Goal: Task Accomplishment & Management: Use online tool/utility

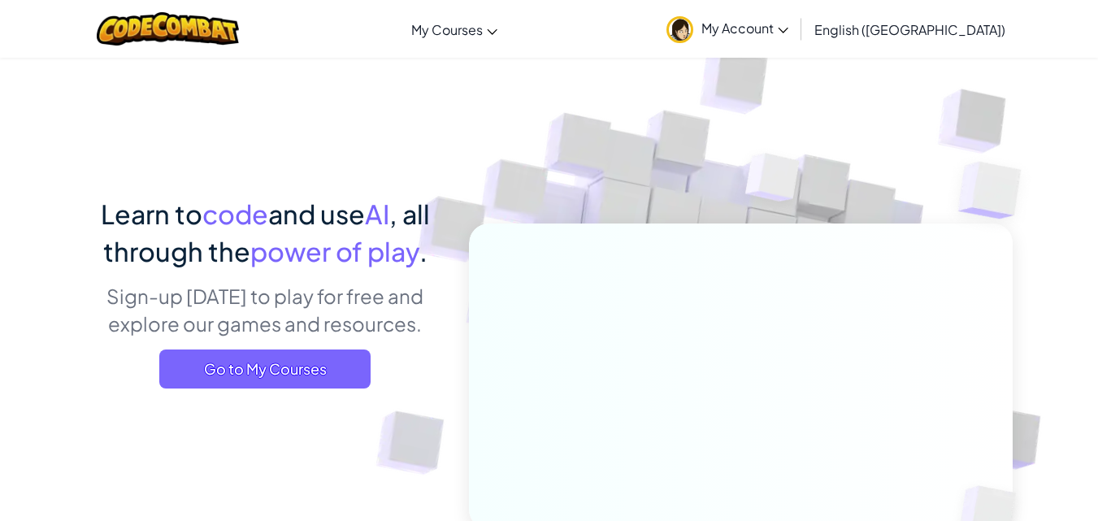
click at [788, 25] on span "My Account" at bounding box center [744, 28] width 87 height 17
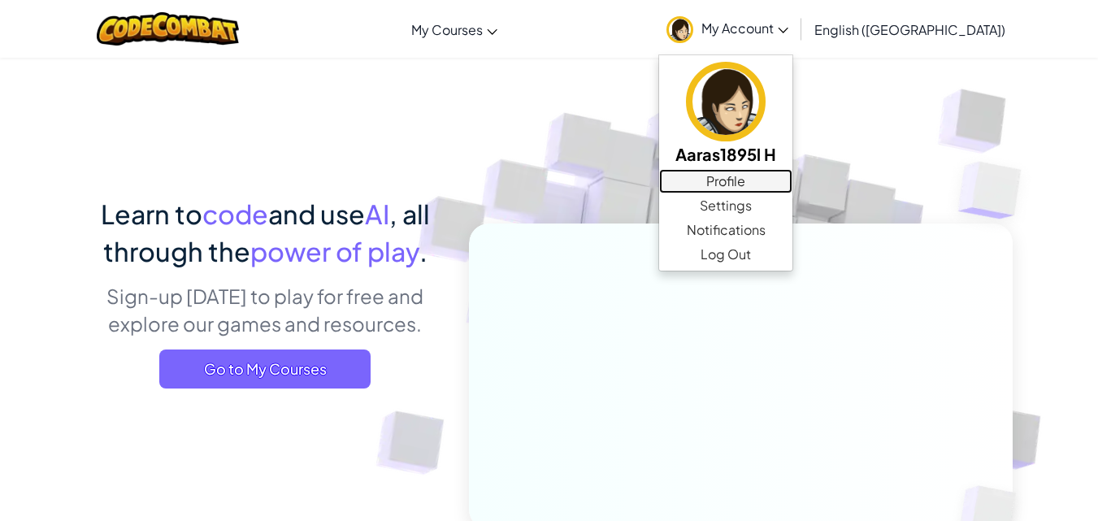
click at [792, 182] on link "Profile" at bounding box center [725, 181] width 133 height 24
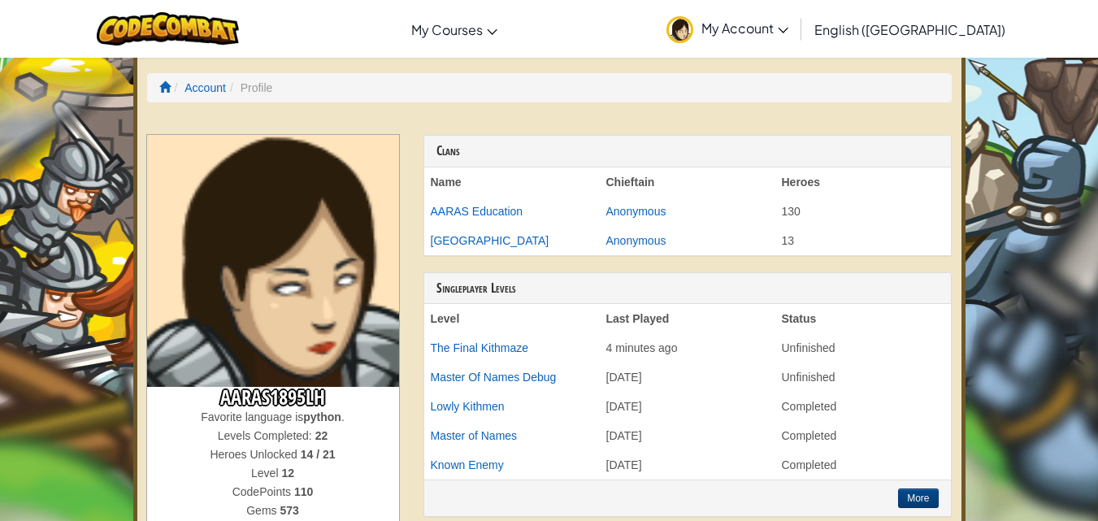
drag, startPoint x: 791, startPoint y: 215, endPoint x: 783, endPoint y: 246, distance: 31.9
click at [783, 246] on tbody "Name Chieftain Heroes AARAS Education Anonymous 130 Epping Heights Anonymous 13" at bounding box center [687, 211] width 527 height 88
click at [822, 233] on td "13" at bounding box center [863, 240] width 176 height 29
drag, startPoint x: 801, startPoint y: 202, endPoint x: 765, endPoint y: 210, distance: 36.9
click at [765, 210] on tr "AARAS Education Anonymous 130" at bounding box center [687, 211] width 527 height 29
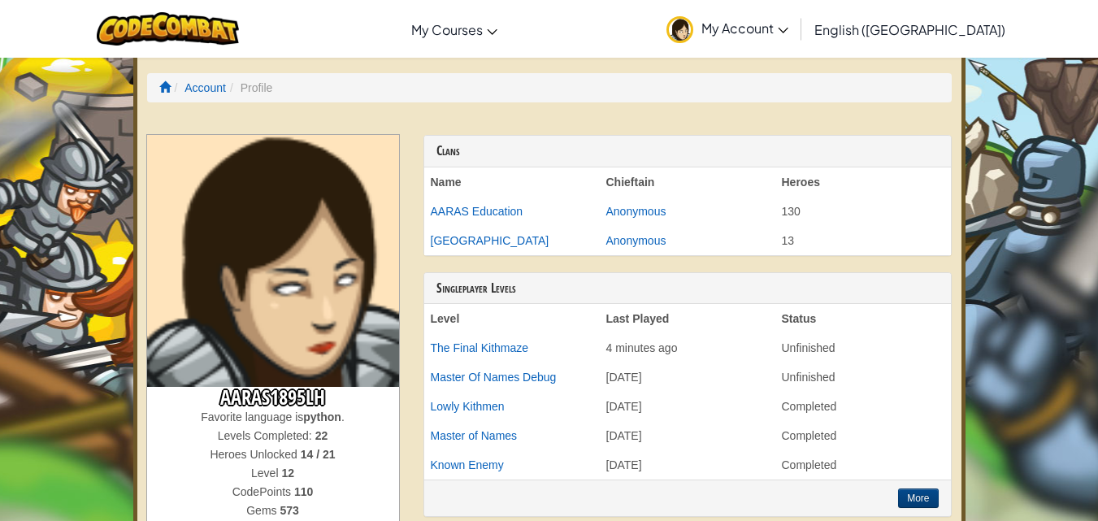
click at [892, 253] on td "13" at bounding box center [863, 240] width 176 height 29
click at [325, 396] on h3 "AARAS1895LH" at bounding box center [273, 398] width 252 height 22
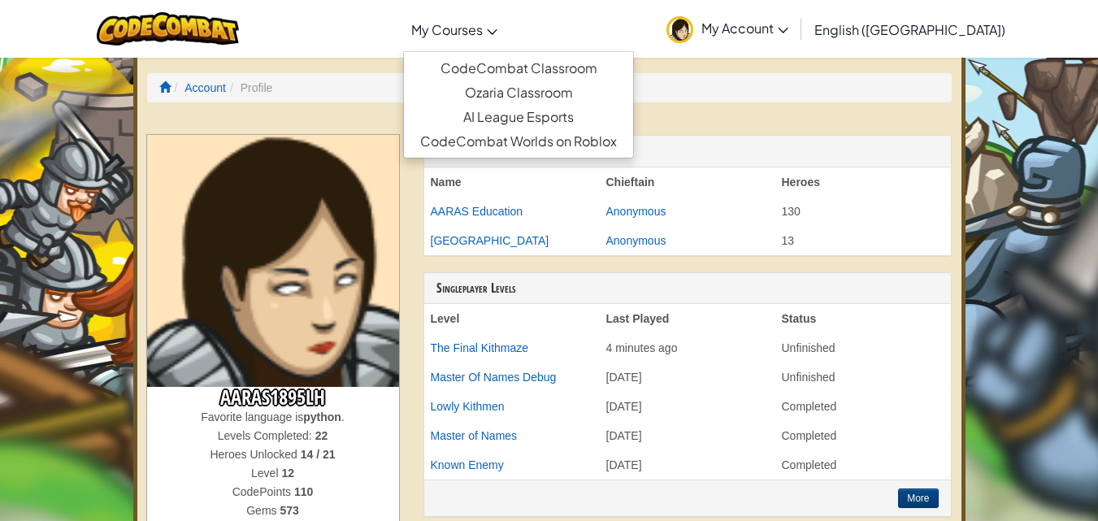
click at [483, 30] on span "My Courses" at bounding box center [447, 29] width 72 height 17
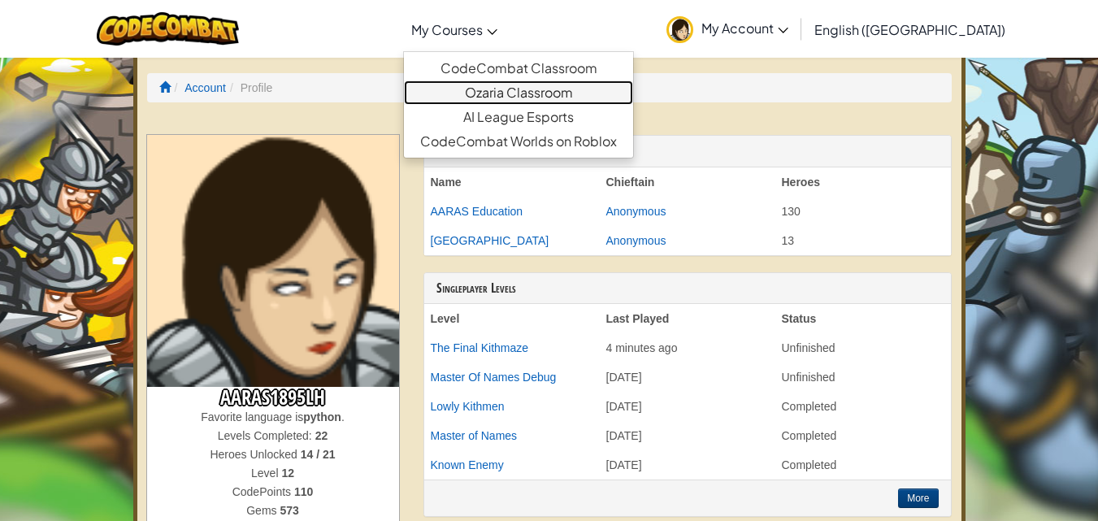
click at [578, 89] on link "Ozaria Classroom" at bounding box center [518, 92] width 229 height 24
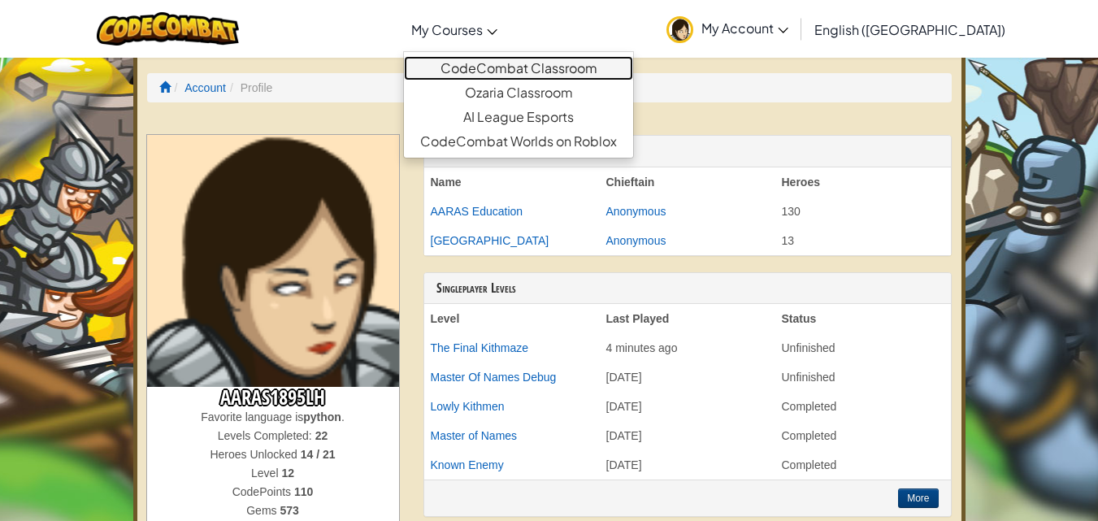
click at [572, 59] on link "CodeCombat Classroom" at bounding box center [518, 68] width 229 height 24
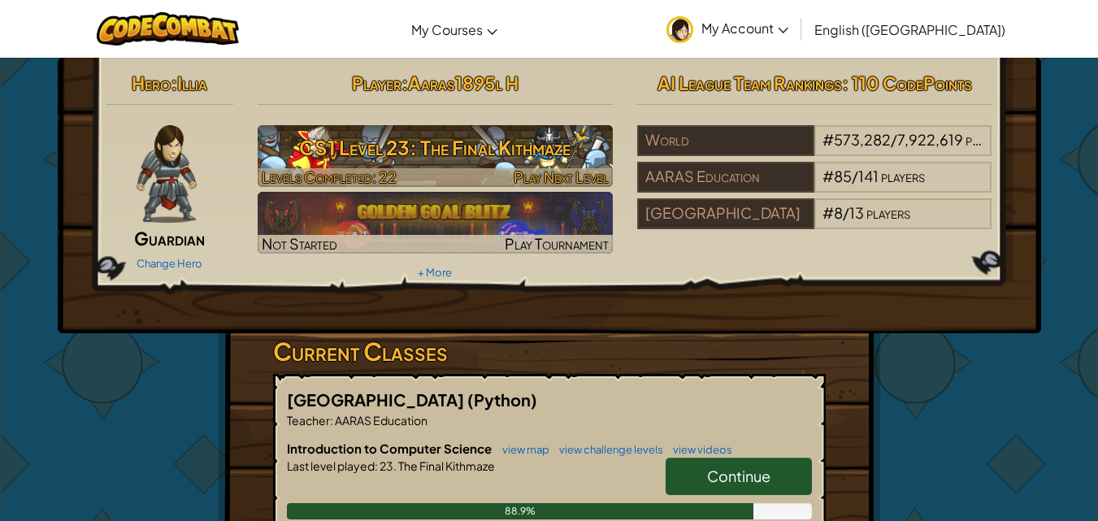
click at [577, 145] on h3 "CS1 Level 23: The Final Kithmaze" at bounding box center [435, 147] width 355 height 37
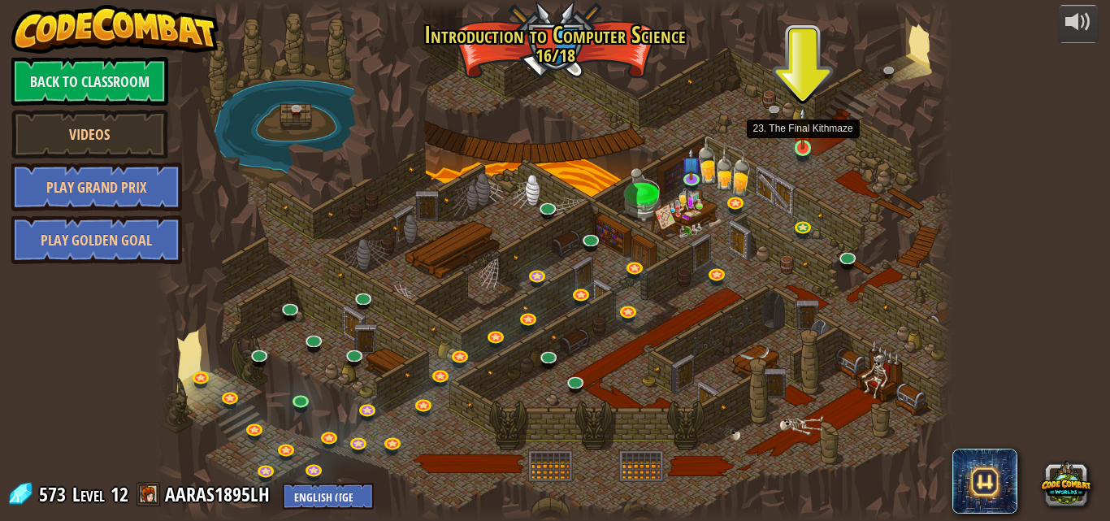
click at [806, 145] on img at bounding box center [802, 127] width 19 height 43
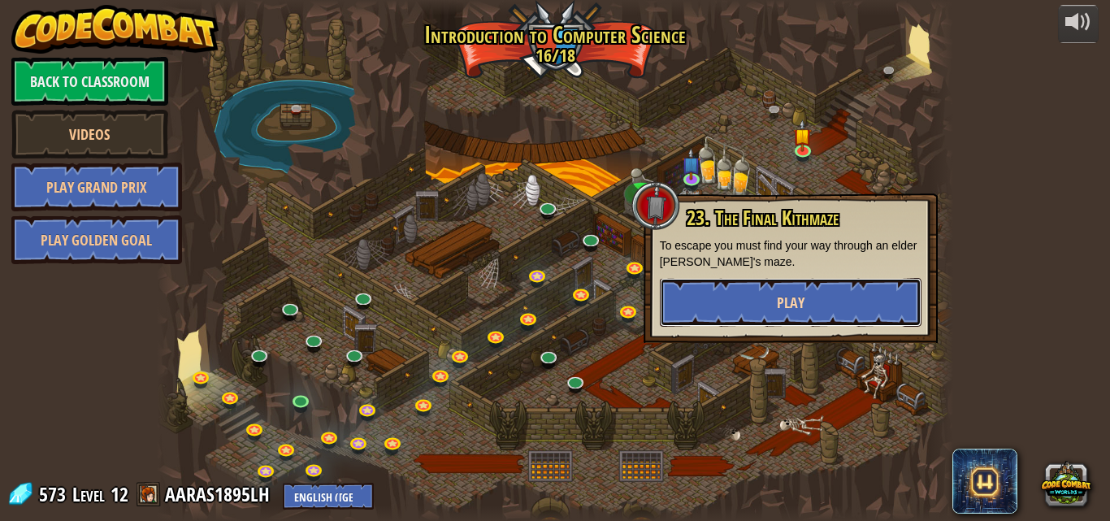
click at [739, 295] on button "Play" at bounding box center [791, 302] width 262 height 49
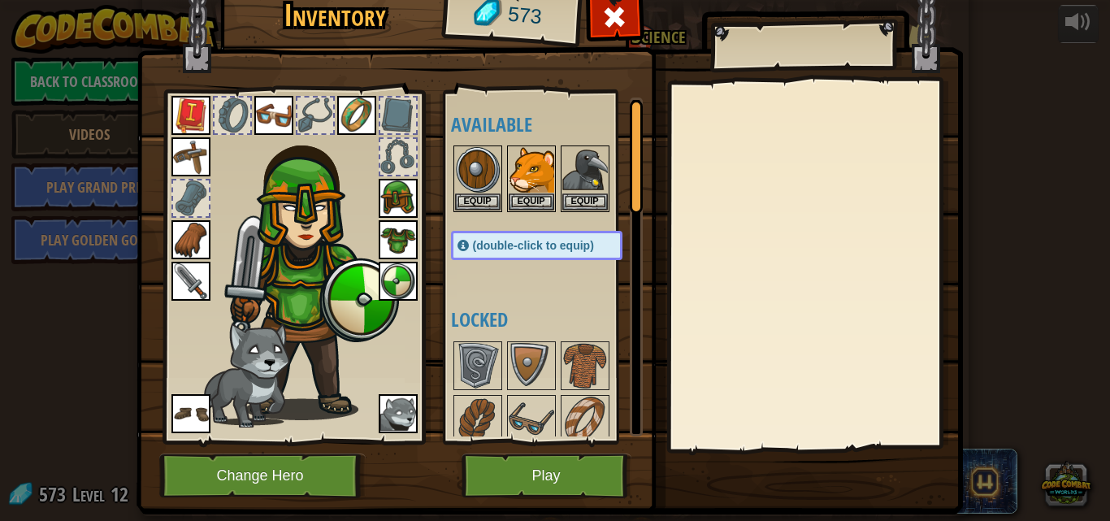
click at [173, 190] on div at bounding box center [191, 198] width 36 height 36
click at [388, 114] on div at bounding box center [398, 116] width 36 height 36
click at [397, 115] on div at bounding box center [398, 116] width 36 height 36
click at [396, 167] on div at bounding box center [398, 157] width 36 height 36
click at [303, 111] on div at bounding box center [315, 116] width 36 height 36
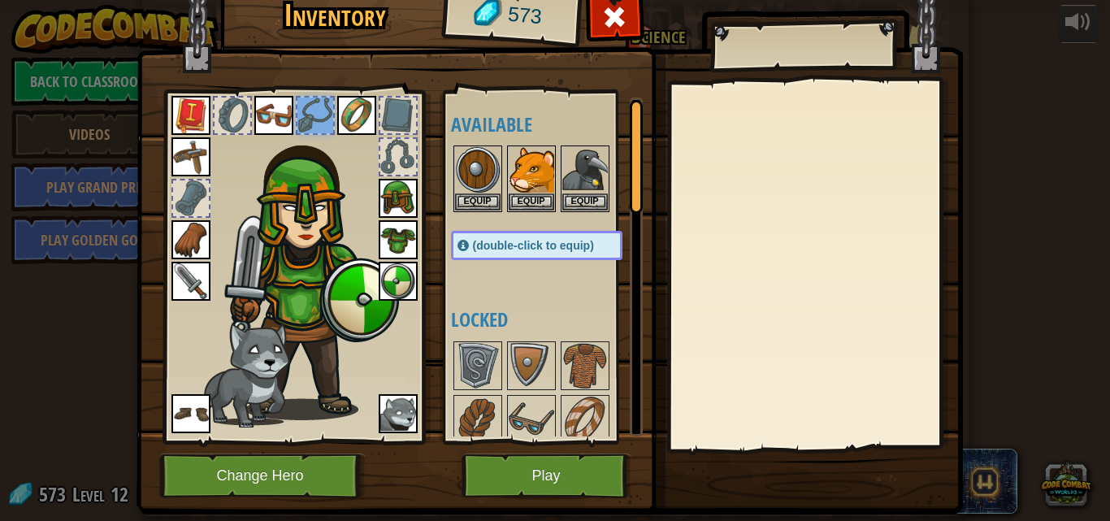
click at [226, 113] on div at bounding box center [233, 116] width 36 height 36
click at [501, 480] on button "Play" at bounding box center [547, 475] width 170 height 45
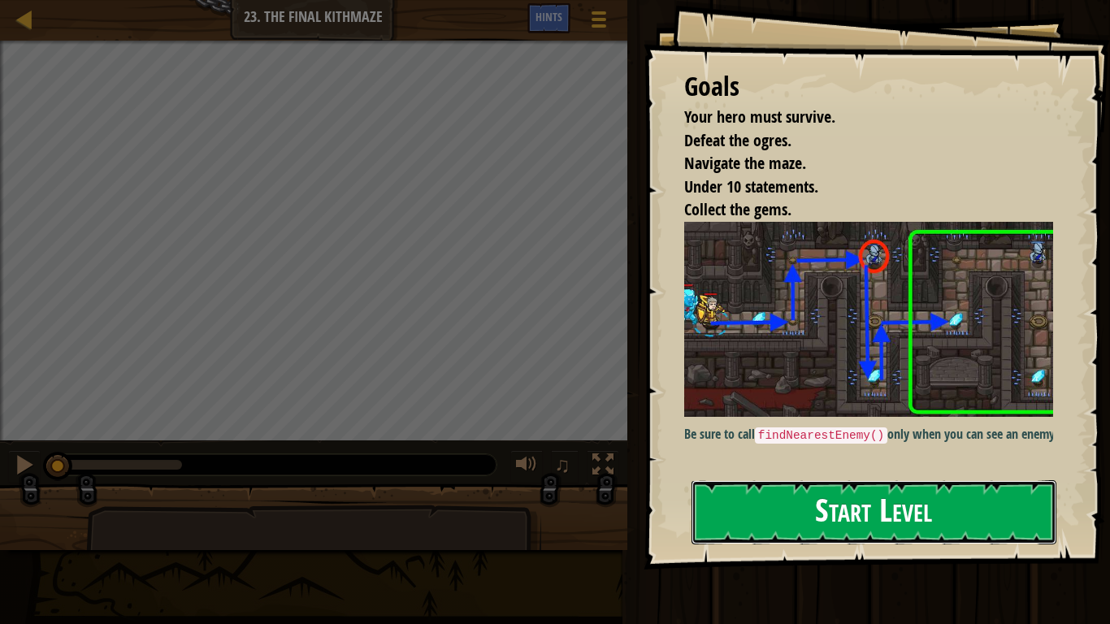
click at [800, 509] on button "Start Level" at bounding box center [873, 512] width 365 height 64
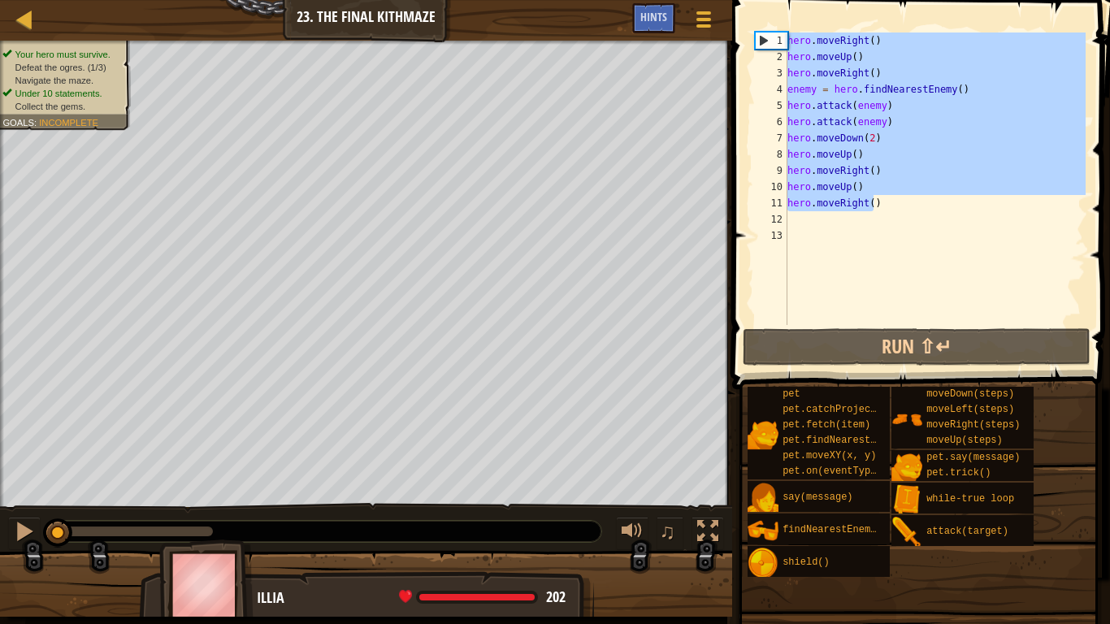
drag, startPoint x: 883, startPoint y: 207, endPoint x: 783, endPoint y: 34, distance: 199.9
click at [783, 34] on div "1 2 3 4 5 6 7 8 9 10 11 12 13 hero . moveRight ( ) hero . moveUp ( ) hero . mov…" at bounding box center [919, 179] width 334 height 293
type textarea "hero.moveRight() hero.moveUp()"
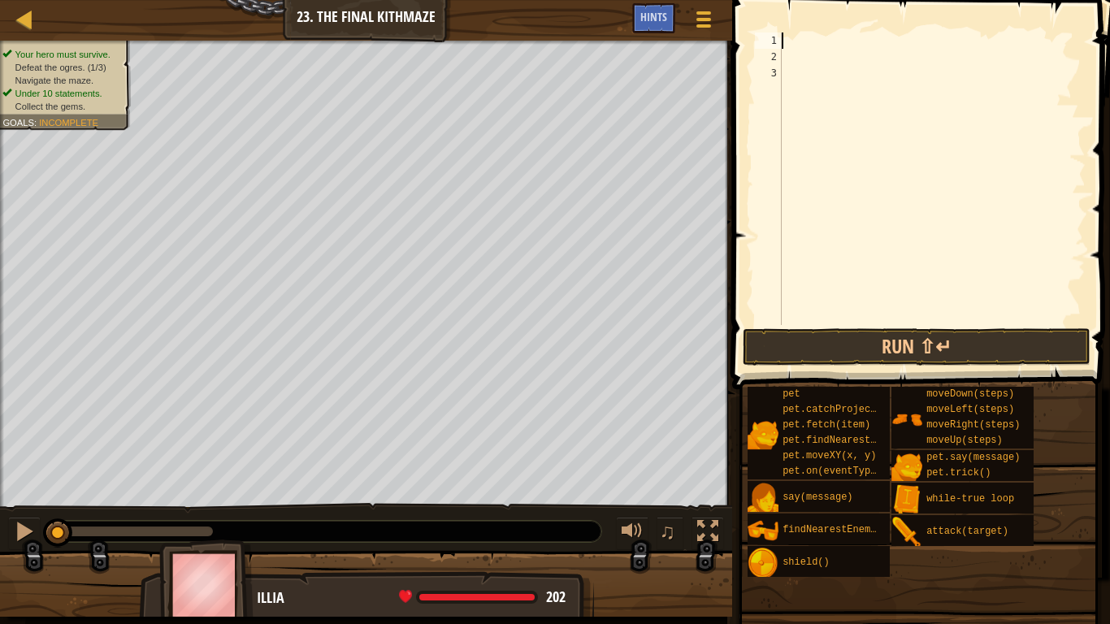
click at [791, 40] on div at bounding box center [931, 195] width 307 height 325
type textarea "h"
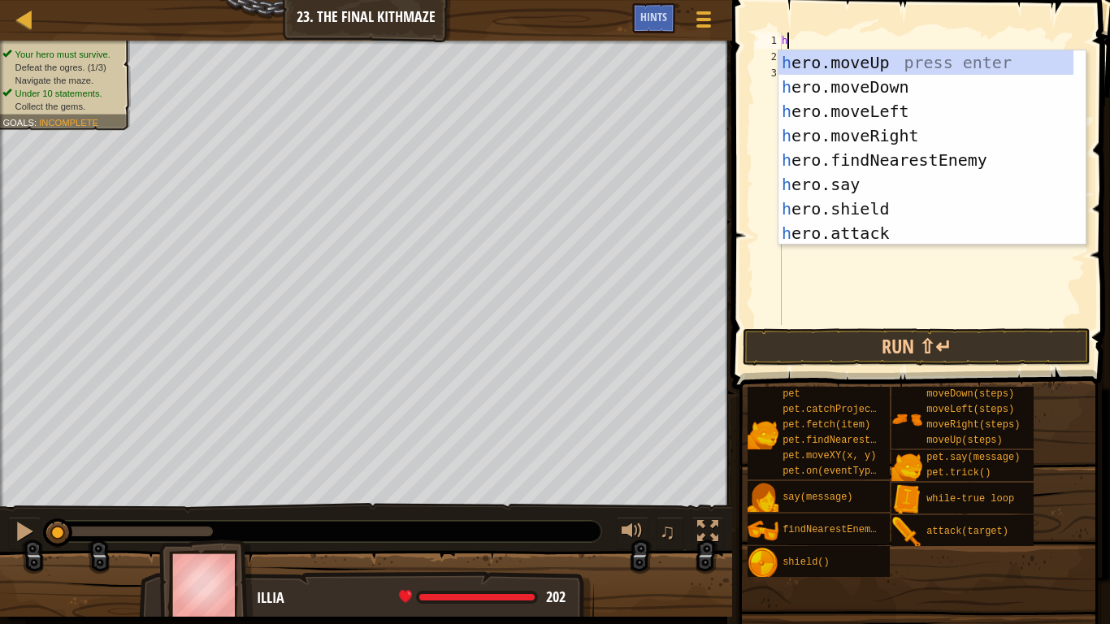
scroll to position [7, 0]
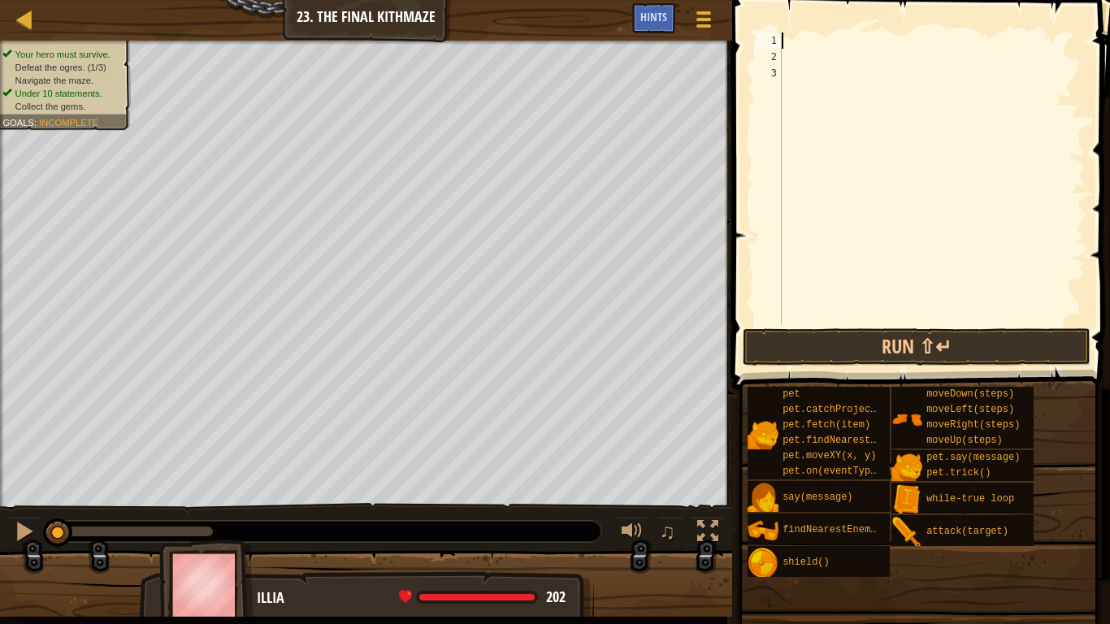
type textarea "w"
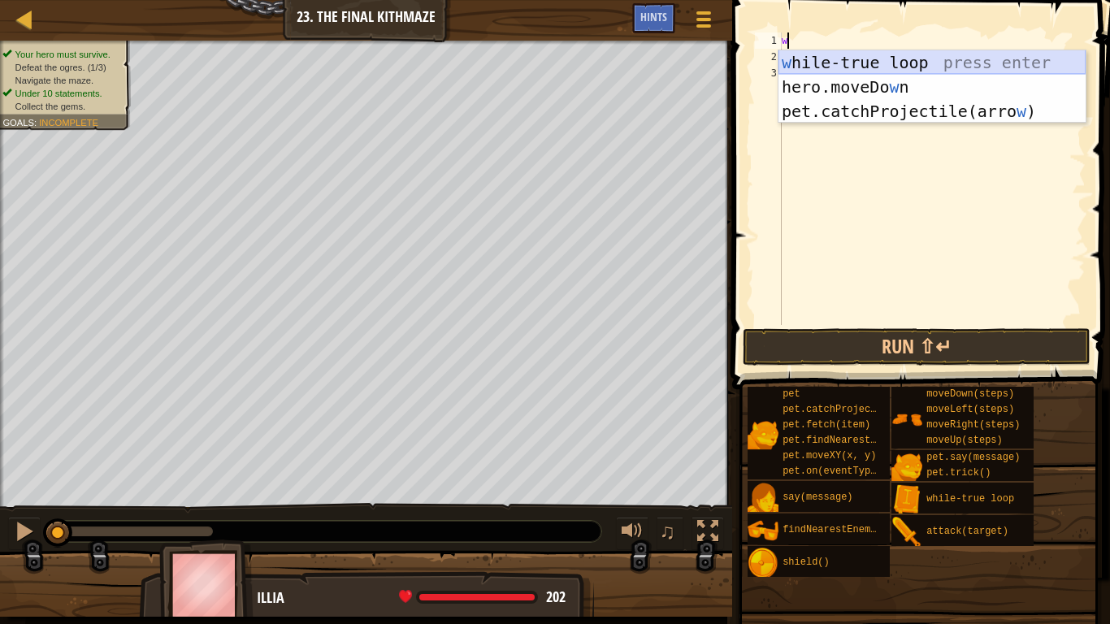
click at [864, 63] on div "w [PERSON_NAME]-true loop press enter hero.moveDo w n press enter pet.catchProj…" at bounding box center [931, 111] width 307 height 122
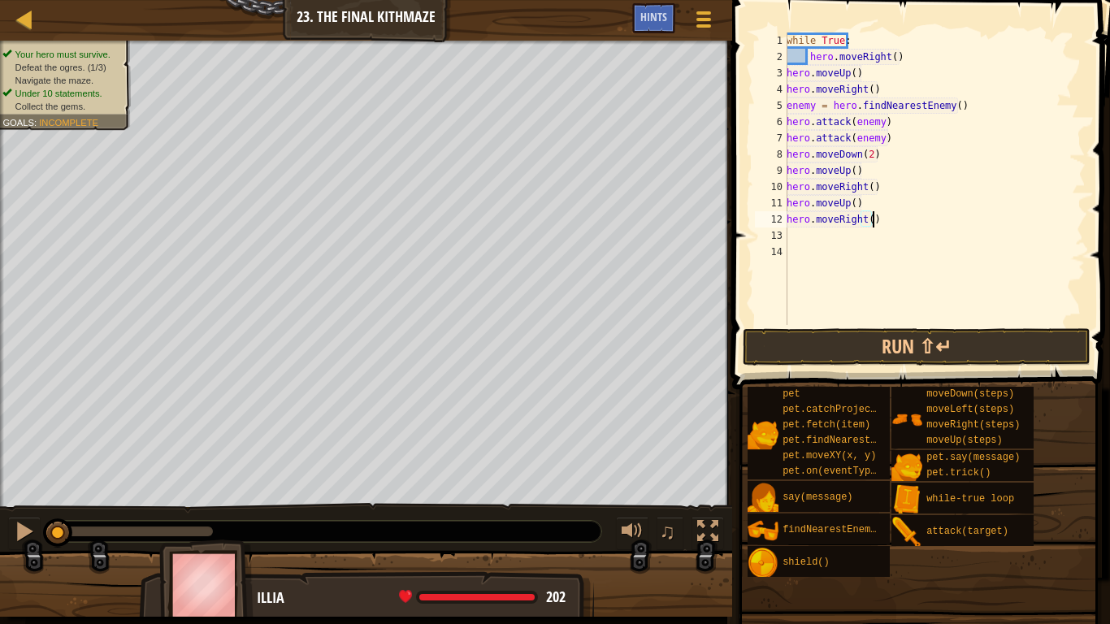
click at [799, 63] on div "while True : hero . moveRight ( ) hero . moveUp ( ) hero . moveRight ( ) enemy …" at bounding box center [934, 195] width 302 height 325
click at [869, 338] on button "Run ⇧↵" at bounding box center [917, 346] width 348 height 37
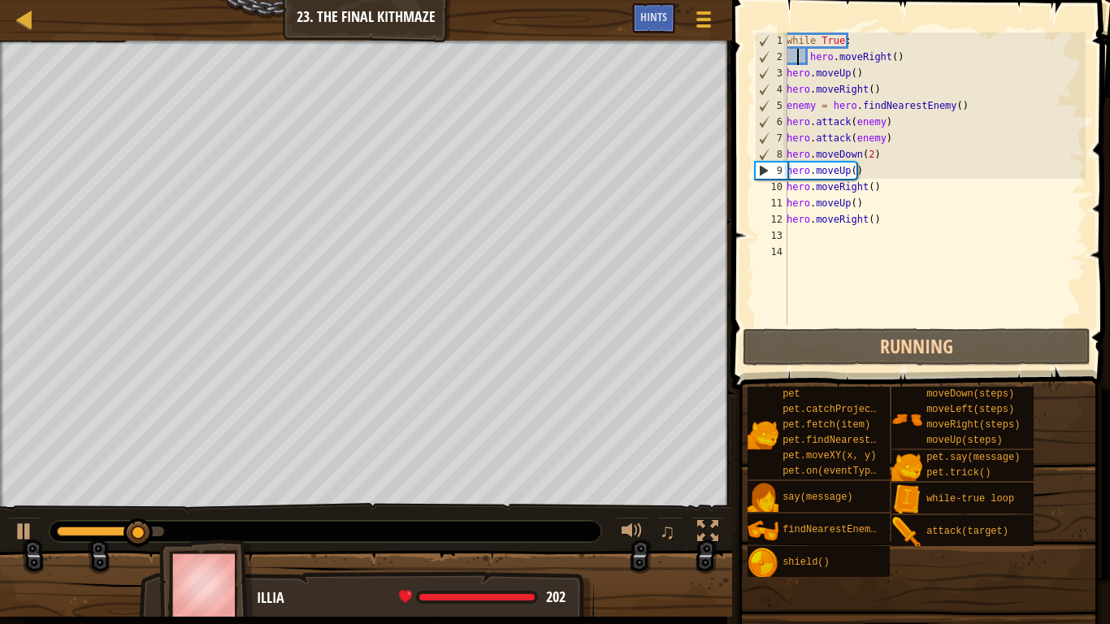
click at [875, 219] on div "while True : hero . moveRight ( ) hero . moveUp ( ) hero . moveRight ( ) enemy …" at bounding box center [934, 195] width 302 height 325
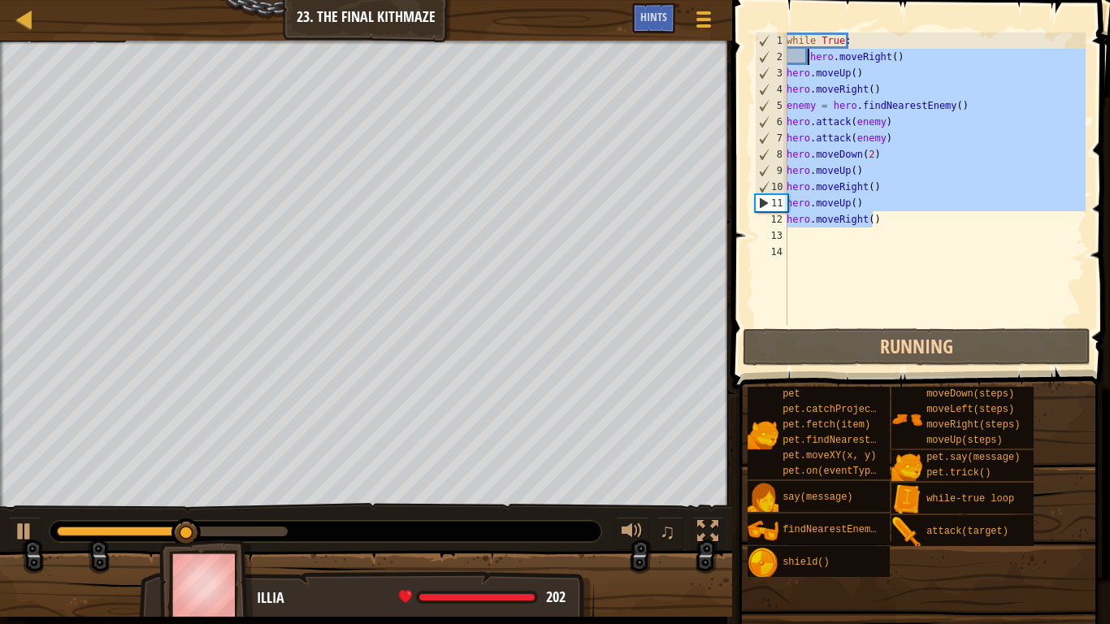
drag, startPoint x: 882, startPoint y: 217, endPoint x: 807, endPoint y: 54, distance: 178.9
click at [807, 54] on div "while True : hero . moveRight ( ) hero . moveUp ( ) hero . moveRight ( ) enemy …" at bounding box center [934, 195] width 302 height 325
type textarea "hero.moveRight() hero.moveUp()"
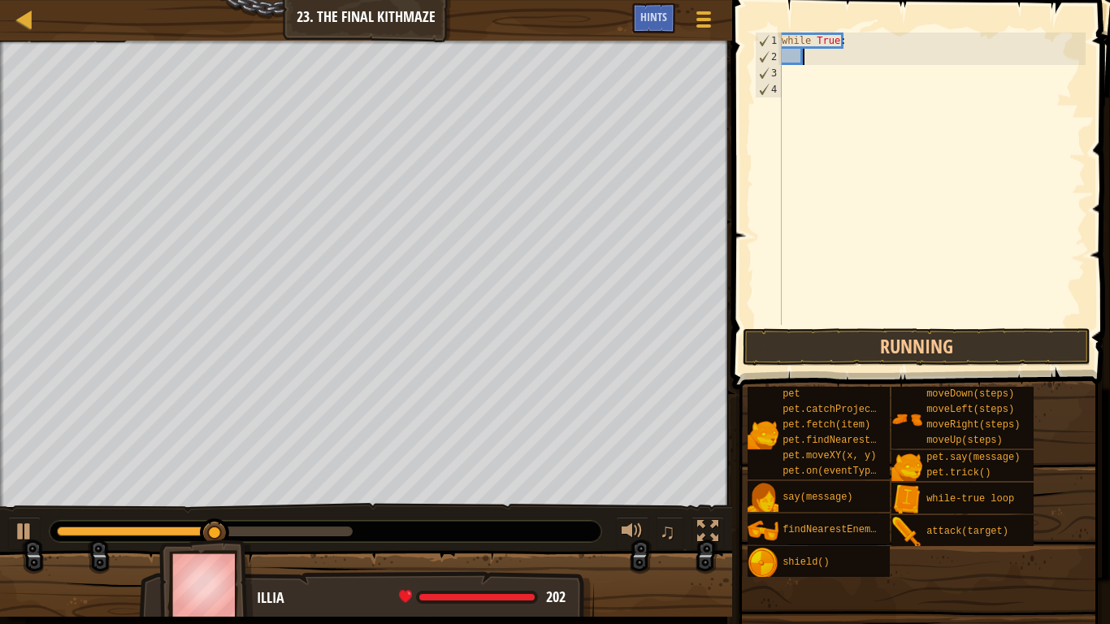
click at [822, 60] on div "while True :" at bounding box center [931, 195] width 307 height 325
type textarea "h"
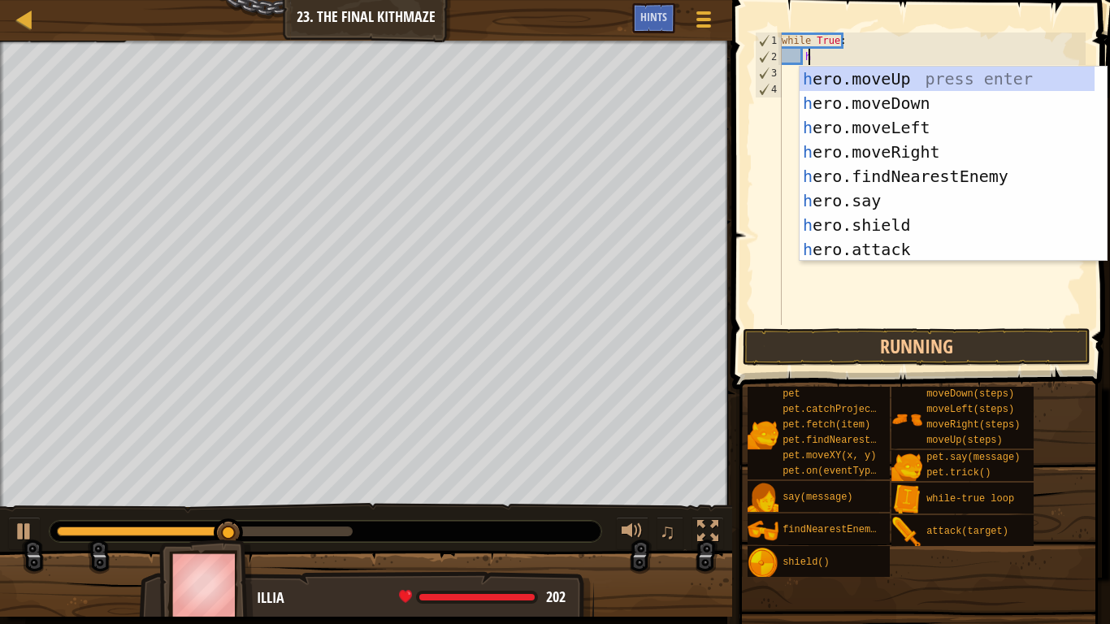
scroll to position [7, 1]
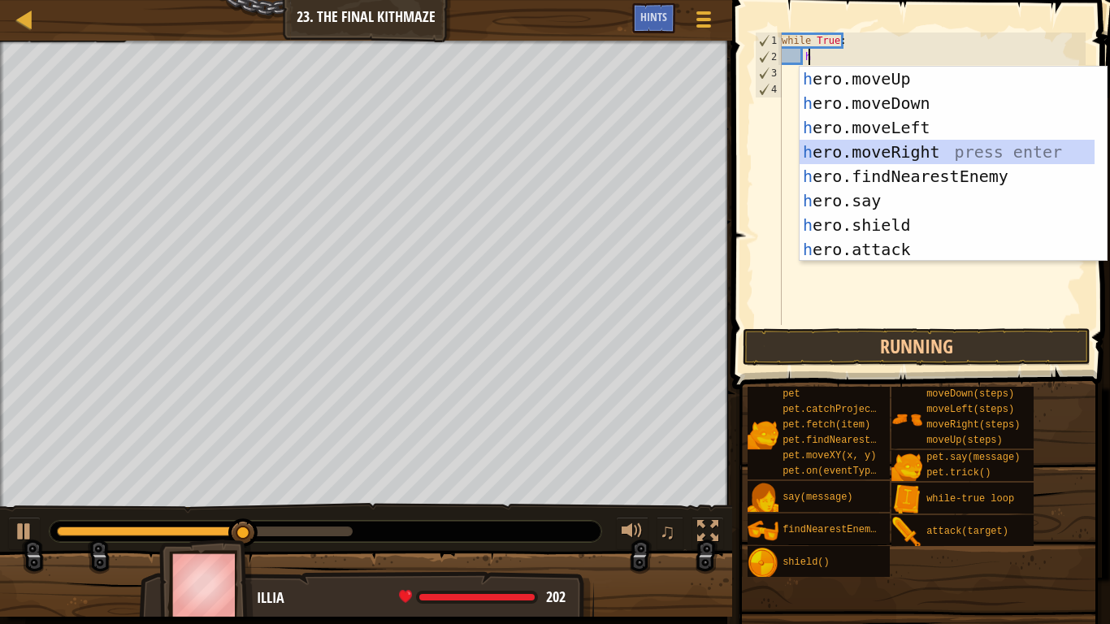
click at [921, 149] on div "h ero.moveUp press enter h ero.moveDown press enter h ero.moveLeft press enter …" at bounding box center [947, 189] width 295 height 244
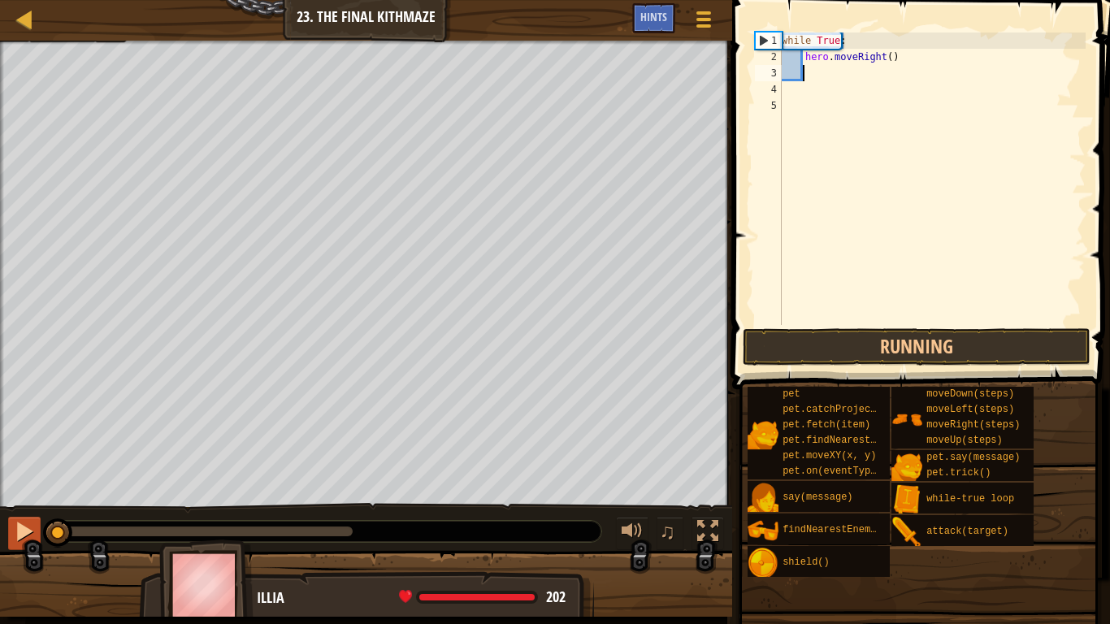
drag, startPoint x: 249, startPoint y: 534, endPoint x: 15, endPoint y: 525, distance: 234.2
click at [15, 520] on div "♫" at bounding box center [366, 527] width 732 height 49
click at [15, 520] on div at bounding box center [24, 531] width 21 height 21
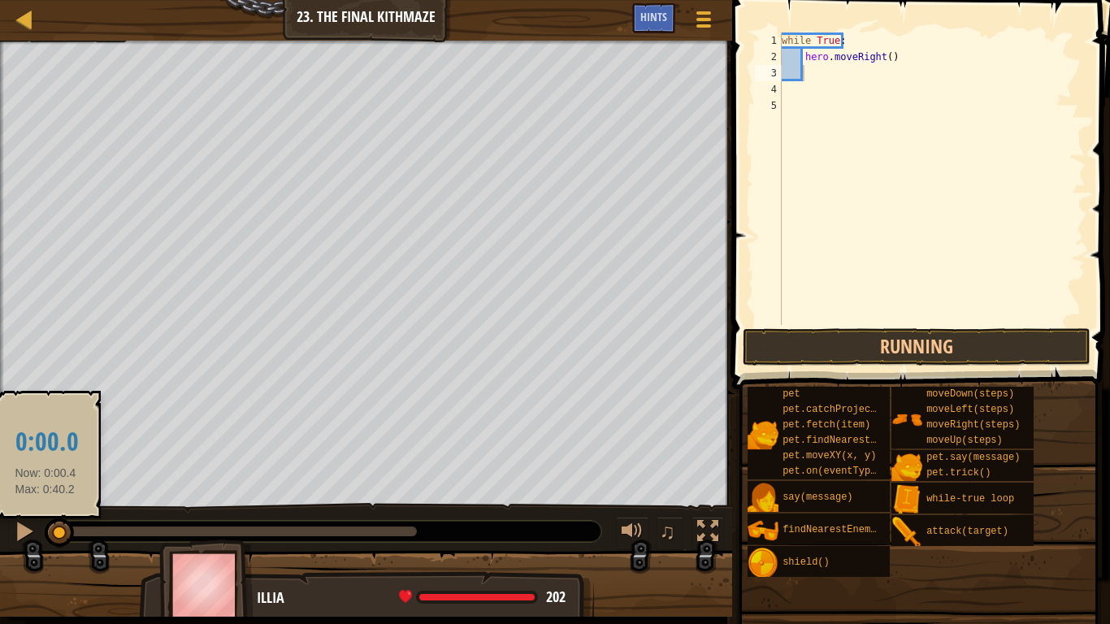
drag, startPoint x: 77, startPoint y: 525, endPoint x: 46, endPoint y: 523, distance: 31.7
click at [50, 520] on div at bounding box center [326, 531] width 552 height 21
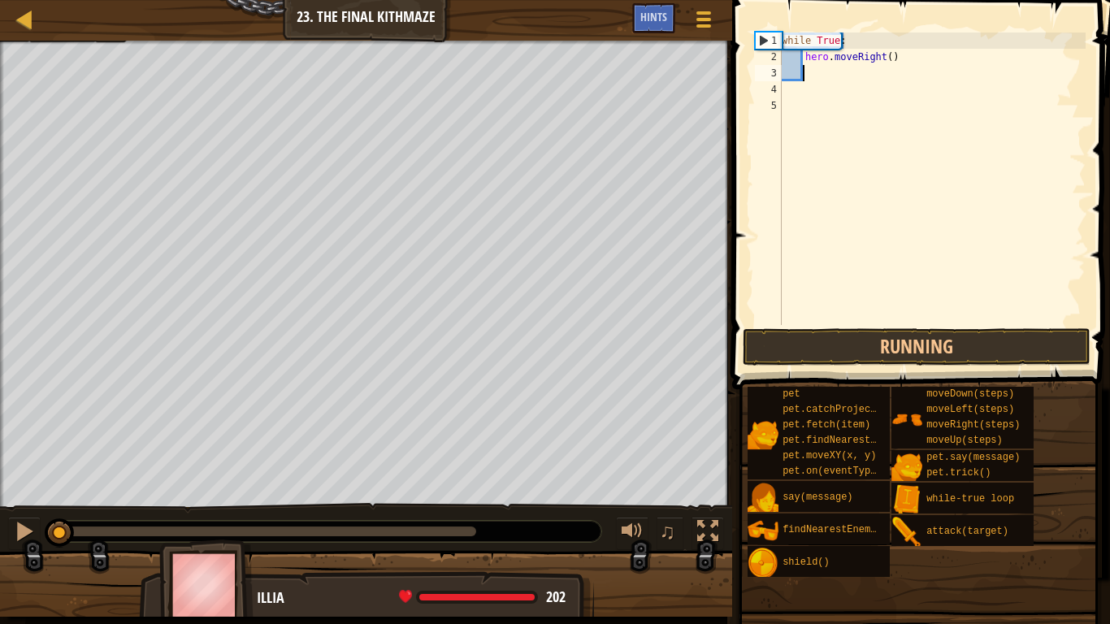
type textarea "h"
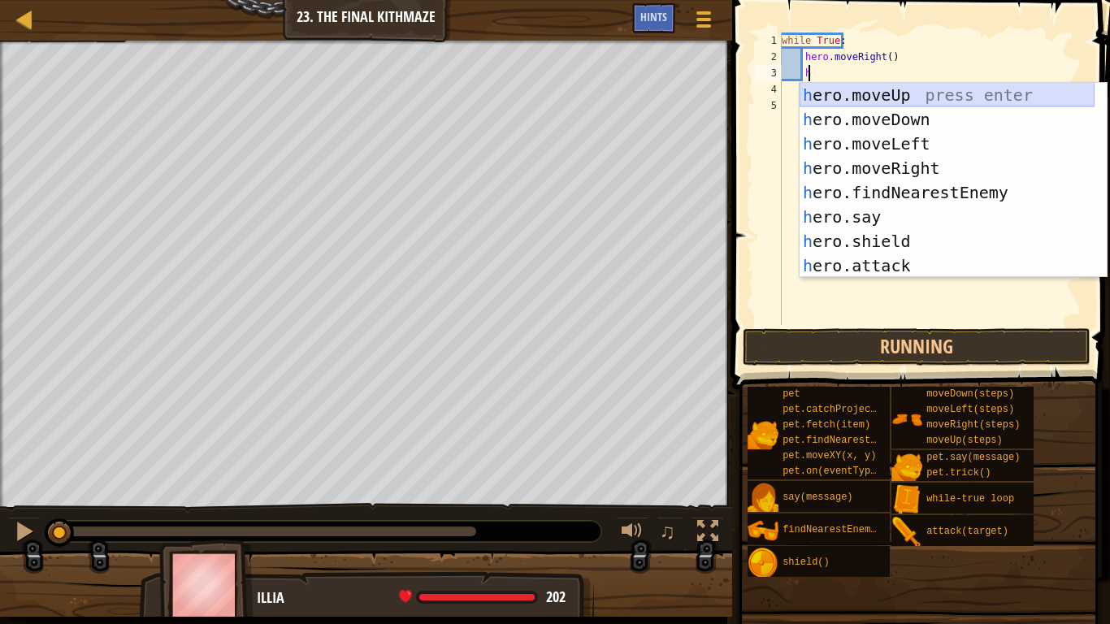
click at [910, 97] on div "h ero.moveUp press enter h ero.moveDown press enter h ero.moveLeft press enter …" at bounding box center [947, 205] width 295 height 244
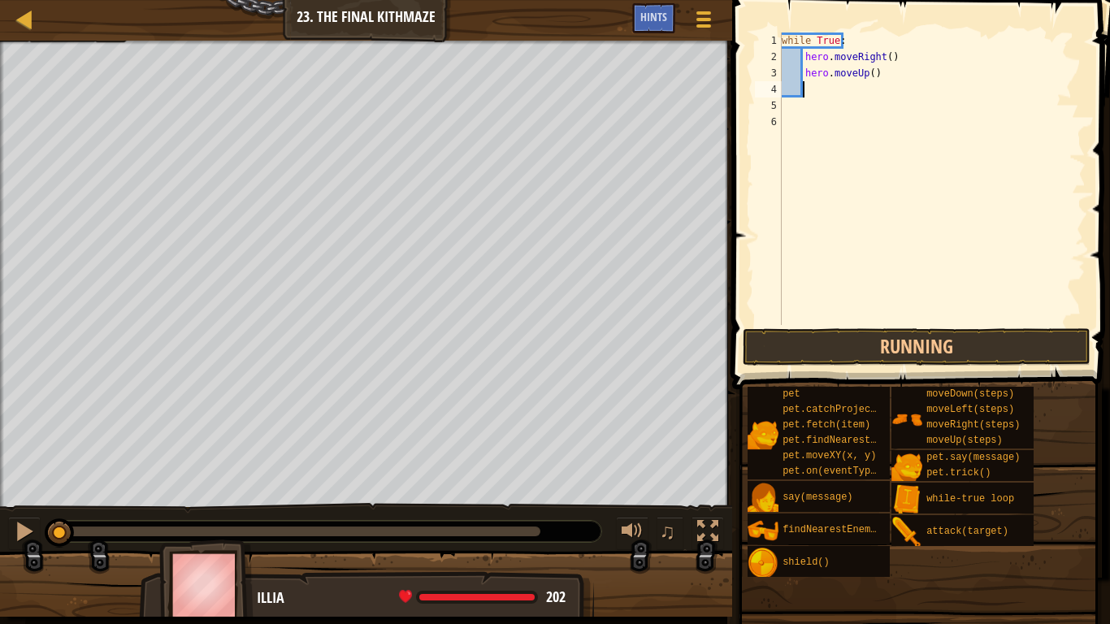
type textarea "h"
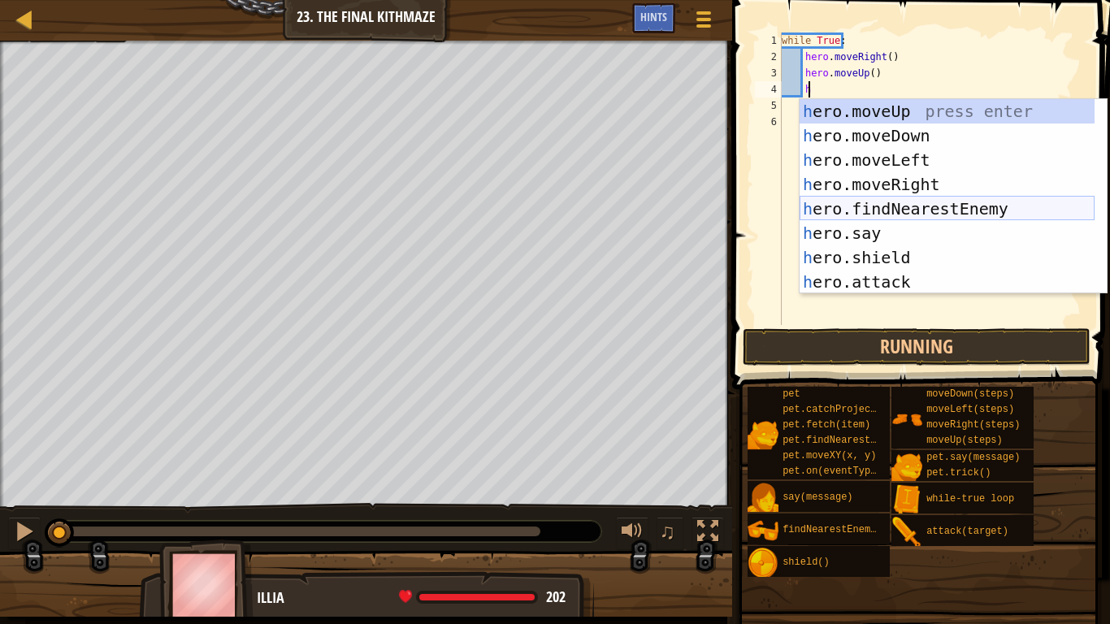
click at [894, 212] on div "h ero.moveUp press enter h ero.moveDown press enter h ero.moveLeft press enter …" at bounding box center [947, 221] width 295 height 244
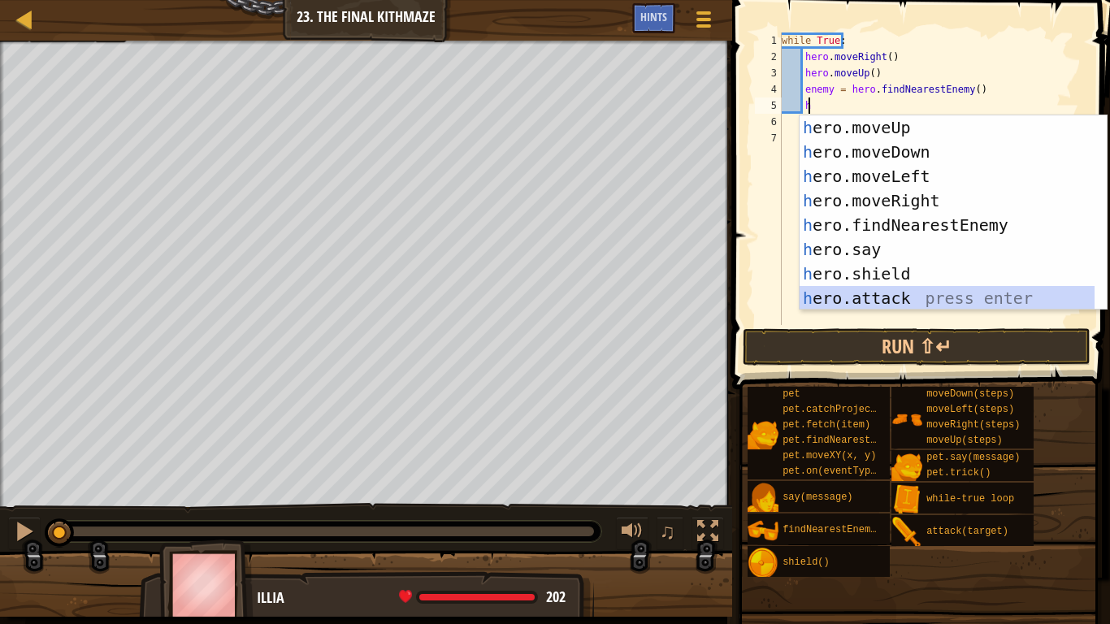
click at [903, 292] on div "h ero.moveUp press enter h ero.moveDown press enter h ero.moveLeft press enter …" at bounding box center [947, 237] width 295 height 244
type textarea "hero.attack(enemy)"
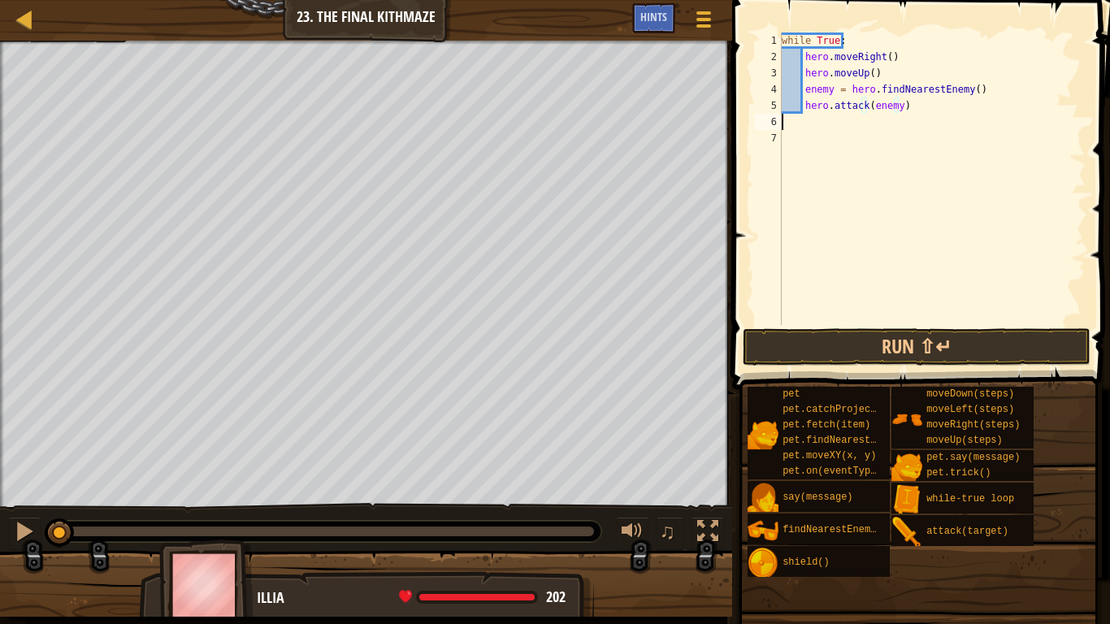
click at [915, 116] on div "while True : hero . moveRight ( ) hero . moveUp ( ) enemy = hero . findNearestE…" at bounding box center [931, 195] width 307 height 325
type textarea "h"
click at [819, 116] on div "while True : hero . moveRight ( ) hero . moveUp ( ) enemy = hero . findNearestE…" at bounding box center [931, 195] width 307 height 325
click at [898, 100] on div "while True : hero . moveRight ( ) hero . moveUp ( ) enemy = hero . findNearestE…" at bounding box center [931, 195] width 307 height 325
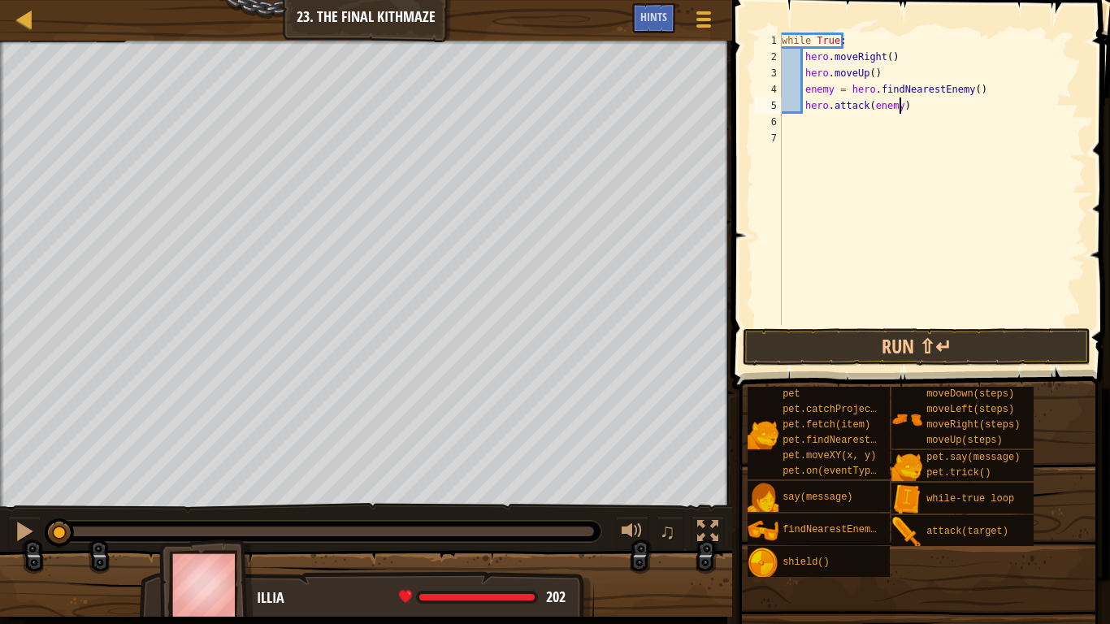
type textarea "hero.attack(enemy)"
click at [909, 149] on div "while True : hero . moveRight ( ) hero . moveUp ( ) enemy = hero . findNearestE…" at bounding box center [931, 195] width 307 height 325
click at [913, 111] on div "while True : hero . moveRight ( ) hero . moveUp ( ) enemy = hero . findNearestE…" at bounding box center [931, 195] width 307 height 325
type textarea "hero.attack(enemy)"
click at [819, 326] on span at bounding box center [922, 171] width 391 height 437
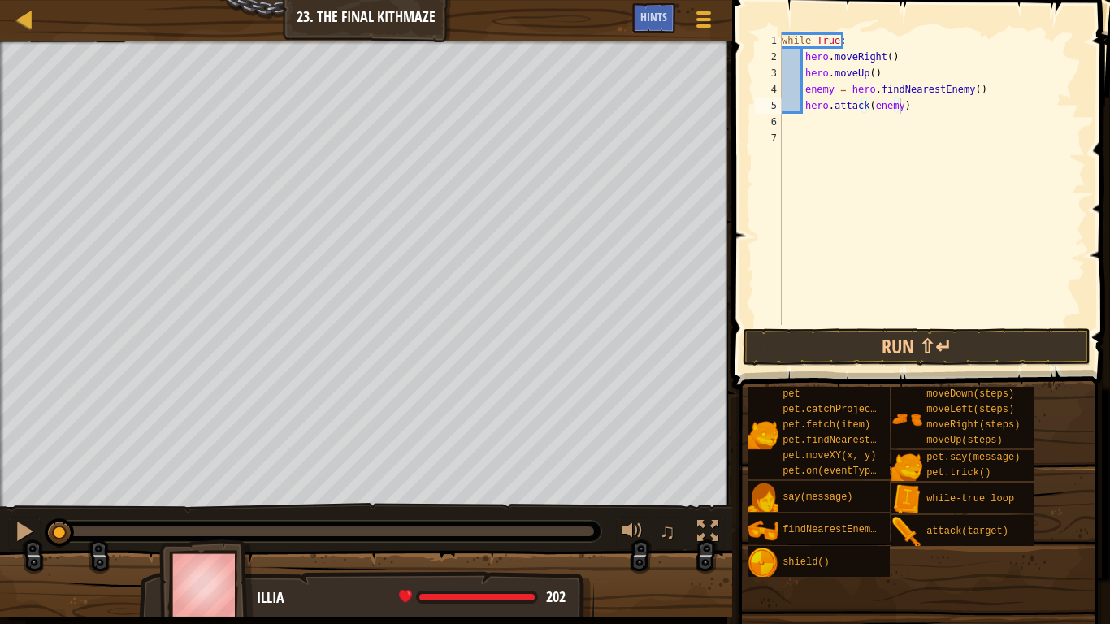
click at [819, 326] on span at bounding box center [922, 171] width 391 height 437
drag, startPoint x: 827, startPoint y: 340, endPoint x: 819, endPoint y: 326, distance: 16.0
click at [819, 326] on span at bounding box center [922, 171] width 391 height 437
click at [826, 340] on button "Run ⇧↵" at bounding box center [917, 346] width 348 height 37
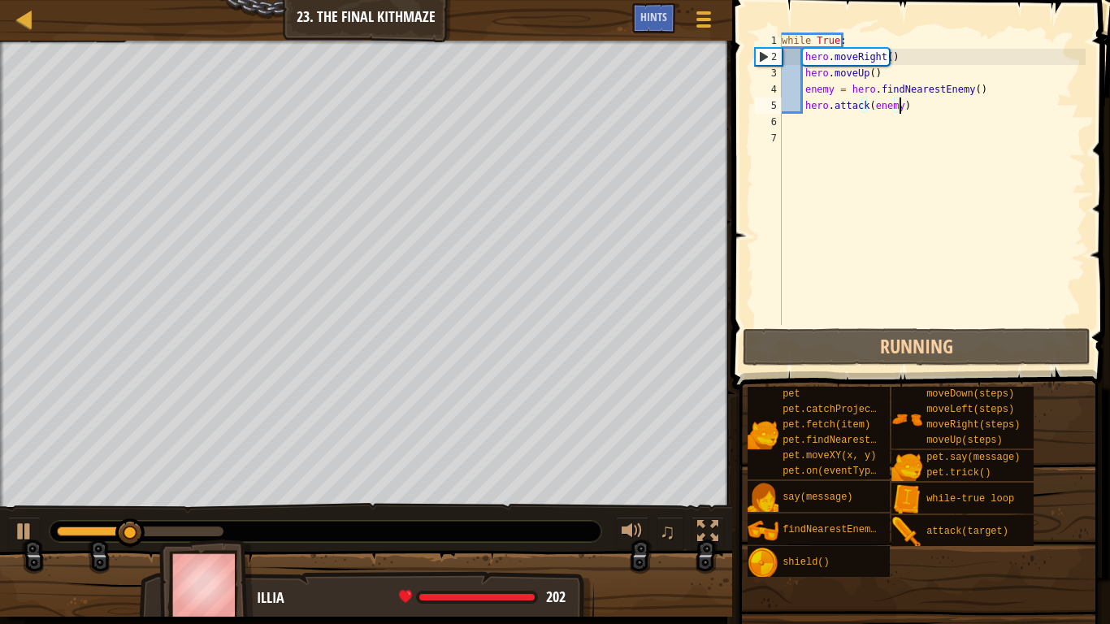
click at [916, 106] on div "while True : hero . moveRight ( ) hero . moveUp ( ) enemy = hero . findNearestE…" at bounding box center [931, 195] width 307 height 325
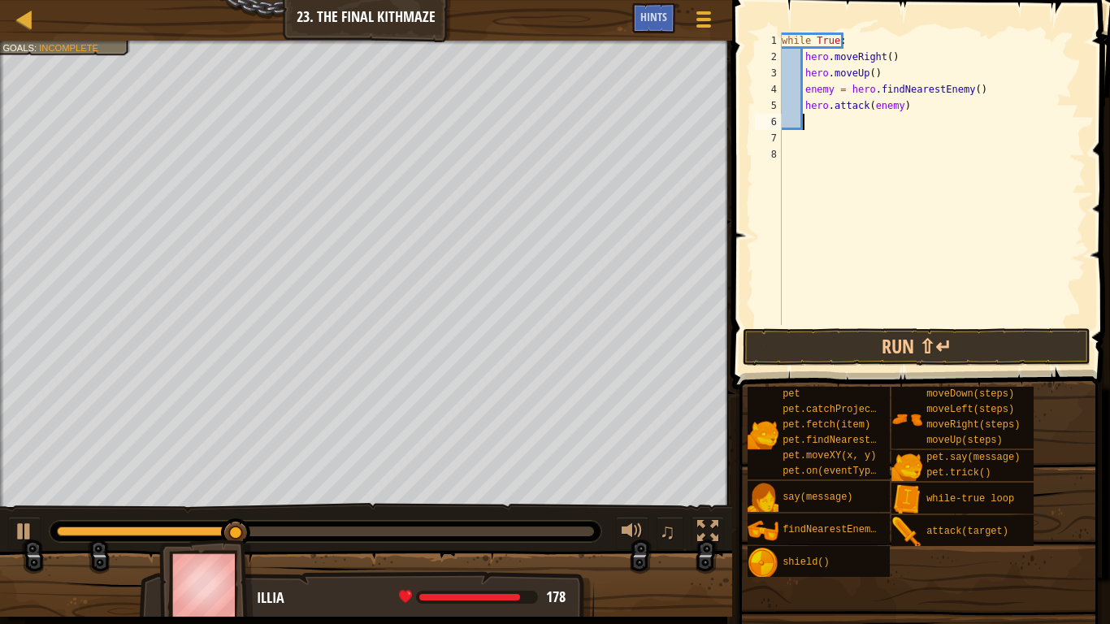
type textarea "h"
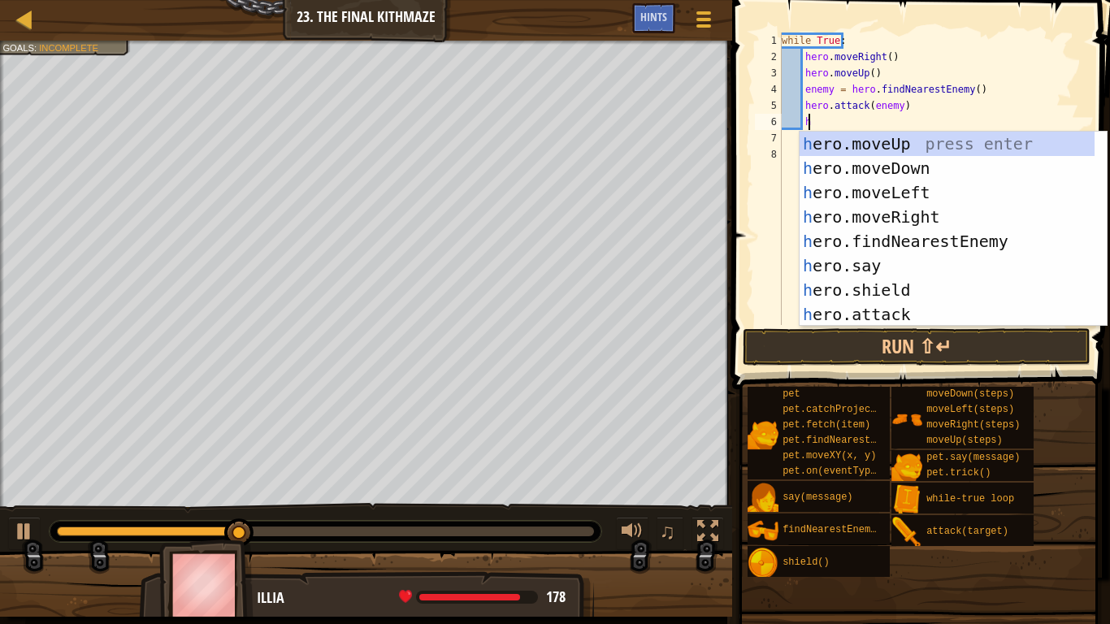
scroll to position [7, 1]
click at [940, 165] on div "h ero.moveUp press enter h ero.moveDown press enter h ero.moveLeft press enter …" at bounding box center [947, 254] width 295 height 244
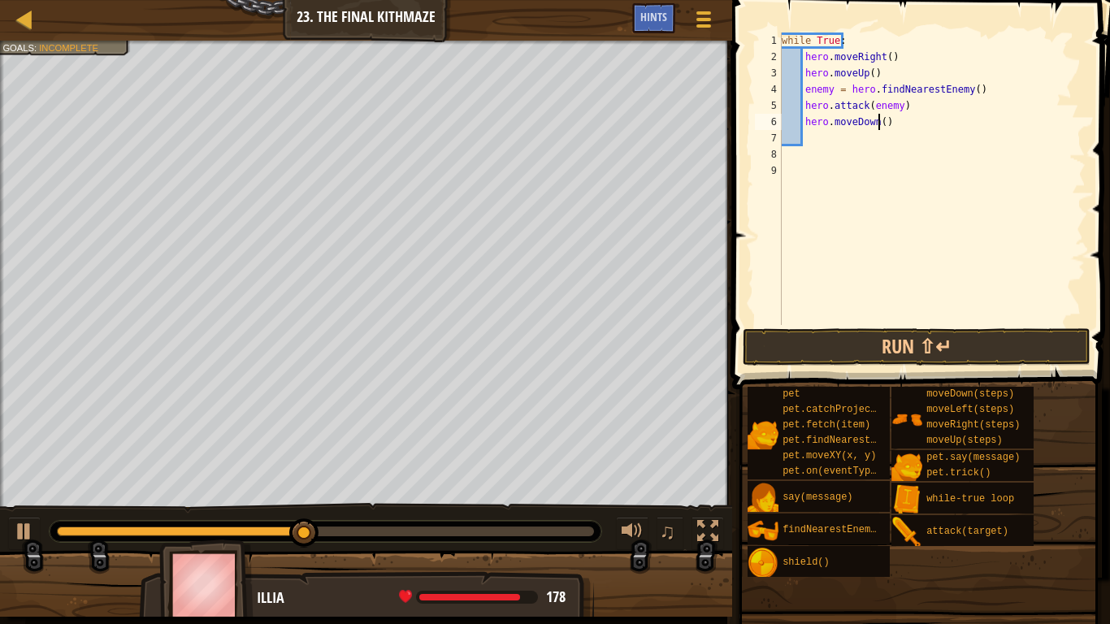
click at [878, 123] on div "while True : hero . moveRight ( ) hero . moveUp ( ) enemy = hero . findNearestE…" at bounding box center [931, 195] width 307 height 325
type textarea "hero.moveDown(2)"
click at [813, 139] on div "while True : hero . moveRight ( ) hero . moveUp ( ) enemy = hero . findNearestE…" at bounding box center [931, 195] width 307 height 325
type textarea "h"
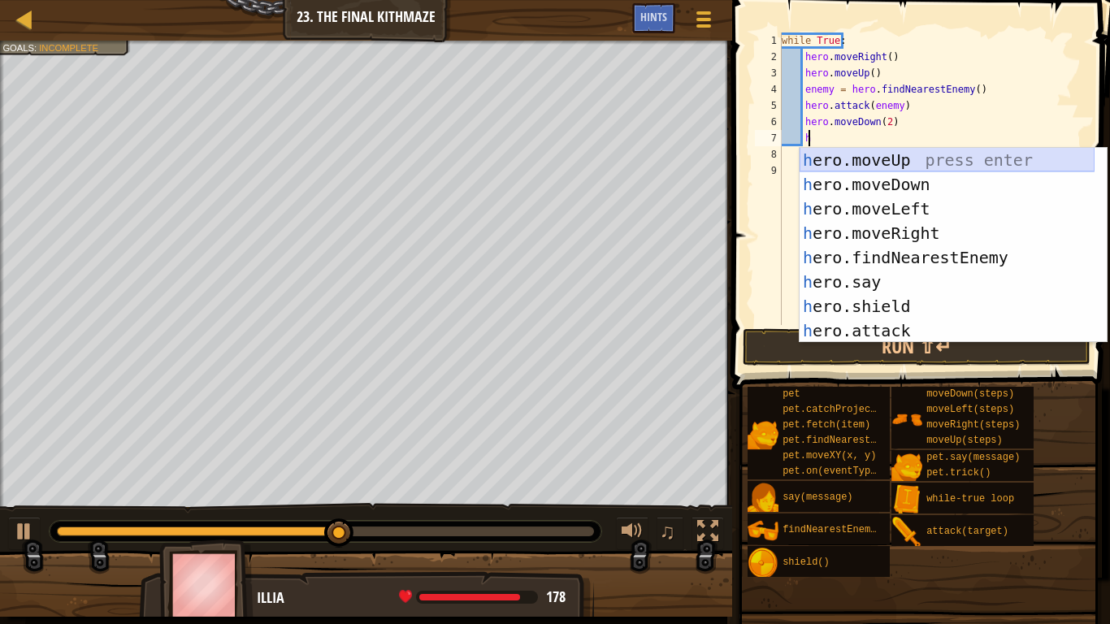
click at [921, 160] on div "h ero.moveUp press enter h ero.moveDown press enter h ero.moveLeft press enter …" at bounding box center [947, 270] width 295 height 244
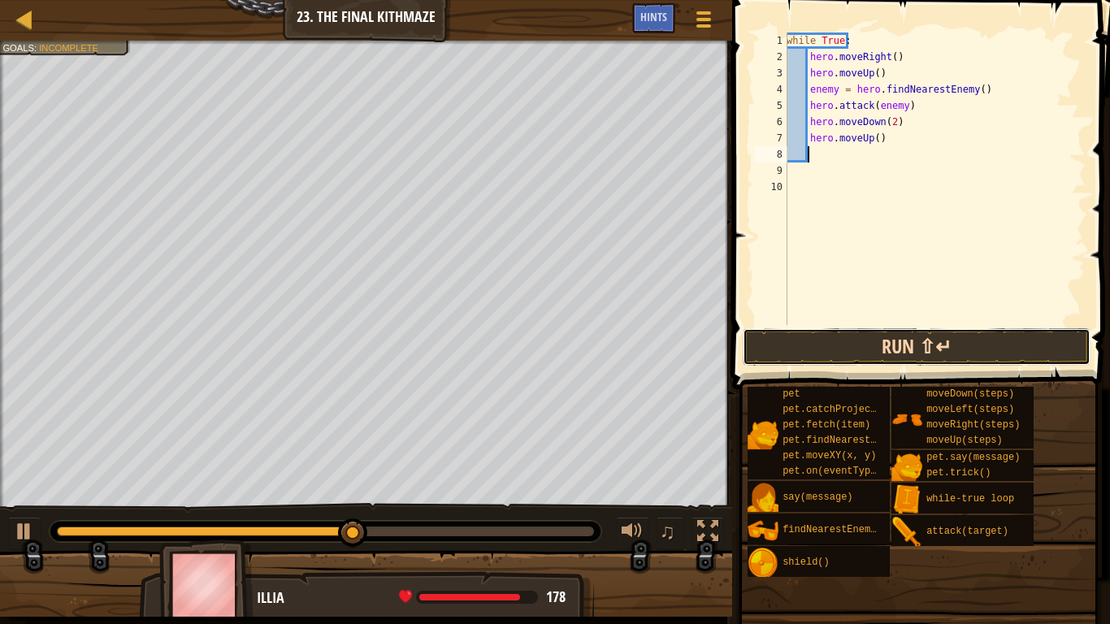
click at [858, 348] on button "Run ⇧↵" at bounding box center [917, 346] width 348 height 37
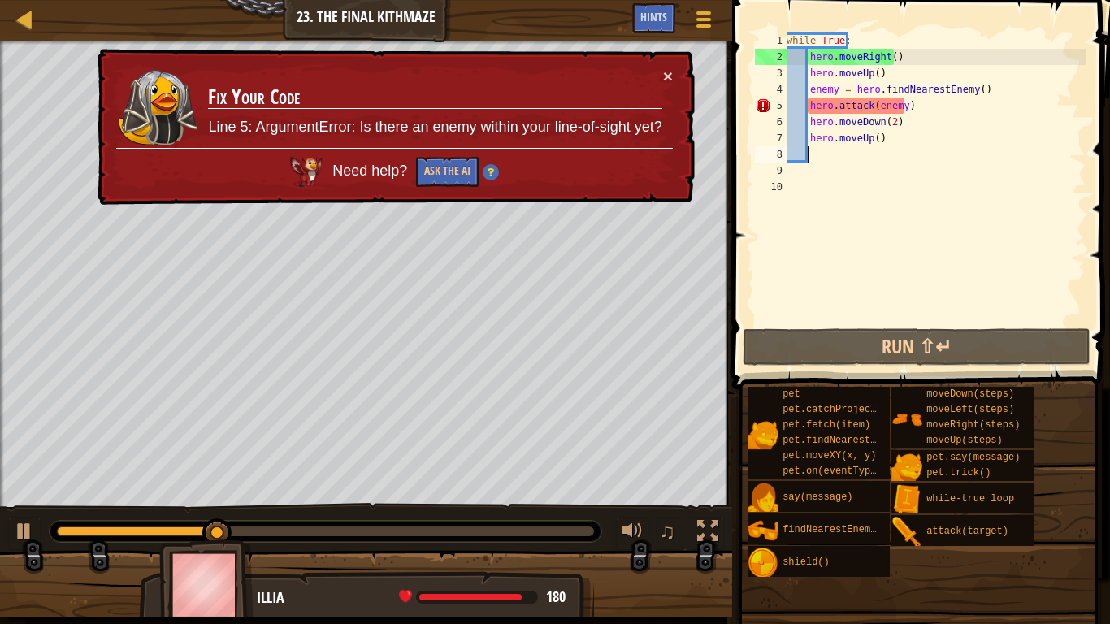
click at [980, 81] on div "while True : hero . moveRight ( ) hero . moveUp ( ) enemy = hero . findNearestE…" at bounding box center [934, 195] width 302 height 325
type textarea "enemy = hero.findNearestEnemy()"
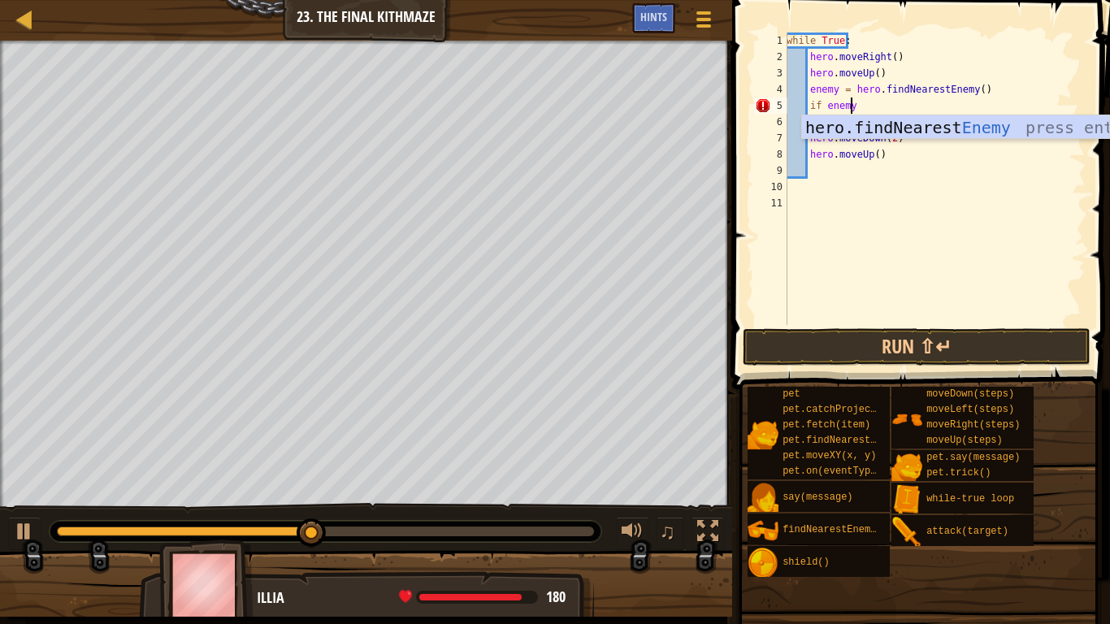
scroll to position [7, 5]
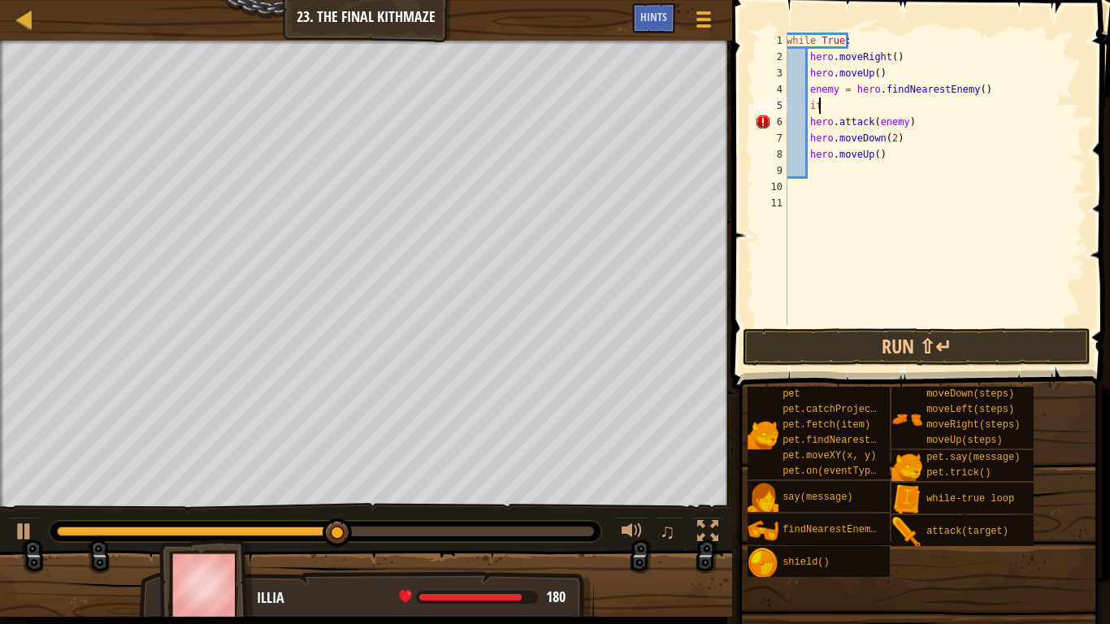
type textarea "i"
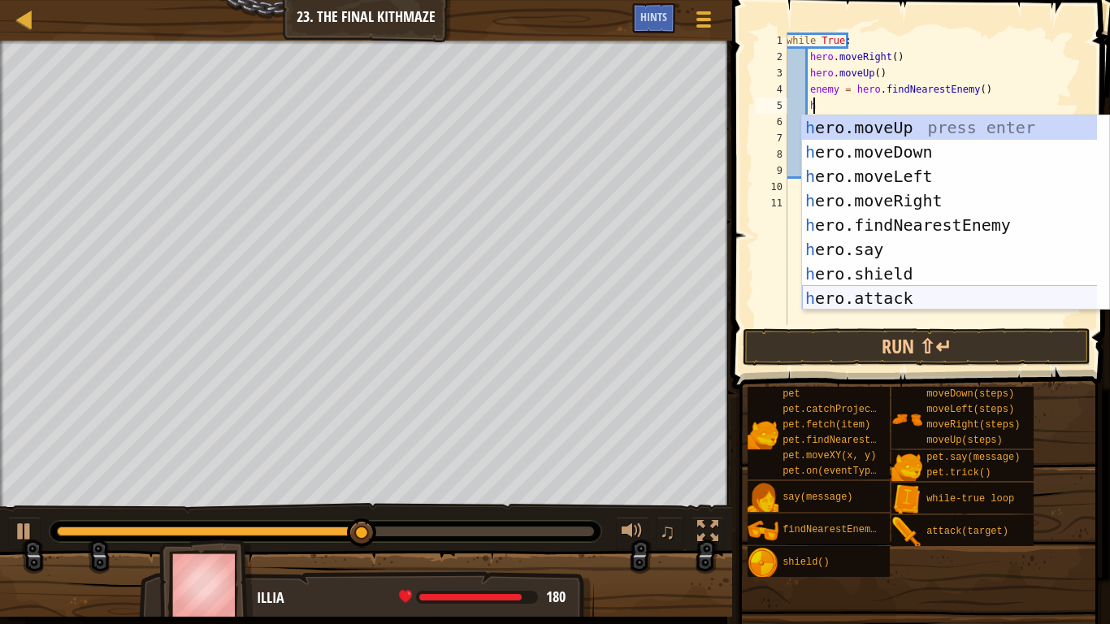
click at [943, 292] on div "h ero.moveUp press enter h ero.moveDown press enter h ero.moveLeft press enter …" at bounding box center [955, 237] width 307 height 244
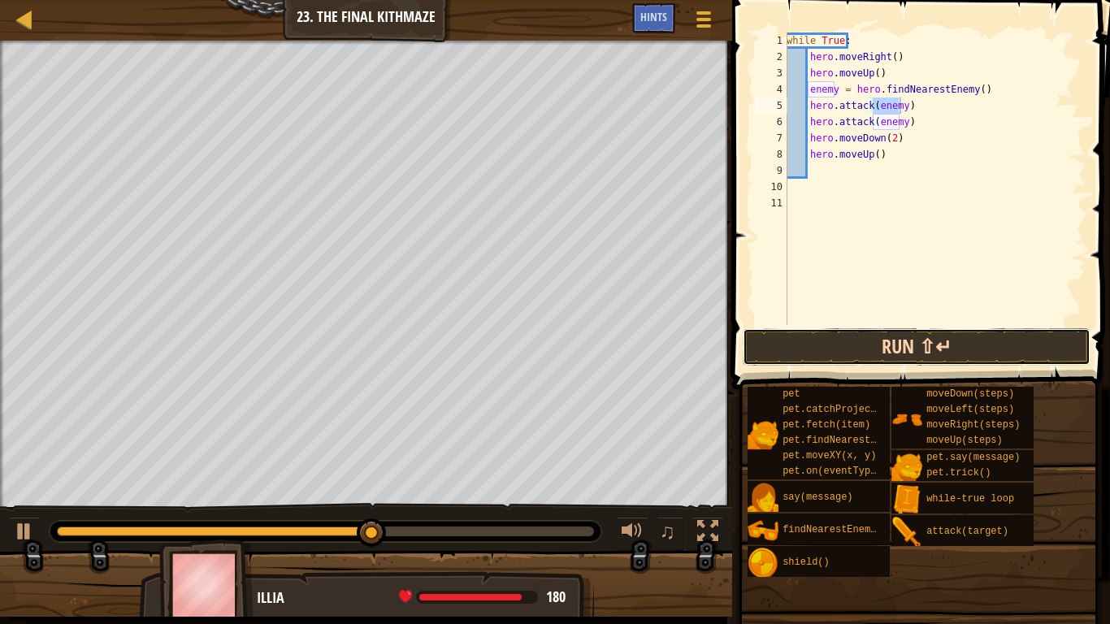
click at [899, 341] on button "Run ⇧↵" at bounding box center [917, 346] width 348 height 37
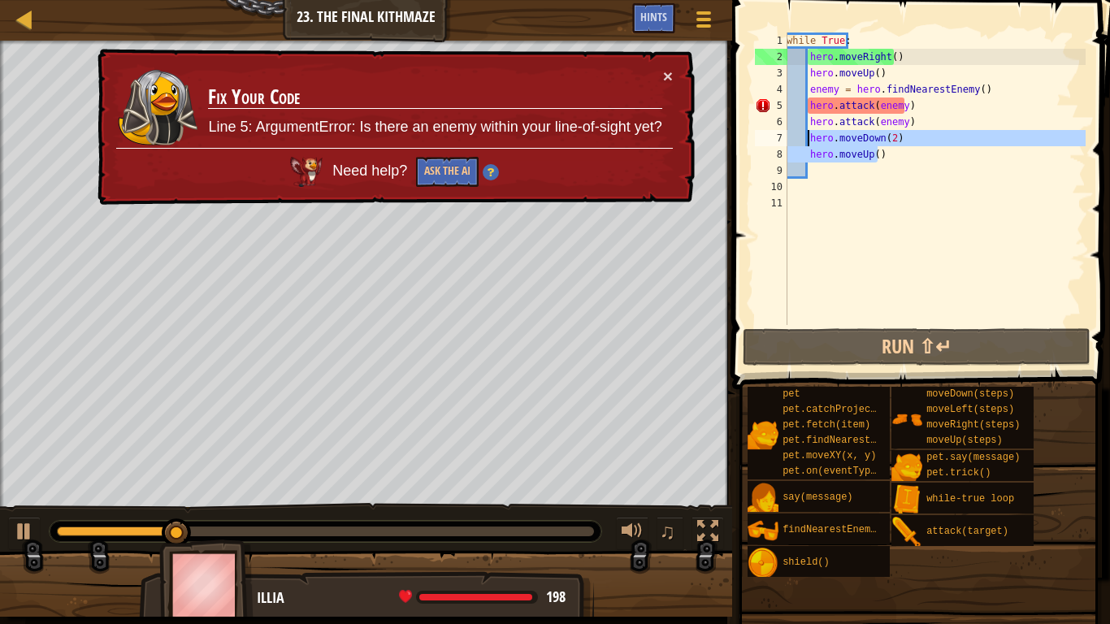
drag, startPoint x: 894, startPoint y: 159, endPoint x: 809, endPoint y: 139, distance: 86.9
click at [809, 139] on div "while True : hero . moveRight ( ) hero . moveUp ( ) enemy = hero . findNearestE…" at bounding box center [934, 195] width 302 height 325
type textarea "hero.moveDown(2) hero.moveUp()"
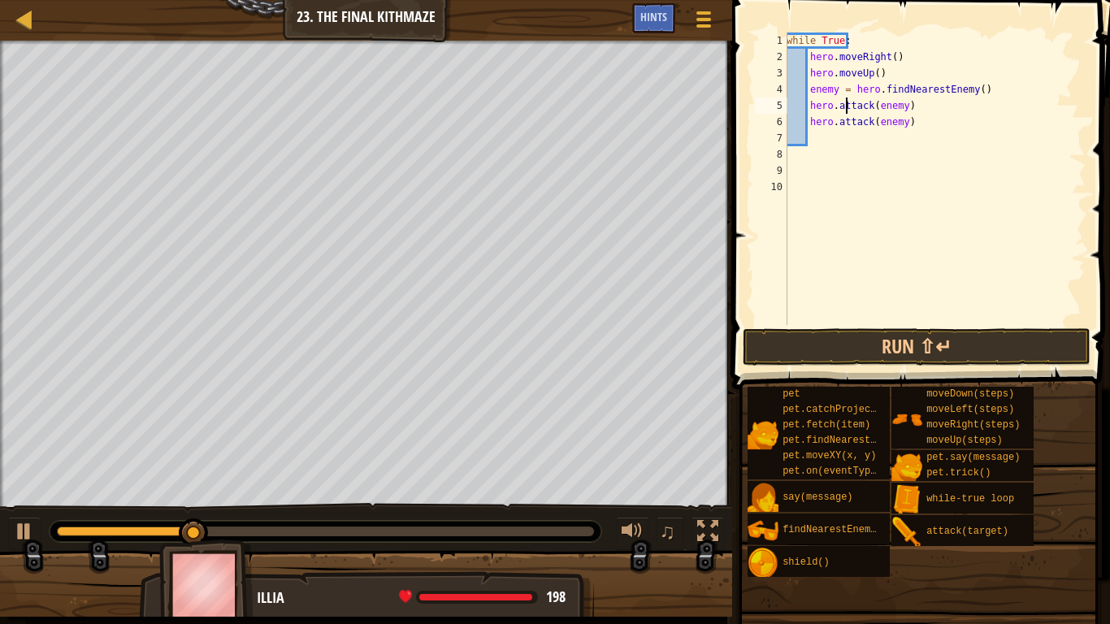
click at [843, 98] on div "while True : hero . moveRight ( ) hero . moveUp ( ) enemy = hero . findNearestE…" at bounding box center [934, 195] width 302 height 325
type textarea "hero.attack(enemy)"
click at [836, 138] on div "while True : hero . moveRight ( ) hero . moveUp ( ) enemy = hero . findNearestE…" at bounding box center [934, 195] width 302 height 325
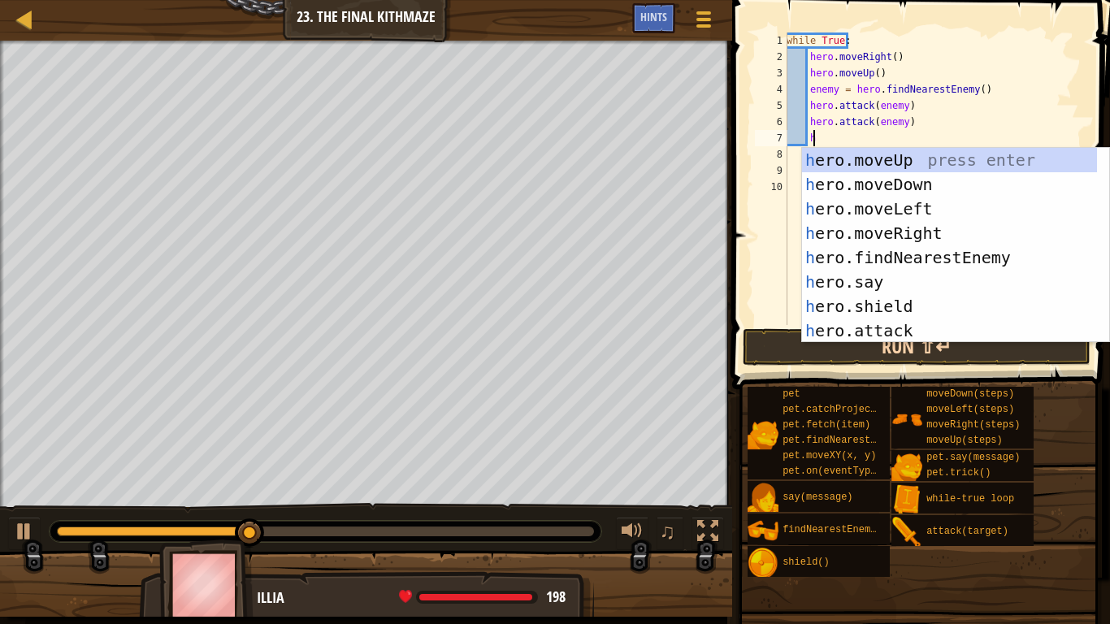
type textarea "h"
click at [774, 332] on button "Run ⇧↵" at bounding box center [917, 346] width 348 height 37
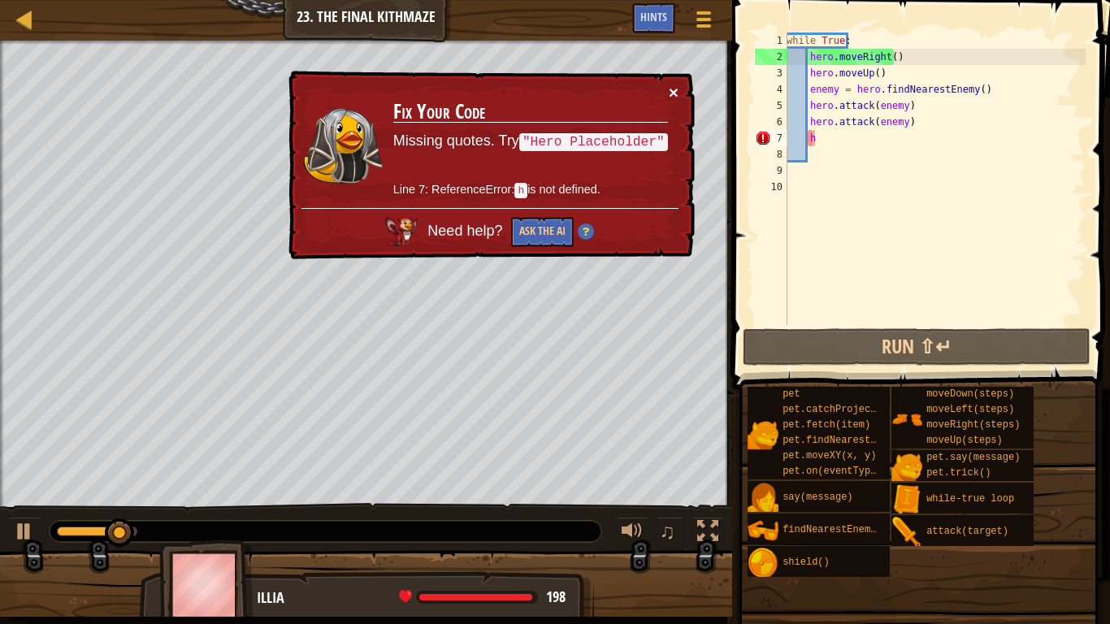
click at [674, 90] on button "×" at bounding box center [674, 92] width 10 height 17
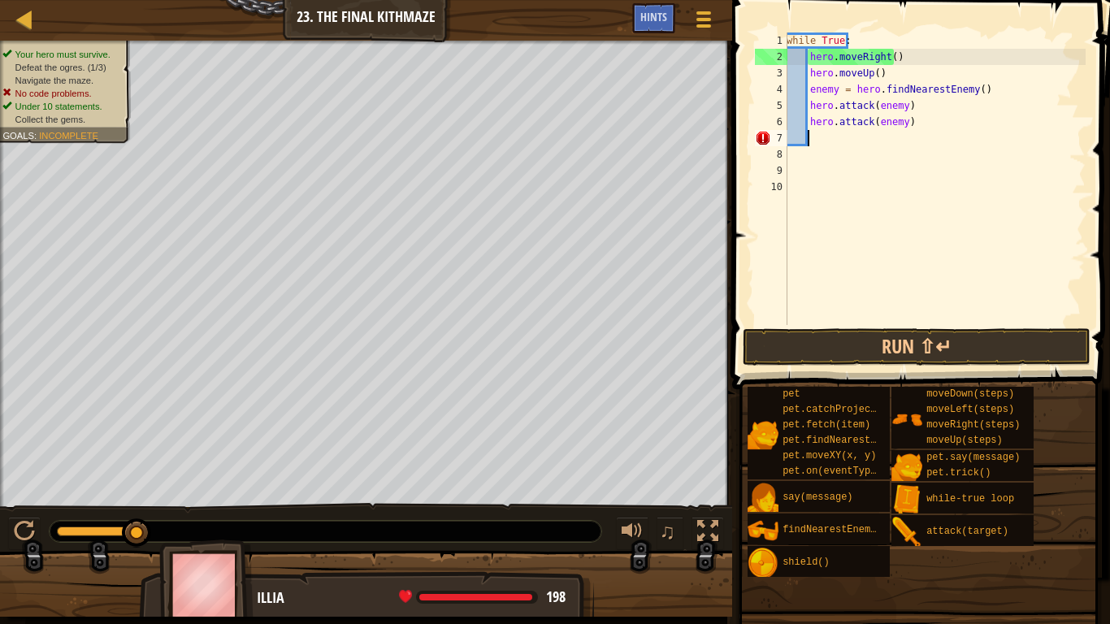
type textarea "h"
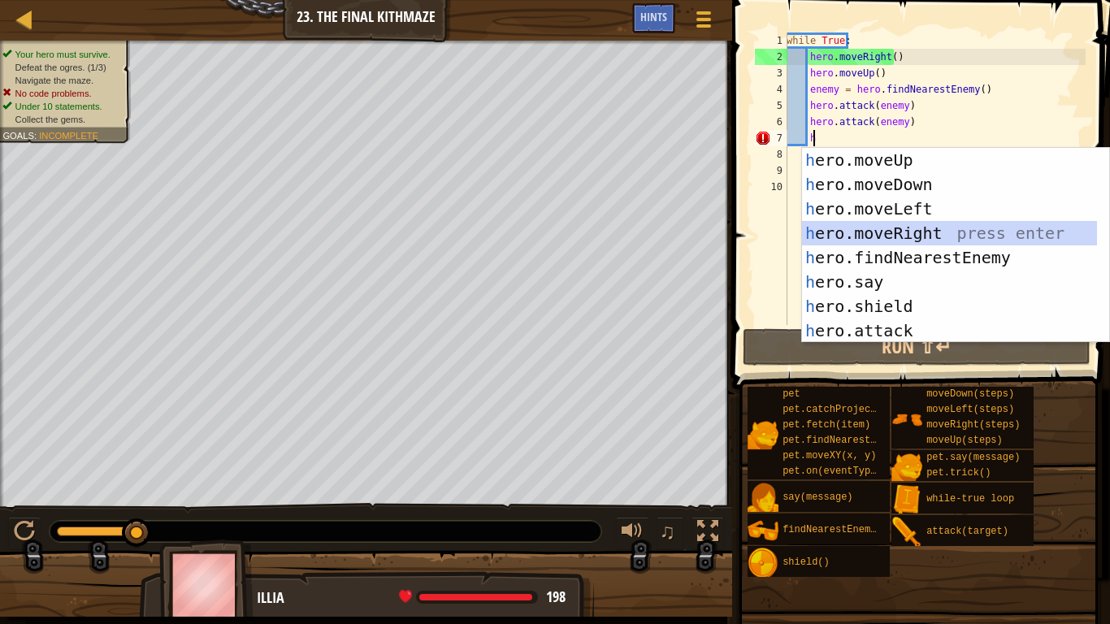
click at [938, 233] on div "h ero.moveUp press enter h ero.moveDown press enter h ero.moveLeft press enter …" at bounding box center [949, 270] width 295 height 244
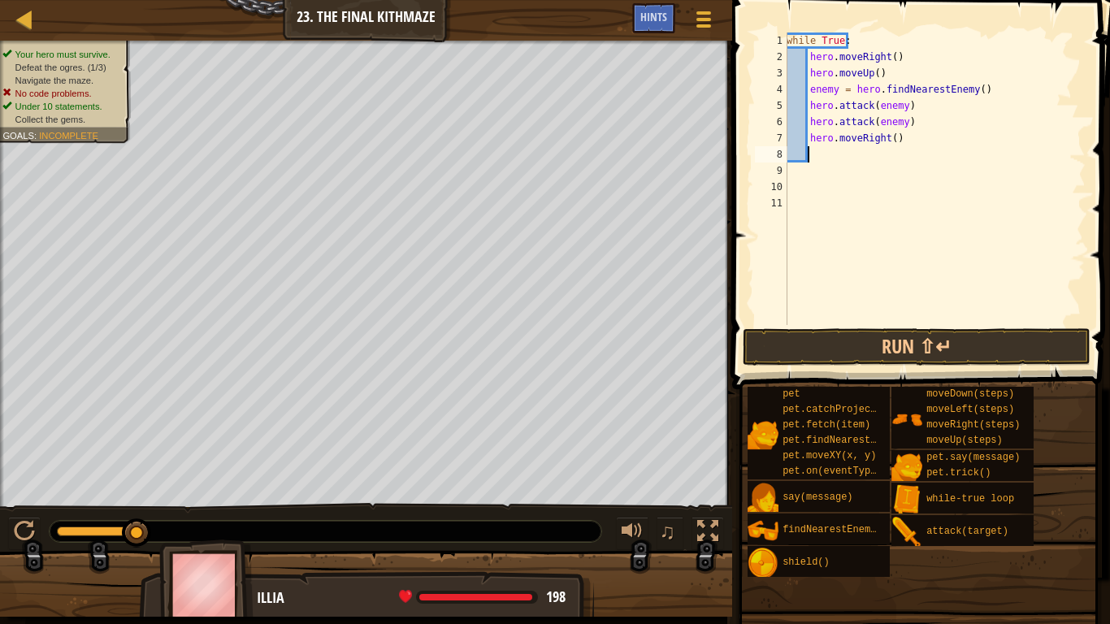
click at [889, 143] on div "while True : hero . moveRight ( ) hero . moveUp ( ) enemy = hero . findNearestE…" at bounding box center [934, 195] width 302 height 325
type textarea "hero.moveRight()"
click at [825, 153] on div "while True : hero . moveRight ( ) hero . moveUp ( ) enemy = hero . findNearestE…" at bounding box center [934, 195] width 302 height 325
type textarea "h"
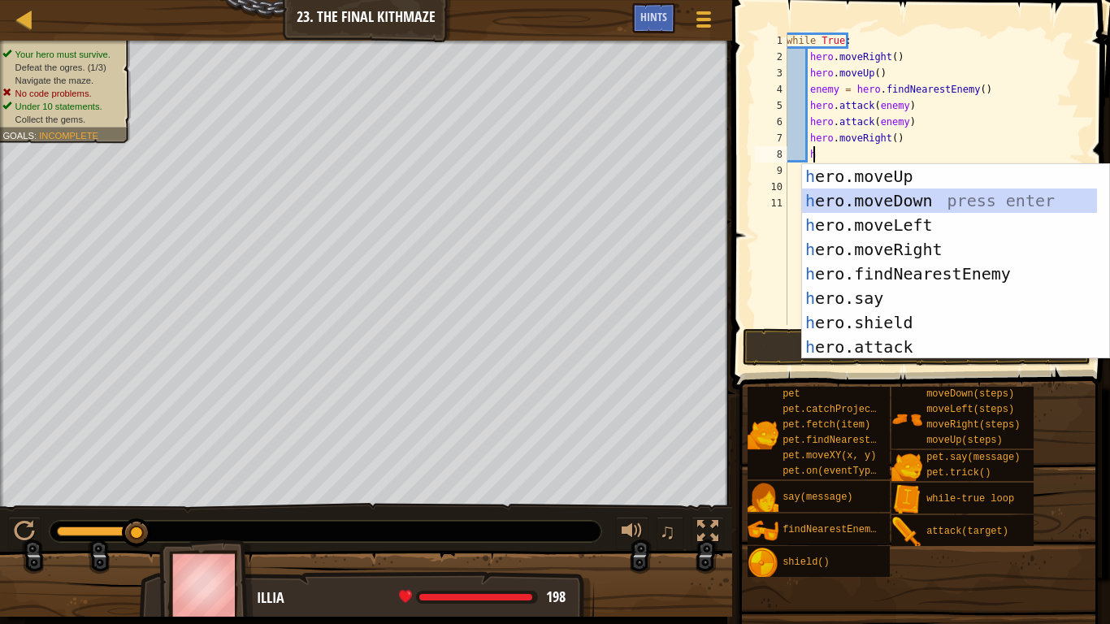
click at [916, 205] on div "h ero.moveUp press enter h ero.moveDown press enter h ero.moveLeft press enter …" at bounding box center [949, 286] width 295 height 244
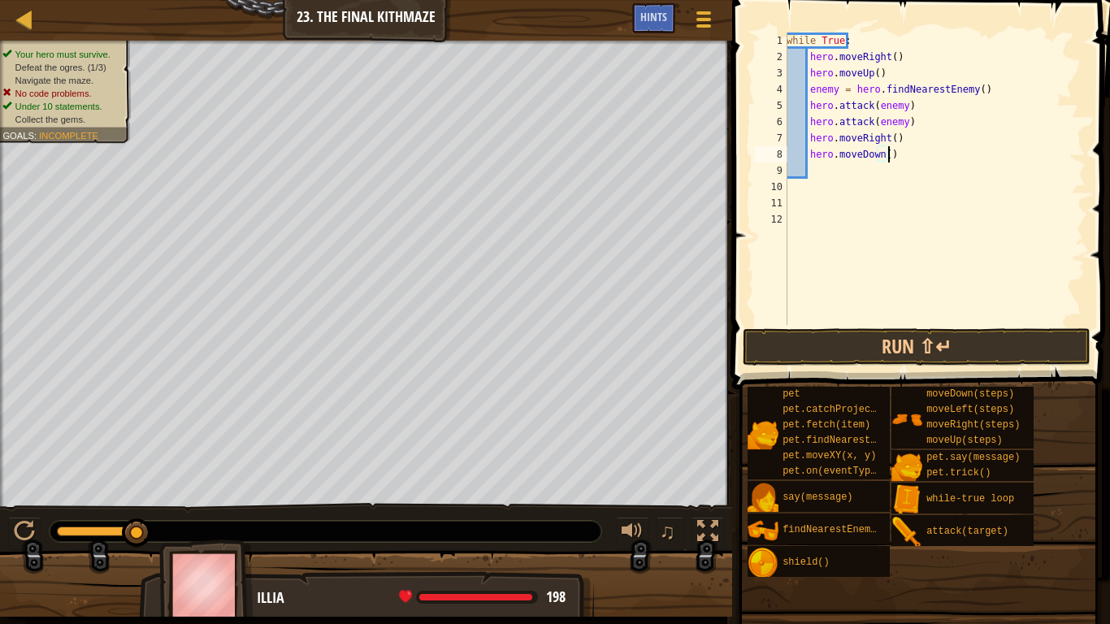
click at [886, 155] on div "while True : hero . moveRight ( ) hero . moveUp ( ) enemy = hero . findNearestE…" at bounding box center [934, 195] width 302 height 325
click at [882, 162] on div "while True : hero . moveRight ( ) hero . moveUp ( ) enemy = hero . findNearestE…" at bounding box center [934, 195] width 302 height 325
type textarea "hero.moveDown(2)"
click at [842, 176] on div "while True : hero . moveRight ( ) hero . moveUp ( ) enemy = hero . findNearestE…" at bounding box center [934, 195] width 302 height 325
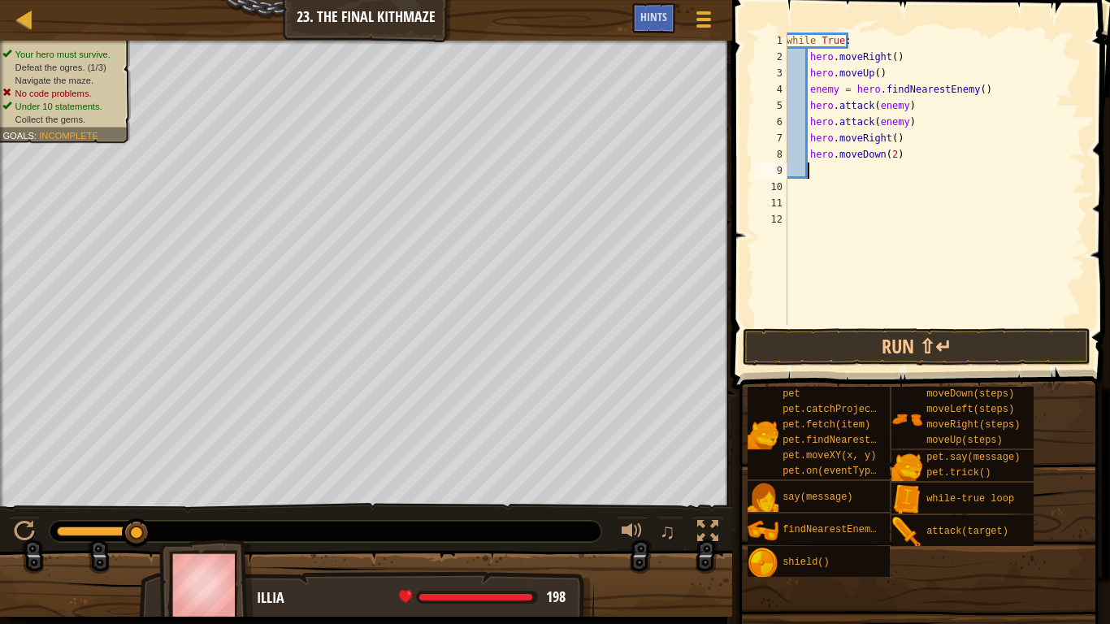
scroll to position [7, 1]
type textarea "h"
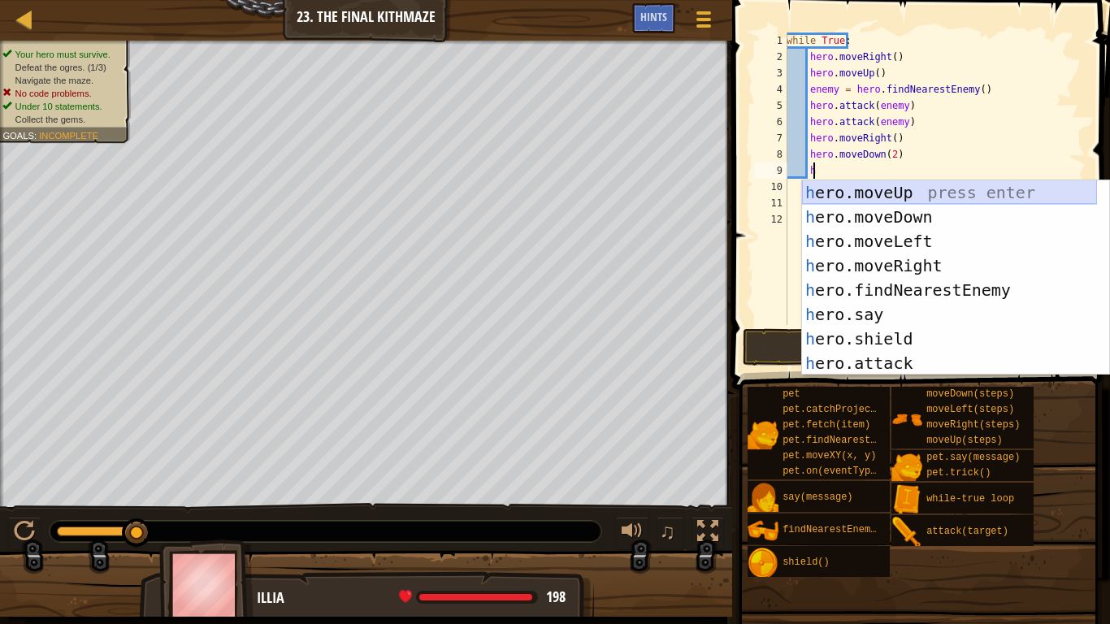
click at [921, 187] on div "h ero.moveUp press enter h ero.moveDown press enter h ero.moveLeft press enter …" at bounding box center [949, 302] width 295 height 244
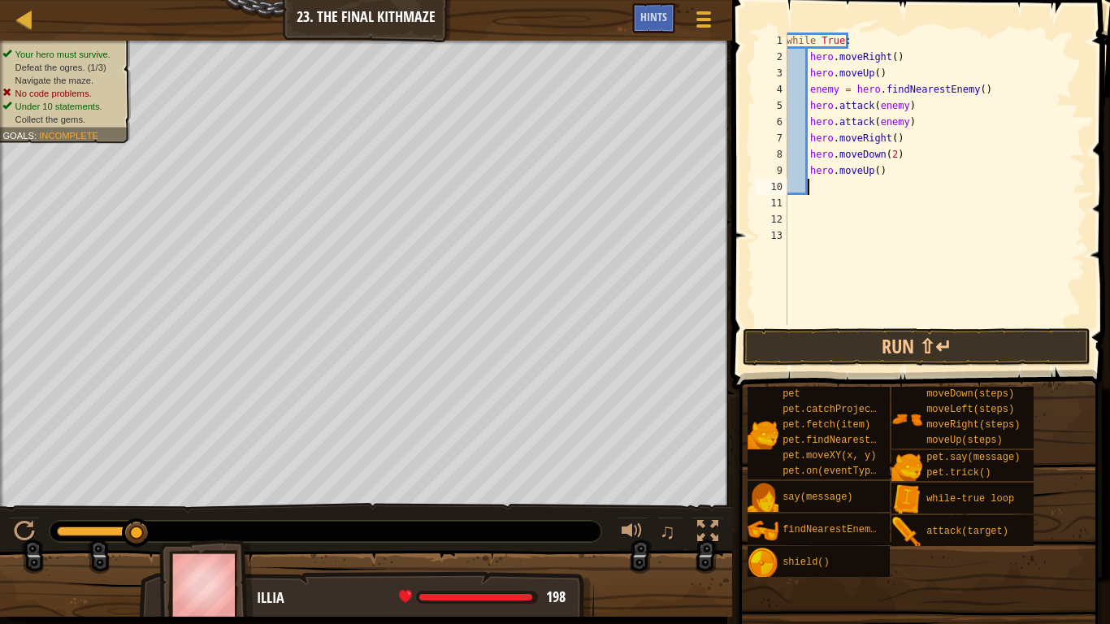
type textarea "h"
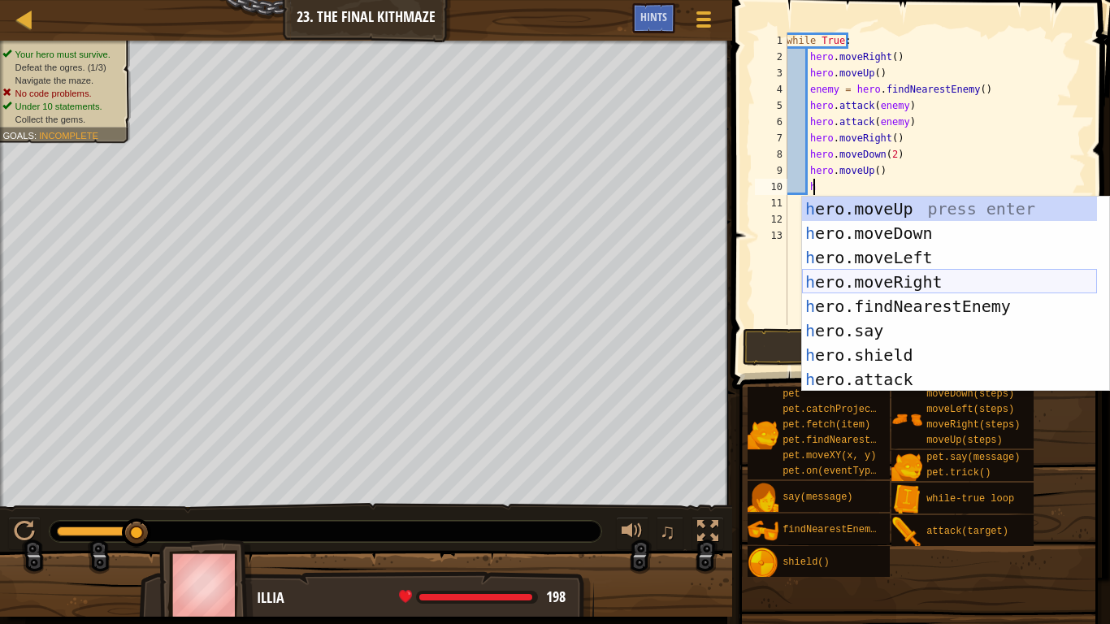
click at [935, 276] on div "h ero.moveUp press enter h ero.moveDown press enter h ero.moveLeft press enter …" at bounding box center [949, 319] width 295 height 244
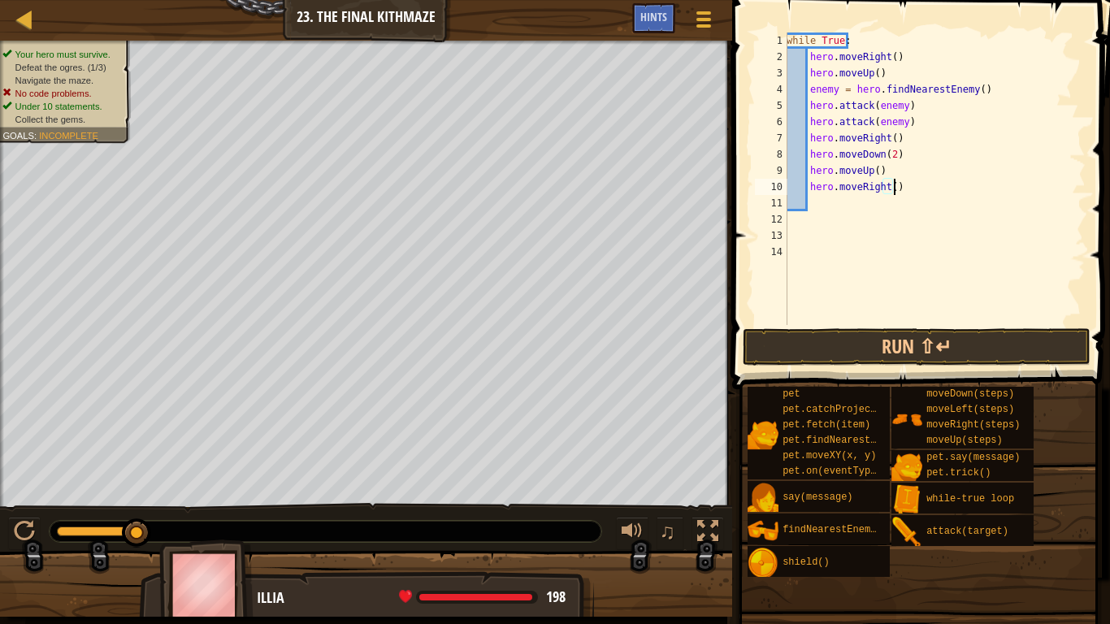
drag, startPoint x: 898, startPoint y: 183, endPoint x: 813, endPoint y: 186, distance: 85.4
click at [813, 186] on div "while True : hero . moveRight ( ) hero . moveUp ( ) enemy = hero . findNearestE…" at bounding box center [934, 195] width 302 height 325
click at [813, 186] on div "while True : hero . moveRight ( ) hero . moveUp ( ) enemy = hero . findNearestE…" at bounding box center [934, 179] width 302 height 293
drag, startPoint x: 823, startPoint y: 203, endPoint x: 787, endPoint y: 184, distance: 41.1
click at [787, 184] on div "hero.moveRight() 1 2 3 4 5 6 7 8 9 10 11 12 13 14 while True : hero . moveRight…" at bounding box center [919, 179] width 334 height 293
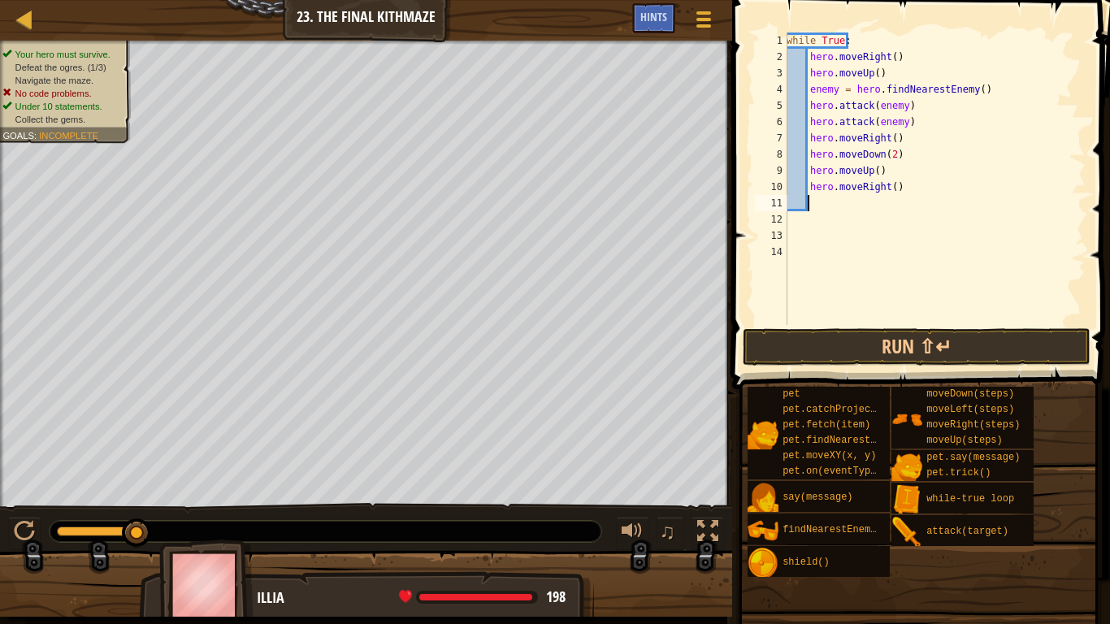
type textarea "hero.moveRight()"
click at [857, 357] on button "Run ⇧↵" at bounding box center [917, 346] width 348 height 37
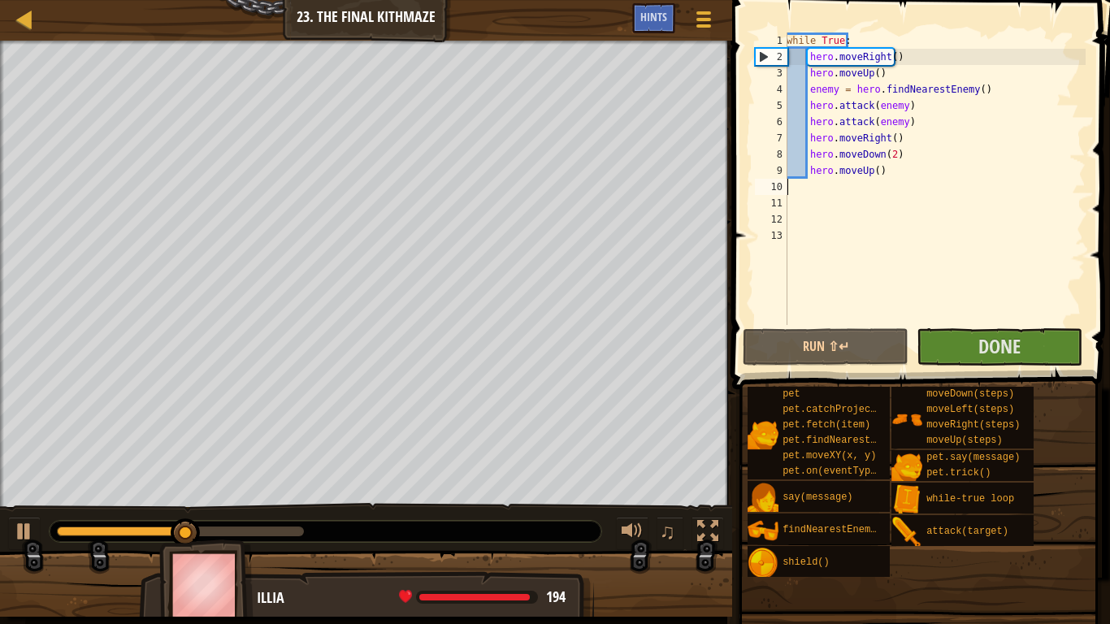
click at [882, 172] on div "while True : hero . moveRight ( ) hero . moveUp ( ) enemy = hero . findNearestE…" at bounding box center [934, 195] width 302 height 325
type textarea "hero.moveUp()"
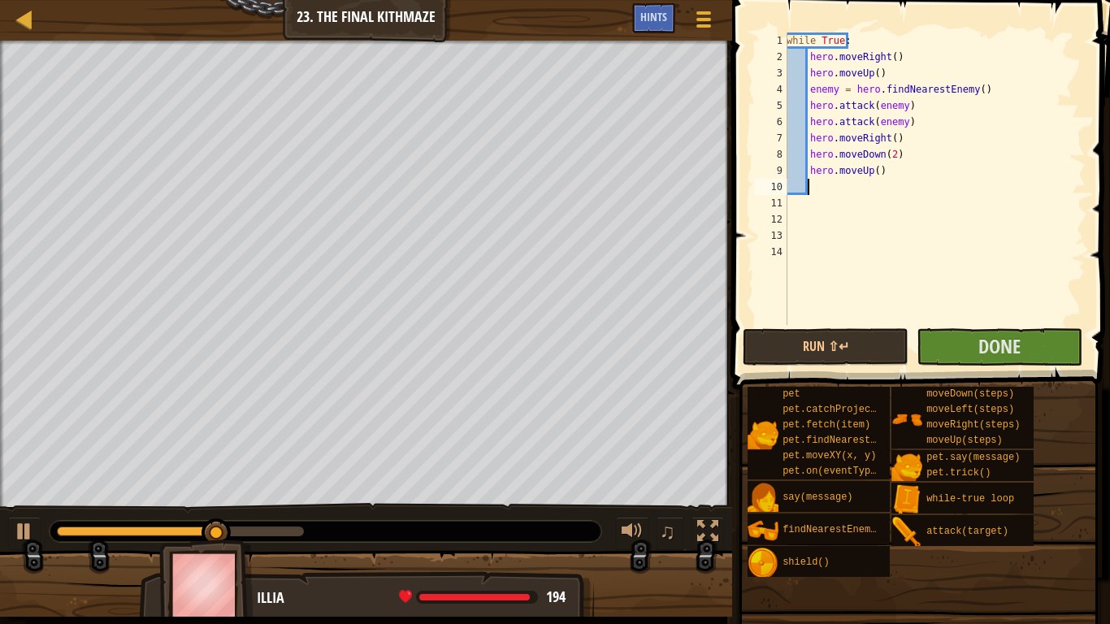
scroll to position [7, 1]
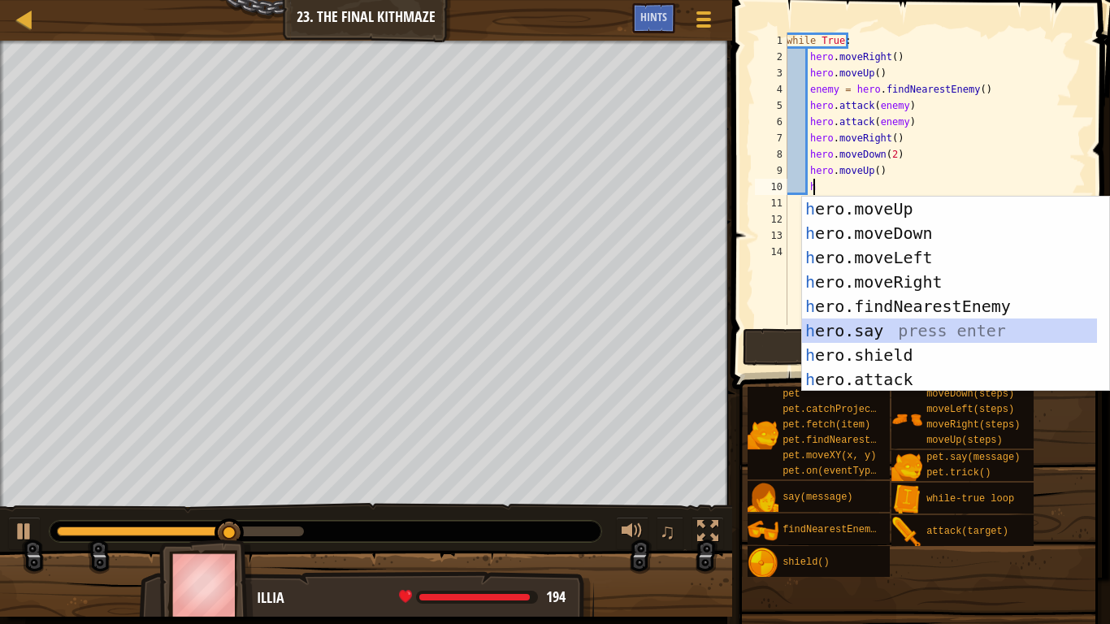
click at [881, 338] on div "h ero.moveUp press enter h ero.moveDown press enter h ero.moveLeft press enter …" at bounding box center [949, 319] width 295 height 244
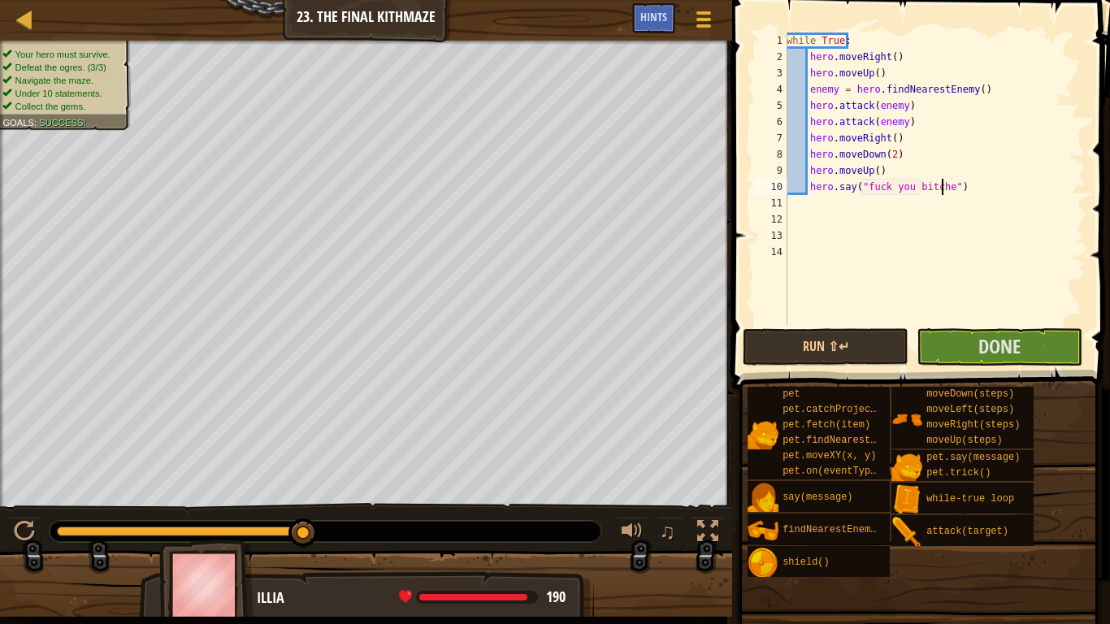
scroll to position [7, 13]
type textarea "hero.say("fuck you bitches")"
click at [826, 351] on button "Run ⇧↵" at bounding box center [826, 346] width 166 height 37
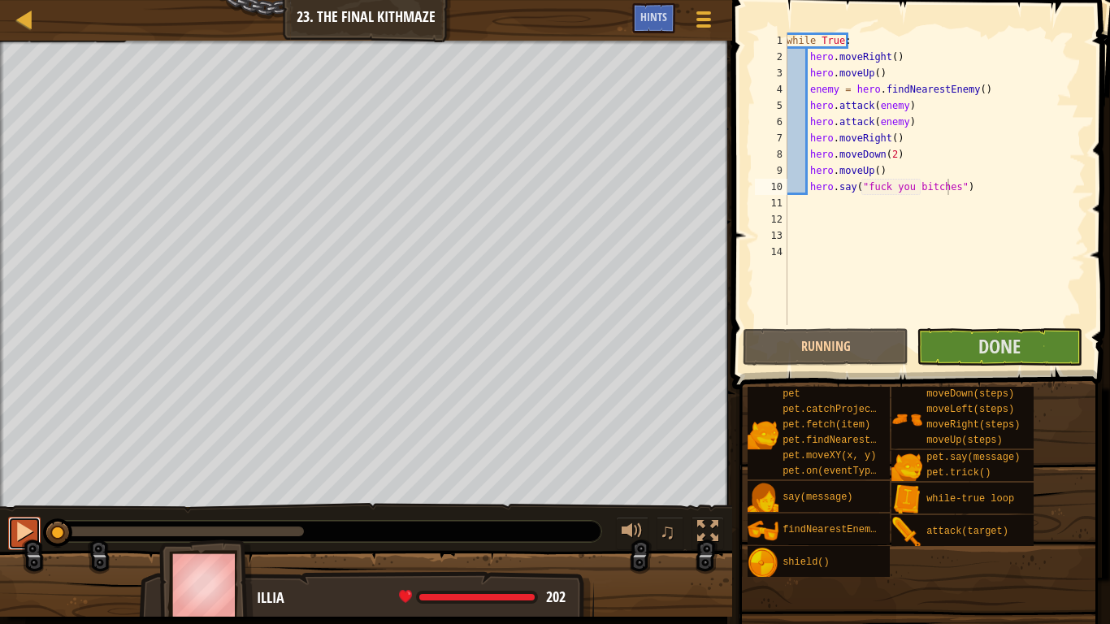
click at [13, 520] on button at bounding box center [24, 533] width 33 height 33
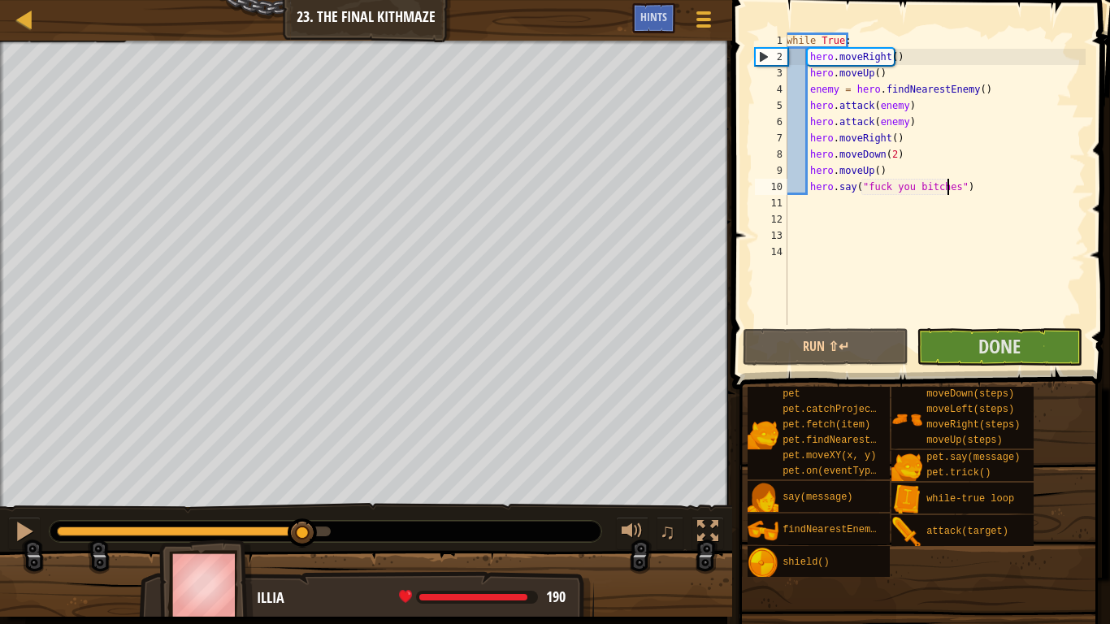
drag, startPoint x: 170, startPoint y: 527, endPoint x: 177, endPoint y: 534, distance: 9.8
click at [198, 520] on div "Your hero must survive. Defeat the ogres. (3/3) Navigate the maze. Under 10 sta…" at bounding box center [555, 329] width 1110 height 576
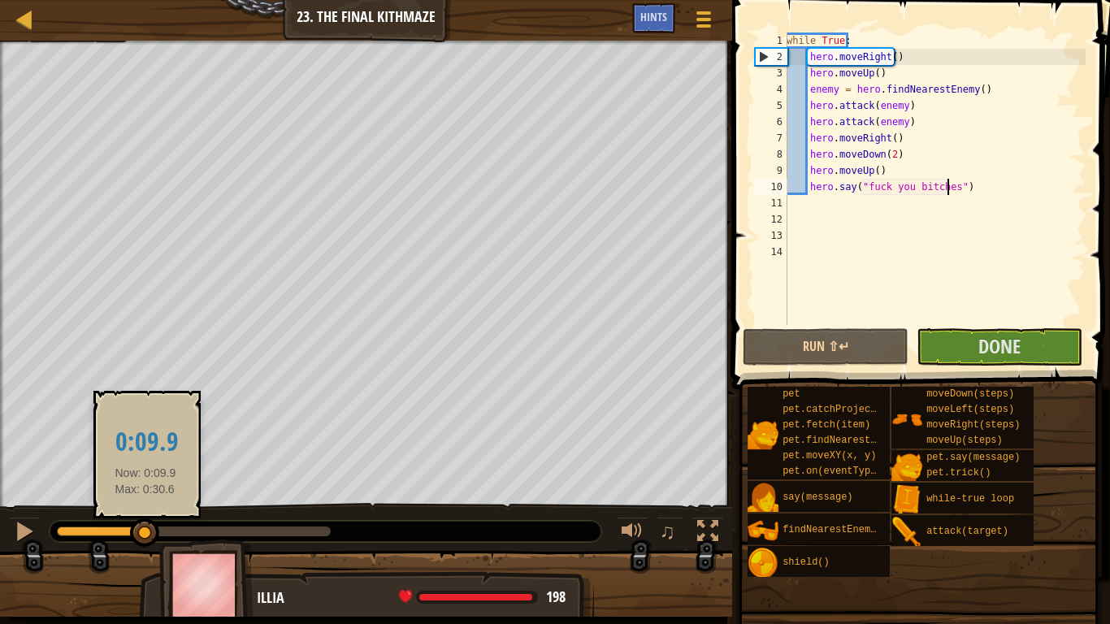
click at [145, 520] on div at bounding box center [101, 532] width 89 height 10
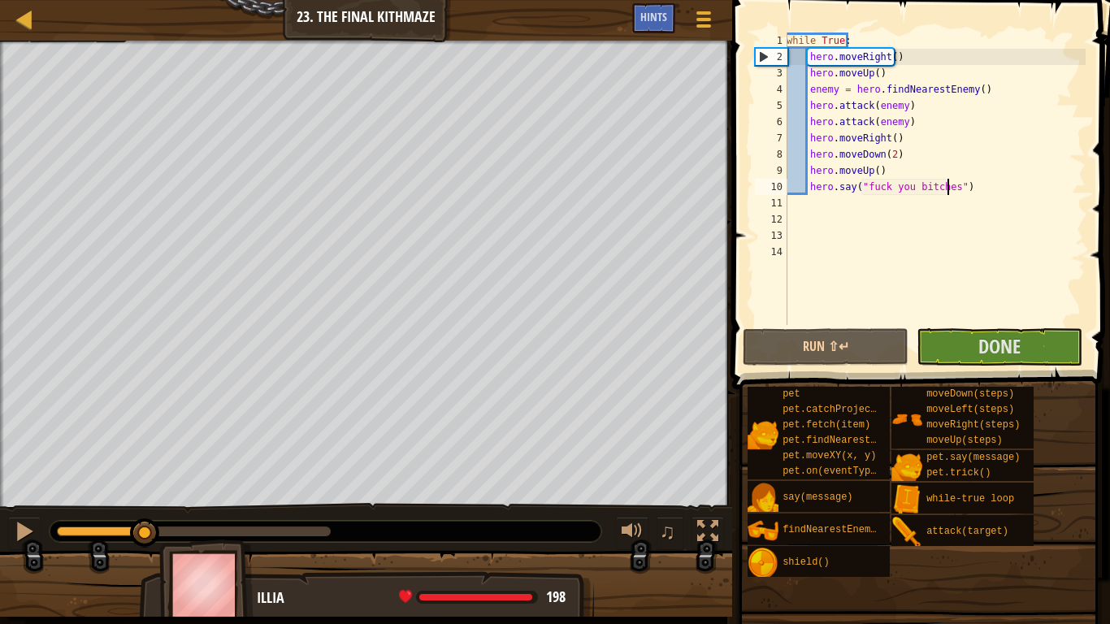
click at [115, 520] on div at bounding box center [326, 531] width 552 height 21
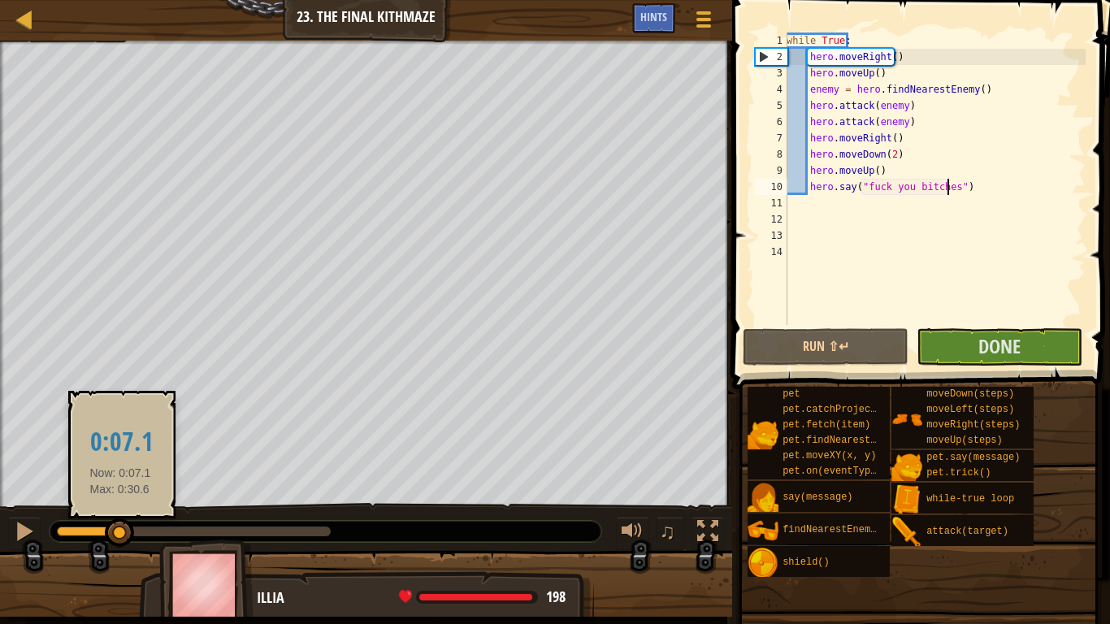
click at [120, 520] on div at bounding box center [88, 532] width 63 height 10
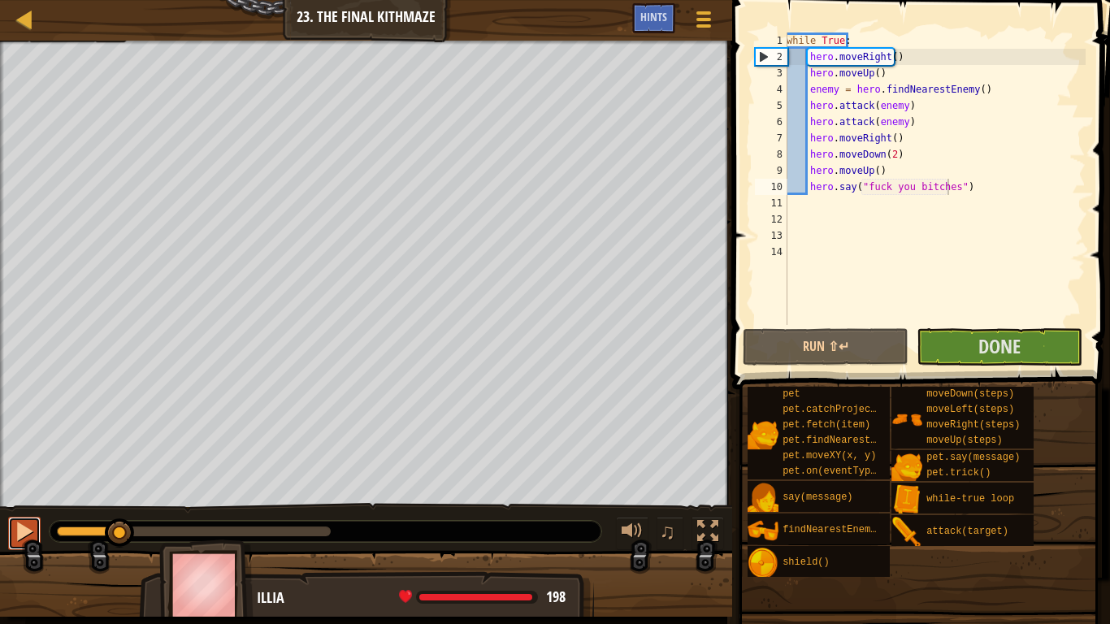
click at [30, 520] on div at bounding box center [24, 531] width 21 height 21
click at [34, 520] on div at bounding box center [24, 531] width 21 height 21
click at [38, 520] on button at bounding box center [24, 533] width 33 height 33
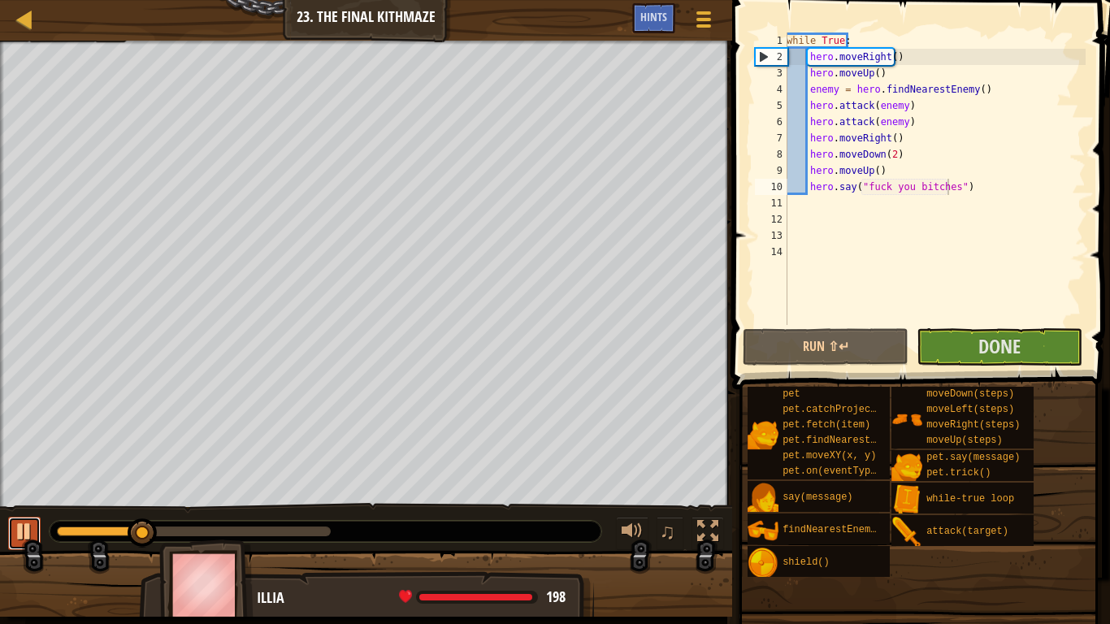
click at [38, 520] on button at bounding box center [24, 533] width 33 height 33
click at [973, 344] on button "Done" at bounding box center [1000, 346] width 166 height 37
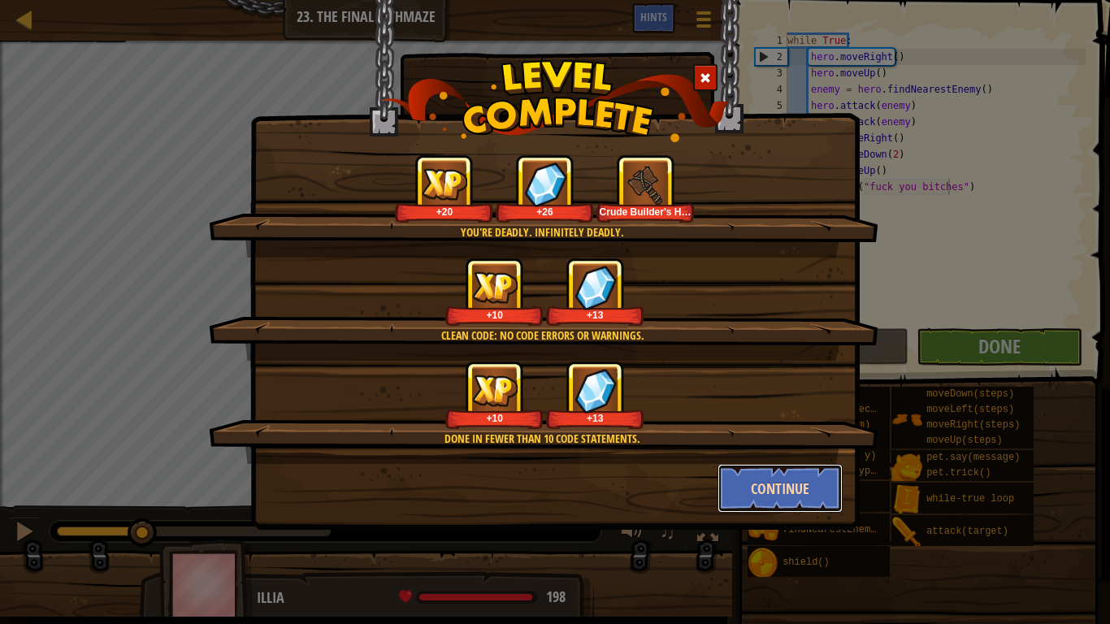
click at [792, 488] on button "Continue" at bounding box center [780, 488] width 126 height 49
click at [796, 479] on div "You're deadly. Infinitely deadly. +20 +26 Crude Builder's Hammer Clean code: no…" at bounding box center [555, 312] width 1110 height 624
click at [787, 489] on div "You're deadly. Infinitely deadly. +20 +26 Crude Builder's Hammer Clean code: no…" at bounding box center [555, 312] width 1110 height 624
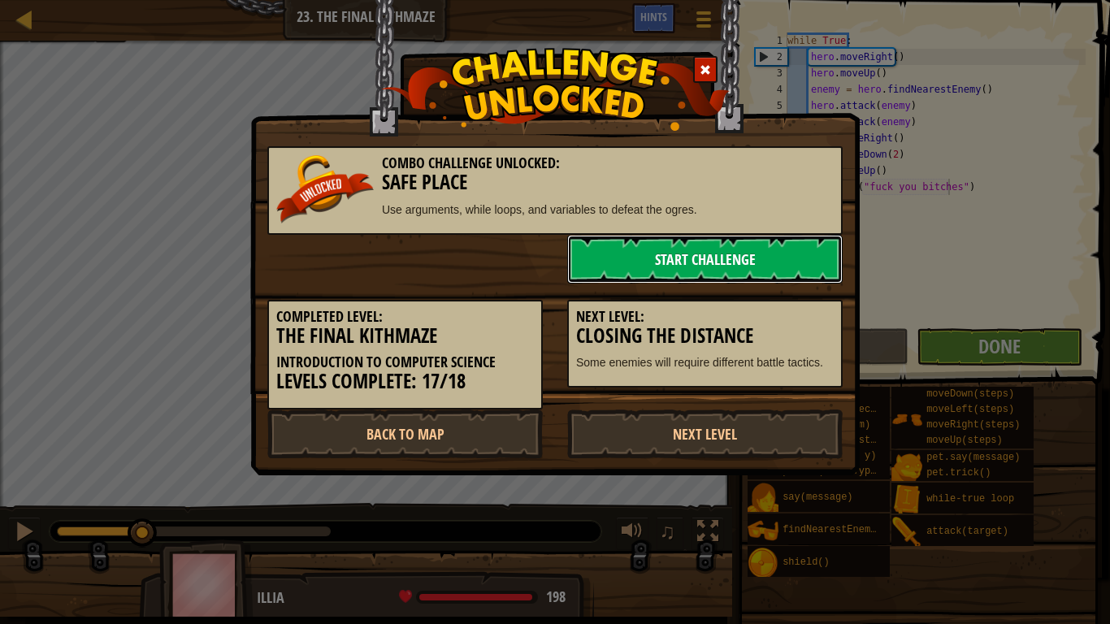
click at [657, 252] on link "Start Challenge" at bounding box center [704, 259] width 275 height 49
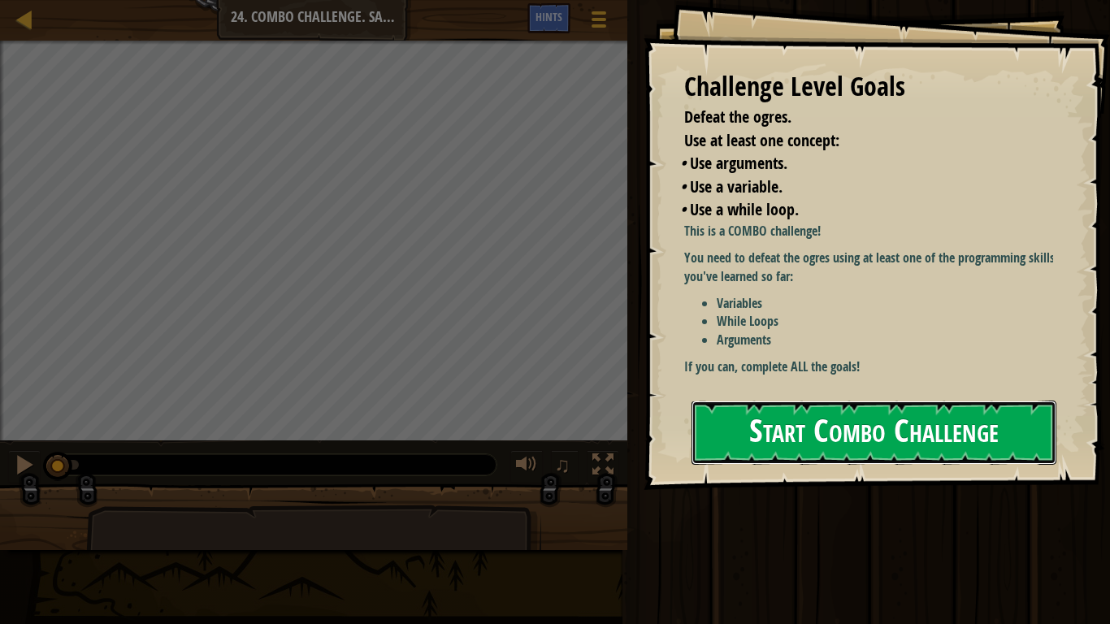
click at [852, 440] on button "Start Combo Challenge" at bounding box center [873, 433] width 365 height 64
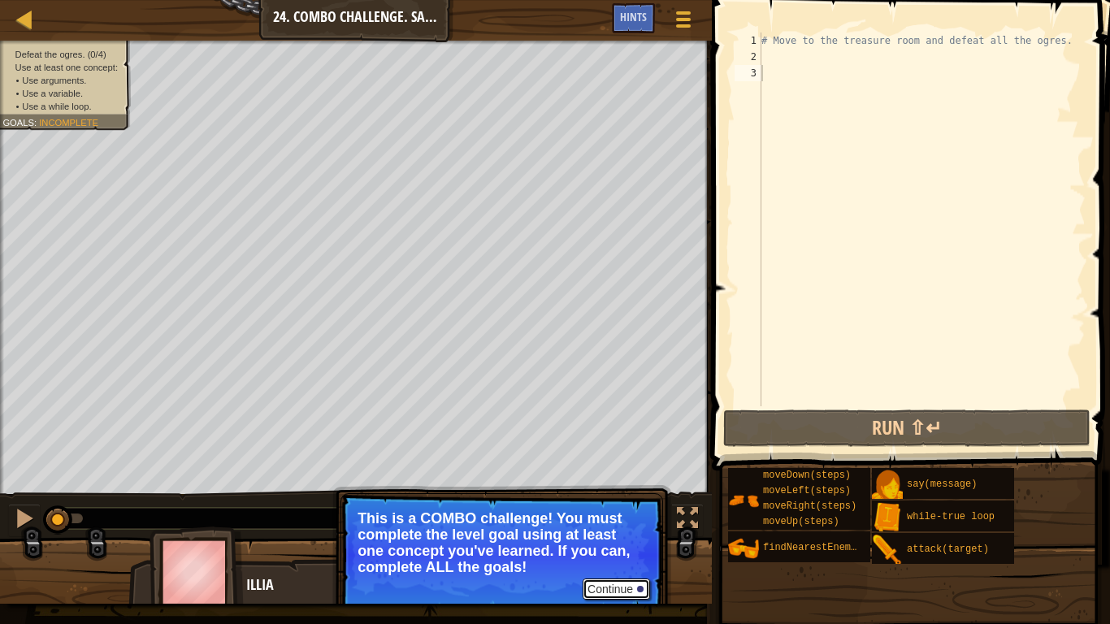
click at [617, 520] on button "Continue" at bounding box center [616, 589] width 67 height 21
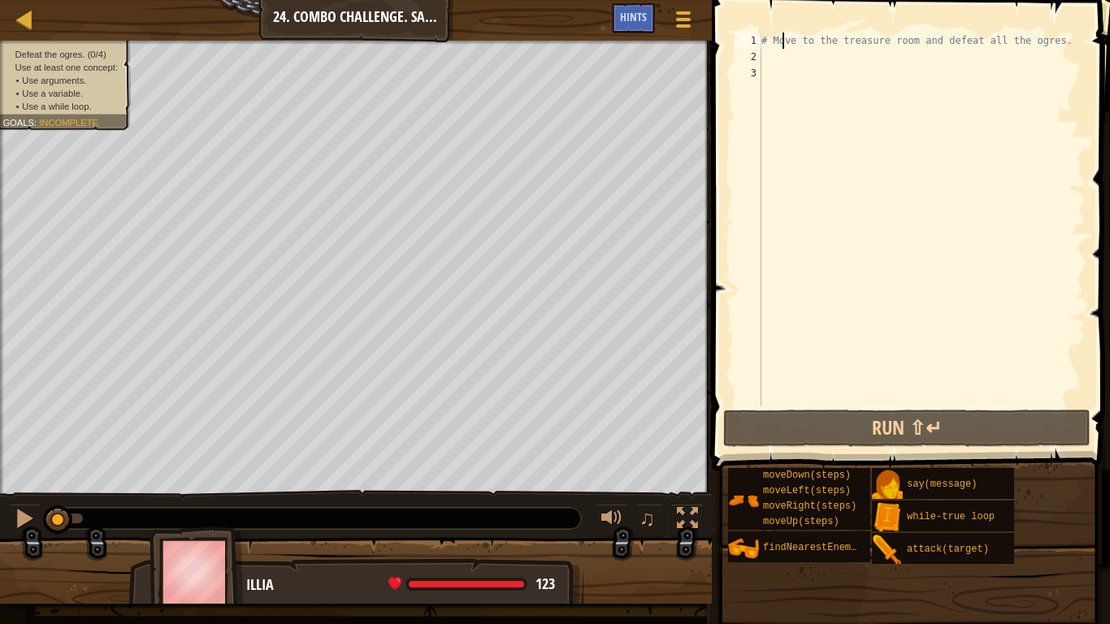
click at [781, 48] on div "# Move to the treasure room and defeat all the ogres." at bounding box center [921, 236] width 327 height 406
type textarea "# Move to the treasure room and defeat all the ogres."
click at [778, 64] on div "# Move to the treasure room and defeat all the ogres." at bounding box center [921, 236] width 327 height 406
type textarea "w"
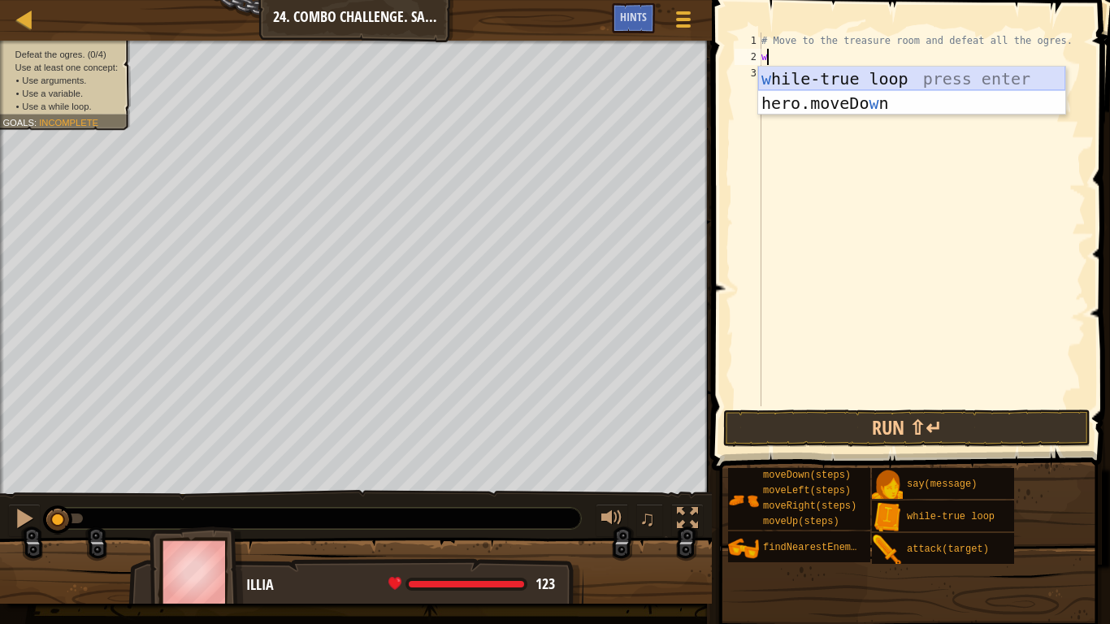
click at [866, 71] on div "w [PERSON_NAME]-true loop press enter hero.moveDo w n press enter" at bounding box center [911, 116] width 307 height 98
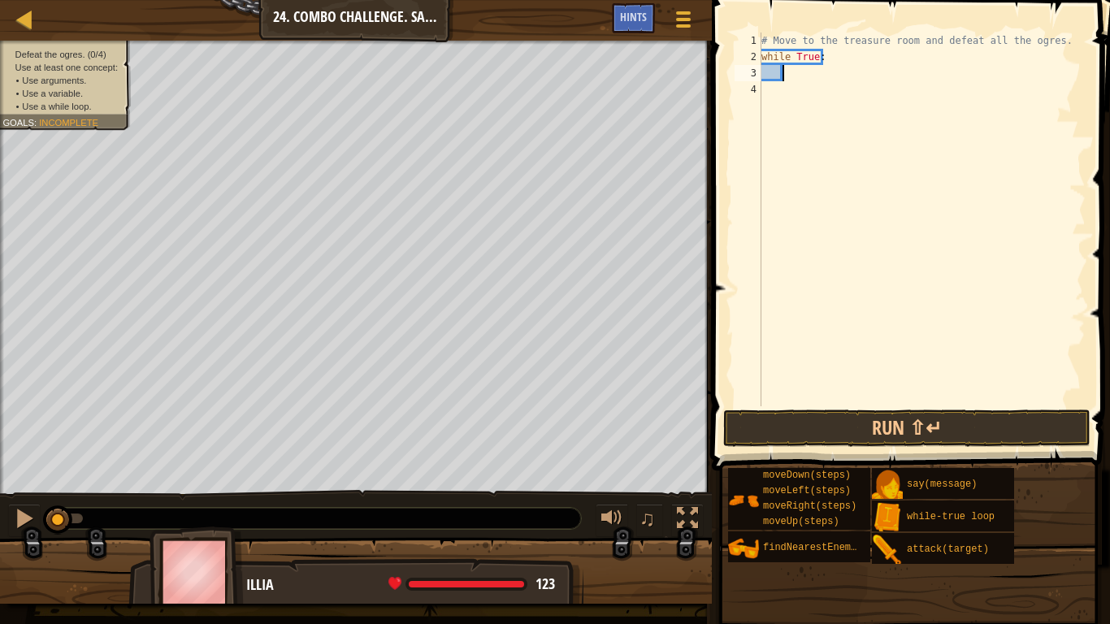
type textarea "h"
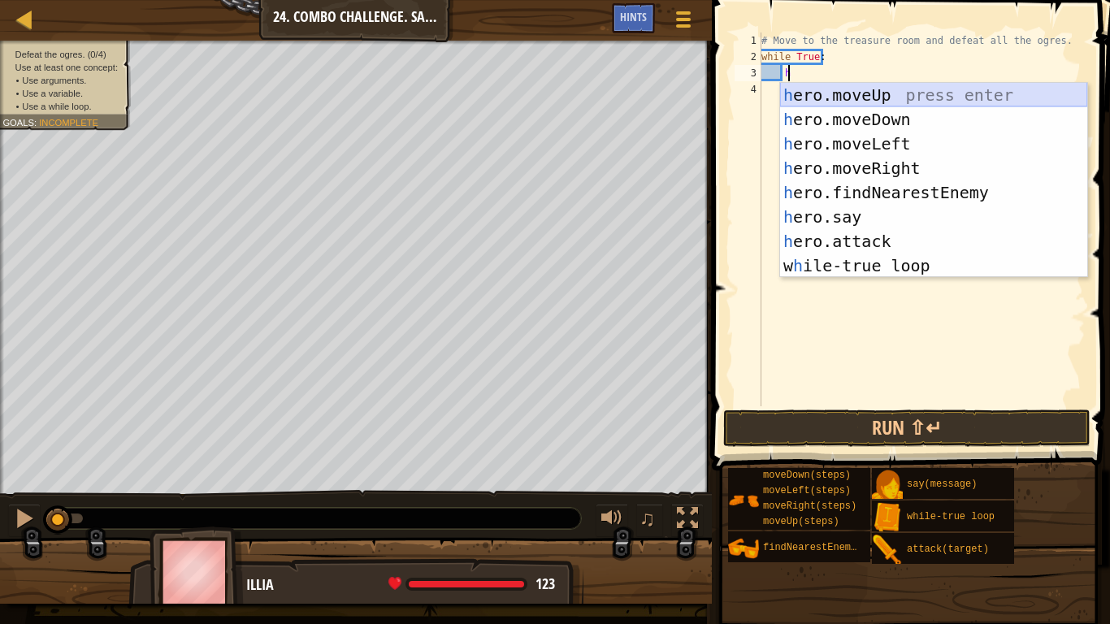
click at [824, 93] on div "h ero.moveUp press enter h ero.moveDown press enter h ero.moveLeft press enter …" at bounding box center [933, 205] width 307 height 244
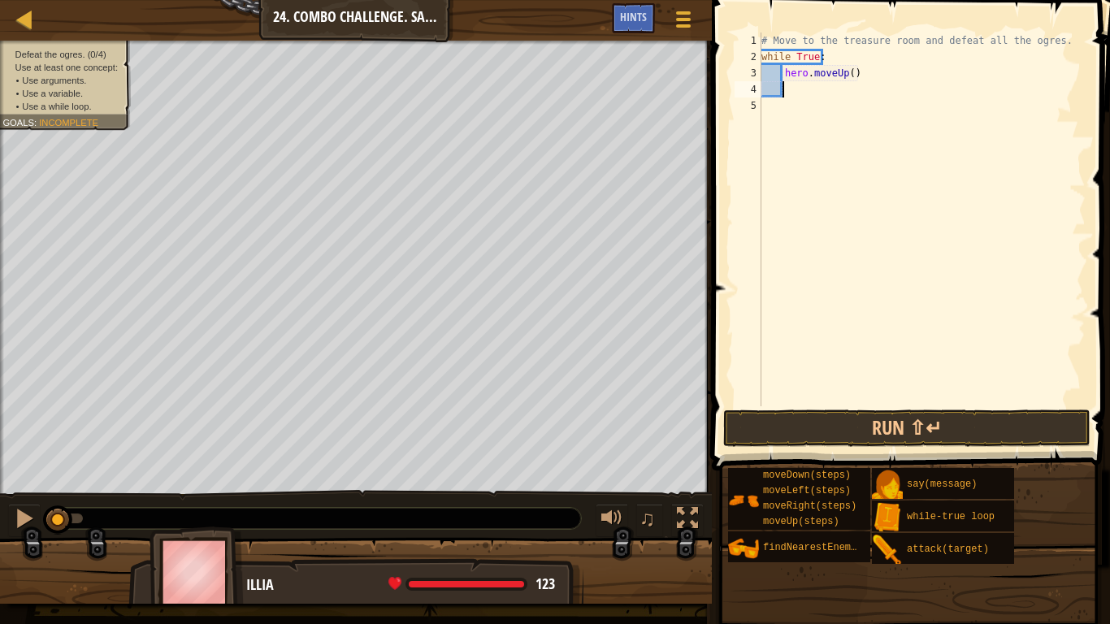
click at [847, 78] on div "# Move to the treasure room and defeat all the ogres. while True : hero . moveU…" at bounding box center [921, 236] width 327 height 406
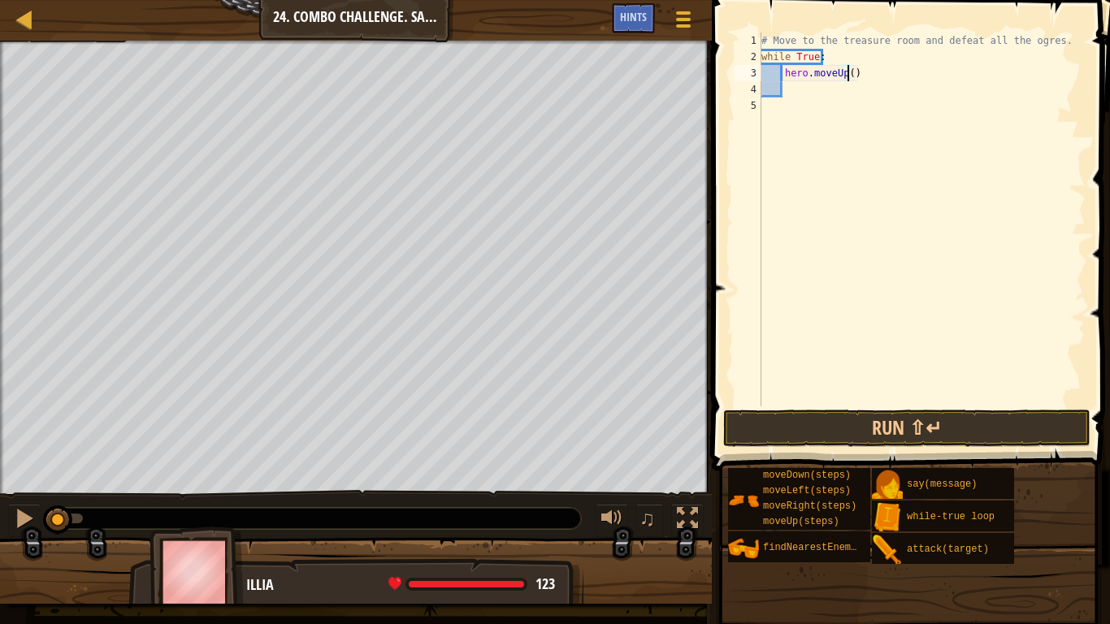
type textarea "hero.moveUp(4)"
click at [793, 93] on div "# Move to the treasure room and defeat all the ogres. while True : hero . moveU…" at bounding box center [921, 236] width 327 height 406
type textarea "hero.moveRight(4)"
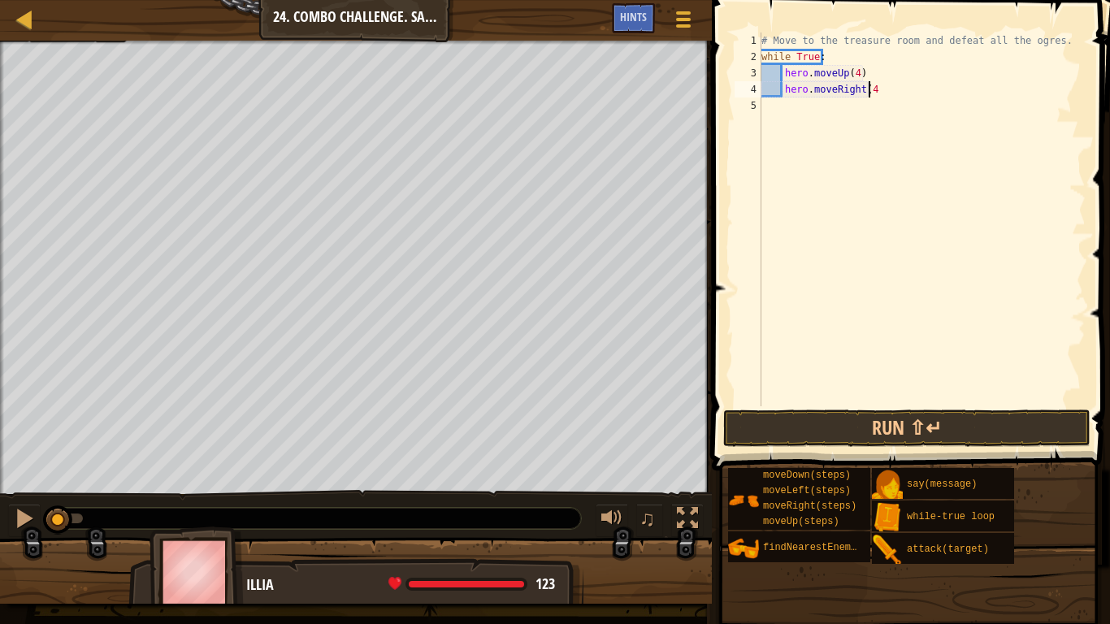
scroll to position [7, 9]
click at [785, 120] on div "# Move to the treasure room and defeat all the ogres. while True : hero . moveU…" at bounding box center [921, 236] width 327 height 406
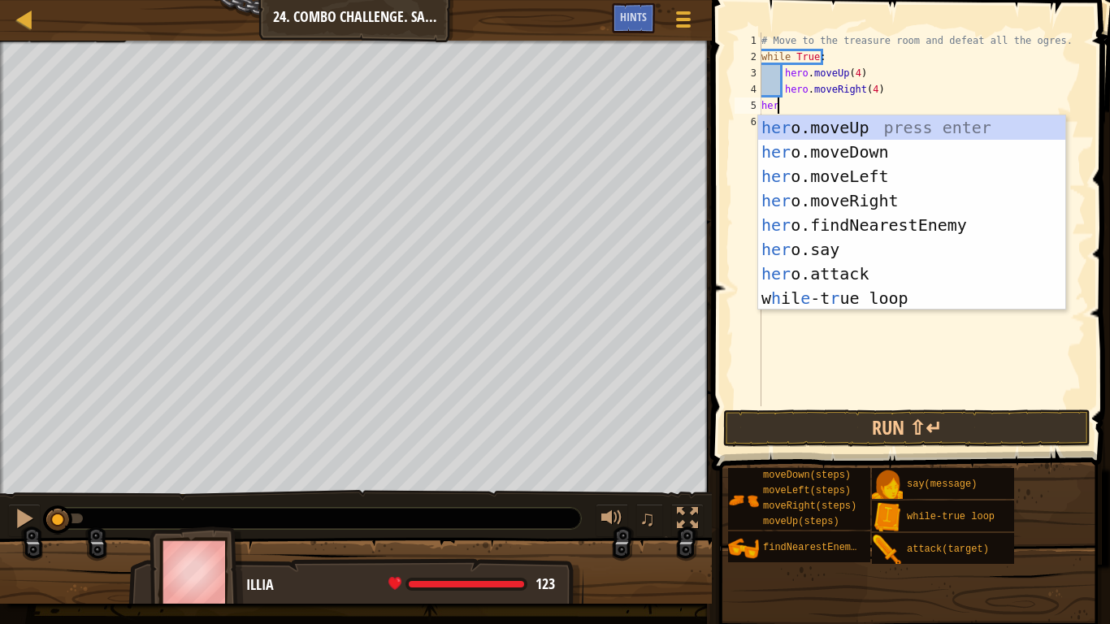
scroll to position [7, 0]
type textarea "h"
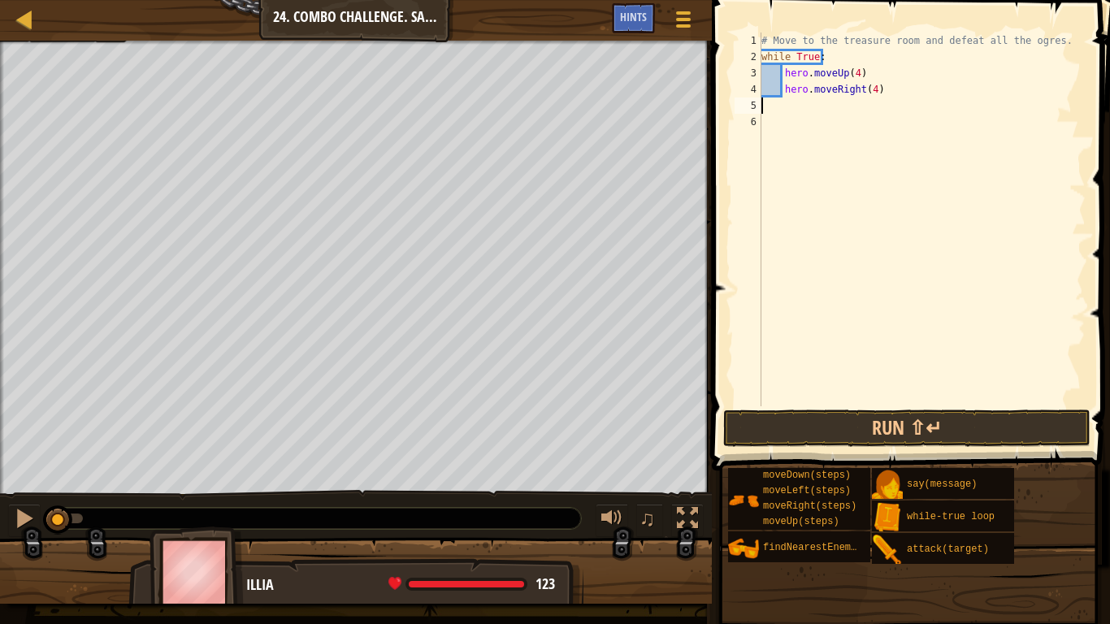
click at [884, 85] on div "# Move to the treasure room and defeat all the ogres. while True : hero . moveU…" at bounding box center [921, 236] width 327 height 406
type textarea "hero.moveRight(4)"
type textarea "hero.moveDown(4)"
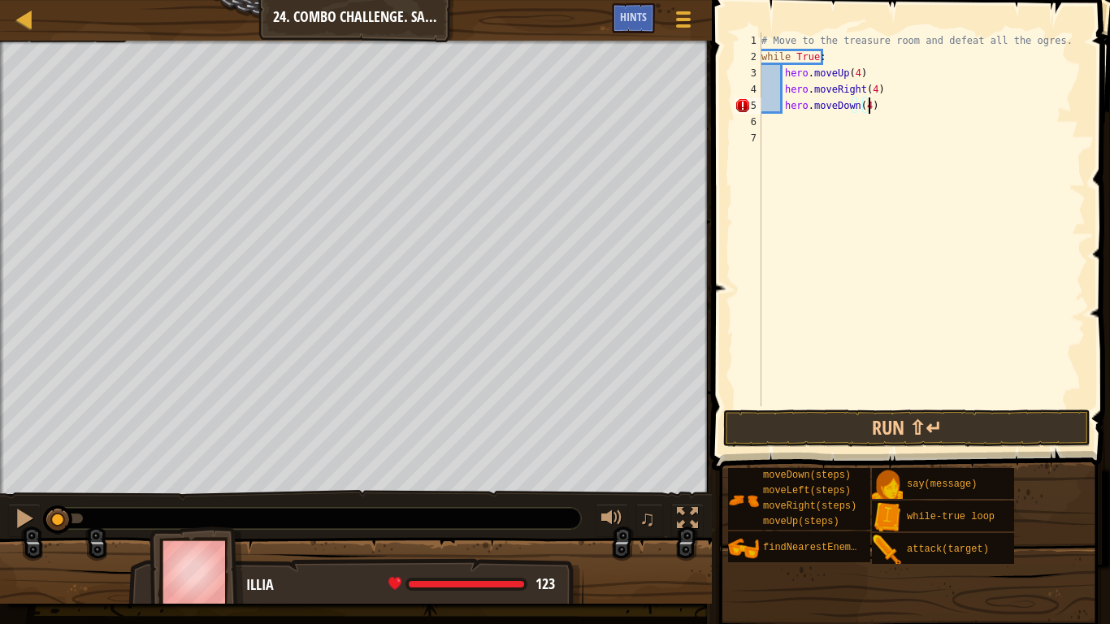
click at [822, 144] on div "# Move to the treasure room and defeat all the ogres. while True : hero . moveU…" at bounding box center [921, 236] width 327 height 406
click at [810, 129] on div "# Move to the treasure room and defeat all the ogres. while True : hero . moveU…" at bounding box center [921, 236] width 327 height 406
click at [795, 417] on button "Run ⇧↵" at bounding box center [906, 428] width 367 height 37
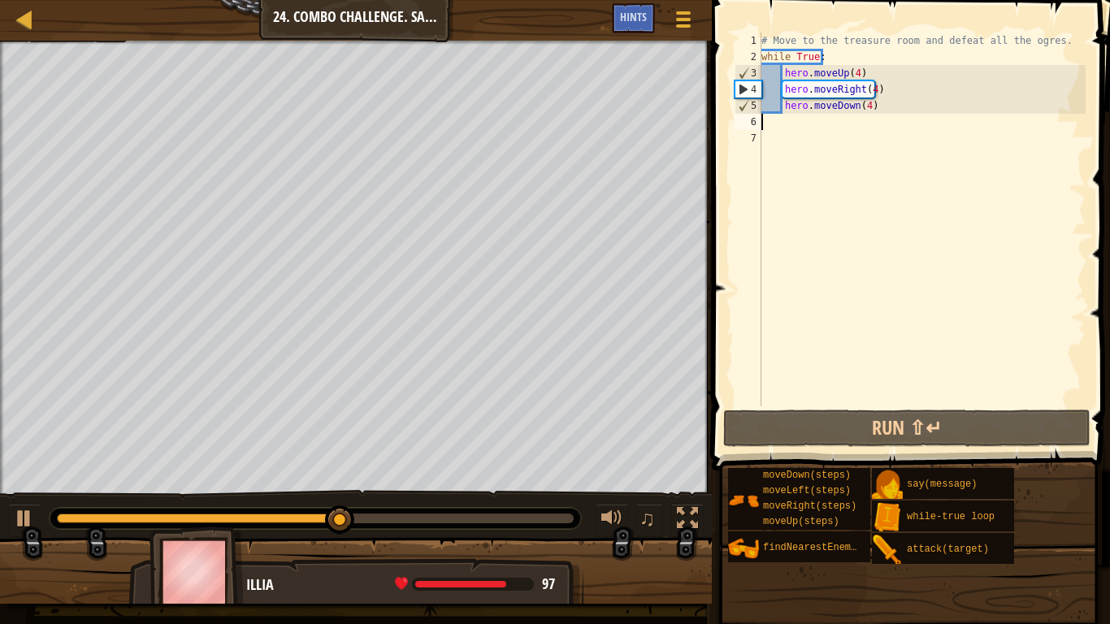
click at [866, 114] on div "# Move to the treasure room and defeat all the ogres. while True : hero . moveU…" at bounding box center [921, 236] width 327 height 406
click at [860, 107] on div "# Move to the treasure room and defeat all the ogres. while True : hero . moveU…" at bounding box center [921, 236] width 327 height 406
type textarea "hero.moveDown(4)"
click at [866, 115] on div "# Move to the treasure room and defeat all the ogres. while True : hero . moveU…" at bounding box center [921, 236] width 327 height 406
click at [861, 109] on div "# Move to the treasure room and defeat all the ogres. while True : hero . moveU…" at bounding box center [921, 236] width 327 height 406
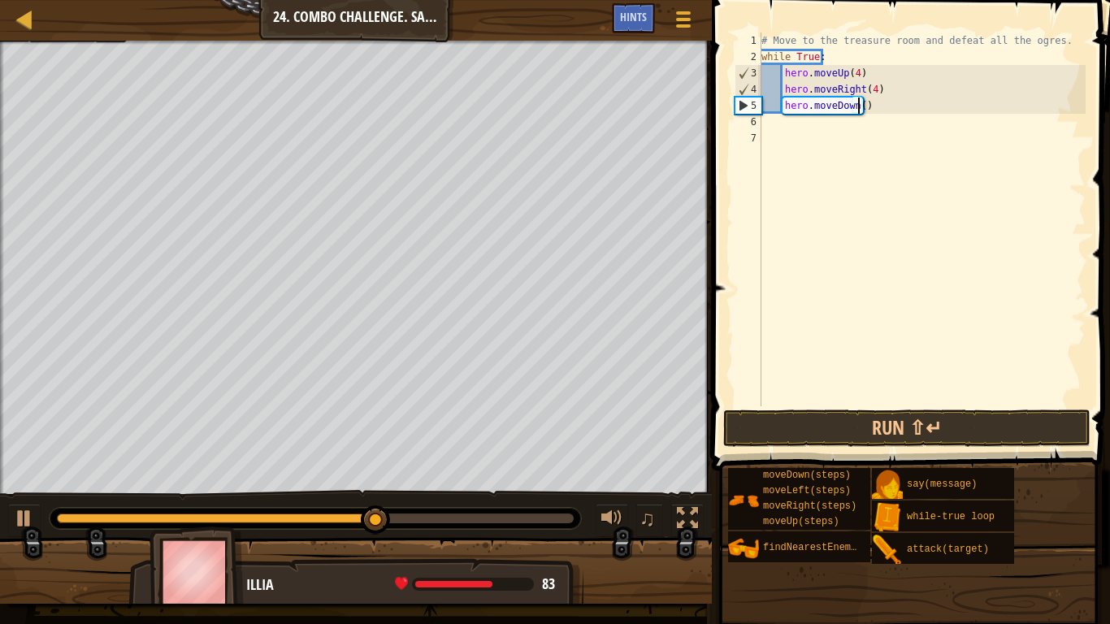
type textarea "hero.moveDown(3)"
click at [876, 115] on div "# Move to the treasure room and defeat all the ogres. while True : hero . moveU…" at bounding box center [921, 236] width 327 height 406
click at [874, 103] on div "# Move to the treasure room and defeat all the ogres. while True : hero . moveU…" at bounding box center [921, 236] width 327 height 406
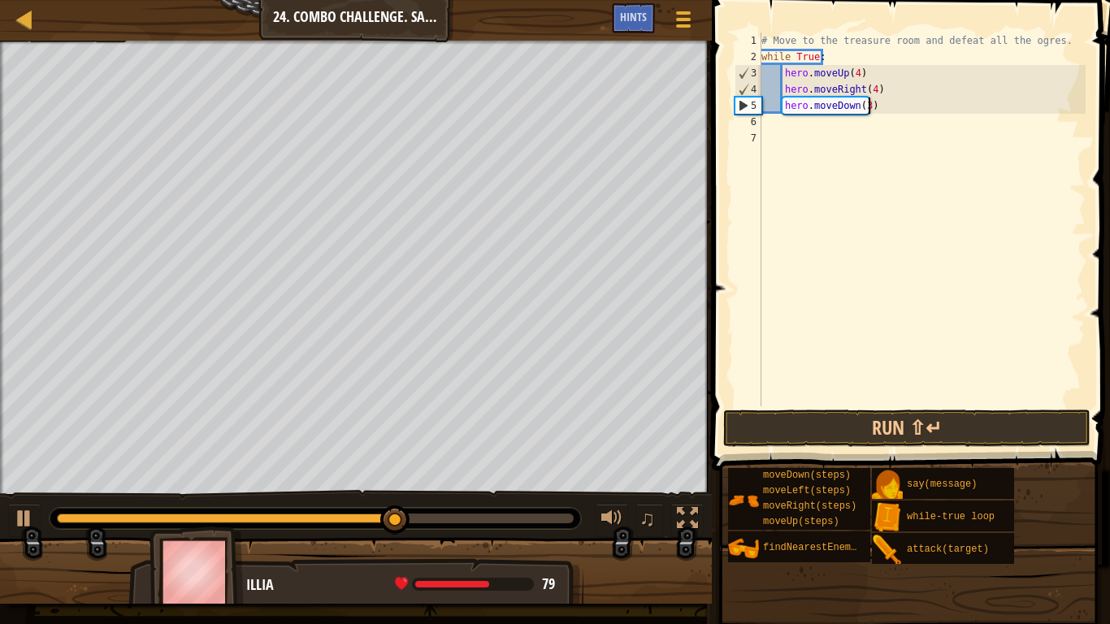
type textarea "hero.moveDown(3)"
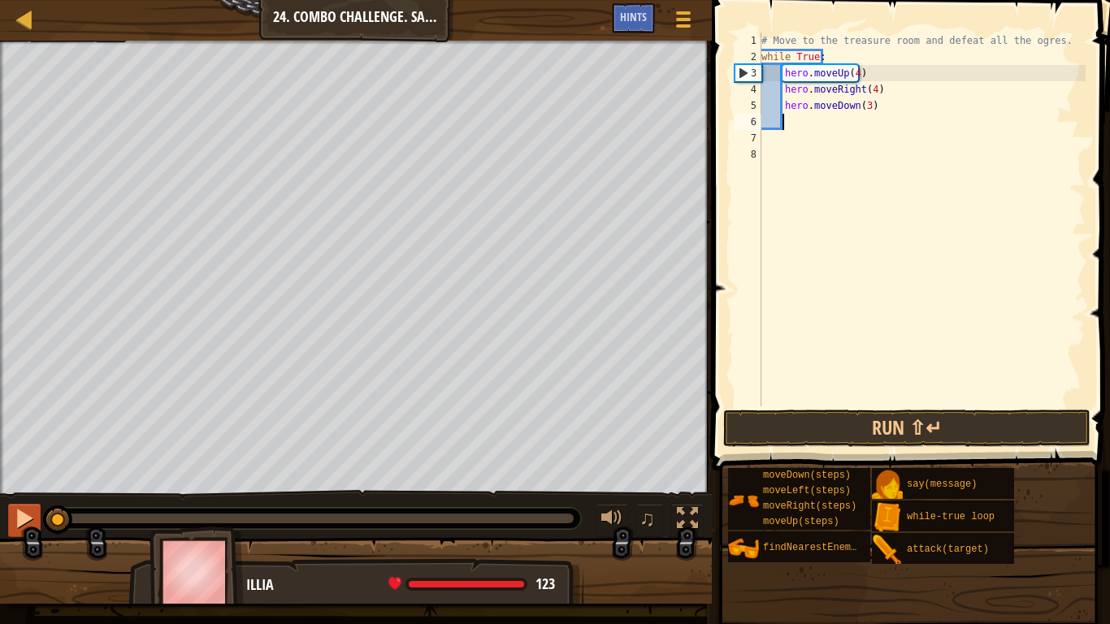
drag, startPoint x: 470, startPoint y: 515, endPoint x: 23, endPoint y: 509, distance: 446.9
click at [23, 509] on div "♫" at bounding box center [356, 514] width 712 height 49
click at [23, 509] on div at bounding box center [24, 518] width 21 height 21
type textarea "h"
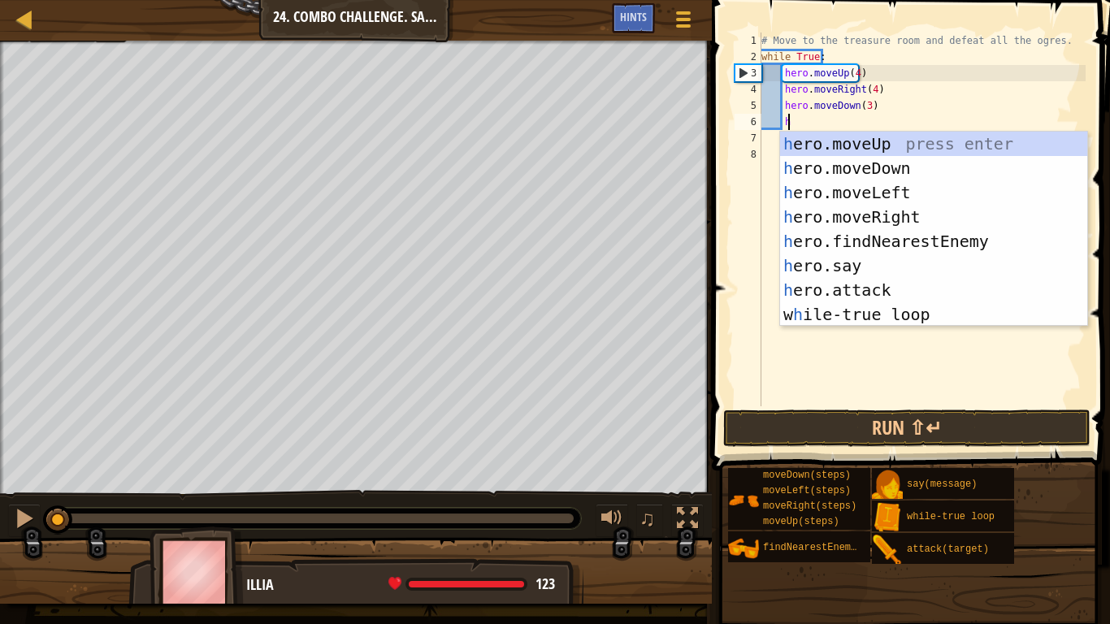
scroll to position [7, 2]
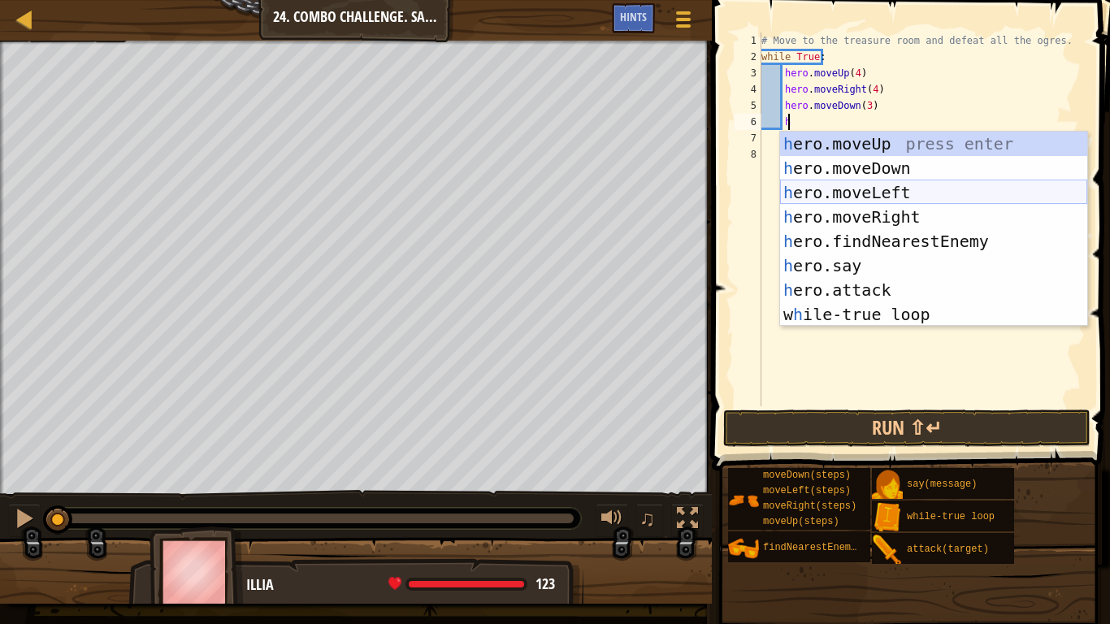
click at [895, 194] on div "h ero.moveUp press enter h ero.moveDown press enter h ero.moveLeft press enter …" at bounding box center [933, 254] width 307 height 244
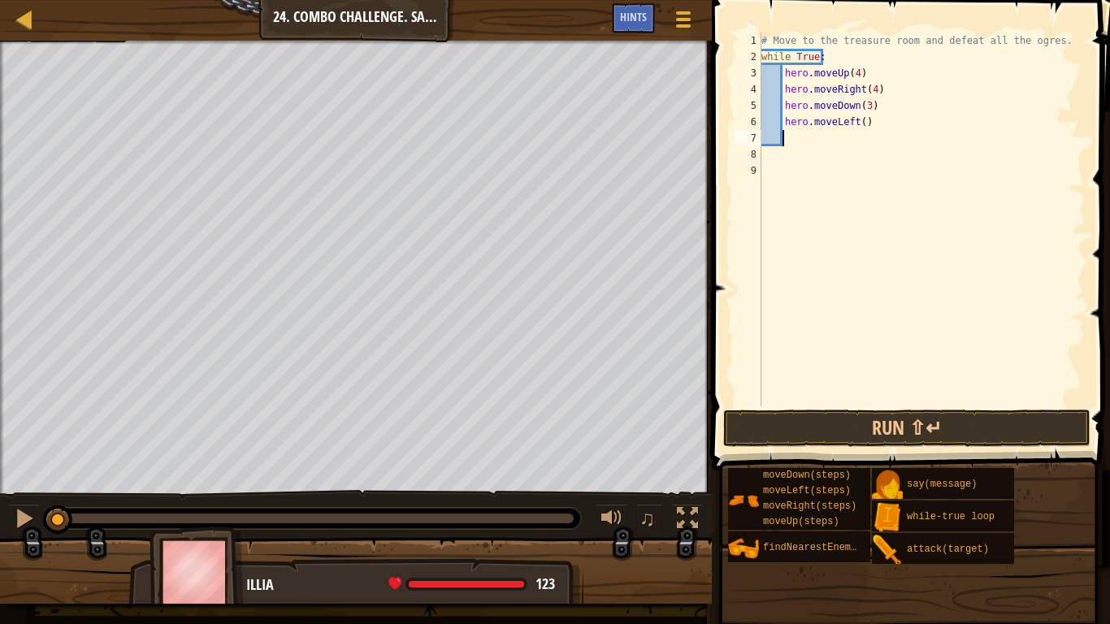
scroll to position [7, 1]
click at [860, 129] on div "# Move to the treasure room and defeat all the ogres. while True : hero . moveU…" at bounding box center [921, 236] width 327 height 406
type textarea "hero.moveLeft(2)"
click at [802, 138] on div "# Move to the treasure room and defeat all the ogres. while True : hero . moveU…" at bounding box center [921, 236] width 327 height 406
type textarea "h"
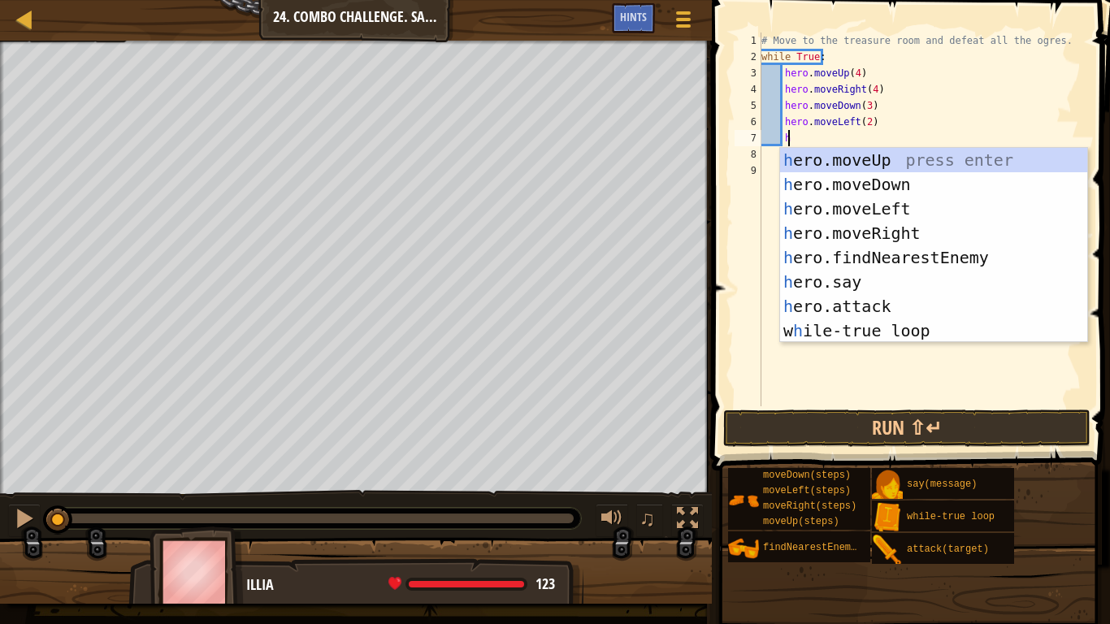
scroll to position [7, 2]
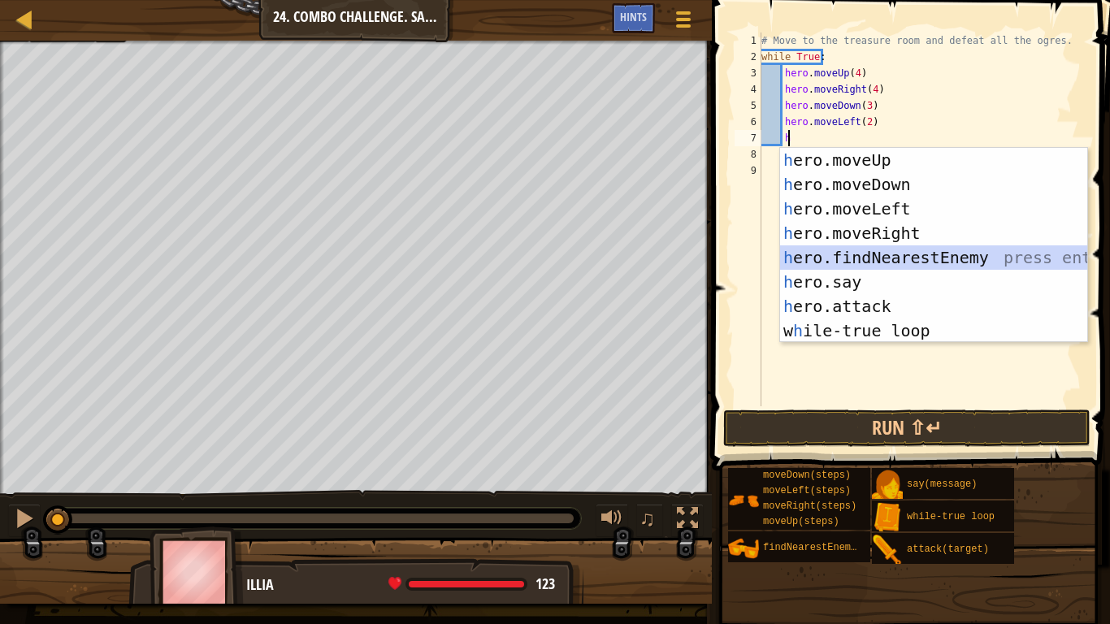
click at [899, 260] on div "h ero.moveUp press enter h ero.moveDown press enter h ero.moveLeft press enter …" at bounding box center [933, 270] width 307 height 244
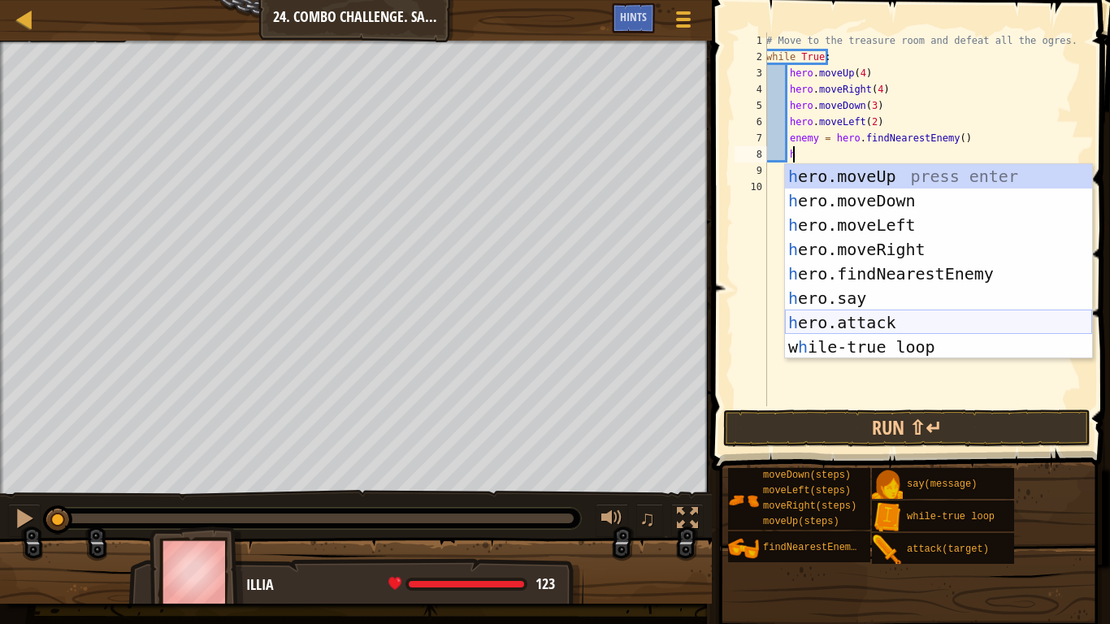
click at [908, 331] on div "h ero.moveUp press enter h ero.moveDown press enter h ero.moveLeft press enter …" at bounding box center [938, 286] width 307 height 244
type textarea "hero.attack(enemy)"
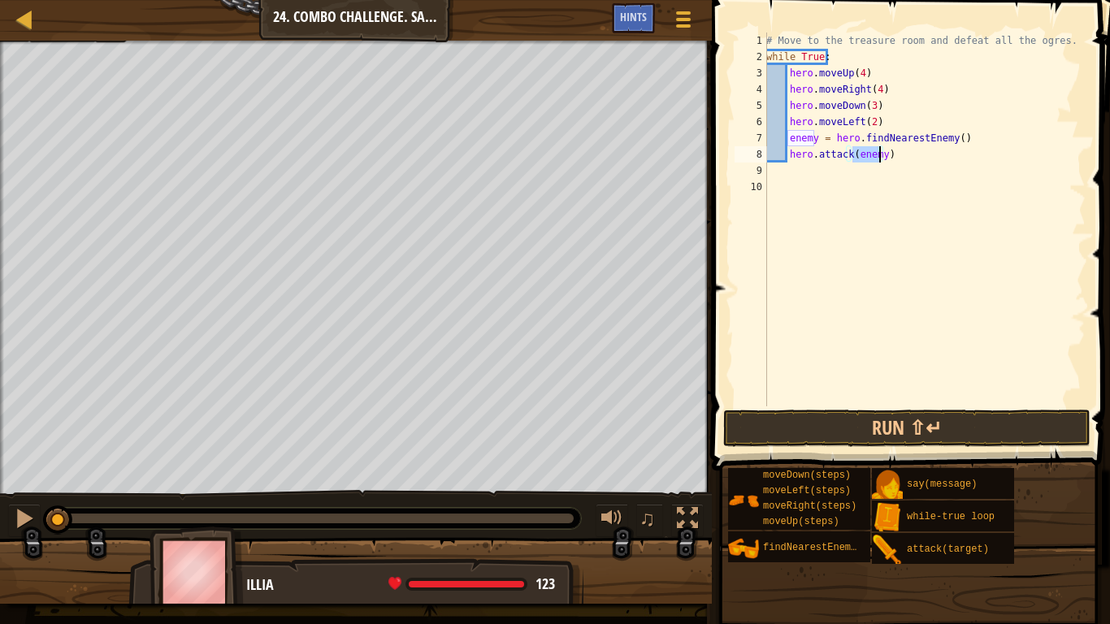
click at [903, 160] on div "# Move to the treasure room and defeat all the ogres. while True : hero . moveU…" at bounding box center [924, 236] width 323 height 406
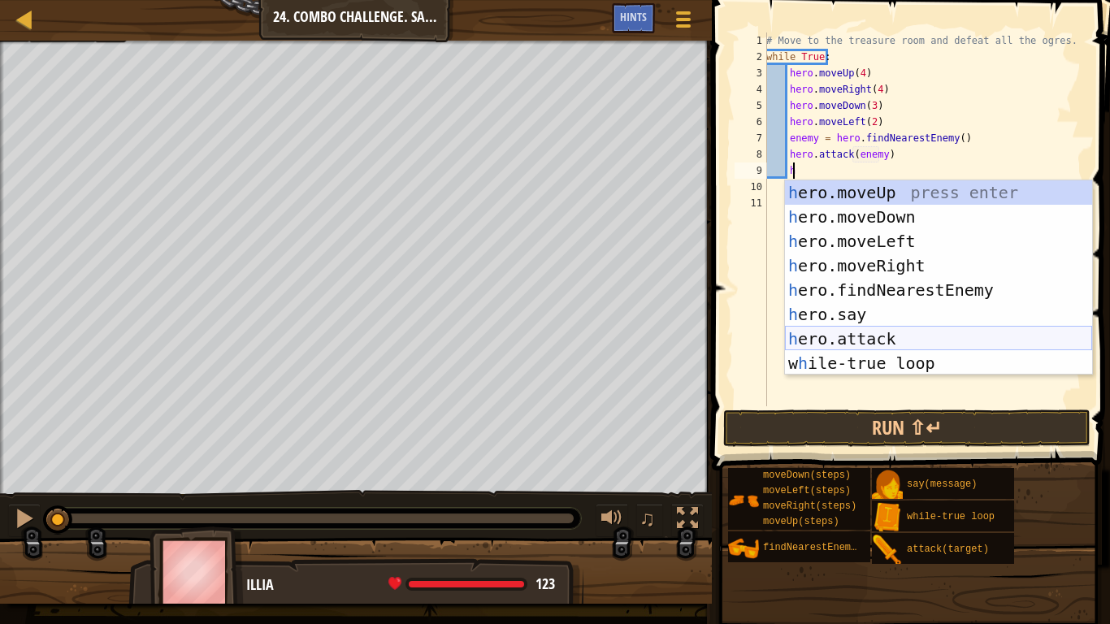
click at [889, 340] on div "h ero.moveUp press enter h ero.moveDown press enter h ero.moveLeft press enter …" at bounding box center [938, 302] width 307 height 244
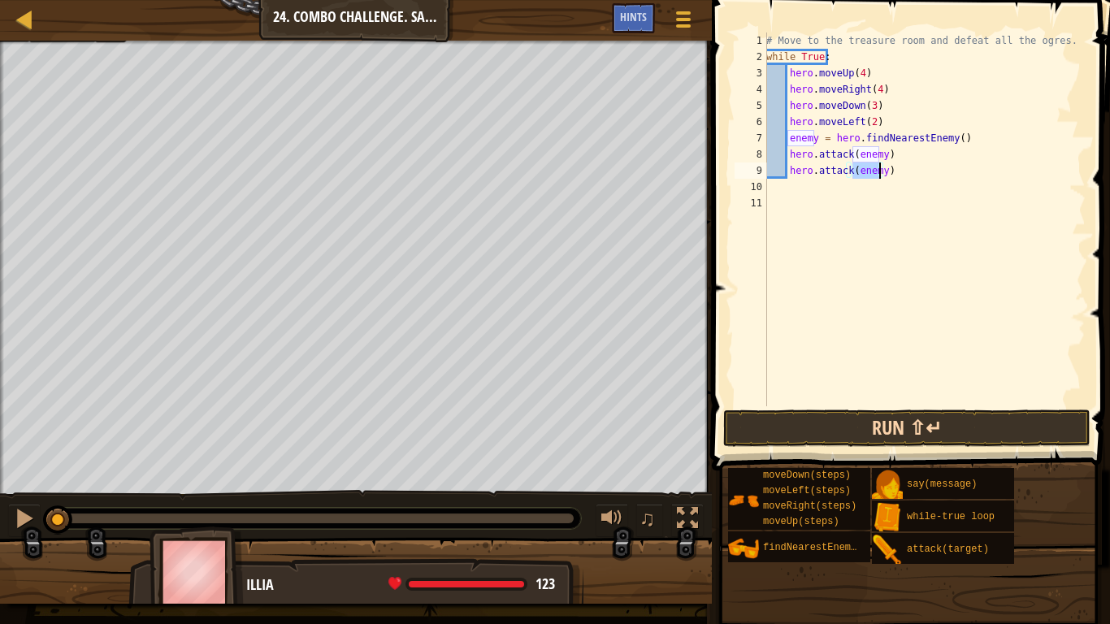
type textarea "hero.attack(enemy)"
click at [889, 431] on button "Run ⇧↵" at bounding box center [906, 428] width 367 height 37
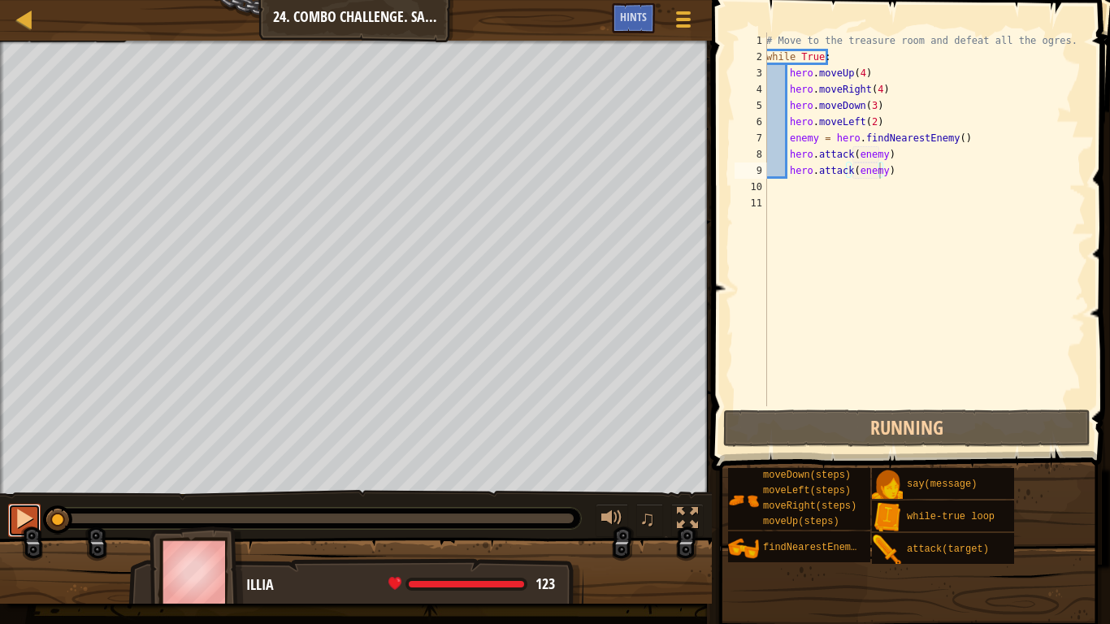
click at [24, 508] on div at bounding box center [24, 518] width 21 height 21
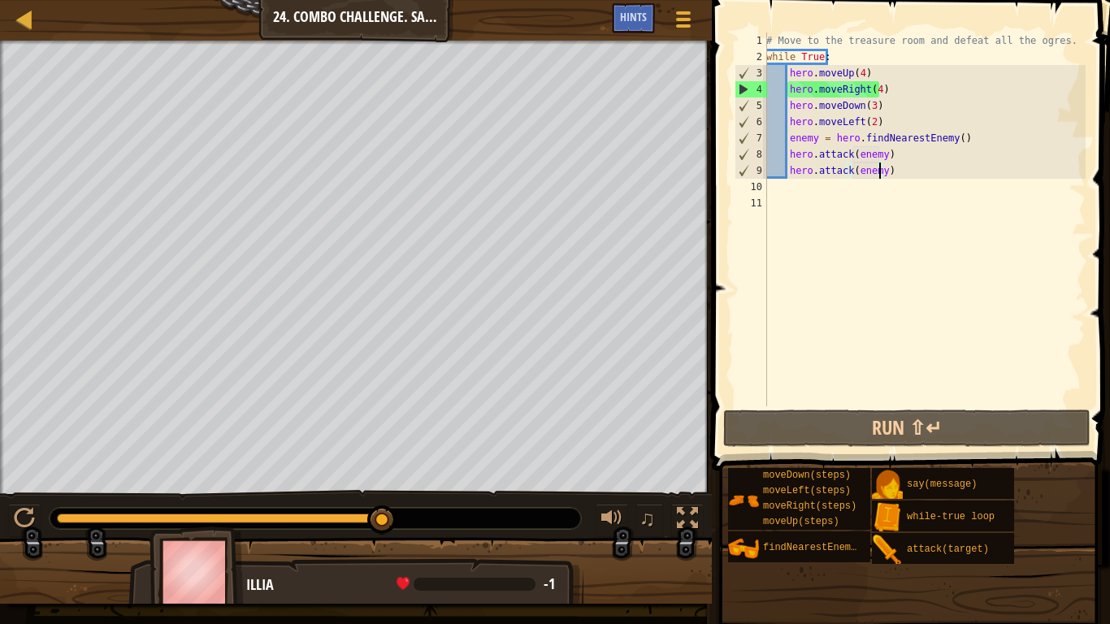
click at [902, 170] on div "# Move to the treasure room and defeat all the ogres. while True : hero . moveU…" at bounding box center [924, 236] width 323 height 406
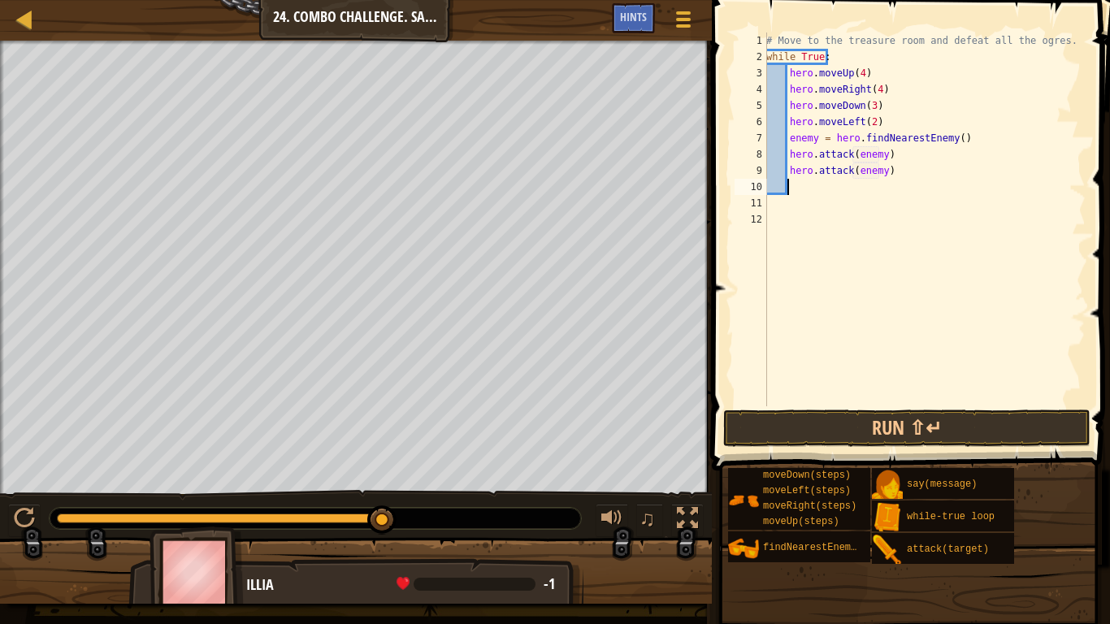
type textarea "h"
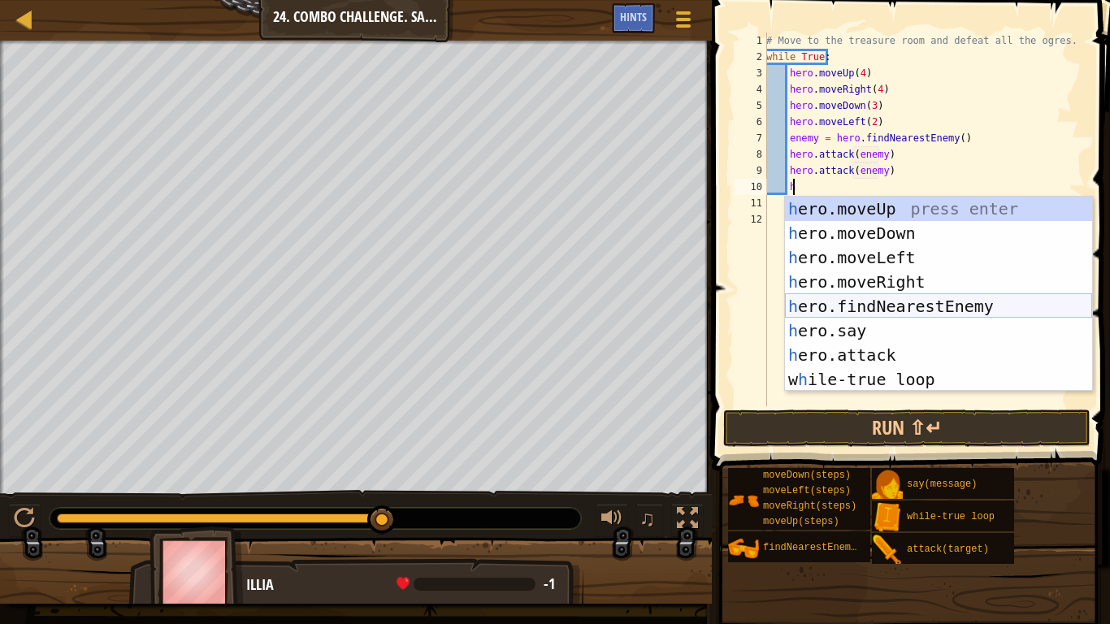
click at [920, 308] on div "h ero.moveUp press enter h ero.moveDown press enter h ero.moveLeft press enter …" at bounding box center [938, 319] width 307 height 244
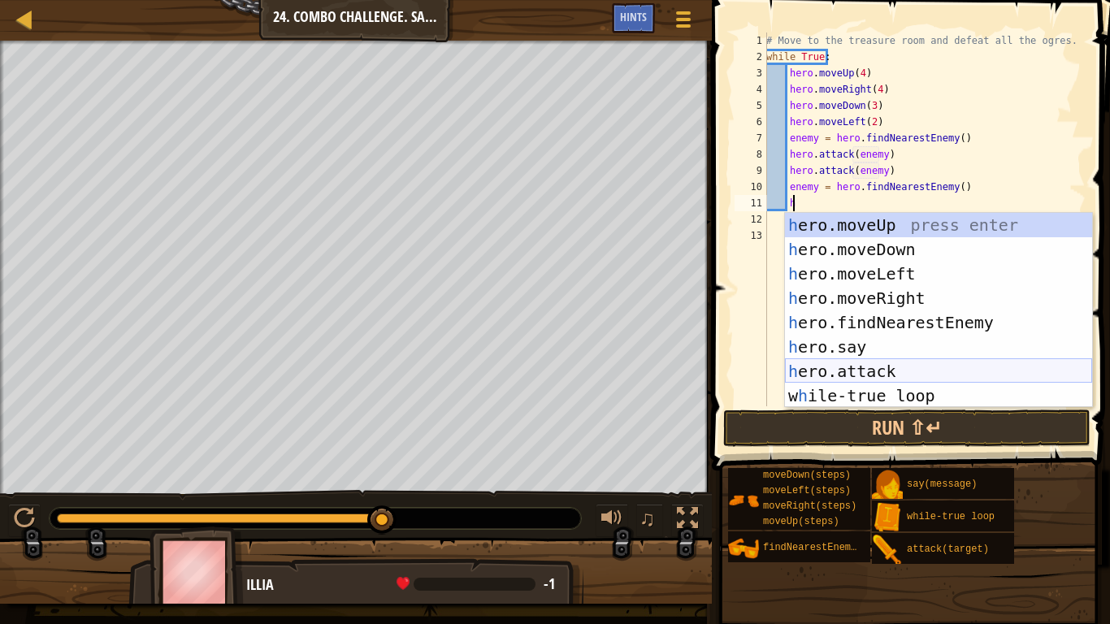
click at [904, 362] on div "h ero.moveUp press enter h ero.moveDown press enter h ero.moveLeft press enter …" at bounding box center [938, 335] width 307 height 244
type textarea "hero.attack(enemy)"
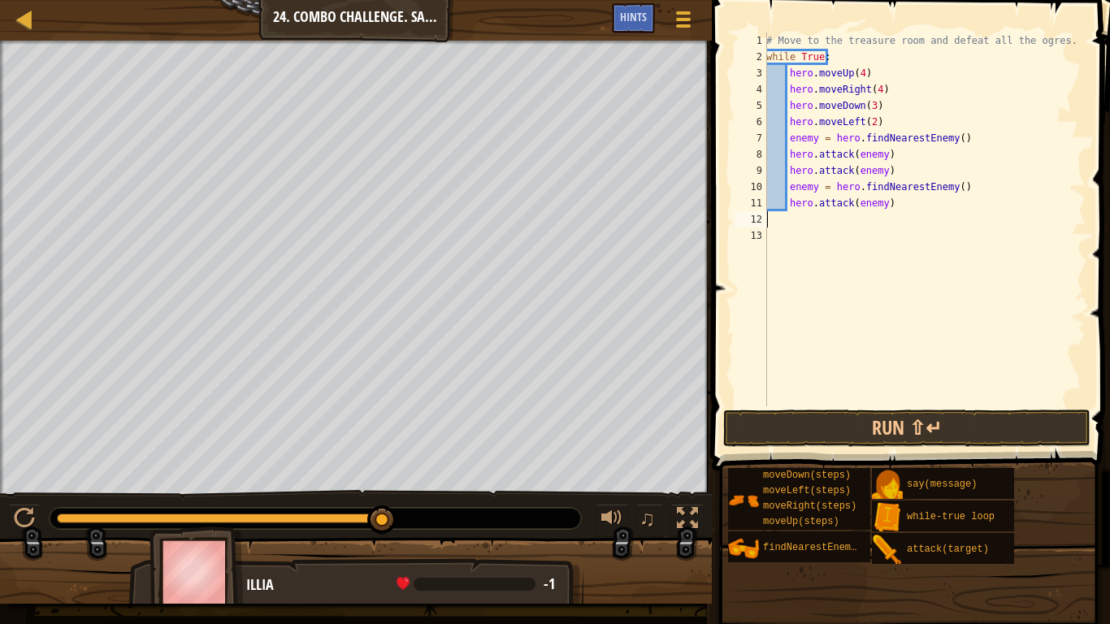
click at [896, 211] on div "# Move to the treasure room and defeat all the ogres. while True : hero . moveU…" at bounding box center [924, 236] width 323 height 406
click at [895, 205] on div "# Move to the treasure room and defeat all the ogres. while True : hero . moveU…" at bounding box center [924, 236] width 323 height 406
type textarea "hero.attack(enemy)"
click at [895, 205] on div "# Move to the treasure room and defeat all the ogres. while True : hero . moveU…" at bounding box center [924, 236] width 323 height 406
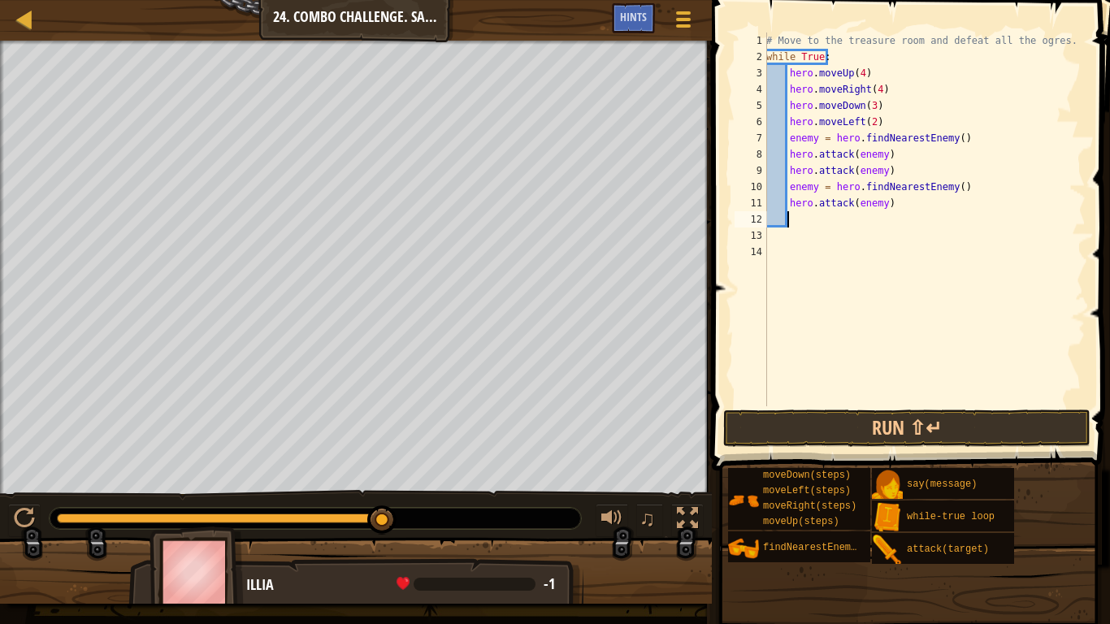
scroll to position [7, 2]
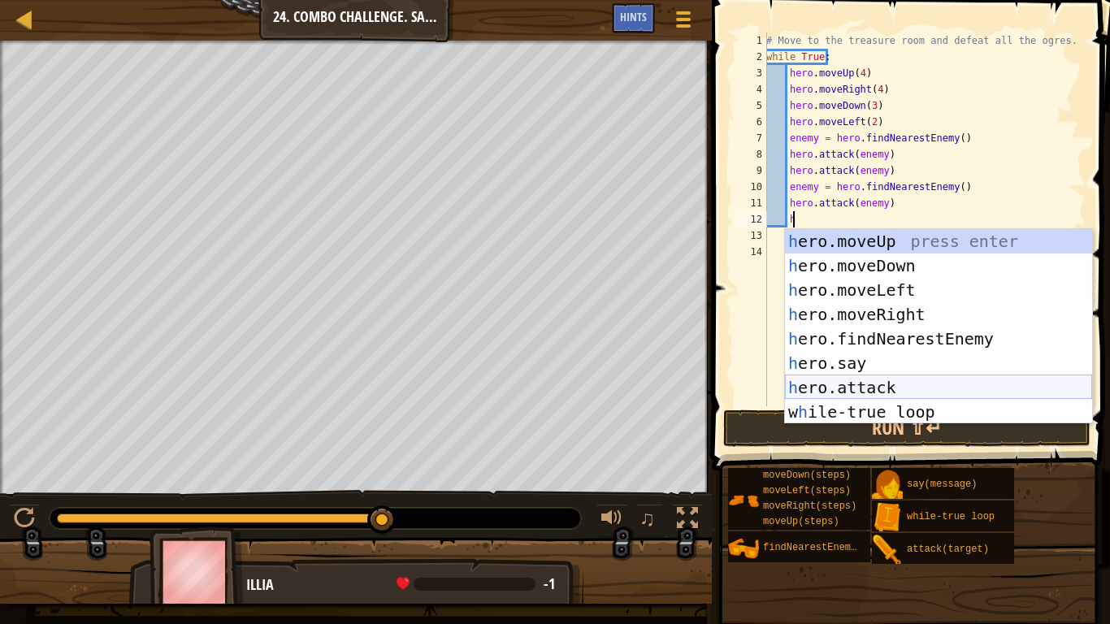
click at [882, 387] on div "h ero.moveUp press enter h ero.moveDown press enter h ero.moveLeft press enter …" at bounding box center [938, 351] width 307 height 244
type textarea "hero.attack(enemy)"
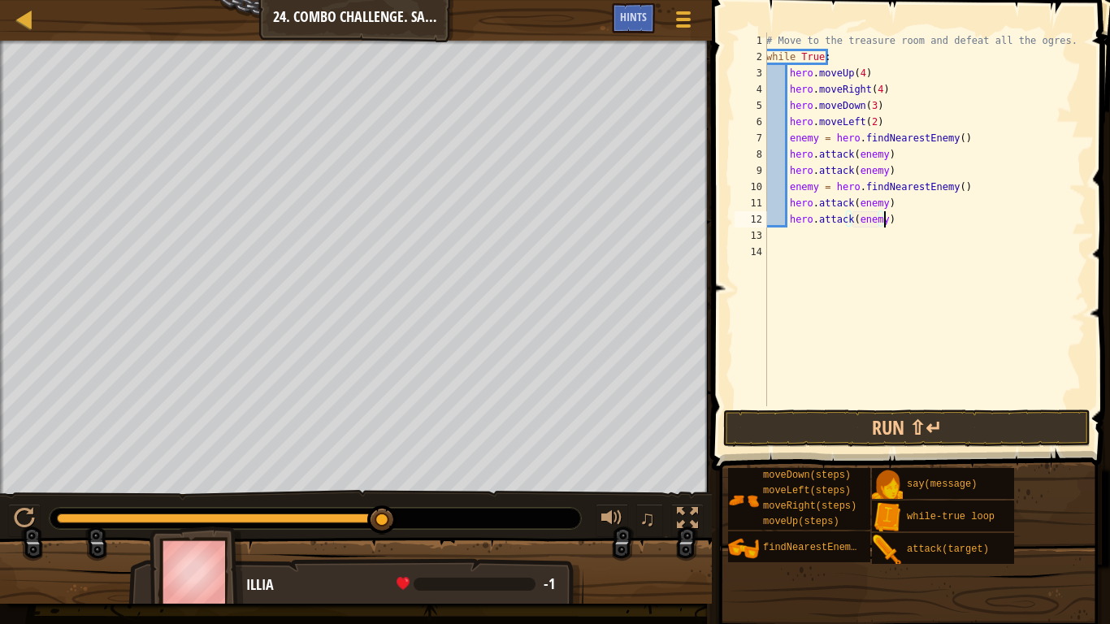
click at [891, 224] on div "# Move to the treasure room and defeat all the ogres. while True : hero . moveU…" at bounding box center [924, 236] width 323 height 406
type textarea "h"
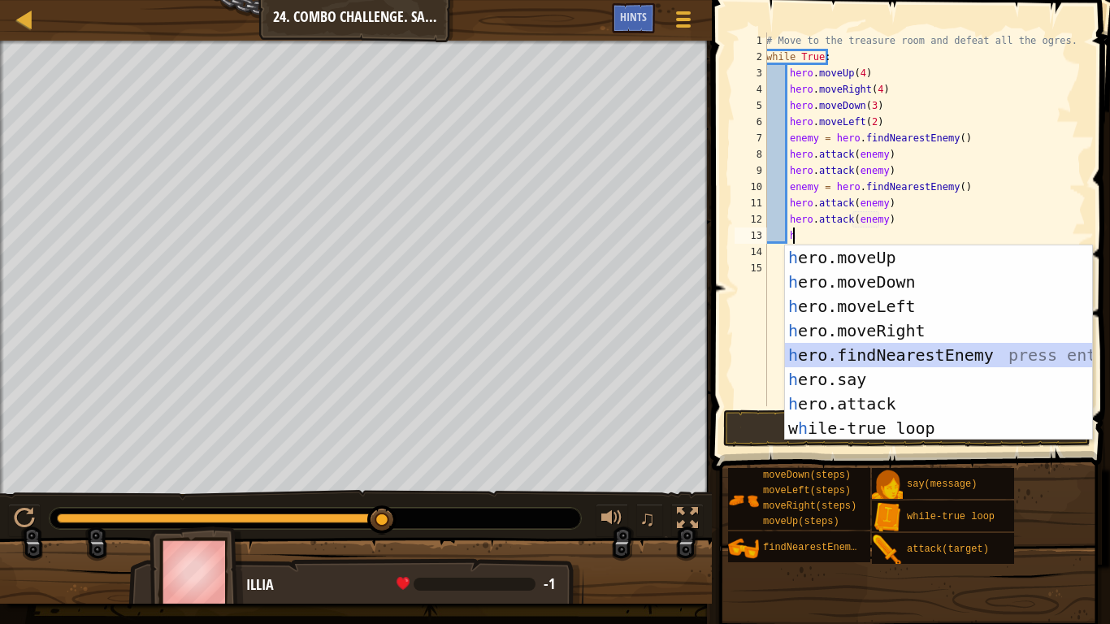
click at [869, 356] on div "h ero.moveUp press enter h ero.moveDown press enter h ero.moveLeft press enter …" at bounding box center [938, 367] width 307 height 244
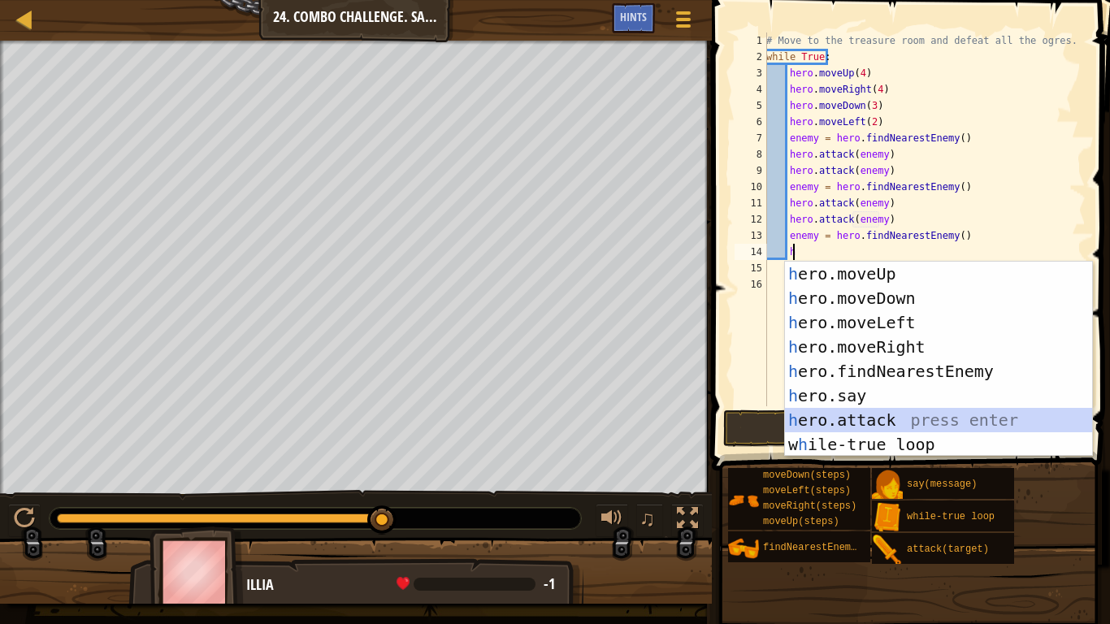
click at [882, 409] on div "h ero.moveUp press enter h ero.moveDown press enter h ero.moveLeft press enter …" at bounding box center [938, 384] width 307 height 244
type textarea "hero.attack(enemy)"
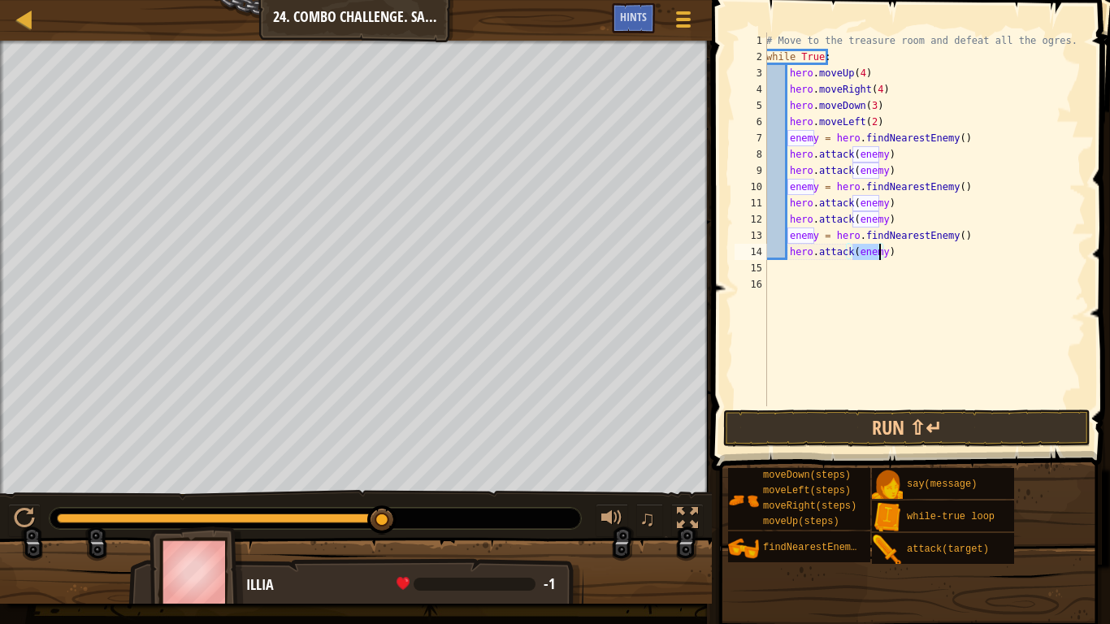
click at [896, 262] on div "# Move to the treasure room and defeat all the ogres. while True : hero . moveU…" at bounding box center [924, 236] width 323 height 406
type textarea "\"
type textarea "hero.attack(enemy)"
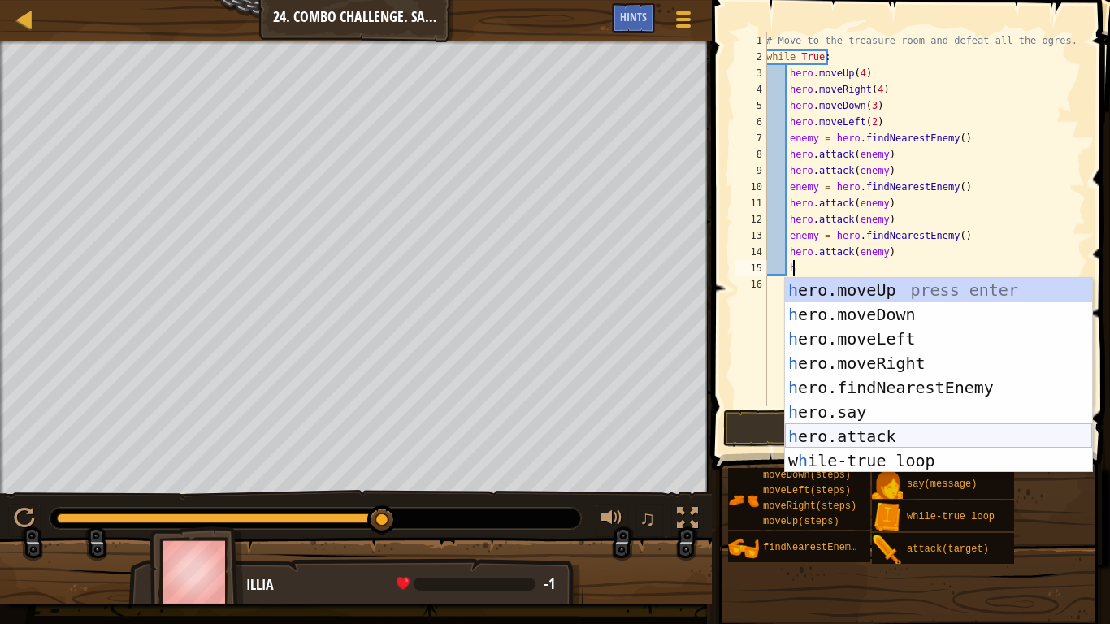
click at [904, 435] on div "h ero.moveUp press enter h ero.moveDown press enter h ero.moveLeft press enter …" at bounding box center [938, 400] width 307 height 244
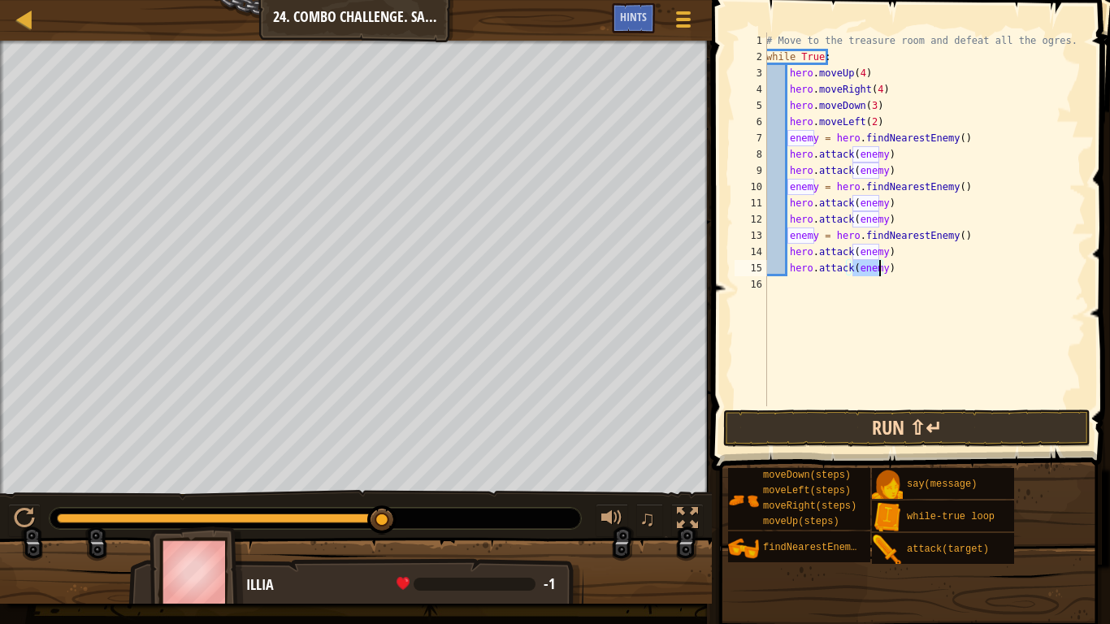
type textarea "hero.attack(enemy)"
click at [893, 416] on button "Run ⇧↵" at bounding box center [906, 428] width 367 height 37
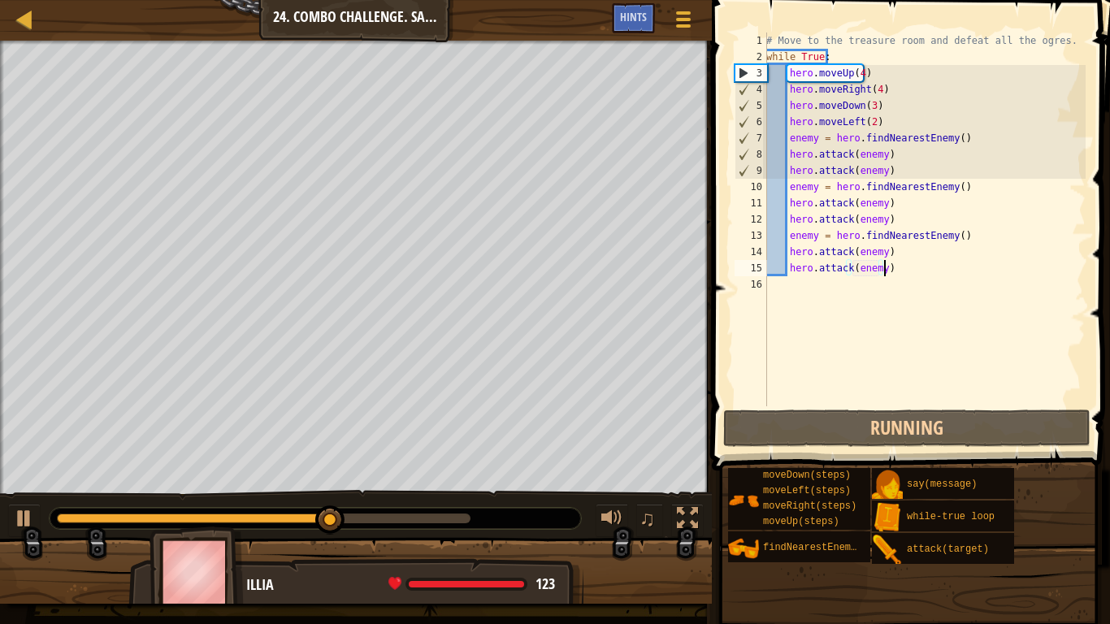
click at [897, 265] on div "# Move to the treasure room and defeat all the ogres. while True : hero . moveU…" at bounding box center [924, 236] width 323 height 406
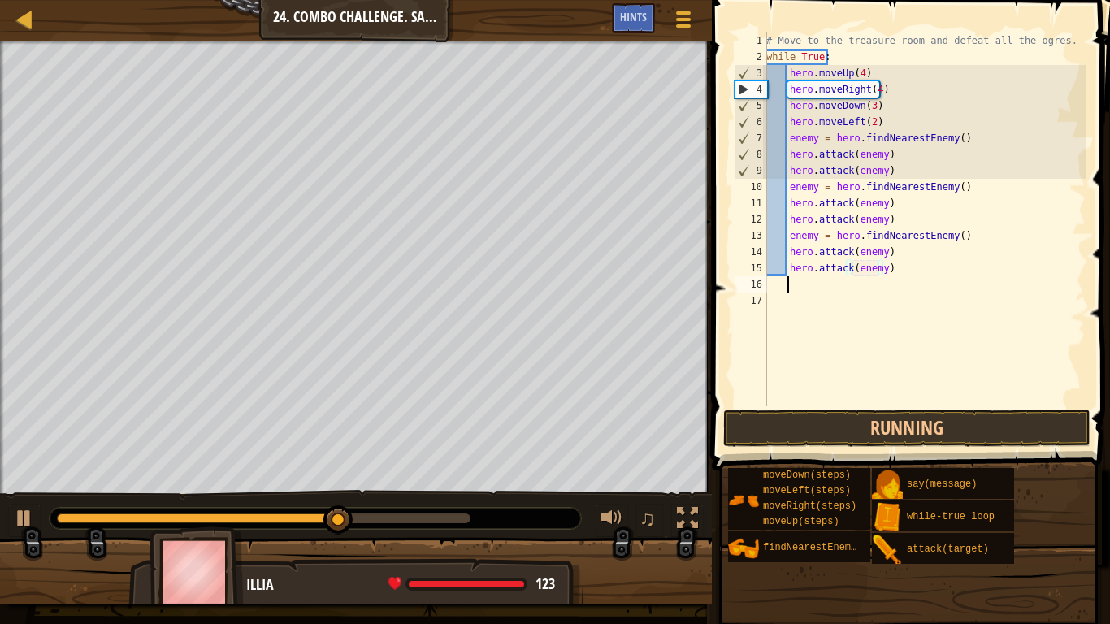
scroll to position [7, 1]
type textarea "h"
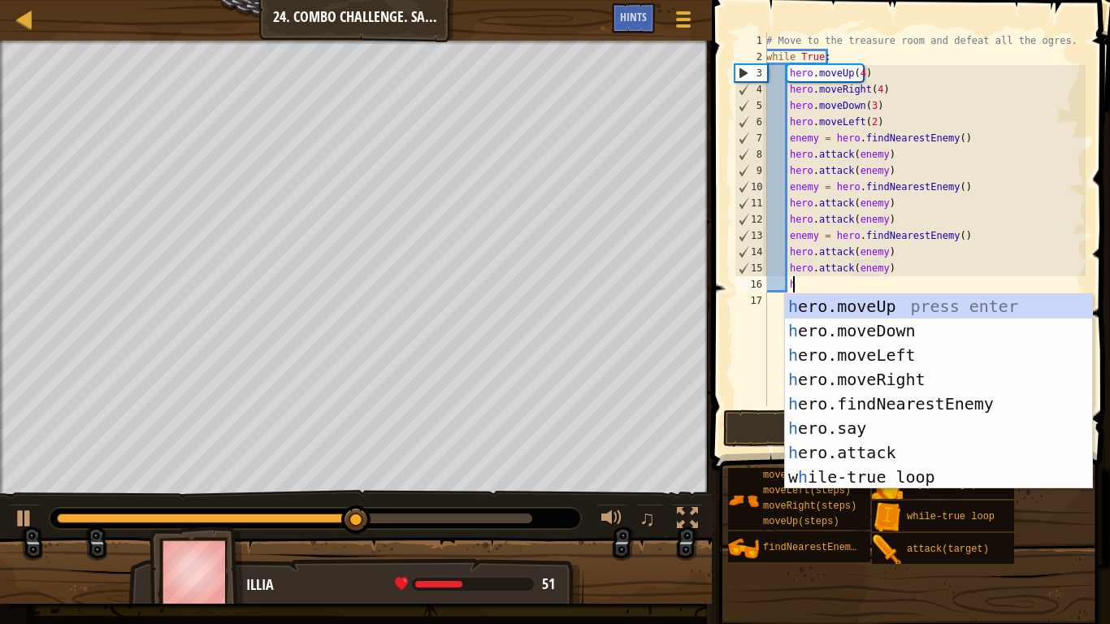
scroll to position [7, 2]
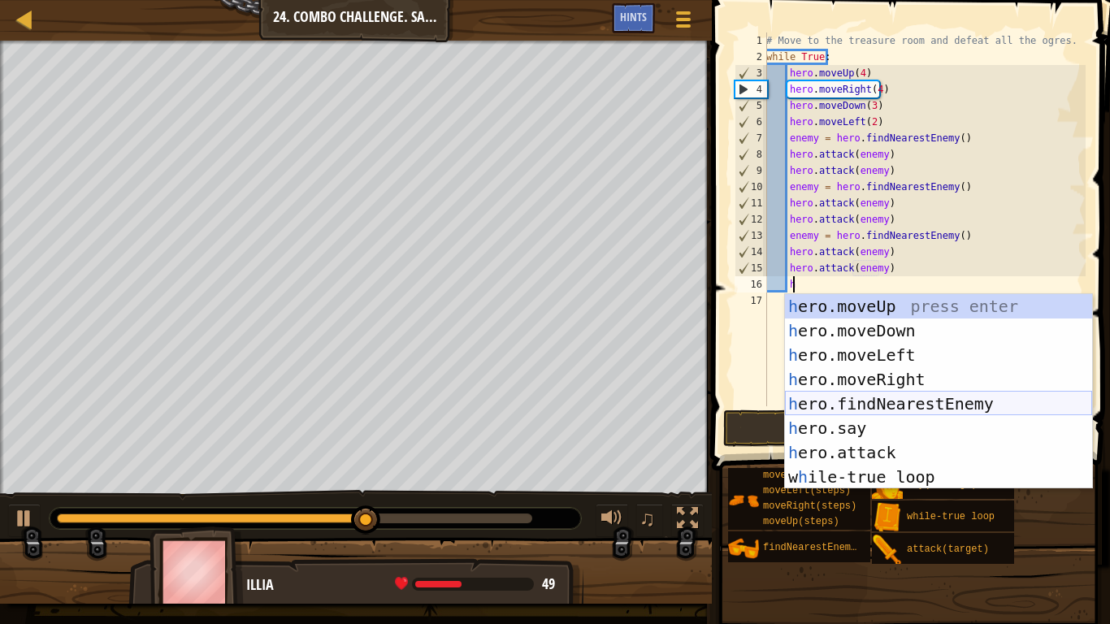
click at [866, 401] on div "h ero.moveUp press enter h ero.moveDown press enter h ero.moveLeft press enter …" at bounding box center [938, 416] width 307 height 244
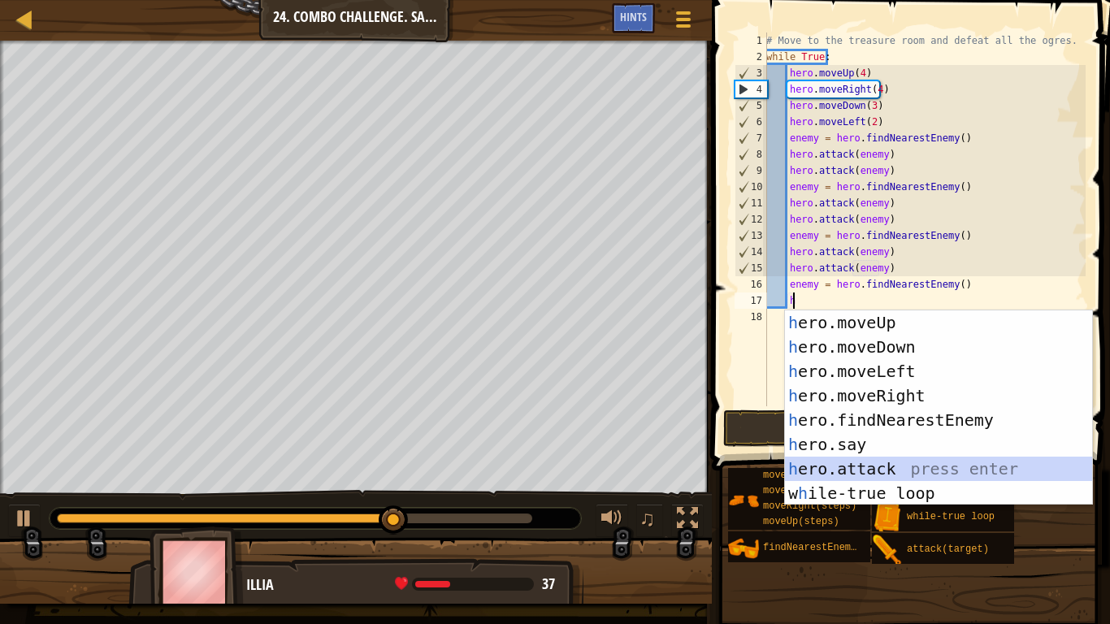
click at [876, 468] on div "h ero.moveUp press enter h ero.moveDown press enter h ero.moveLeft press enter …" at bounding box center [938, 432] width 307 height 244
type textarea "hero.attack(enemy)"
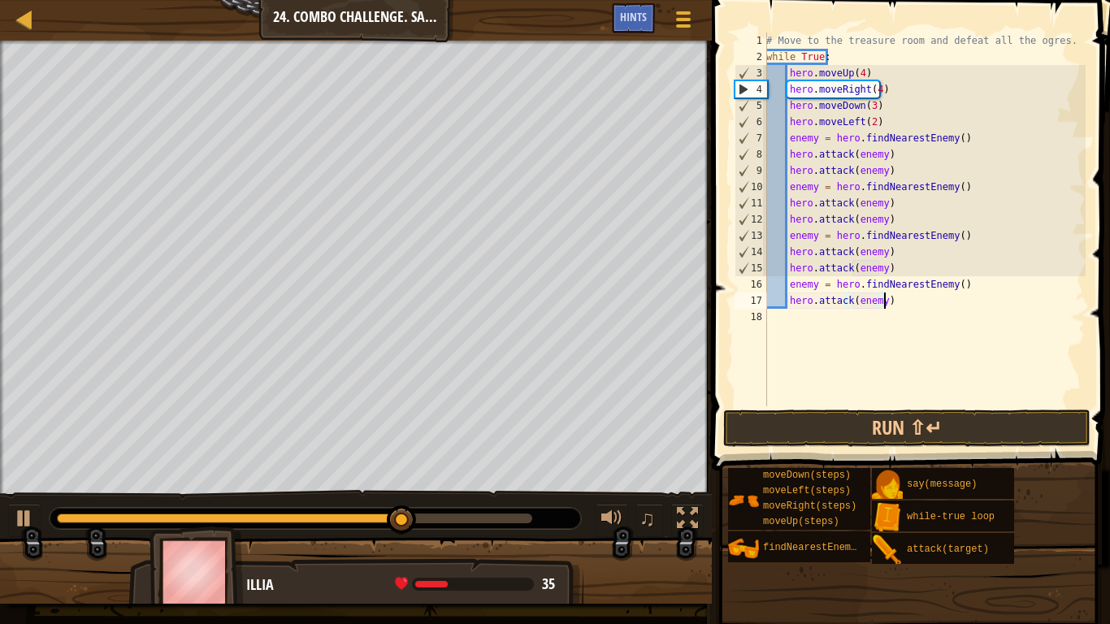
click at [891, 304] on div "# Move to the treasure room and defeat all the ogres. while True : hero . moveU…" at bounding box center [924, 236] width 323 height 406
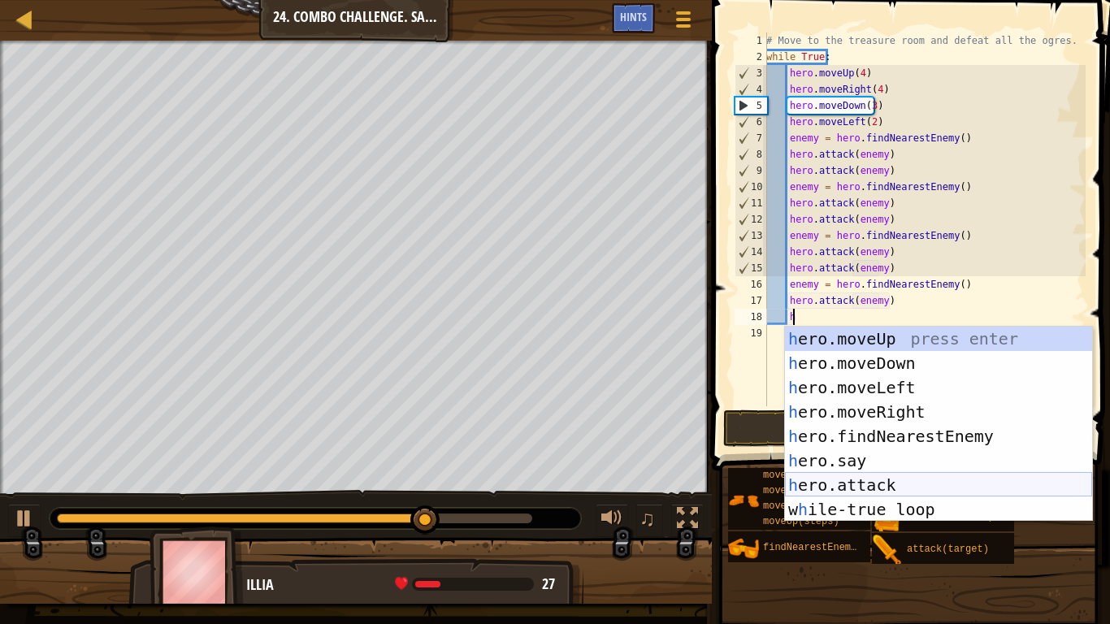
click at [874, 479] on div "h ero.moveUp press enter h ero.moveDown press enter h ero.moveLeft press enter …" at bounding box center [938, 449] width 307 height 244
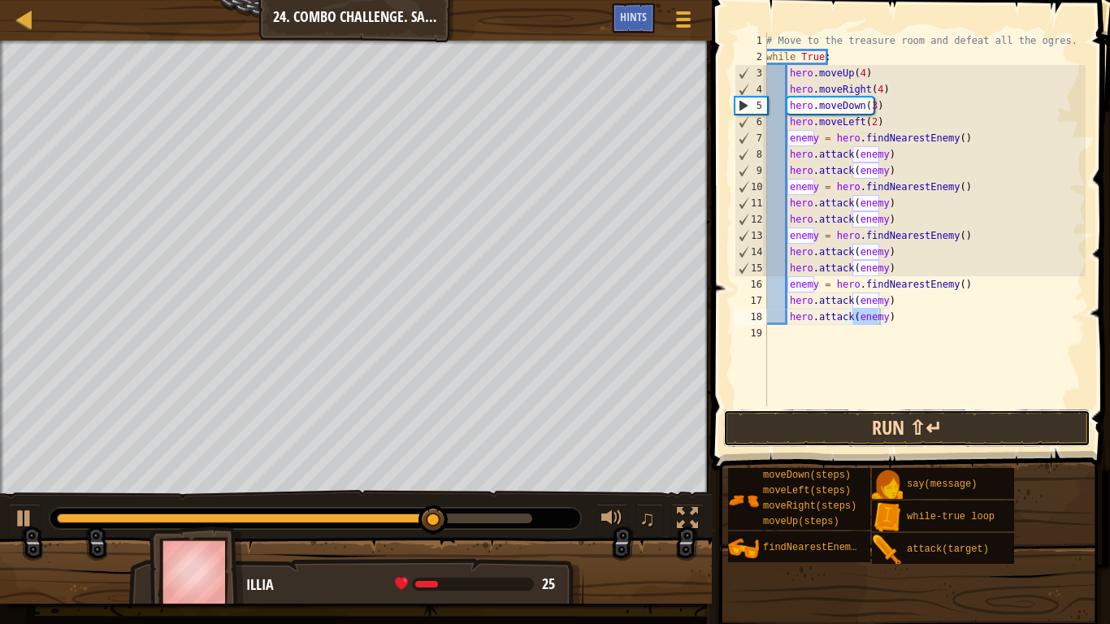
click at [869, 414] on button "Run ⇧↵" at bounding box center [906, 428] width 367 height 37
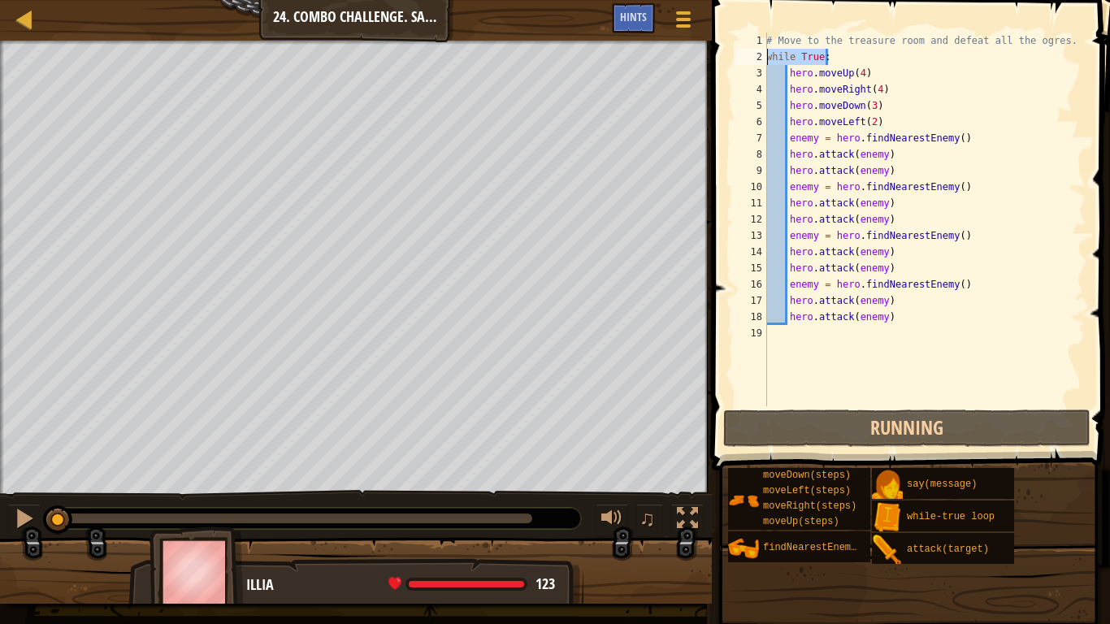
drag, startPoint x: 833, startPoint y: 50, endPoint x: 767, endPoint y: 55, distance: 66.1
click at [767, 55] on div "# Move to the treasure room and defeat all the ogres. while True : hero . moveU…" at bounding box center [924, 236] width 323 height 406
type textarea "while True:"
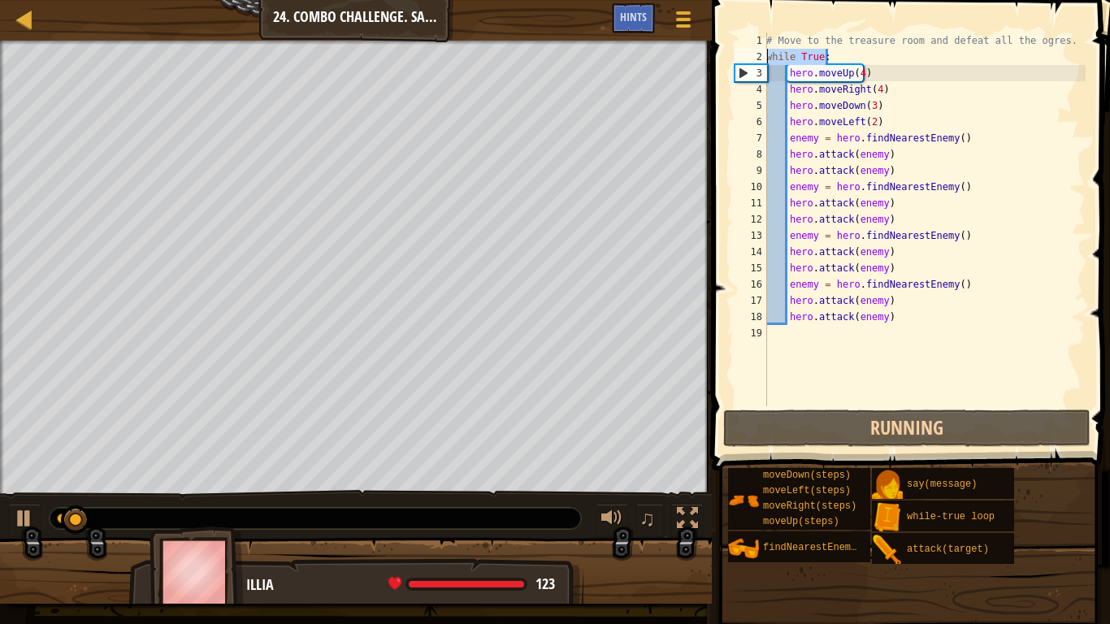
scroll to position [7, 0]
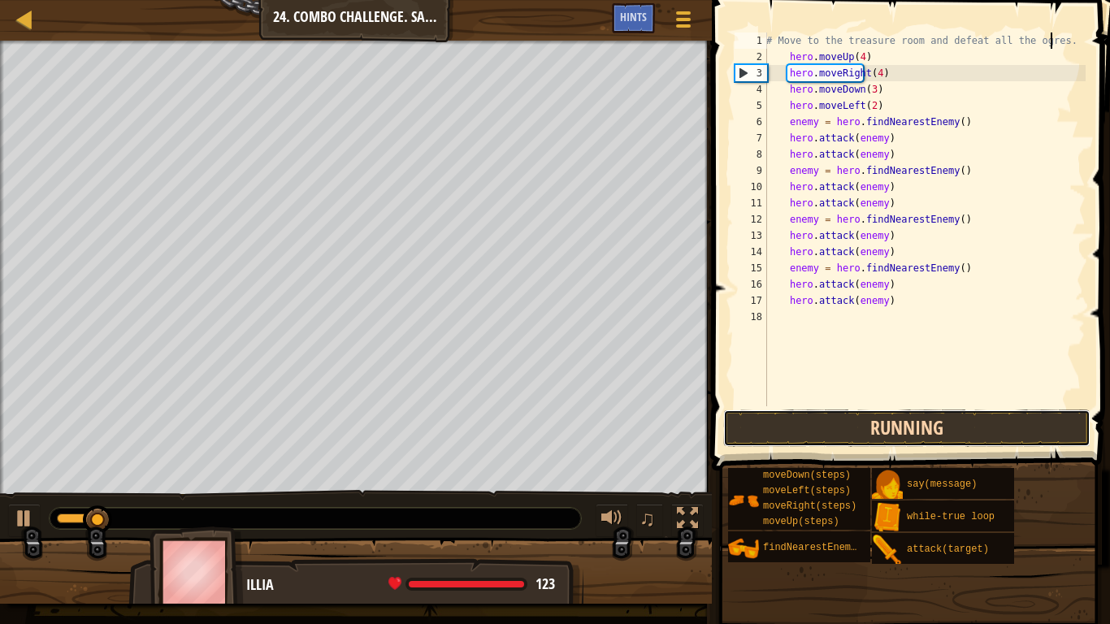
click at [816, 427] on button "Running" at bounding box center [906, 428] width 367 height 37
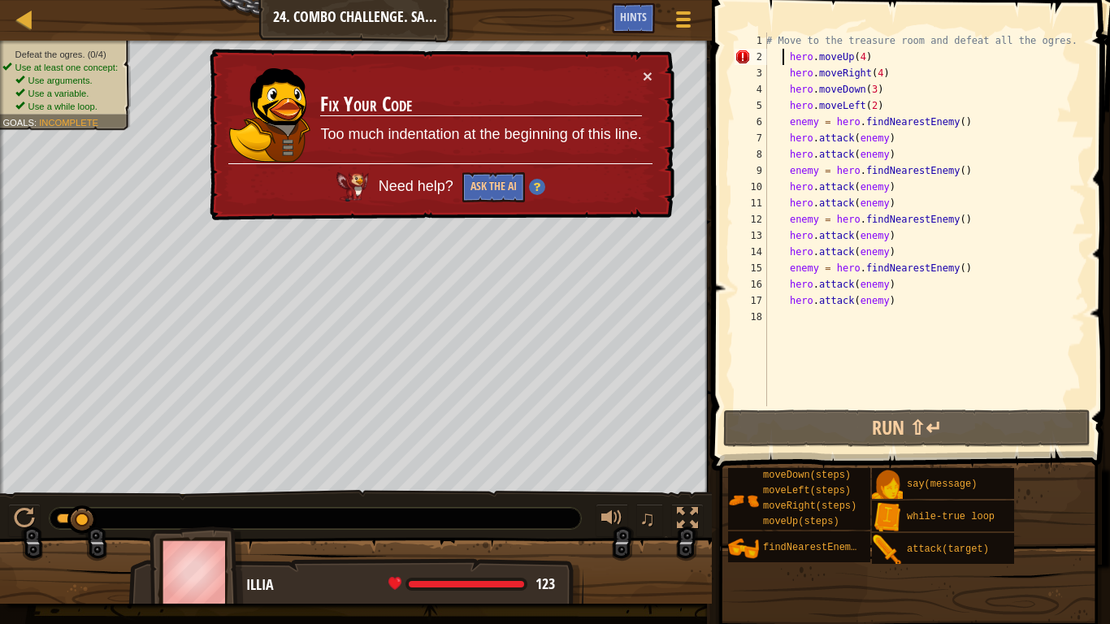
click at [784, 57] on div "# Move to the treasure room and defeat all the ogres. hero . moveUp ( 4 ) hero …" at bounding box center [924, 236] width 323 height 406
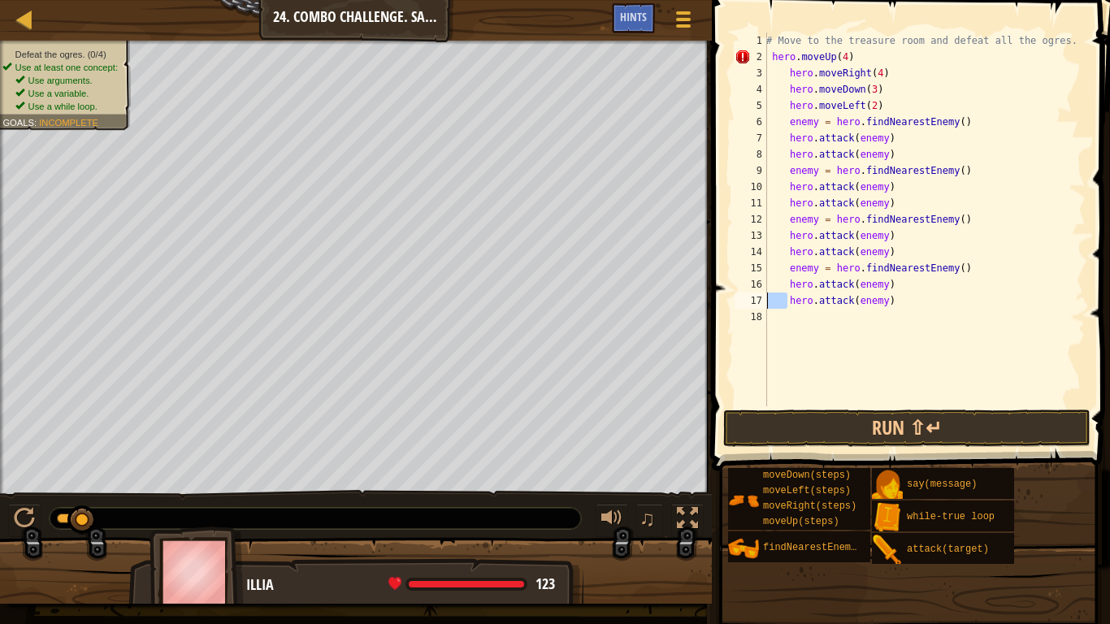
drag, startPoint x: 787, startPoint y: 306, endPoint x: 763, endPoint y: 297, distance: 24.9
click at [763, 297] on div "hero.moveUp(4) 1 2 3 4 5 6 7 8 9 10 11 12 13 14 15 16 17 18 # Move to the treas…" at bounding box center [908, 220] width 354 height 374
drag, startPoint x: 787, startPoint y: 288, endPoint x: 761, endPoint y: 286, distance: 26.1
click at [761, 286] on div "hero.attack(enemy) 1 2 3 4 5 6 7 8 9 10 11 12 13 14 15 16 17 18 # Move to the t…" at bounding box center [908, 220] width 354 height 374
drag, startPoint x: 786, startPoint y: 267, endPoint x: 765, endPoint y: 267, distance: 21.1
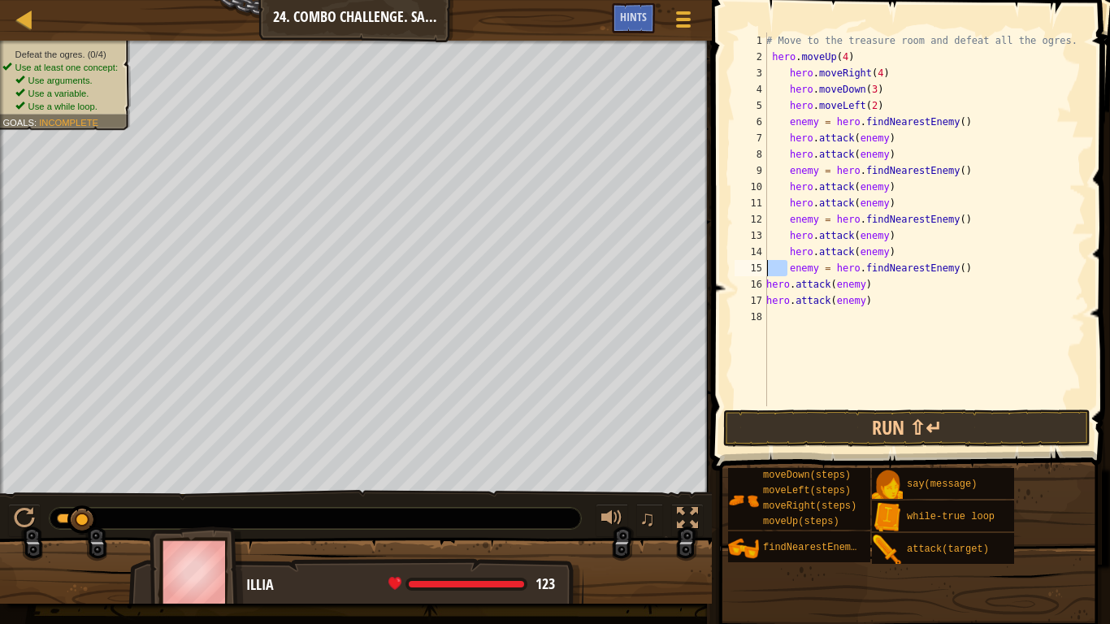
click at [765, 267] on div "hero.attack(enemy) 1 2 3 4 5 6 7 8 9 10 11 12 13 14 15 16 17 18 # Move to the t…" at bounding box center [908, 220] width 354 height 374
drag, startPoint x: 785, startPoint y: 250, endPoint x: 767, endPoint y: 249, distance: 17.9
click at [767, 249] on div "# Move to the treasure room and defeat all the ogres. hero . moveUp ( 4 ) hero …" at bounding box center [924, 236] width 323 height 406
click at [775, 249] on div "# Move to the treasure room and defeat all the ogres. hero . moveUp ( 4 ) hero …" at bounding box center [924, 236] width 323 height 406
click at [773, 250] on div "# Move to the treasure room and defeat all the ogres. hero . moveUp ( 4 ) hero …" at bounding box center [924, 236] width 323 height 406
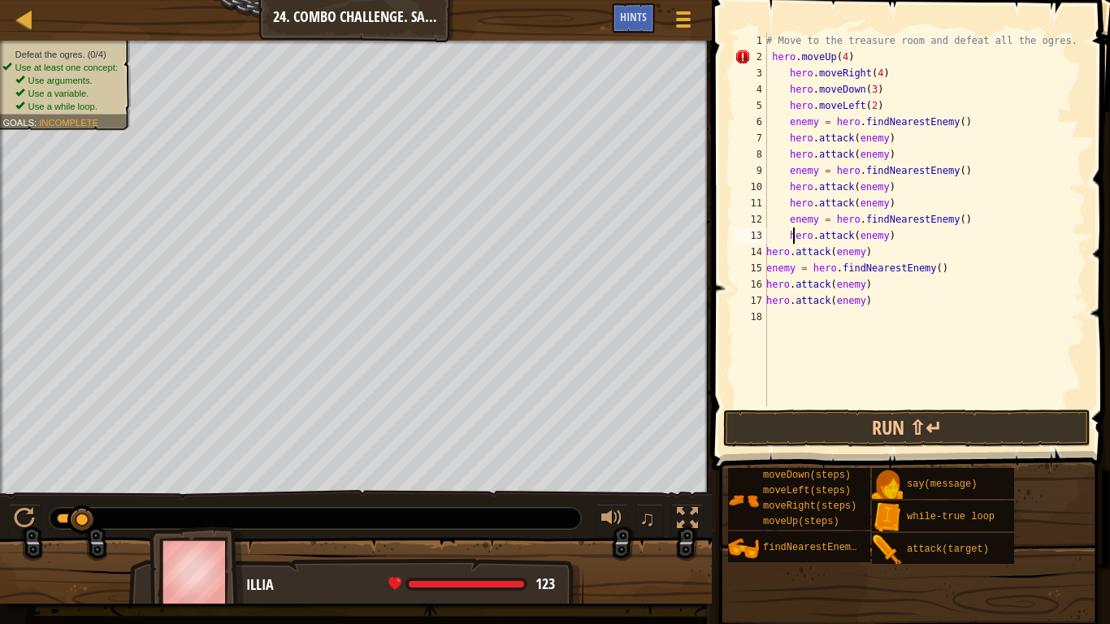
click at [792, 241] on div "# Move to the treasure room and defeat all the ogres. hero . moveUp ( 4 ) hero …" at bounding box center [924, 236] width 323 height 406
click at [787, 235] on div "# Move to the treasure room and defeat all the ogres. hero . moveUp ( 4 ) hero …" at bounding box center [924, 236] width 323 height 406
click at [915, 243] on div "# Move to the treasure room and defeat all the ogres. hero . moveUp ( 4 ) hero …" at bounding box center [924, 236] width 323 height 406
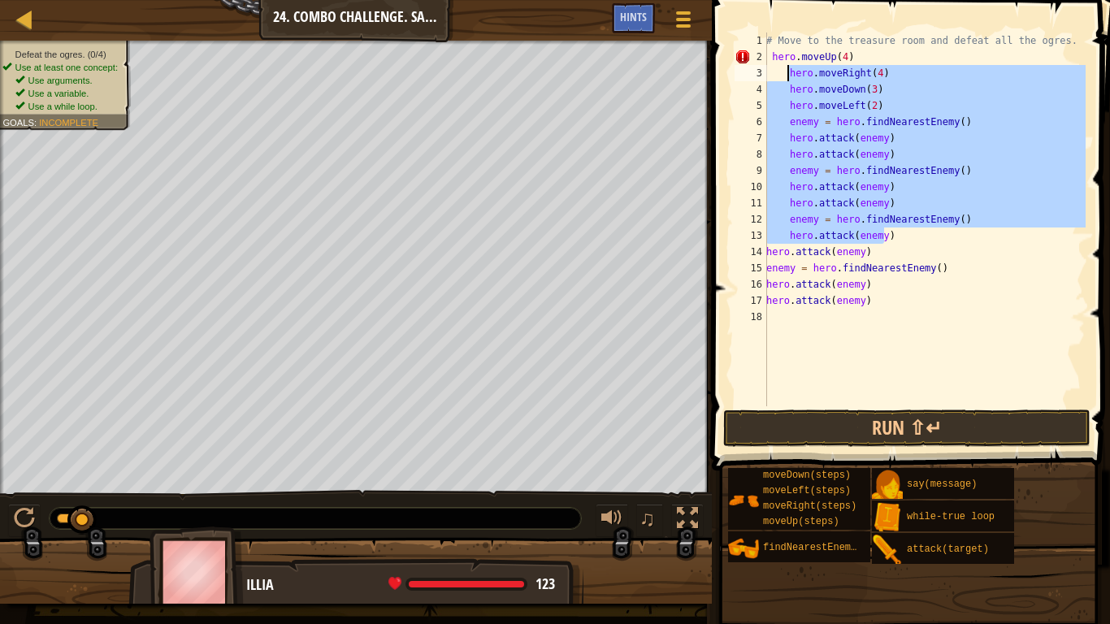
drag, startPoint x: 893, startPoint y: 241, endPoint x: 789, endPoint y: 76, distance: 194.3
click at [789, 76] on div "# Move to the treasure room and defeat all the ogres. hero . moveUp ( 4 ) hero …" at bounding box center [924, 236] width 323 height 406
click at [773, 89] on div "# Move to the treasure room and defeat all the ogres. hero . moveUp ( 4 ) hero …" at bounding box center [924, 220] width 323 height 374
drag, startPoint x: 787, startPoint y: 236, endPoint x: 758, endPoint y: 76, distance: 162.6
click at [758, 76] on div "hero.moveDown(3) 1 2 3 4 5 6 7 8 9 10 11 12 13 14 15 16 17 18 # Move to the tre…" at bounding box center [908, 220] width 354 height 374
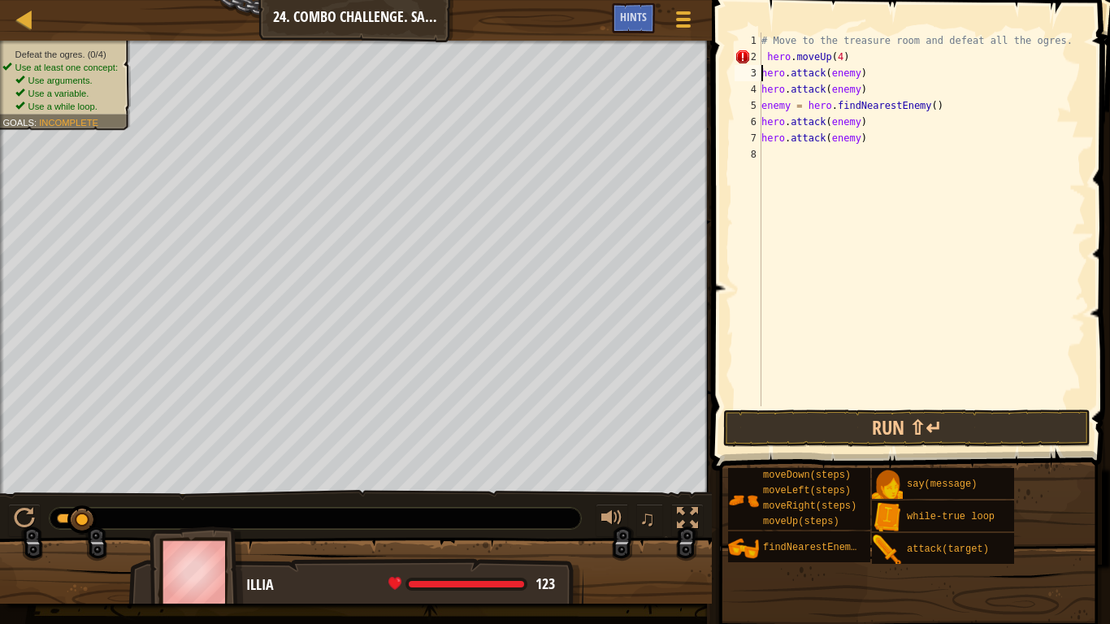
paste textarea "hero.attack(enemy)"
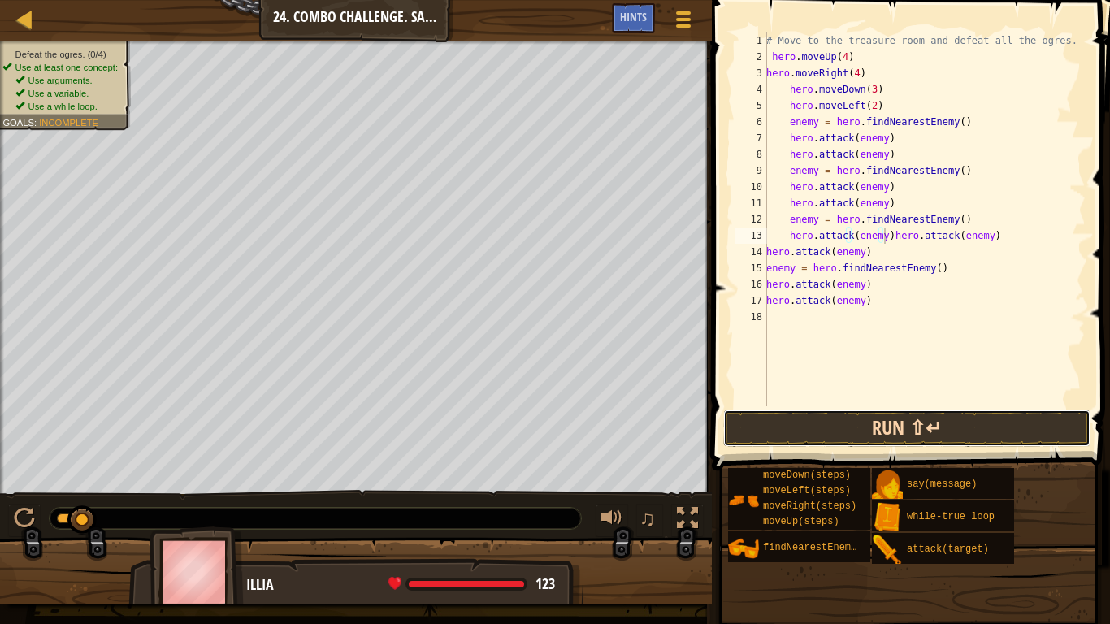
click at [859, 411] on button "Run ⇧↵" at bounding box center [906, 428] width 367 height 37
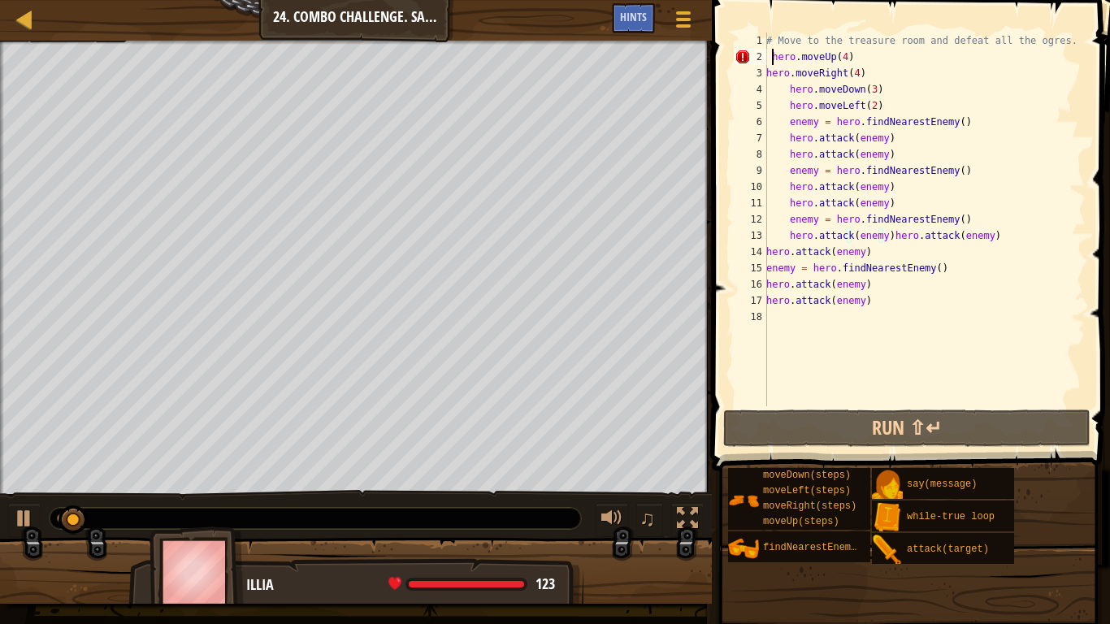
click at [774, 57] on div "# Move to the treasure room and defeat all the ogres. hero . moveUp ( 4 ) hero …" at bounding box center [924, 236] width 323 height 406
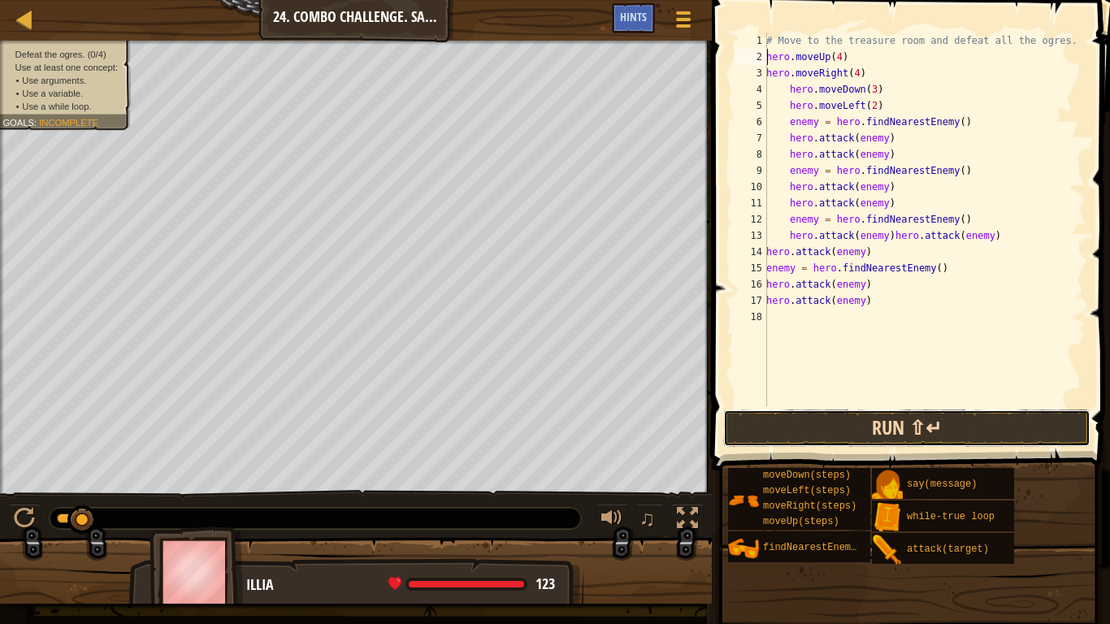
click at [810, 427] on button "Run ⇧↵" at bounding box center [906, 428] width 367 height 37
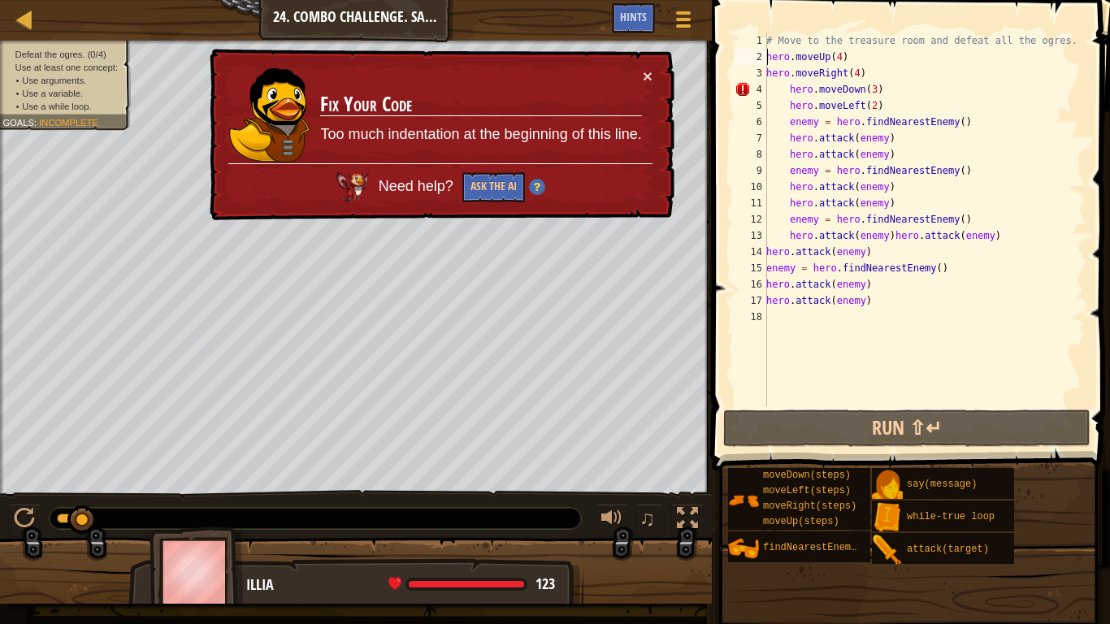
click at [787, 96] on div "# Move to the treasure room and defeat all the ogres. hero . moveUp ( 4 ) hero …" at bounding box center [924, 236] width 323 height 406
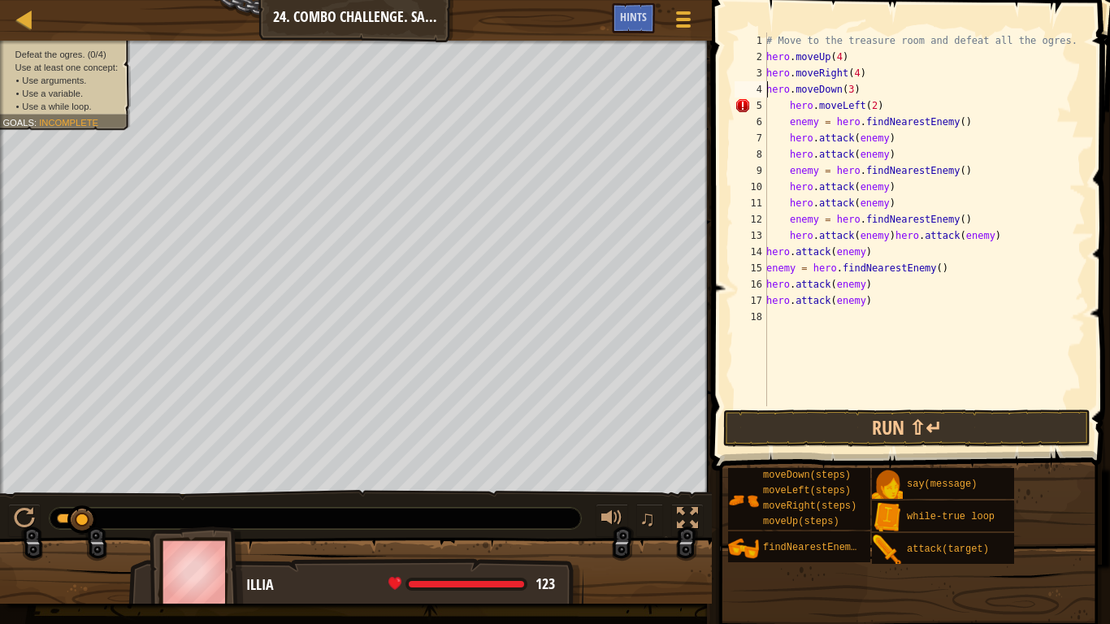
click at [788, 109] on div "# Move to the treasure room and defeat all the ogres. hero . moveUp ( 4 ) hero …" at bounding box center [924, 236] width 323 height 406
click at [785, 132] on div "# Move to the treasure room and defeat all the ogres. hero . moveUp ( 4 ) hero …" at bounding box center [924, 236] width 323 height 406
click at [783, 115] on div "# Move to the treasure room and defeat all the ogres. hero . moveUp ( 4 ) hero …" at bounding box center [924, 236] width 323 height 406
click at [791, 128] on div "# Move to the treasure room and defeat all the ogres. hero . moveUp ( 4 ) hero …" at bounding box center [924, 236] width 323 height 406
click at [787, 132] on div "# Move to the treasure room and defeat all the ogres. hero . moveUp ( 4 ) hero …" at bounding box center [924, 236] width 323 height 406
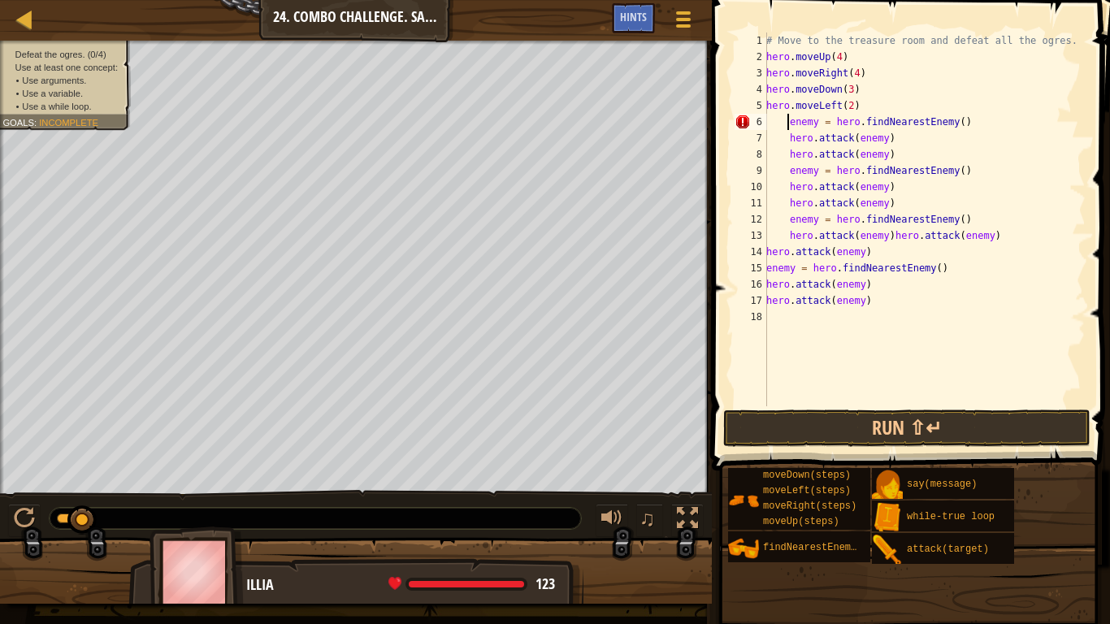
click at [787, 125] on div "# Move to the treasure room and defeat all the ogres. hero . moveUp ( 4 ) hero …" at bounding box center [924, 236] width 323 height 406
click at [787, 137] on div "# Move to the treasure room and defeat all the ogres. hero . moveUp ( 4 ) hero …" at bounding box center [924, 236] width 323 height 406
click at [782, 154] on div "# Move to the treasure room and defeat all the ogres. hero . moveUp ( 4 ) hero …" at bounding box center [924, 236] width 323 height 406
click at [787, 158] on div "# Move to the treasure room and defeat all the ogres. hero . moveUp ( 4 ) hero …" at bounding box center [924, 236] width 323 height 406
click at [785, 174] on div "# Move to the treasure room and defeat all the ogres. hero . moveUp ( 4 ) hero …" at bounding box center [924, 236] width 323 height 406
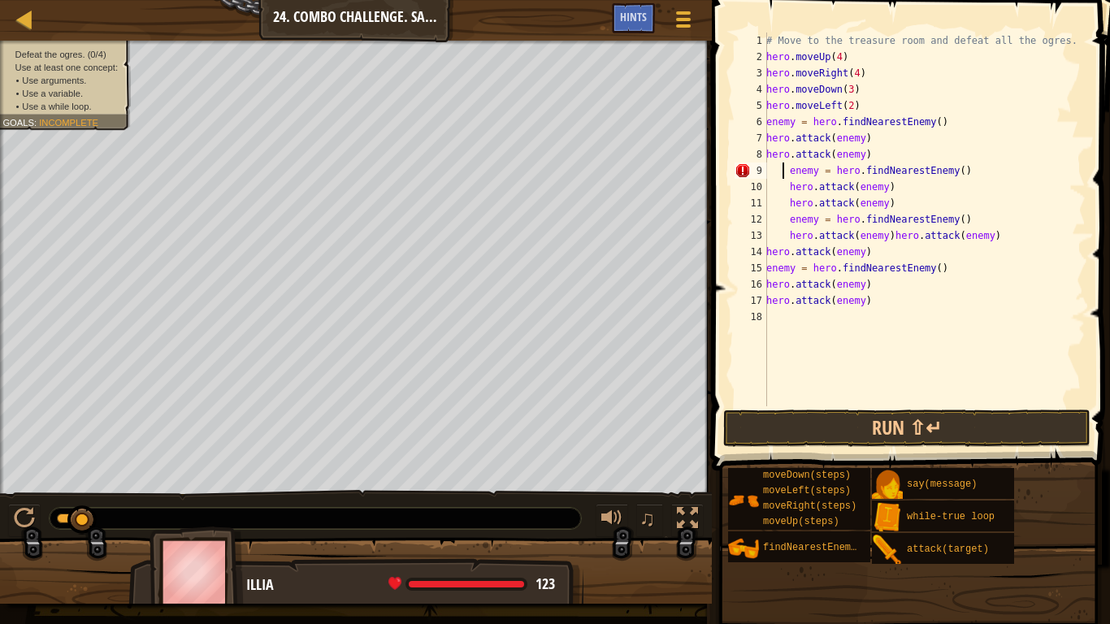
scroll to position [7, 2]
click at [769, 174] on div "# Move to the treasure room and defeat all the ogres. hero . moveUp ( 4 ) hero …" at bounding box center [924, 236] width 323 height 406
click at [788, 187] on div "# Move to the treasure room and defeat all the ogres. hero . moveUp ( 4 ) hero …" at bounding box center [924, 236] width 323 height 406
click at [788, 202] on div "# Move to the treasure room and defeat all the ogres. hero . moveUp ( 4 ) hero …" at bounding box center [924, 236] width 323 height 406
click at [786, 223] on div "# Move to the treasure room and defeat all the ogres. hero . moveUp ( 4 ) hero …" at bounding box center [924, 236] width 323 height 406
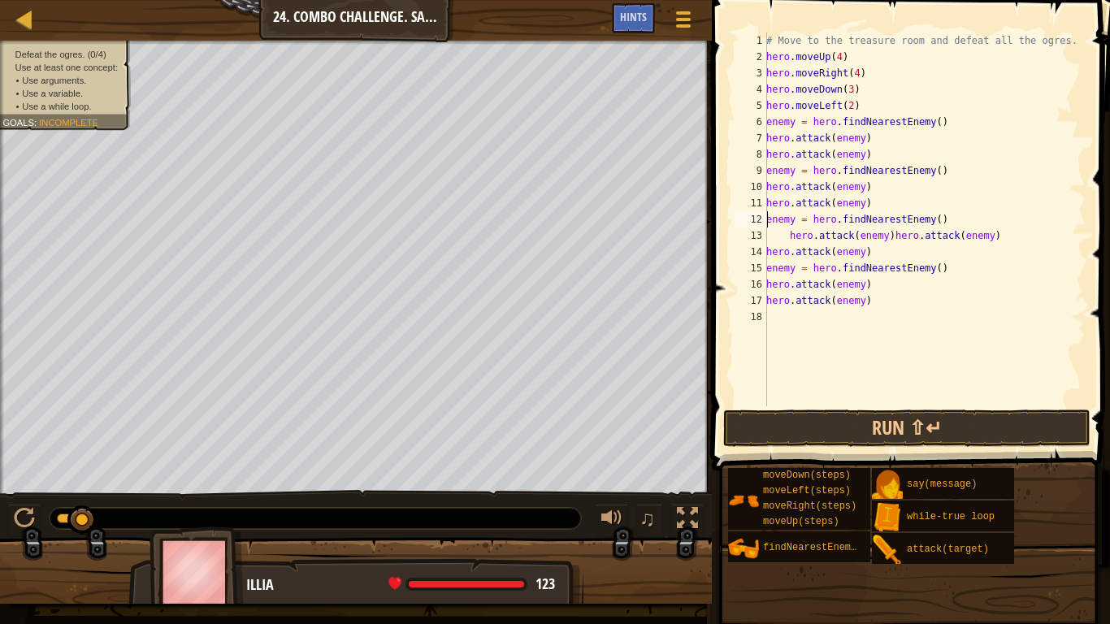
click at [787, 241] on div "# Move to the treasure room and defeat all the ogres. hero . moveUp ( 4 ) hero …" at bounding box center [924, 236] width 323 height 406
click at [830, 421] on button "Run ⇧↵" at bounding box center [906, 428] width 367 height 37
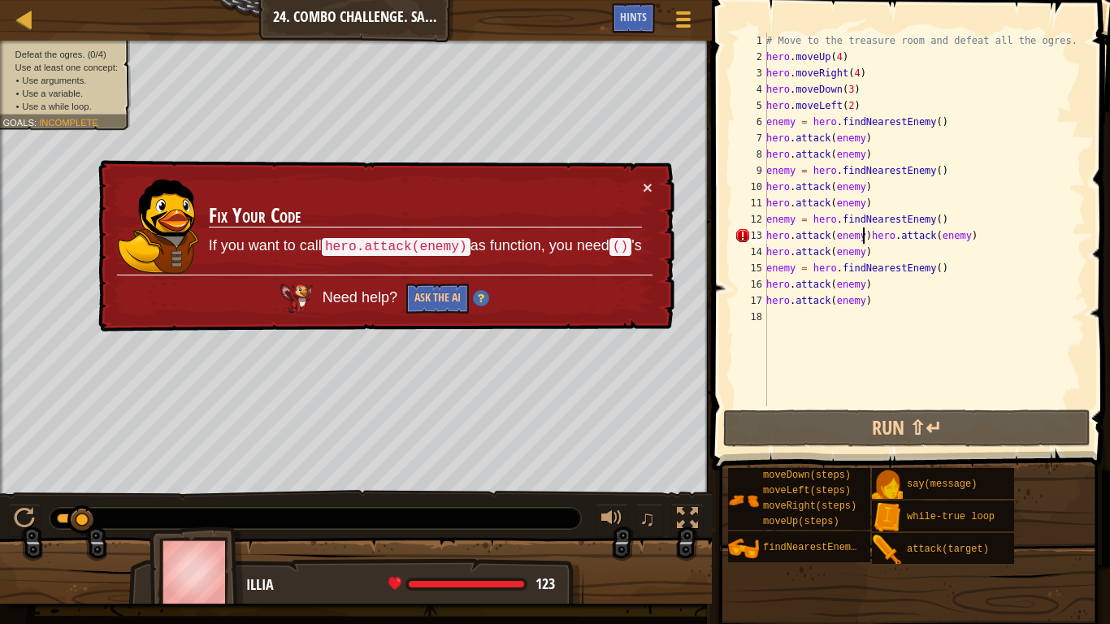
click at [863, 234] on div "# Move to the treasure room and defeat all the ogres. hero . moveUp ( 4 ) hero …" at bounding box center [924, 236] width 323 height 406
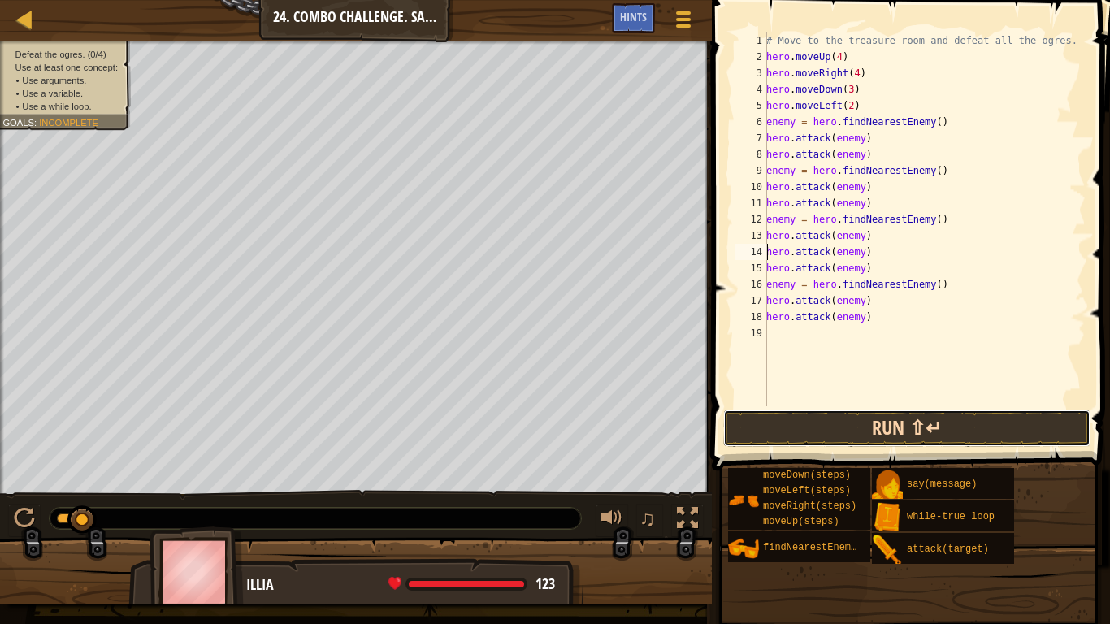
click at [890, 427] on button "Run ⇧↵" at bounding box center [906, 428] width 367 height 37
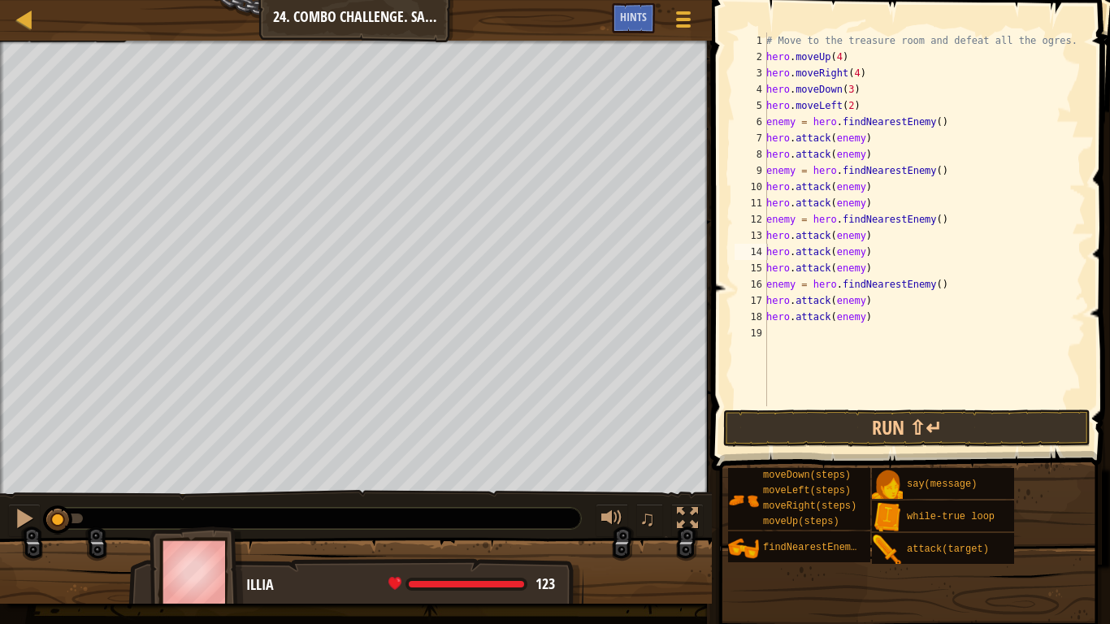
click at [6, 510] on div "♫" at bounding box center [356, 514] width 712 height 49
click at [33, 520] on div at bounding box center [24, 518] width 21 height 21
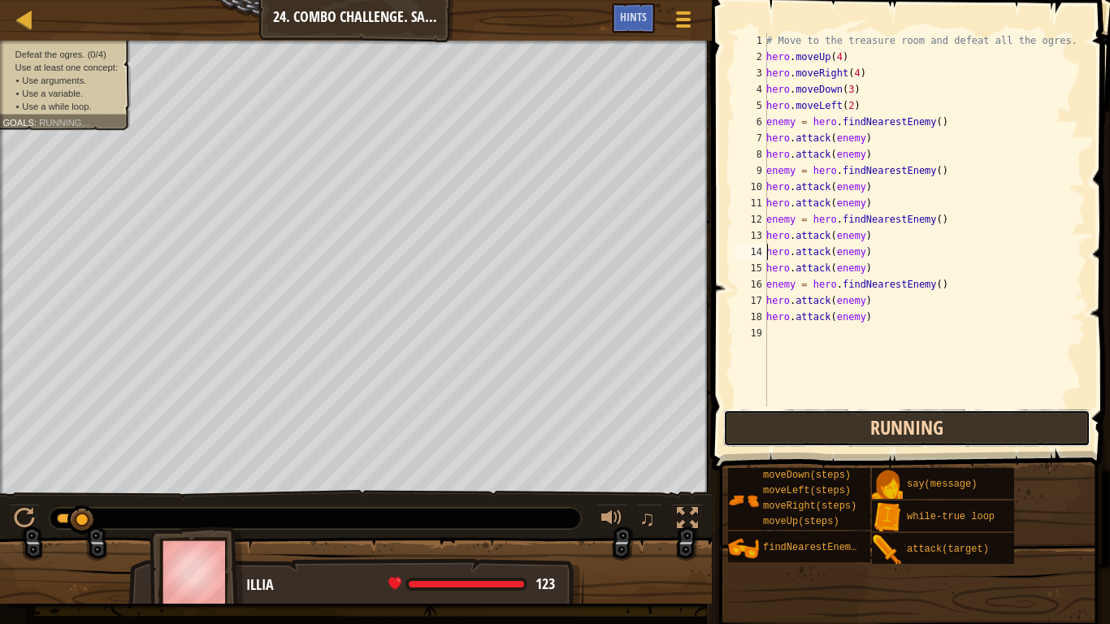
click at [765, 440] on button "Running" at bounding box center [906, 428] width 367 height 37
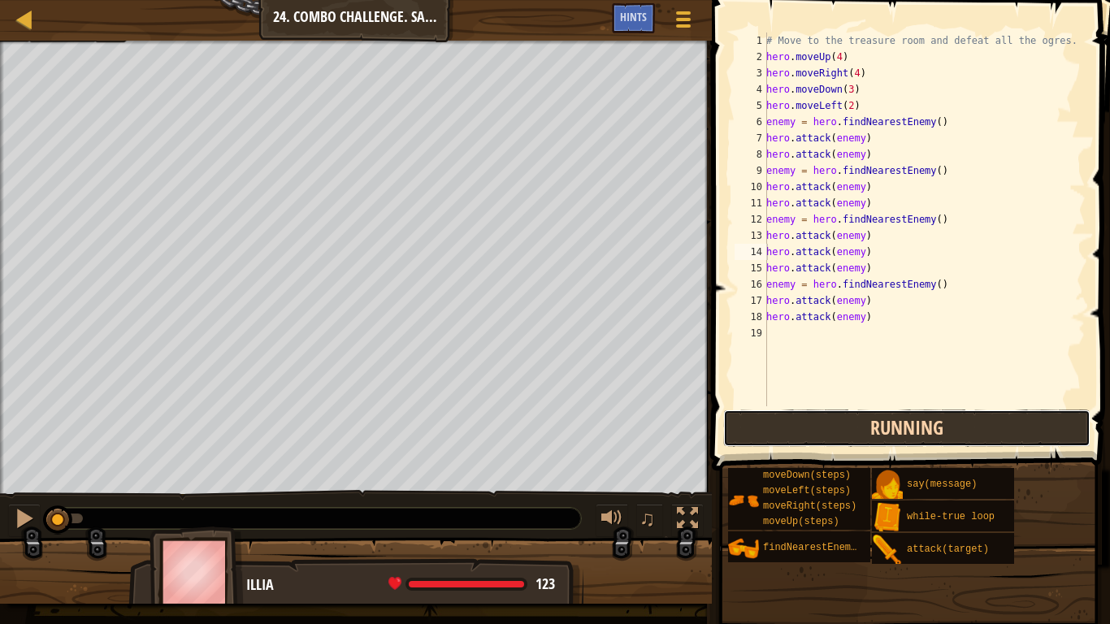
click at [803, 428] on button "Running" at bounding box center [906, 428] width 367 height 37
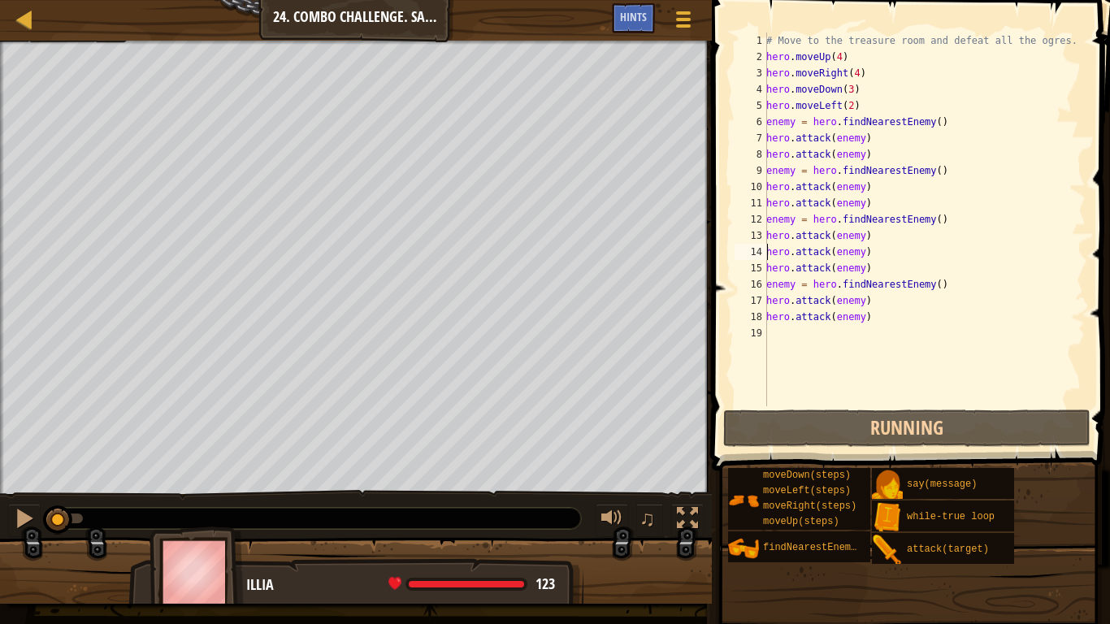
drag, startPoint x: 803, startPoint y: 428, endPoint x: 723, endPoint y: 89, distance: 348.1
click at [723, 89] on span at bounding box center [912, 212] width 411 height 518
click at [790, 47] on div "# Move to the treasure room and defeat all the ogres. hero . moveUp ( 4 ) hero …" at bounding box center [924, 236] width 323 height 406
click at [839, 42] on div "# Move to the treasure room and defeat all the ogres. hero . moveUp ( 4 ) hero …" at bounding box center [924, 236] width 323 height 406
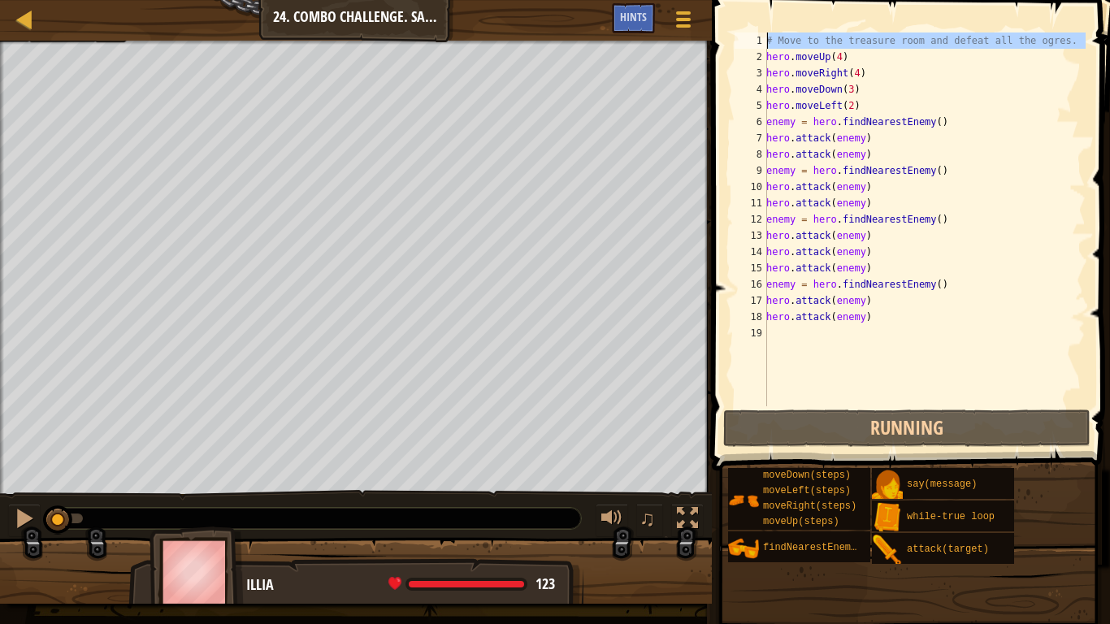
click at [763, 40] on div "1" at bounding box center [751, 41] width 33 height 16
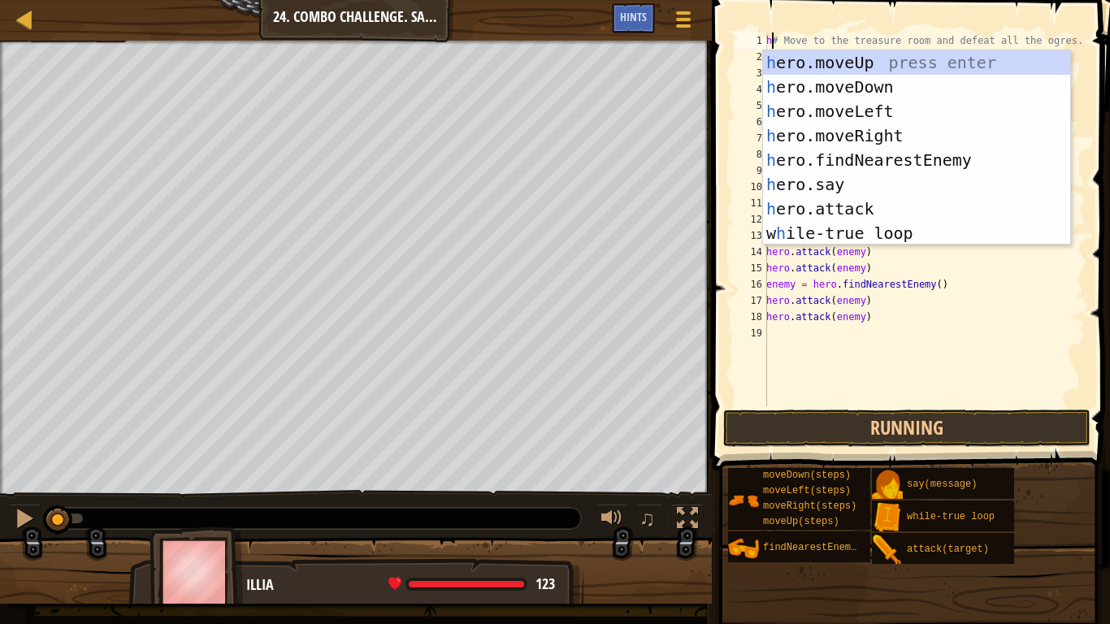
scroll to position [7, 1]
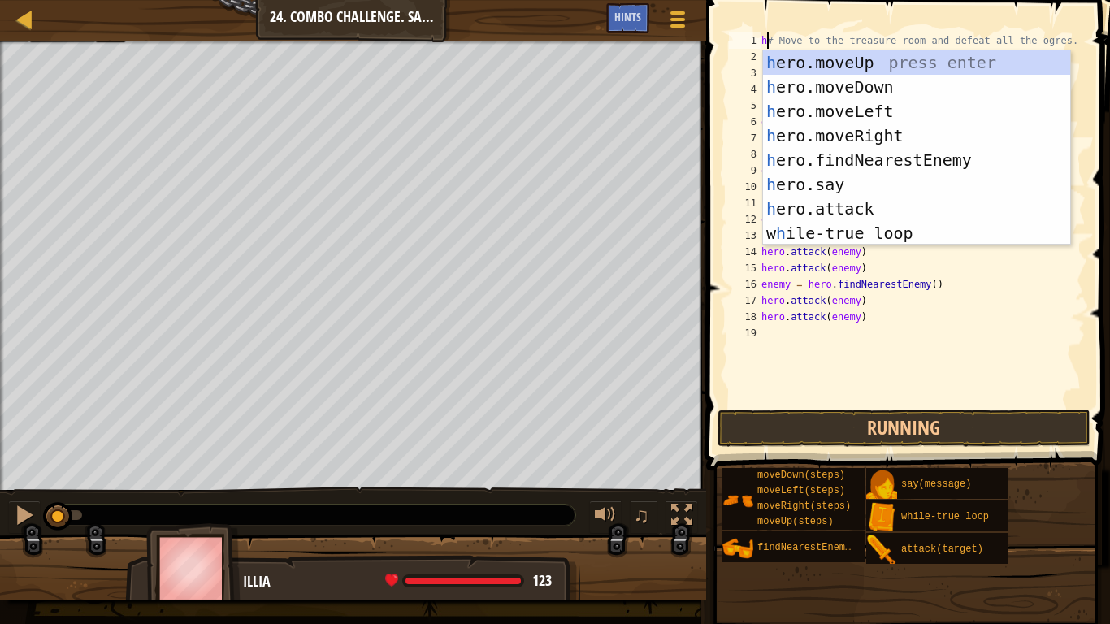
click at [899, 236] on div "h ero.moveUp press enter h ero.moveDown press enter h ero.moveLeft press enter …" at bounding box center [916, 172] width 307 height 244
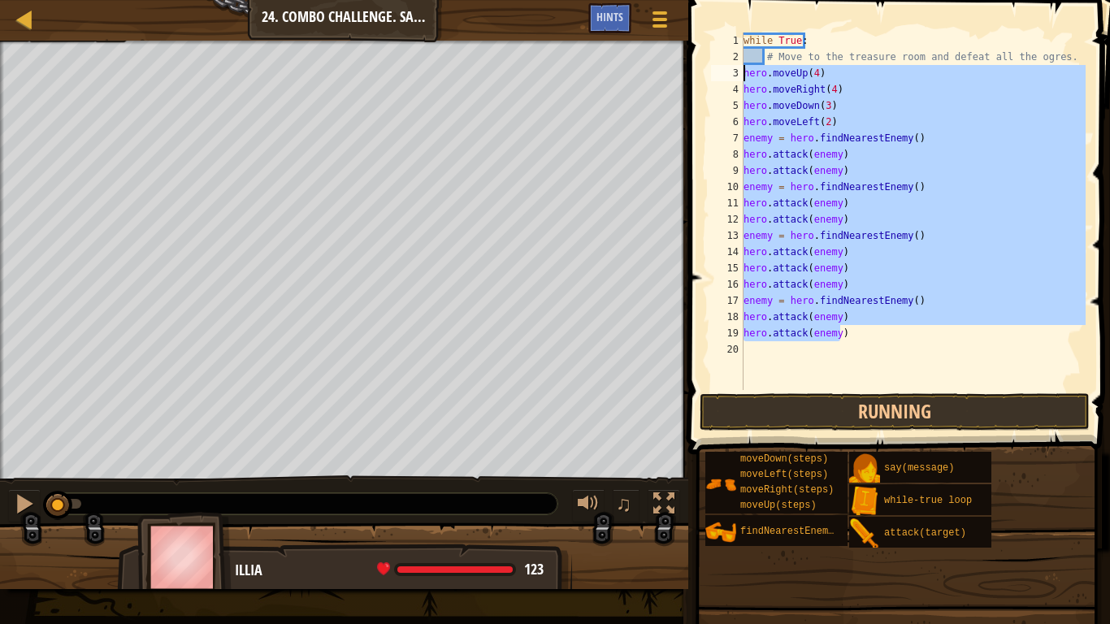
drag, startPoint x: 854, startPoint y: 334, endPoint x: 735, endPoint y: 73, distance: 286.5
click at [735, 73] on div "# Move to the treasure room and defeat all the ogres. 1 2 3 4 5 6 7 8 9 10 11 1…" at bounding box center [897, 212] width 378 height 358
type textarea "hero.moveUp(4) hero.moveRight(4)"
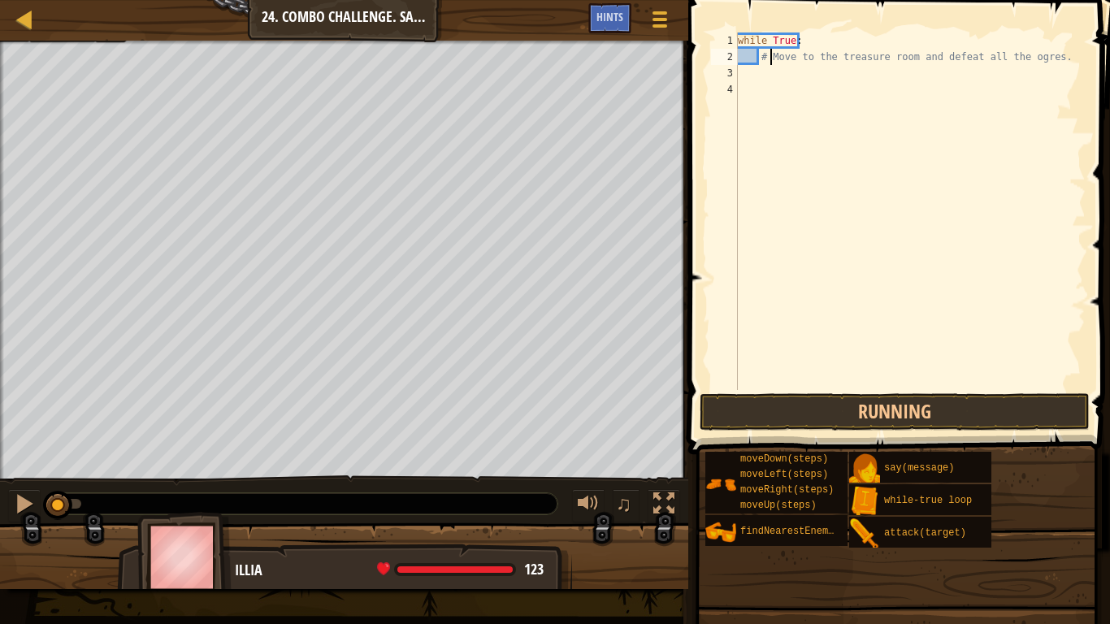
click at [770, 59] on div "while True : # Move to the treasure room and defeat all the ogres." at bounding box center [910, 228] width 351 height 390
type textarea "# Move to the treasure room and defeat all the ogres."
click at [762, 61] on div "while True : # Move to the treasure room and defeat all the ogres." at bounding box center [910, 228] width 351 height 390
paste textarea "hero.attack(enemy)"
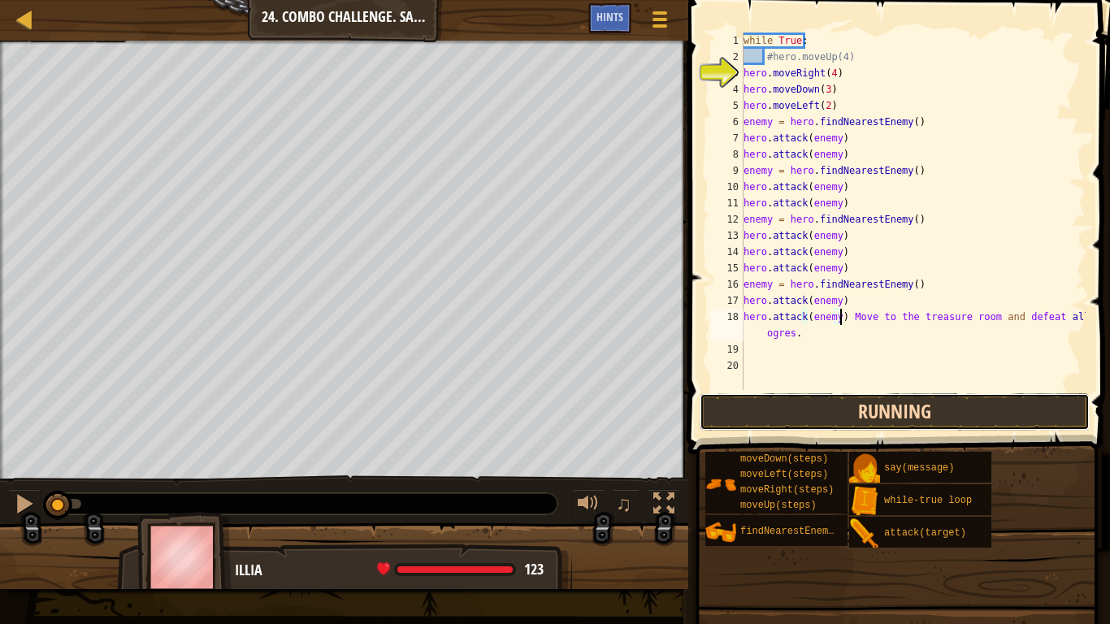
click at [800, 414] on button "Running" at bounding box center [895, 411] width 390 height 37
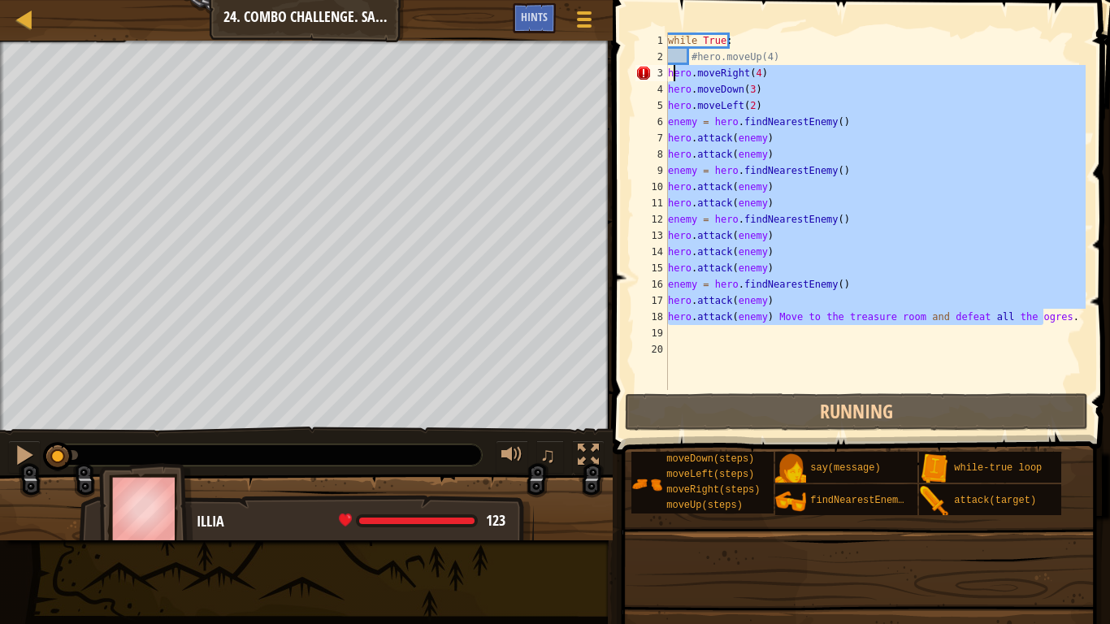
drag, startPoint x: 884, startPoint y: 305, endPoint x: 674, endPoint y: 73, distance: 312.4
click at [674, 73] on div "while True : #hero.moveUp(4) hero . moveRight ( 4 ) hero . moveDown ( 3 ) hero …" at bounding box center [875, 228] width 421 height 390
type textarea "h"
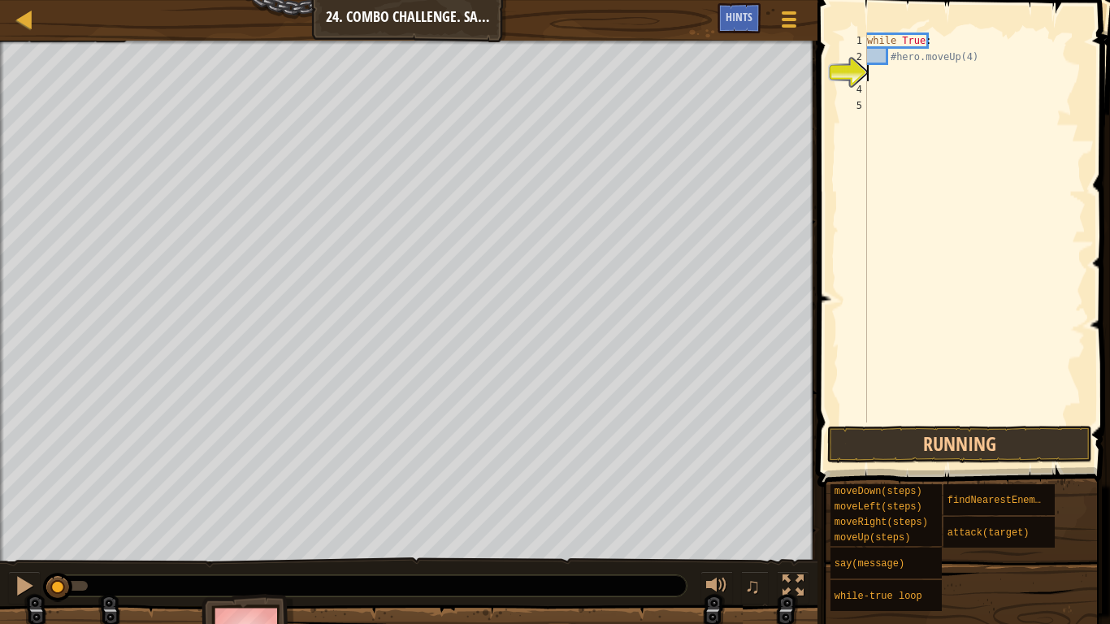
click at [895, 55] on div "while True : #hero.moveUp(4)" at bounding box center [975, 244] width 222 height 423
click at [890, 62] on div "while True : #hero.moveUp(4)" at bounding box center [975, 244] width 222 height 423
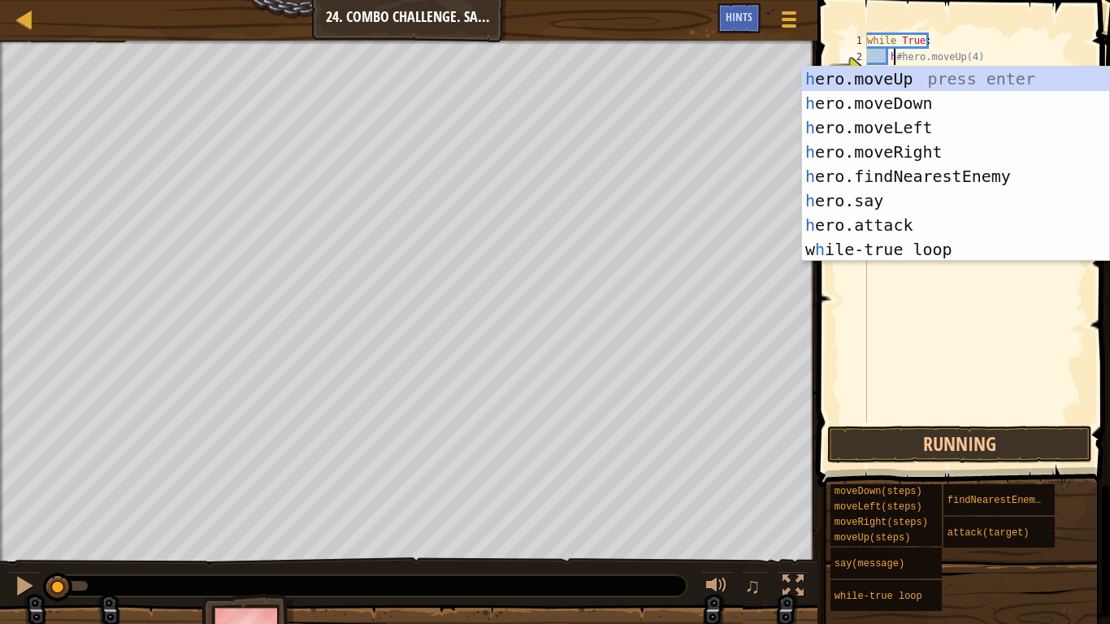
scroll to position [7, 2]
click at [930, 76] on div "h ero.moveUp press enter h ero.moveDown press enter h ero.moveLeft press enter …" at bounding box center [955, 189] width 307 height 244
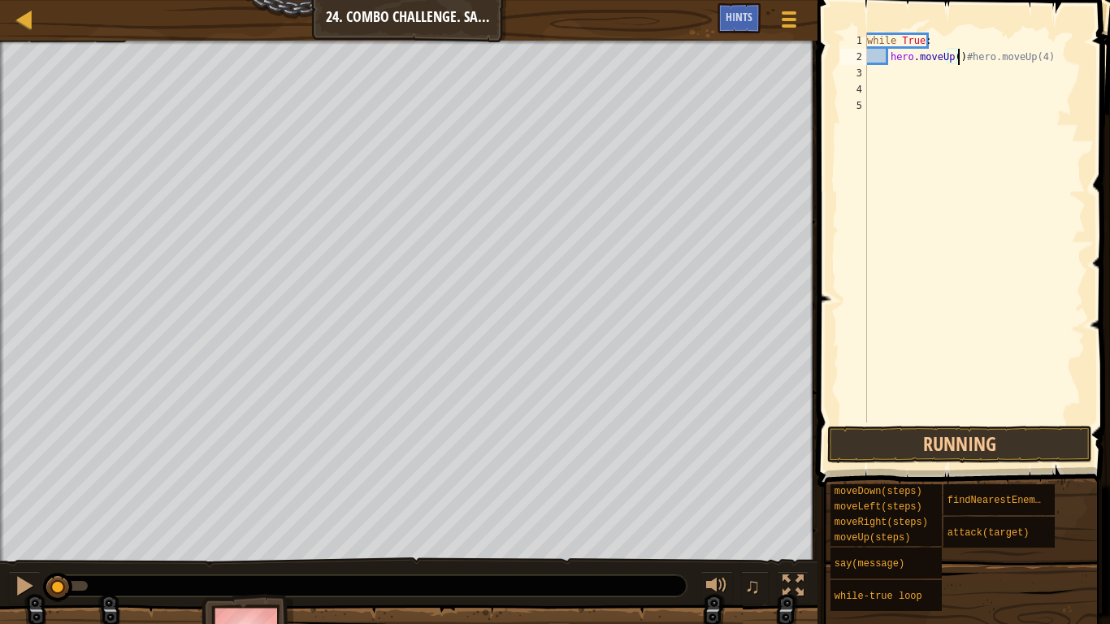
click at [953, 63] on div "while True : hero . moveUp ( ) #hero.moveUp(4)" at bounding box center [975, 244] width 222 height 423
type textarea "hero.moveUp(4)#hero.moveUp(4)"
click at [895, 444] on button "Running" at bounding box center [959, 444] width 265 height 37
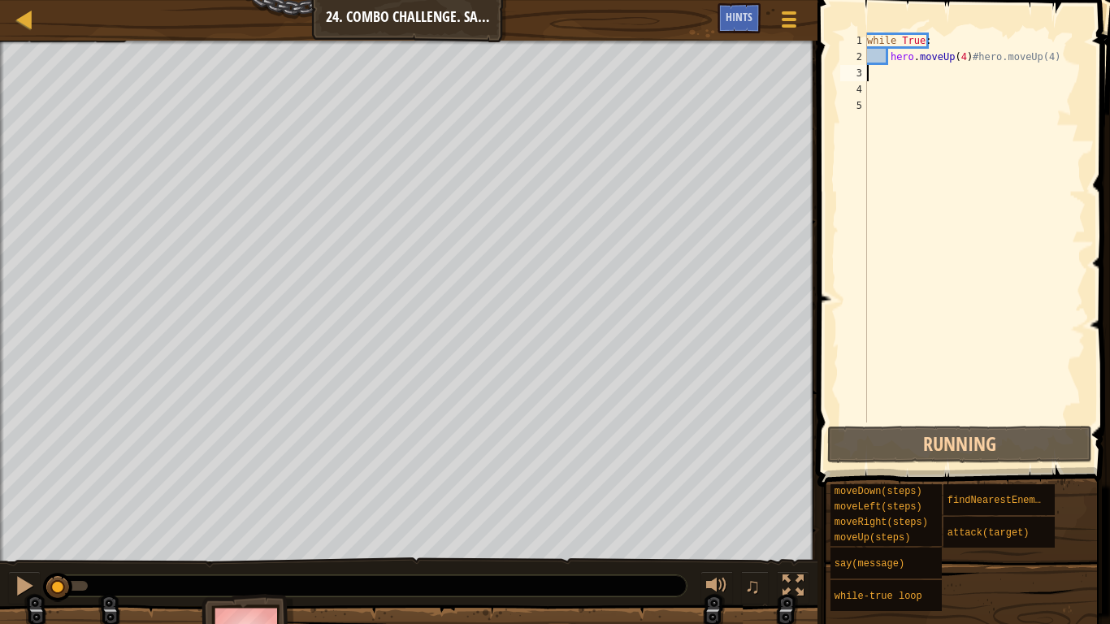
click at [973, 67] on div "while True : hero . moveUp ( 4 ) #hero.moveUp(4)" at bounding box center [975, 244] width 222 height 423
click at [966, 55] on div "while True : hero . moveUp ( 4 ) #hero.moveUp(4)" at bounding box center [975, 244] width 222 height 423
click at [966, 54] on div "while True : hero . moveUp ( 4 ) #hero.moveUp(4)" at bounding box center [975, 244] width 222 height 423
click at [962, 59] on div "while True : hero . moveUp ( 4 ) #hero.moveUp(4)" at bounding box center [975, 244] width 222 height 423
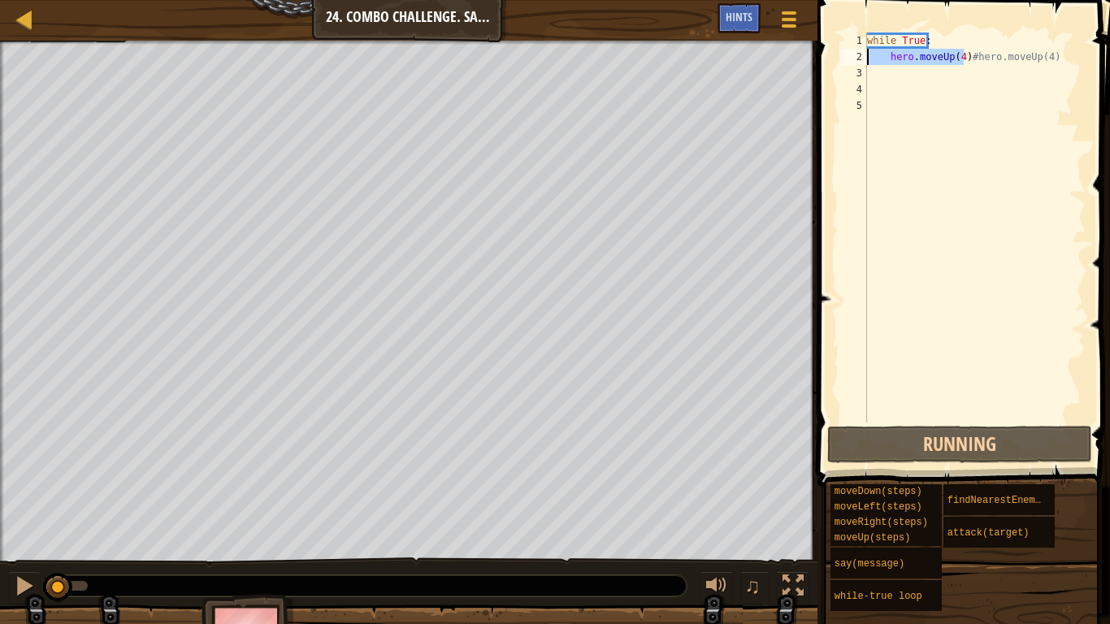
drag, startPoint x: 964, startPoint y: 55, endPoint x: 860, endPoint y: 57, distance: 104.0
click at [860, 57] on div "hero.moveUp(4)#hero.moveUp(4) 1 2 3 4 5 while True : hero . moveUp ( 4 ) #hero.…" at bounding box center [961, 228] width 249 height 390
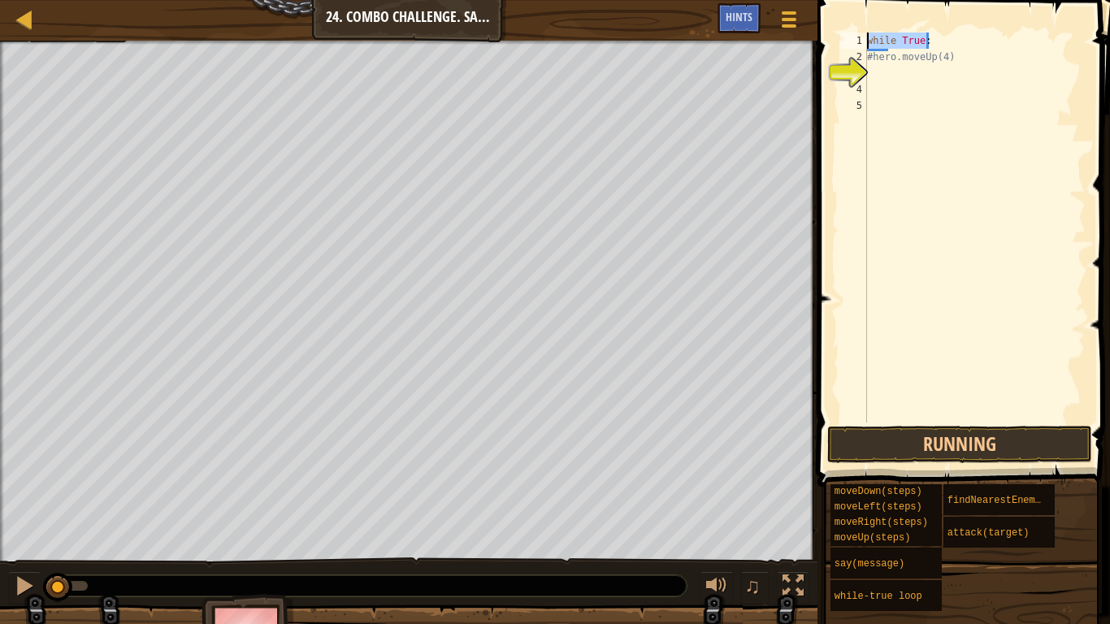
drag, startPoint x: 930, startPoint y: 39, endPoint x: 862, endPoint y: 44, distance: 68.4
click at [862, 44] on div "#hero.moveUp(4) 1 2 3 4 5 while True : #hero.moveUp(4) הההההההההההההההההההההההה…" at bounding box center [961, 228] width 249 height 390
type textarea "while True:"
click at [885, 69] on div "#hero.moveUp(4)" at bounding box center [975, 244] width 222 height 423
type textarea "h"
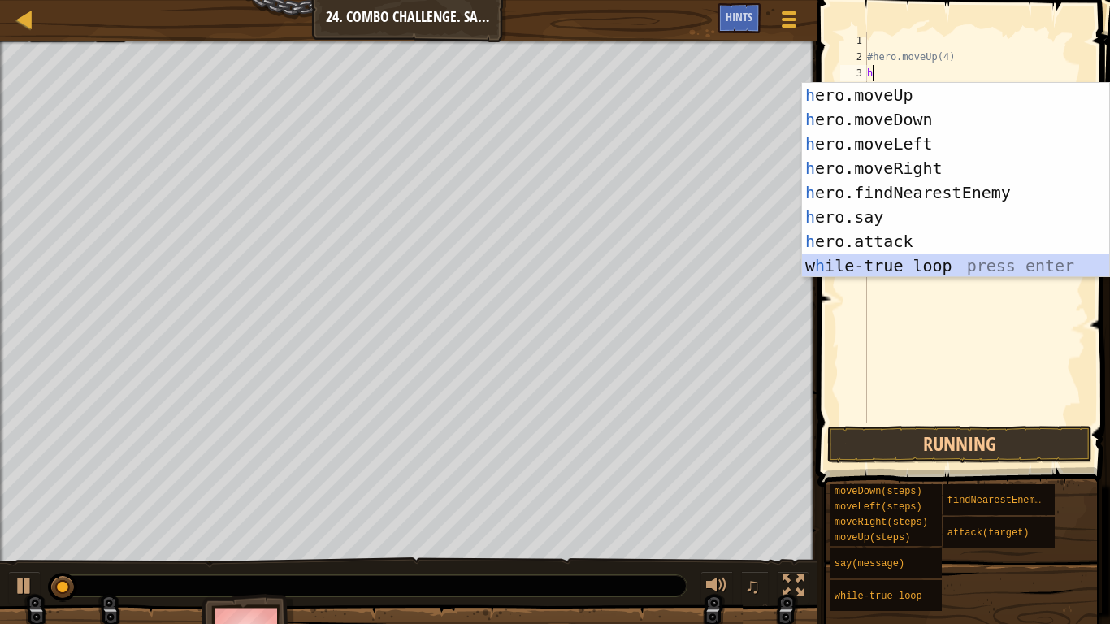
click at [921, 265] on div "h ero.moveUp press enter h ero.moveDown press enter h ero.moveLeft press enter …" at bounding box center [955, 205] width 307 height 244
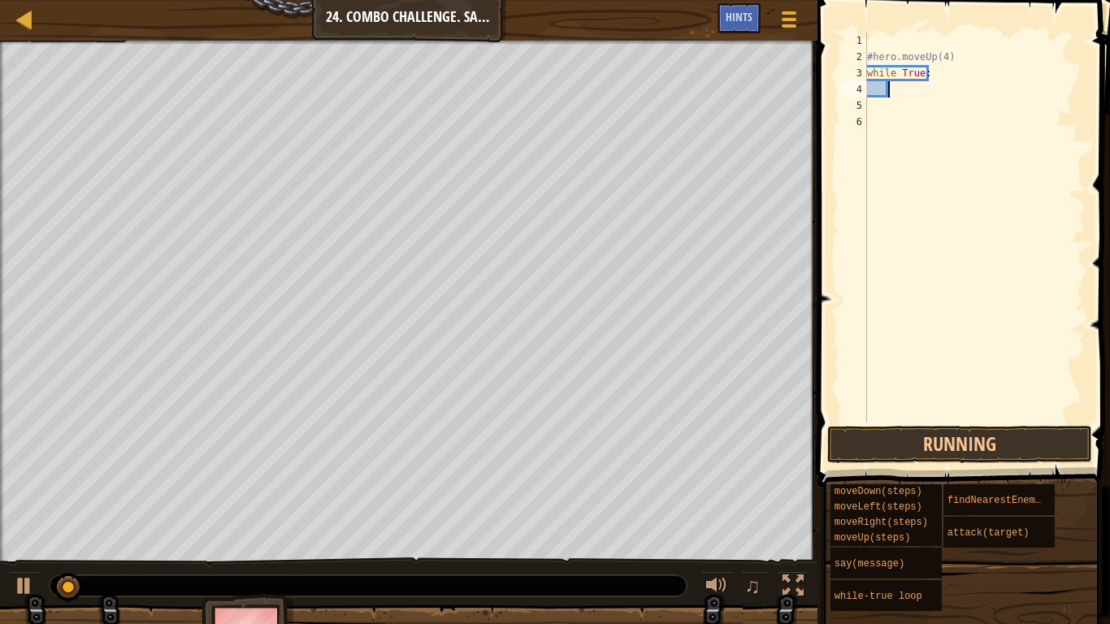
type textarea "h"
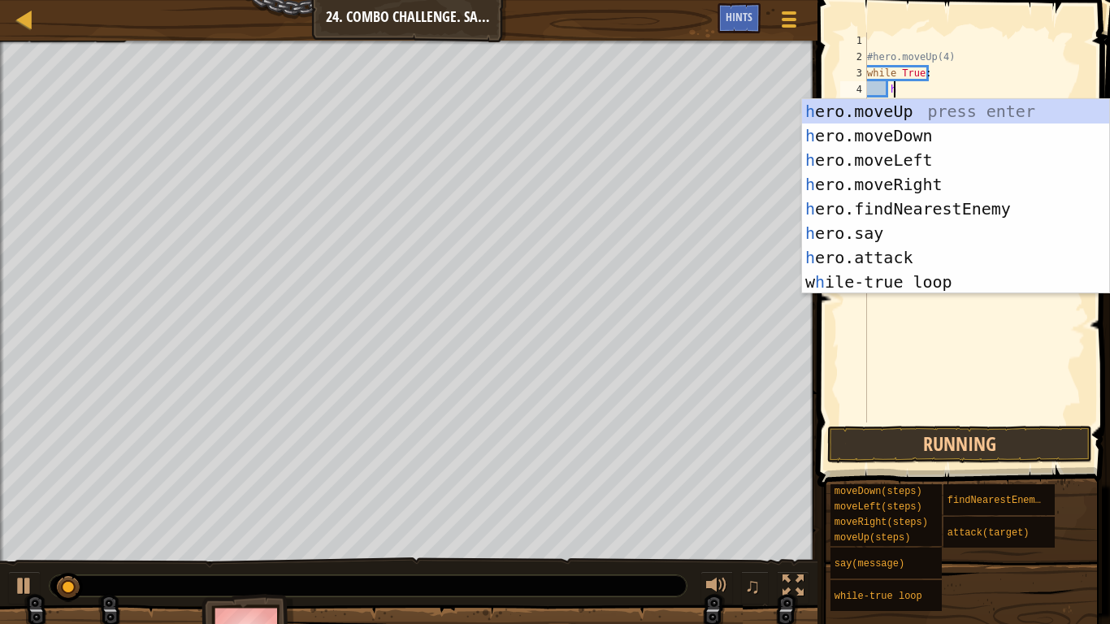
scroll to position [7, 1]
click at [943, 114] on div "h ero.moveUp press enter h ero.moveDown press enter h ero.moveLeft press enter …" at bounding box center [955, 221] width 307 height 244
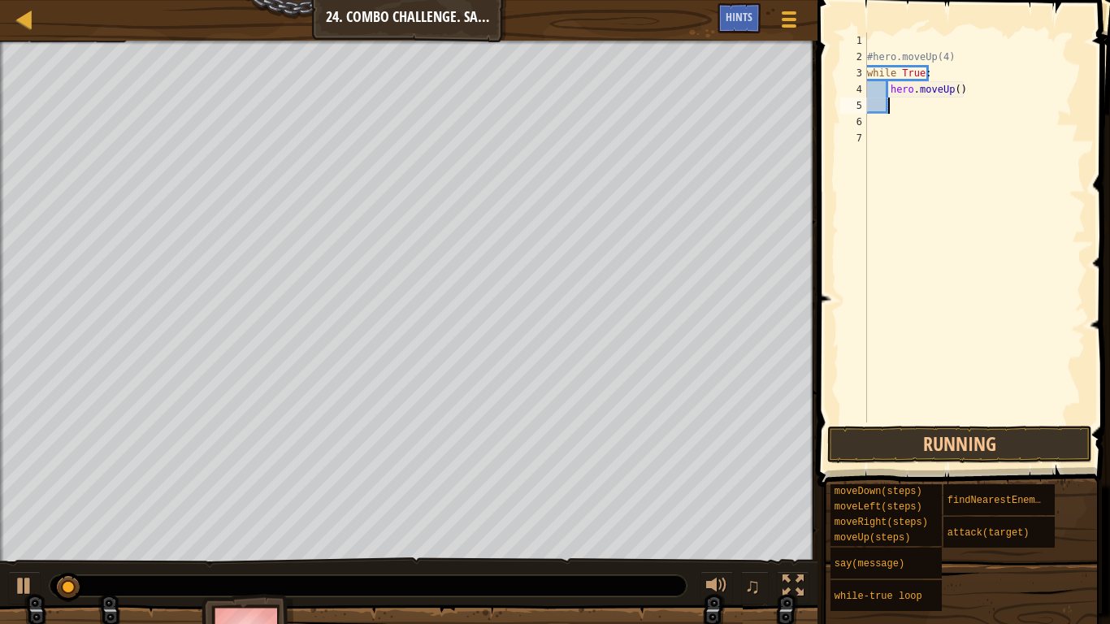
click at [951, 93] on div "#hero.moveUp(4) while True : hero . moveUp ( )" at bounding box center [975, 244] width 222 height 423
type textarea "hero.moveUp(4)"
click at [907, 110] on div "#hero.moveUp(4) while True : hero . moveUp ( 4 )" at bounding box center [975, 244] width 222 height 423
type textarea "h"
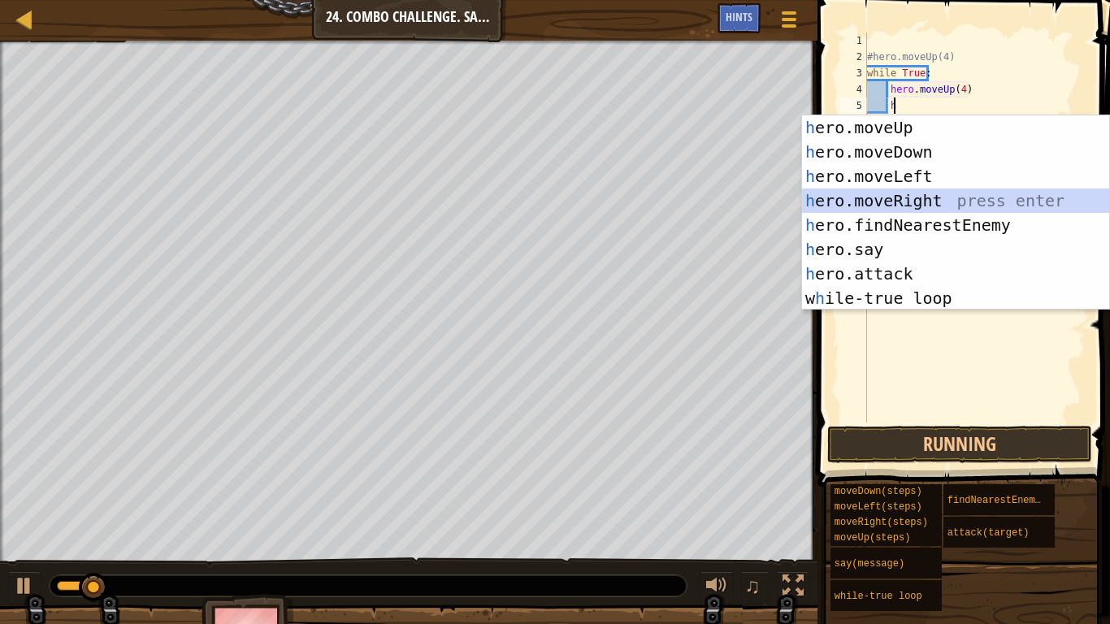
click at [934, 198] on div "h ero.moveUp press enter h ero.moveDown press enter h ero.moveLeft press enter …" at bounding box center [955, 237] width 307 height 244
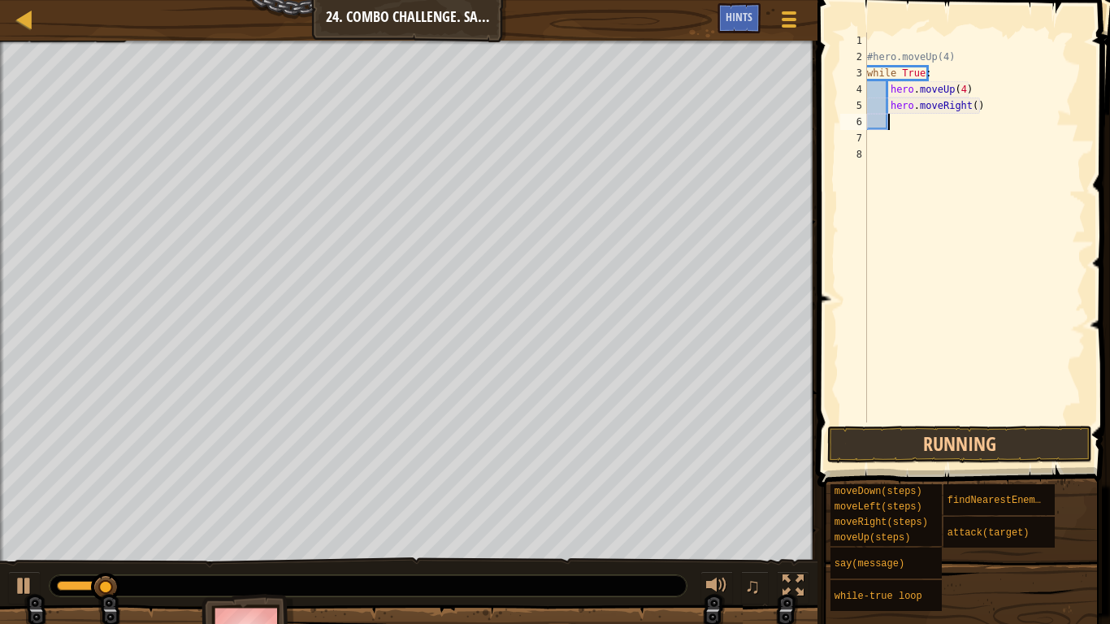
click at [970, 113] on div "#hero.moveUp(4) while True : hero . moveUp ( 4 ) hero . moveRight ( )" at bounding box center [975, 244] width 222 height 423
type textarea "hero.moveRight(4)"
click at [922, 128] on div "#hero.moveUp(4) while True : hero . moveUp ( 4 ) hero . moveRight ( 4 )" at bounding box center [975, 244] width 222 height 423
type textarea "h"
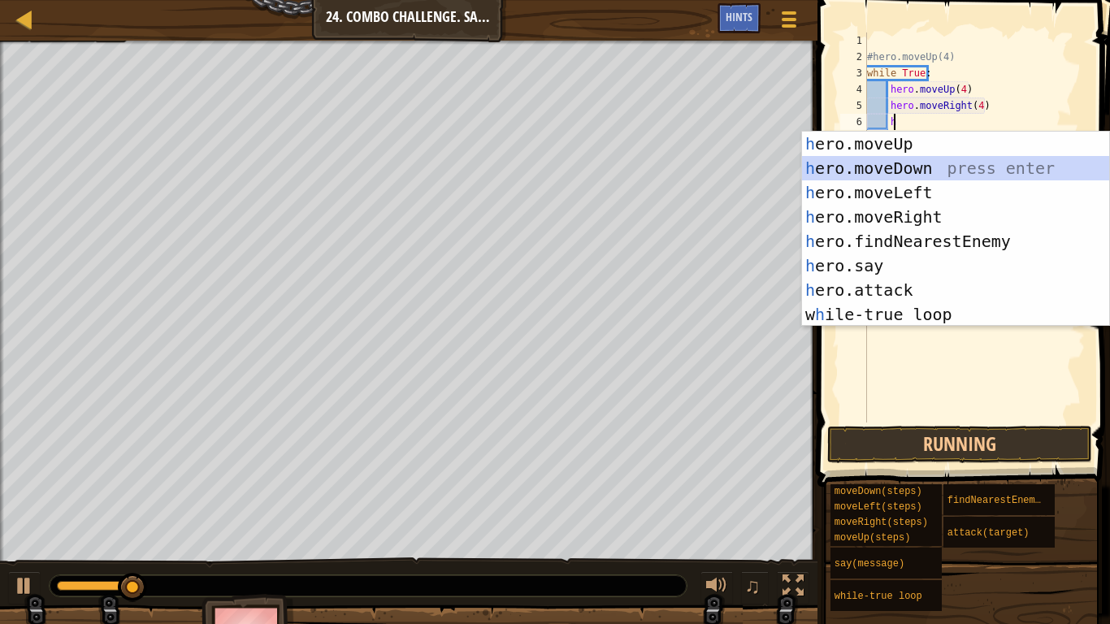
click at [917, 171] on div "h ero.moveUp press enter h ero.moveDown press enter h ero.moveLeft press enter …" at bounding box center [955, 254] width 307 height 244
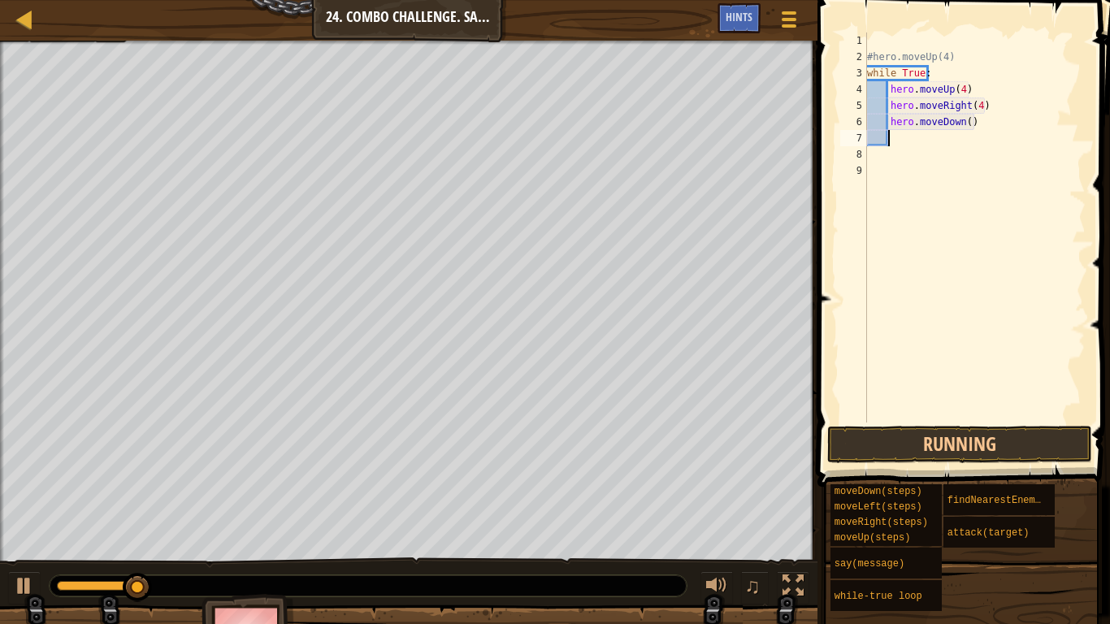
click at [968, 124] on div "#hero.moveUp(4) while True : hero . moveUp ( 4 ) hero . moveRight ( 4 ) hero . …" at bounding box center [975, 244] width 222 height 423
click at [964, 128] on div "#hero.moveUp(4) while True : hero . moveUp ( 4 ) hero . moveRight ( 4 ) hero . …" at bounding box center [975, 244] width 222 height 423
type textarea "hero.moveDown(3)"
click at [912, 141] on div "#hero.moveUp(4) while True : hero . moveUp ( 4 ) hero . moveRight ( 4 ) hero . …" at bounding box center [975, 244] width 222 height 423
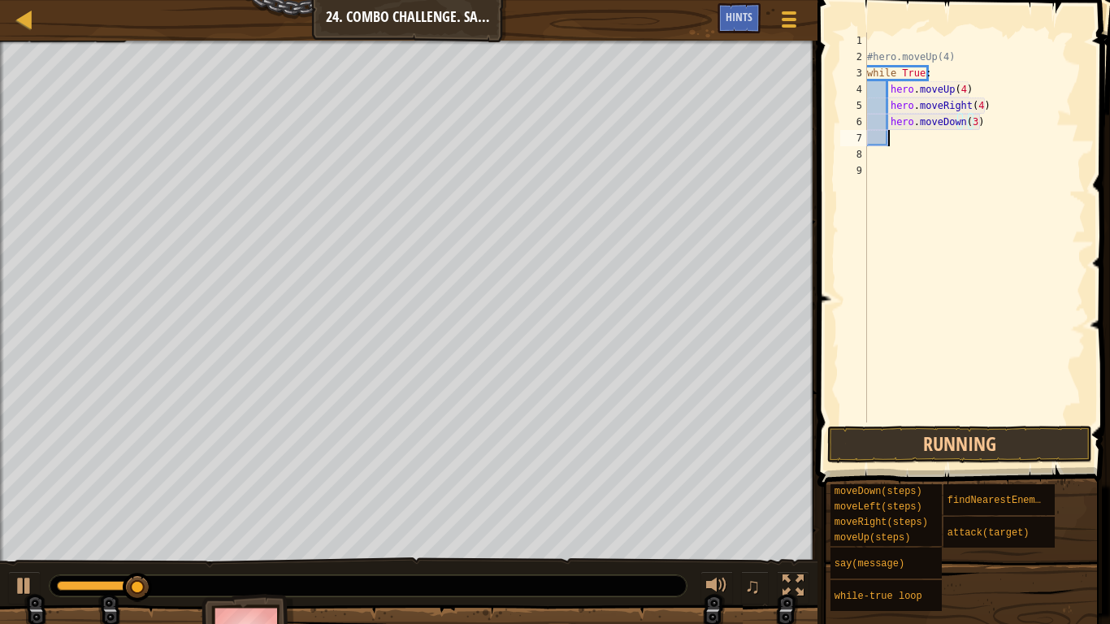
scroll to position [7, 1]
type textarea "h"
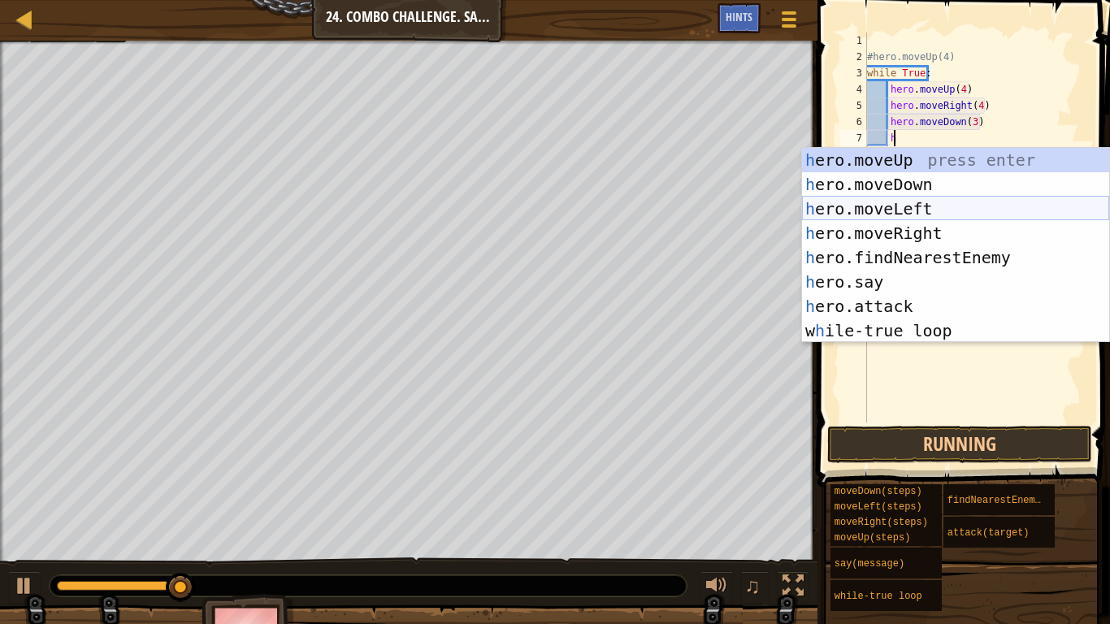
click at [934, 203] on div "h ero.moveUp press enter h ero.moveDown press enter h ero.moveLeft press enter …" at bounding box center [955, 270] width 307 height 244
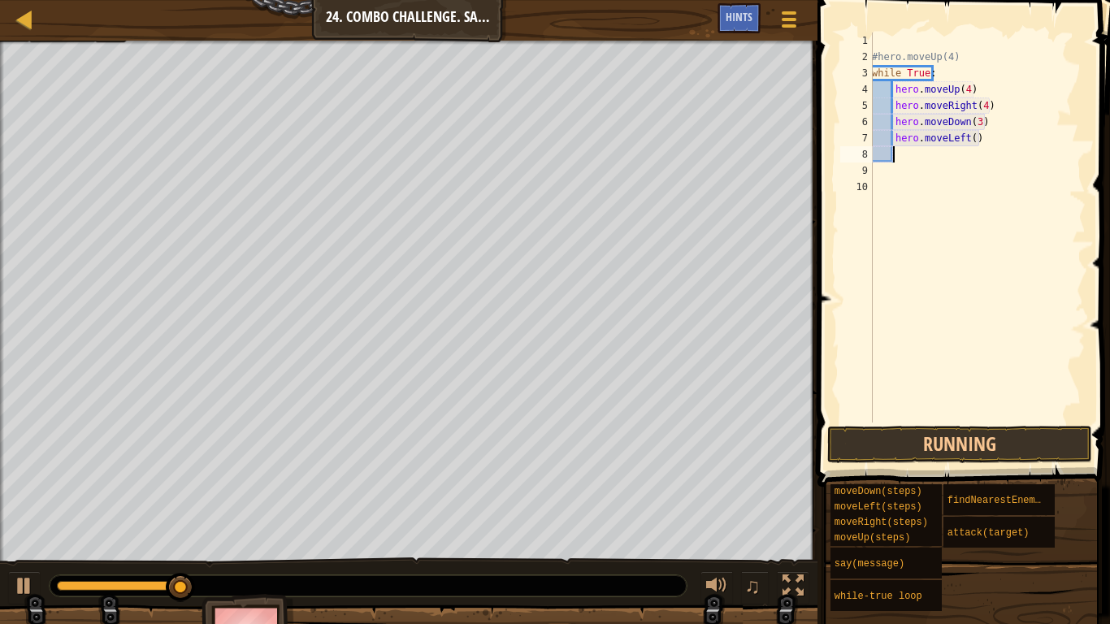
click at [968, 141] on div "#hero.moveUp(4) while True : hero . moveUp ( 4 ) hero . moveRight ( 4 ) hero . …" at bounding box center [977, 244] width 217 height 423
type textarea "hero.moveLeft(2)"
click at [912, 163] on div "#hero.moveUp(4) while True : hero . moveUp ( 4 ) hero . moveRight ( 4 ) hero . …" at bounding box center [977, 244] width 217 height 423
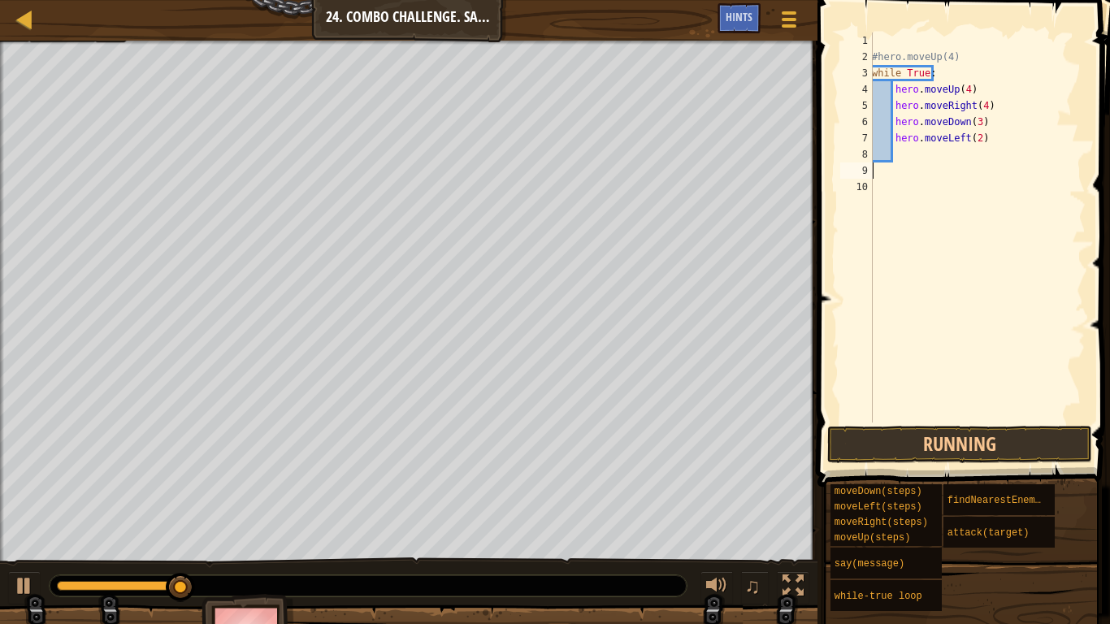
click at [908, 154] on div "#hero.moveUp(4) while True : hero . moveUp ( 4 ) hero . moveRight ( 4 ) hero . …" at bounding box center [977, 244] width 217 height 423
type textarea "h"
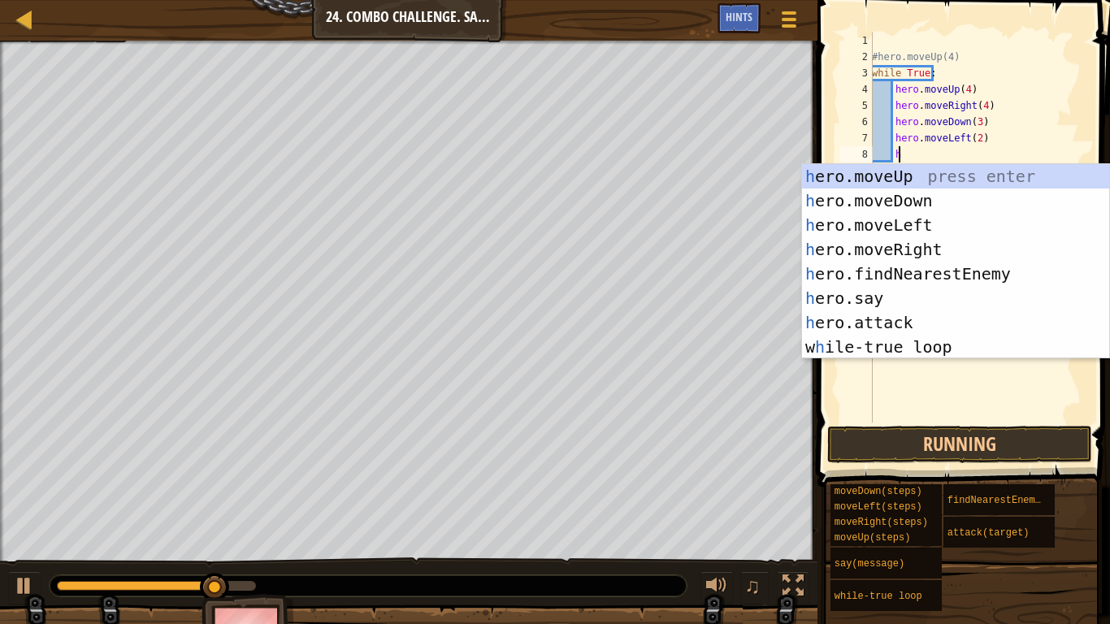
scroll to position [7, 1]
click at [964, 274] on div "h ero.moveUp press enter h ero.moveDown press enter h ero.moveLeft press enter …" at bounding box center [955, 286] width 307 height 244
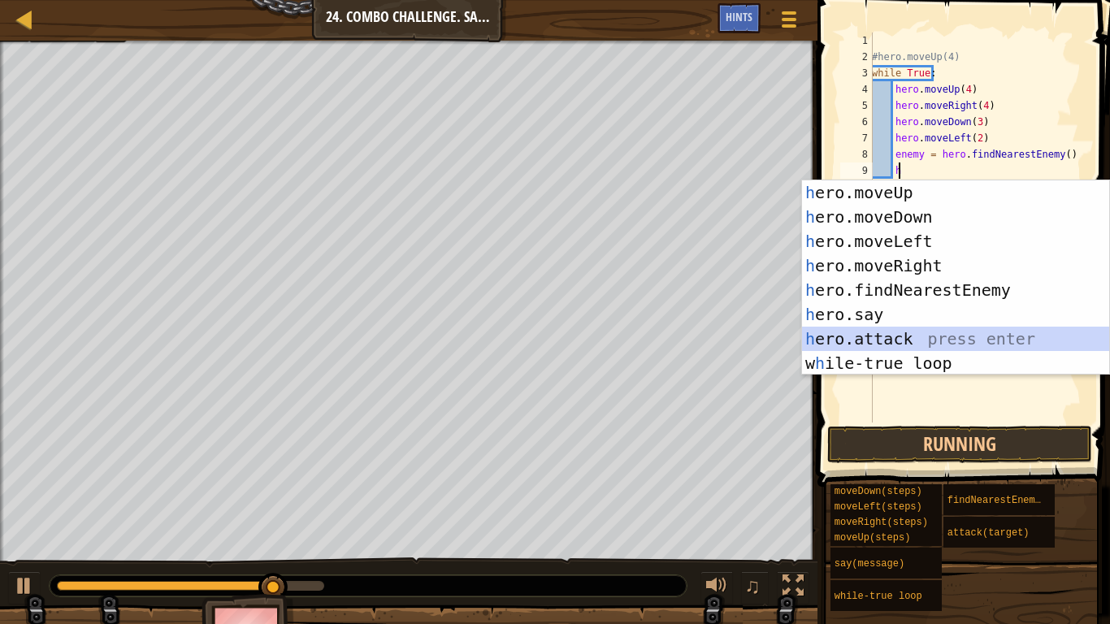
click at [927, 332] on div "h ero.moveUp press enter h ero.moveDown press enter h ero.moveLeft press enter …" at bounding box center [955, 302] width 307 height 244
type textarea "hero.attack(enemy)"
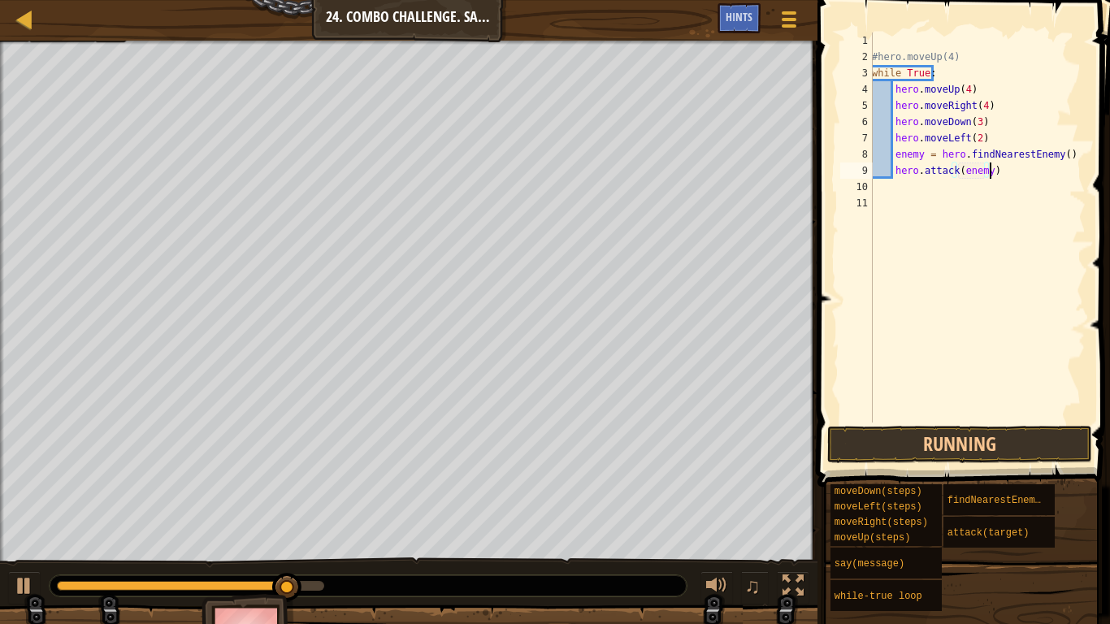
click at [1002, 178] on div "#hero.moveUp(4) while True : hero . moveUp ( 4 ) hero . moveRight ( 4 ) hero . …" at bounding box center [977, 244] width 217 height 423
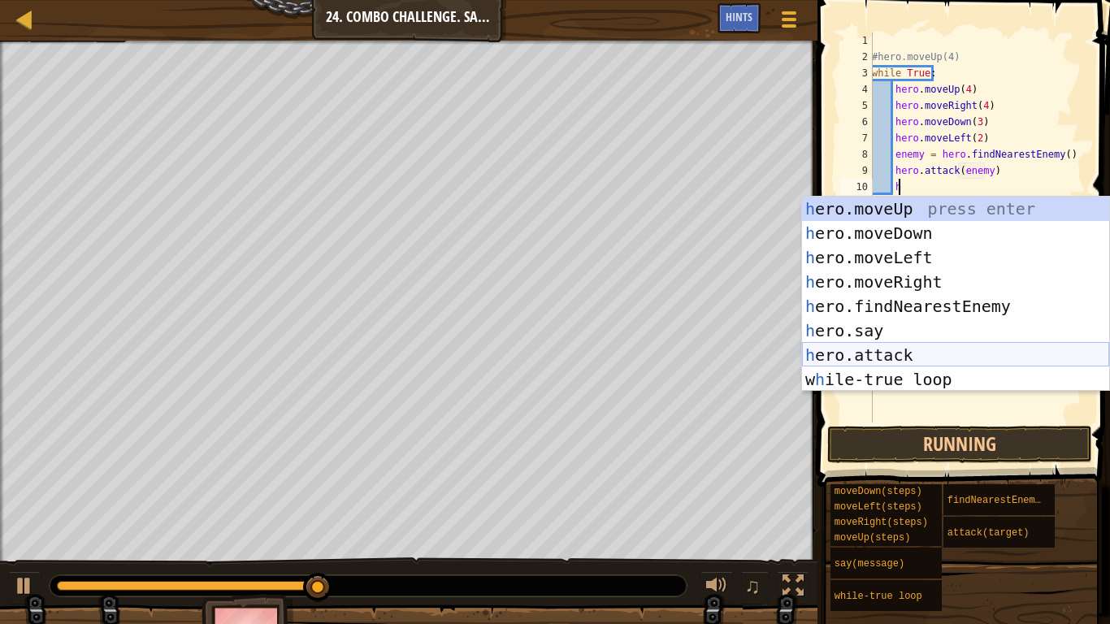
click at [914, 354] on div "h ero.moveUp press enter h ero.moveDown press enter h ero.moveLeft press enter …" at bounding box center [955, 319] width 307 height 244
type textarea "hero.attack(enemy)"
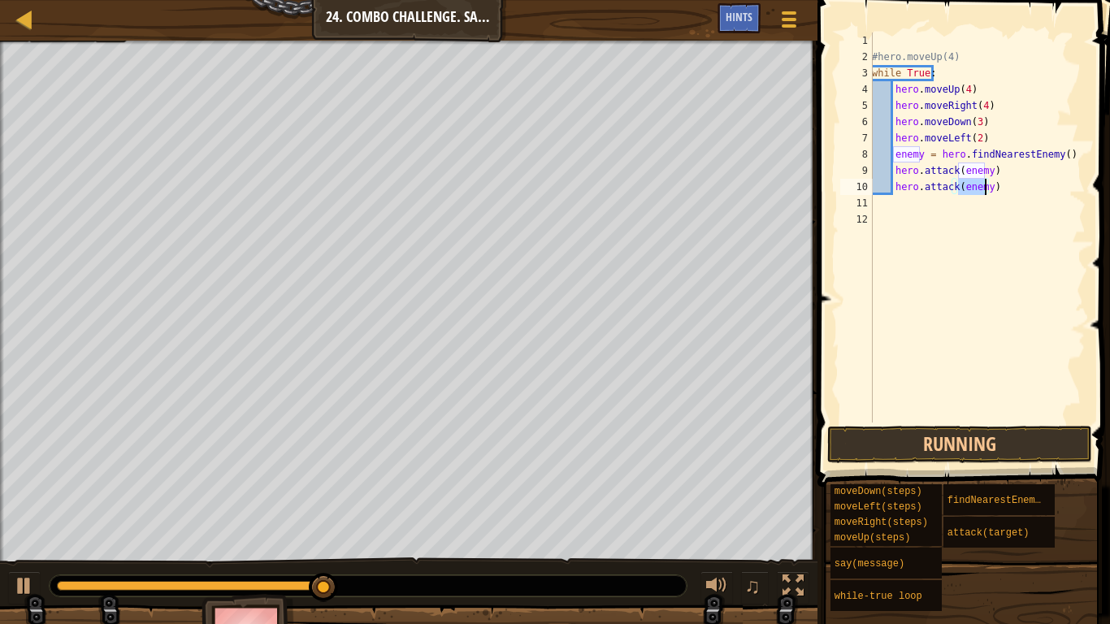
click at [1009, 194] on div "#hero.moveUp(4) while True : hero . moveUp ( 4 ) hero . moveRight ( 4 ) hero . …" at bounding box center [977, 244] width 217 height 423
type textarea "h"
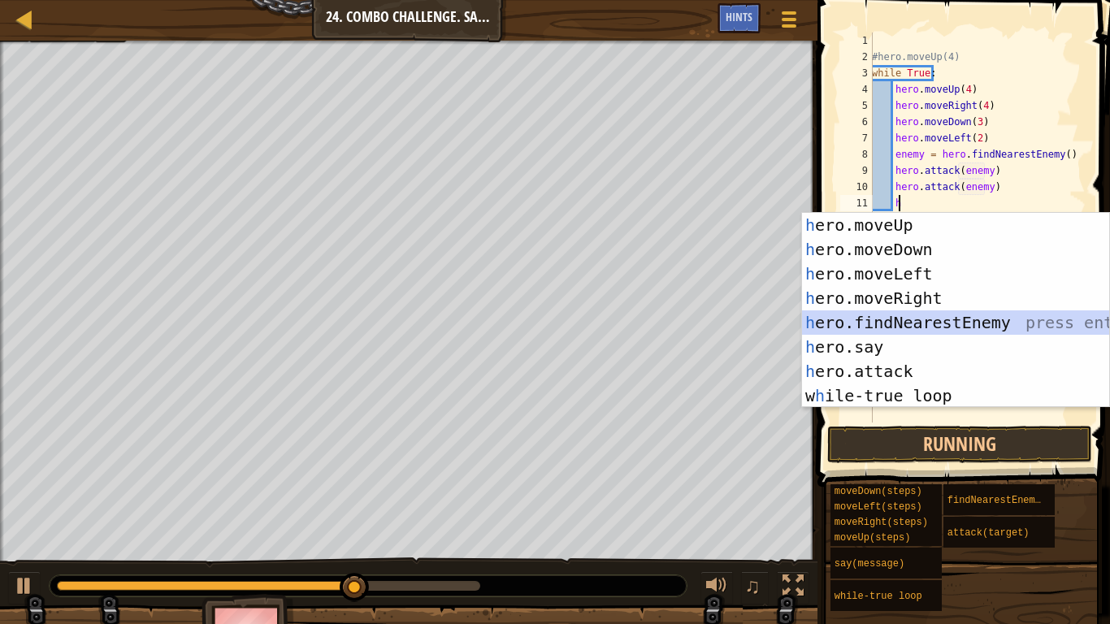
click at [957, 319] on div "h ero.moveUp press enter h ero.moveDown press enter h ero.moveLeft press enter …" at bounding box center [955, 335] width 307 height 244
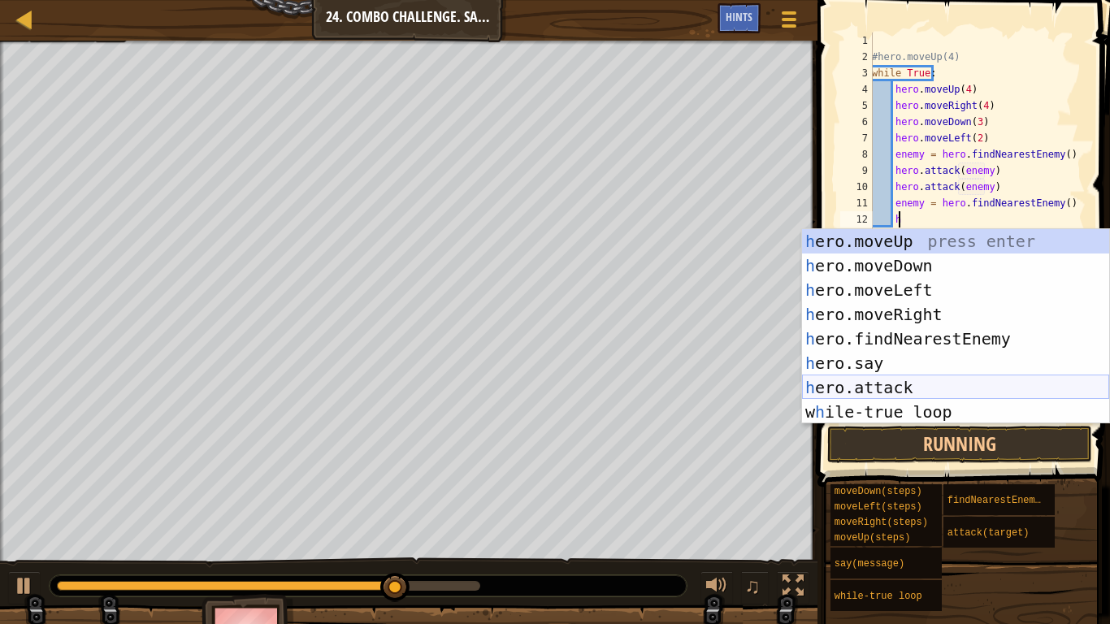
click at [911, 383] on div "h ero.moveUp press enter h ero.moveDown press enter h ero.moveLeft press enter …" at bounding box center [955, 351] width 307 height 244
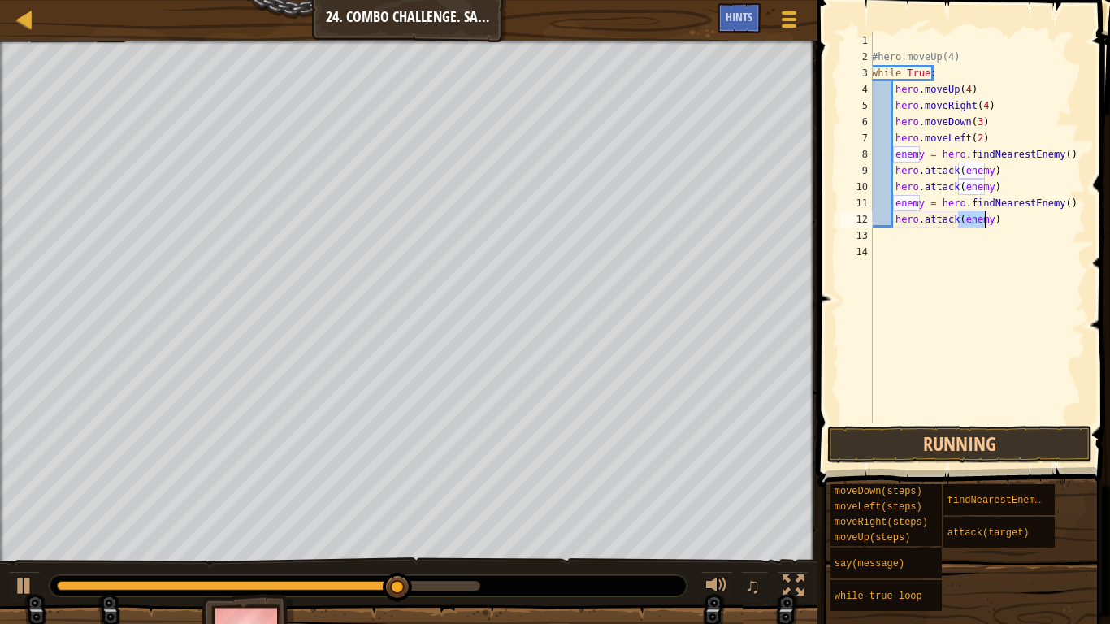
type textarea "hero.attack(enemy)"
click at [1002, 225] on div "#hero.moveUp(4) while True : hero . moveUp ( 4 ) hero . moveRight ( 4 ) hero . …" at bounding box center [977, 244] width 217 height 423
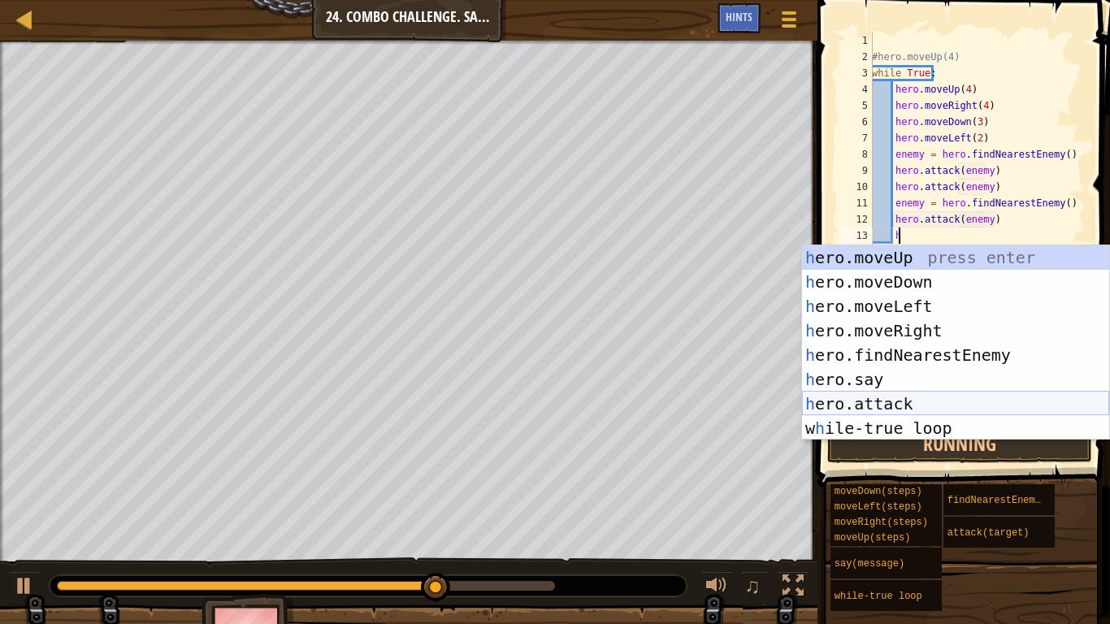
click at [925, 401] on div "h ero.moveUp press enter h ero.moveDown press enter h ero.moveLeft press enter …" at bounding box center [955, 367] width 307 height 244
type textarea "hero.attack(enemy)"
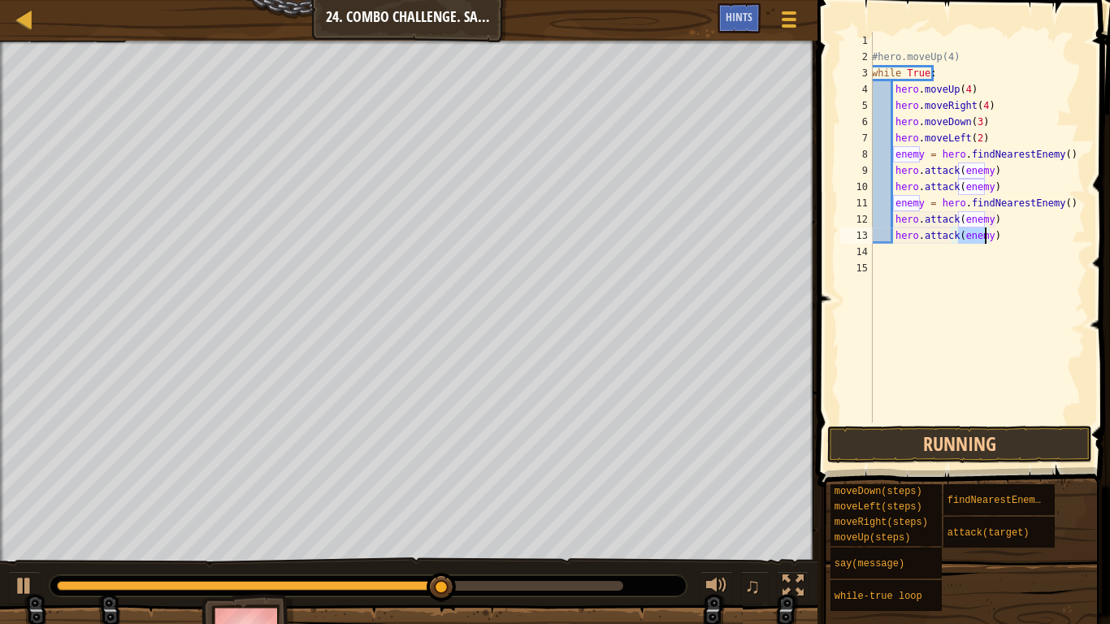
click at [992, 244] on div "#hero.moveUp(4) while True : hero . moveUp ( 4 ) hero . moveRight ( 4 ) hero . …" at bounding box center [977, 244] width 217 height 423
click at [1004, 245] on div "#hero.moveUp(4) while True : hero . moveUp ( 4 ) hero . moveRight ( 4 ) hero . …" at bounding box center [977, 244] width 217 height 423
drag, startPoint x: 994, startPoint y: 236, endPoint x: 1004, endPoint y: 245, distance: 13.8
click at [1004, 245] on div "#hero.moveUp(4) while True : hero . moveUp ( 4 ) hero . moveRight ( 4 ) hero . …" at bounding box center [977, 244] width 217 height 423
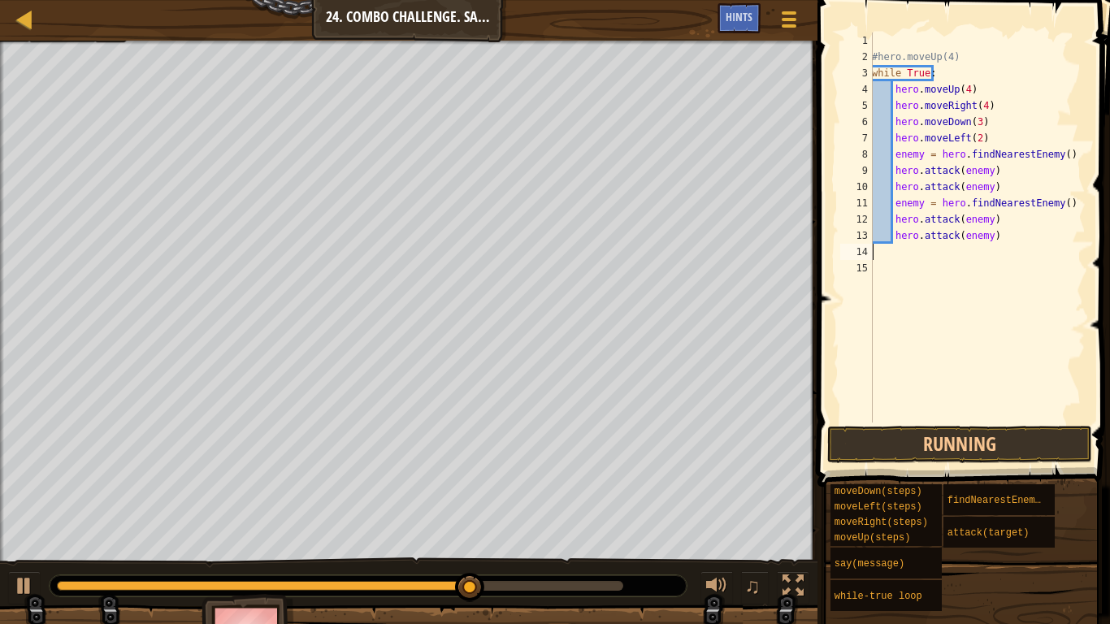
click at [996, 236] on div "#hero.moveUp(4) while True : hero . moveUp ( 4 ) hero . moveRight ( 4 ) hero . …" at bounding box center [977, 244] width 217 height 423
type textarea "hero.attack(enemy)"
type textarea "h"
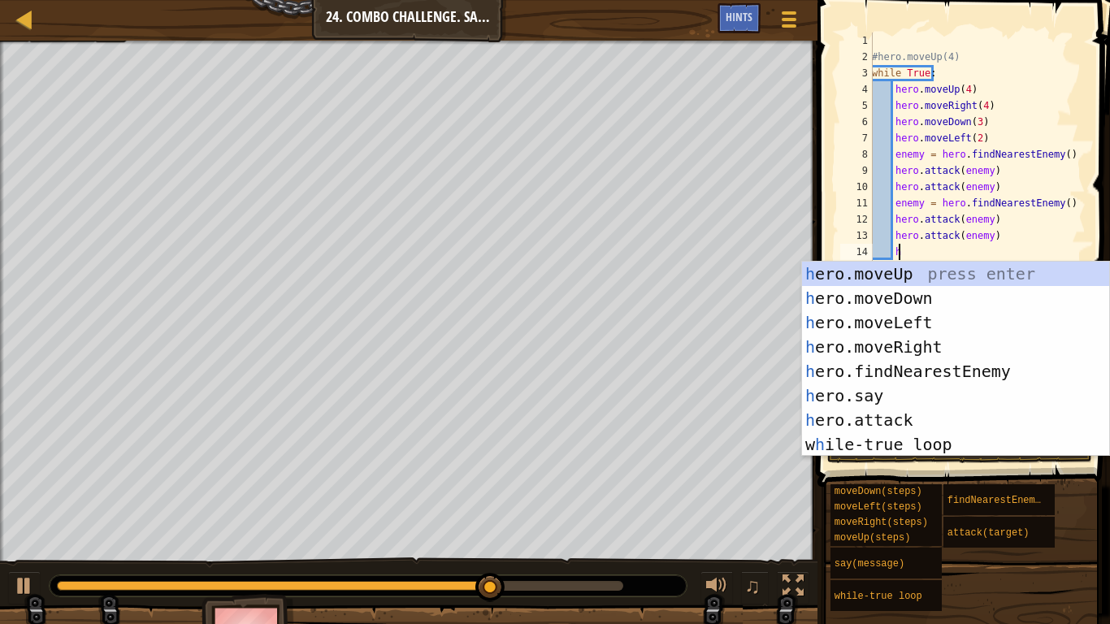
scroll to position [7, 1]
click at [948, 362] on div "h ero.moveUp press enter h ero.moveDown press enter h ero.moveLeft press enter …" at bounding box center [955, 384] width 307 height 244
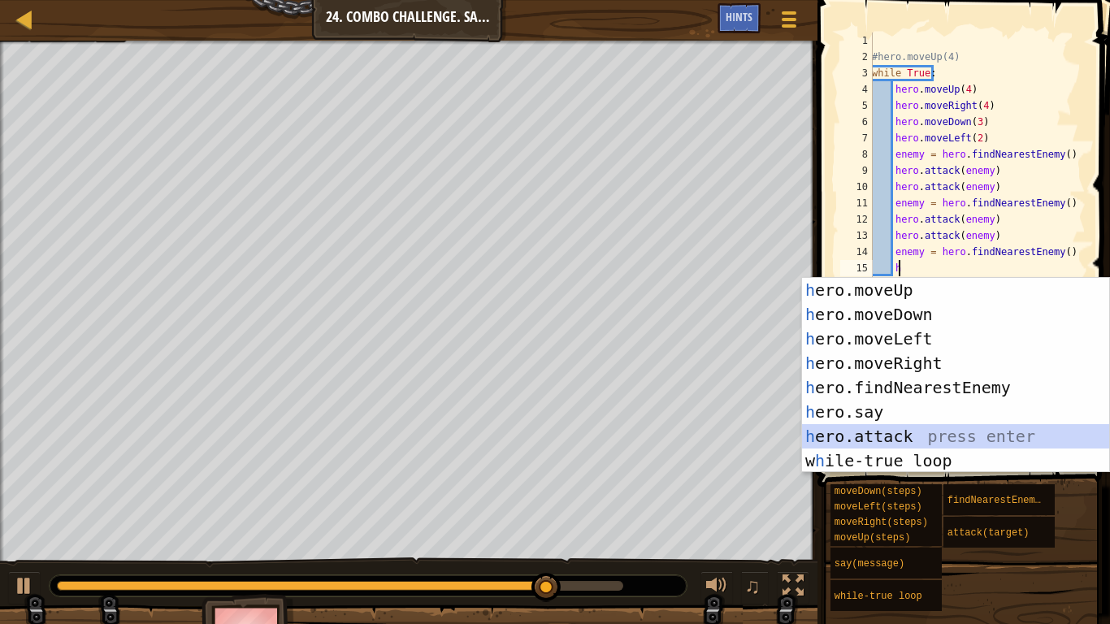
click at [947, 431] on div "h ero.moveUp press enter h ero.moveDown press enter h ero.moveLeft press enter …" at bounding box center [955, 400] width 307 height 244
type textarea "hero.attack(enemy)"
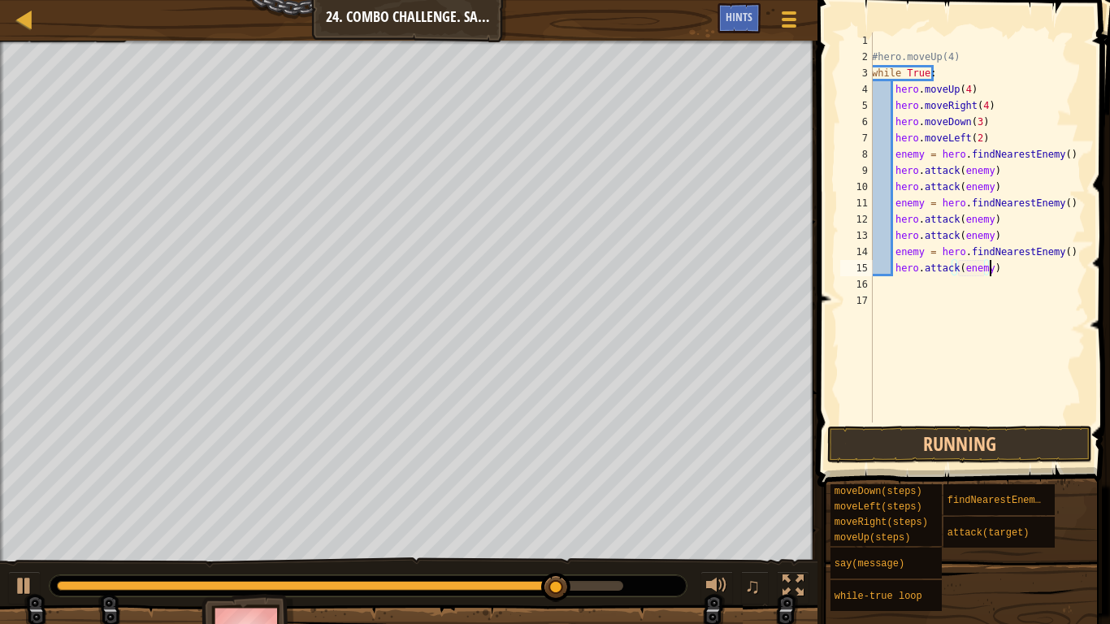
click at [991, 273] on div "#hero.moveUp(4) while True : hero . moveUp ( 4 ) hero . moveRight ( 4 ) hero . …" at bounding box center [977, 244] width 217 height 423
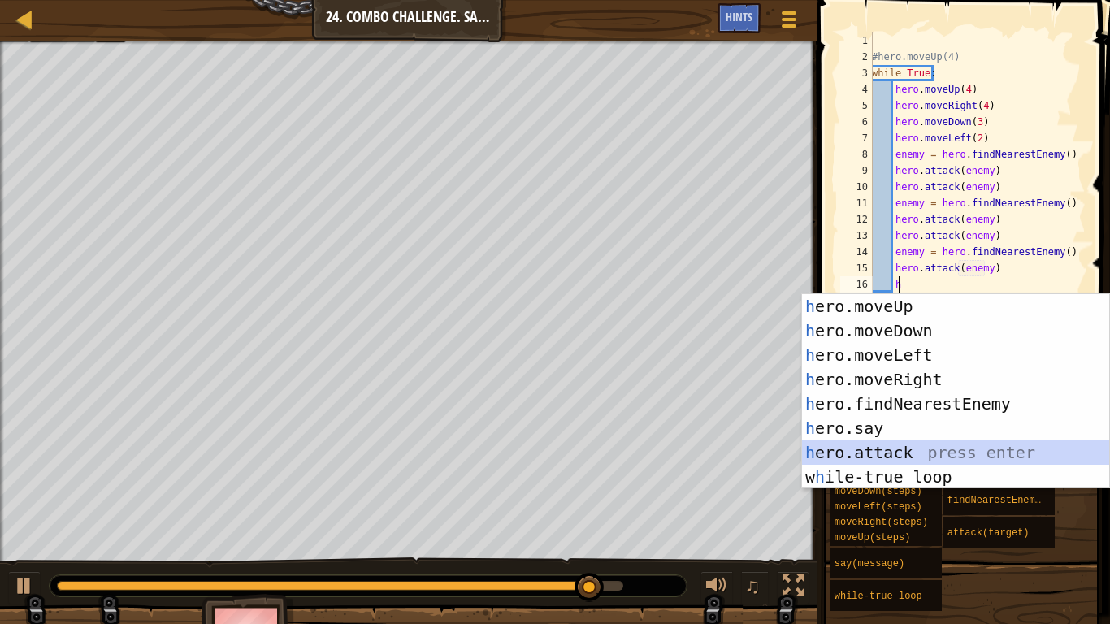
click at [859, 444] on div "h ero.moveUp press enter h ero.moveDown press enter h ero.moveLeft press enter …" at bounding box center [955, 416] width 307 height 244
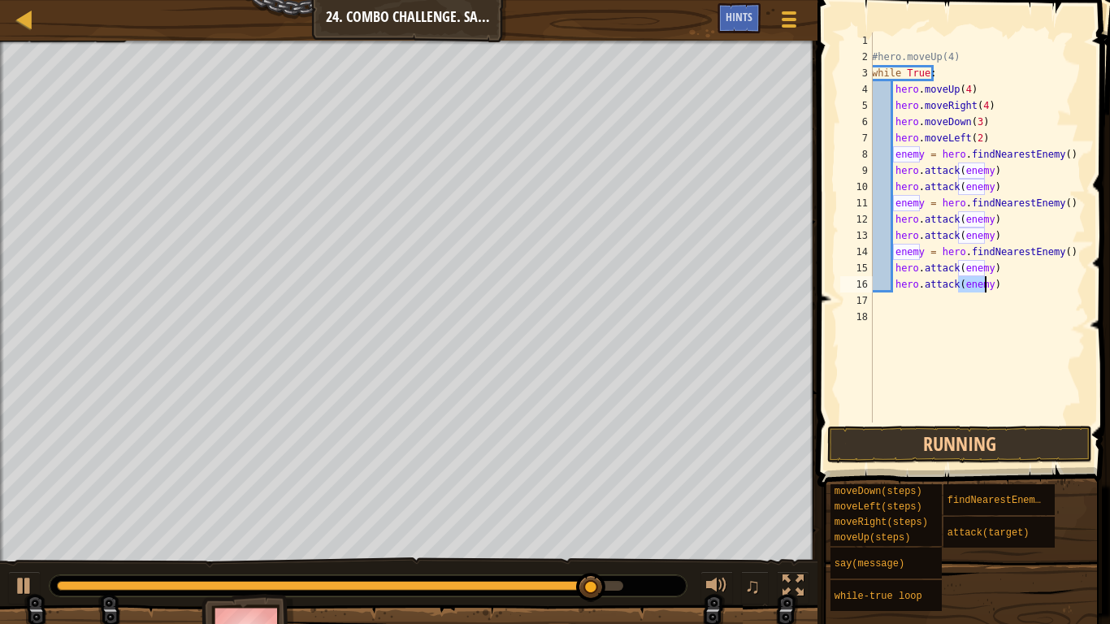
type textarea "hero.attack(enemy)"
click at [1008, 294] on div "#hero.moveUp(4) while True : hero . moveUp ( 4 ) hero . moveRight ( 4 ) hero . …" at bounding box center [977, 244] width 217 height 423
click at [998, 282] on div "#hero.moveUp(4) while True : hero . moveUp ( 4 ) hero . moveRight ( 4 ) hero . …" at bounding box center [977, 244] width 217 height 423
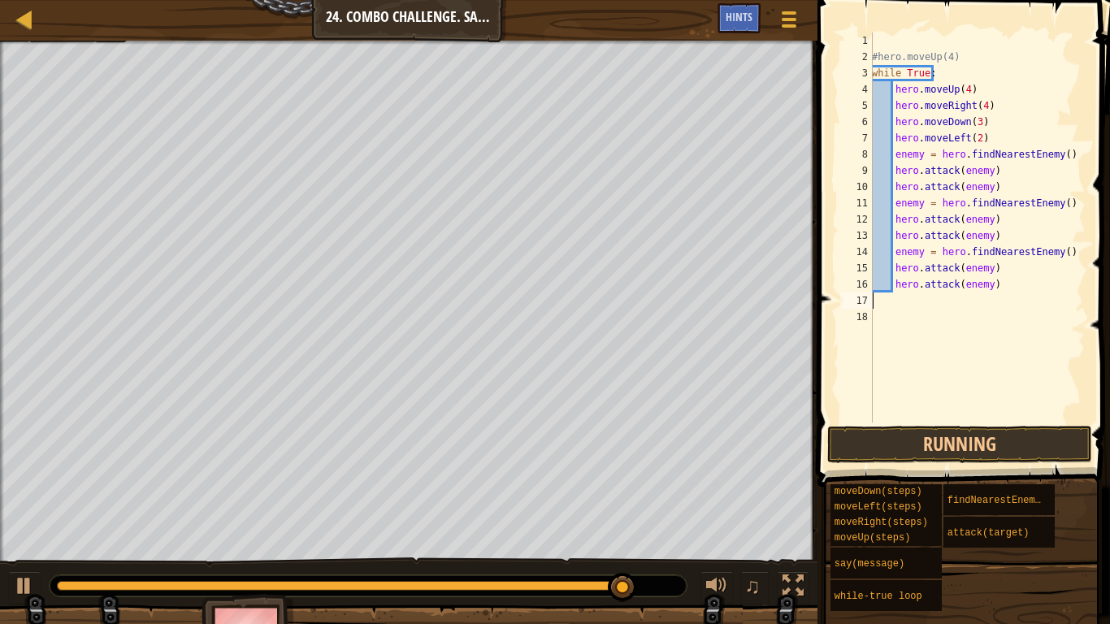
type textarea "hero.attack(enemy)"
type textarea "h"
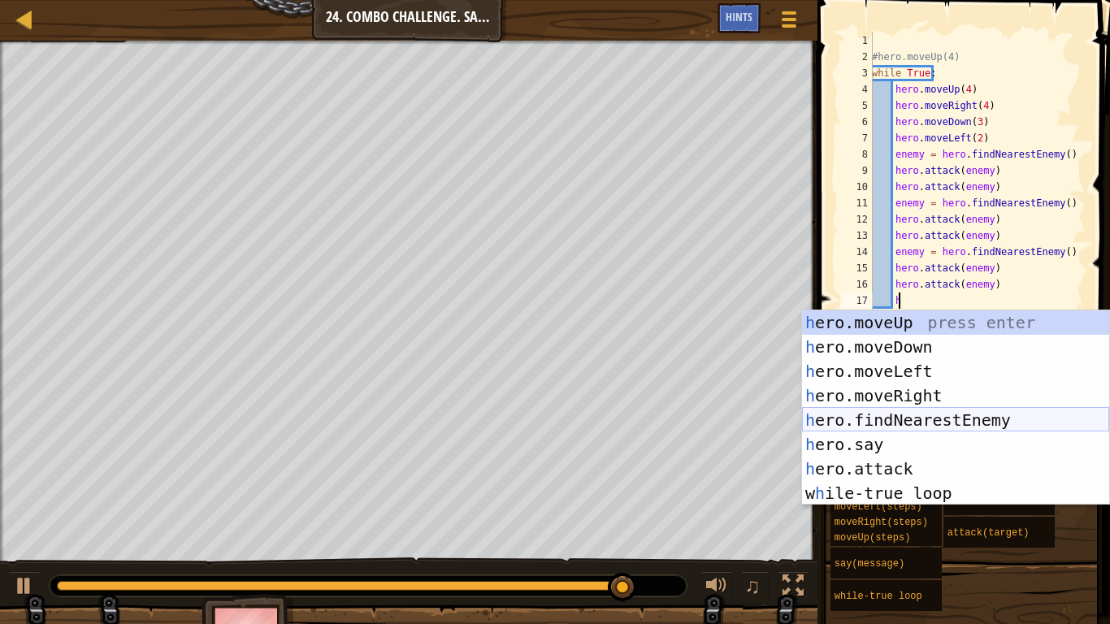
click at [965, 415] on div "h ero.moveUp press enter h ero.moveDown press enter h ero.moveLeft press enter …" at bounding box center [955, 432] width 307 height 244
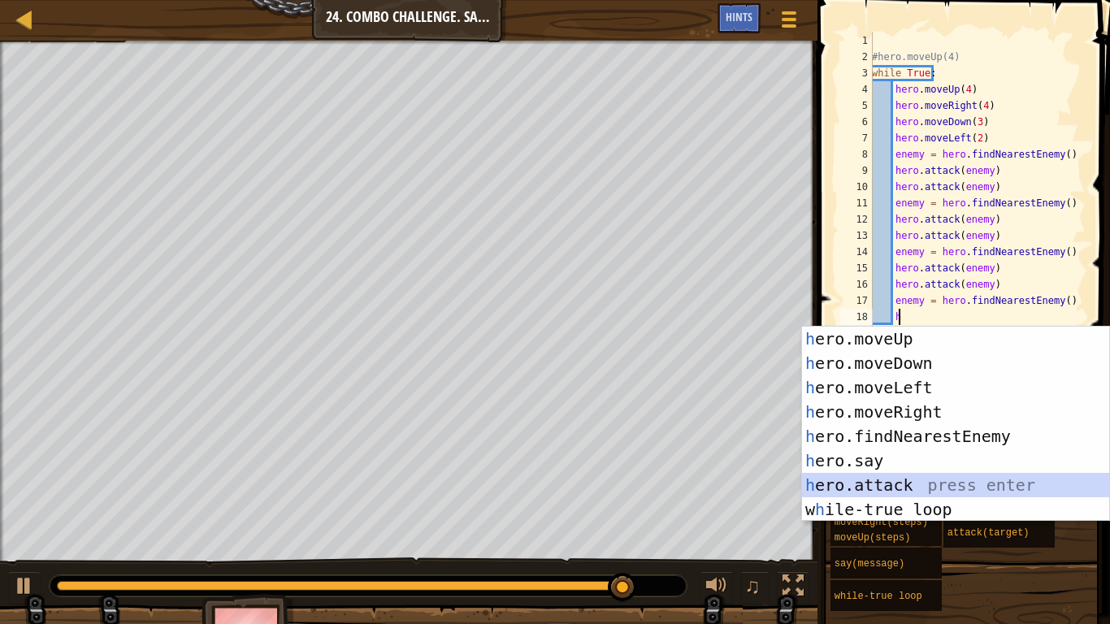
click at [935, 484] on div "h ero.moveUp press enter h ero.moveDown press enter h ero.moveLeft press enter …" at bounding box center [955, 449] width 307 height 244
type textarea "hero.attack(enemy)"
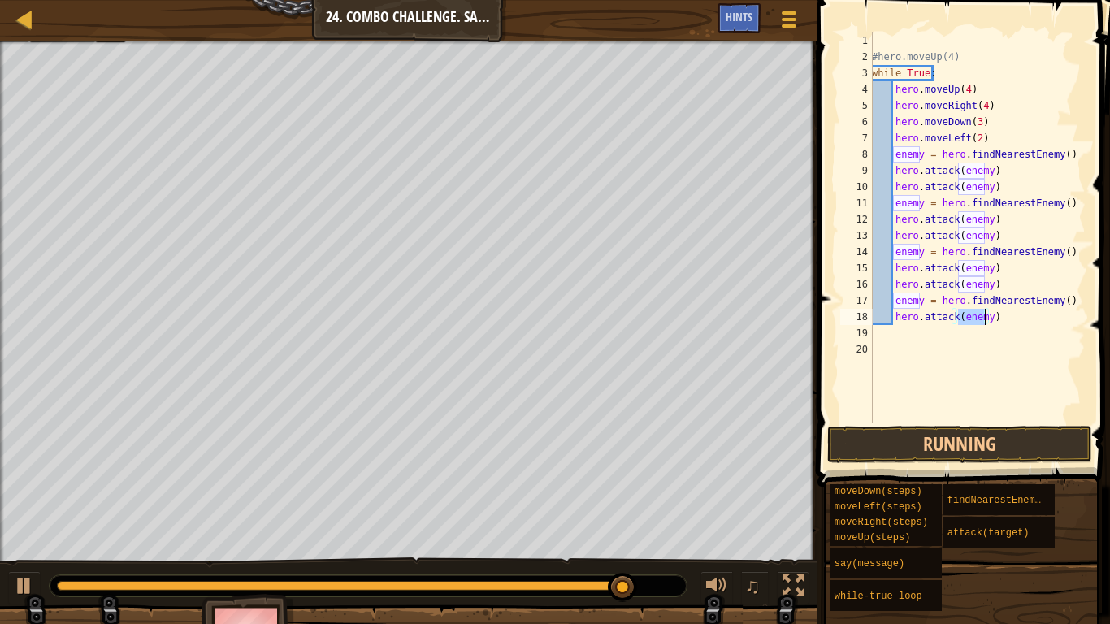
click at [1000, 323] on div "#hero.moveUp(4) while True : hero . moveUp ( 4 ) hero . moveRight ( 4 ) hero . …" at bounding box center [977, 244] width 217 height 423
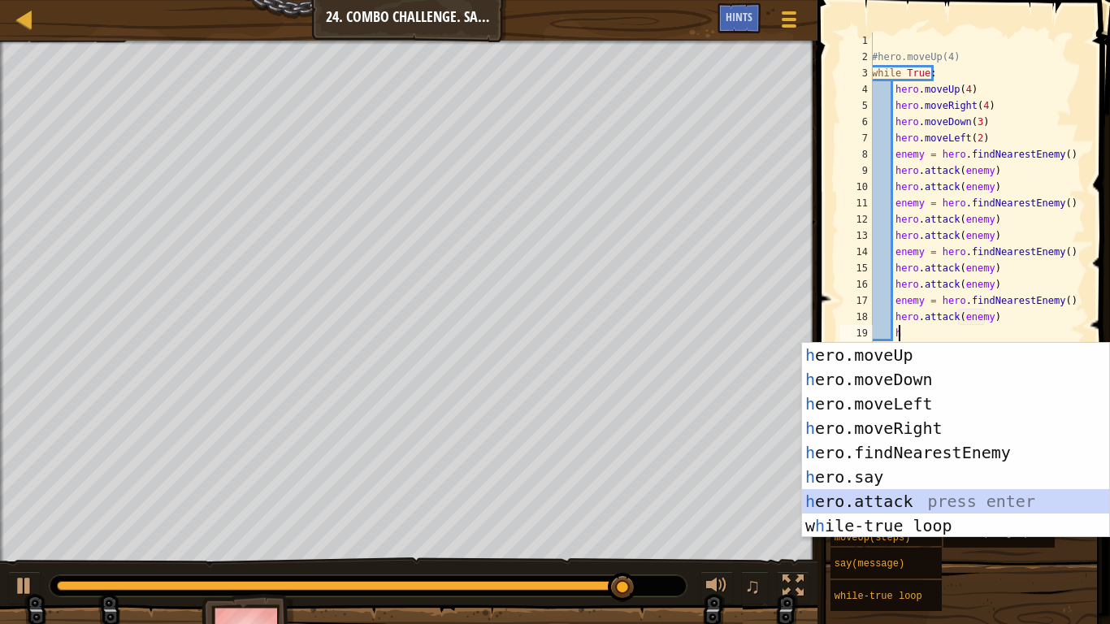
click at [924, 501] on div "h ero.moveUp press enter h ero.moveDown press enter h ero.moveLeft press enter …" at bounding box center [955, 465] width 307 height 244
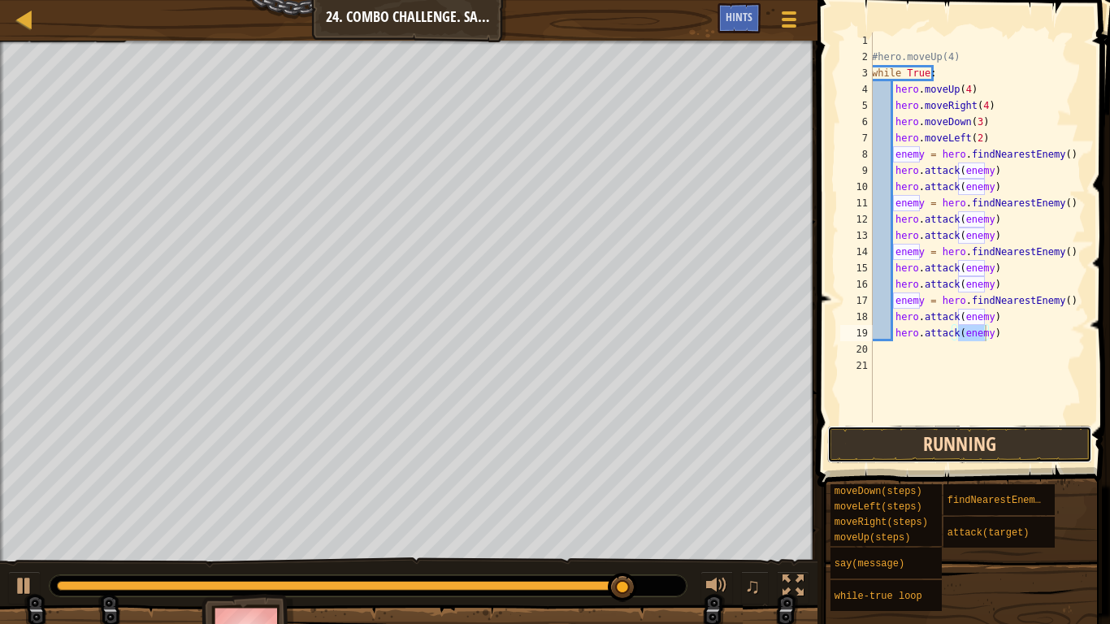
click at [952, 426] on button "Running" at bounding box center [959, 444] width 265 height 37
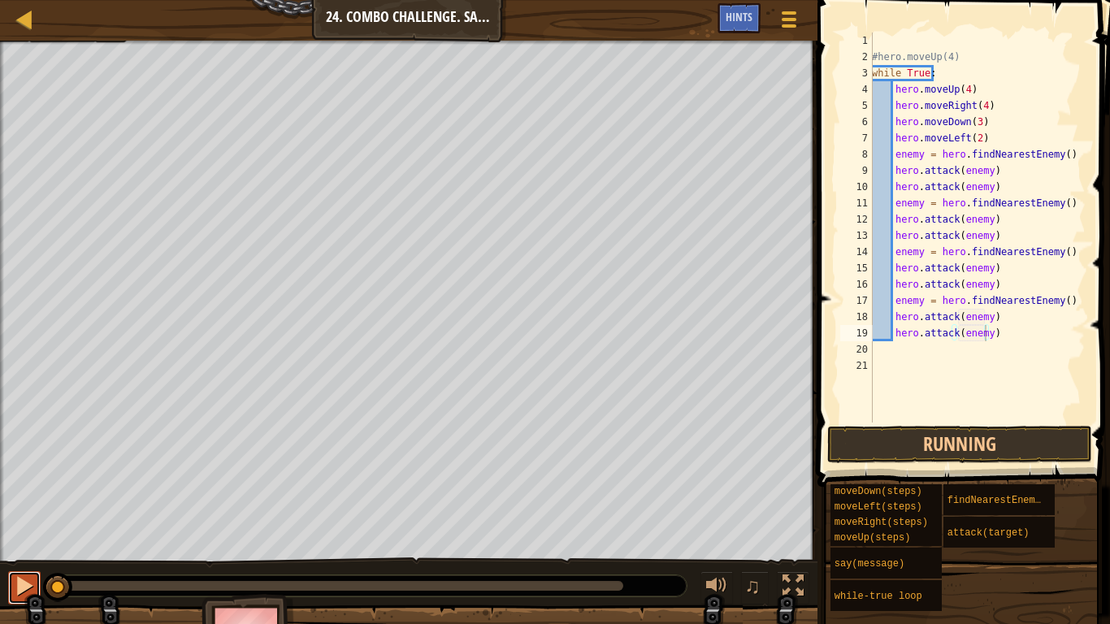
click at [29, 520] on div at bounding box center [24, 585] width 21 height 21
click at [0, 0] on div at bounding box center [0, 0] width 0 height 0
click at [26, 520] on div at bounding box center [24, 585] width 21 height 21
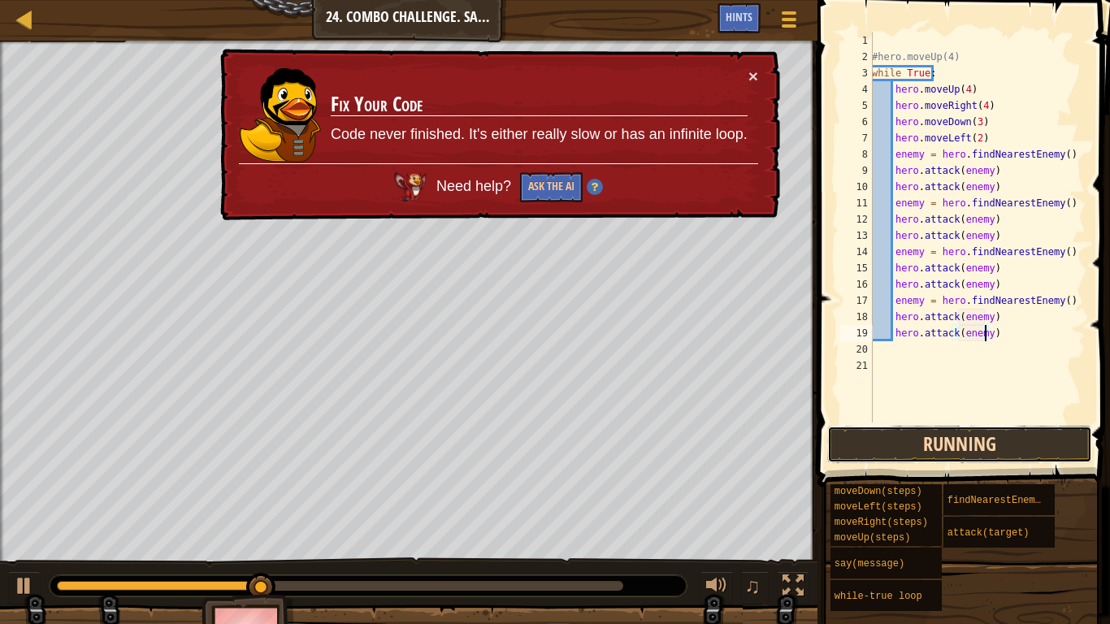
click at [928, 441] on button "Running" at bounding box center [959, 444] width 265 height 37
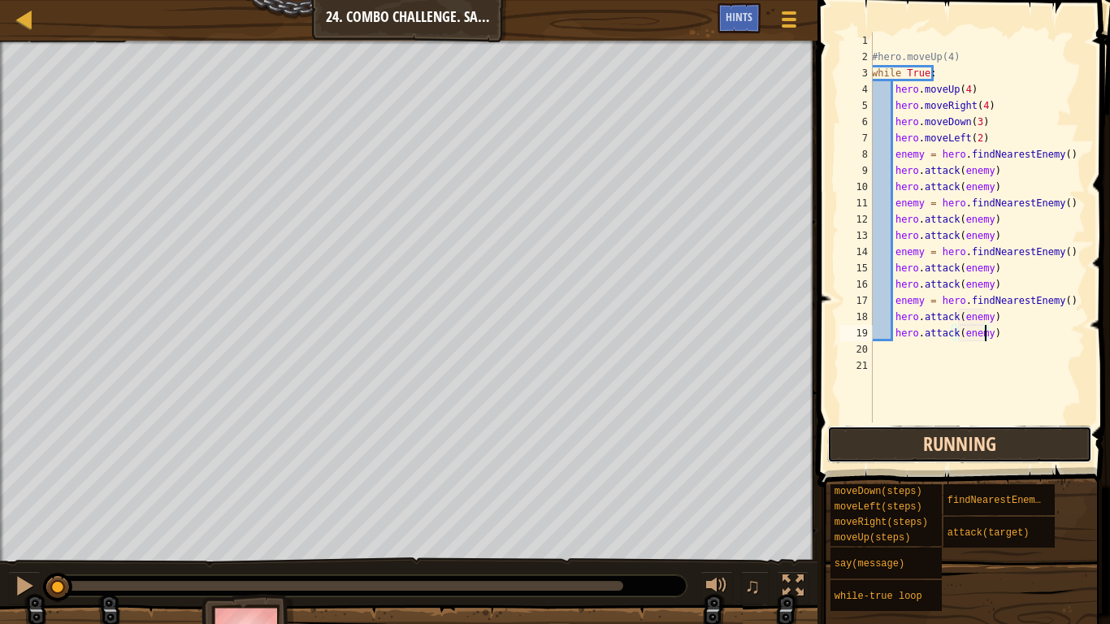
click at [928, 441] on button "Running" at bounding box center [959, 444] width 265 height 37
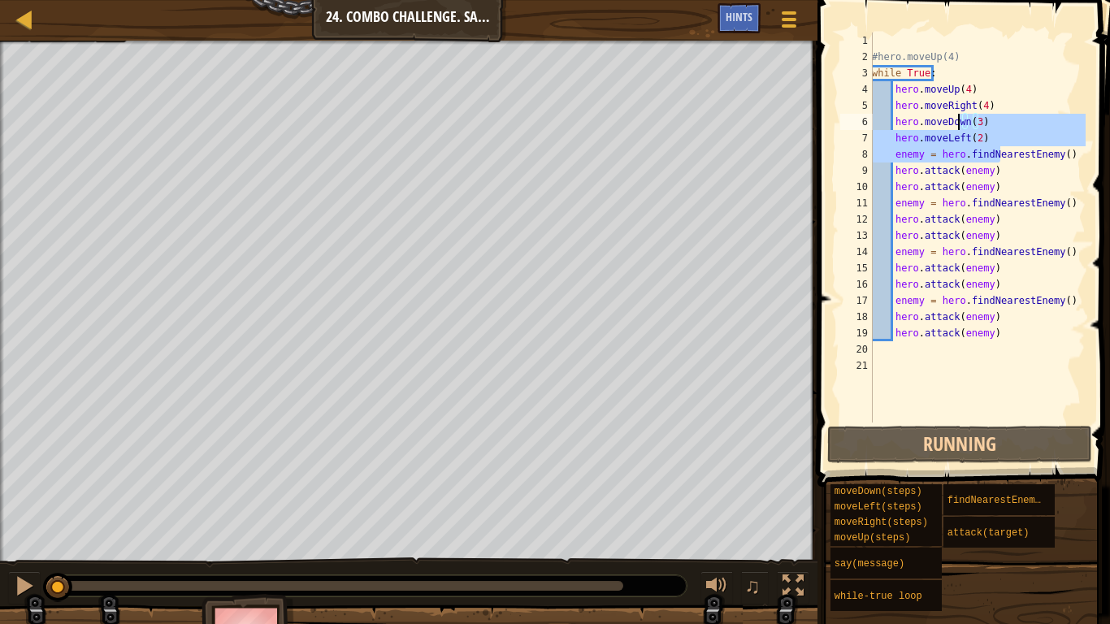
drag, startPoint x: 998, startPoint y: 146, endPoint x: 960, endPoint y: 118, distance: 47.6
click at [960, 118] on div "#hero.moveUp(4) while True : hero . moveUp ( 4 ) hero . moveRight ( 4 ) hero . …" at bounding box center [977, 244] width 217 height 423
click at [998, 130] on div "#hero.moveUp(4) while True : hero . moveUp ( 4 ) hero . moveRight ( 4 ) hero . …" at bounding box center [977, 228] width 217 height 390
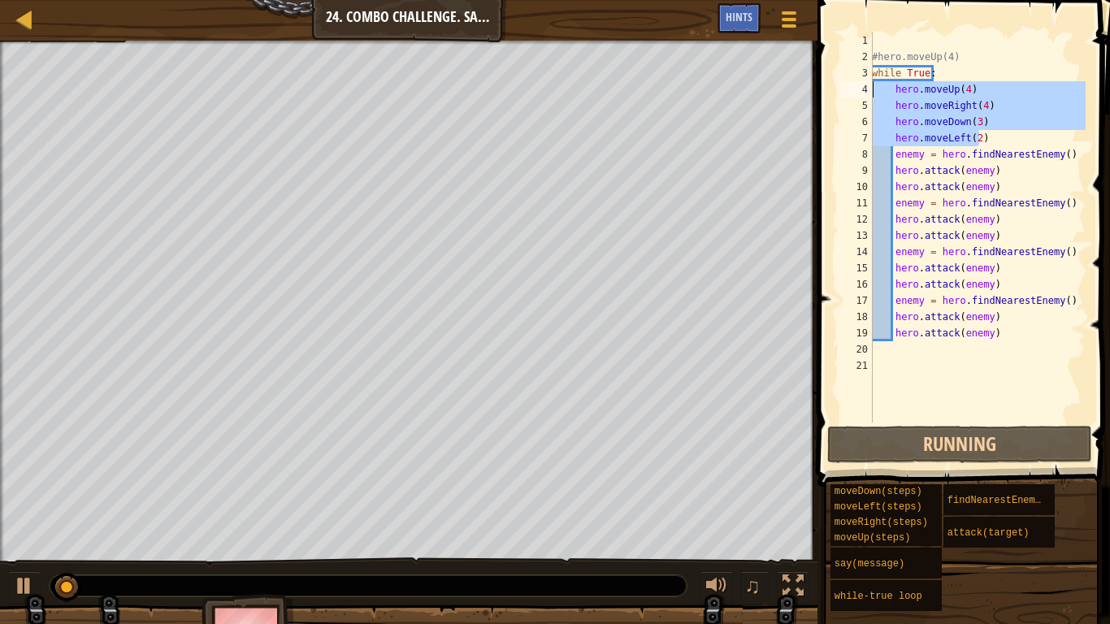
drag, startPoint x: 964, startPoint y: 118, endPoint x: 860, endPoint y: 91, distance: 107.4
click at [860, 91] on div "hero.moveLeft(2) 1 2 3 4 5 6 7 8 9 10 11 12 13 14 15 16 17 18 19 20 21 #hero.mo…" at bounding box center [961, 228] width 249 height 390
type textarea "#hero.moveUp(4)"
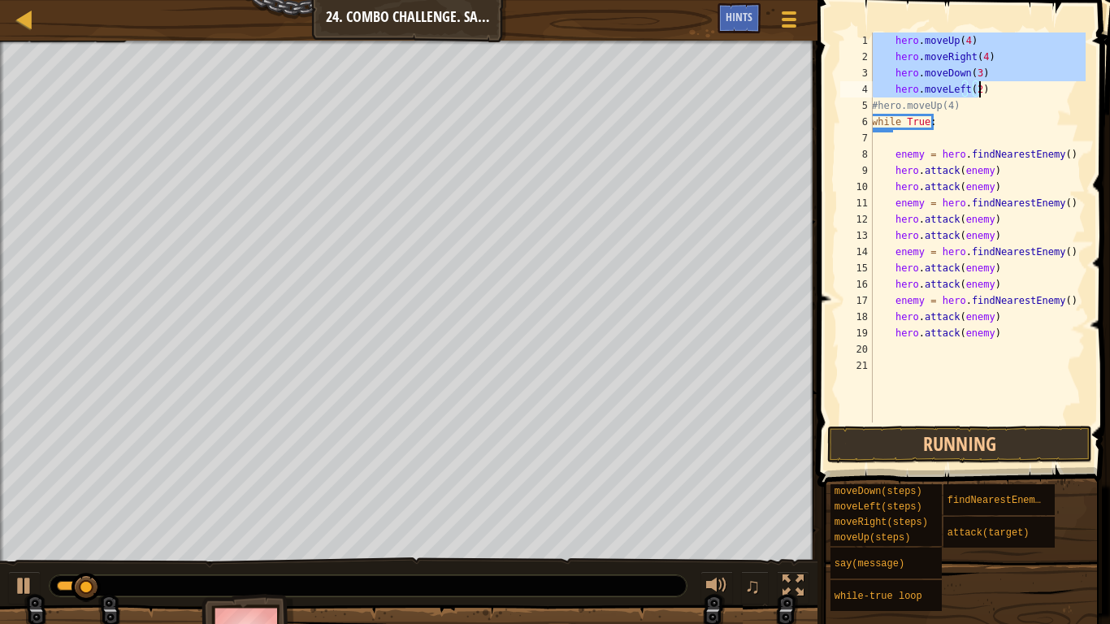
click at [894, 42] on div "hero . moveUp ( 4 ) hero . moveRight ( 4 ) hero . moveDown ( 3 ) hero . moveLef…" at bounding box center [977, 228] width 217 height 390
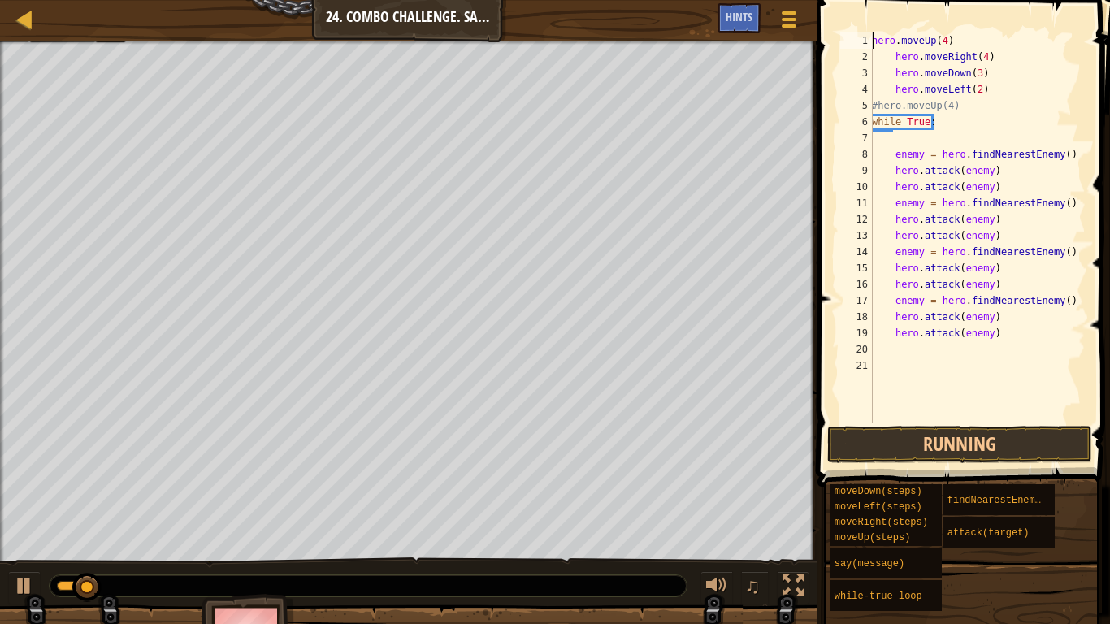
click at [893, 49] on div "hero . moveUp ( 4 ) hero . moveRight ( 4 ) hero . moveDown ( 3 ) hero . moveLef…" at bounding box center [977, 244] width 217 height 423
click at [889, 63] on div "hero . moveUp ( 4 ) hero . moveRight ( 4 ) hero . moveDown ( 3 ) hero . moveLef…" at bounding box center [977, 244] width 217 height 423
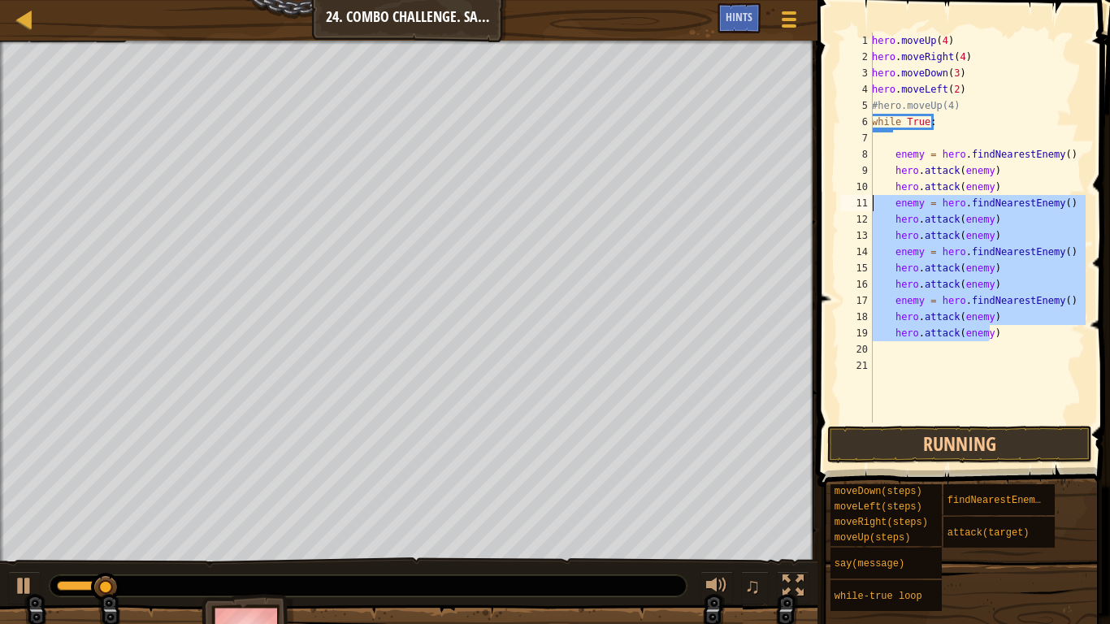
drag, startPoint x: 995, startPoint y: 329, endPoint x: 873, endPoint y: 209, distance: 171.8
click at [873, 209] on div "hero . moveUp ( 4 ) hero . moveRight ( 4 ) hero . moveDown ( 3 ) hero . moveLef…" at bounding box center [977, 244] width 217 height 423
type textarea "enemy = hero.findNearestEnemy() hero.attack(enemy)"
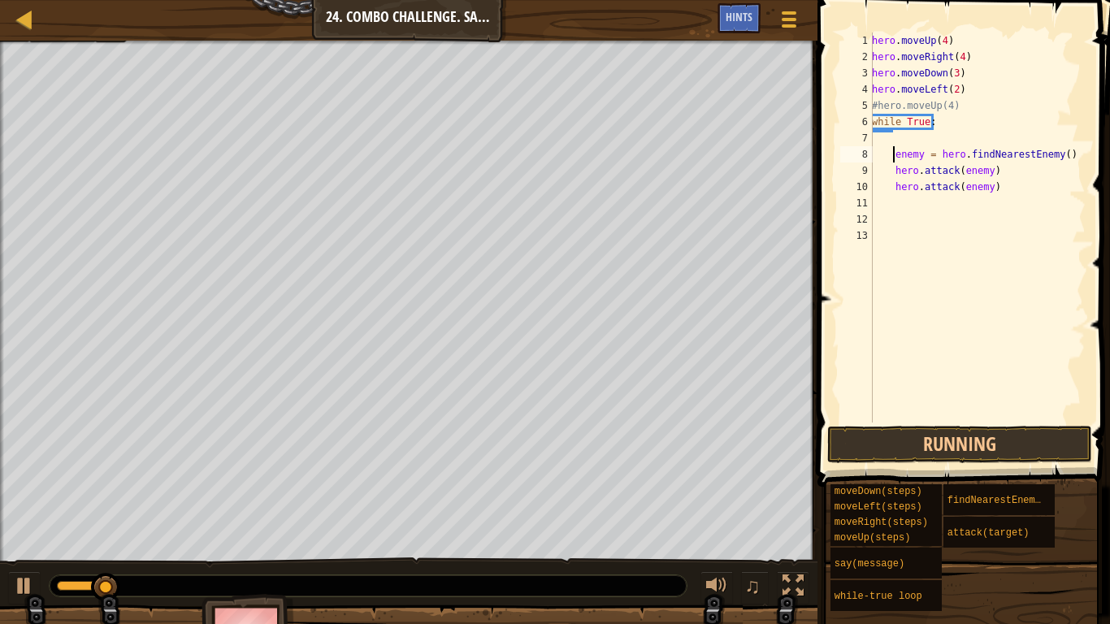
click at [895, 147] on div "hero . moveUp ( 4 ) hero . moveRight ( 4 ) hero . moveDown ( 3 ) hero . moveLef…" at bounding box center [977, 244] width 217 height 423
type textarea "enemy = hero.findNearestEnemy()"
click at [904, 137] on div "hero . moveUp ( 4 ) hero . moveRight ( 4 ) hero . moveDown ( 3 ) hero . moveLef…" at bounding box center [977, 244] width 217 height 423
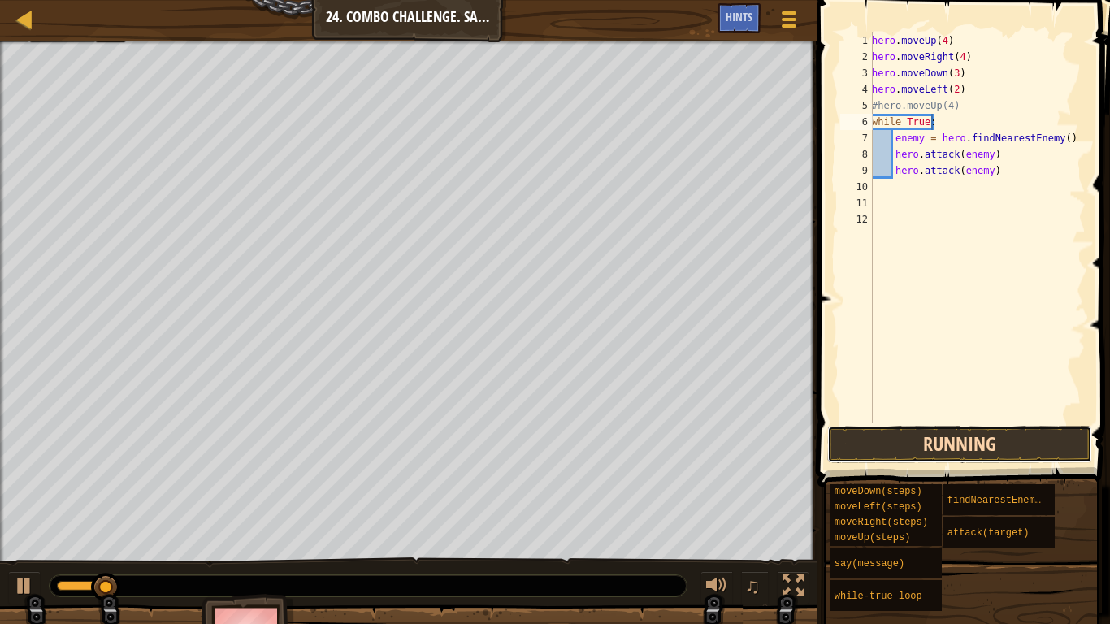
click at [938, 427] on button "Running" at bounding box center [959, 444] width 265 height 37
click at [938, 426] on button "Running" at bounding box center [959, 444] width 265 height 37
click at [908, 431] on button "Running" at bounding box center [959, 444] width 265 height 37
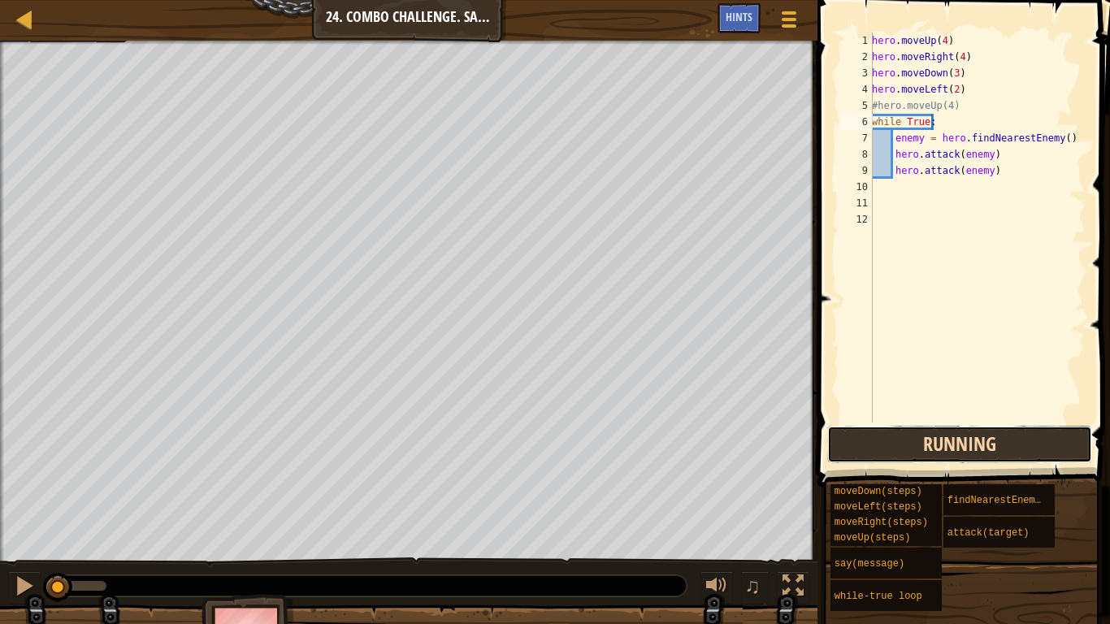
click at [908, 431] on button "Running" at bounding box center [959, 444] width 265 height 37
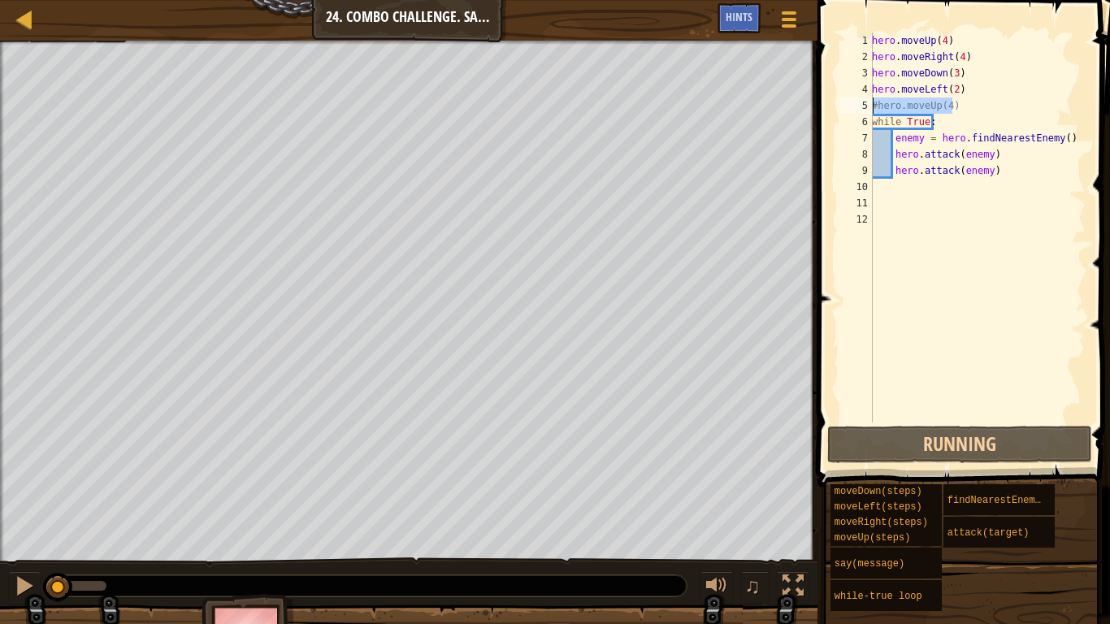
drag, startPoint x: 964, startPoint y: 103, endPoint x: 858, endPoint y: 102, distance: 106.5
click at [858, 102] on div "while True: 1 2 3 4 5 6 7 8 9 10 11 12 hero . moveUp ( 4 ) hero . moveRight ( 4…" at bounding box center [961, 228] width 249 height 390
type textarea "#hero.moveUp(4)"
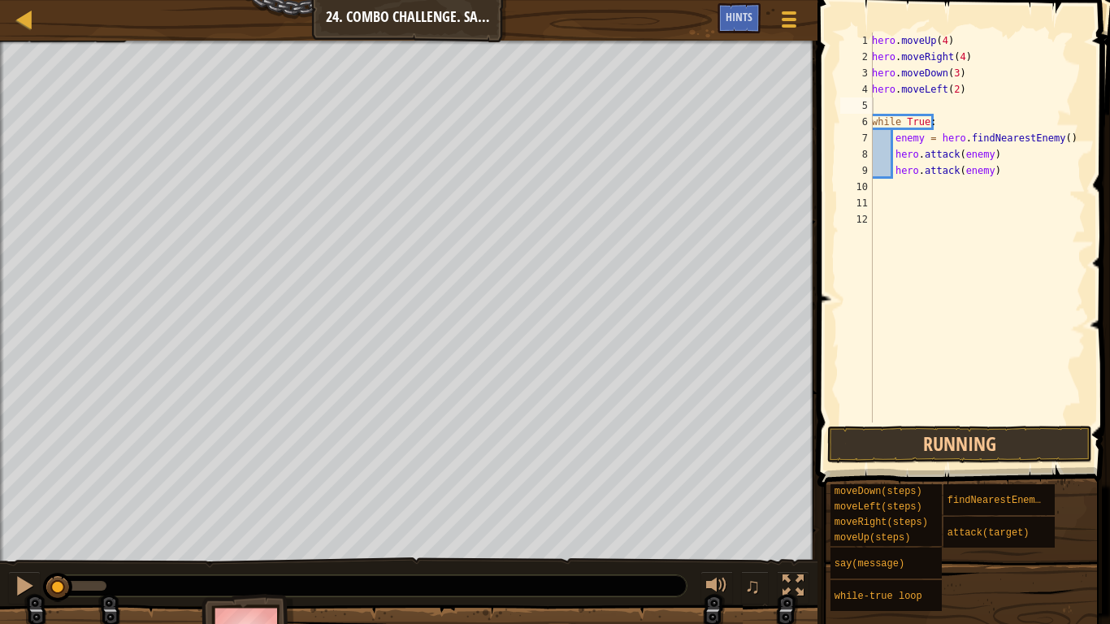
drag, startPoint x: 916, startPoint y: 433, endPoint x: 925, endPoint y: 423, distance: 14.4
click at [925, 423] on span at bounding box center [966, 220] width 306 height 535
drag, startPoint x: 912, startPoint y: 439, endPoint x: 925, endPoint y: 423, distance: 21.3
click at [925, 423] on span at bounding box center [966, 220] width 306 height 535
click at [908, 436] on button "Running" at bounding box center [959, 444] width 265 height 37
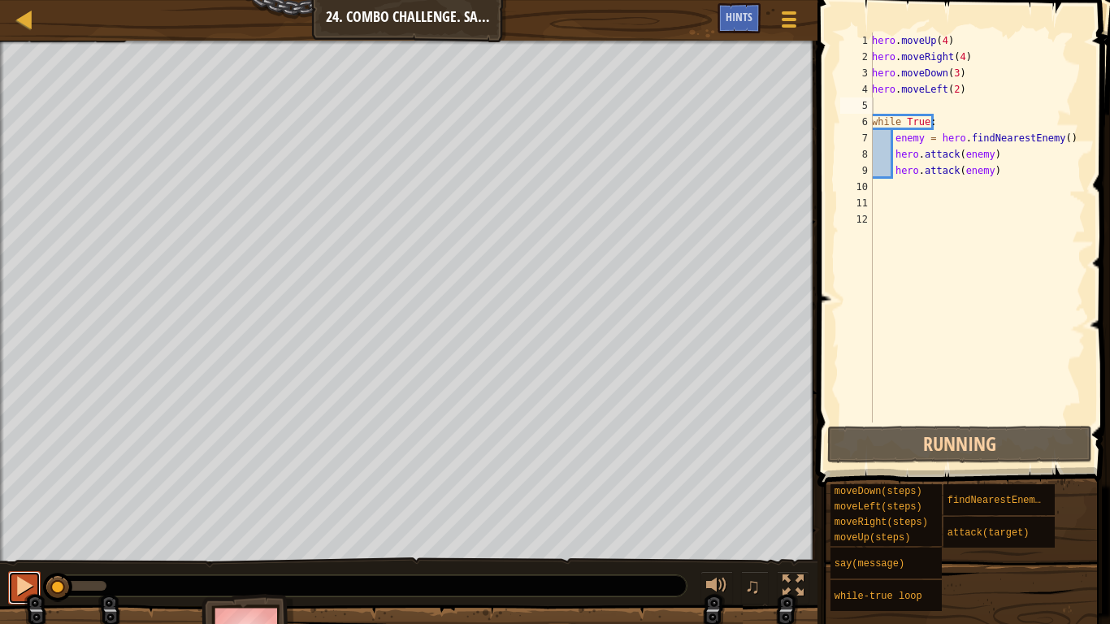
click at [23, 520] on div at bounding box center [24, 585] width 21 height 21
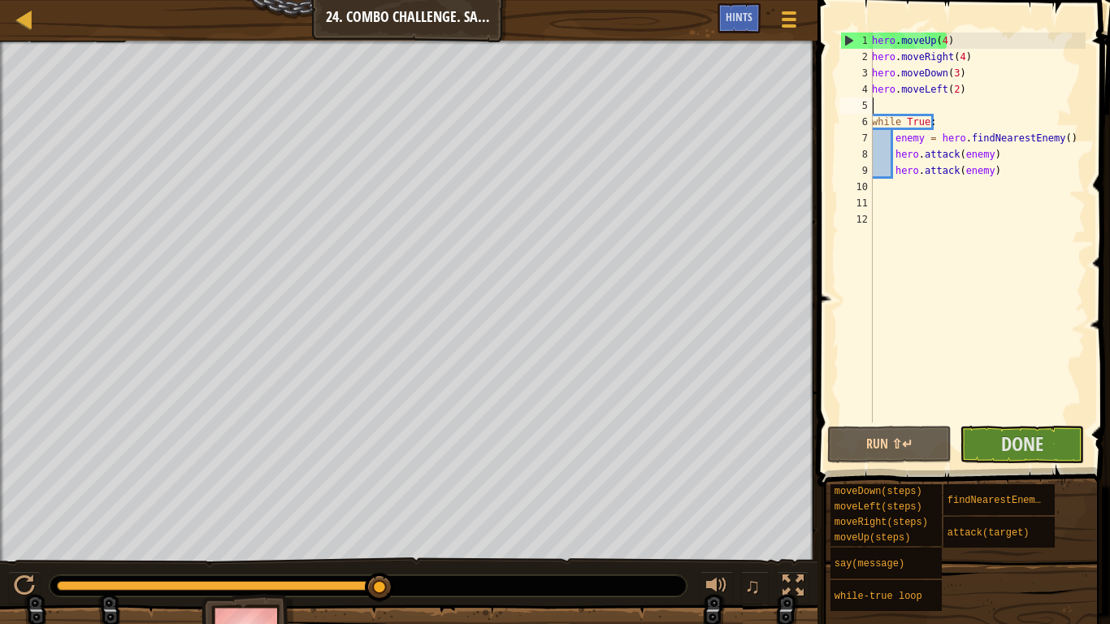
click at [1016, 171] on div "hero . moveUp ( 4 ) hero . moveRight ( 4 ) hero . moveDown ( 3 ) hero . moveLef…" at bounding box center [977, 244] width 217 height 423
type textarea "hero.attack(enemy)"
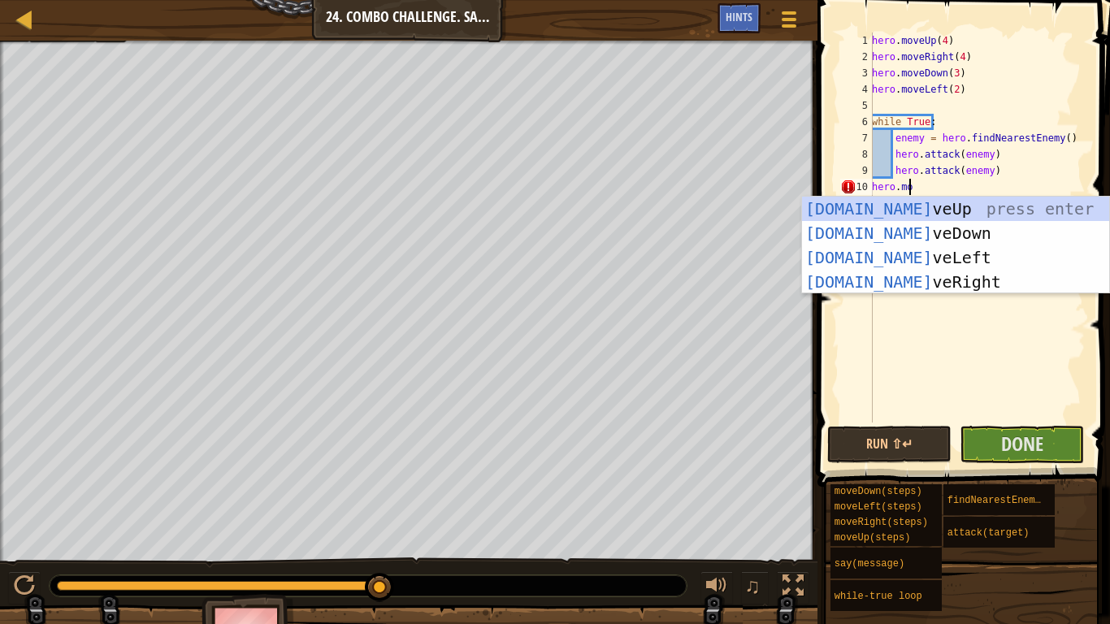
scroll to position [7, 2]
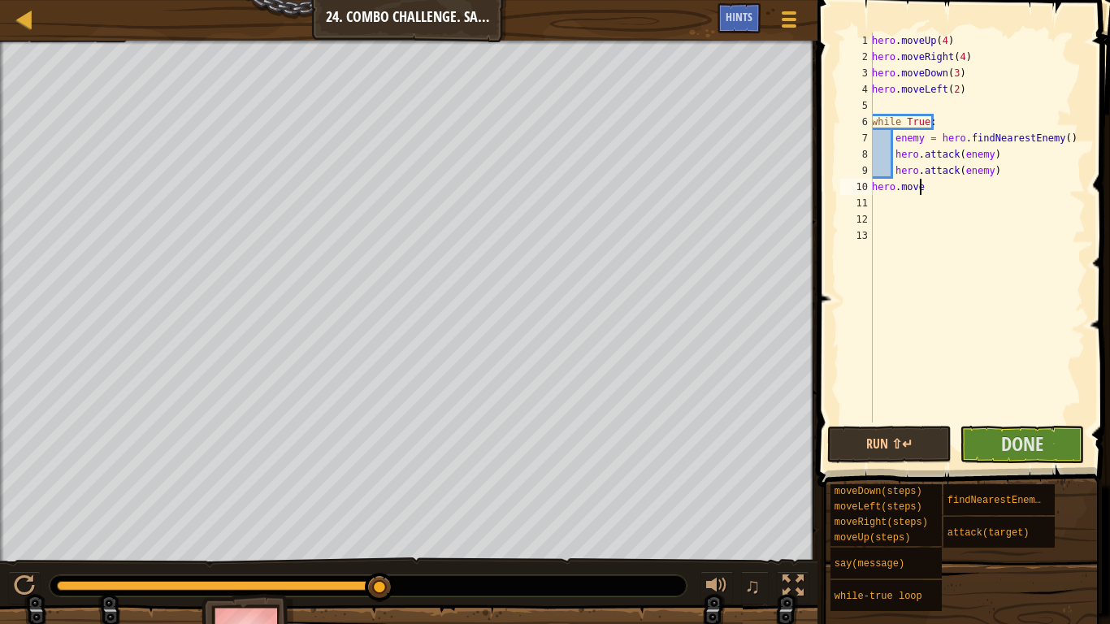
type textarea "hero.moveup"
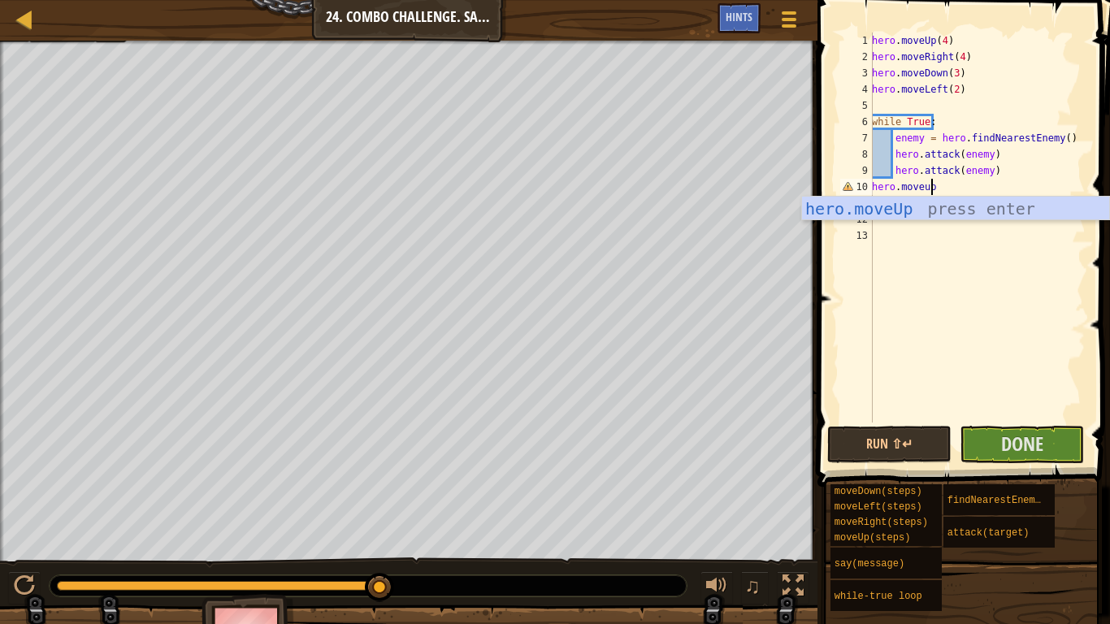
click at [956, 189] on div "hero . moveUp ( 4 ) hero . moveRight ( 4 ) hero . moveDown ( 3 ) hero . moveLef…" at bounding box center [977, 244] width 217 height 423
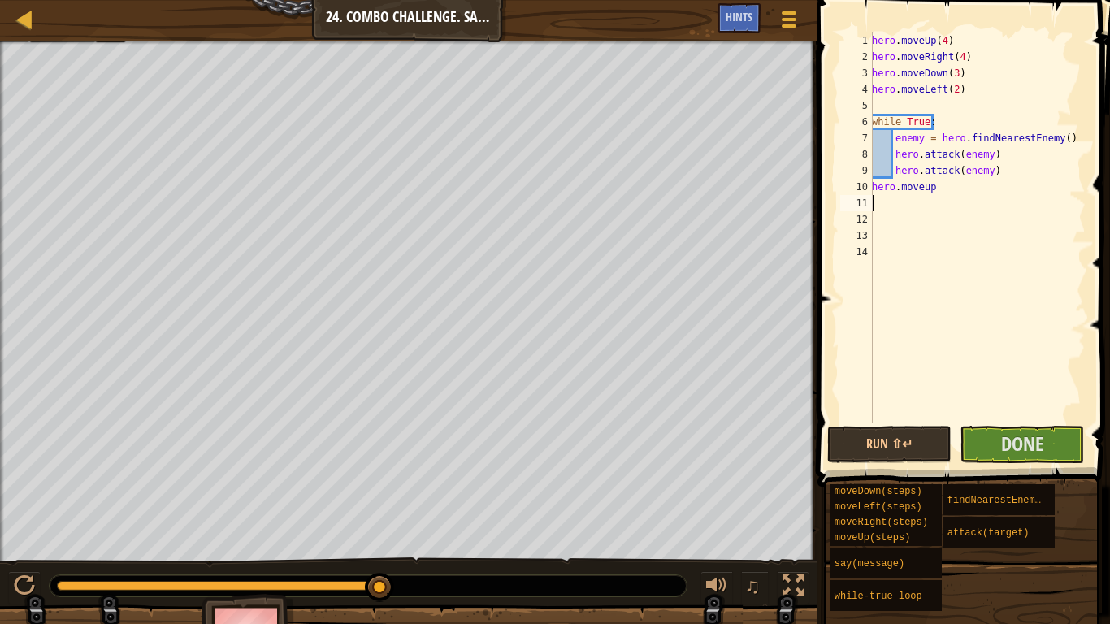
scroll to position [7, 0]
type textarea "h"
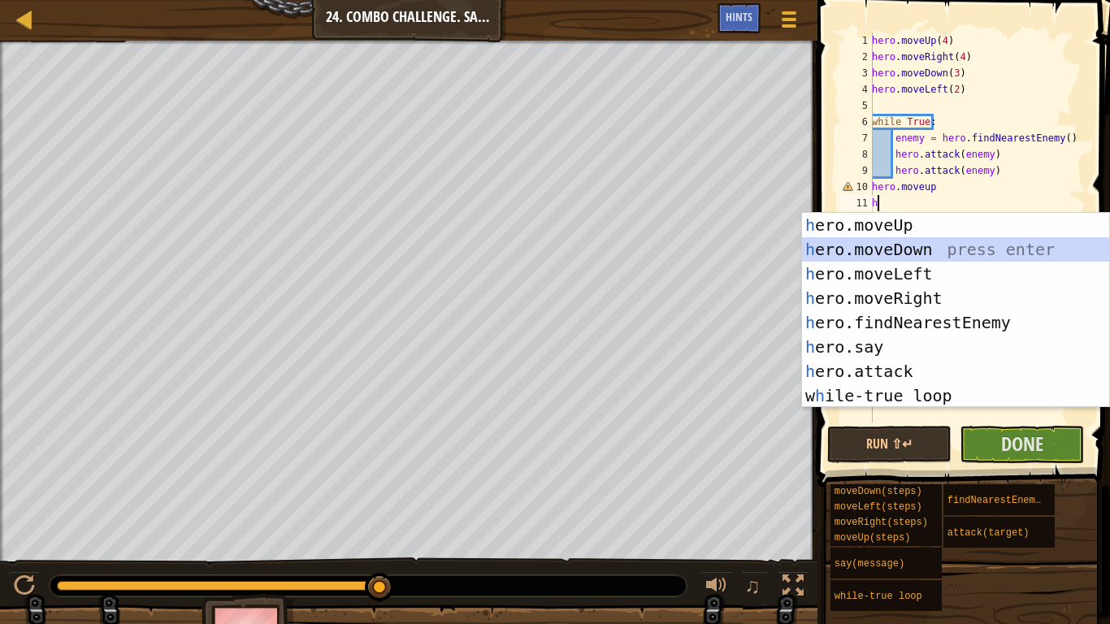
click at [934, 249] on div "h ero.moveUp press enter h ero.moveDown press enter h ero.moveLeft press enter …" at bounding box center [955, 335] width 307 height 244
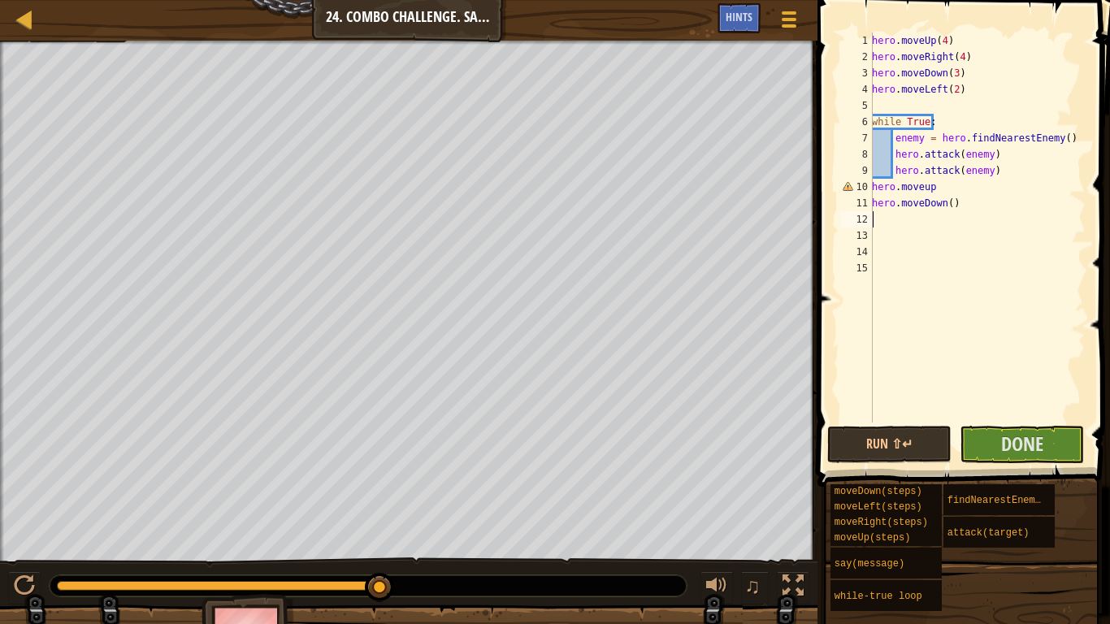
click at [934, 182] on div "hero . moveUp ( 4 ) hero . moveRight ( 4 ) hero . moveDown ( 3 ) hero . moveLef…" at bounding box center [977, 244] width 217 height 423
type textarea "hero.moveup"
drag, startPoint x: 958, startPoint y: 241, endPoint x: 941, endPoint y: 193, distance: 50.9
click at [941, 193] on div "hero . moveUp ( 4 ) hero . moveRight ( 4 ) hero . moveDown ( 3 ) hero . moveLef…" at bounding box center [977, 244] width 217 height 423
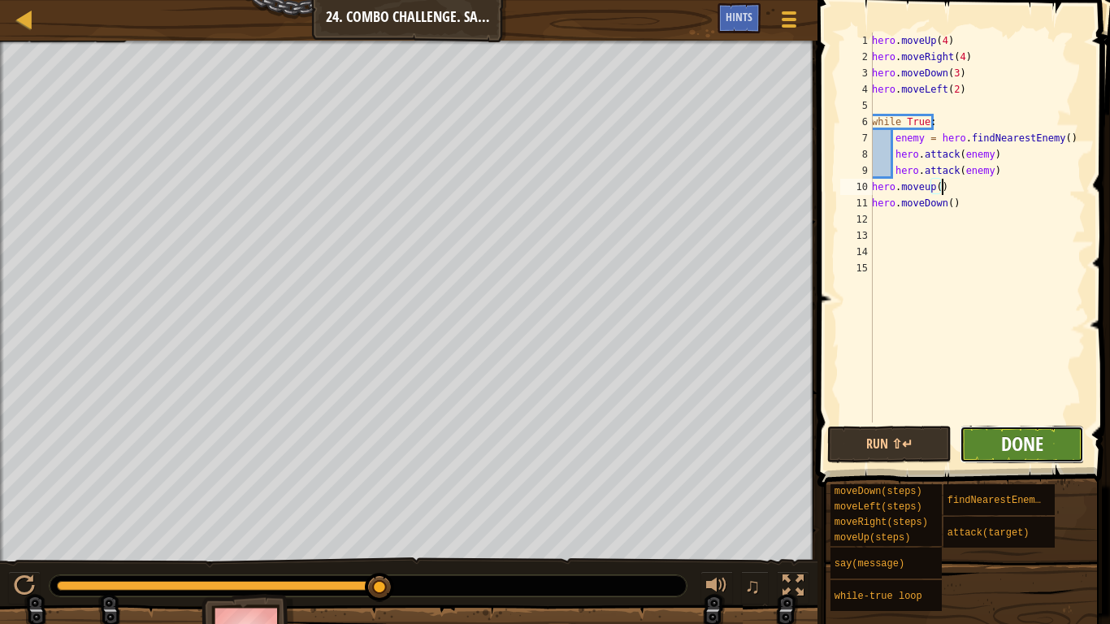
click at [1019, 442] on span "Done" at bounding box center [1022, 444] width 42 height 26
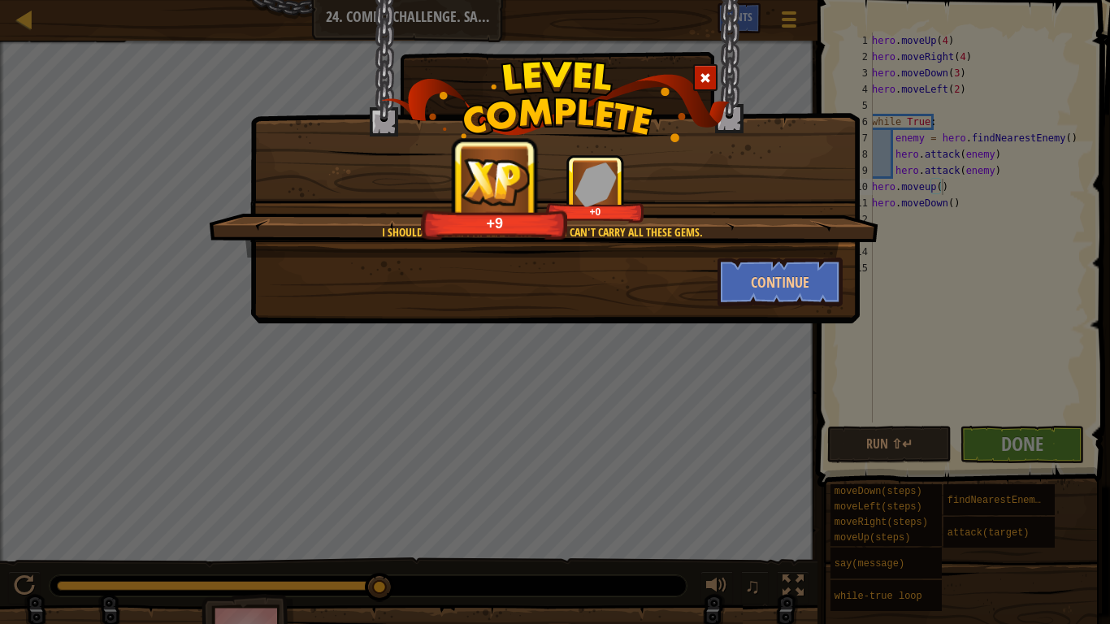
click at [705, 76] on span at bounding box center [705, 77] width 11 height 11
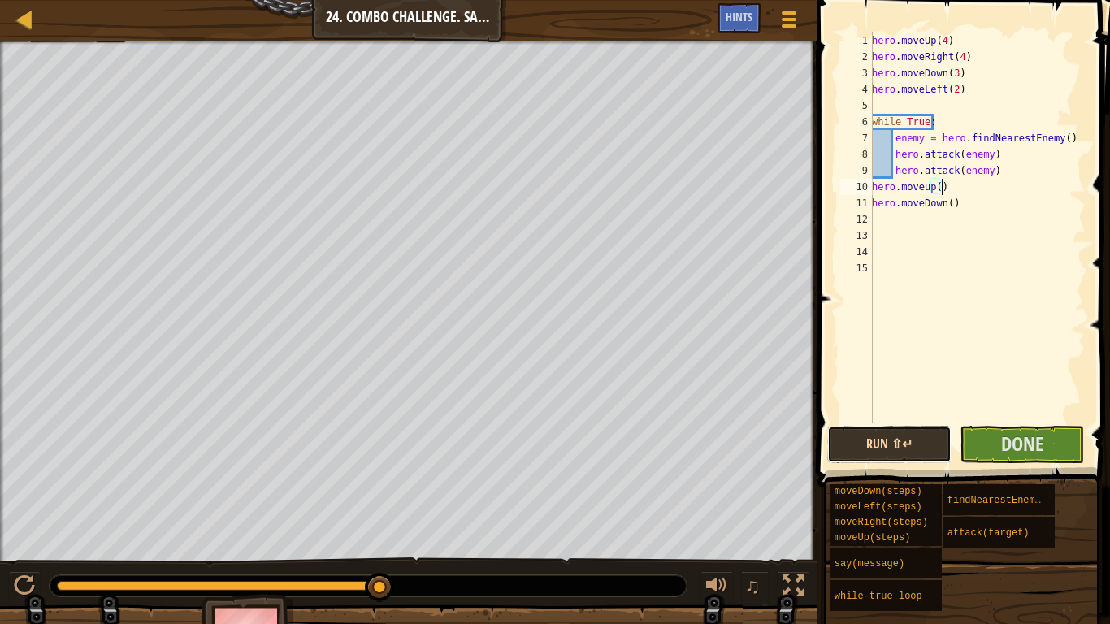
click at [894, 447] on button "Run ⇧↵" at bounding box center [889, 444] width 124 height 37
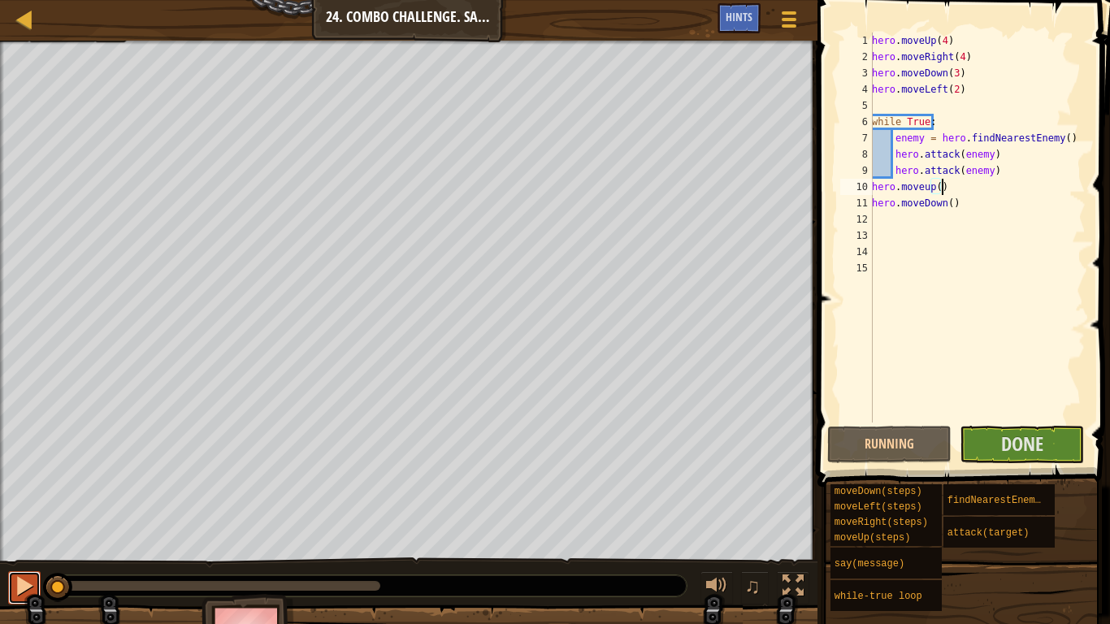
click at [32, 520] on div at bounding box center [24, 585] width 21 height 21
click at [909, 180] on div "hero . moveUp ( 4 ) hero . moveRight ( 4 ) hero . moveDown ( 3 ) hero . moveLef…" at bounding box center [977, 244] width 217 height 423
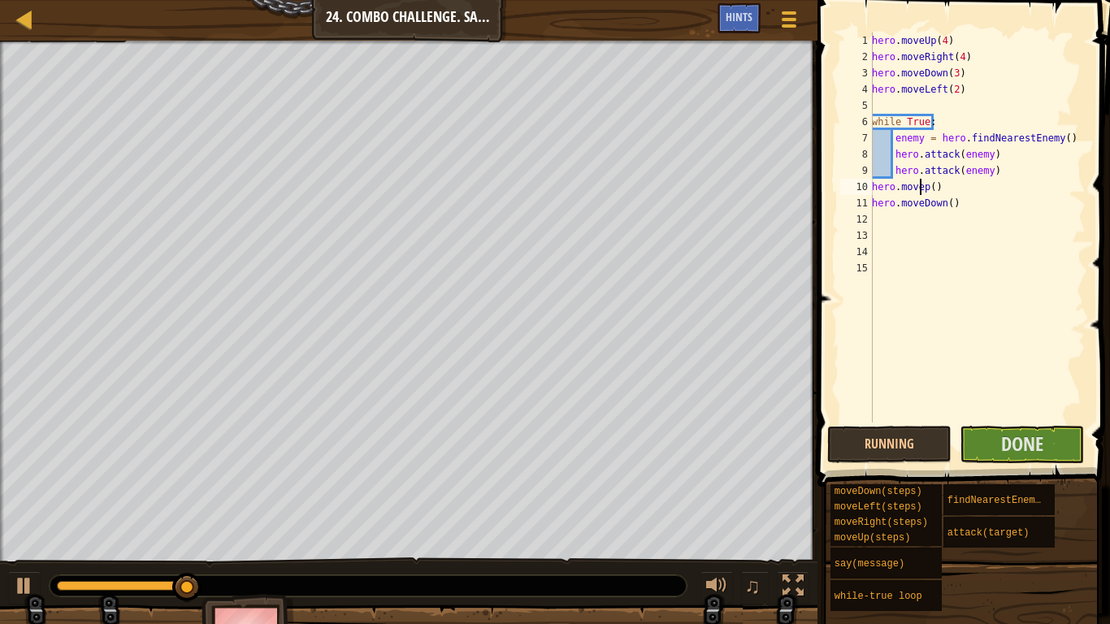
type textarea "hero.moveUp()"
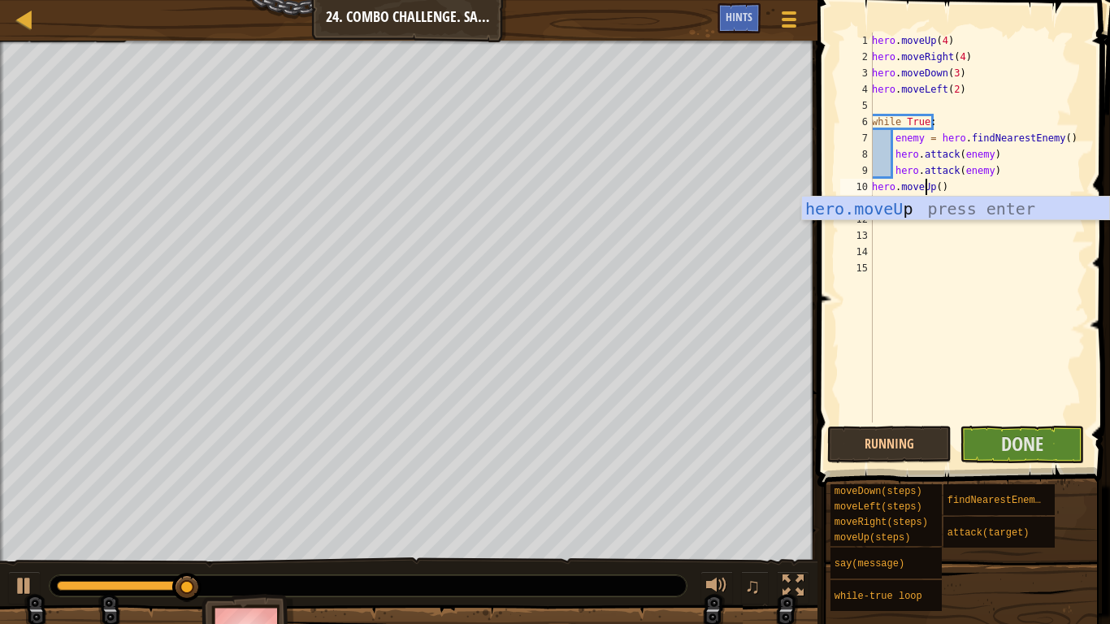
scroll to position [7, 4]
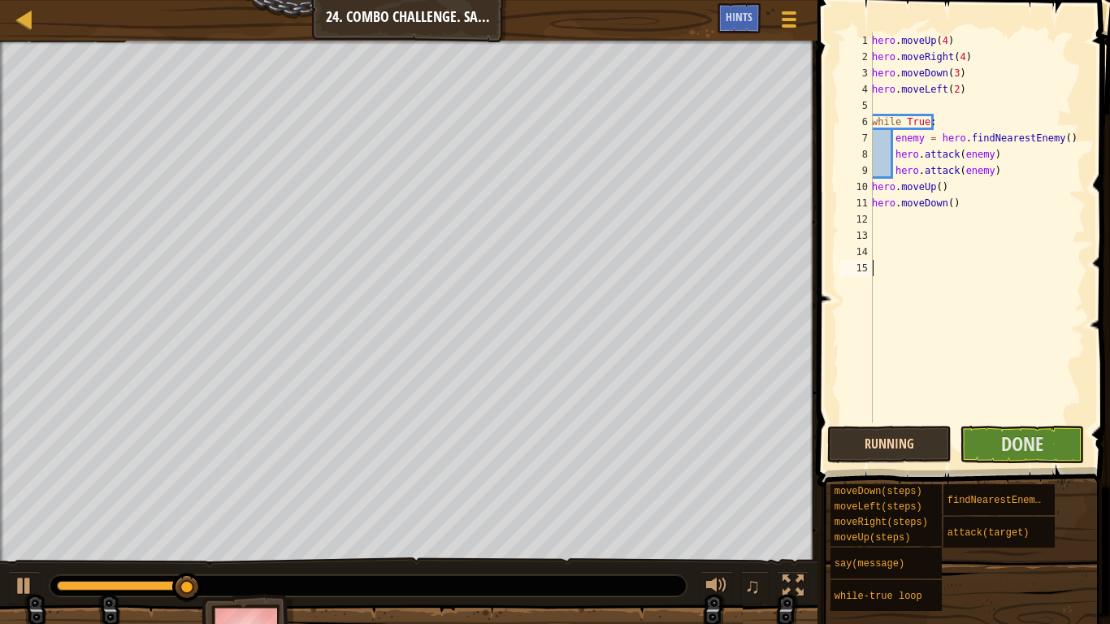
drag, startPoint x: 963, startPoint y: 296, endPoint x: 906, endPoint y: 444, distance: 158.4
click at [906, 444] on div "hero.moveUp() 1 2 3 4 5 6 7 8 9 10 11 12 13 14 15 hero . moveUp ( 4 ) hero . mo…" at bounding box center [961, 275] width 297 height 535
click at [906, 444] on button "Running" at bounding box center [889, 444] width 124 height 37
click at [924, 204] on div "hero . moveUp ( 4 ) hero . moveRight ( 4 ) hero . moveDown ( 3 ) hero . moveLef…" at bounding box center [977, 244] width 217 height 423
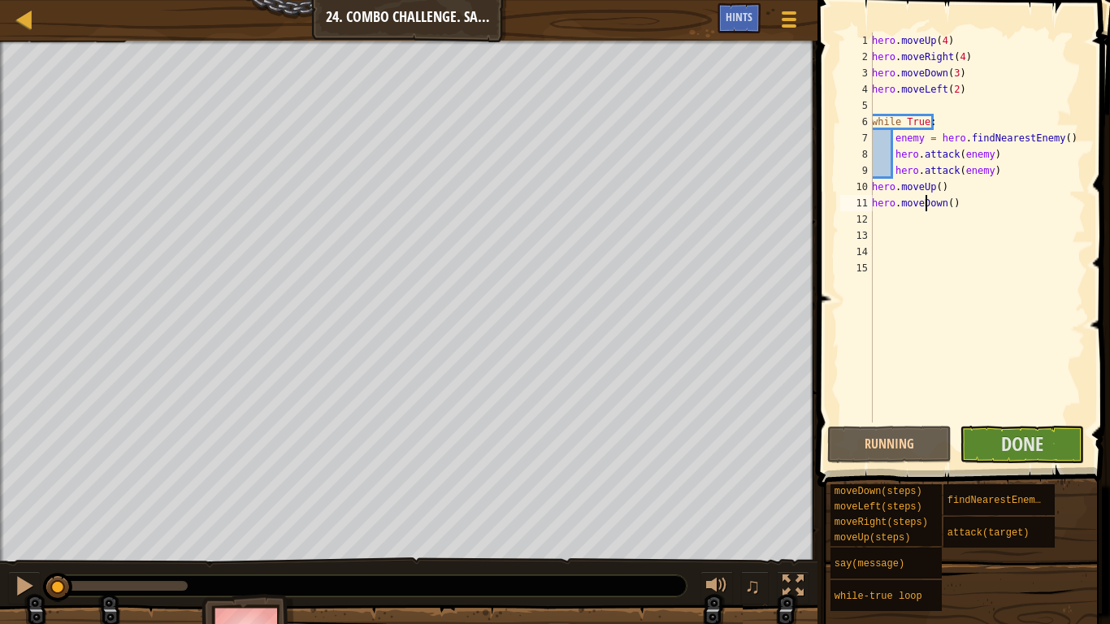
type textarea "hero.moveDown()"
click at [939, 256] on div "hero . moveUp ( 4 ) hero . moveRight ( 4 ) hero . moveDown ( 3 ) hero . moveLef…" at bounding box center [977, 244] width 217 height 423
click at [15, 520] on div at bounding box center [24, 585] width 21 height 21
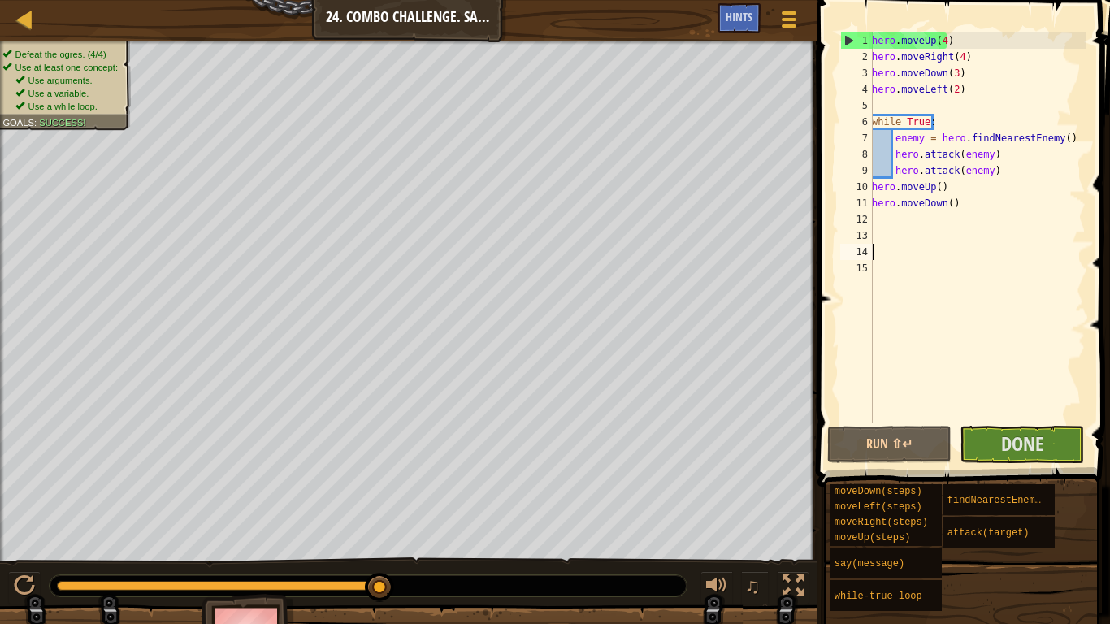
click at [989, 172] on div "hero . moveUp ( 4 ) hero . moveRight ( 4 ) hero . moveDown ( 3 ) hero . moveLef…" at bounding box center [977, 244] width 217 height 423
type textarea "hero.attack(enemy)"
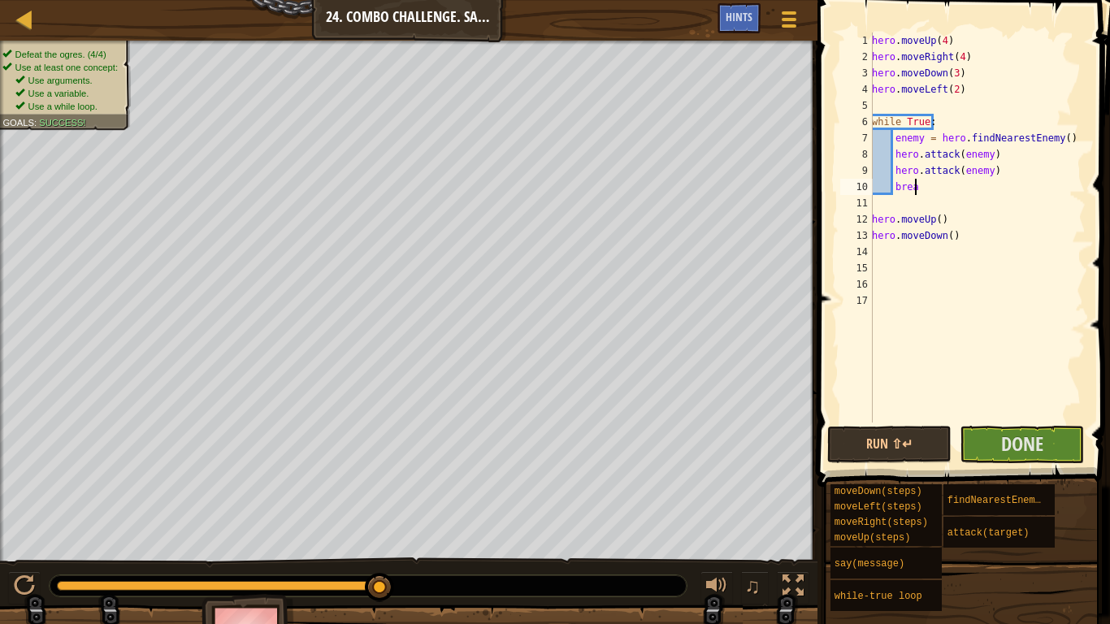
scroll to position [7, 2]
type textarea "break"
click at [904, 436] on button "Run ⇧↵" at bounding box center [889, 444] width 124 height 37
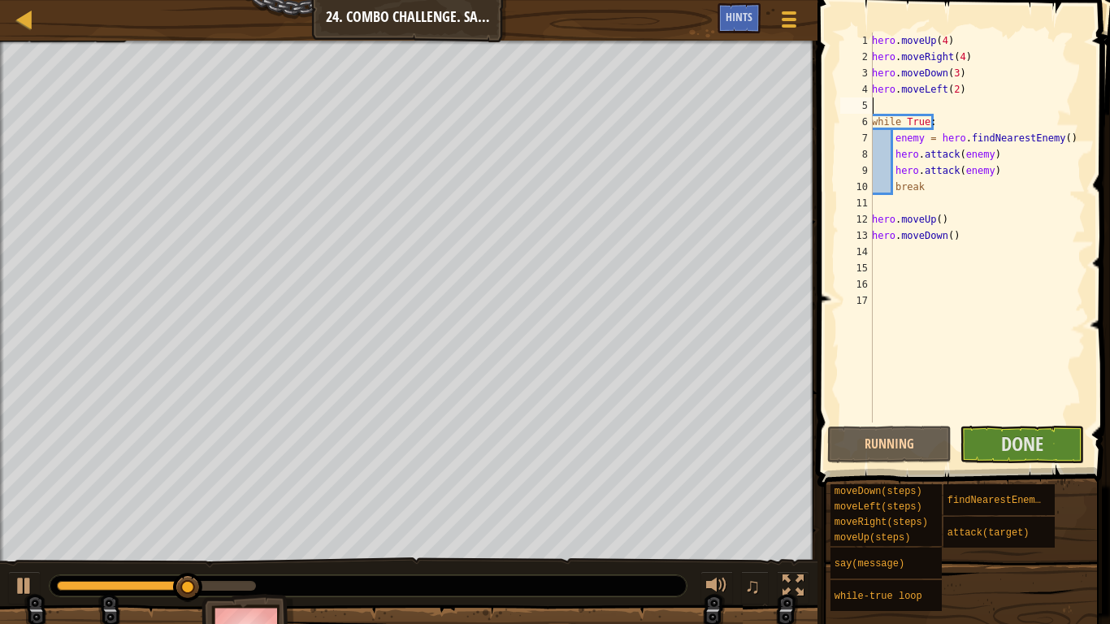
click at [891, 107] on div "hero . moveUp ( 4 ) hero . moveRight ( 4 ) hero . moveDown ( 3 ) hero . moveLef…" at bounding box center [977, 244] width 217 height 423
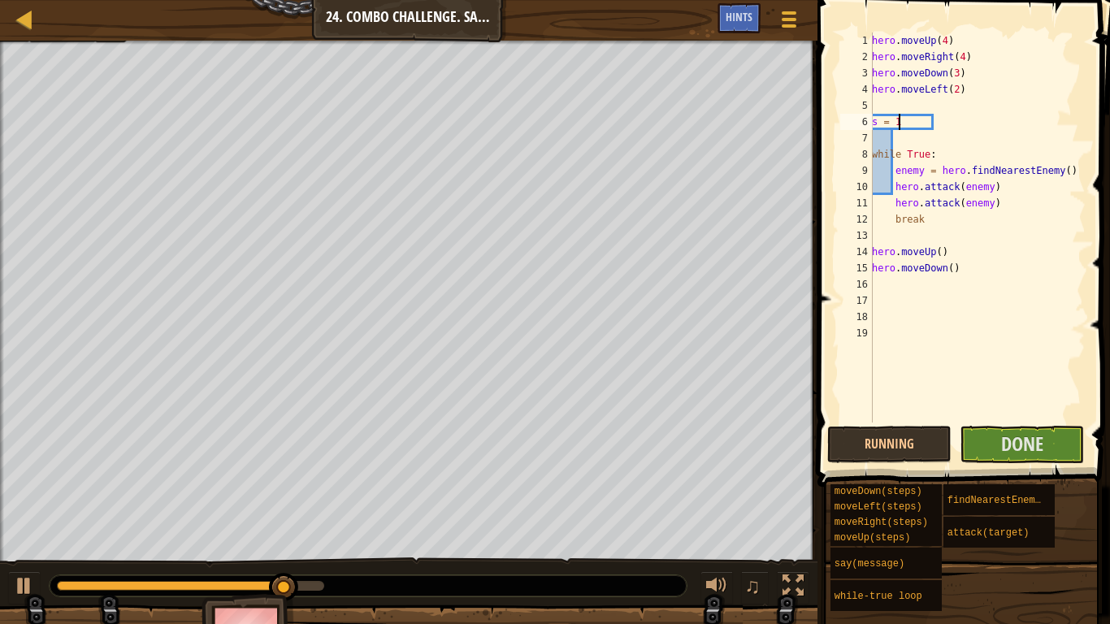
scroll to position [7, 1]
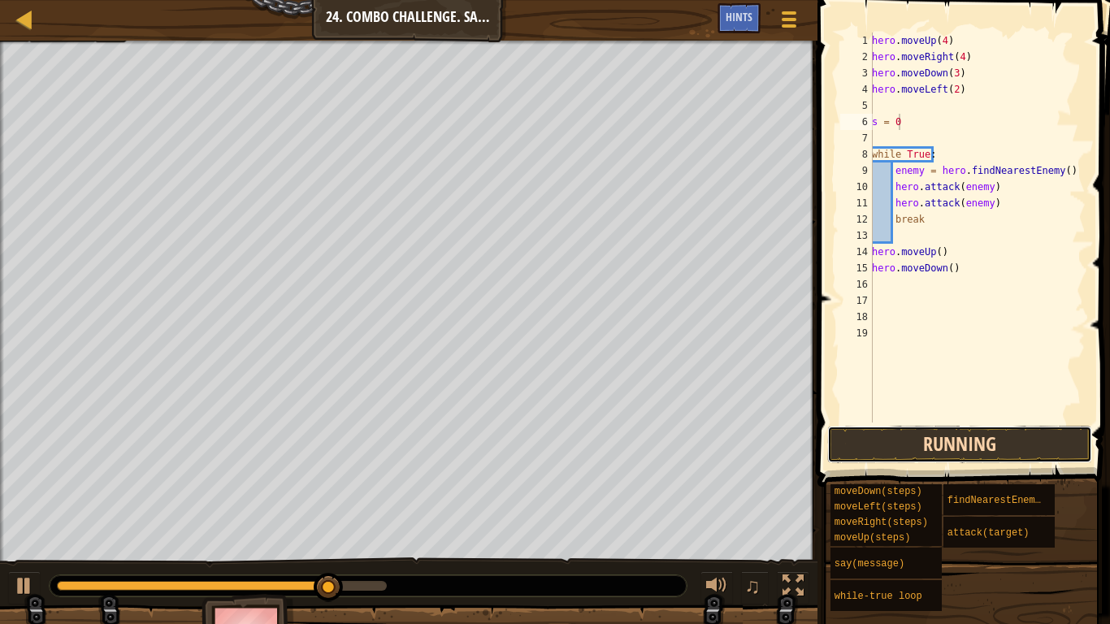
click at [1029, 459] on button "Running" at bounding box center [959, 444] width 265 height 37
click at [993, 442] on button "Running" at bounding box center [959, 444] width 265 height 37
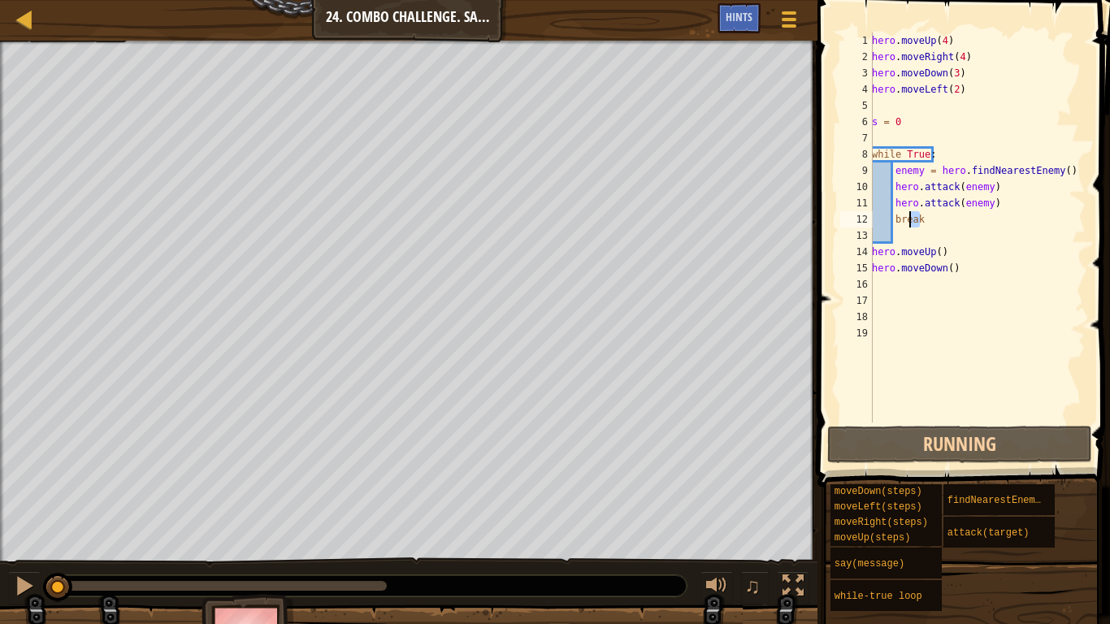
drag, startPoint x: 931, startPoint y: 227, endPoint x: 895, endPoint y: 223, distance: 35.9
click at [895, 223] on div "hero . moveUp ( 4 ) hero . moveRight ( 4 ) hero . moveDown ( 3 ) hero . moveLef…" at bounding box center [977, 244] width 217 height 423
type textarea "break"
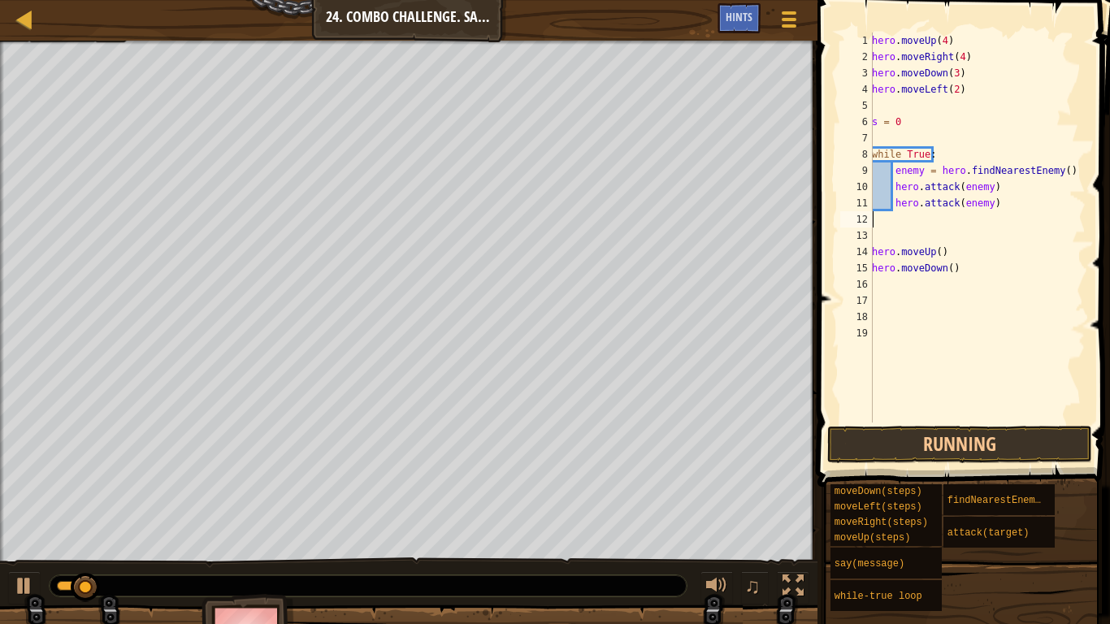
scroll to position [7, 0]
drag, startPoint x: 904, startPoint y: 123, endPoint x: 865, endPoint y: 128, distance: 39.3
click at [865, 128] on div "1 2 3 4 5 6 7 8 9 10 11 12 13 14 15 16 17 18 19 hero . moveUp ( 4 ) hero . move…" at bounding box center [961, 228] width 249 height 390
type textarea "s = 0"
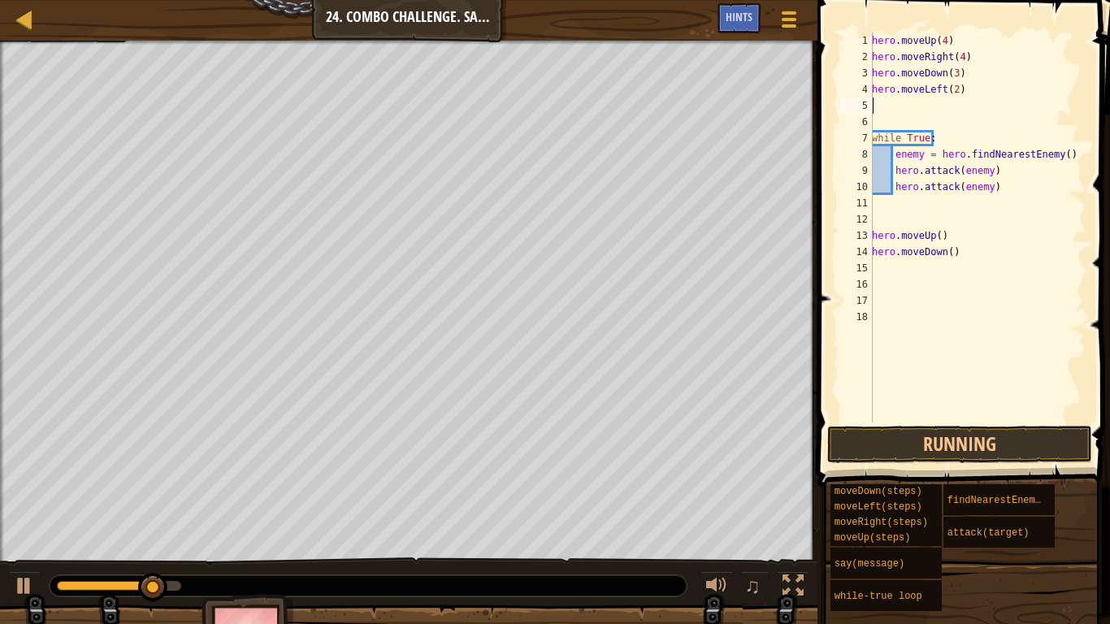
type textarea "hero.moveLeft(2)"
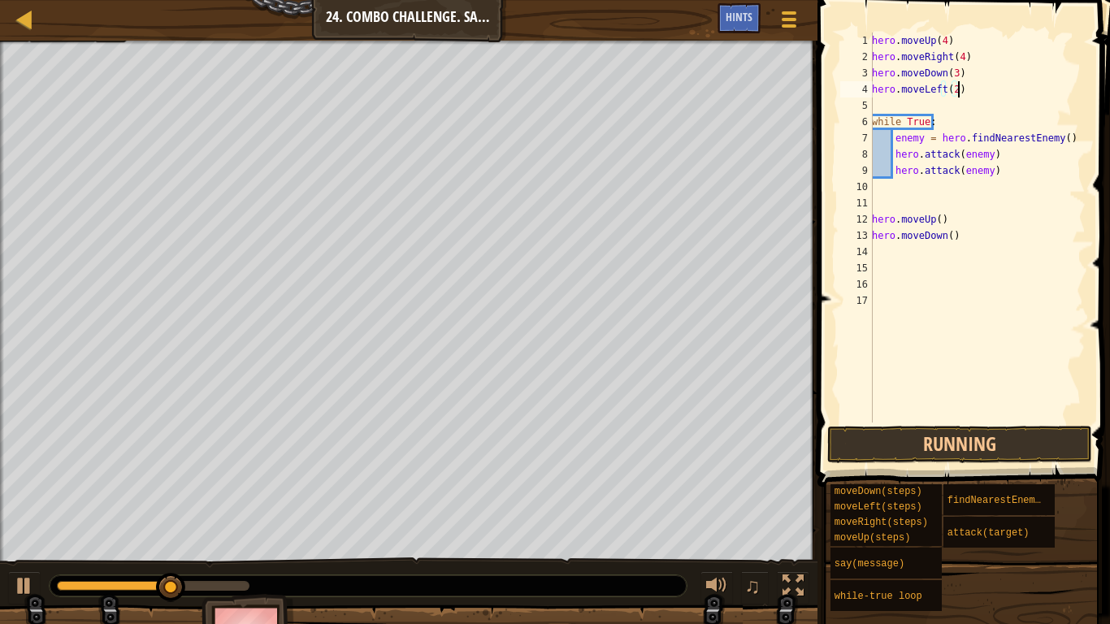
click at [919, 96] on div "hero . moveUp ( 4 ) hero . moveRight ( 4 ) hero . moveDown ( 3 ) hero . moveLef…" at bounding box center [977, 244] width 217 height 423
click at [920, 113] on div "hero . moveUp ( 4 ) hero . moveRight ( 4 ) hero . moveDown ( 3 ) hero . moveLef…" at bounding box center [977, 244] width 217 height 423
type textarea "hero.moveLeft(2)"
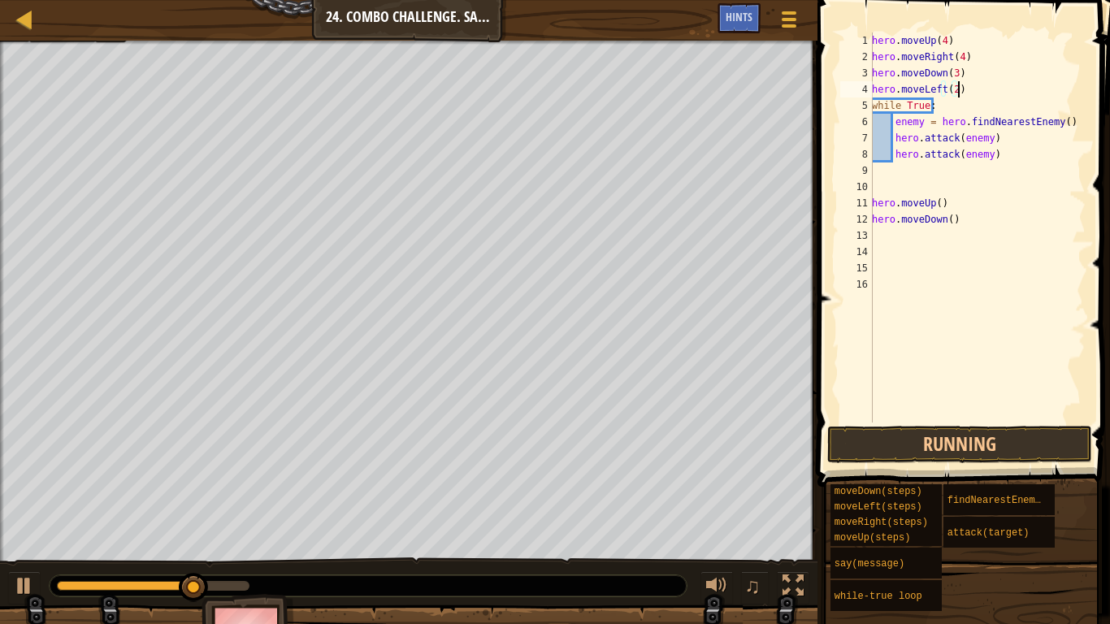
click at [897, 171] on div "hero . moveUp ( 4 ) hero . moveRight ( 4 ) hero . moveDown ( 3 ) hero . moveLef…" at bounding box center [977, 244] width 217 height 423
type textarea "hero.attack(enemy)"
click at [901, 173] on div "hero . moveUp ( 4 ) hero . moveRight ( 4 ) hero . moveDown ( 3 ) hero . moveLef…" at bounding box center [977, 244] width 217 height 423
type textarea "hero.attack(enemy)"
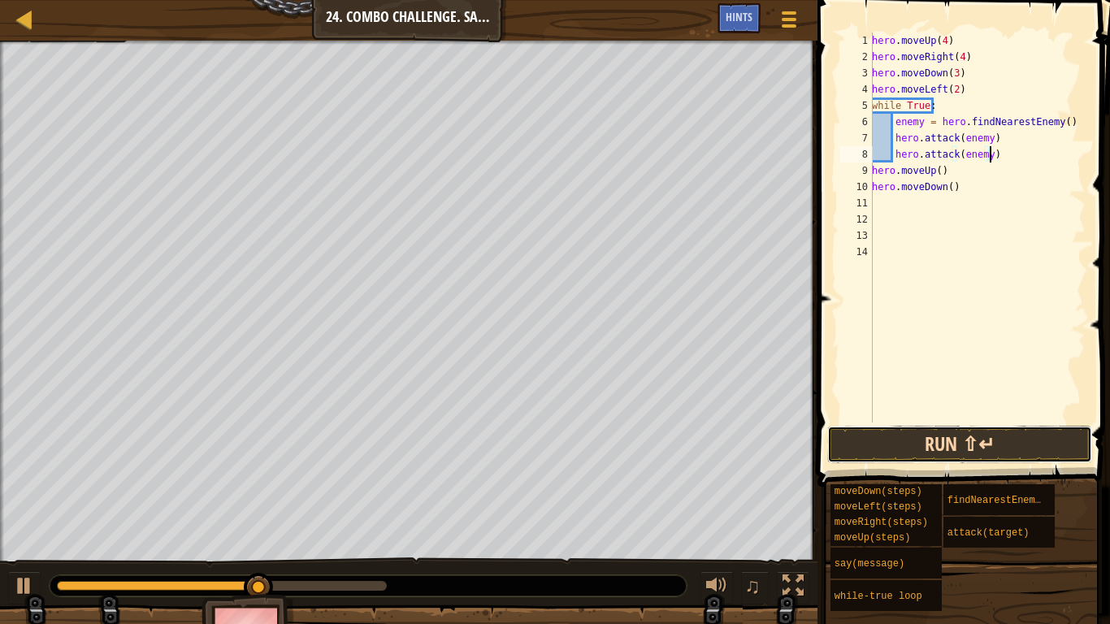
click at [900, 451] on button "Run ⇧↵" at bounding box center [959, 444] width 265 height 37
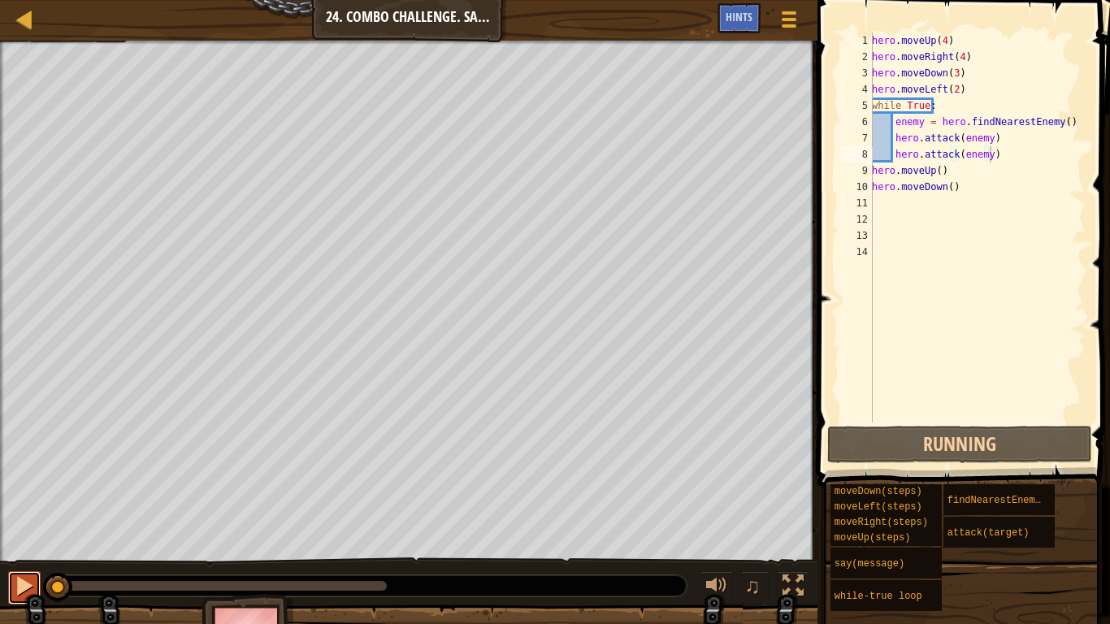
click at [28, 520] on div at bounding box center [24, 585] width 21 height 21
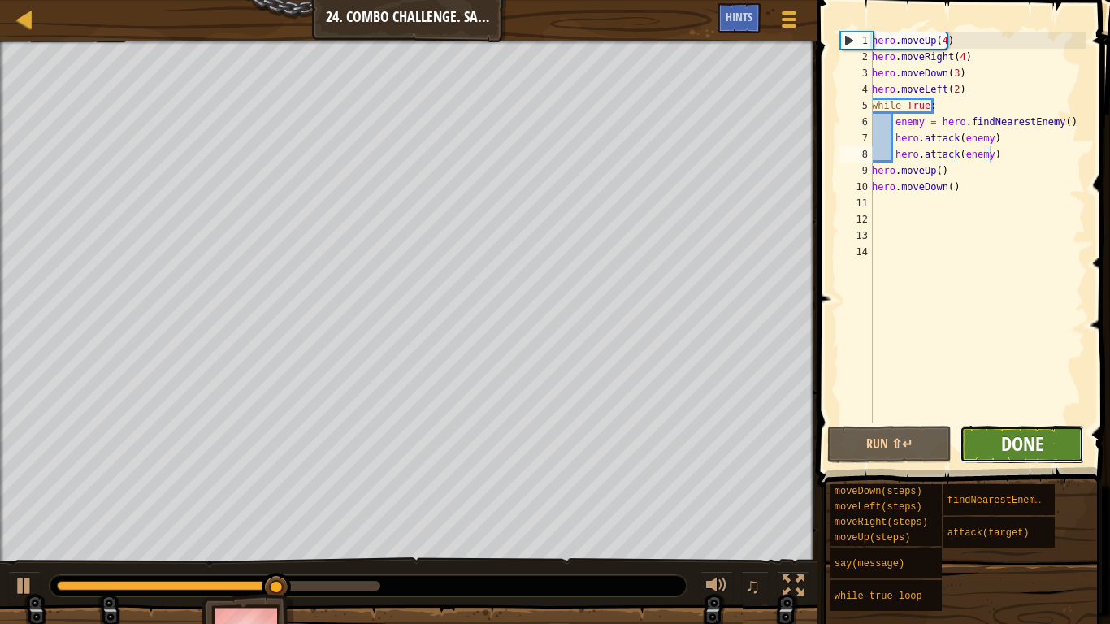
click at [1040, 441] on span "Done" at bounding box center [1022, 444] width 42 height 26
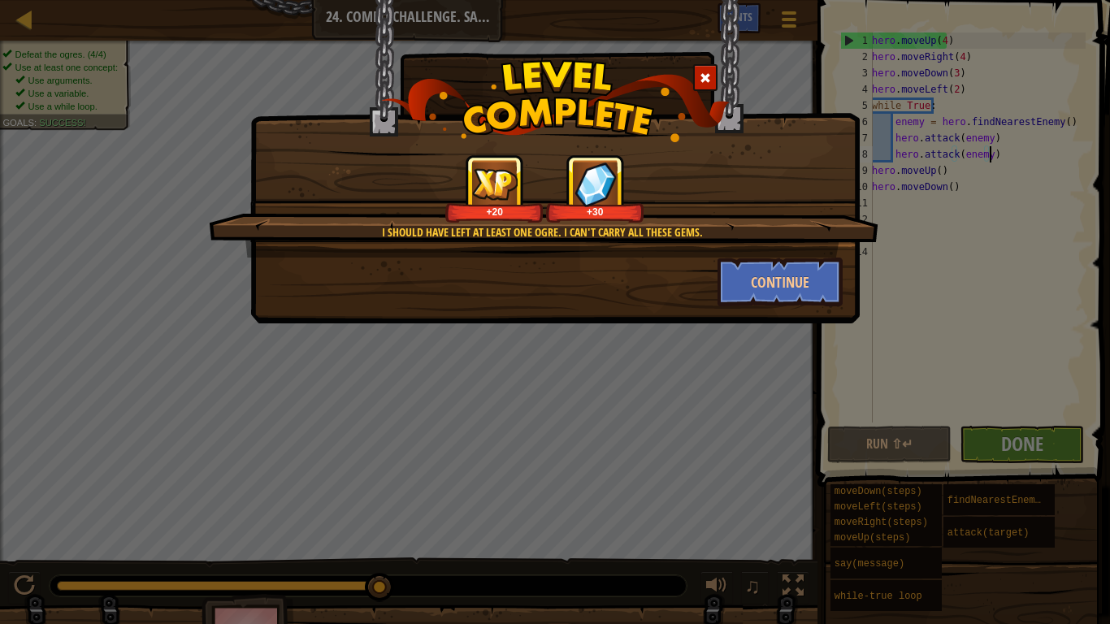
click at [587, 210] on div "+30" at bounding box center [595, 212] width 92 height 12
click at [704, 74] on span at bounding box center [705, 77] width 11 height 11
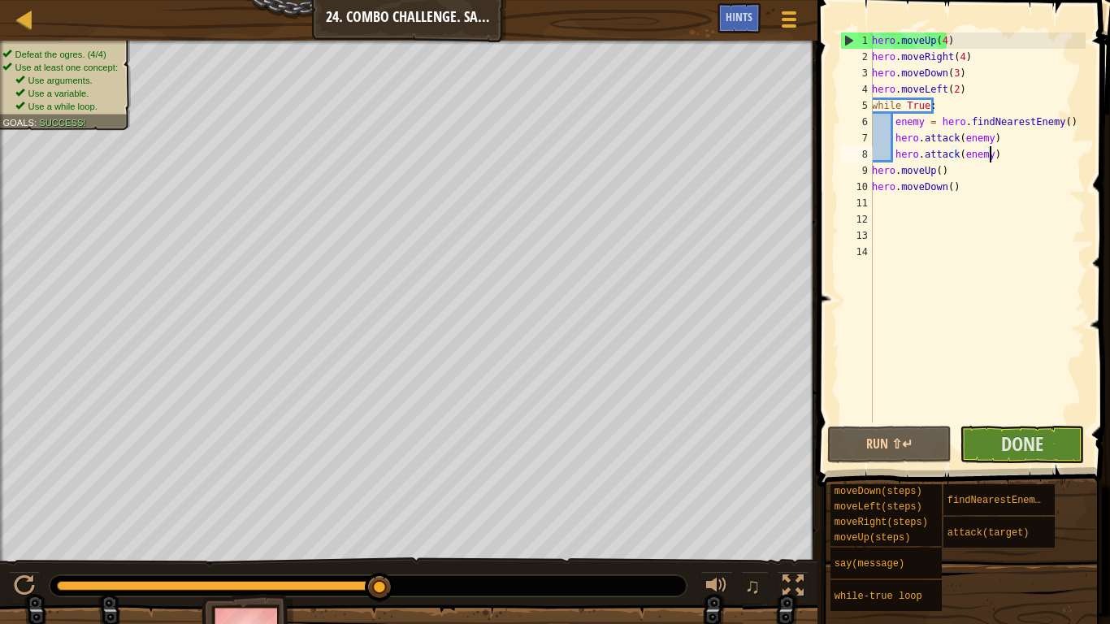
click at [888, 394] on div "hero . moveUp ( 4 ) hero . moveRight ( 4 ) hero . moveDown ( 3 ) hero . moveLef…" at bounding box center [977, 244] width 217 height 423
click at [952, 193] on div "hero . moveUp ( 4 ) hero . moveRight ( 4 ) hero . moveDown ( 3 ) hero . moveLef…" at bounding box center [977, 244] width 217 height 423
click at [957, 170] on div "hero . moveUp ( 4 ) hero . moveRight ( 4 ) hero . moveDown ( 3 ) hero . moveLef…" at bounding box center [977, 244] width 217 height 423
drag, startPoint x: 958, startPoint y: 193, endPoint x: 868, endPoint y: 175, distance: 92.1
click at [868, 175] on div "hero.moveUp() 1 2 3 4 5 6 7 8 9 10 11 12 13 14 hero . moveUp ( 4 ) hero . moveR…" at bounding box center [961, 228] width 249 height 390
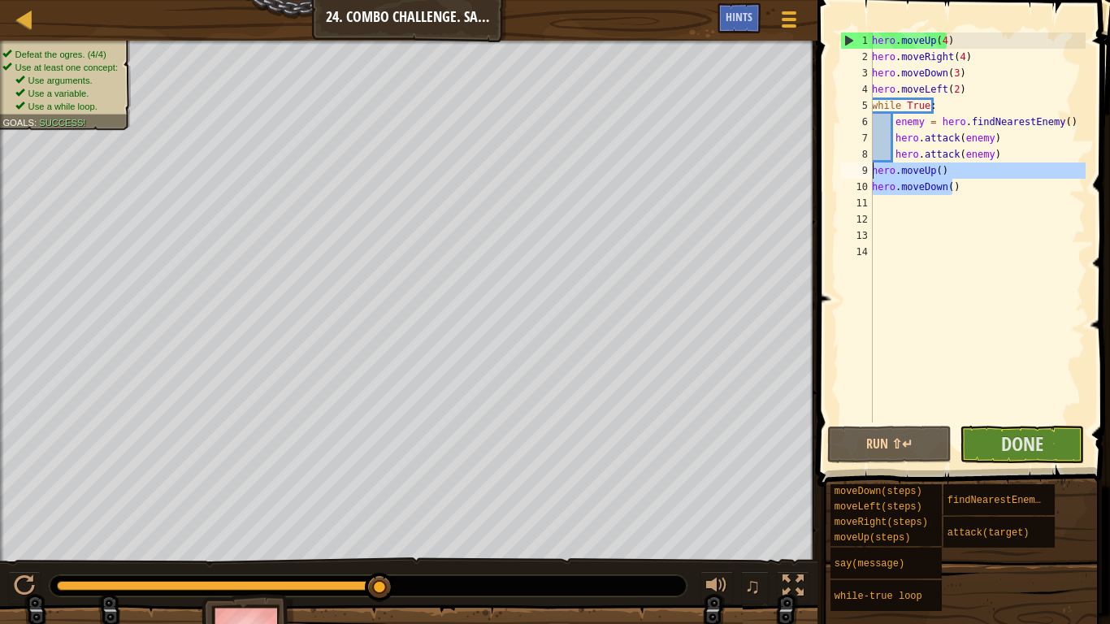
type textarea "hero.moveUp() hero.moveDown()"
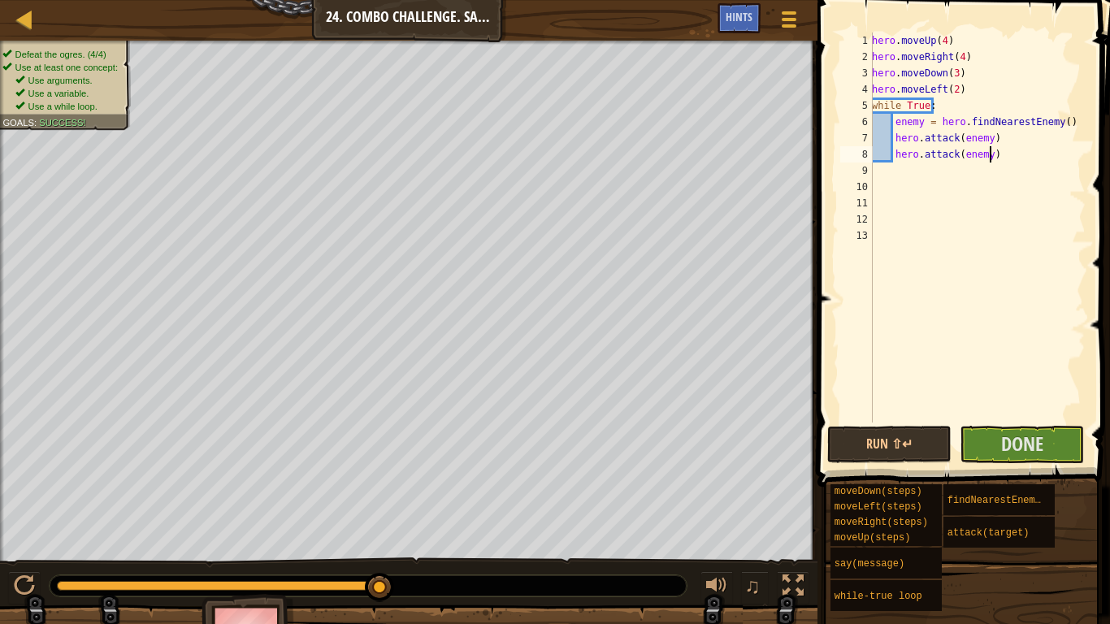
click at [992, 157] on div "hero . moveUp ( 4 ) hero . moveRight ( 4 ) hero . moveDown ( 3 ) hero . moveLef…" at bounding box center [977, 244] width 217 height 423
type textarea "hero.attack(enemy)"
type textarea "h"
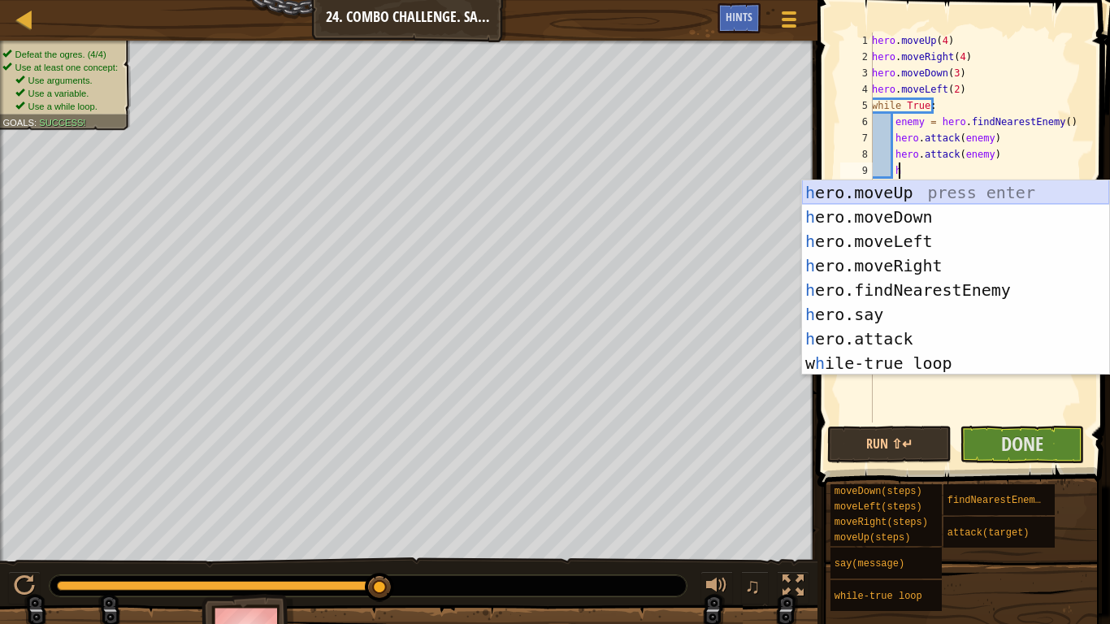
click at [928, 194] on div "h ero.moveUp press enter h ero.moveDown press enter h ero.moveLeft press enter …" at bounding box center [955, 302] width 307 height 244
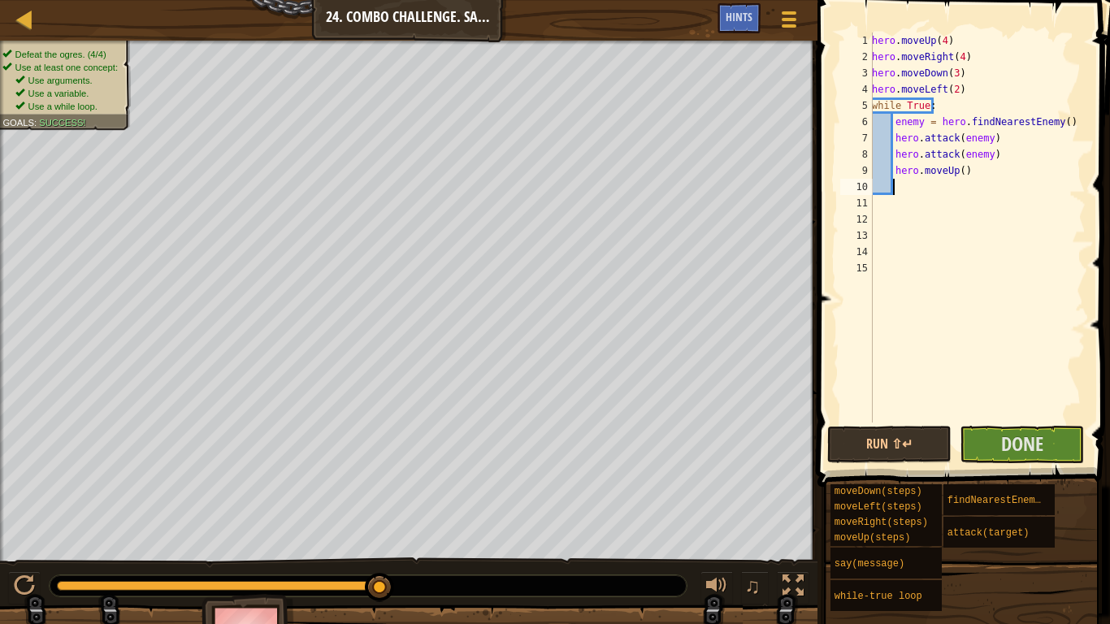
type textarea "h"
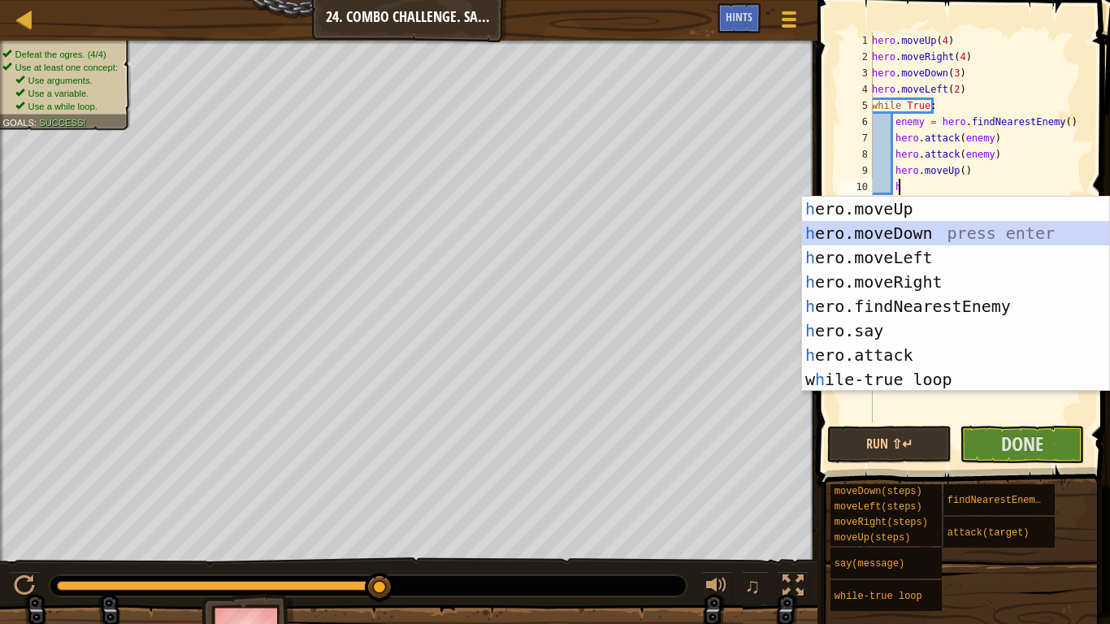
click at [930, 228] on div "h ero.moveUp press enter h ero.moveDown press enter h ero.moveLeft press enter …" at bounding box center [955, 319] width 307 height 244
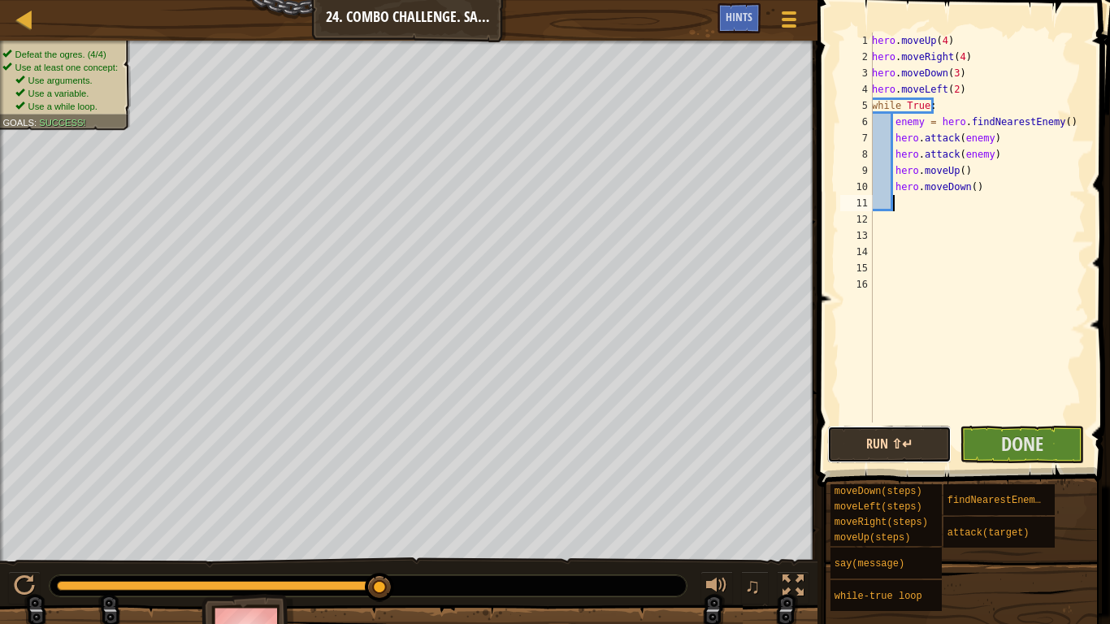
click at [880, 449] on button "Run ⇧↵" at bounding box center [889, 444] width 124 height 37
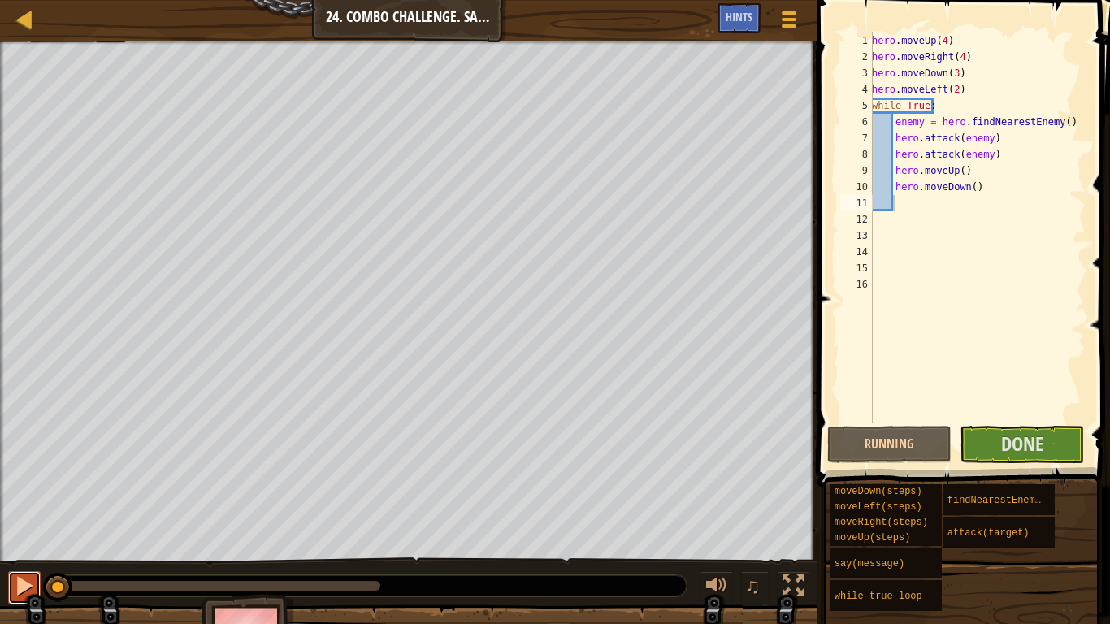
click at [27, 520] on div at bounding box center [24, 585] width 21 height 21
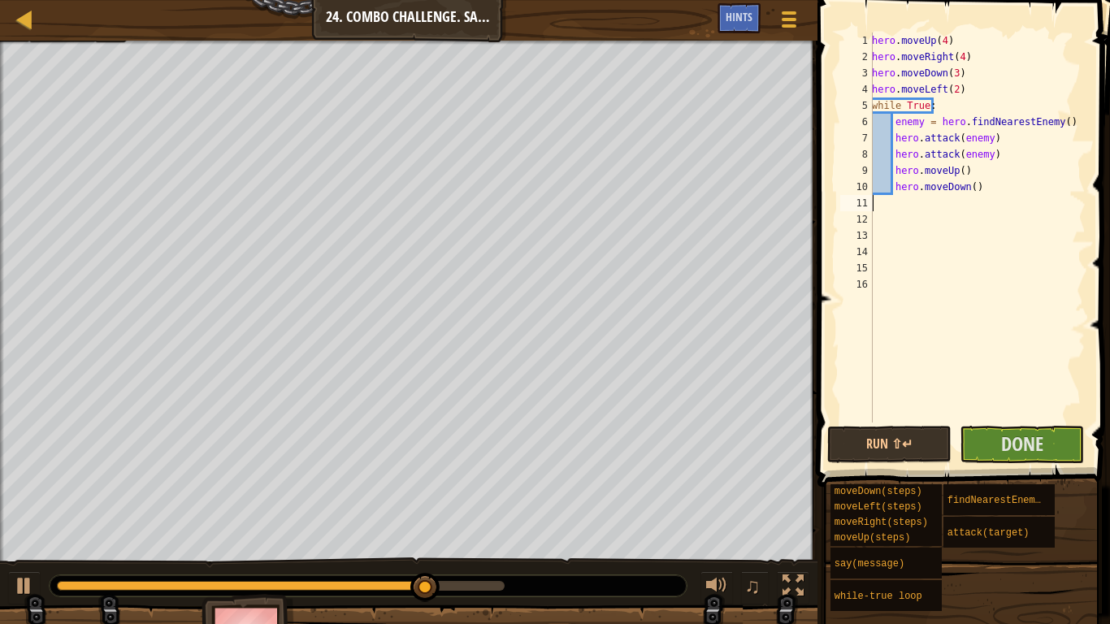
click at [967, 186] on div "hero . moveUp ( 4 ) hero . moveRight ( 4 ) hero . moveDown ( 3 ) hero . moveLef…" at bounding box center [977, 244] width 217 height 423
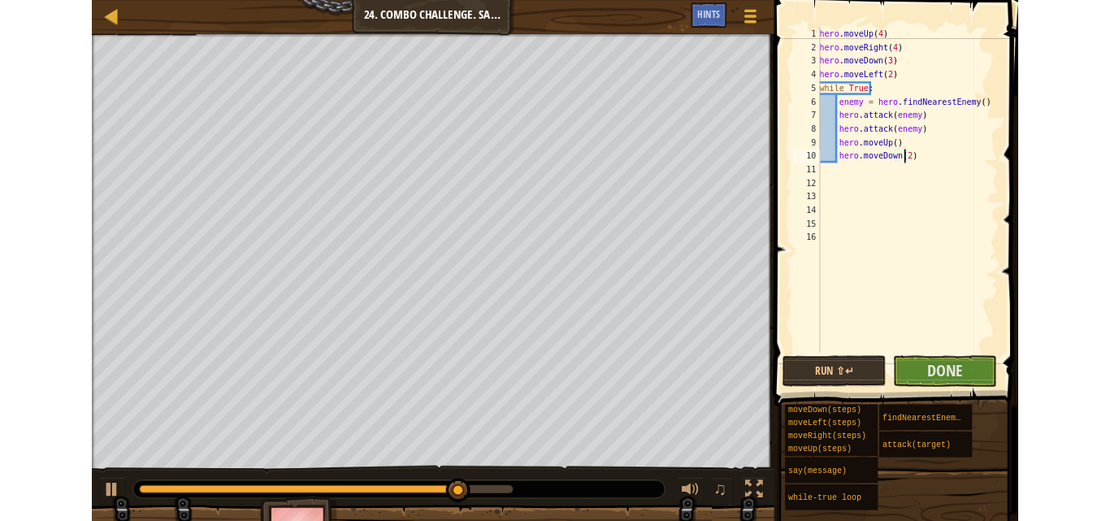
scroll to position [7, 8]
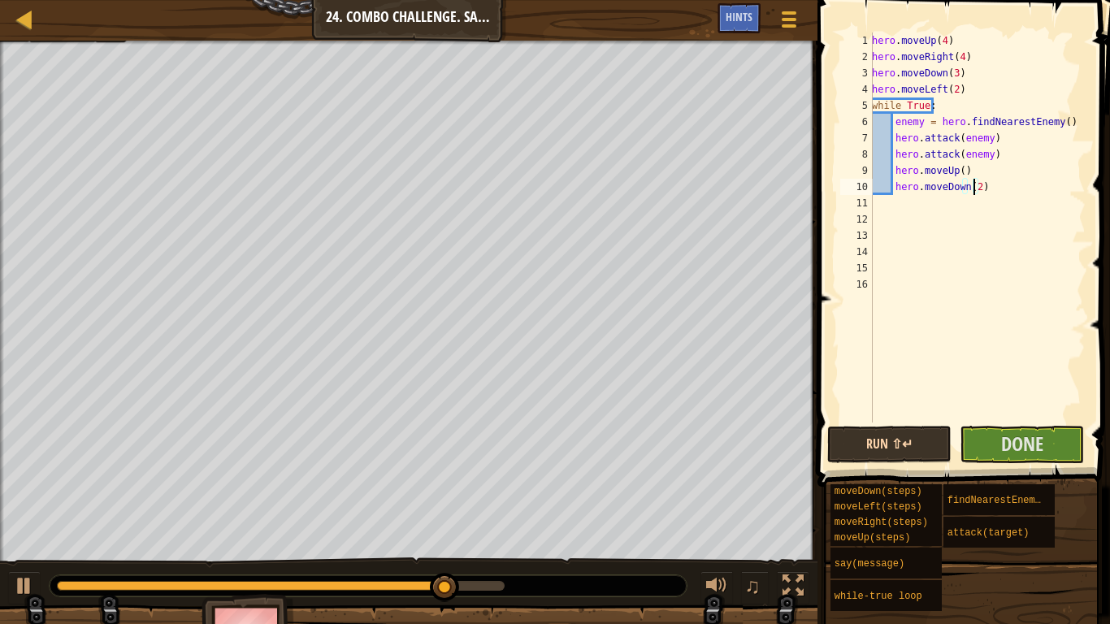
type textarea "hero.moveDown(2)"
click at [851, 438] on button "Run ⇧↵" at bounding box center [889, 444] width 124 height 37
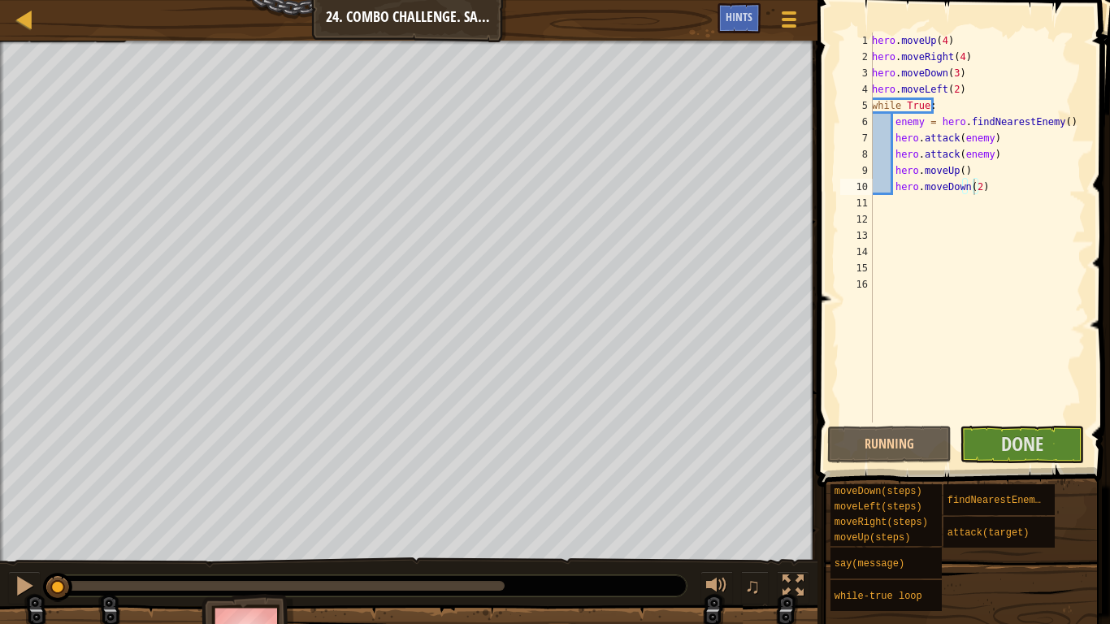
click at [18, 520] on div "♫" at bounding box center [408, 581] width 817 height 49
click at [18, 520] on div at bounding box center [24, 585] width 21 height 21
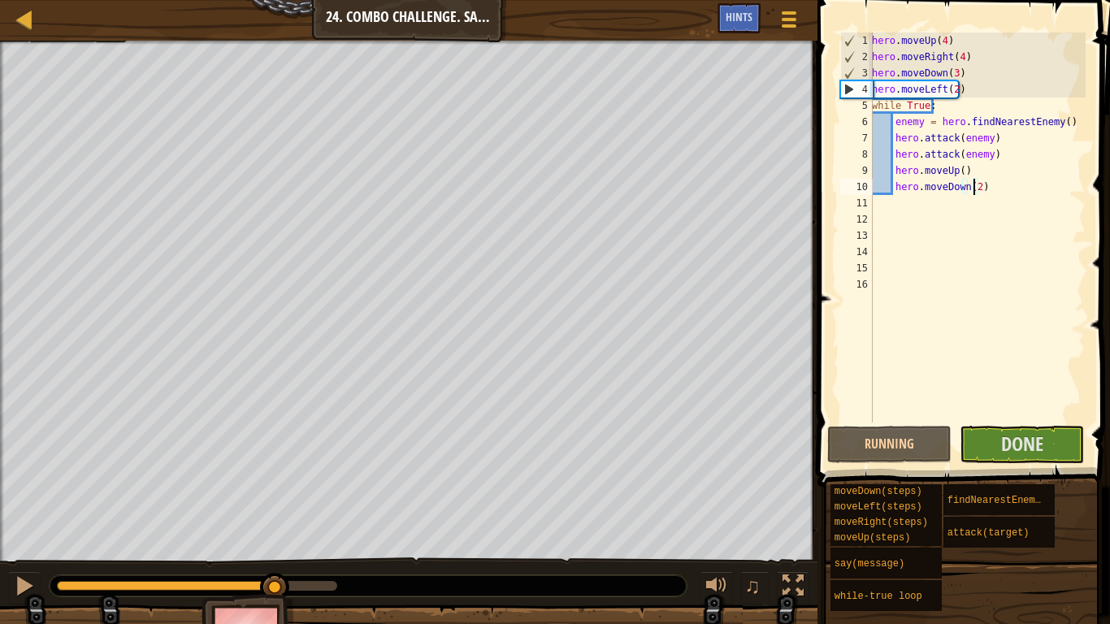
drag, startPoint x: 271, startPoint y: 583, endPoint x: 361, endPoint y: 590, distance: 90.4
click at [361, 520] on div at bounding box center [368, 585] width 637 height 21
click at [1035, 433] on span "Done" at bounding box center [1022, 444] width 42 height 26
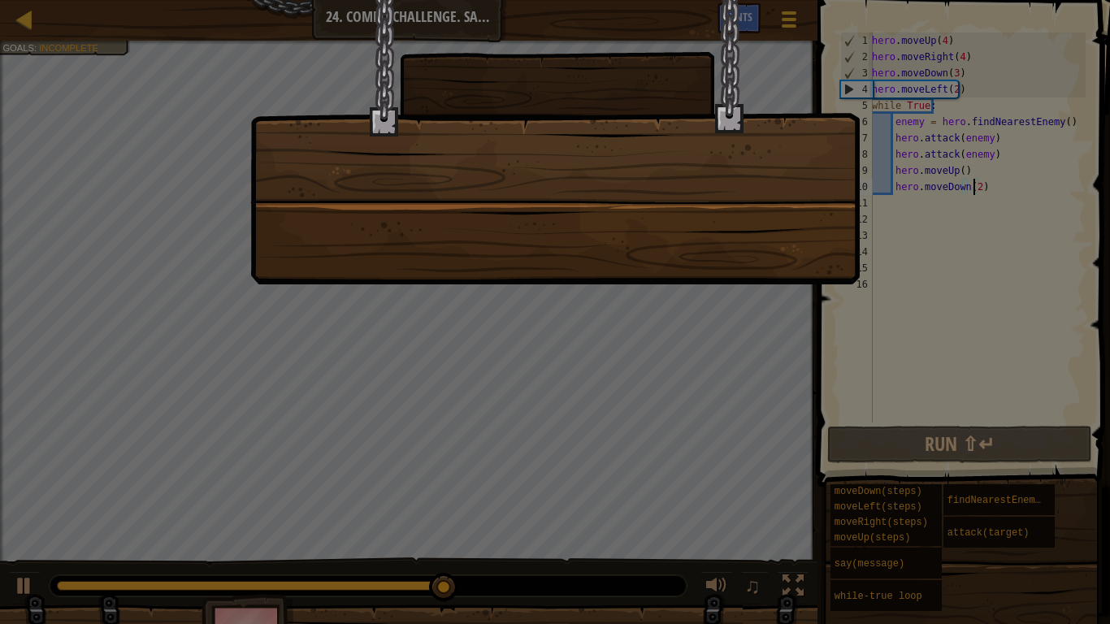
click at [668, 216] on div at bounding box center [554, 142] width 609 height 284
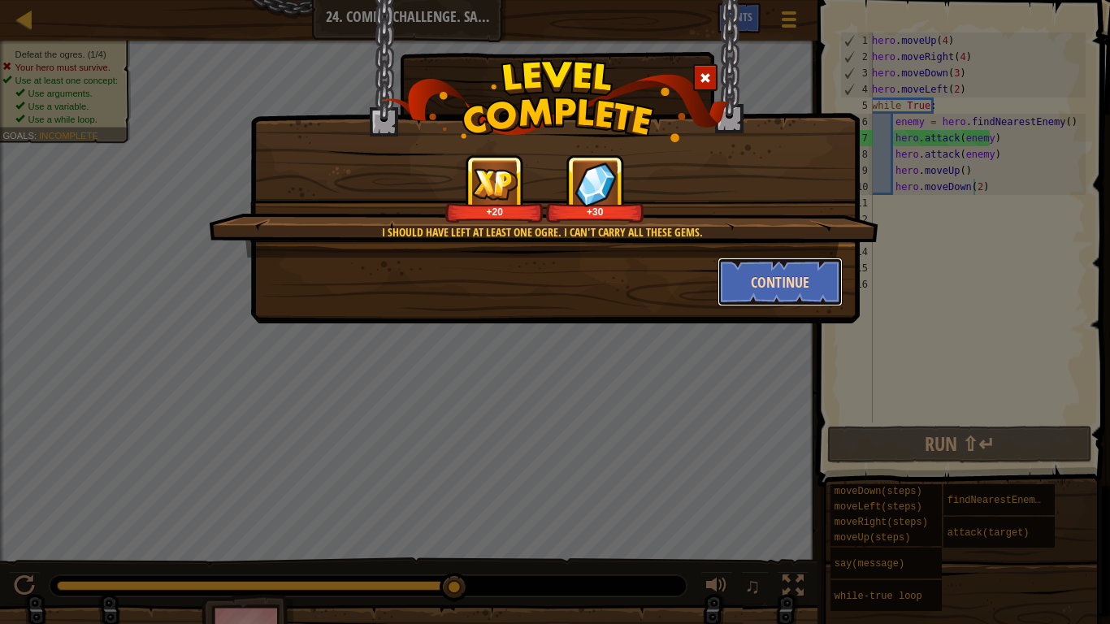
click at [744, 275] on button "Continue" at bounding box center [780, 282] width 126 height 49
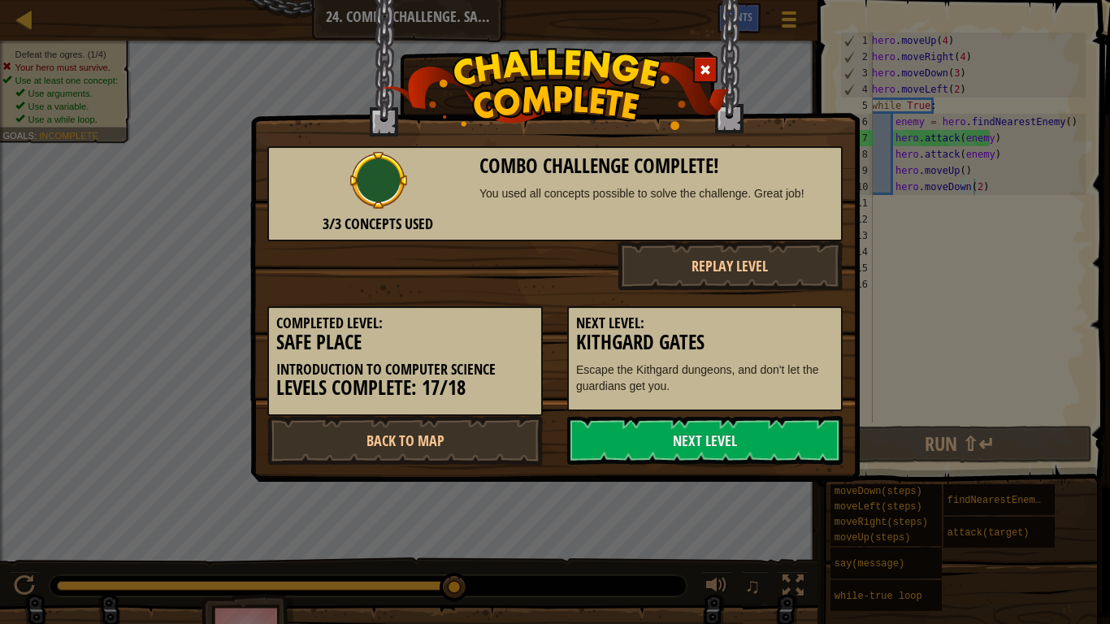
click at [790, 206] on div "Combo Challenge Complete! You used all concepts possible to solve the challenge…" at bounding box center [641, 193] width 325 height 77
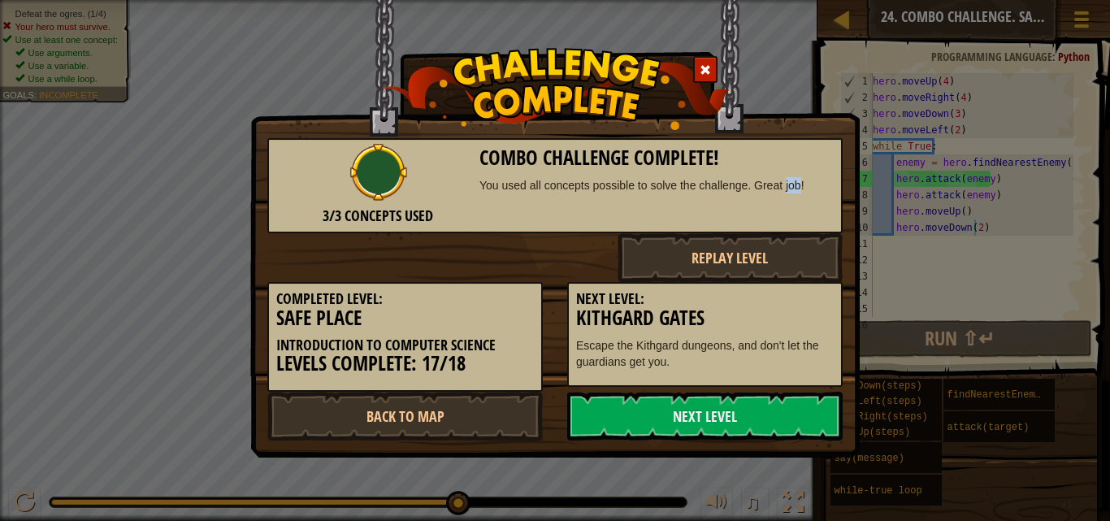
click at [482, 262] on div "Replay Level" at bounding box center [555, 257] width 600 height 49
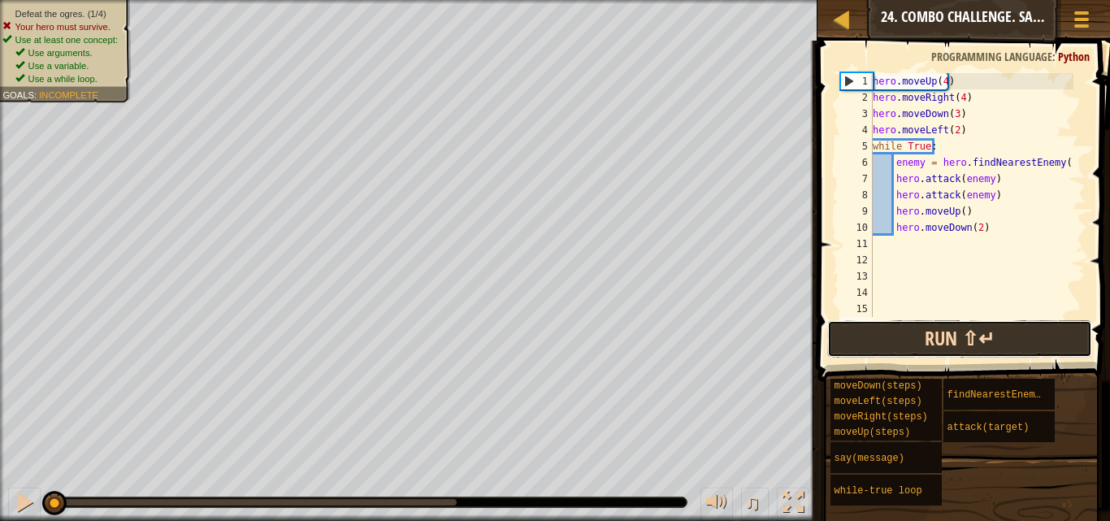
click at [895, 327] on button "Run ⇧↵" at bounding box center [959, 338] width 265 height 37
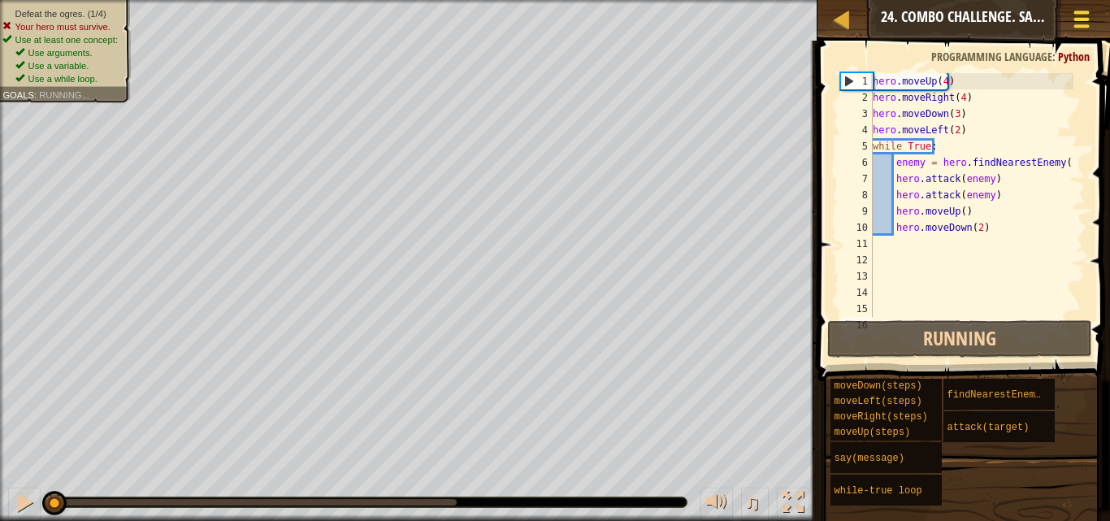
click at [1084, 11] on span at bounding box center [1081, 12] width 15 height 3
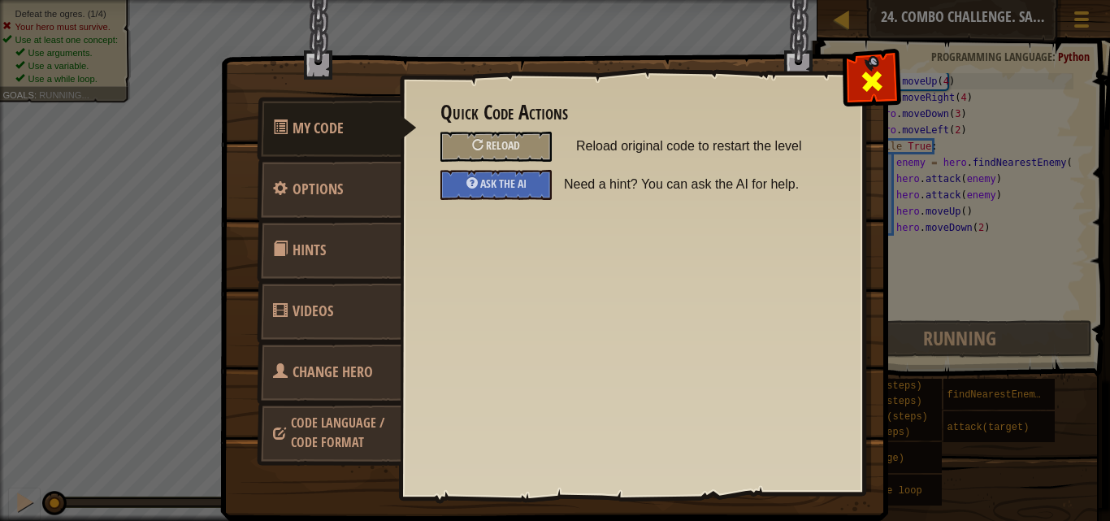
click at [860, 93] on span at bounding box center [872, 81] width 26 height 26
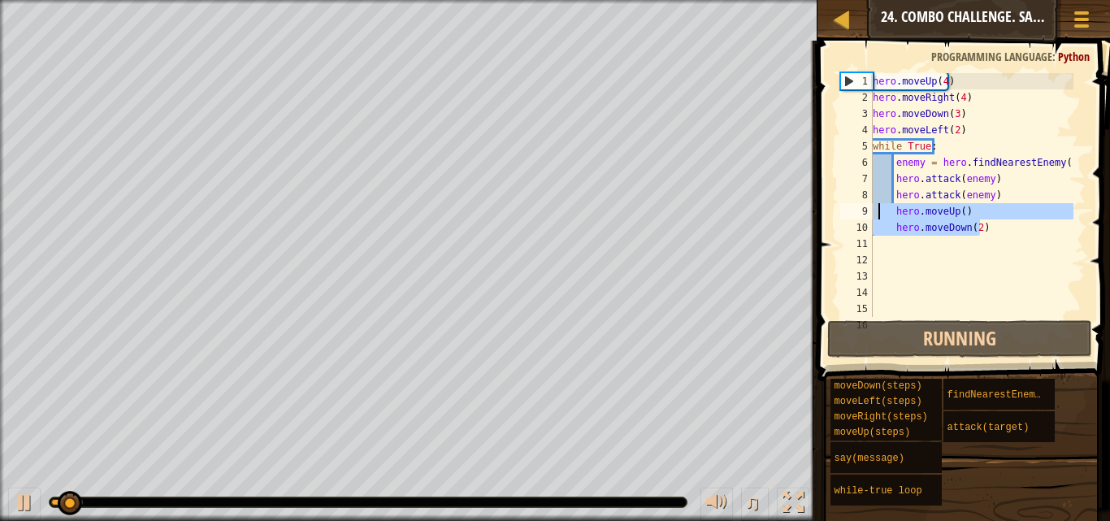
drag, startPoint x: 988, startPoint y: 223, endPoint x: 874, endPoint y: 218, distance: 113.9
click at [874, 218] on div "hero . moveUp ( 4 ) hero . moveRight ( 4 ) hero . moveDown ( 3 ) hero . moveLef…" at bounding box center [971, 211] width 204 height 276
type textarea "hero.moveUp() hero.moveDown(2)"
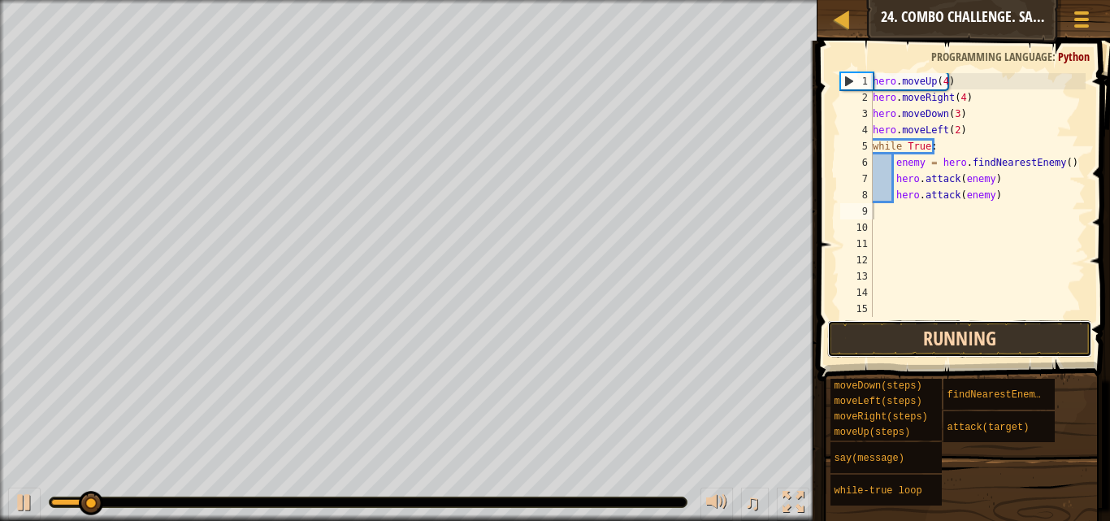
click at [964, 349] on button "Running" at bounding box center [959, 338] width 265 height 37
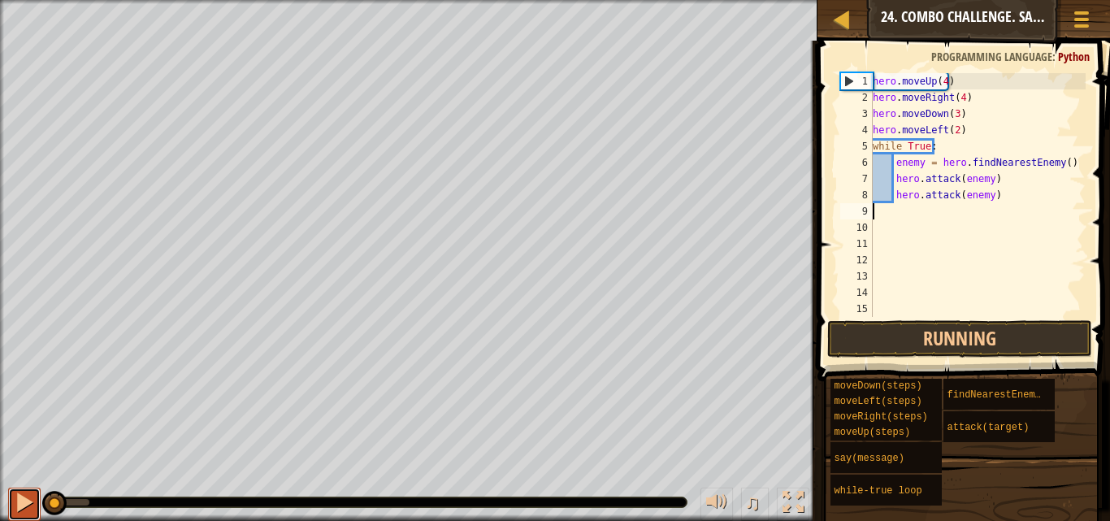
click at [24, 492] on div at bounding box center [24, 502] width 21 height 21
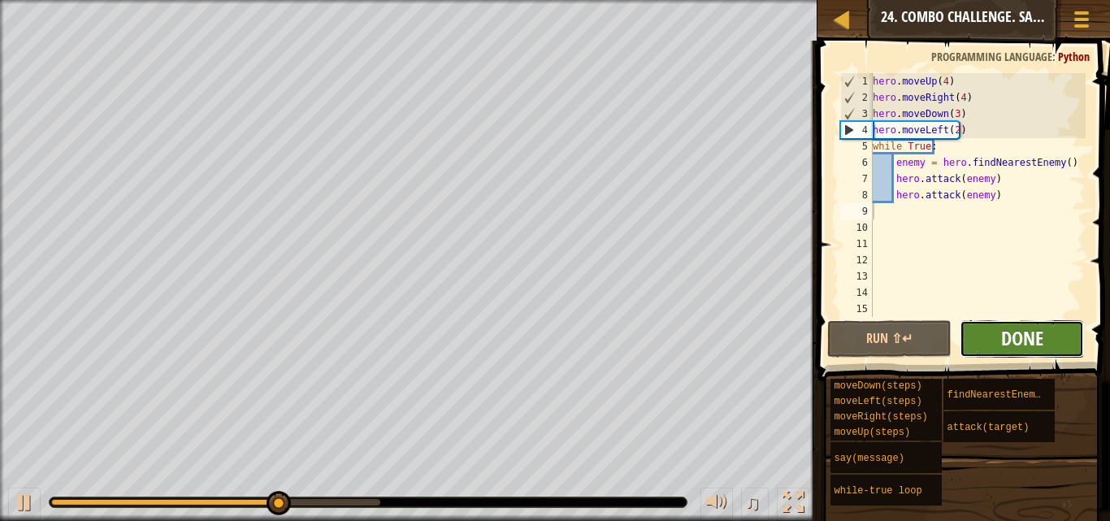
click at [1009, 326] on span "Done" at bounding box center [1022, 338] width 42 height 26
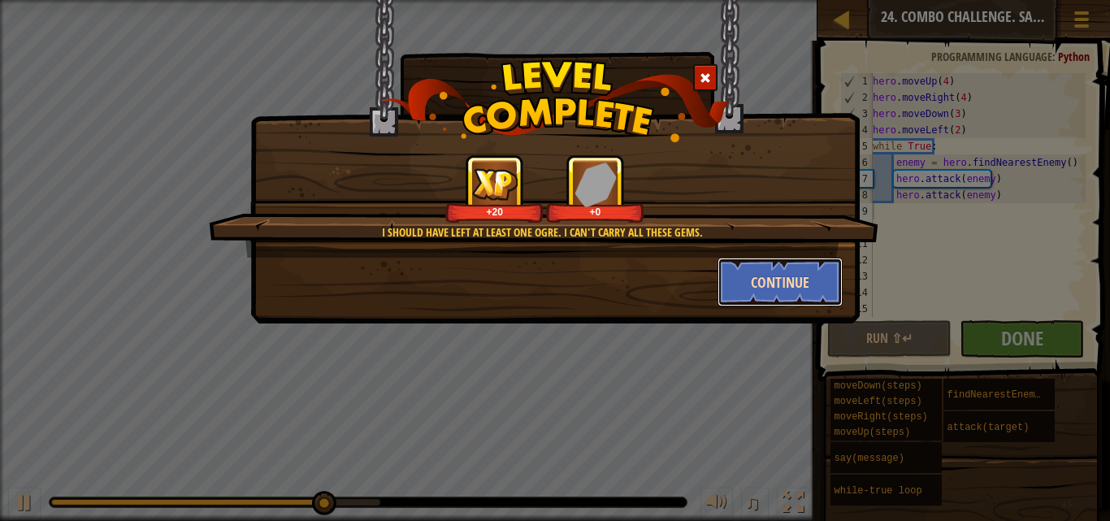
click at [808, 273] on button "Continue" at bounding box center [780, 282] width 126 height 49
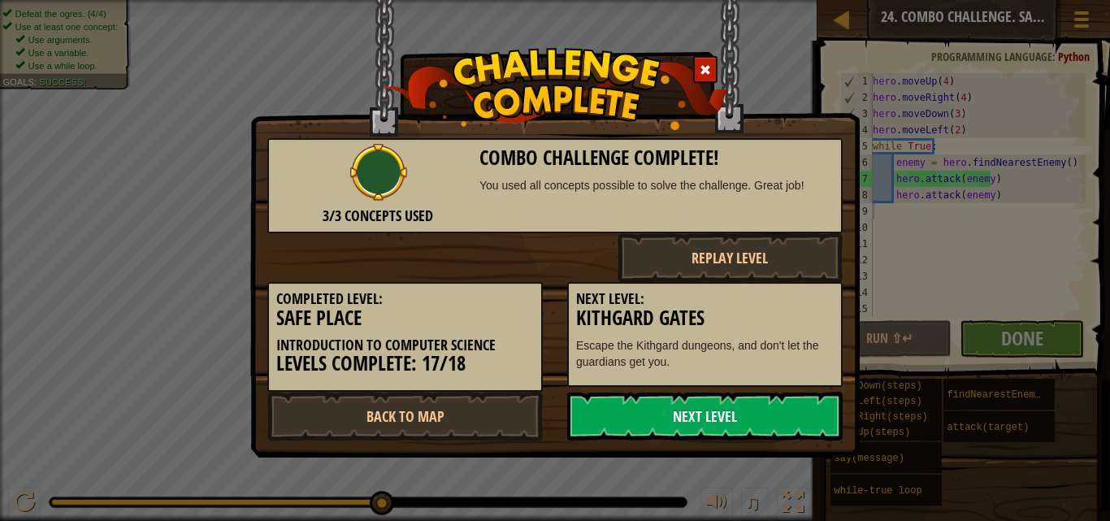
click at [654, 417] on link "Next Level" at bounding box center [704, 416] width 275 height 49
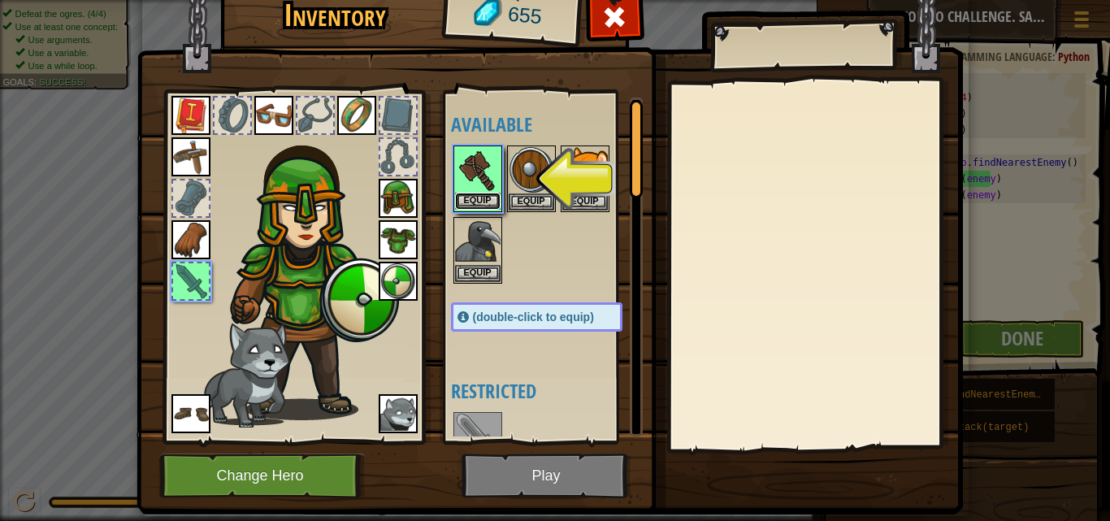
click at [485, 200] on button "Equip" at bounding box center [478, 201] width 46 height 17
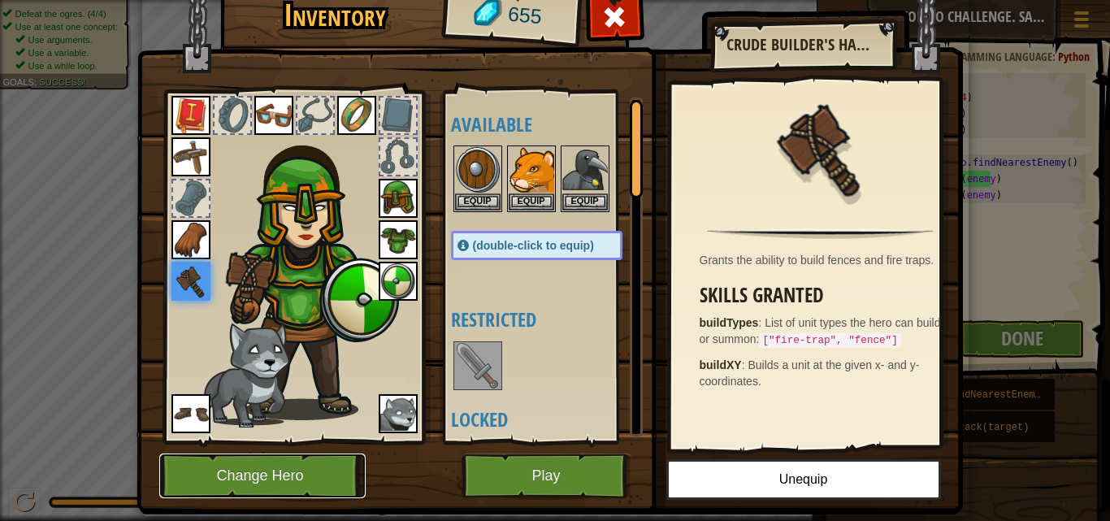
click at [301, 467] on button "Change Hero" at bounding box center [262, 475] width 206 height 45
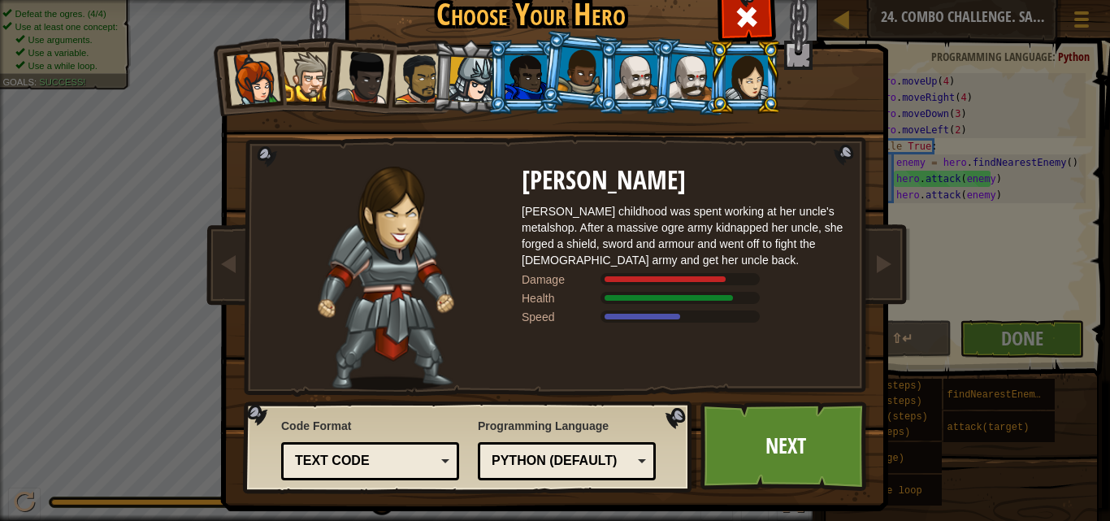
click at [691, 79] on div at bounding box center [692, 77] width 46 height 46
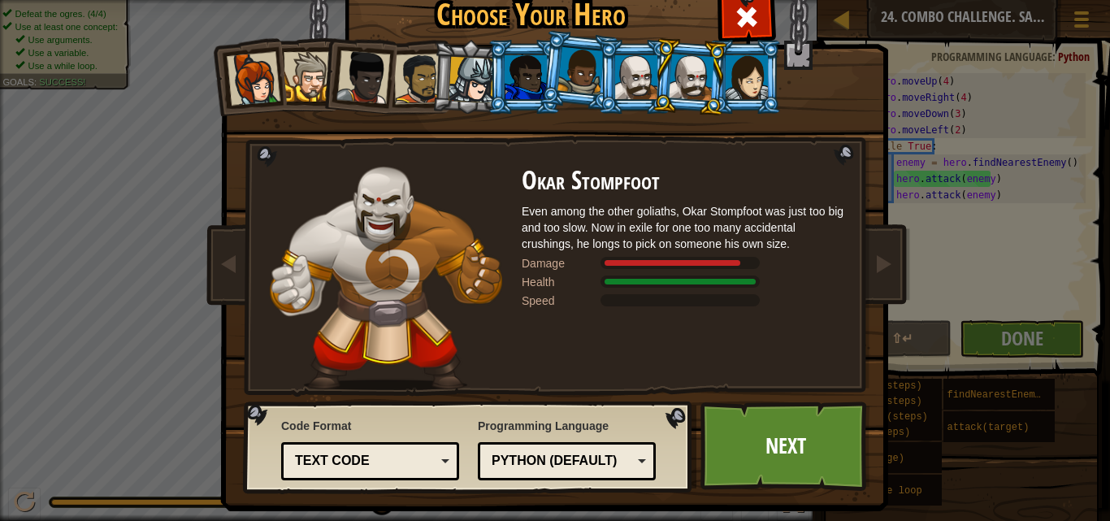
click at [616, 77] on div at bounding box center [636, 77] width 42 height 44
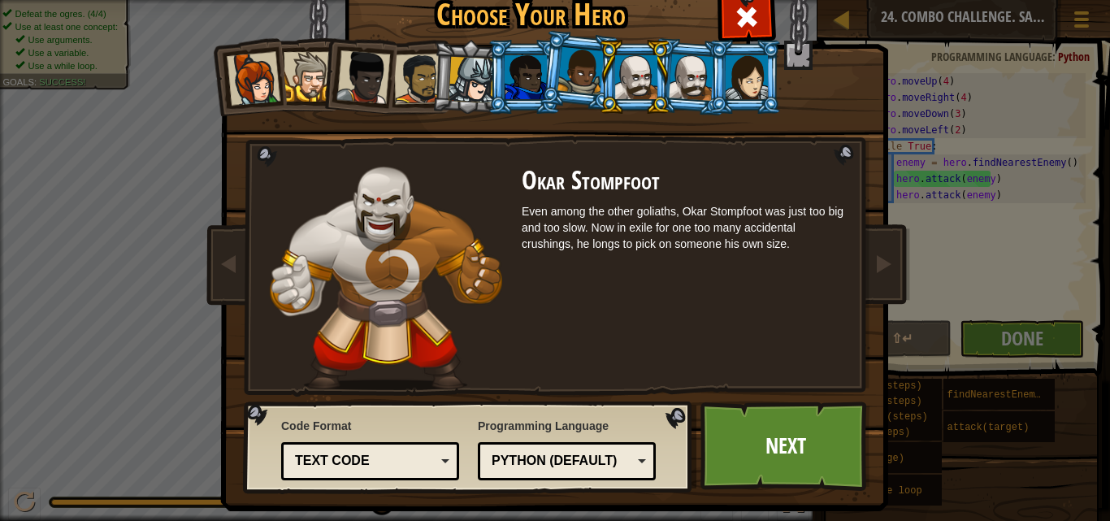
click at [557, 90] on div at bounding box center [580, 71] width 46 height 48
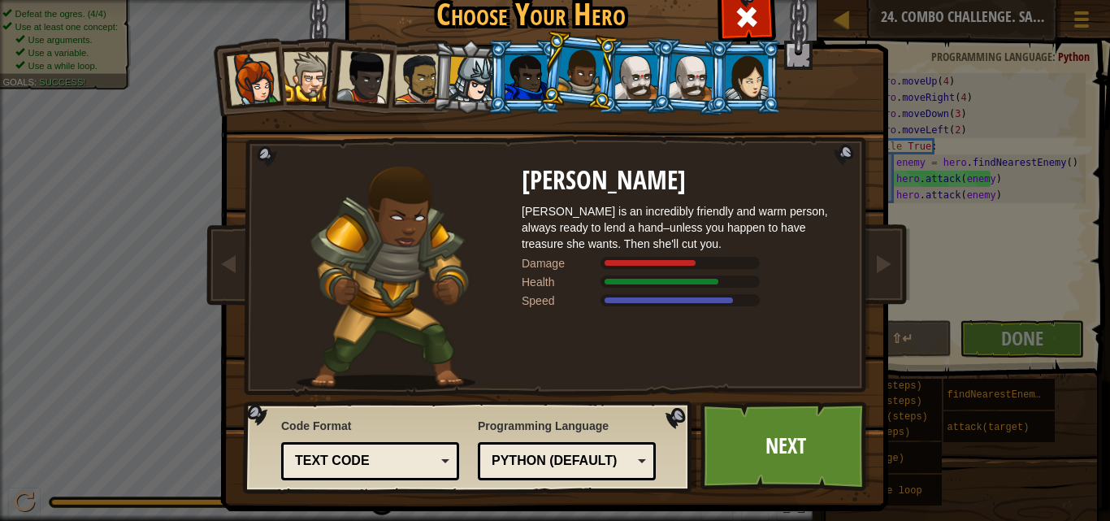
click at [651, 89] on li at bounding box center [690, 76] width 78 height 79
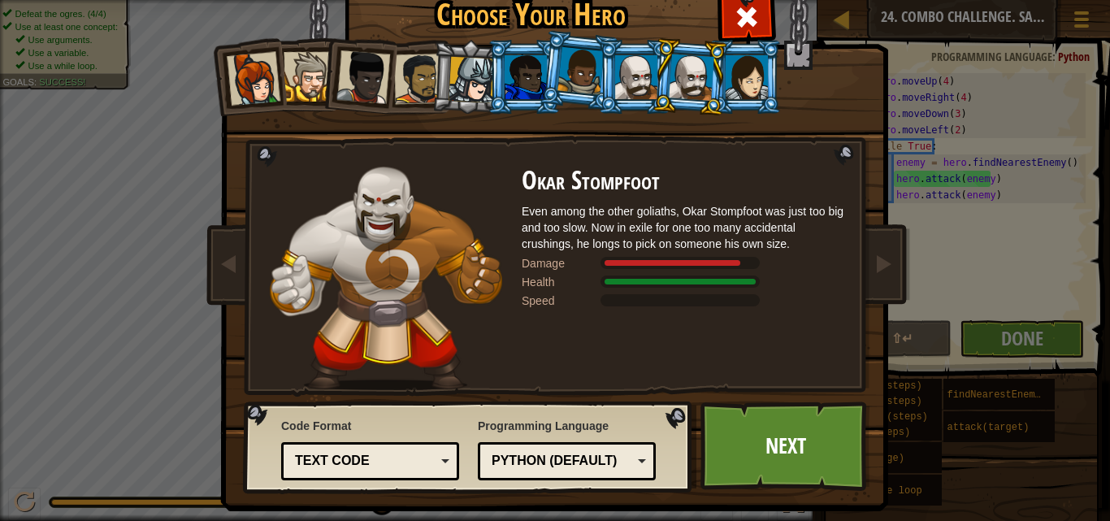
click at [716, 81] on li at bounding box center [690, 76] width 78 height 79
click at [626, 76] on div at bounding box center [636, 77] width 42 height 44
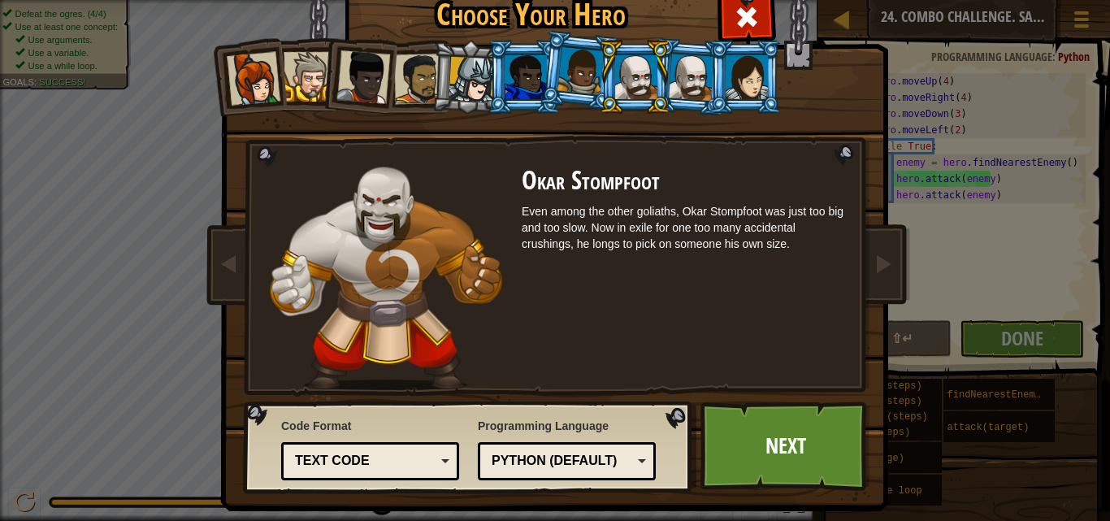
click at [565, 71] on div at bounding box center [580, 71] width 46 height 48
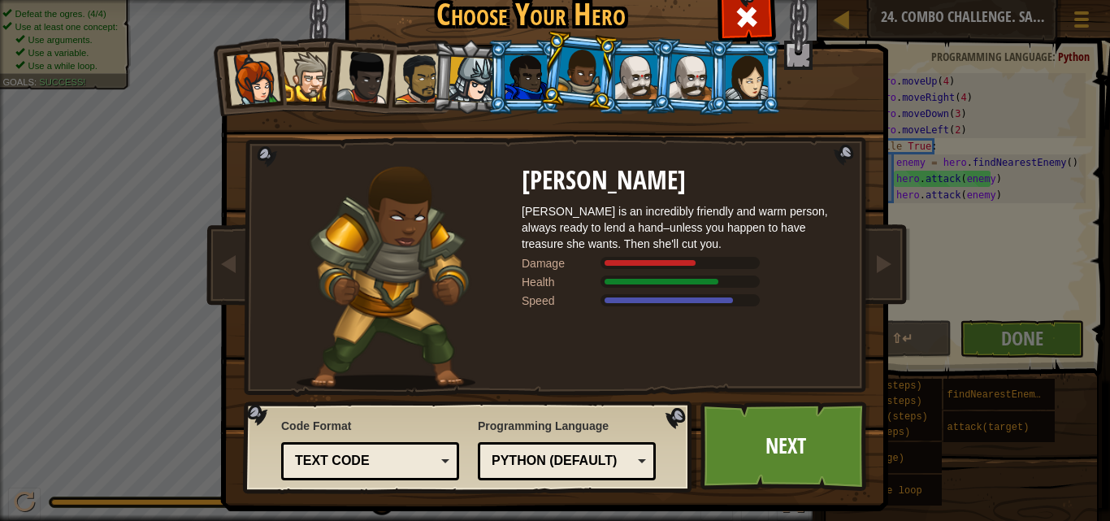
click at [505, 74] on div at bounding box center [526, 77] width 42 height 44
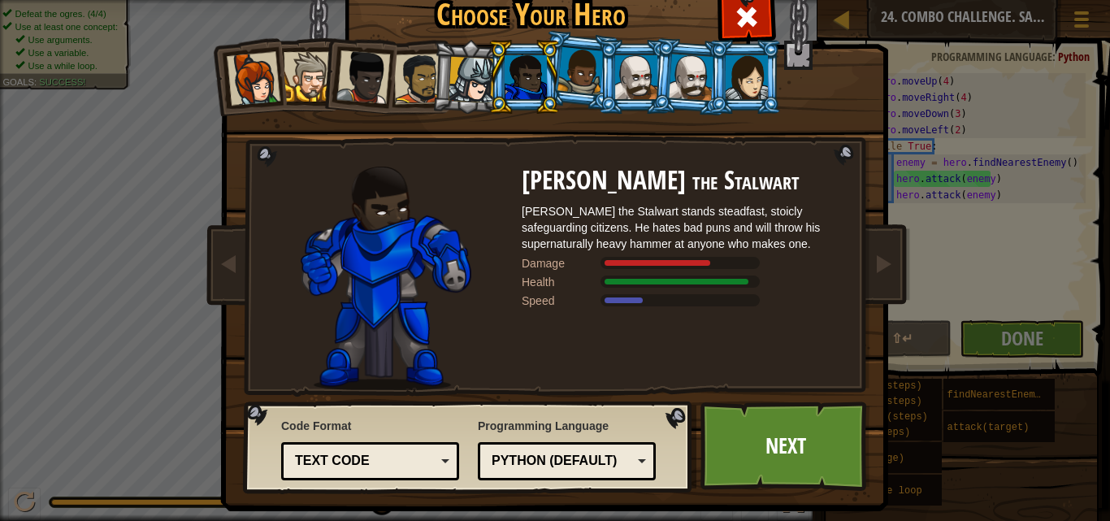
click at [764, 84] on li at bounding box center [745, 77] width 73 height 74
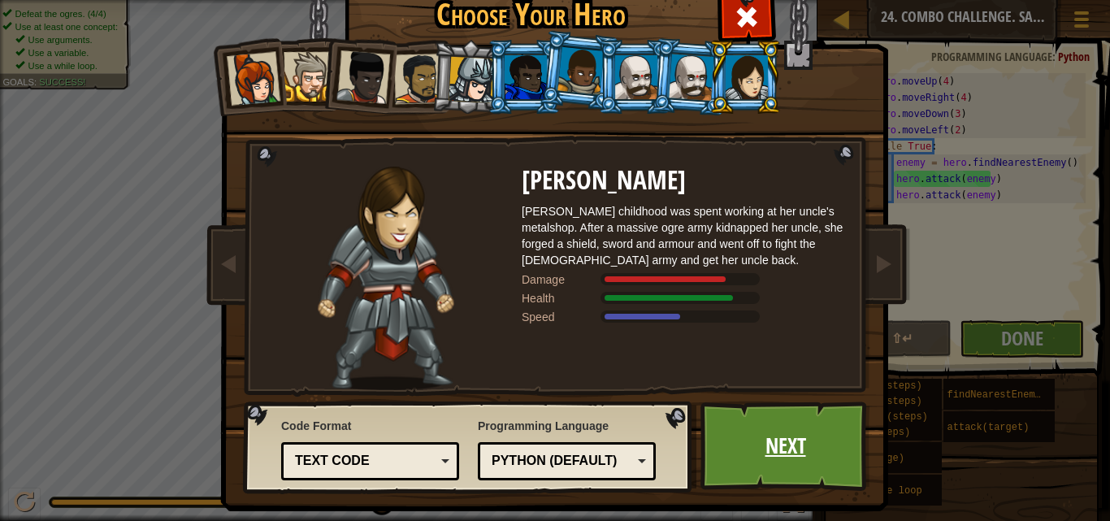
click at [813, 438] on link "Next" at bounding box center [785, 445] width 170 height 89
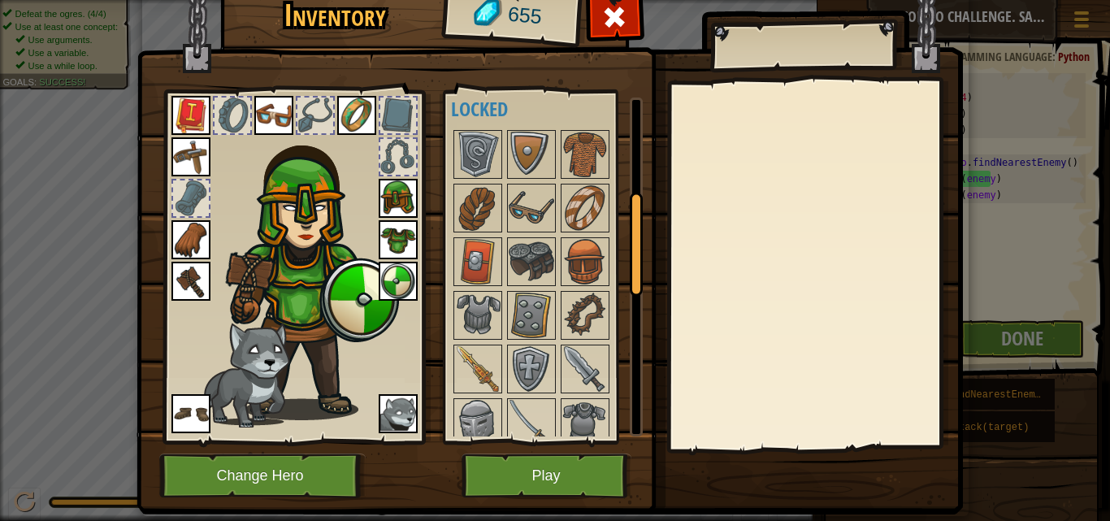
scroll to position [312, 0]
click at [527, 293] on img at bounding box center [532, 314] width 46 height 46
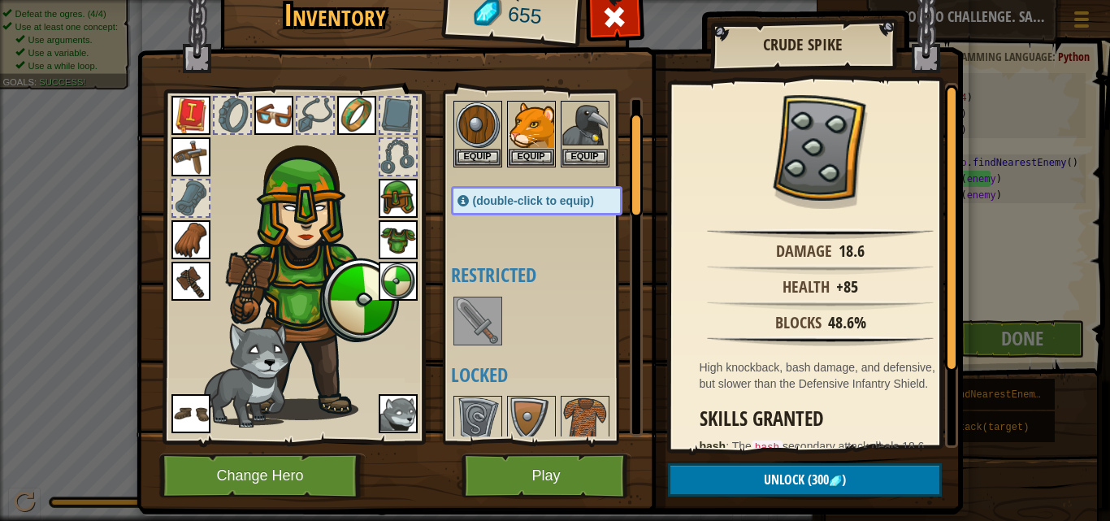
scroll to position [0, 0]
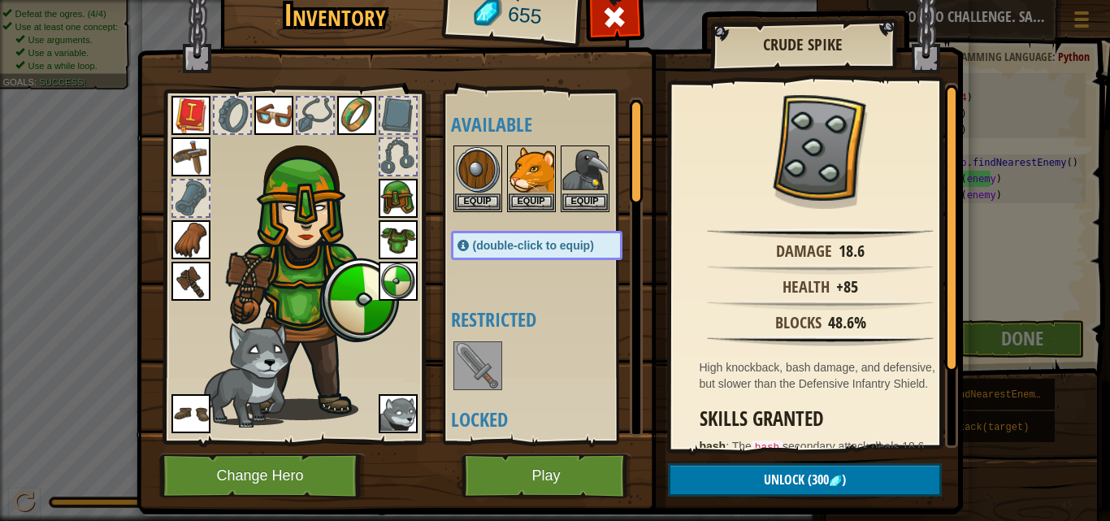
click at [397, 284] on img at bounding box center [398, 281] width 39 height 39
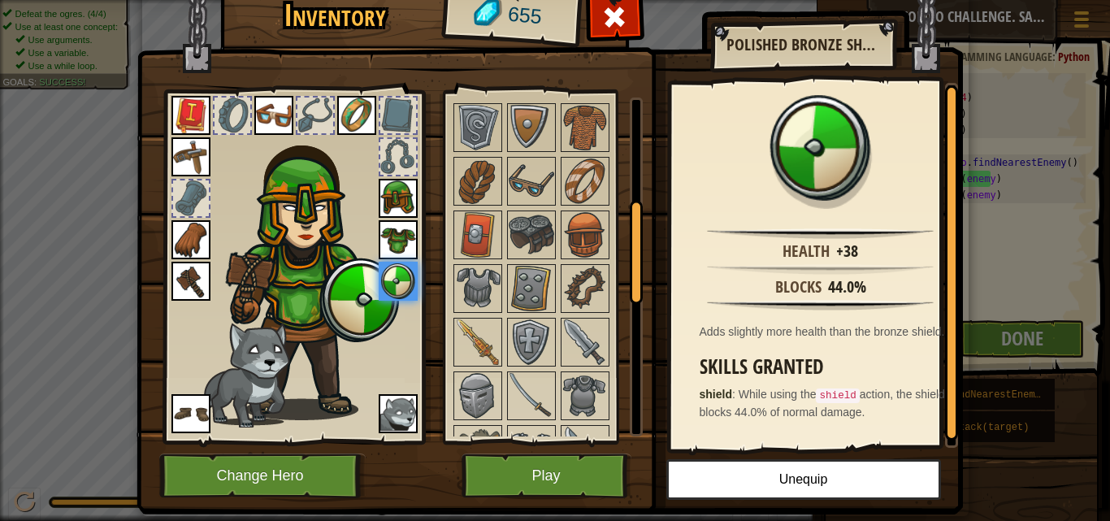
scroll to position [337, 0]
click at [528, 280] on img at bounding box center [532, 289] width 46 height 46
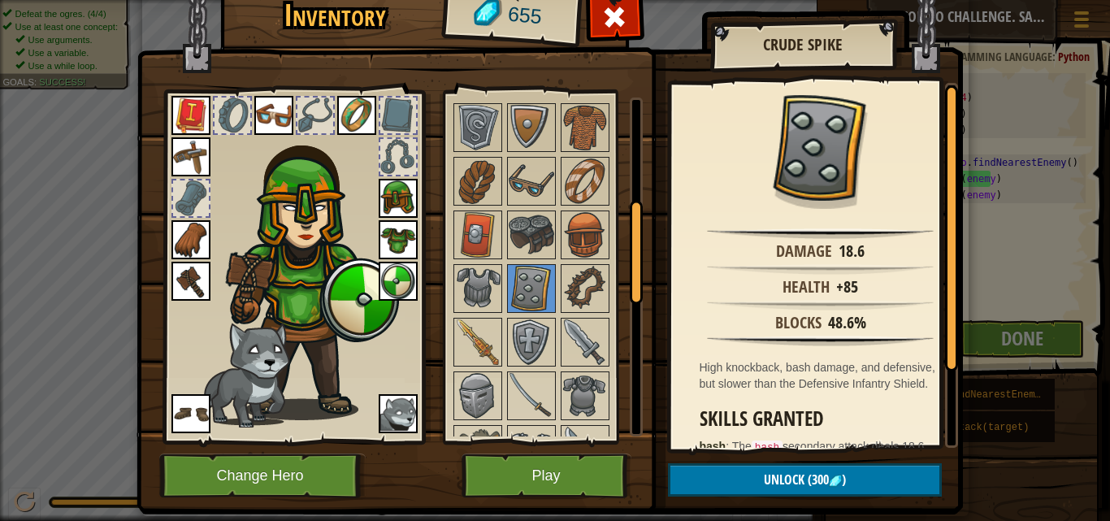
click at [384, 290] on img at bounding box center [398, 281] width 39 height 39
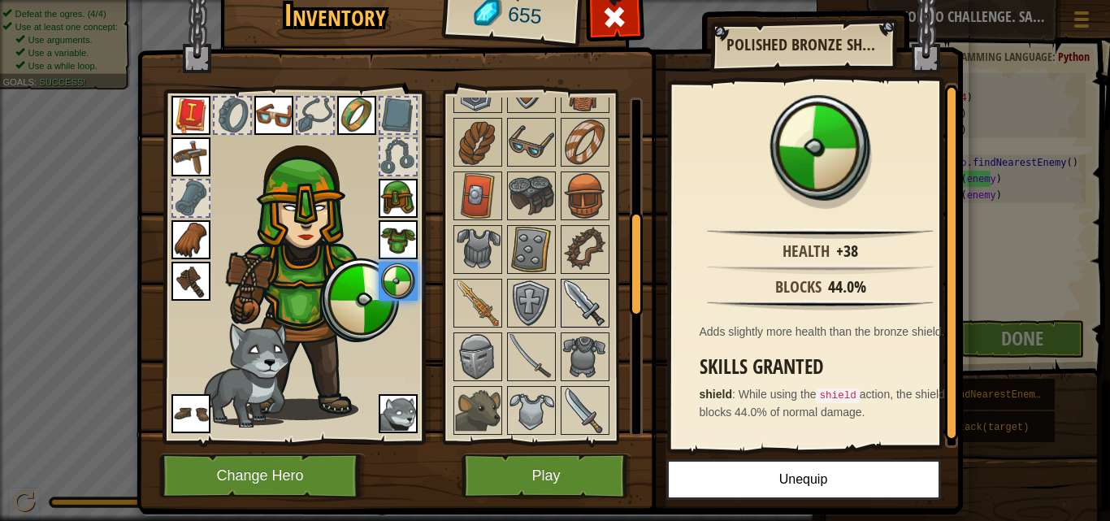
scroll to position [377, 0]
click at [533, 254] on img at bounding box center [532, 249] width 46 height 46
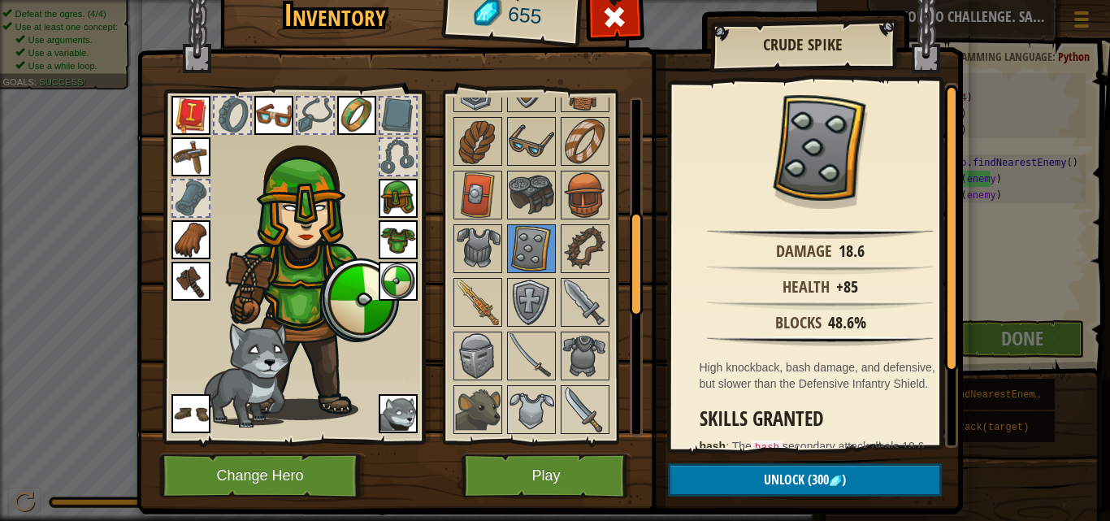
click at [397, 272] on img at bounding box center [398, 281] width 39 height 39
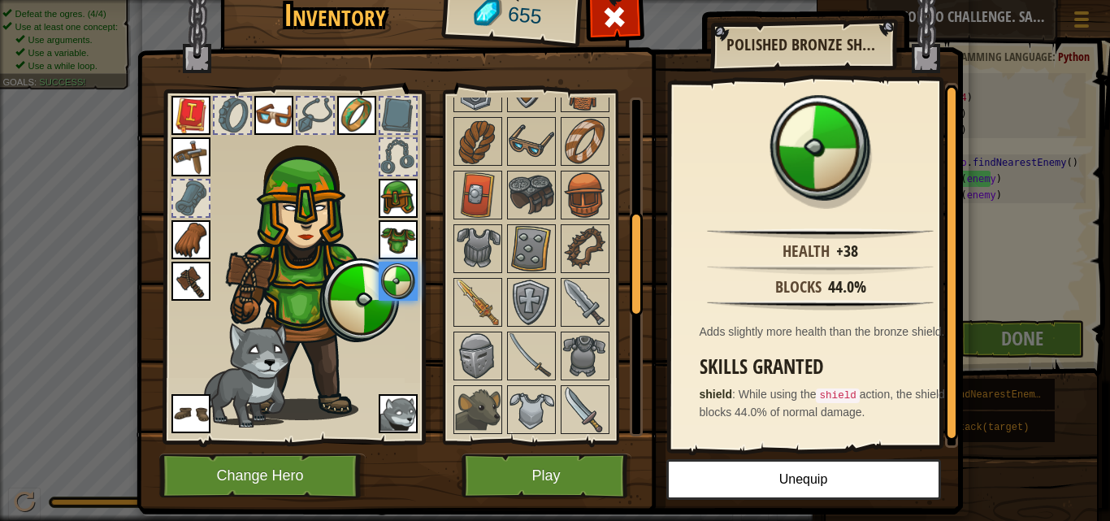
click at [553, 235] on div at bounding box center [553, 463] width 204 height 804
click at [534, 240] on img at bounding box center [532, 249] width 46 height 46
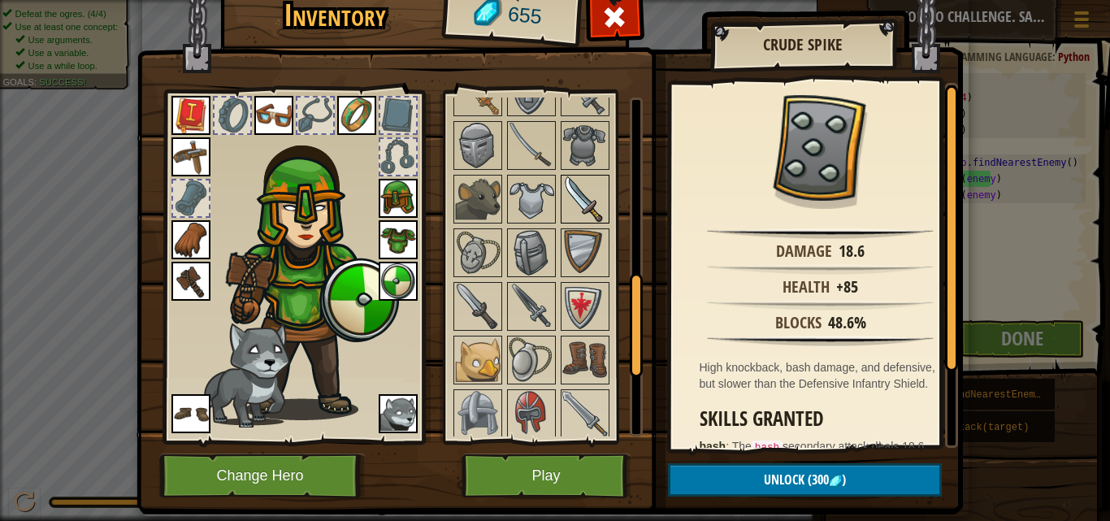
scroll to position [579, 0]
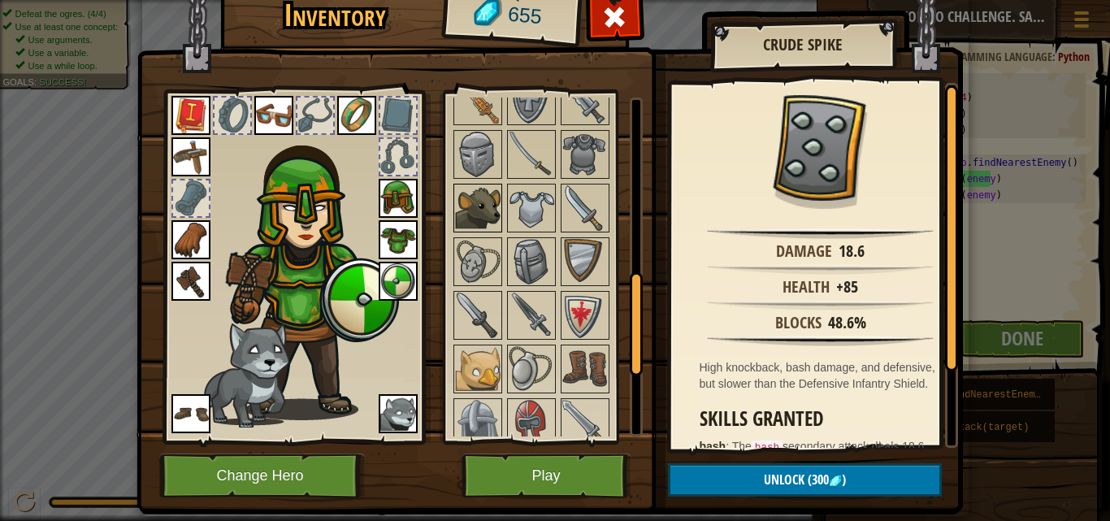
click at [479, 219] on img at bounding box center [478, 208] width 46 height 46
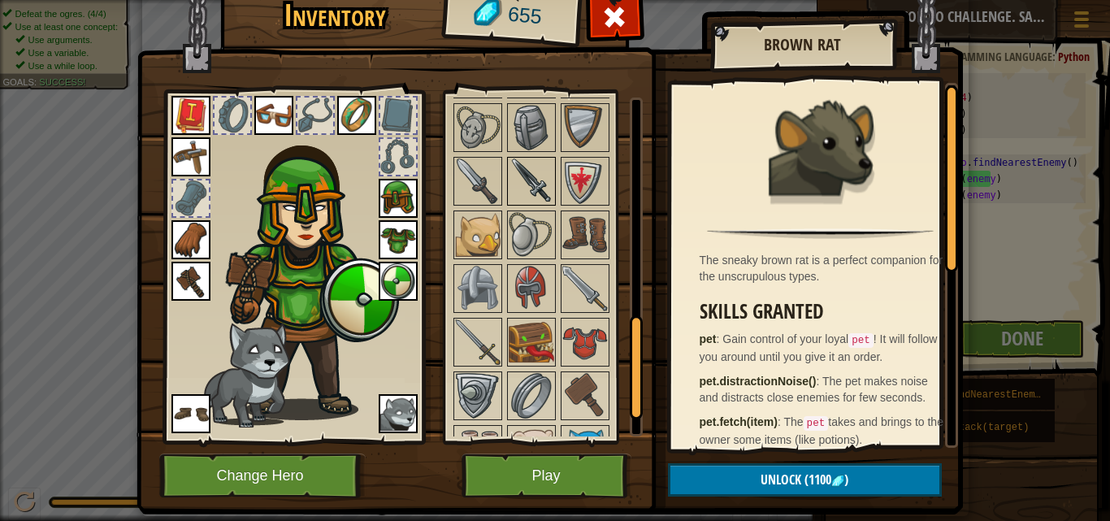
scroll to position [726, 0]
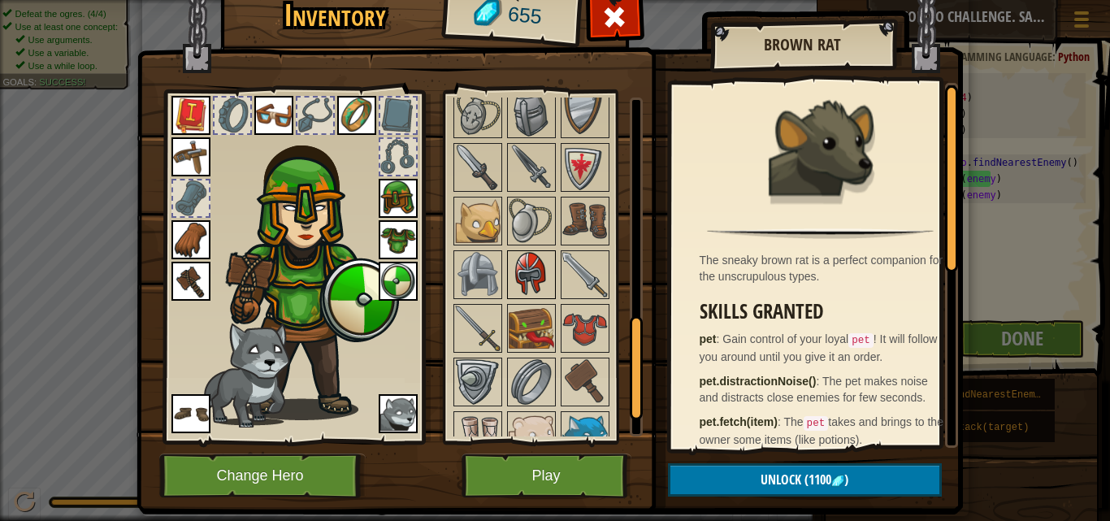
click at [530, 297] on img at bounding box center [532, 275] width 46 height 46
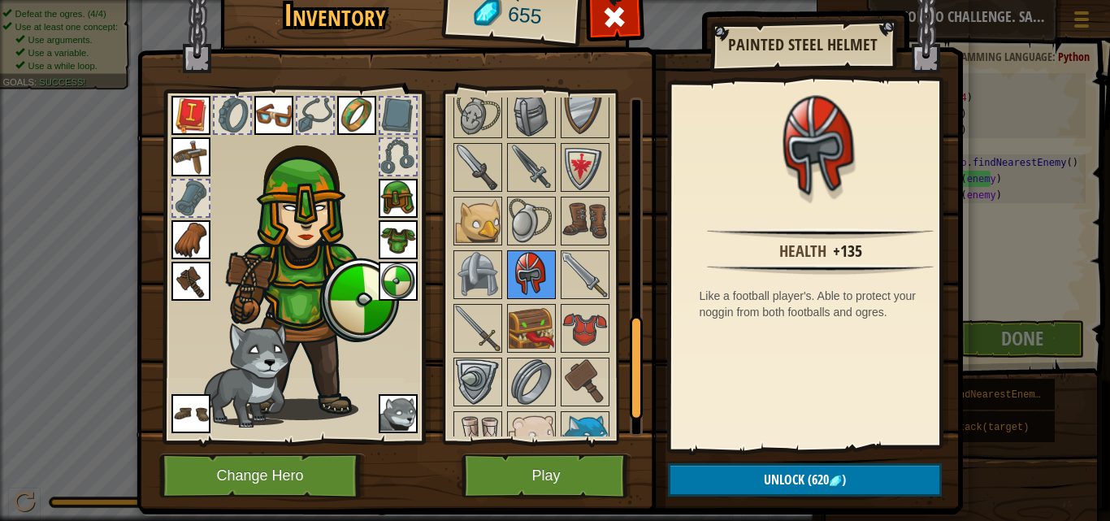
click at [530, 297] on img at bounding box center [532, 275] width 46 height 46
click at [530, 329] on img at bounding box center [532, 329] width 46 height 46
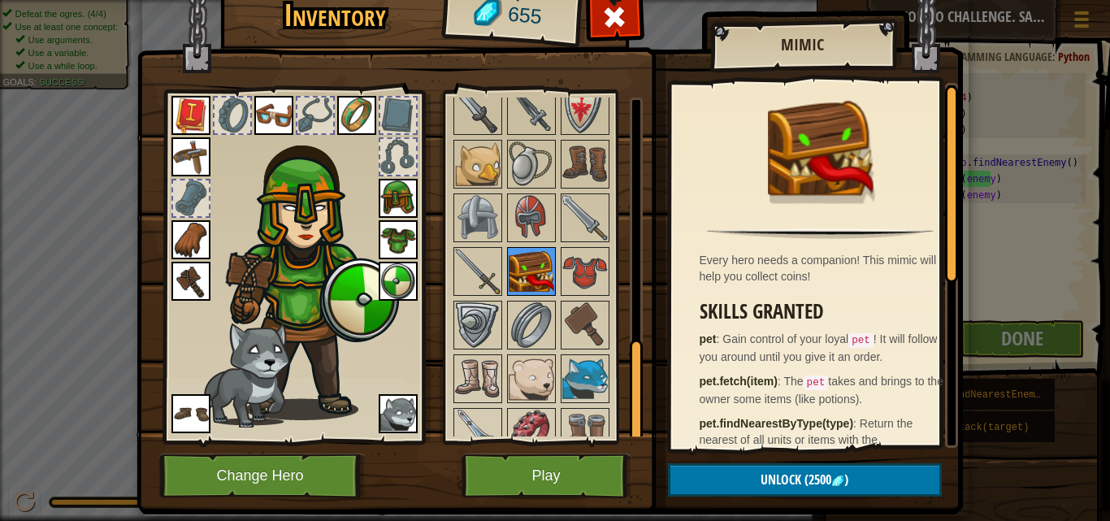
scroll to position [806, 0]
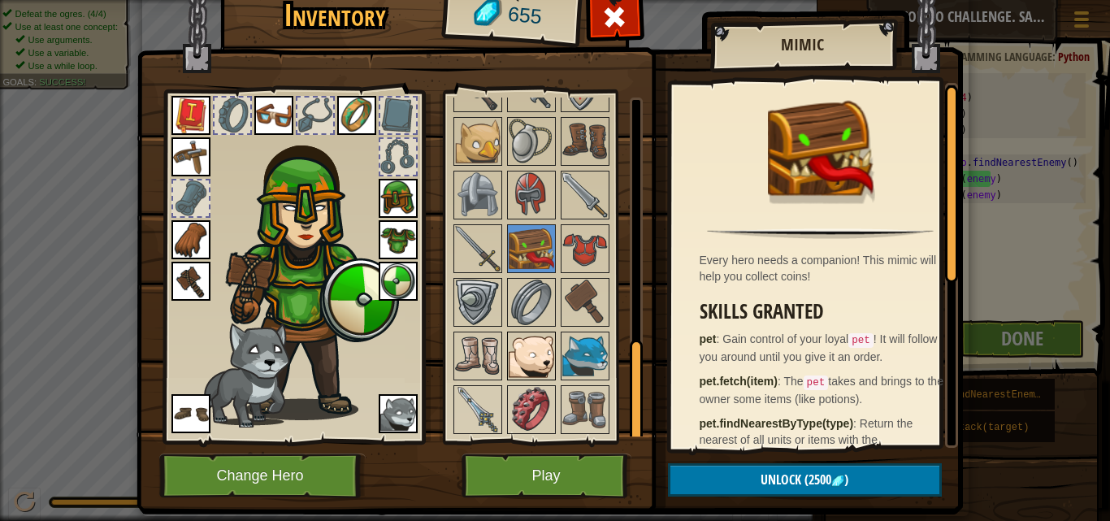
click at [547, 340] on img at bounding box center [532, 356] width 46 height 46
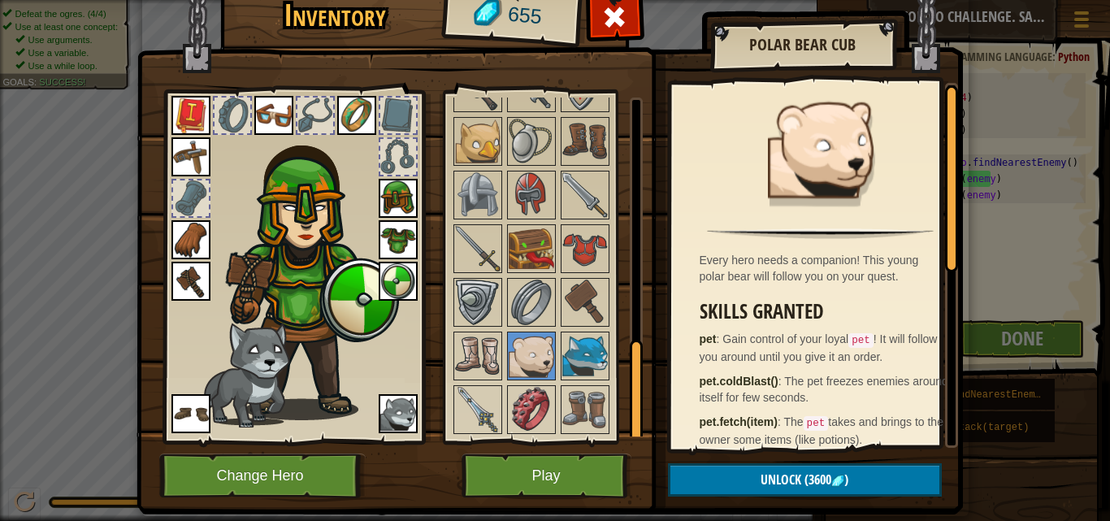
click at [606, 356] on div at bounding box center [553, 34] width 204 height 804
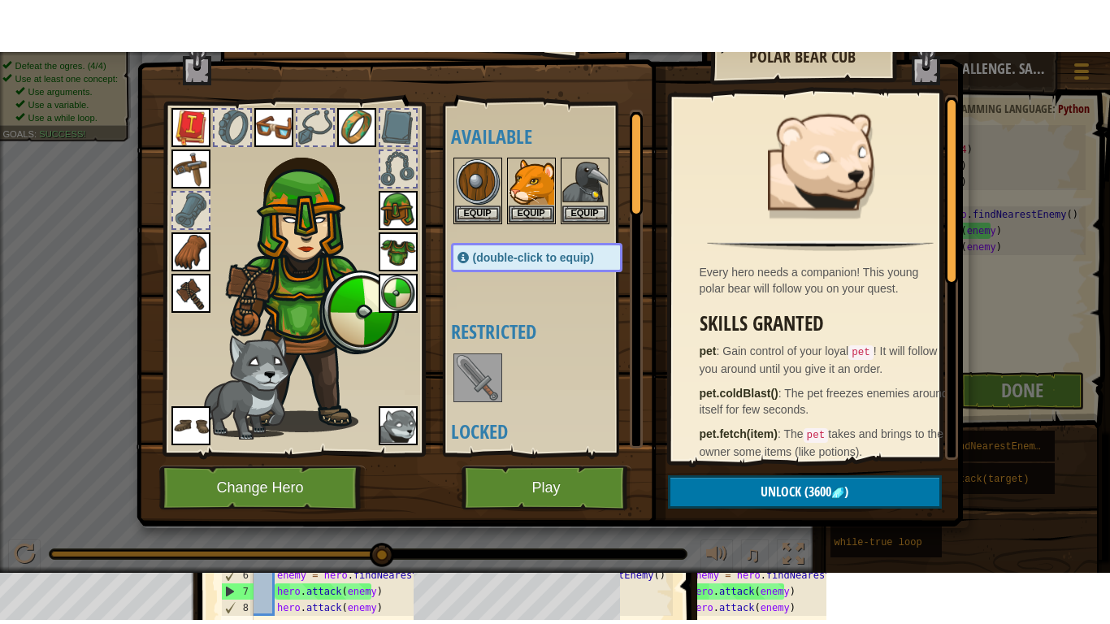
scroll to position [0, 0]
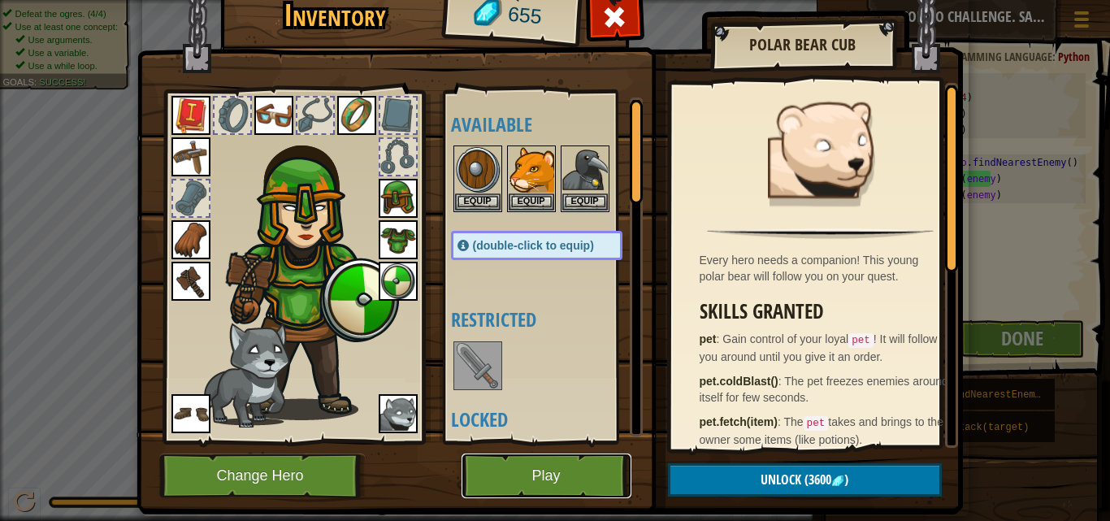
click at [548, 478] on button "Play" at bounding box center [547, 475] width 170 height 45
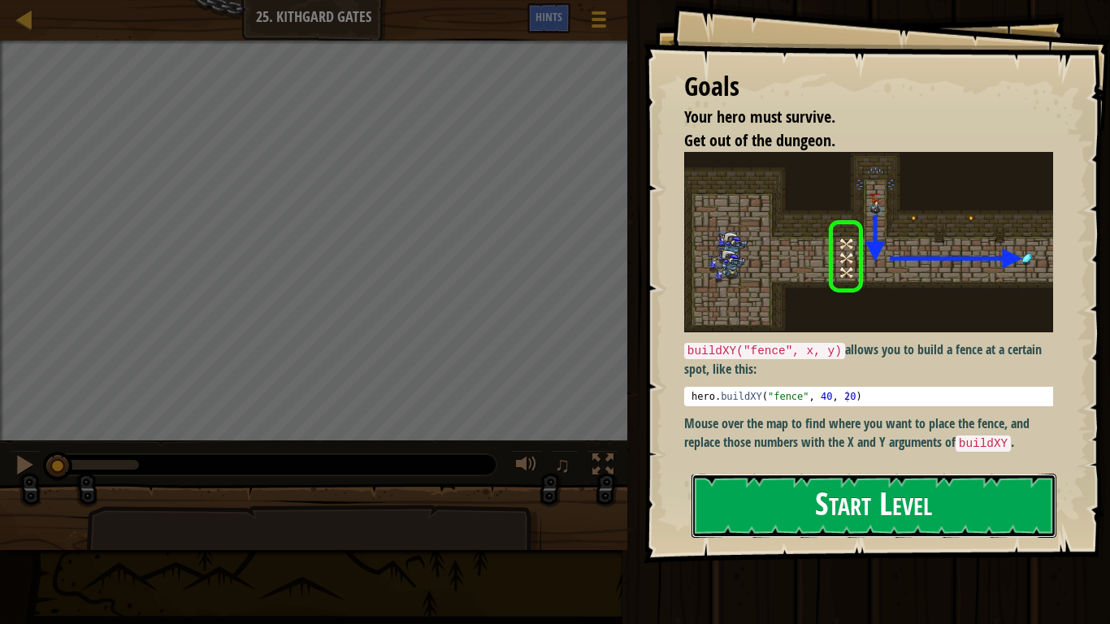
click at [774, 490] on button "Start Level" at bounding box center [873, 506] width 365 height 64
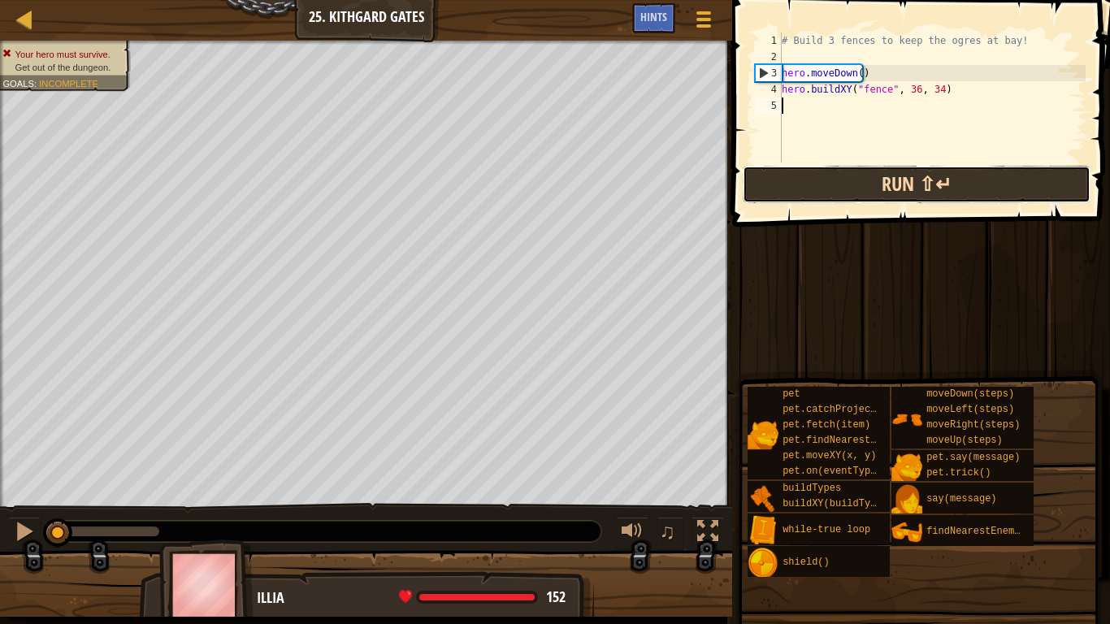
click at [824, 184] on div "1 2 3 4 5 # Build 3 fences to keep the ogres at bay! hero . moveDown ( ) hero .…" at bounding box center [918, 145] width 383 height 275
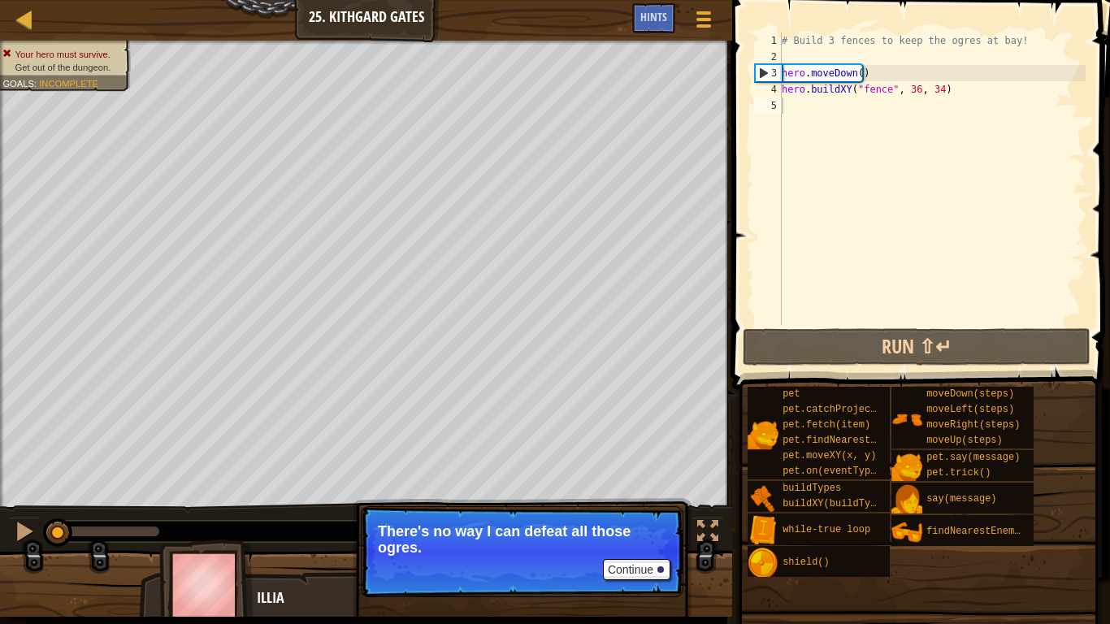
click at [617, 520] on p "Continue There's no way I can defeat all those ogres." at bounding box center [522, 551] width 323 height 91
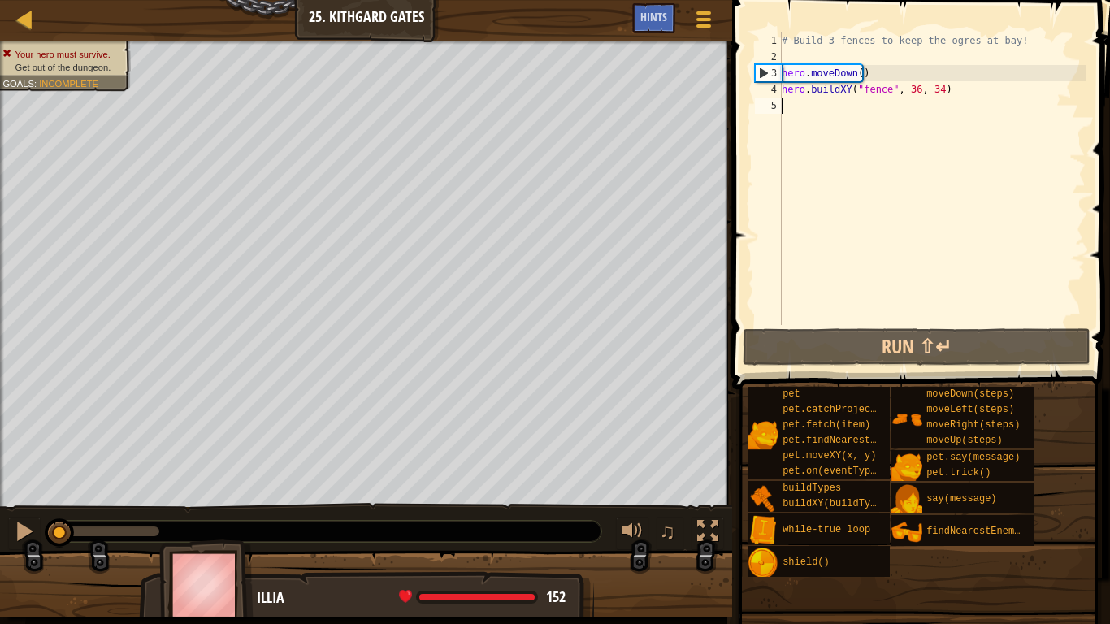
click at [618, 520] on div at bounding box center [366, 590] width 732 height 81
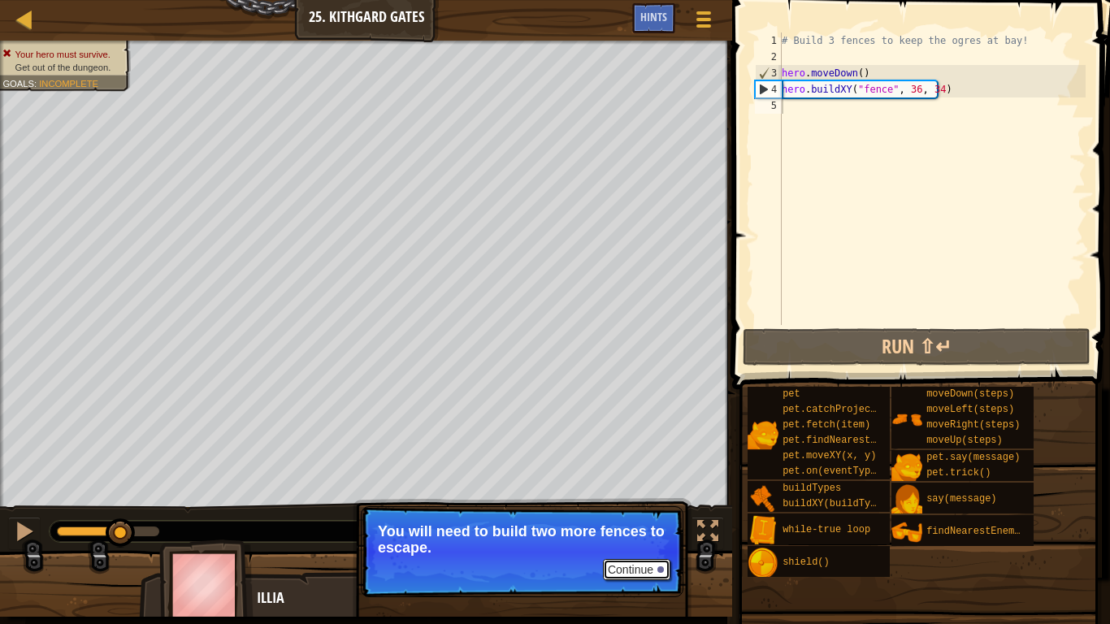
click at [620, 520] on button "Continue" at bounding box center [636, 569] width 67 height 21
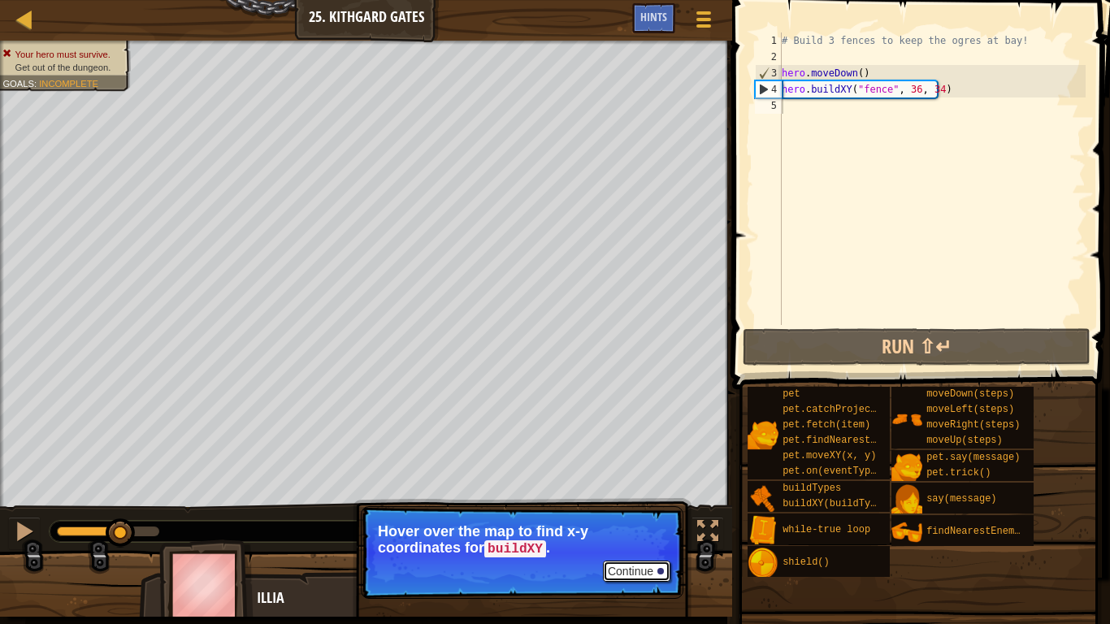
click at [643, 520] on button "Continue" at bounding box center [636, 571] width 67 height 21
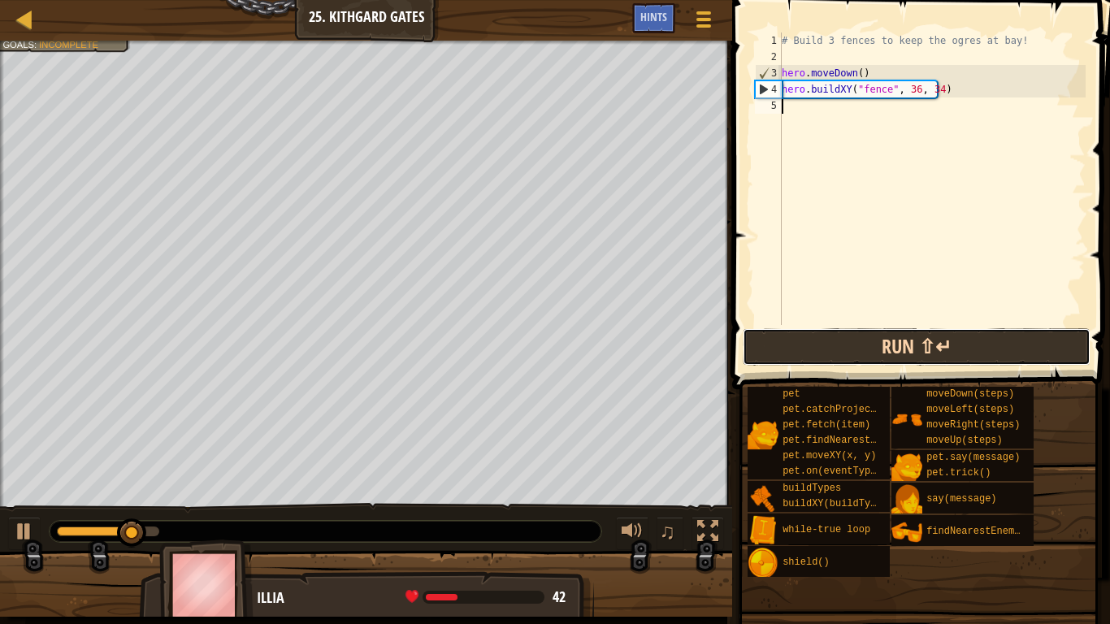
click at [830, 344] on button "Run ⇧↵" at bounding box center [917, 346] width 348 height 37
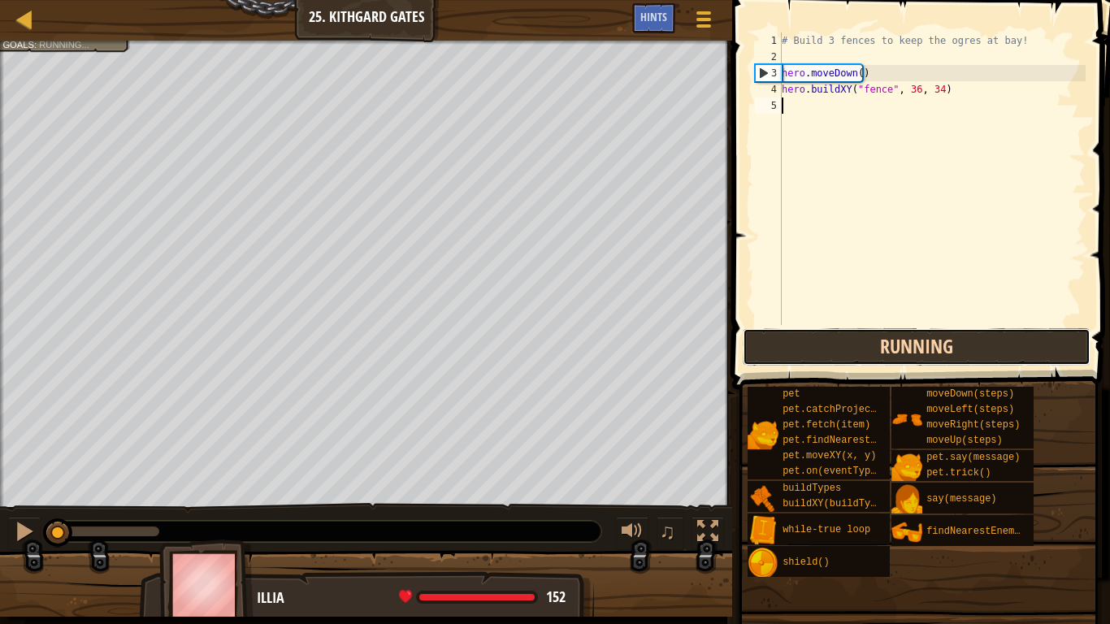
click at [839, 338] on button "Running" at bounding box center [917, 346] width 348 height 37
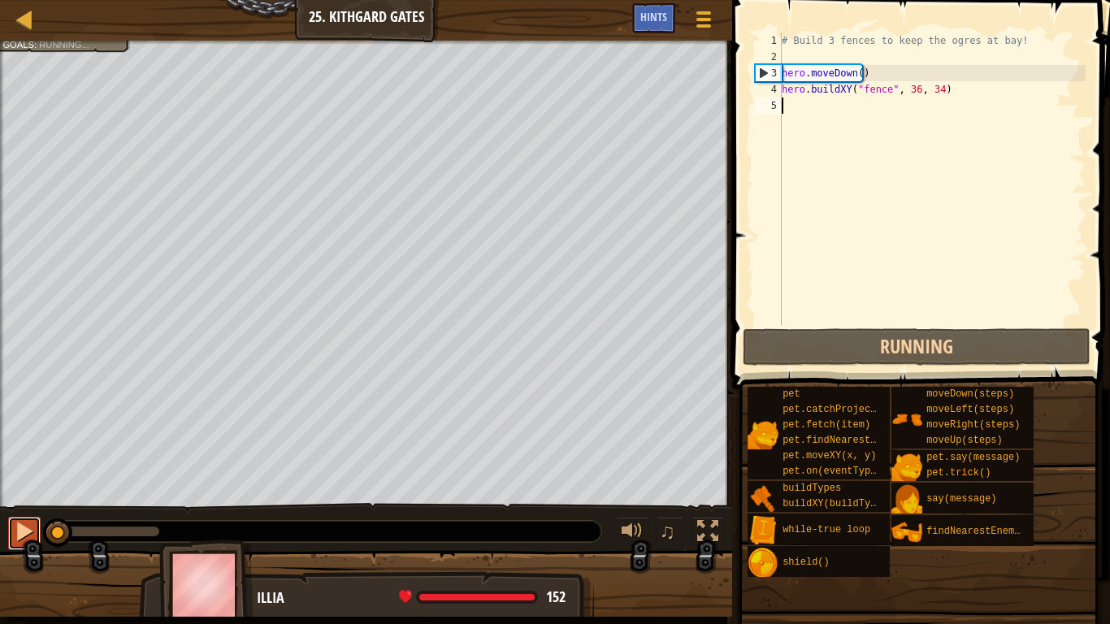
click at [17, 520] on div at bounding box center [24, 531] width 21 height 21
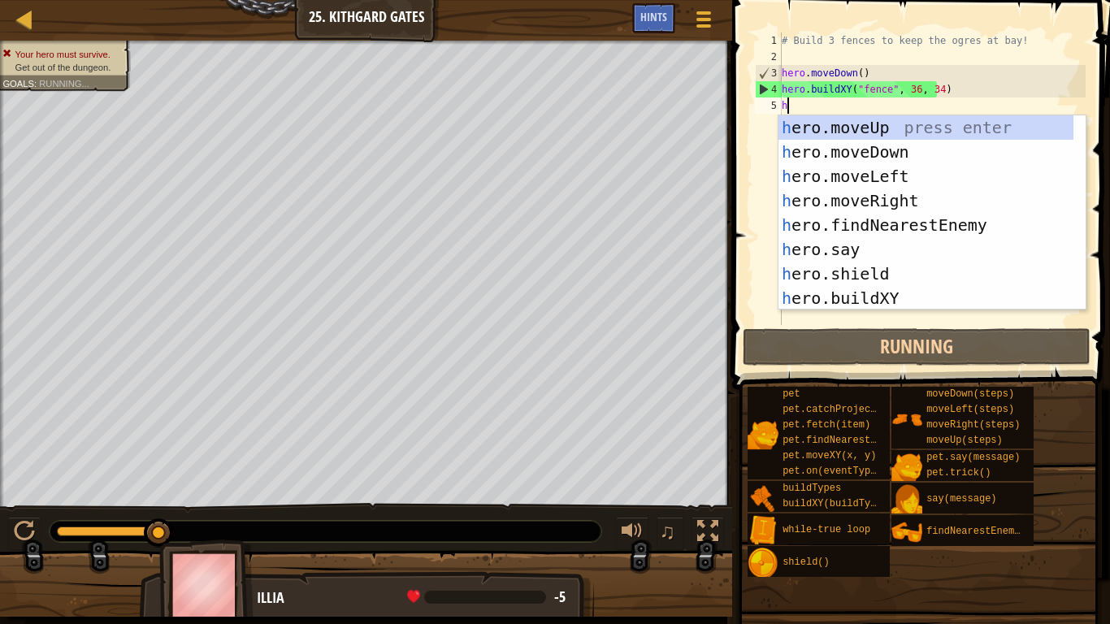
scroll to position [7, 0]
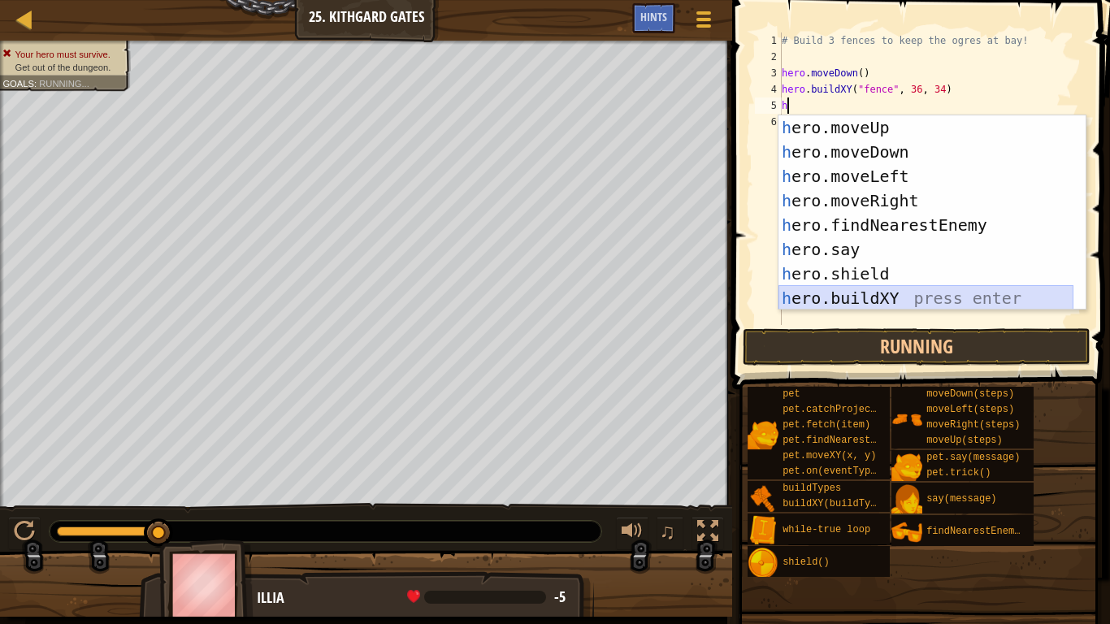
click at [910, 289] on div "h ero.moveUp press enter h ero.moveDown press enter h ero.moveLeft press enter …" at bounding box center [925, 237] width 295 height 244
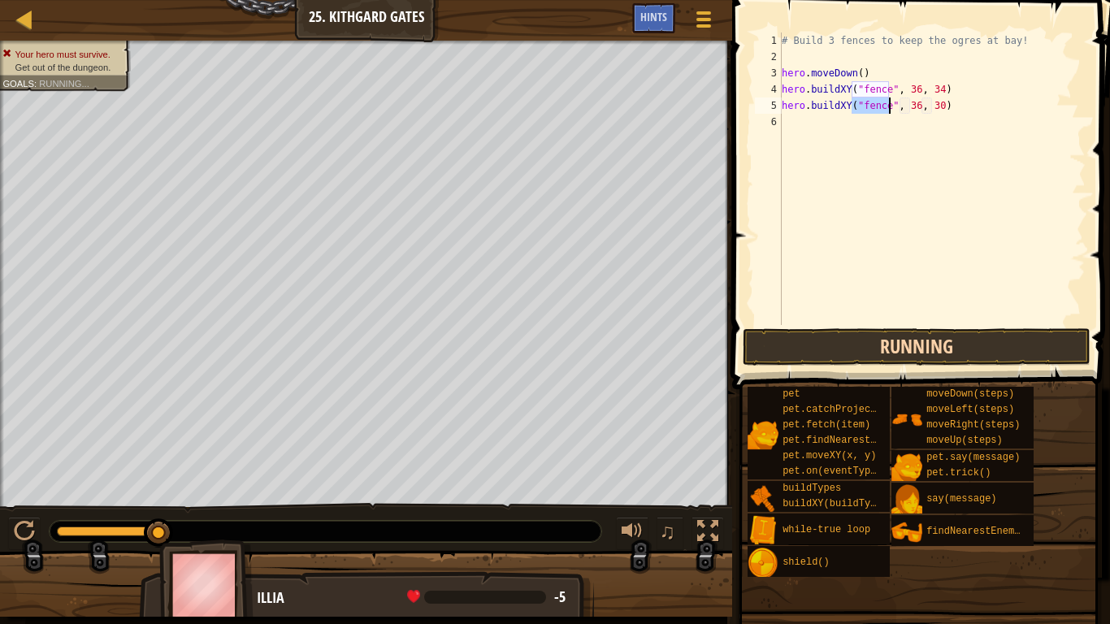
type textarea "hero.buildXY("fence", 36, 30)"
click at [862, 346] on button "Running" at bounding box center [917, 346] width 348 height 37
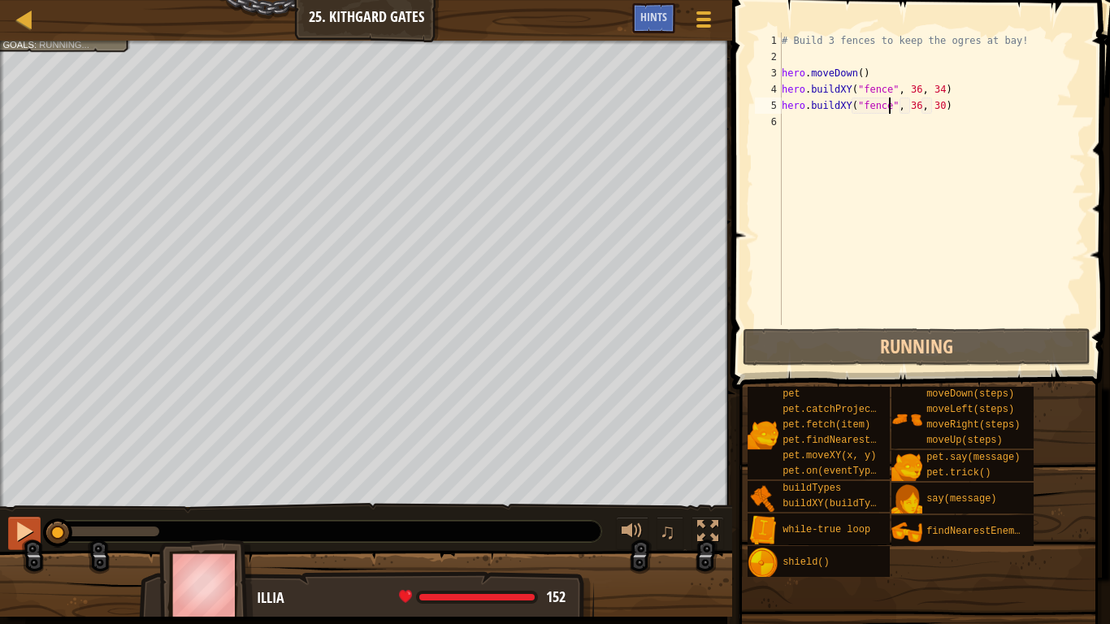
click at [4, 520] on div "♫" at bounding box center [366, 527] width 732 height 49
drag, startPoint x: 21, startPoint y: 527, endPoint x: 4, endPoint y: 527, distance: 17.1
click at [4, 520] on div "♫" at bounding box center [366, 527] width 732 height 49
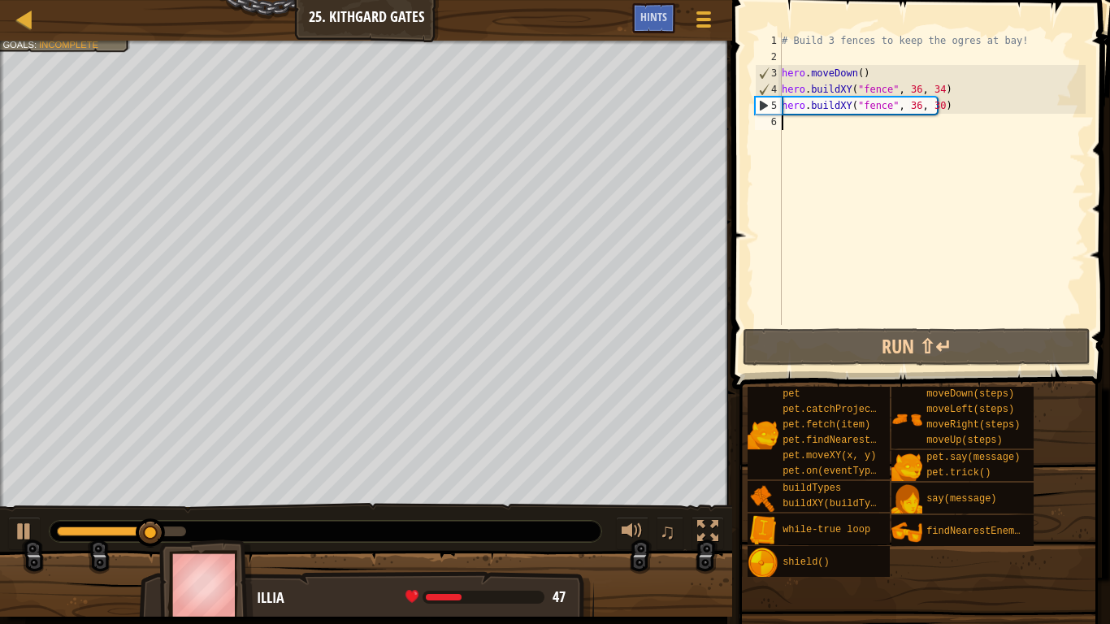
click at [809, 128] on div "# Build 3 fences to keep the ogres at bay! hero . moveDown ( ) hero . buildXY (…" at bounding box center [931, 195] width 307 height 325
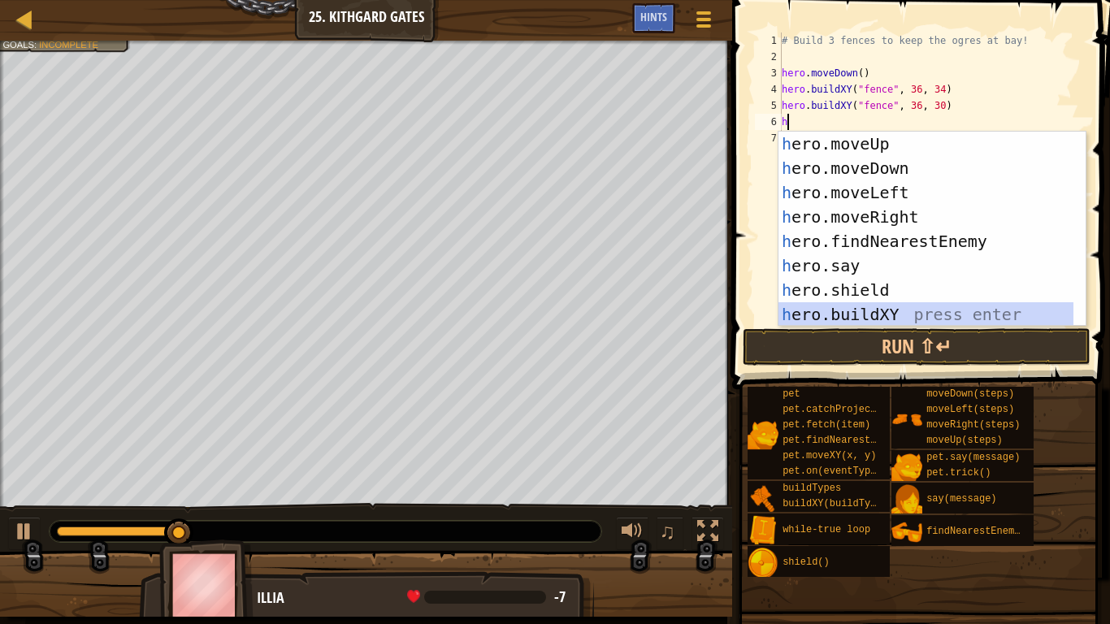
click at [871, 316] on div "h ero.moveUp press enter h ero.moveDown press enter h ero.moveLeft press enter …" at bounding box center [925, 254] width 295 height 244
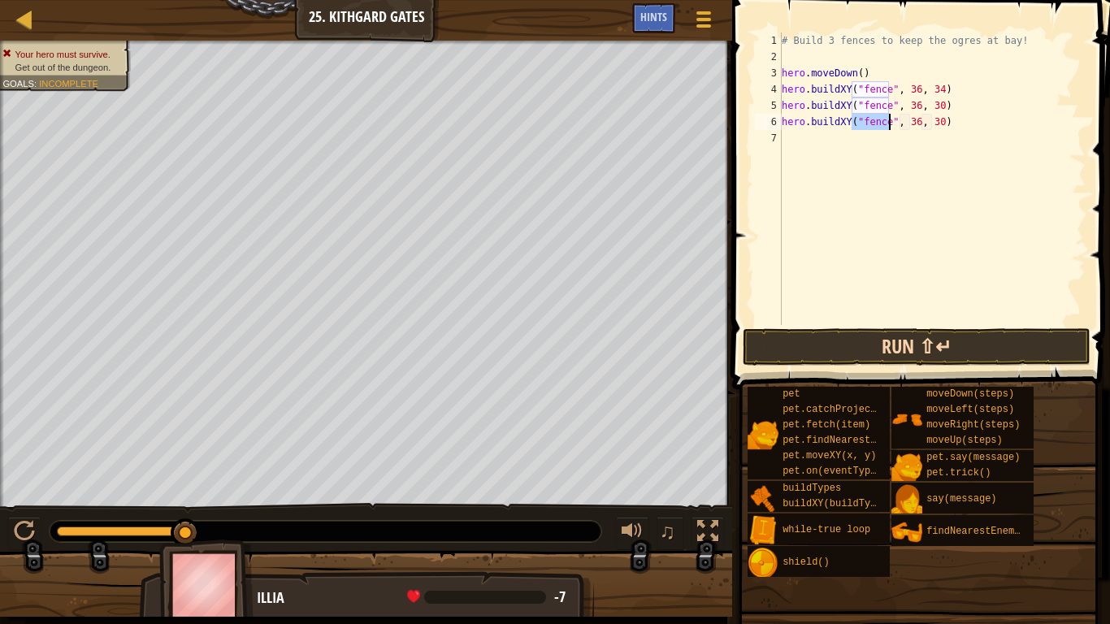
type textarea "hero.buildXY("fence", 36, 30)"
click at [929, 336] on button "Run ⇧↵" at bounding box center [917, 346] width 348 height 37
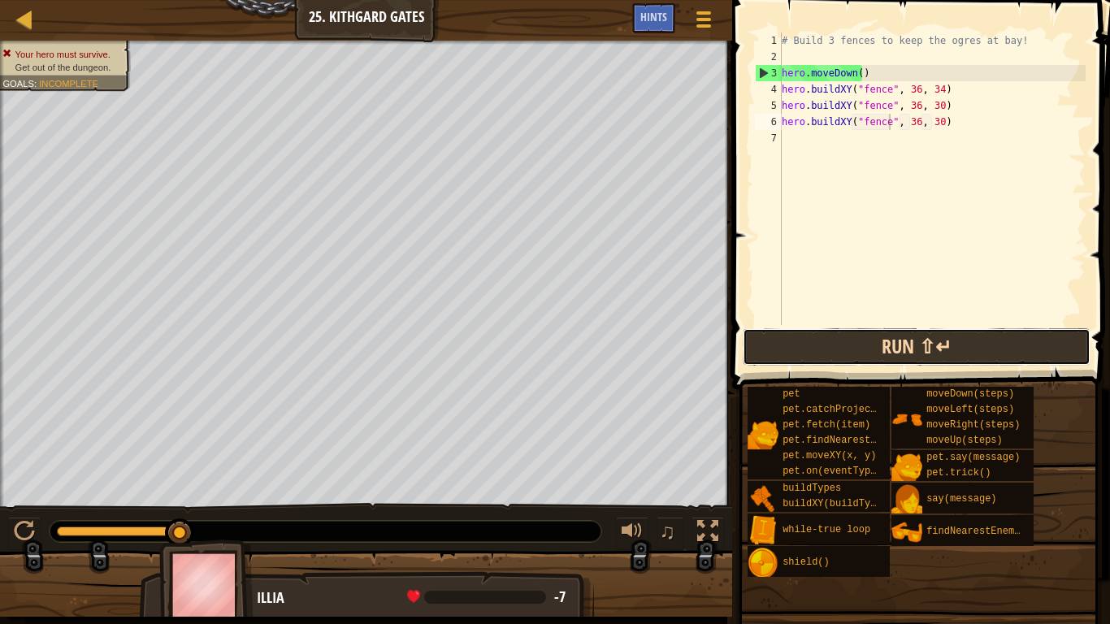
click at [832, 339] on button "Run ⇧↵" at bounding box center [917, 346] width 348 height 37
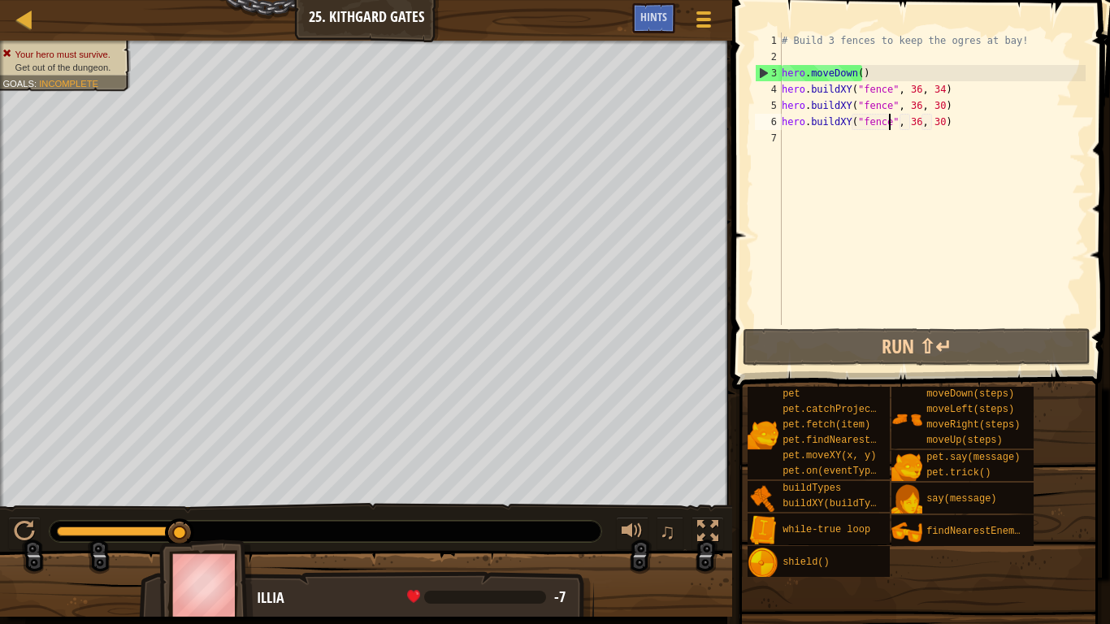
click at [906, 106] on div "# Build 3 fences to keep the ogres at bay! hero . moveDown ( ) hero . buildXY (…" at bounding box center [931, 195] width 307 height 325
drag, startPoint x: 947, startPoint y: 125, endPoint x: 775, endPoint y: 122, distance: 172.3
click at [775, 122] on div "hero.buildXY("fence", 36, 30) 1 2 3 4 5 6 7 # Build 3 fences to keep the ogres …" at bounding box center [919, 179] width 334 height 293
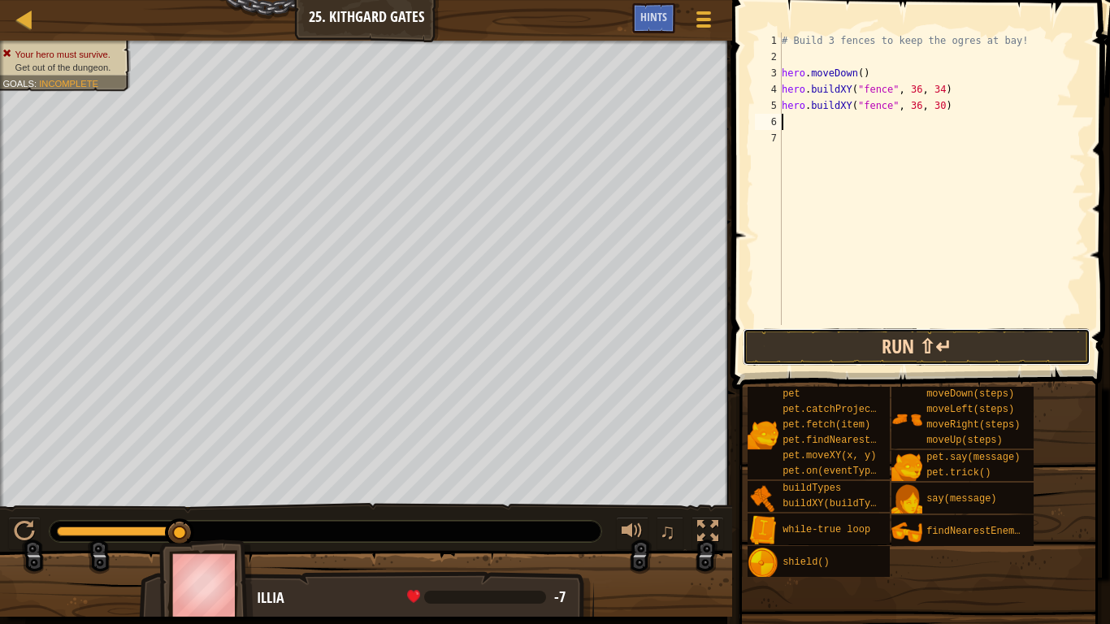
click at [818, 345] on button "Run ⇧↵" at bounding box center [917, 346] width 348 height 37
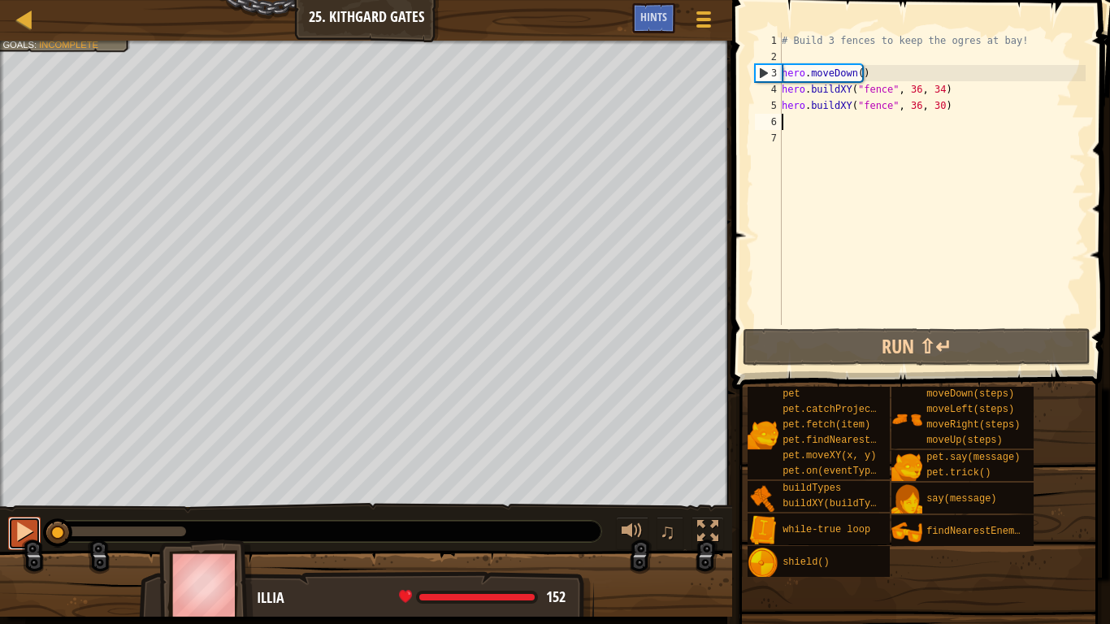
click at [18, 520] on div at bounding box center [24, 531] width 21 height 21
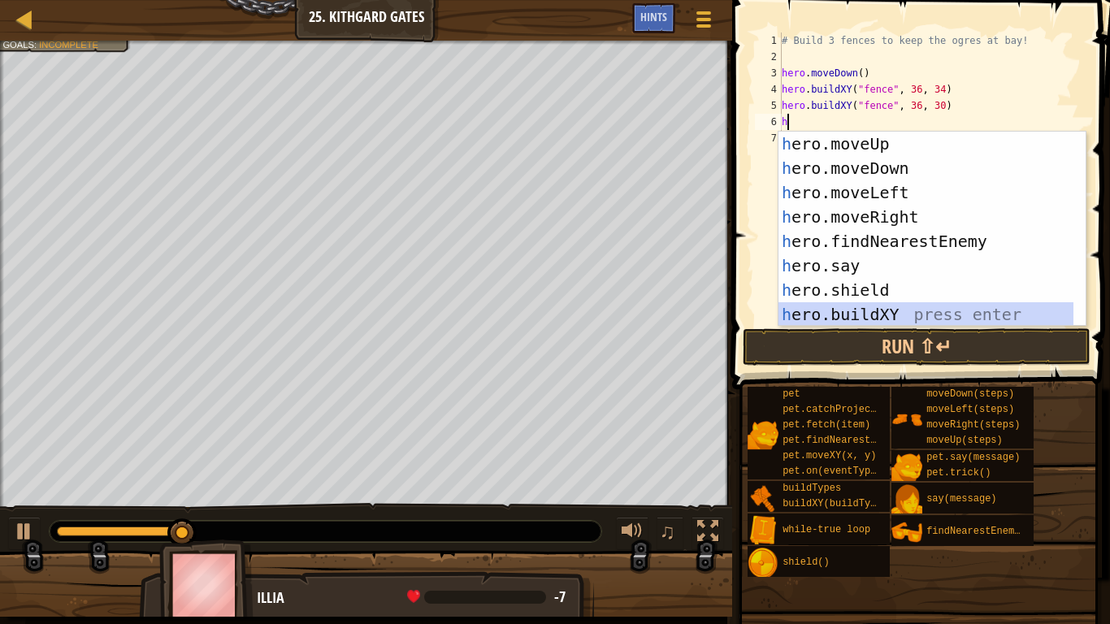
click at [809, 309] on div "h ero.moveUp press enter h ero.moveDown press enter h ero.moveLeft press enter …" at bounding box center [925, 254] width 295 height 244
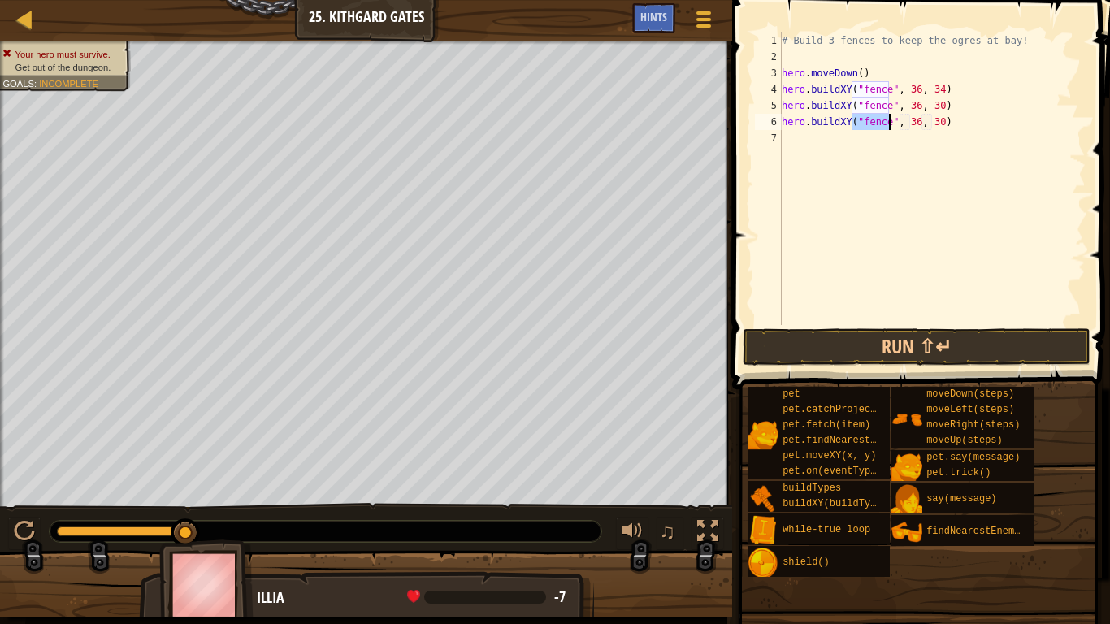
type textarea "hero.buildXY("fence", 36, 30)"
click at [851, 366] on span at bounding box center [922, 171] width 391 height 437
click at [851, 362] on button "Run ⇧↵" at bounding box center [917, 346] width 348 height 37
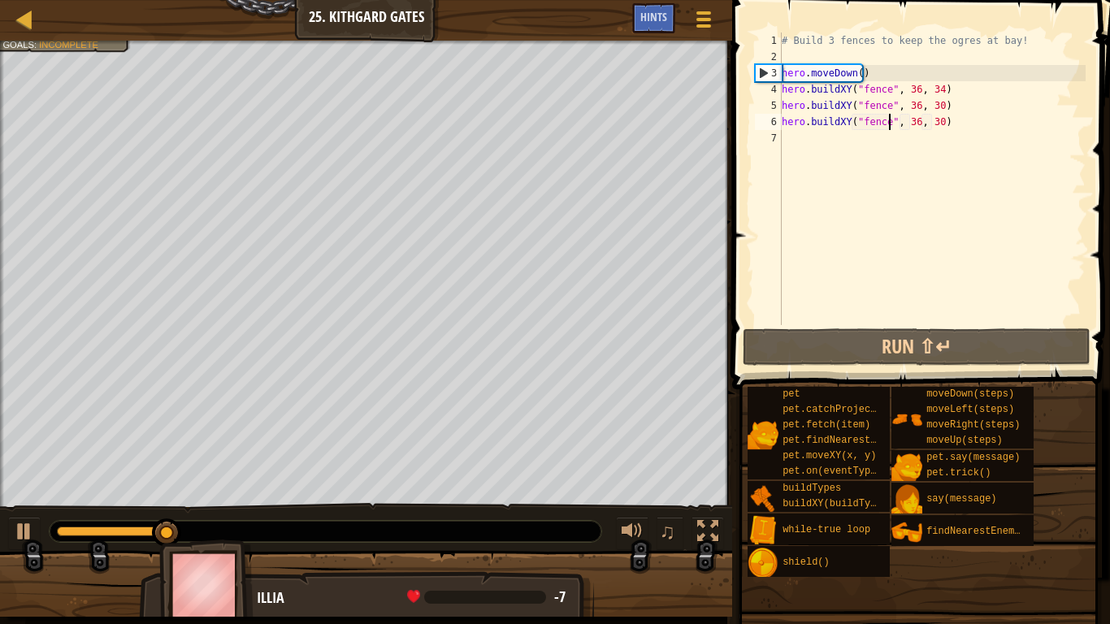
click at [810, 58] on div "# Build 3 fences to keep the ogres at bay! hero . moveDown ( ) hero . buildXY (…" at bounding box center [931, 195] width 307 height 325
type textarea "h"
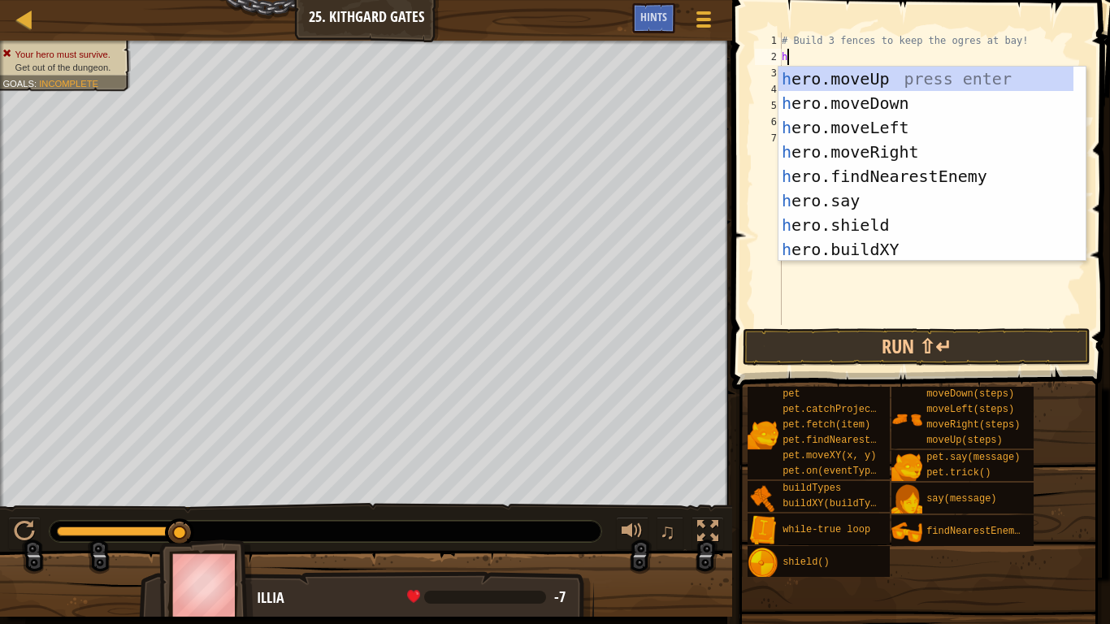
click at [906, 261] on div "# Build 3 fences to keep the ogres at bay! h hero . moveDown ( ) hero . buildXY…" at bounding box center [931, 195] width 307 height 325
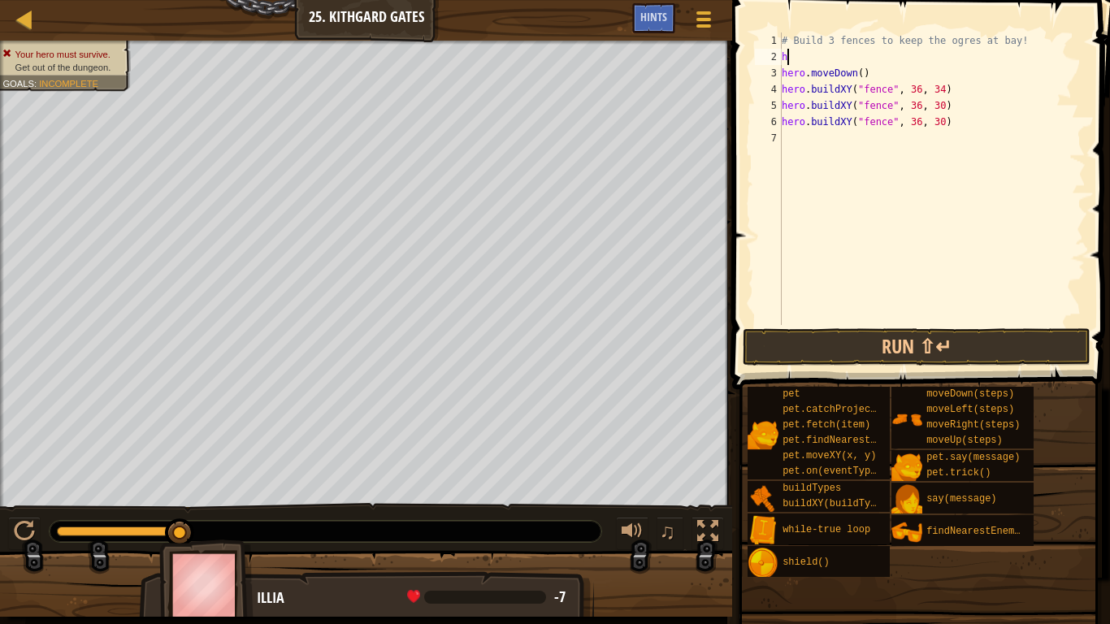
click at [821, 49] on div "# Build 3 fences to keep the ogres at bay! h hero . moveDown ( ) hero . buildXY…" at bounding box center [931, 195] width 307 height 325
type textarea "h"
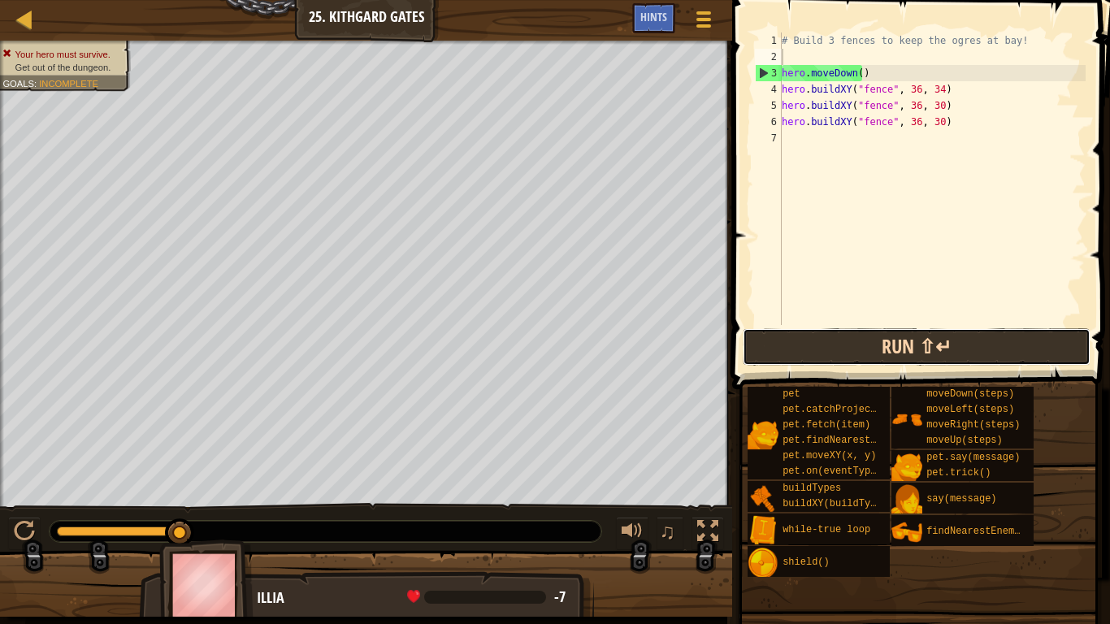
click at [827, 347] on button "Run ⇧↵" at bounding box center [917, 346] width 348 height 37
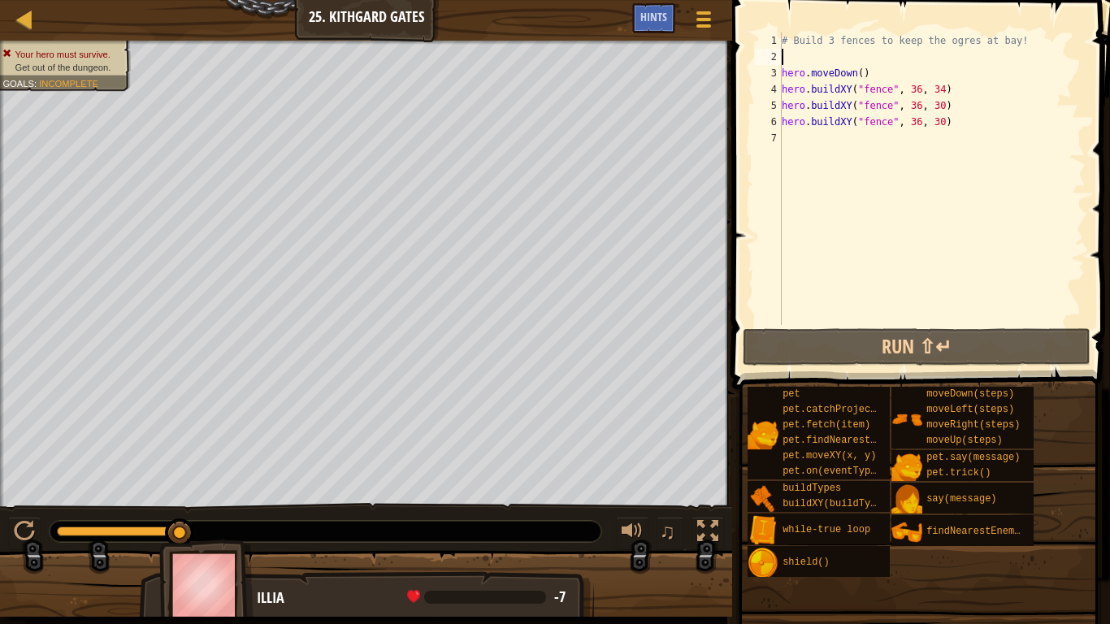
type textarea "w"
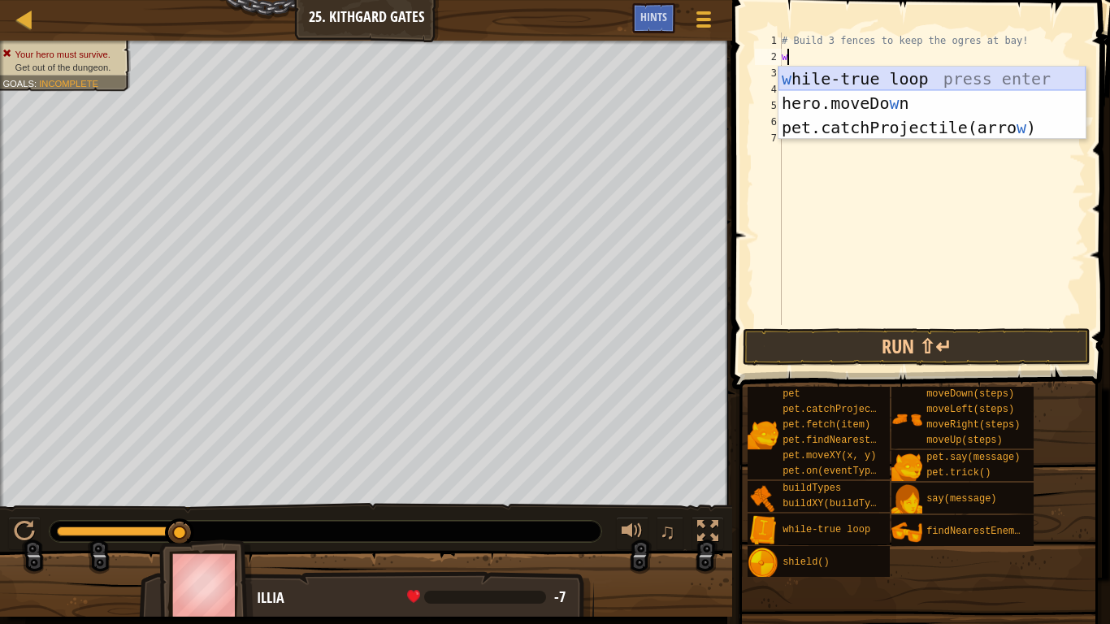
click at [896, 74] on div "w [PERSON_NAME]-true loop press enter hero.moveDo w n press enter pet.catchProj…" at bounding box center [931, 128] width 307 height 122
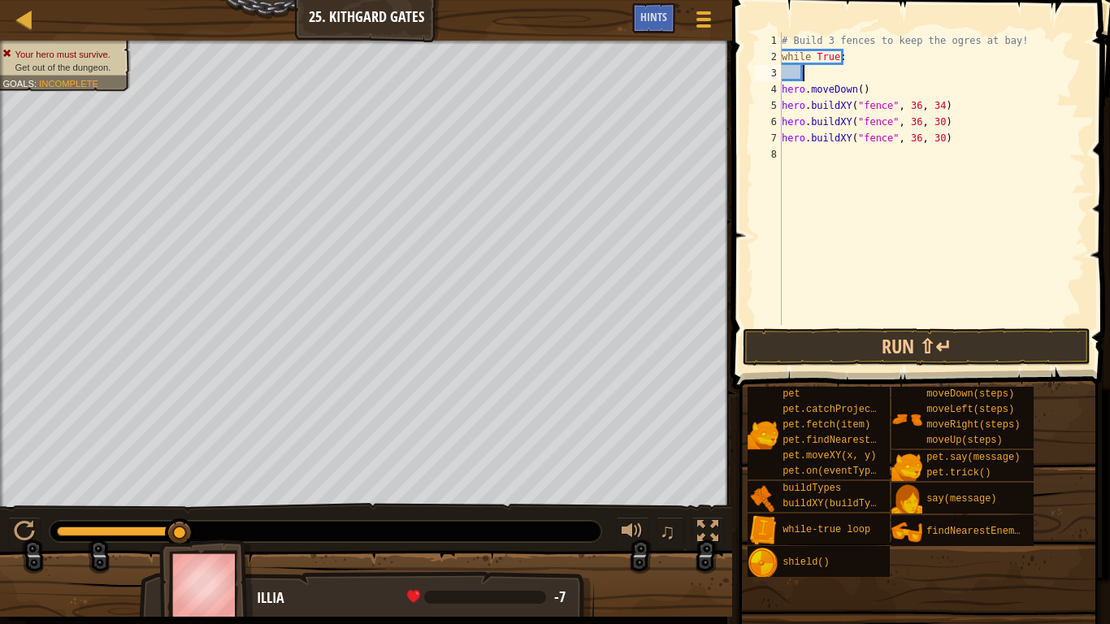
click at [947, 140] on div "# Build 3 fences to keep the ogres at bay! while True : hero . moveDown ( ) her…" at bounding box center [931, 195] width 307 height 325
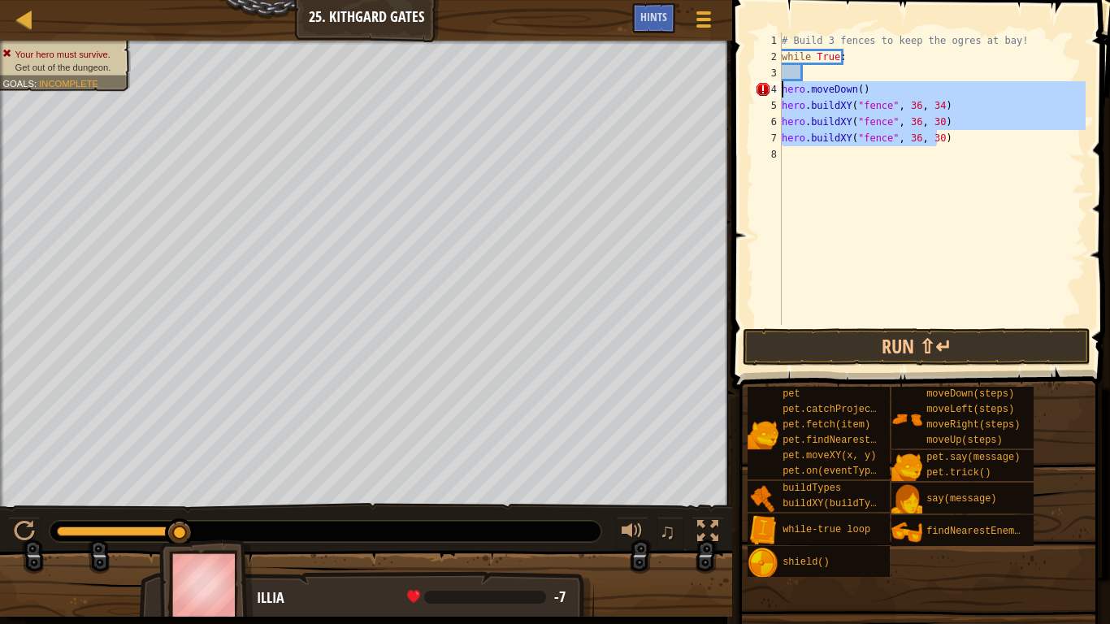
drag, startPoint x: 947, startPoint y: 140, endPoint x: 780, endPoint y: 97, distance: 172.0
click at [780, 97] on div "hero.buildXY("fence", 36, 30) 1 2 3 4 5 6 7 8 # Build 3 fences to keep the ogre…" at bounding box center [919, 179] width 334 height 293
type textarea "hero.moveDown() hero.buildXY("fence", 36, 34)"
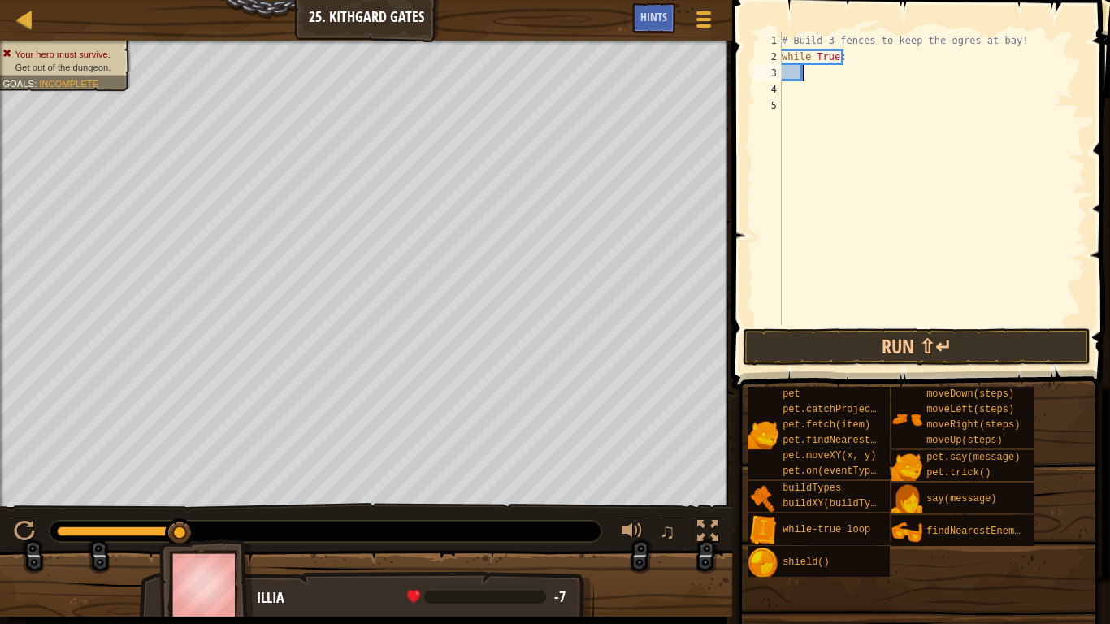
click at [803, 67] on div "# Build 3 fences to keep the ogres at bay! while True :" at bounding box center [931, 195] width 307 height 325
type textarea "h"
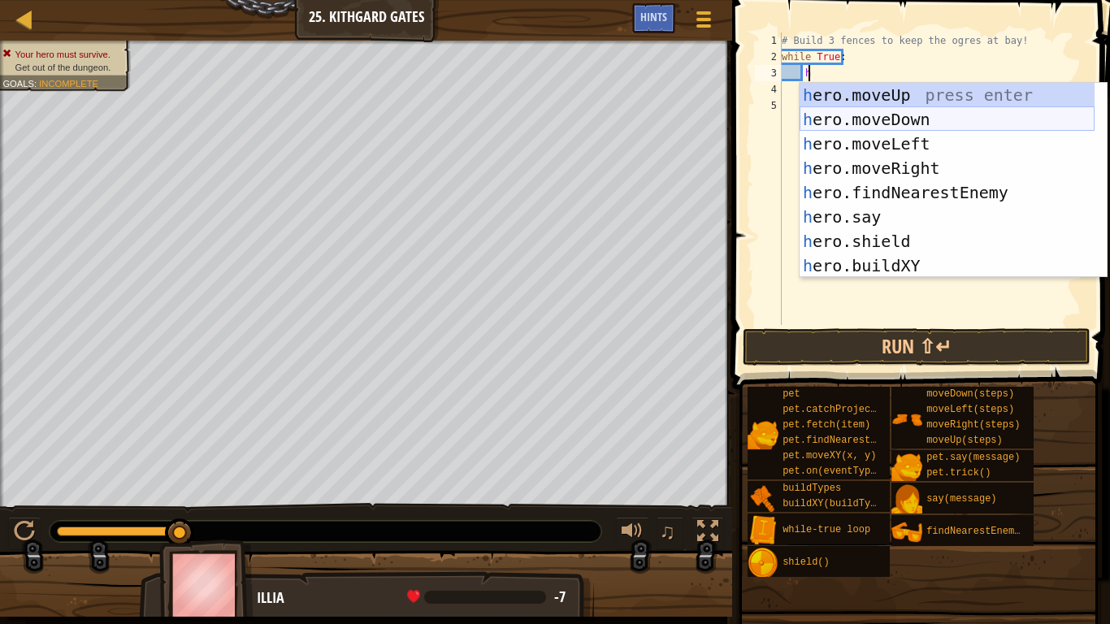
click at [907, 118] on div "h ero.moveUp press enter h ero.moveDown press enter h ero.moveLeft press enter …" at bounding box center [947, 205] width 295 height 244
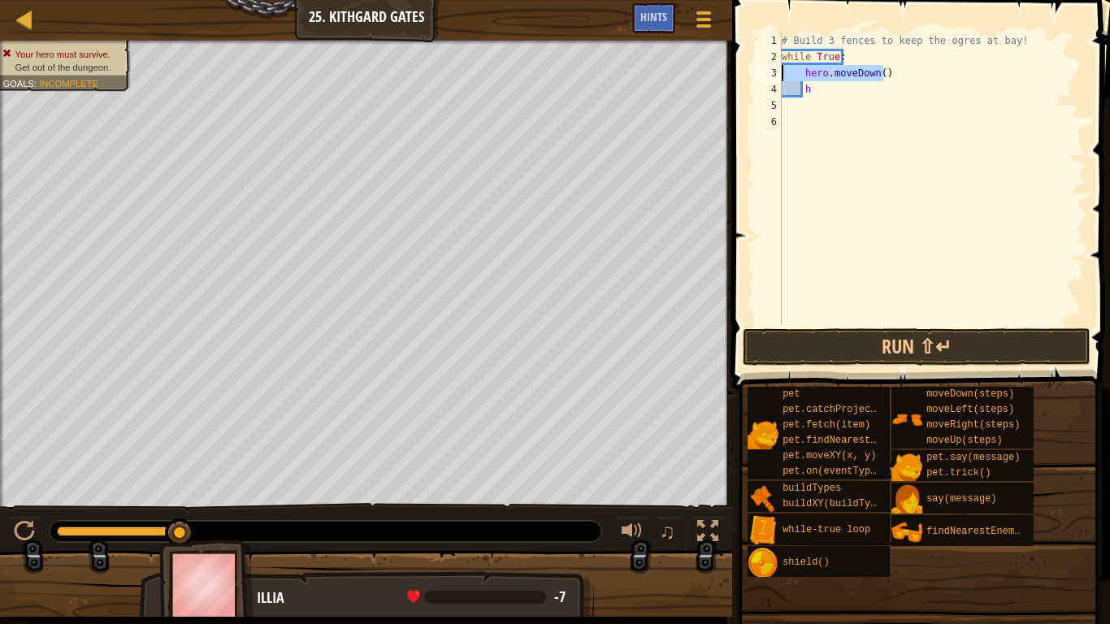
drag, startPoint x: 890, startPoint y: 67, endPoint x: 774, endPoint y: 76, distance: 115.7
click at [774, 76] on div "h 1 2 3 4 5 6 # Build 3 fences to keep the ogres at bay! while True : hero . mo…" at bounding box center [919, 179] width 334 height 293
type textarea "hero.moveDown()"
click at [822, 94] on div "# Build 3 fences to keep the ogres at bay! while True : h" at bounding box center [931, 195] width 307 height 325
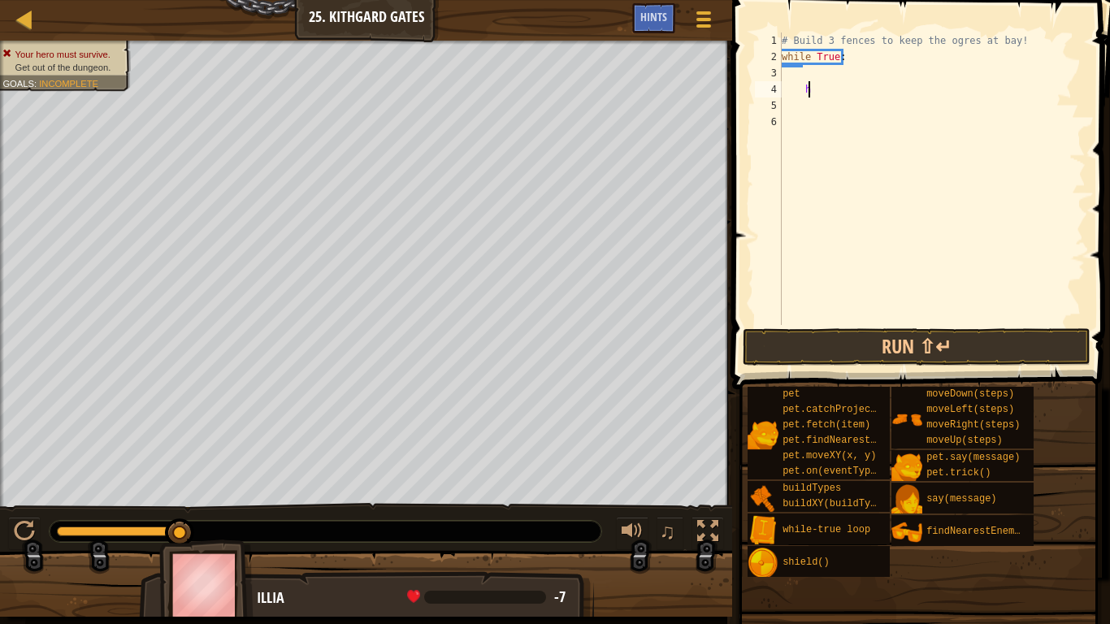
type textarea "h"
click at [849, 53] on div "# Build 3 fences to keep the ogres at bay! while True :" at bounding box center [931, 195] width 307 height 325
type textarea "w"
type textarea "h"
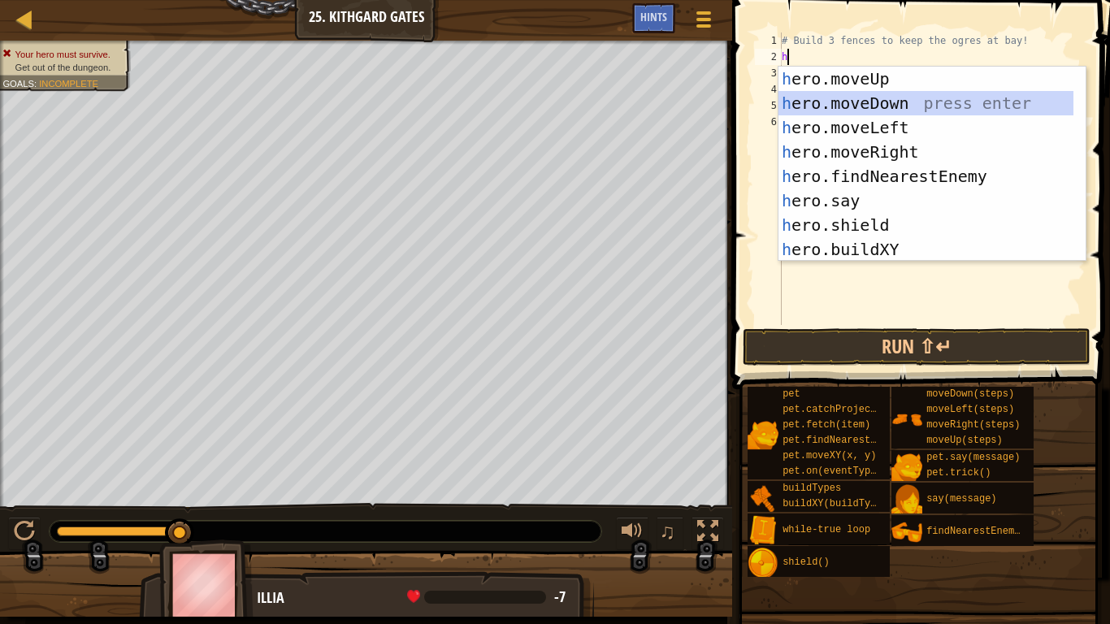
click at [905, 100] on div "h ero.moveUp press enter h ero.moveDown press enter h ero.moveLeft press enter …" at bounding box center [925, 189] width 295 height 244
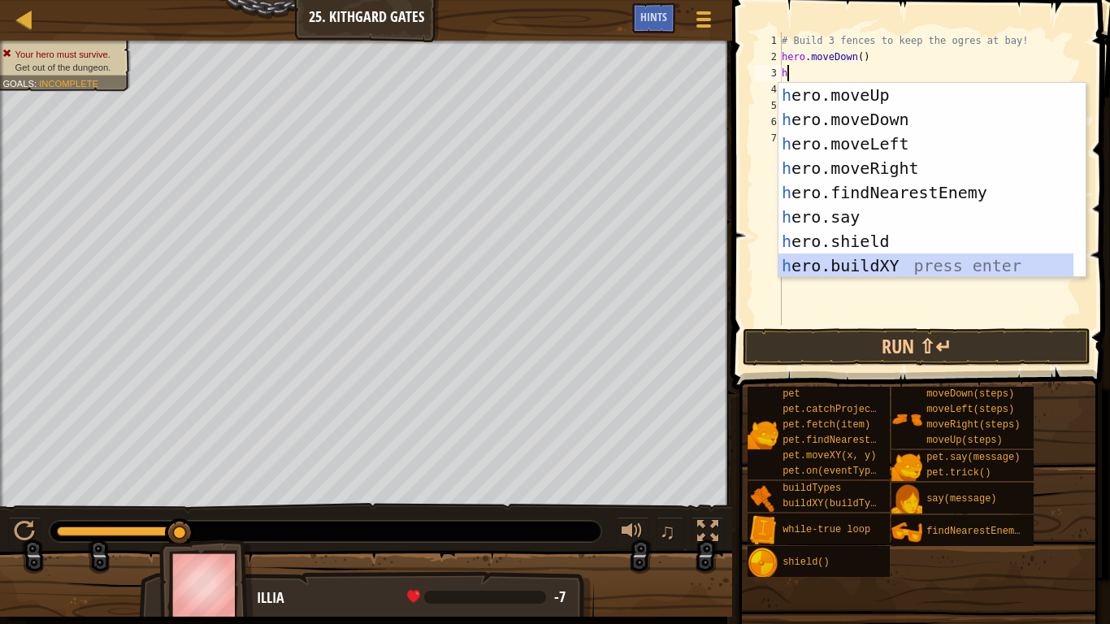
click at [851, 266] on div "h ero.moveUp press enter h ero.moveDown press enter h ero.moveLeft press enter …" at bounding box center [925, 205] width 295 height 244
type textarea "hero.buildXY("fence", 36, 30)"
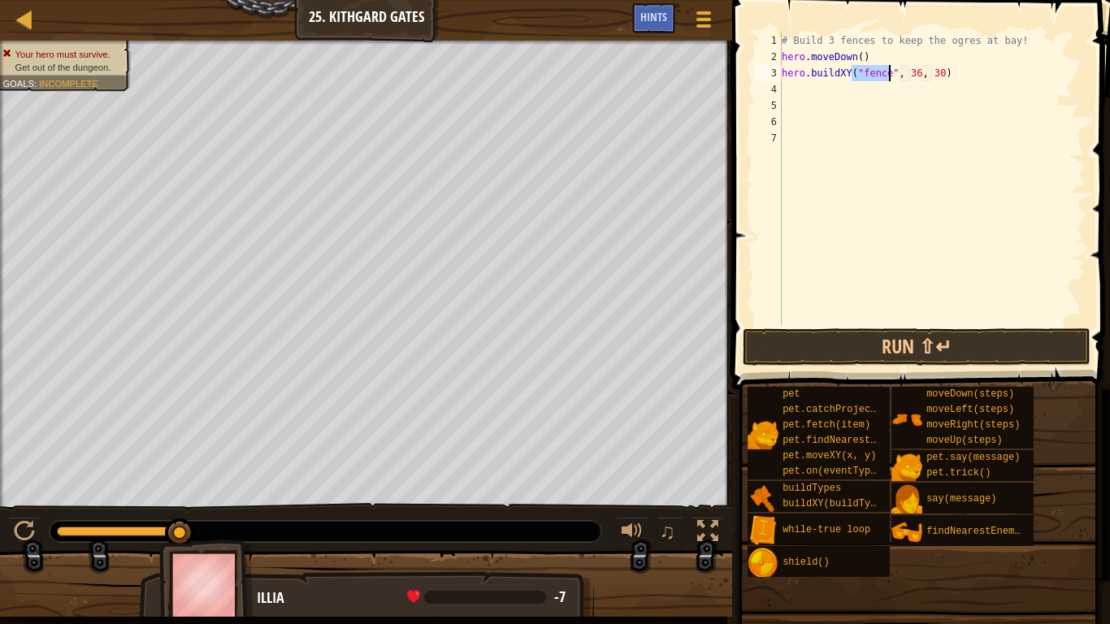
click at [841, 93] on div "# Build 3 fences to keep the ogres at bay! hero . moveDown ( ) hero . buildXY (…" at bounding box center [931, 195] width 307 height 325
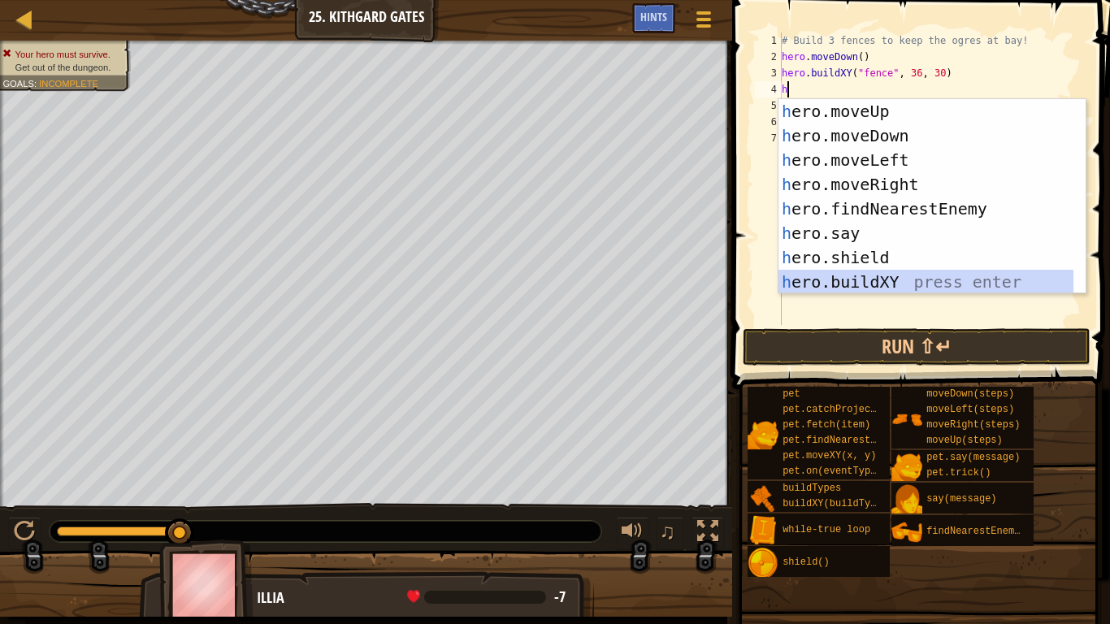
click at [834, 282] on div "h ero.moveUp press enter h ero.moveDown press enter h ero.moveLeft press enter …" at bounding box center [925, 221] width 295 height 244
type textarea "hero.buildXY("fence", 36, 30)"
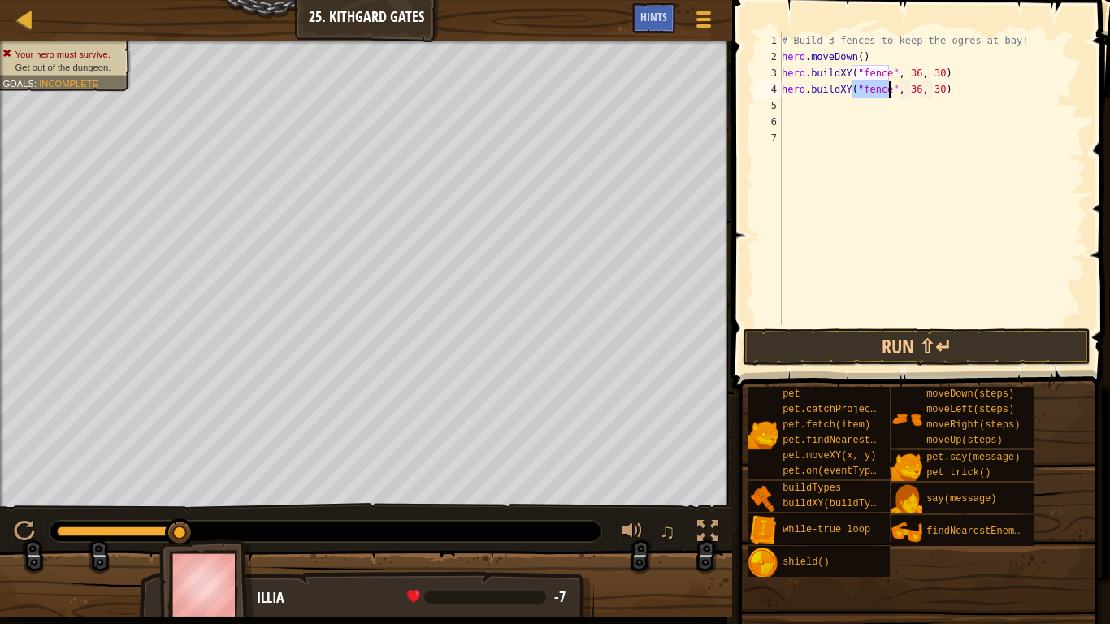
click at [903, 102] on div "# Build 3 fences to keep the ogres at bay! hero . moveDown ( ) hero . buildXY (…" at bounding box center [931, 195] width 307 height 325
click at [909, 85] on div "# Build 3 fences to keep the ogres at bay! hero . moveDown ( ) hero . buildXY (…" at bounding box center [931, 195] width 307 height 325
click at [910, 70] on div "# Build 3 fences to keep the ogres at bay! hero . moveDown ( ) hero . buildXY (…" at bounding box center [931, 195] width 307 height 325
click at [932, 77] on div "# Build 3 fences to keep the ogres at bay! hero . moveDown ( ) hero . buildXY (…" at bounding box center [931, 195] width 307 height 325
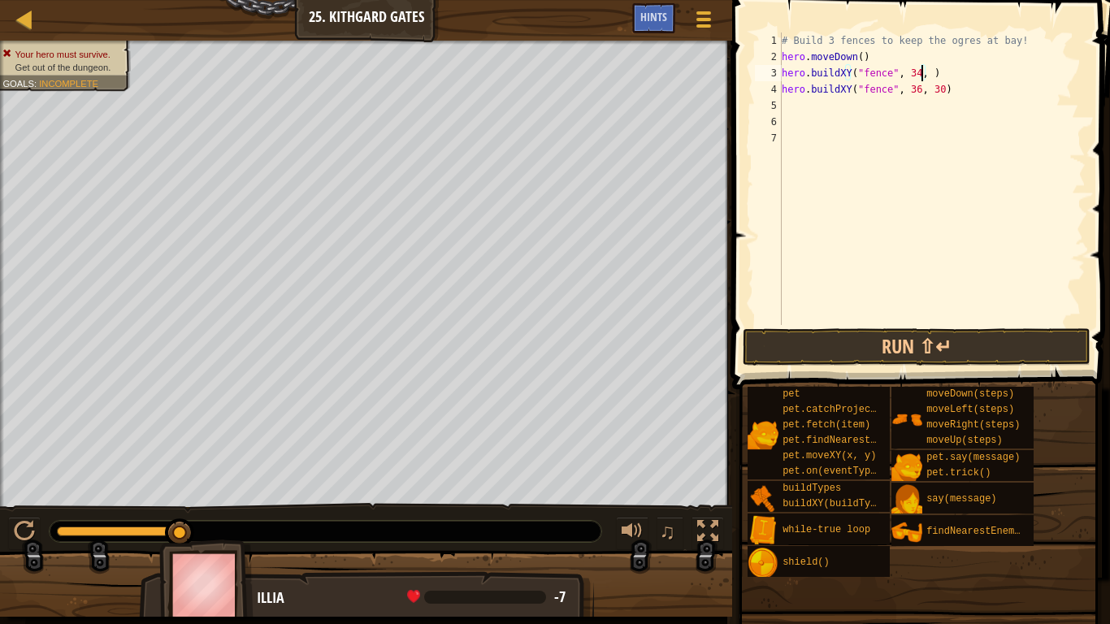
scroll to position [7, 11]
click at [886, 340] on button "Run ⇧↵" at bounding box center [917, 346] width 348 height 37
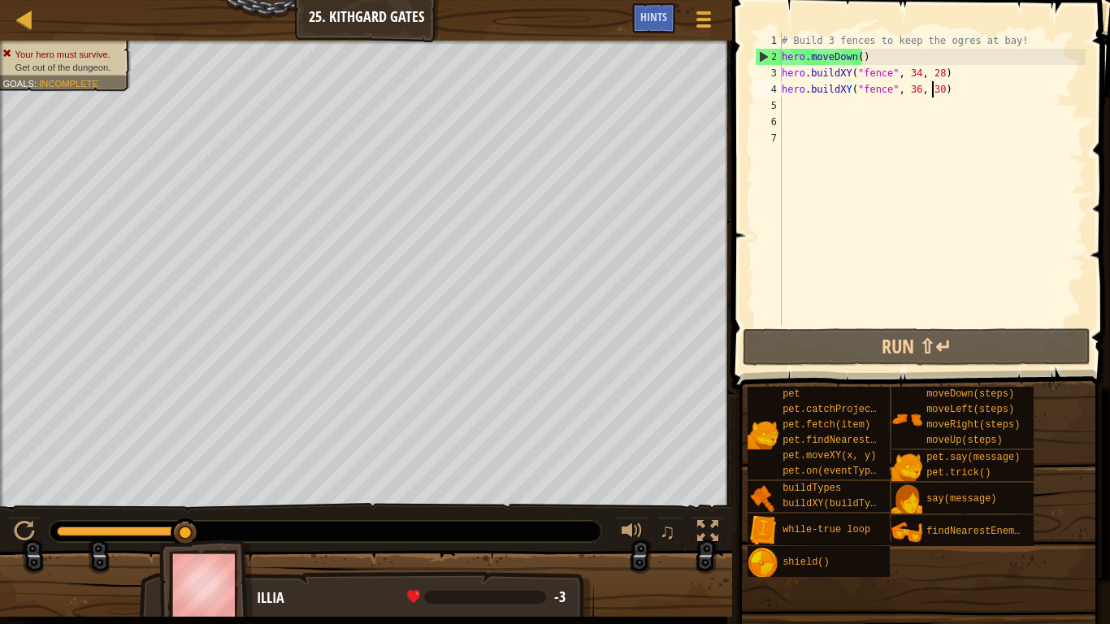
click at [933, 96] on div "# Build 3 fences to keep the ogres at bay! hero . moveDown ( ) hero . buildXY (…" at bounding box center [931, 195] width 307 height 325
type textarea "hero.buildXY("fence", 36, 30)"
click at [807, 98] on div "# Build 3 fences to keep the ogres at bay! hero . moveDown ( ) hero . buildXY (…" at bounding box center [931, 195] width 307 height 325
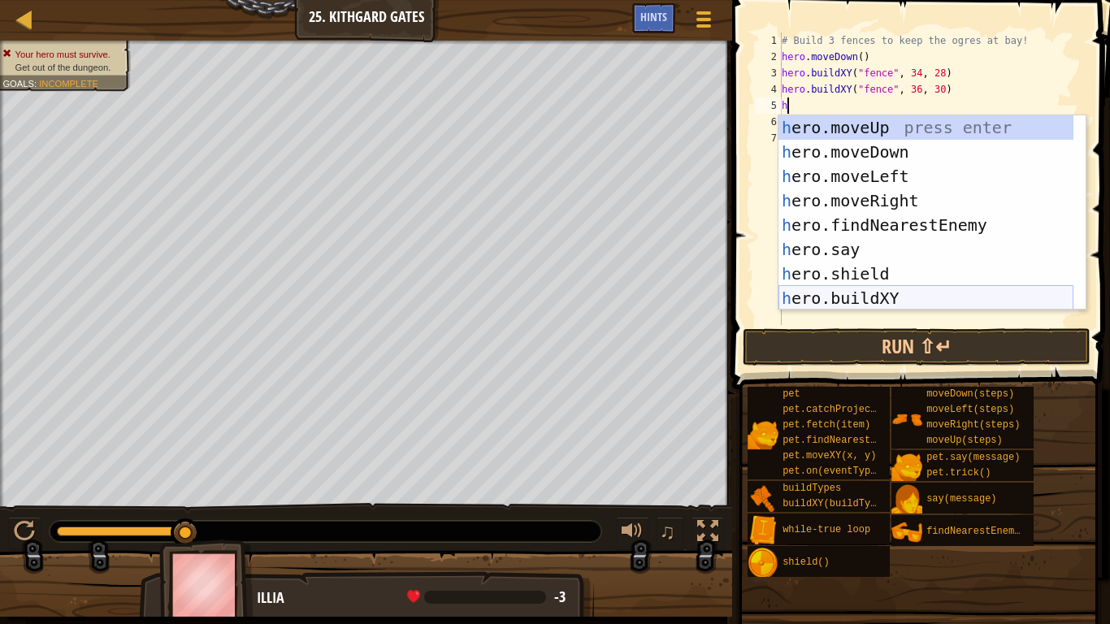
click at [896, 294] on div "h ero.moveUp press enter h ero.moveDown press enter h ero.moveLeft press enter …" at bounding box center [925, 237] width 295 height 244
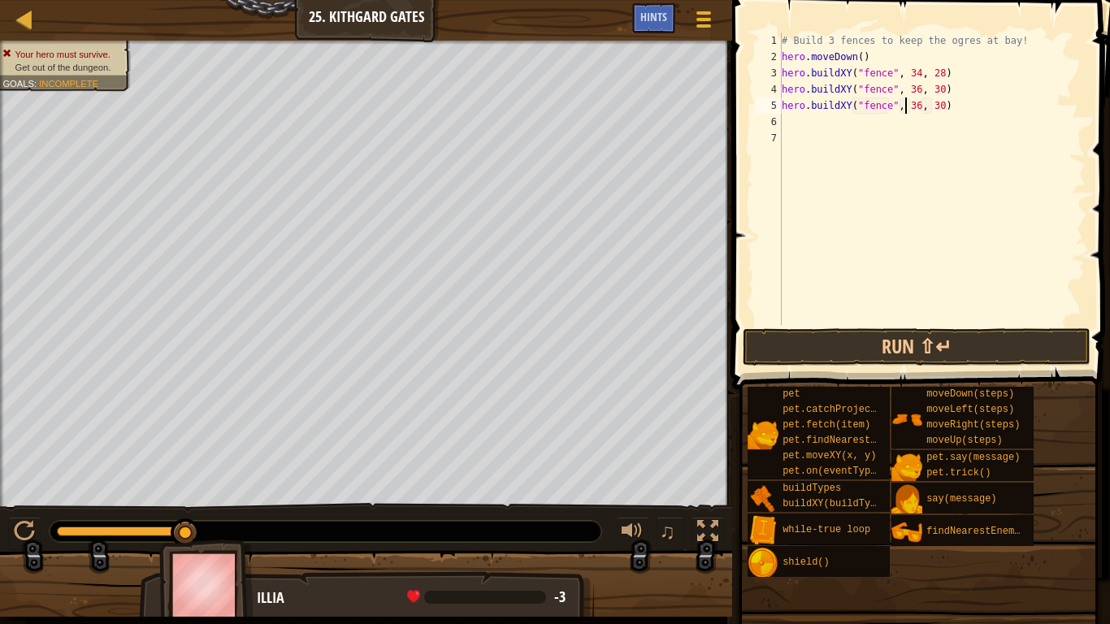
click at [908, 107] on div "# Build 3 fences to keep the ogres at bay! hero . moveDown ( ) hero . buildXY (…" at bounding box center [931, 195] width 307 height 325
click at [912, 110] on div "# Build 3 fences to keep the ogres at bay! hero . moveDown ( ) hero . buildXY (…" at bounding box center [931, 195] width 307 height 325
click at [932, 68] on div "# Build 3 fences to keep the ogres at bay! hero . moveDown ( ) hero . buildXY (…" at bounding box center [931, 195] width 307 height 325
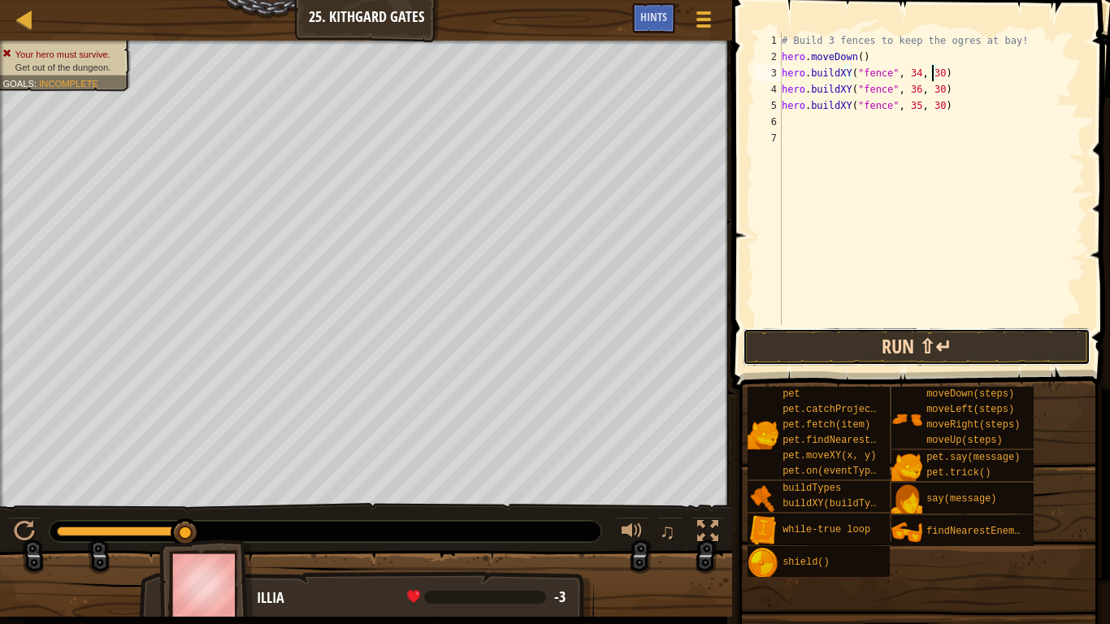
click at [848, 345] on button "Run ⇧↵" at bounding box center [917, 346] width 348 height 37
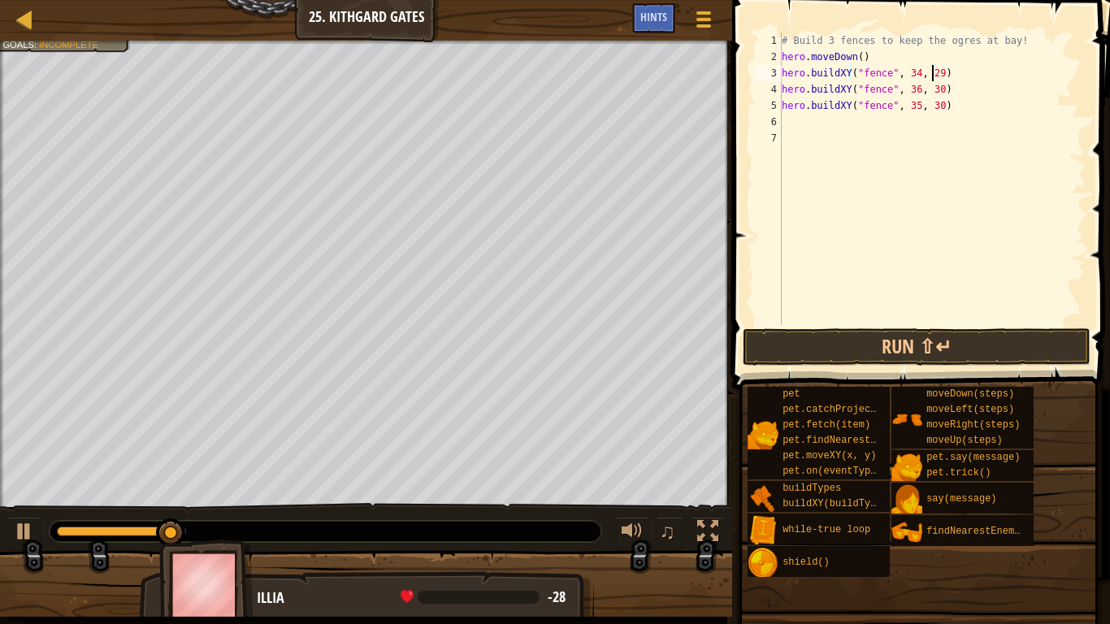
click at [930, 111] on div "# Build 3 fences to keep the ogres at bay! hero . moveDown ( ) hero . buildXY (…" at bounding box center [931, 195] width 307 height 325
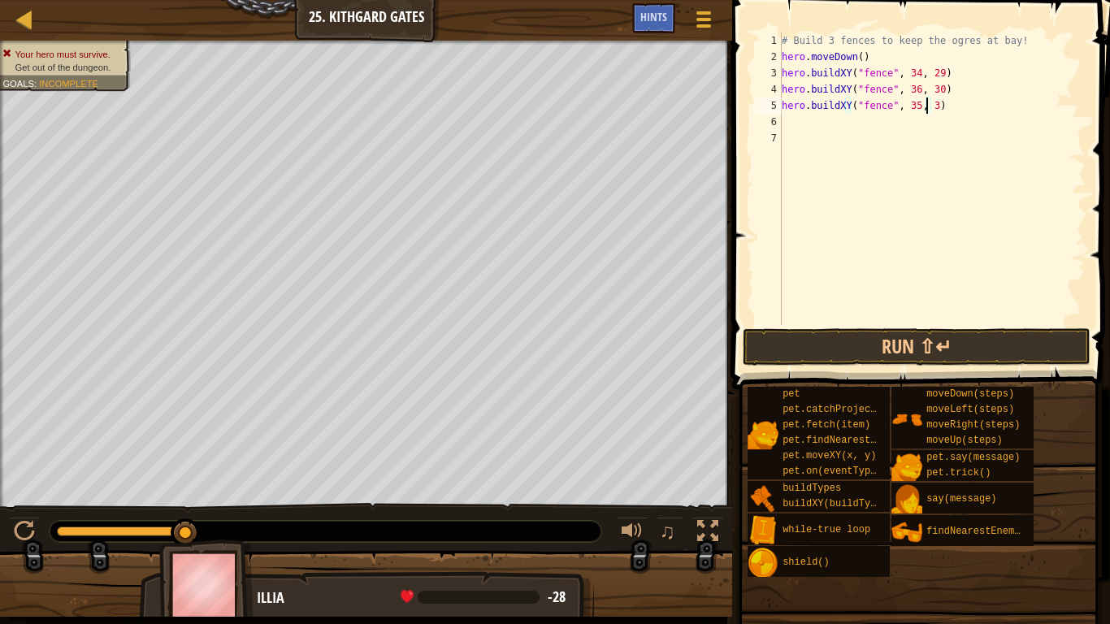
type textarea "hero.buildXY("fence", 35, 31)"
drag, startPoint x: 865, startPoint y: 362, endPoint x: 879, endPoint y: 319, distance: 44.5
click at [879, 319] on div "# Build 3 fences to keep the ogres at bay! hero . moveDown ( ) hero . buildXY (…" at bounding box center [931, 195] width 307 height 325
click at [860, 354] on button "Run ⇧↵" at bounding box center [917, 346] width 348 height 37
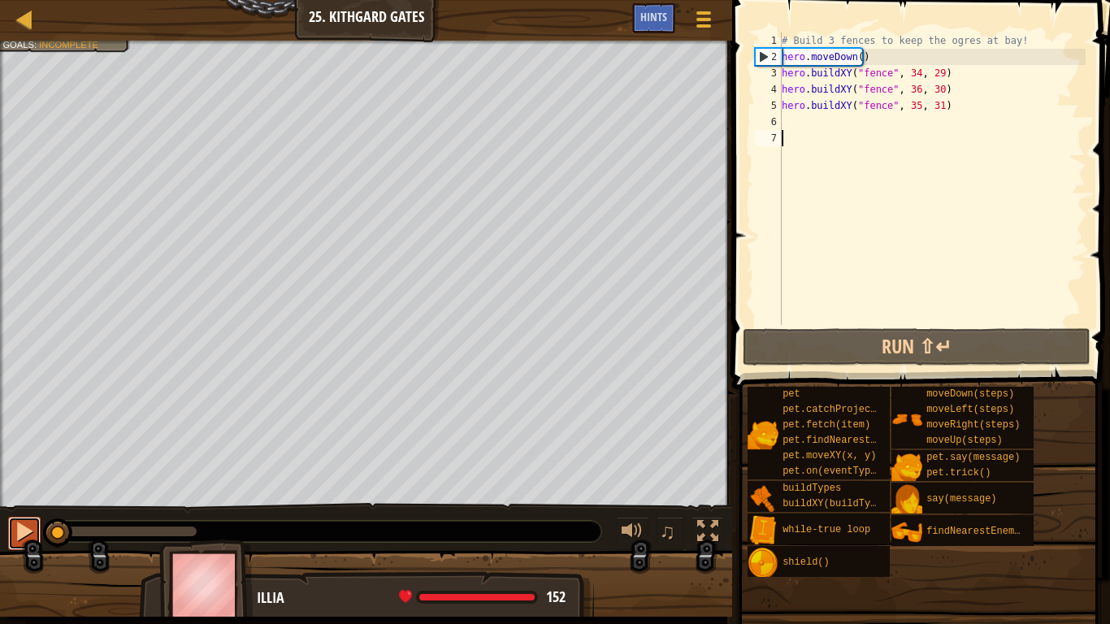
click at [33, 520] on div at bounding box center [24, 531] width 21 height 21
click at [791, 119] on div "# Build 3 fences to keep the ogres at bay! hero . moveDown ( ) hero . buildXY (…" at bounding box center [931, 195] width 307 height 325
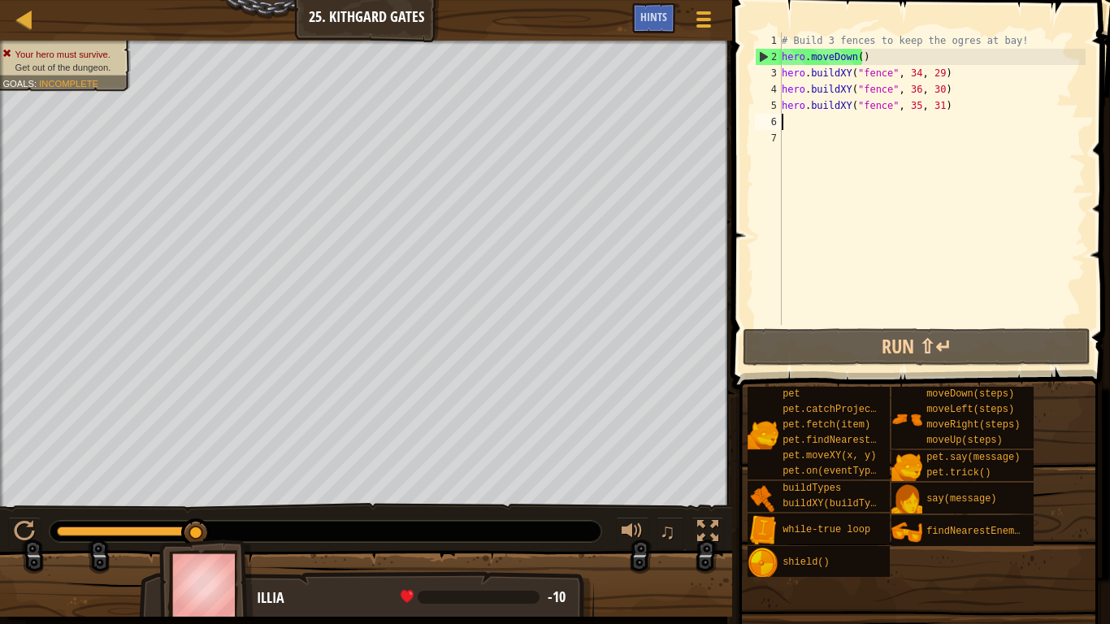
click at [933, 76] on div "# Build 3 fences to keep the ogres at bay! hero . moveDown ( ) hero . buildXY (…" at bounding box center [931, 195] width 307 height 325
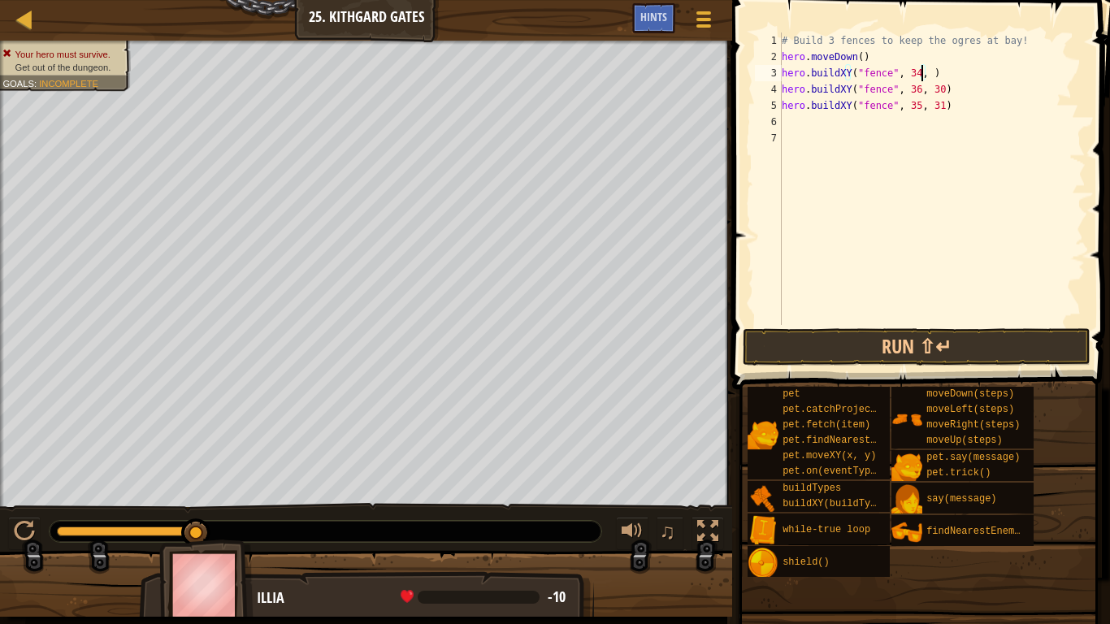
scroll to position [7, 11]
click at [932, 94] on div "# Build 3 fences to keep the ogres at bay! hero . moveDown ( ) hero . buildXY (…" at bounding box center [931, 195] width 307 height 325
type textarea "hero.buildXY("fence", 36, 31)"
click at [931, 115] on div "# Build 3 fences to keep the ogres at bay! hero . moveDown ( ) hero . buildXY (…" at bounding box center [931, 195] width 307 height 325
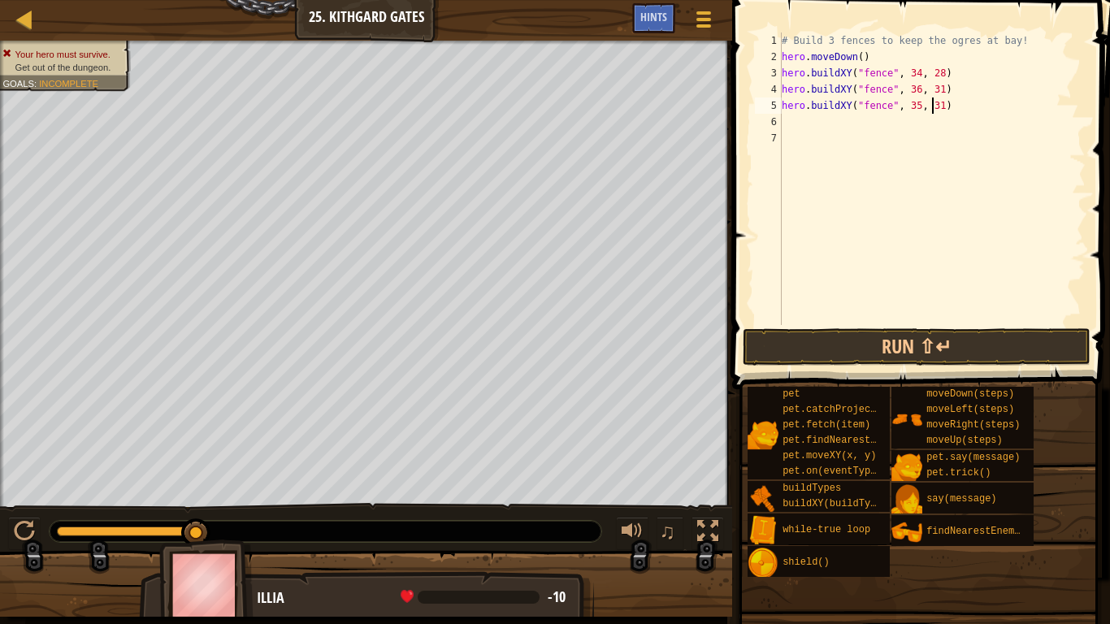
click at [931, 106] on div "# Build 3 fences to keep the ogres at bay! hero . moveDown ( ) hero . buildXY (…" at bounding box center [931, 195] width 307 height 325
type textarea "hero.buildXY("fence", 35, 30)"
click at [832, 340] on button "Run ⇧↵" at bounding box center [917, 346] width 348 height 37
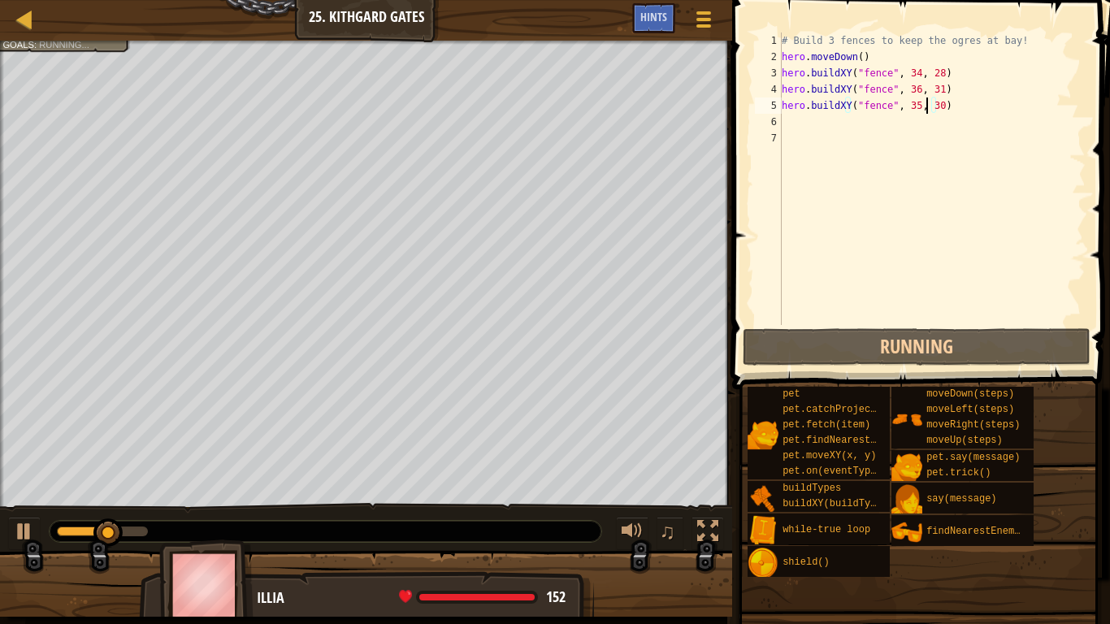
click at [927, 103] on div "# Build 3 fences to keep the ogres at bay! hero . moveDown ( ) hero . buildXY (…" at bounding box center [931, 195] width 307 height 325
click at [969, 107] on div "# Build 3 fences to keep the ogres at bay! hero . moveDown ( ) hero . buildXY (…" at bounding box center [931, 195] width 307 height 325
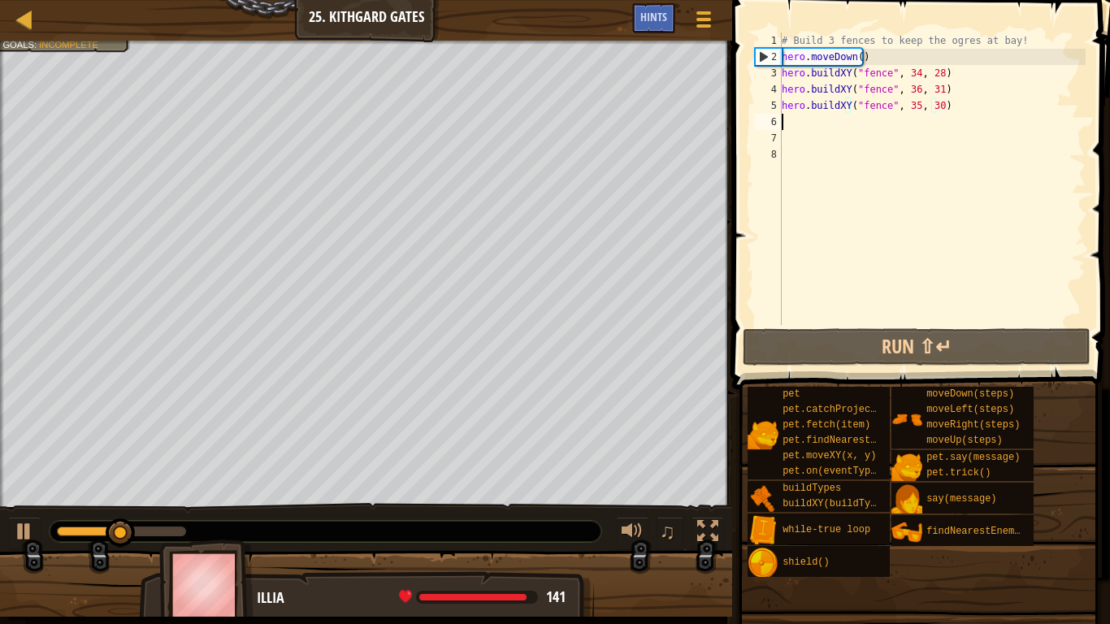
scroll to position [7, 0]
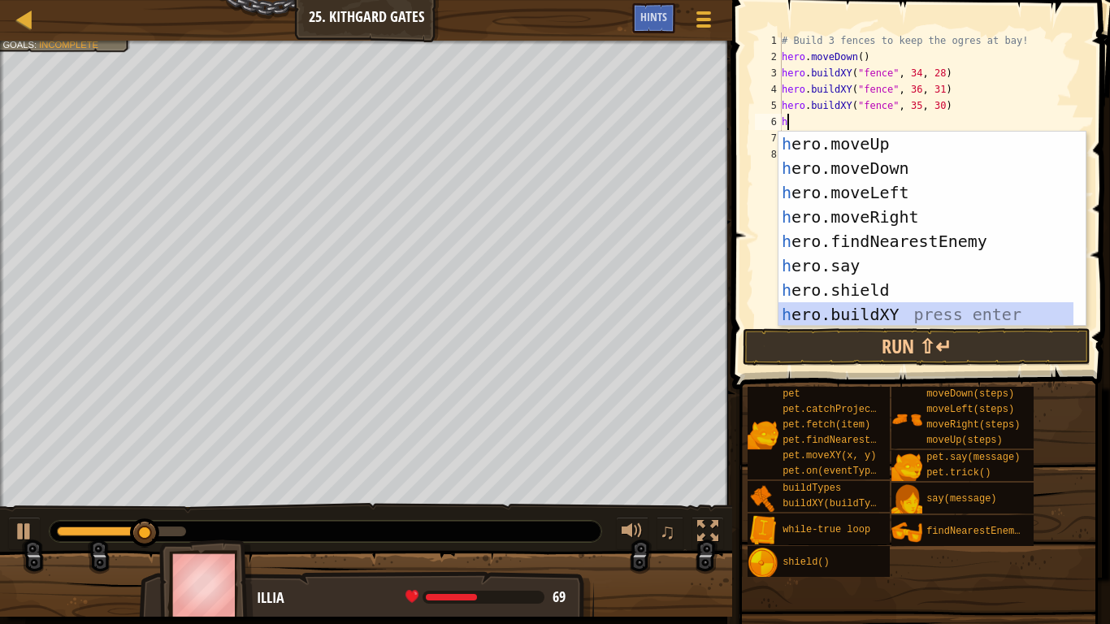
click at [863, 312] on div "h ero.moveUp press enter h ero.moveDown press enter h ero.moveLeft press enter …" at bounding box center [925, 254] width 295 height 244
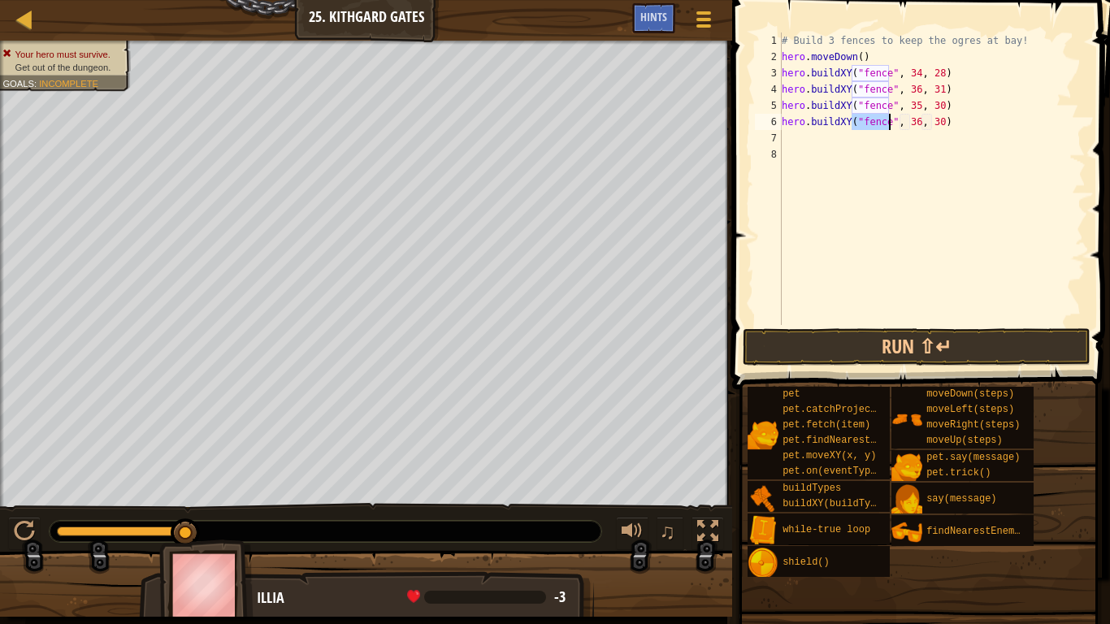
click at [957, 123] on div "# Build 3 fences to keep the ogres at bay! hero . moveDown ( ) hero . buildXY (…" at bounding box center [931, 195] width 307 height 325
type textarea "hero.buildXY("fence", 36, 30)"
click at [858, 363] on button "Run ⇧↵" at bounding box center [917, 346] width 348 height 37
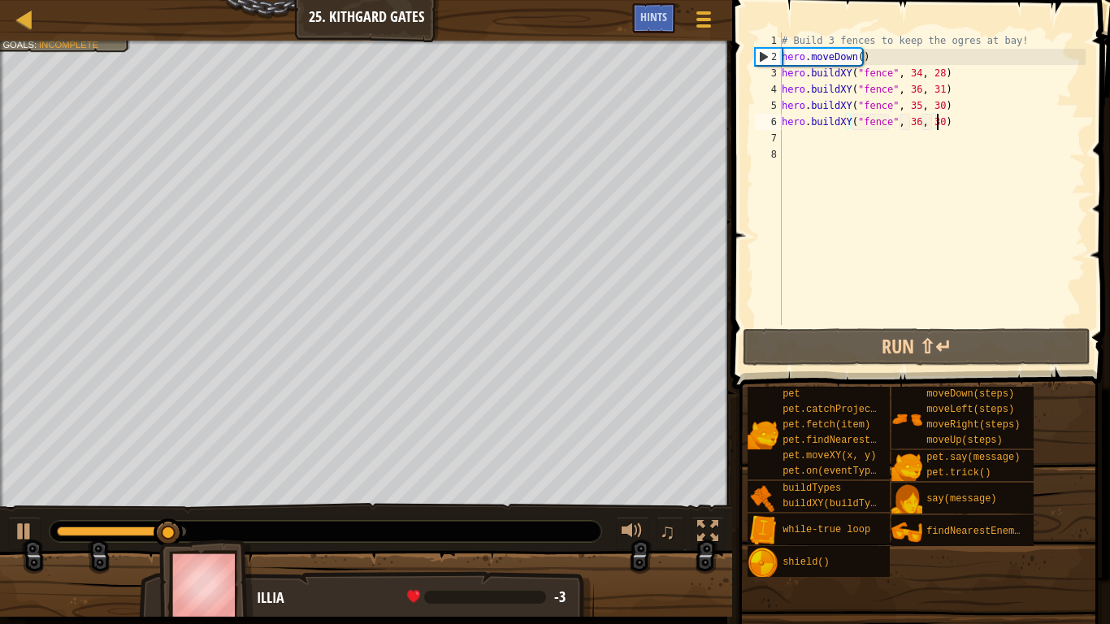
click at [815, 144] on div "# Build 3 fences to keep the ogres at bay! hero . moveDown ( ) hero . buildXY (…" at bounding box center [931, 195] width 307 height 325
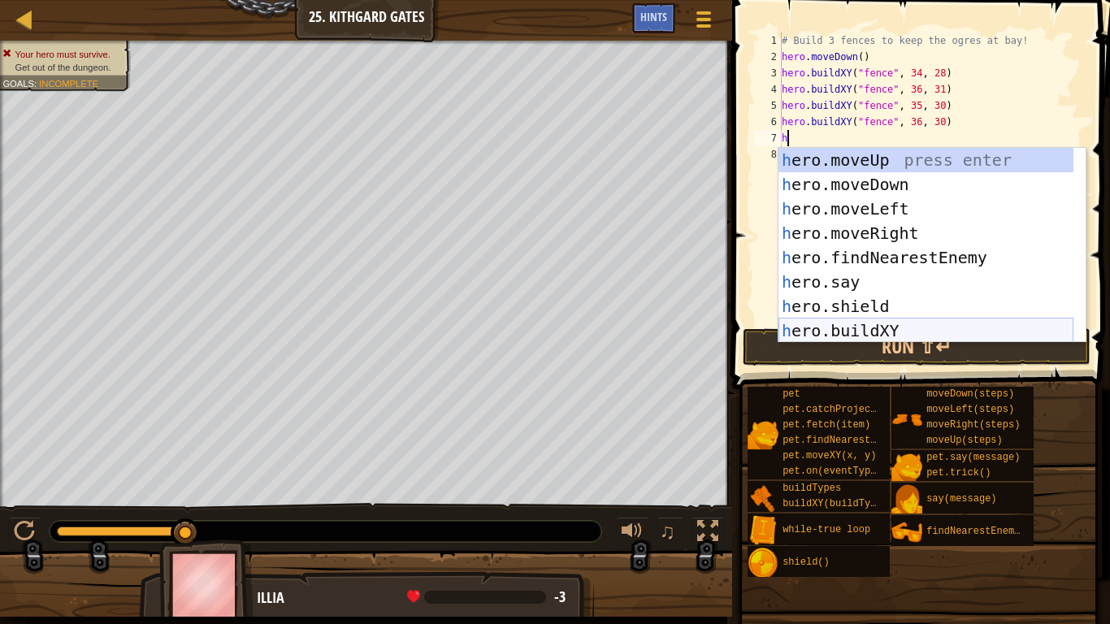
click at [814, 327] on div "h ero.moveUp press enter h ero.moveDown press enter h ero.moveLeft press enter …" at bounding box center [925, 270] width 295 height 244
type textarea "hero.buildXY("fence", 36, 30)"
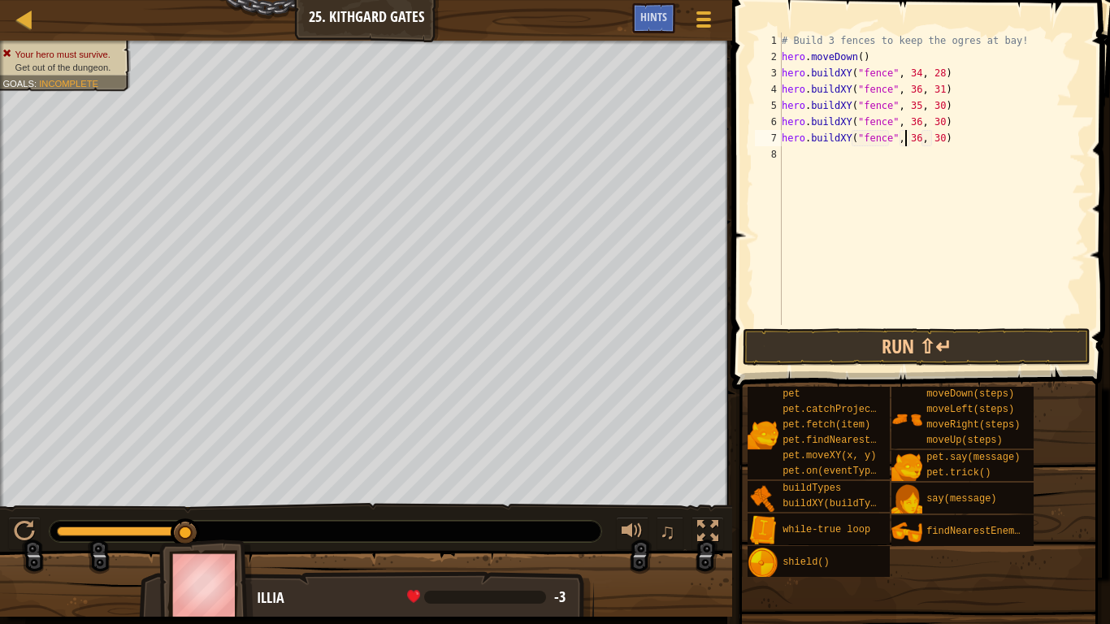
click at [908, 133] on div "# Build 3 fences to keep the ogres at bay! hero . moveDown ( ) hero . buildXY (…" at bounding box center [931, 195] width 307 height 325
click at [911, 149] on div "# Build 3 fences to keep the ogres at bay! hero . moveDown ( ) hero . buildXY (…" at bounding box center [931, 195] width 307 height 325
click at [912, 140] on div "# Build 3 fences to keep the ogres at bay! hero . moveDown ( ) hero . buildXY (…" at bounding box center [931, 195] width 307 height 325
type textarea "hero.buildXY("fence", 33, 30)"
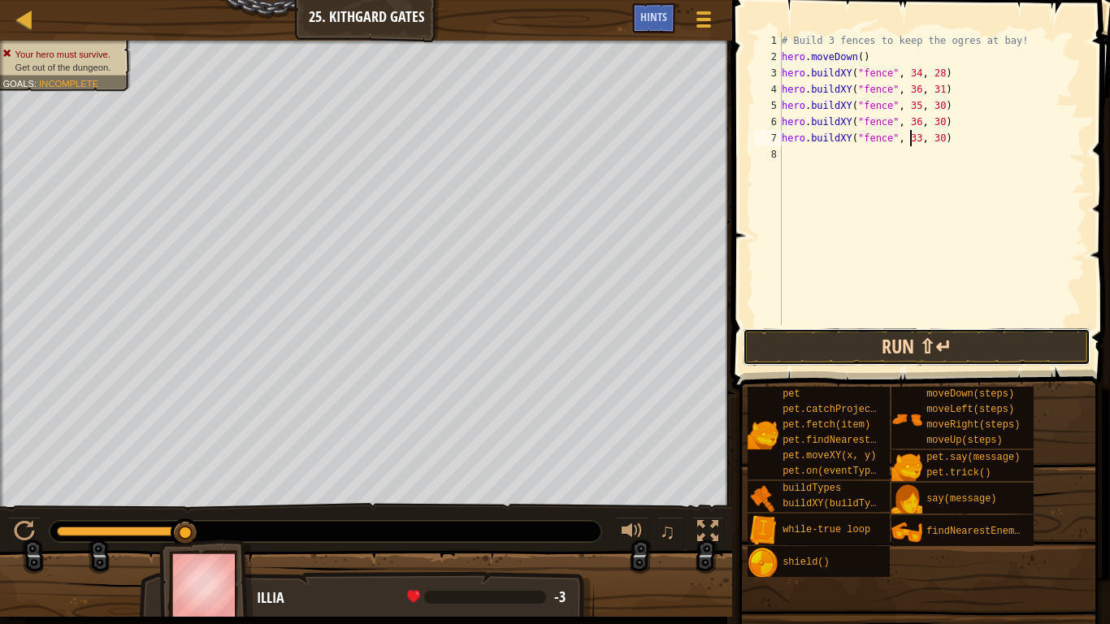
click at [908, 333] on button "Run ⇧↵" at bounding box center [917, 346] width 348 height 37
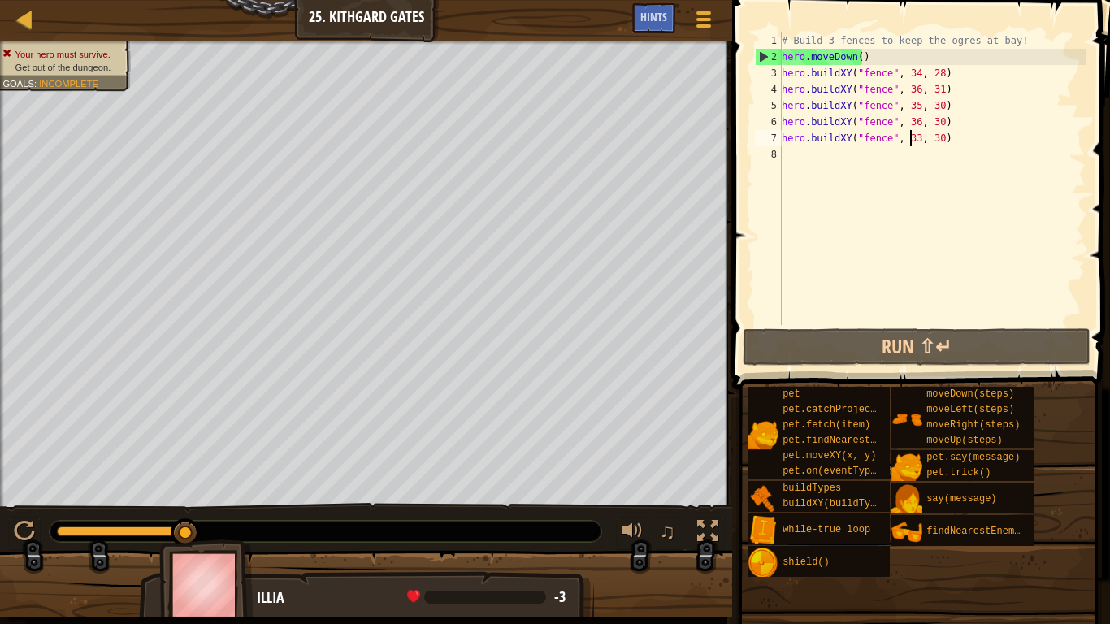
click at [817, 158] on div "# Build 3 fences to keep the ogres at bay! hero . moveDown ( ) hero . buildXY (…" at bounding box center [931, 195] width 307 height 325
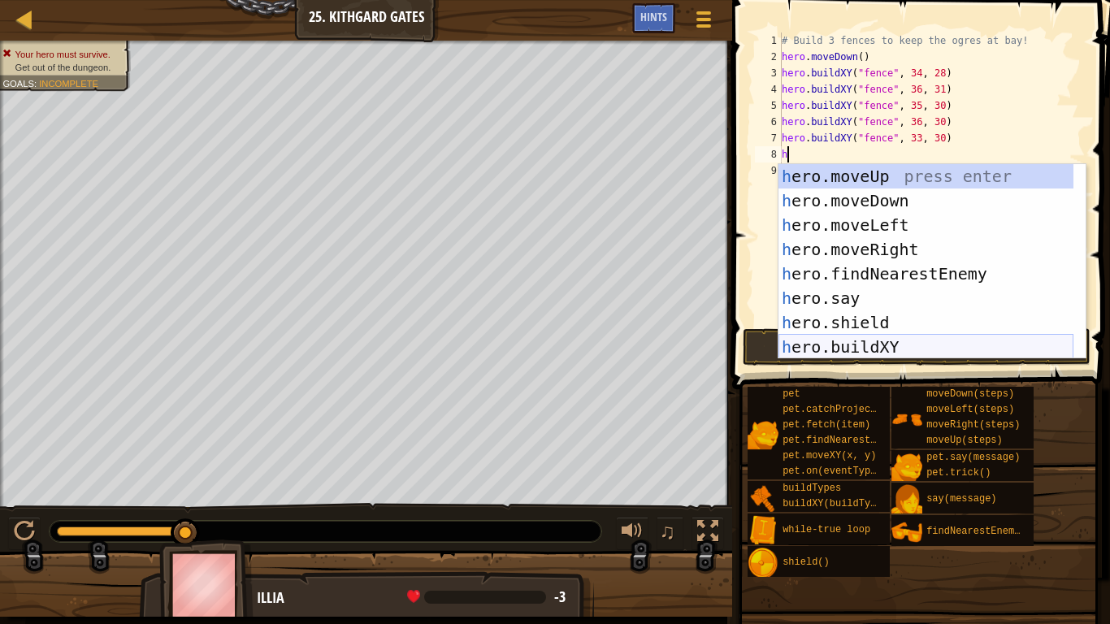
click at [900, 346] on div "h ero.moveUp press enter h ero.moveDown press enter h ero.moveLeft press enter …" at bounding box center [925, 286] width 295 height 244
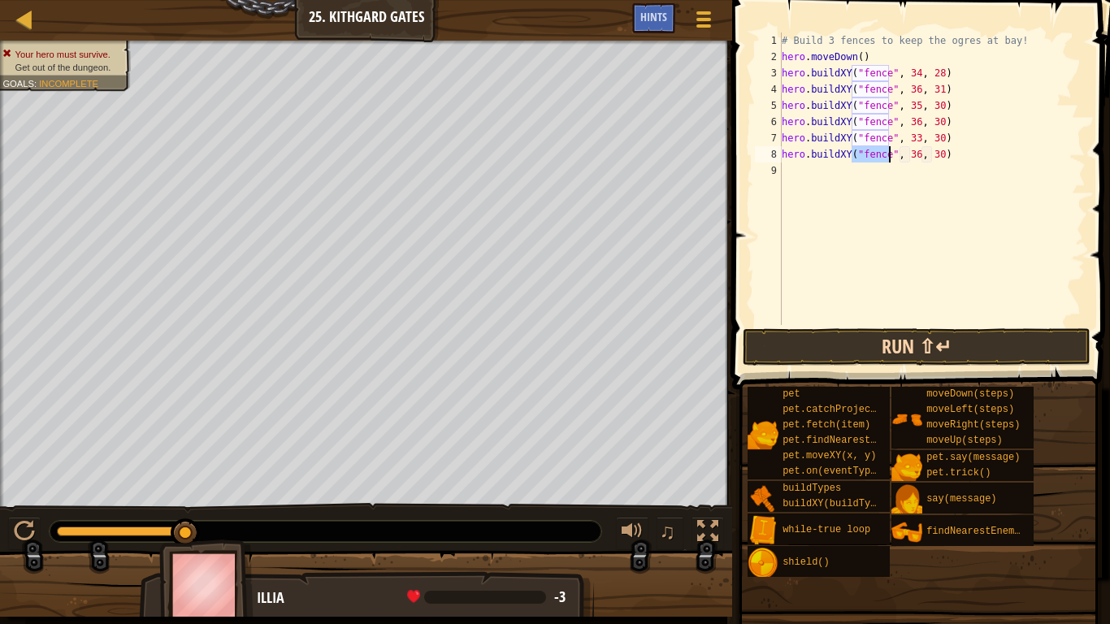
type textarea "hero.buildXY("fence", 36, 30)"
click at [905, 332] on button "Run ⇧↵" at bounding box center [917, 346] width 348 height 37
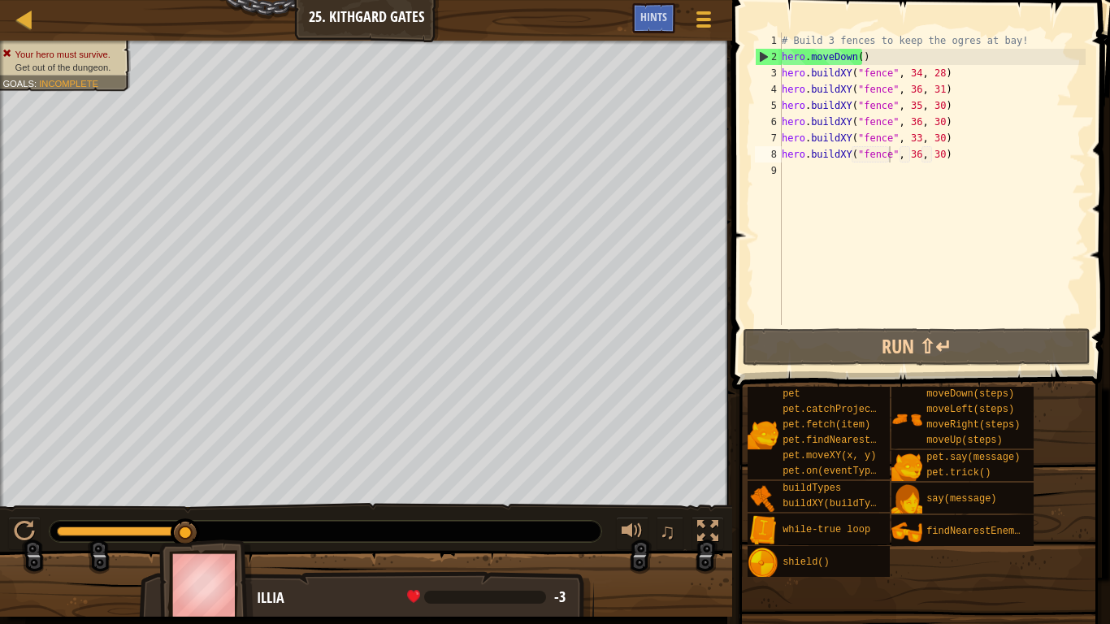
click at [929, 325] on span at bounding box center [922, 171] width 391 height 437
click at [957, 156] on div "# Build 3 fences to keep the ogres at bay! hero . moveDown ( ) hero . buildXY (…" at bounding box center [931, 195] width 307 height 325
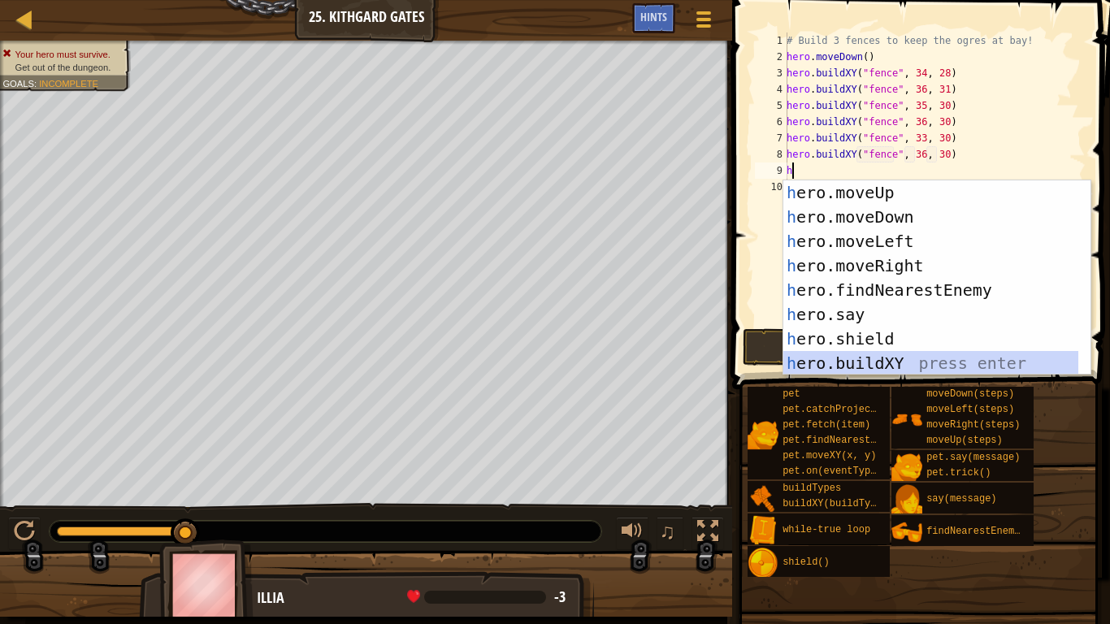
click at [888, 362] on div "h ero.moveUp press enter h ero.moveDown press enter h ero.moveLeft press enter …" at bounding box center [930, 302] width 295 height 244
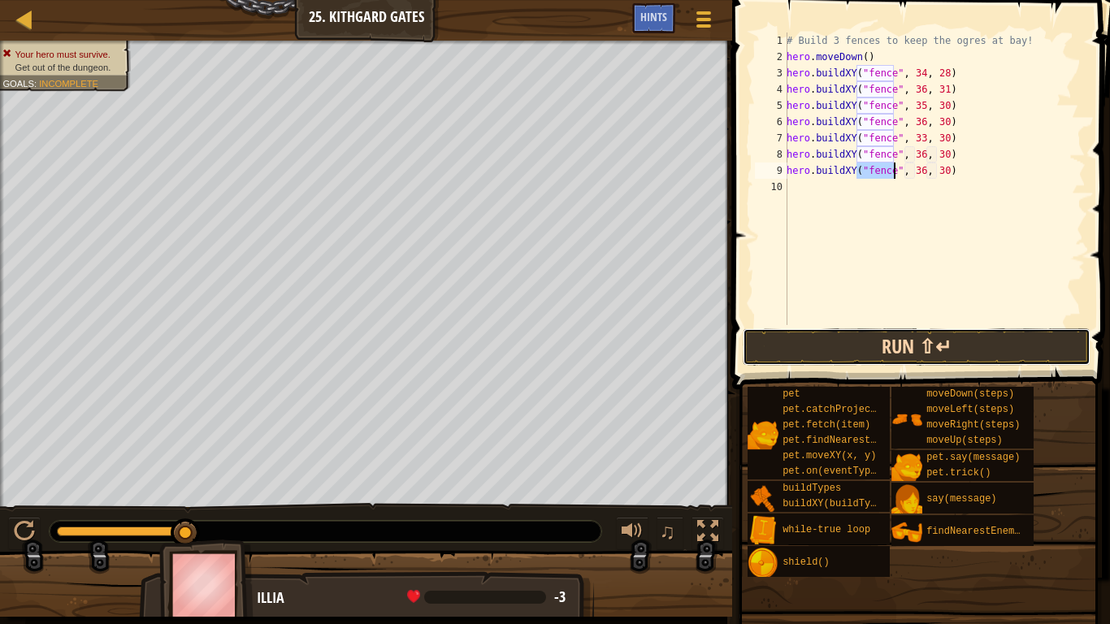
click at [936, 330] on button "Run ⇧↵" at bounding box center [917, 346] width 348 height 37
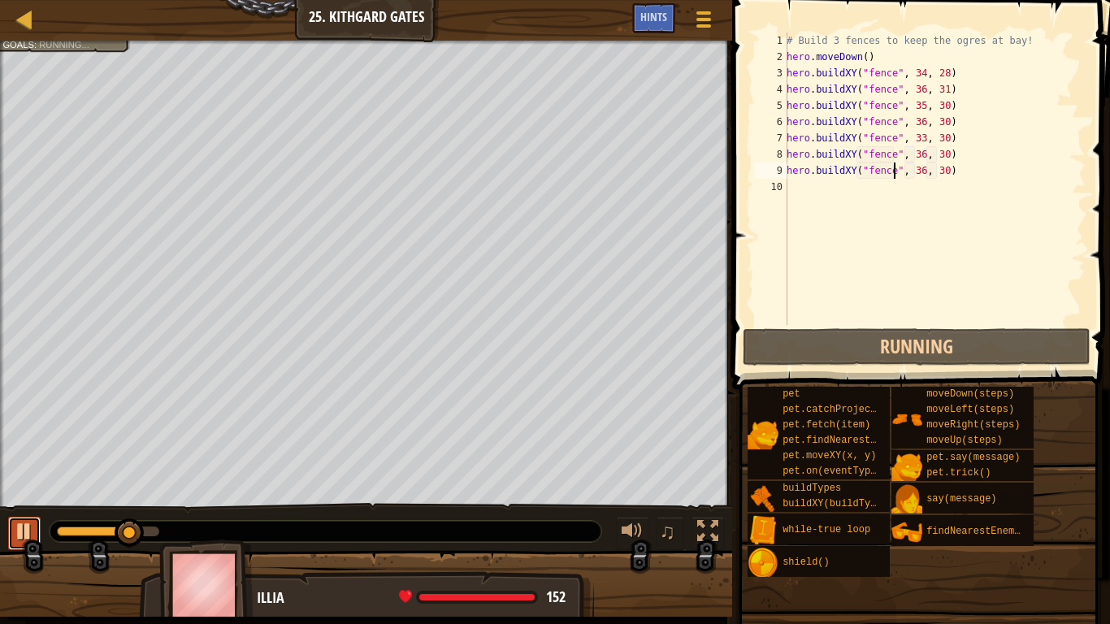
click at [14, 520] on div at bounding box center [24, 531] width 21 height 21
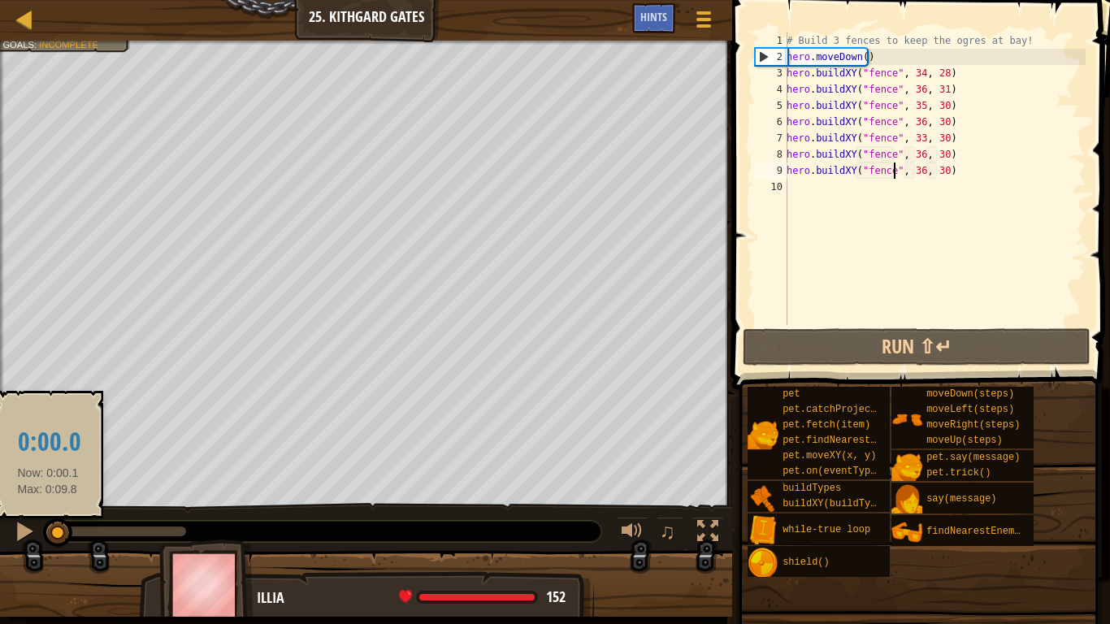
drag, startPoint x: 123, startPoint y: 525, endPoint x: 48, endPoint y: 528, distance: 74.8
click at [48, 520] on div at bounding box center [57, 532] width 29 height 29
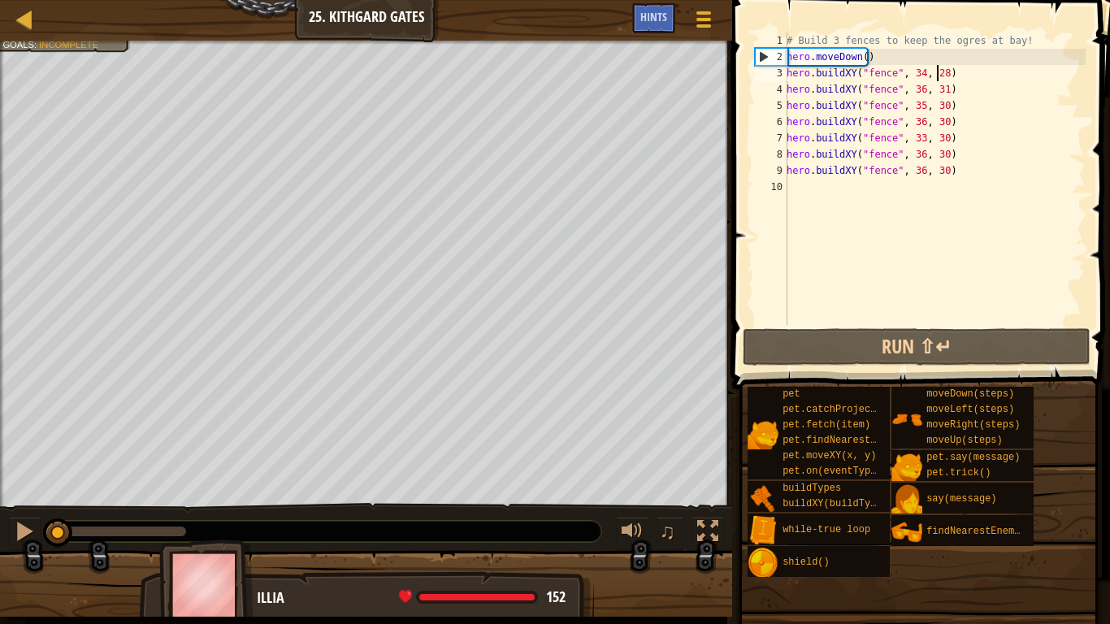
click at [939, 73] on div "# Build 3 fences to keep the ogres at bay! hero . moveDown ( ) hero . buildXY (…" at bounding box center [934, 195] width 302 height 325
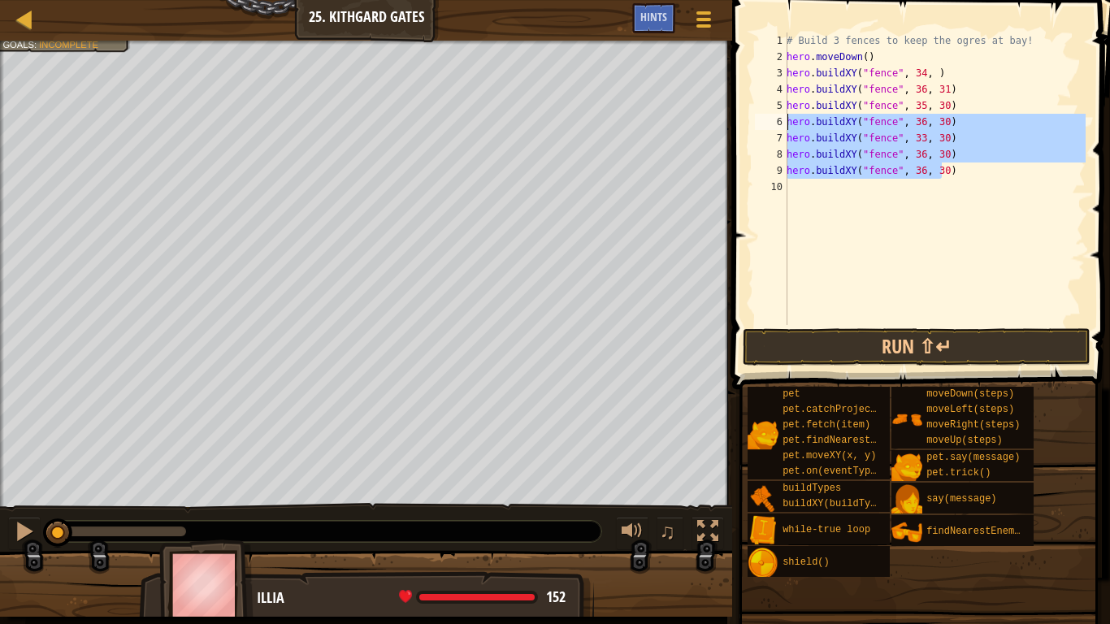
drag, startPoint x: 947, startPoint y: 168, endPoint x: 781, endPoint y: 119, distance: 172.8
click at [781, 119] on div "hero.buildXY("fence", 34, ) 1 2 3 4 5 6 7 8 9 10 # Build 3 fences to keep the o…" at bounding box center [919, 179] width 334 height 293
type textarea "hero.buildXY("fence", 36, 30) hero.buildXY("fence", 33, 30)"
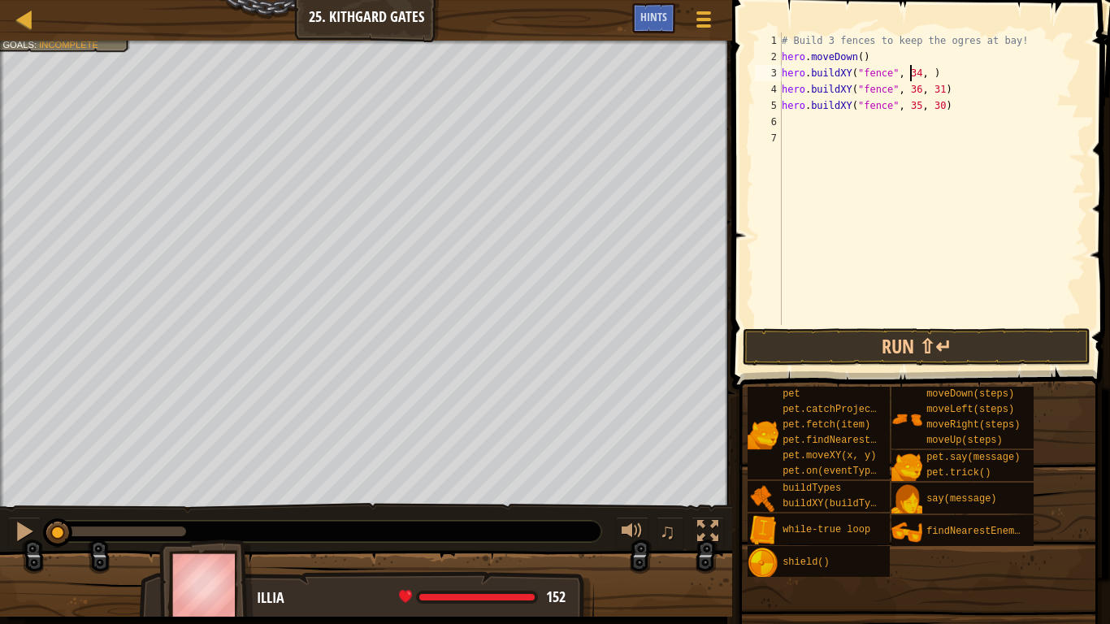
click at [909, 65] on div "# Build 3 fences to keep the ogres at bay! hero . moveDown ( ) hero . buildXY (…" at bounding box center [931, 195] width 307 height 325
click at [932, 110] on div "# Build 3 fences to keep the ogres at bay! hero . moveDown ( ) hero . buildXY (…" at bounding box center [931, 195] width 307 height 325
click at [912, 105] on div "# Build 3 fences to keep the ogres at bay! hero . moveDown ( ) hero . buildXY (…" at bounding box center [931, 195] width 307 height 325
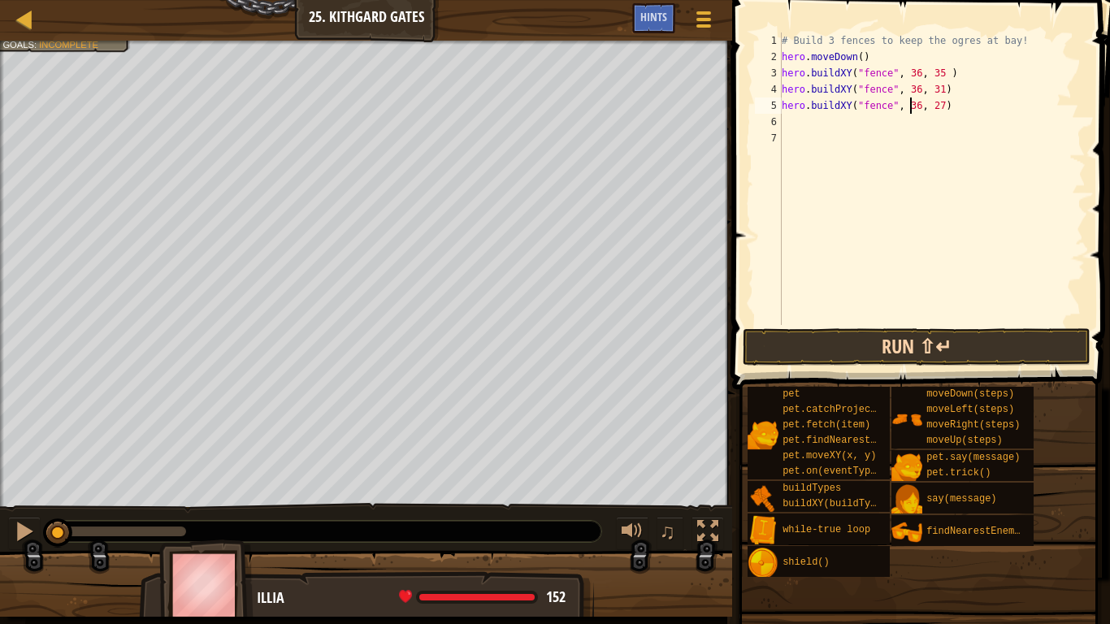
type textarea "hero.buildXY("fence", 36, 27)"
click at [889, 340] on button "Run ⇧↵" at bounding box center [917, 346] width 348 height 37
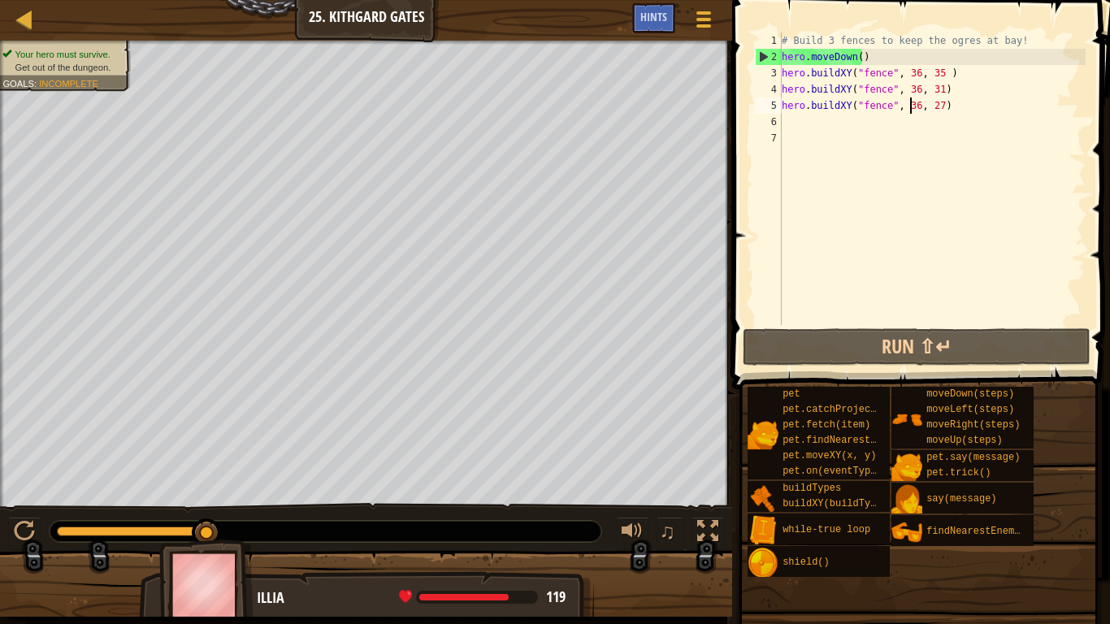
click at [818, 126] on div "# Build 3 fences to keep the ogres at bay! hero . moveDown ( ) hero . buildXY (…" at bounding box center [931, 195] width 307 height 325
type textarea "h"
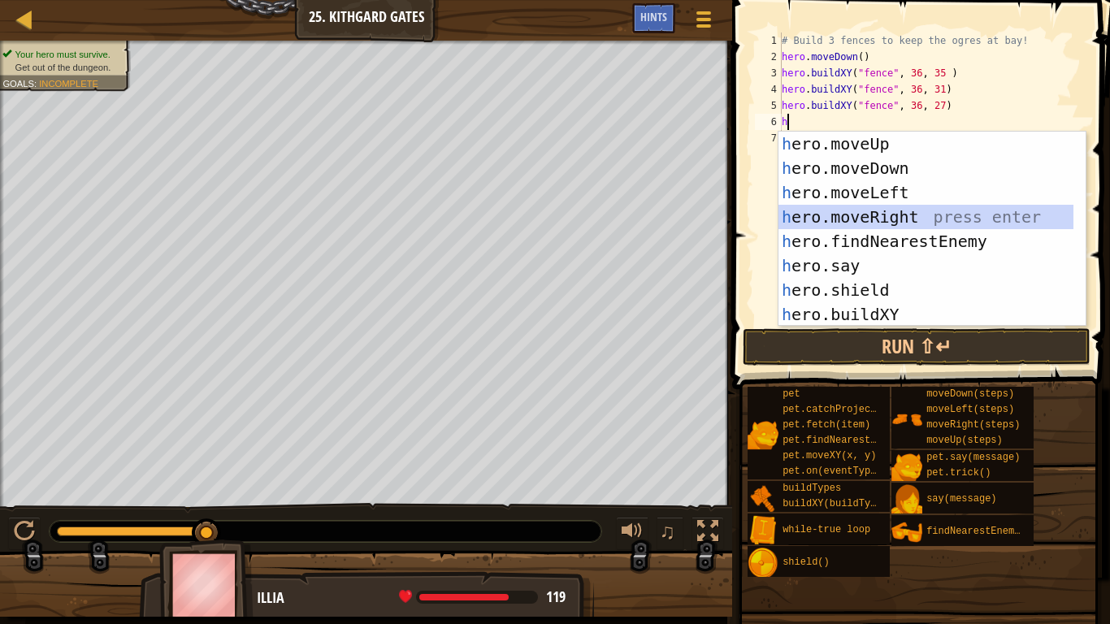
click at [907, 214] on div "h ero.moveUp press enter h ero.moveDown press enter h ero.moveLeft press enter …" at bounding box center [925, 254] width 295 height 244
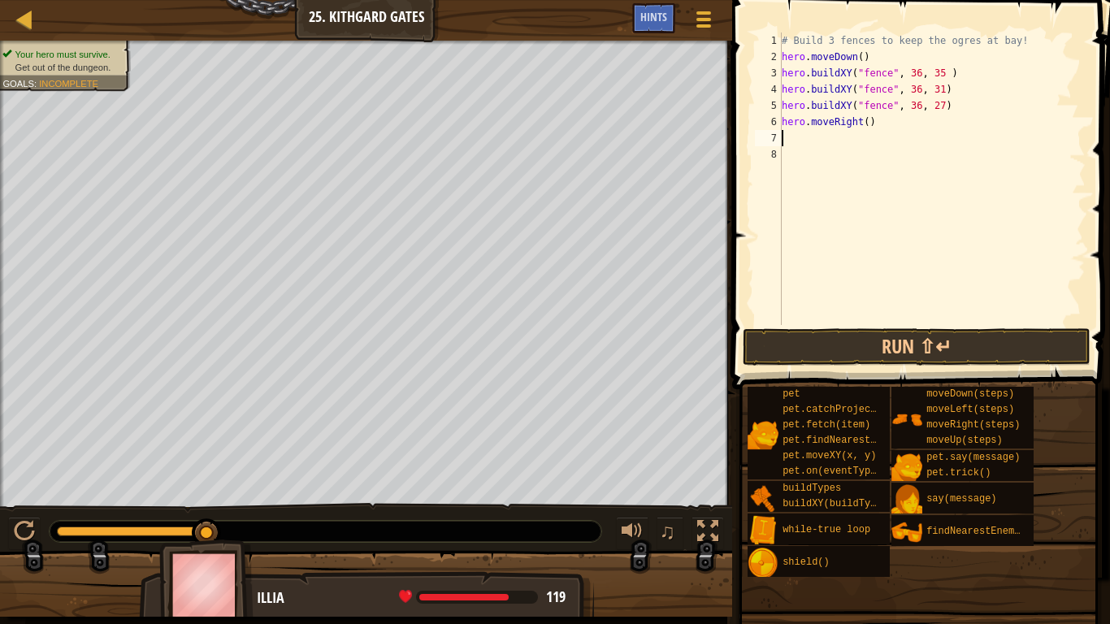
click at [863, 122] on div "# Build 3 fences to keep the ogres at bay! hero . moveDown ( ) hero . buildXY (…" at bounding box center [931, 195] width 307 height 325
type textarea "hero.moveRight(3)"
click at [862, 337] on button "Run ⇧↵" at bounding box center [917, 346] width 348 height 37
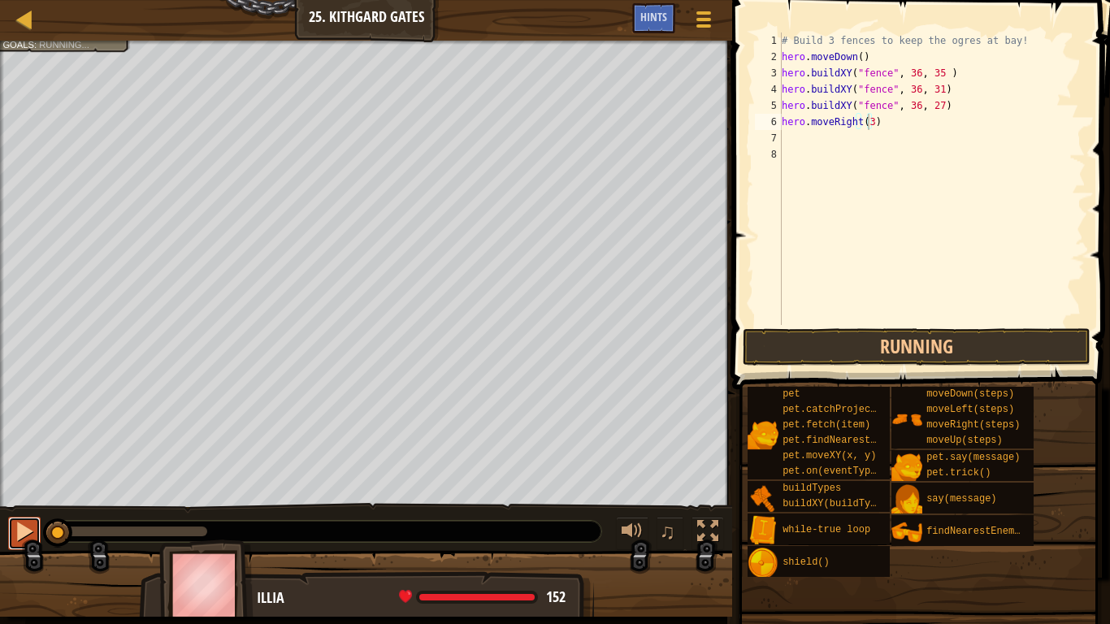
click at [21, 520] on div at bounding box center [24, 531] width 21 height 21
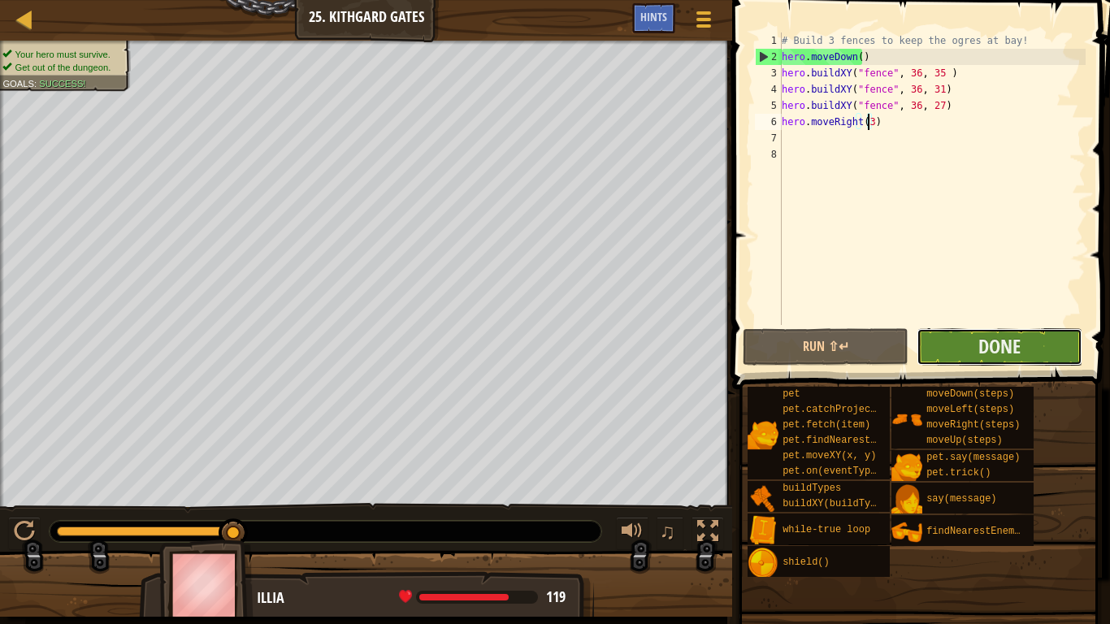
click at [1035, 353] on button "Done" at bounding box center [1000, 346] width 166 height 37
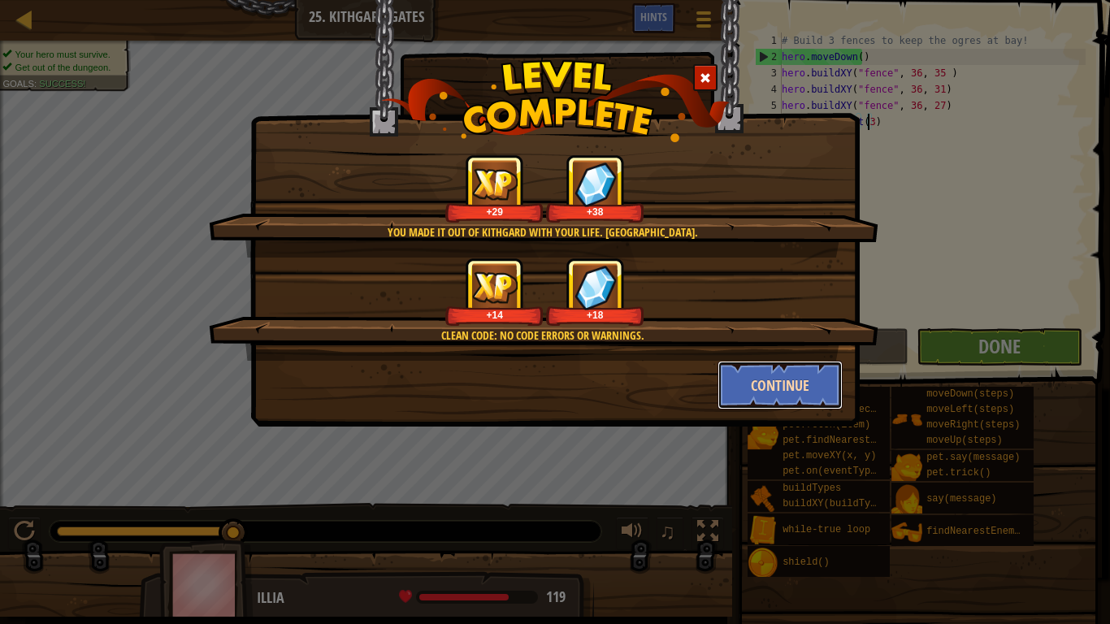
click at [757, 391] on button "Continue" at bounding box center [780, 385] width 126 height 49
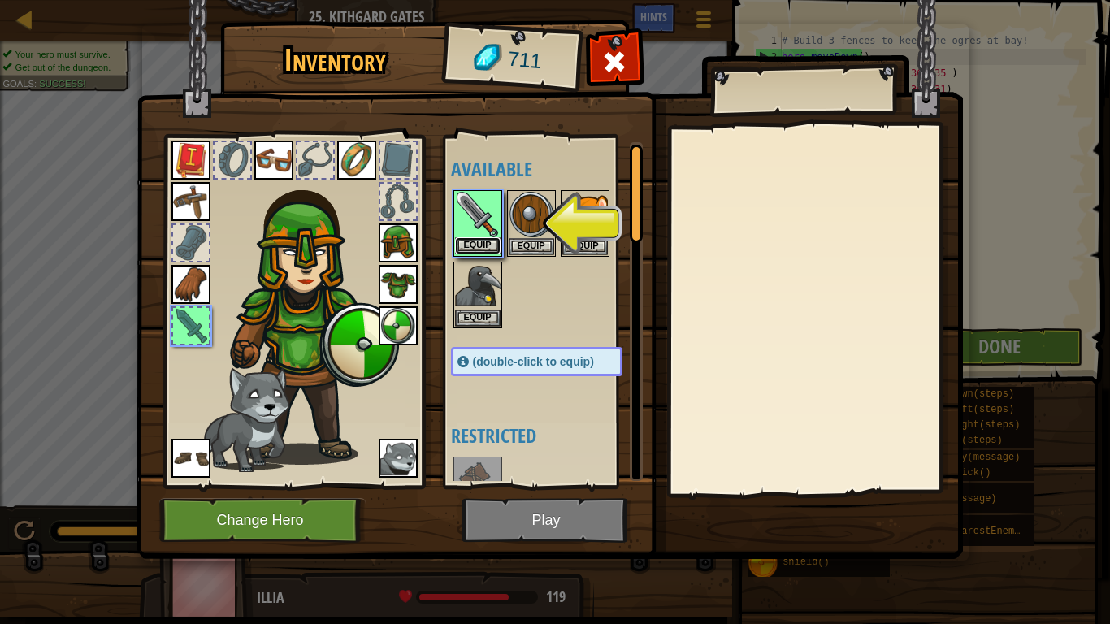
click at [485, 241] on button "Equip" at bounding box center [478, 245] width 46 height 17
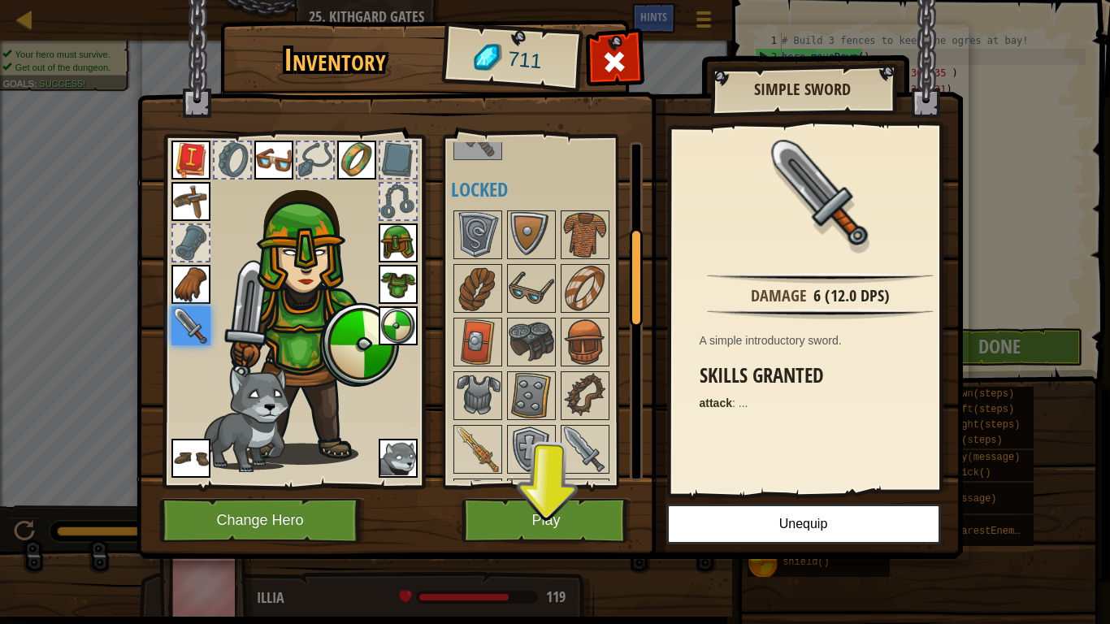
scroll to position [275, 0]
click at [544, 395] on img at bounding box center [532, 395] width 46 height 46
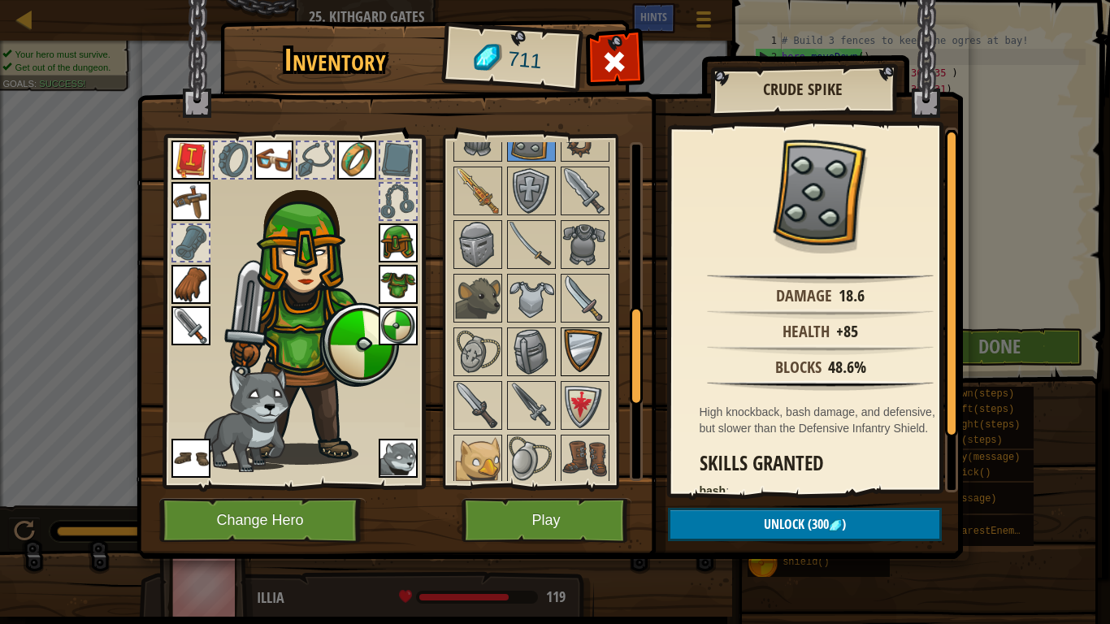
drag, startPoint x: 556, startPoint y: 364, endPoint x: 569, endPoint y: 349, distance: 19.6
click at [569, 349] on div "Available Equip Equip Equip Equip Equip Equip Equip Equip Equip Equip Equip Equ…" at bounding box center [553, 311] width 204 height 339
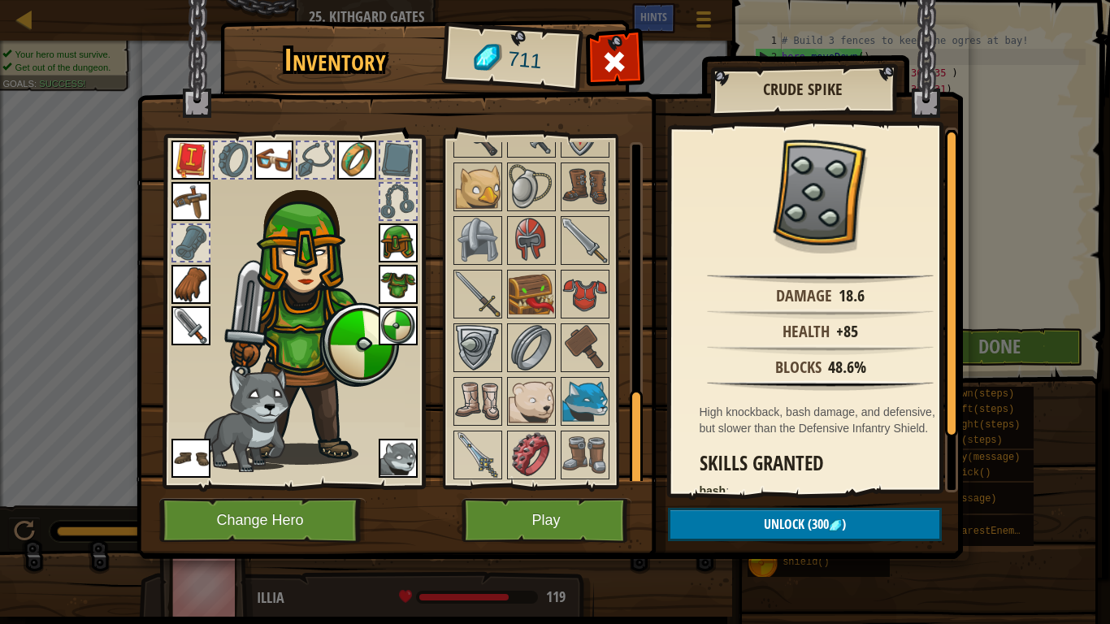
scroll to position [806, 0]
click at [580, 329] on img at bounding box center [585, 347] width 46 height 46
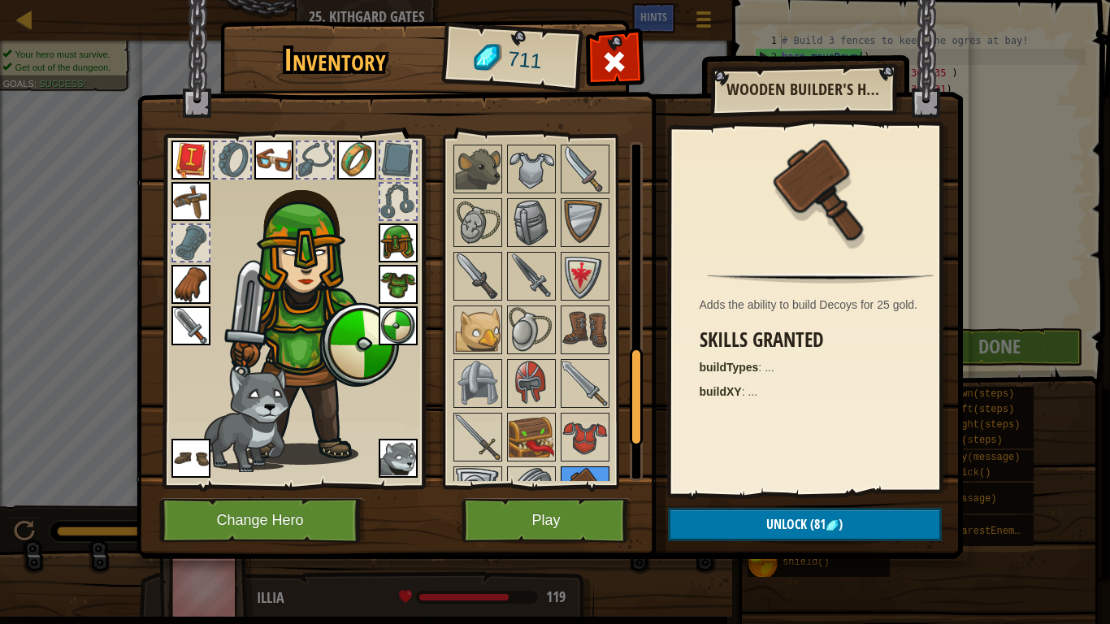
scroll to position [663, 0]
click at [514, 333] on img at bounding box center [532, 329] width 46 height 46
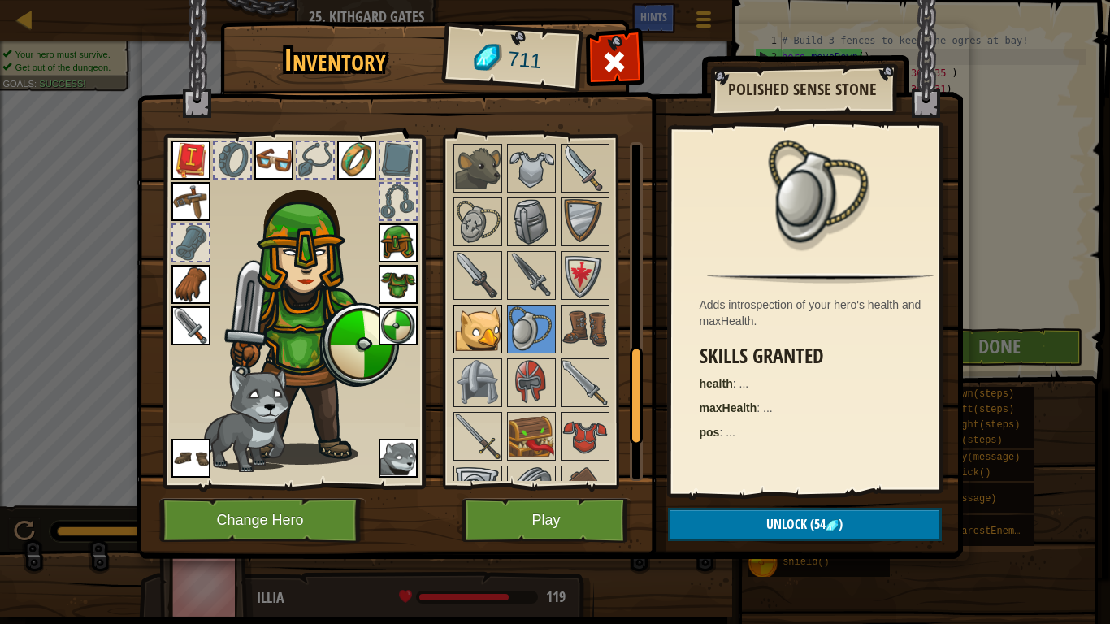
click at [487, 324] on img at bounding box center [478, 329] width 46 height 46
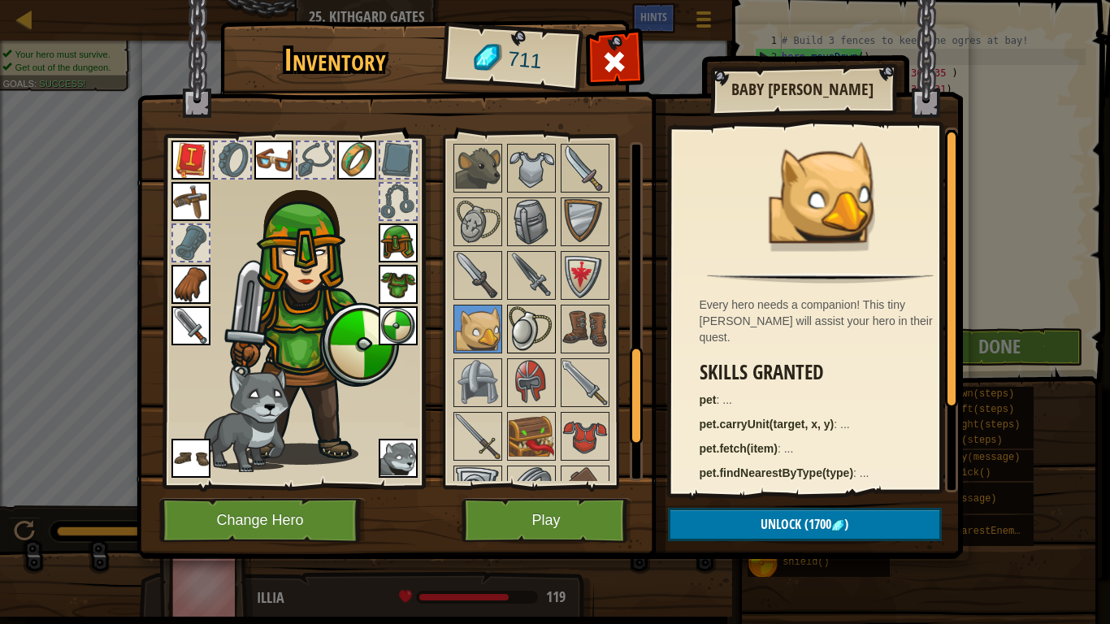
click at [541, 329] on img at bounding box center [532, 329] width 46 height 46
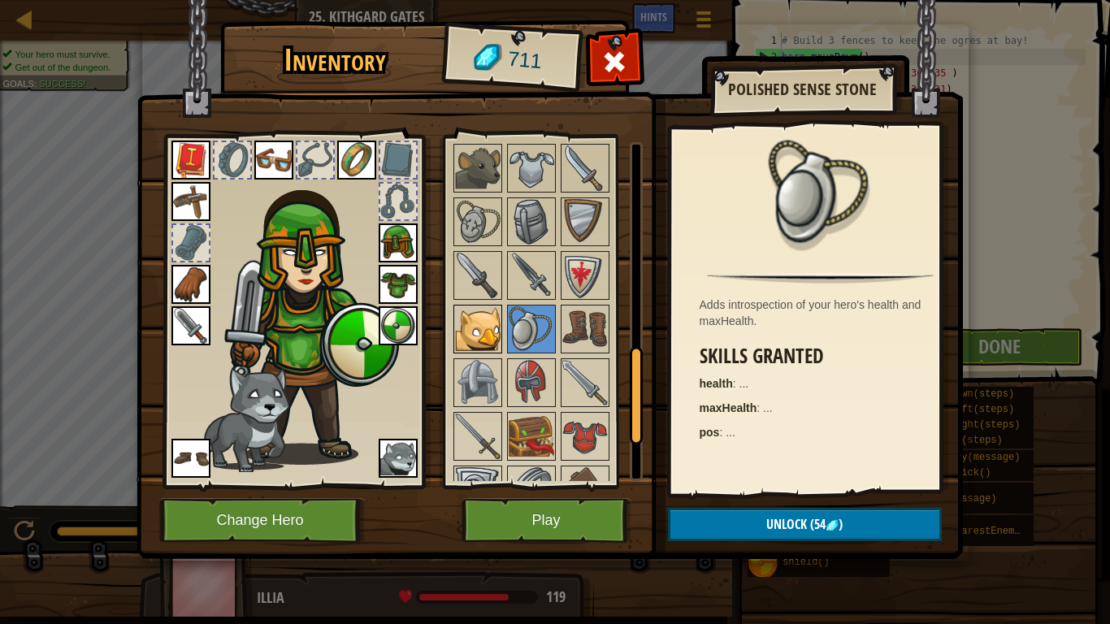
click at [482, 340] on img at bounding box center [478, 329] width 46 height 46
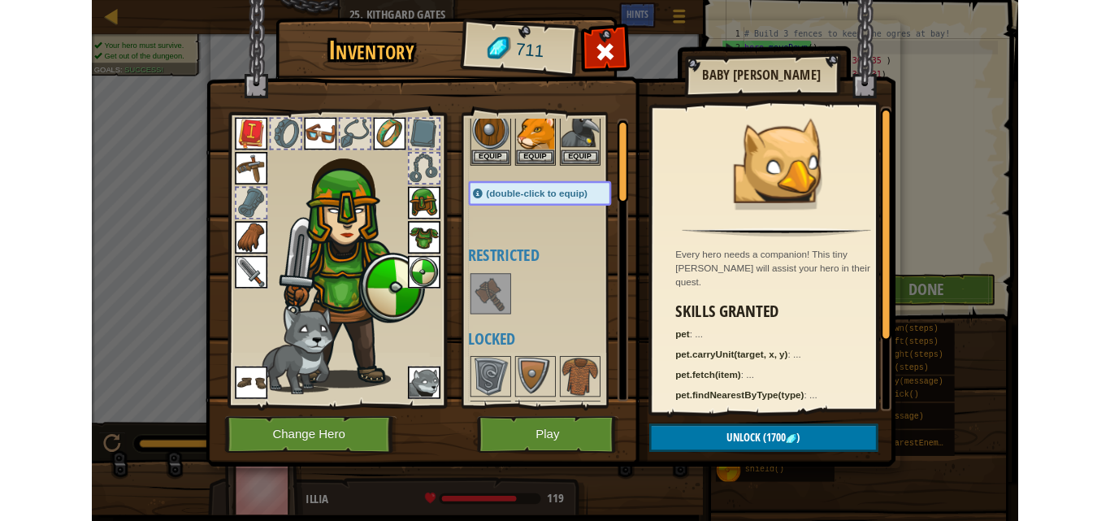
scroll to position [0, 0]
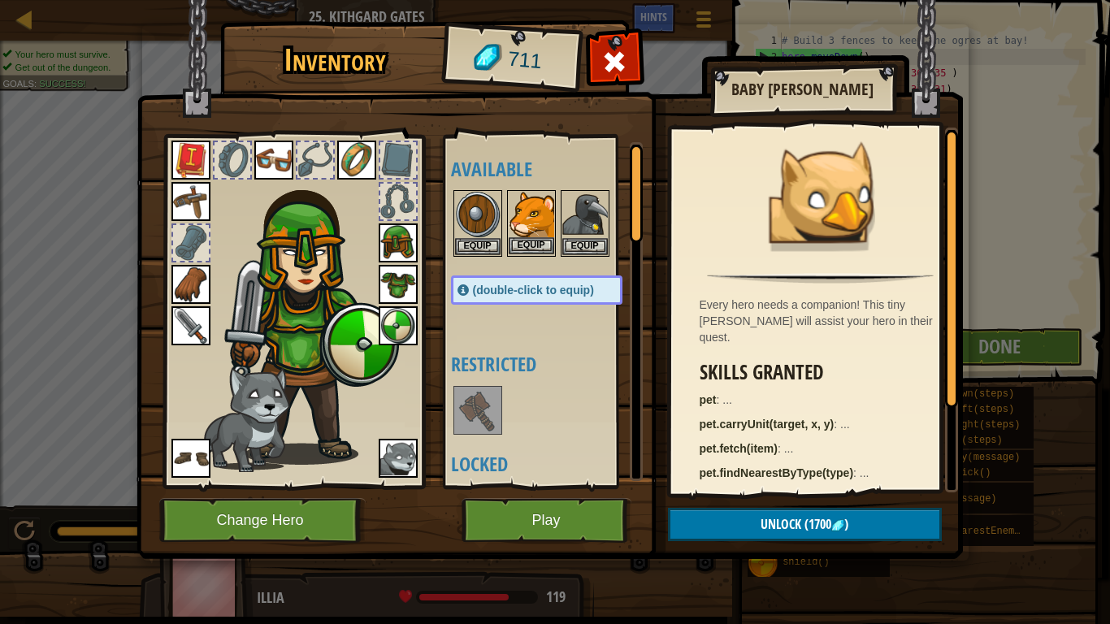
click at [524, 205] on img at bounding box center [532, 215] width 46 height 46
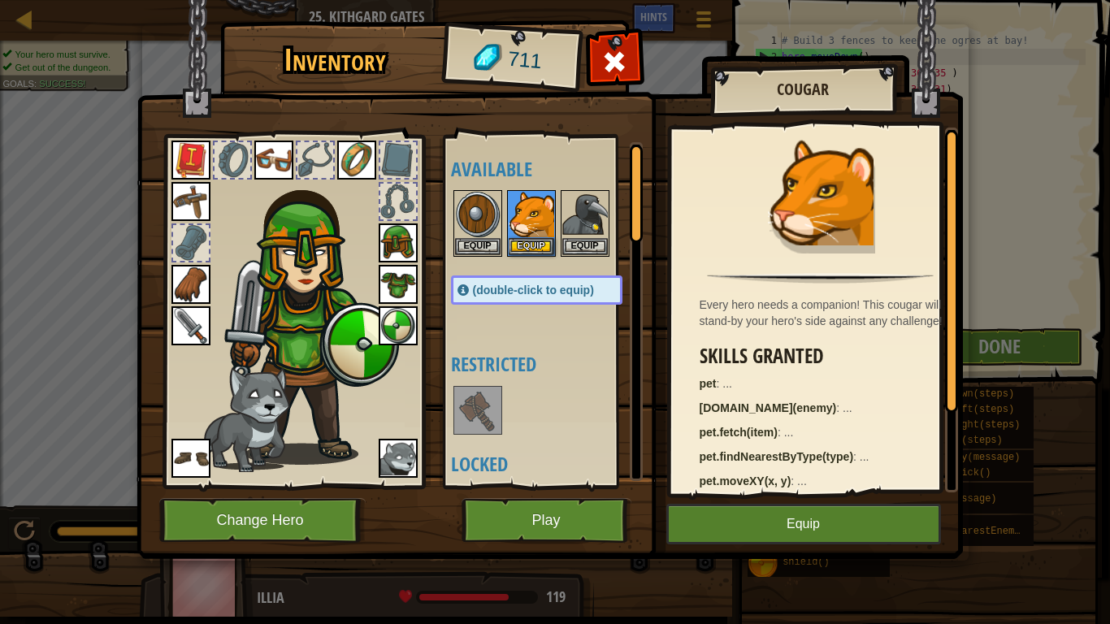
click at [371, 464] on img at bounding box center [311, 315] width 175 height 299
click at [398, 458] on img at bounding box center [398, 458] width 39 height 39
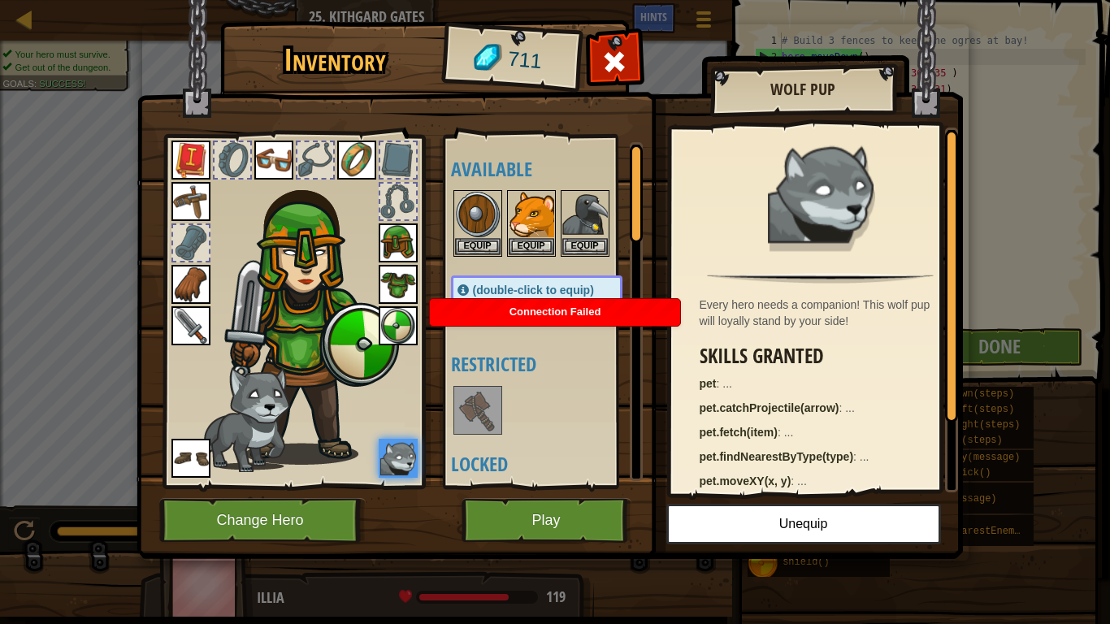
click at [579, 388] on div at bounding box center [553, 411] width 204 height 54
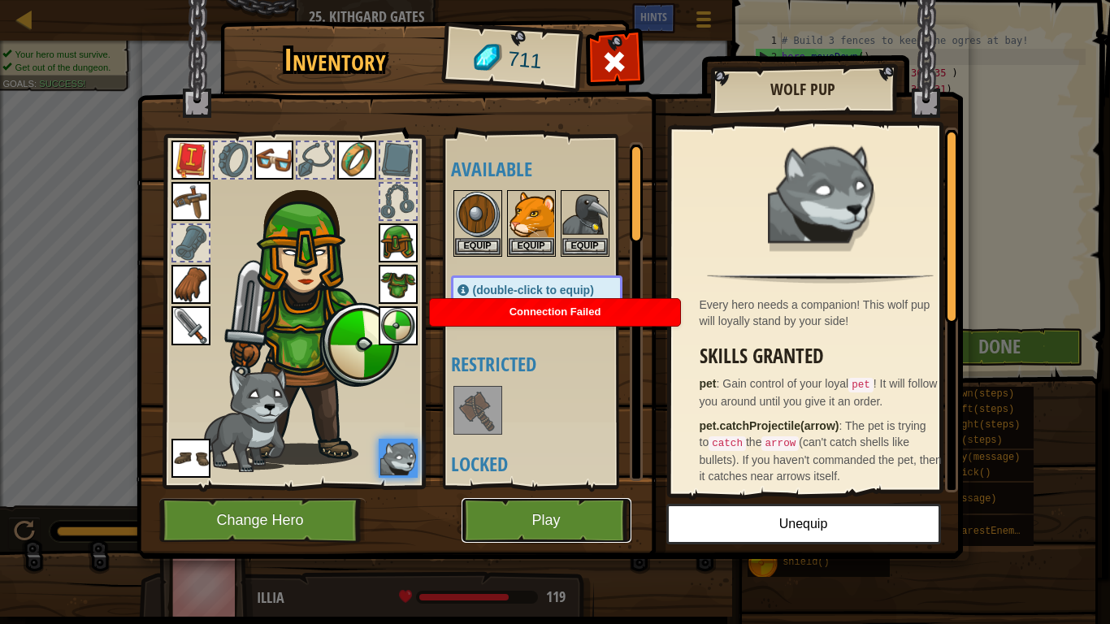
click at [552, 515] on button "Play" at bounding box center [547, 520] width 170 height 45
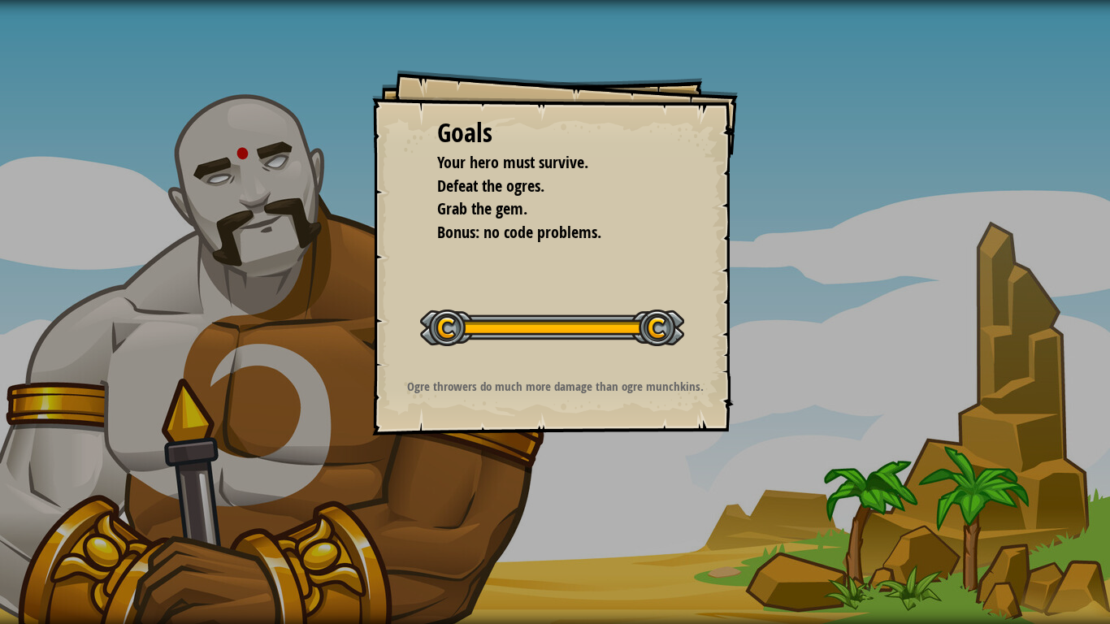
click at [853, 298] on div "Goals Your hero must survive. Defeat the ogres. Grab the gem. Bonus: no code pr…" at bounding box center [555, 312] width 1110 height 624
click at [690, 300] on div "Goals Your hero must survive. Defeat the ogres. Grab the gem. Bonus: no code pr…" at bounding box center [555, 253] width 366 height 366
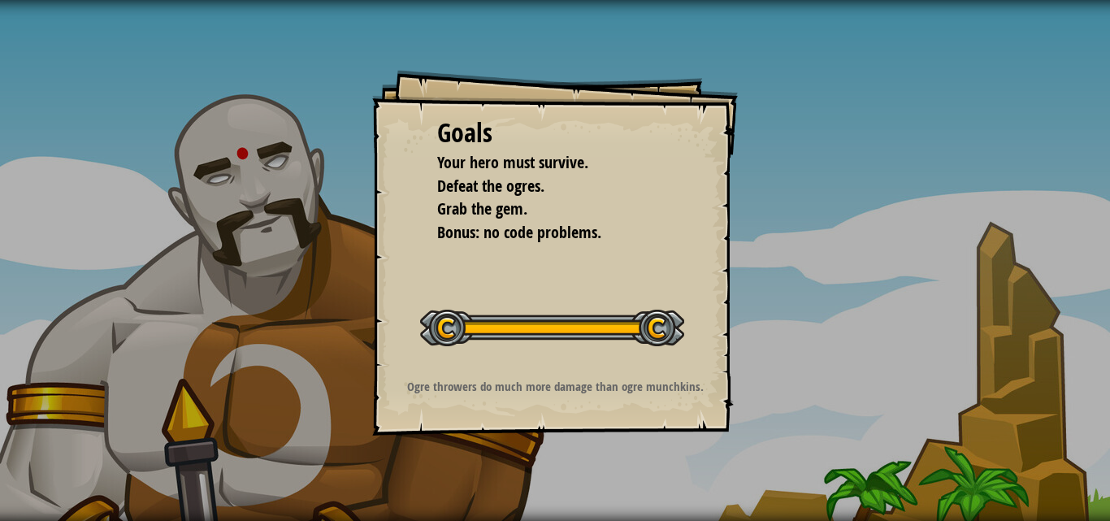
click at [457, 247] on div "Goals Your hero must survive. Defeat the ogres. Grab the gem. Bonus: no code pr…" at bounding box center [555, 253] width 366 height 366
click at [566, 128] on div "Goals" at bounding box center [555, 133] width 236 height 37
drag, startPoint x: 566, startPoint y: 128, endPoint x: 626, endPoint y: 72, distance: 82.2
click at [626, 72] on div "Goals Your hero must survive. Defeat the ogres. Grab the gem. Bonus: no code pr…" at bounding box center [555, 253] width 366 height 366
drag, startPoint x: 626, startPoint y: 72, endPoint x: 709, endPoint y: -7, distance: 114.4
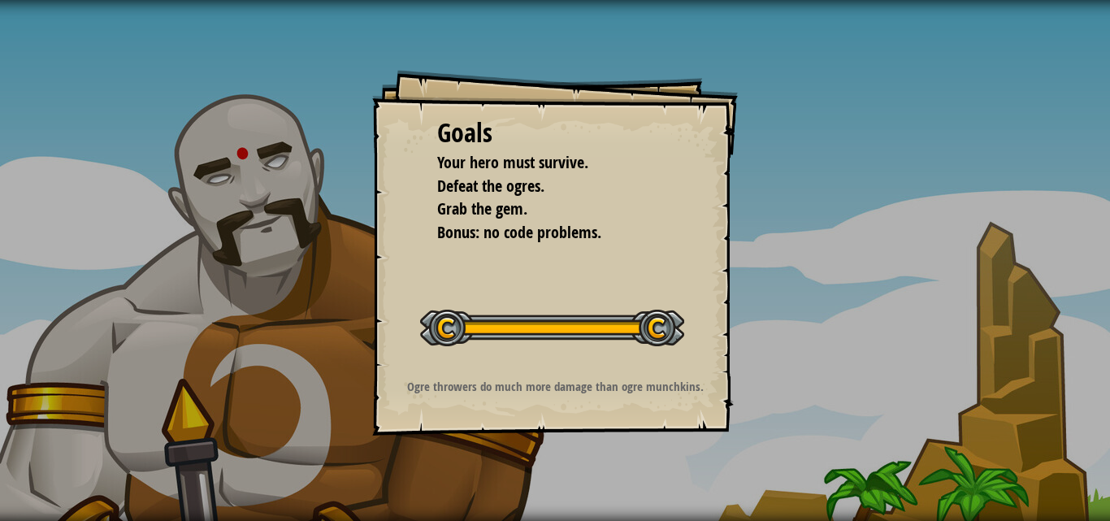
click at [709, 0] on html "Goals Your hero must survive. Defeat the ogres. Grab the gem. Bonus: no code pr…" at bounding box center [555, 0] width 1110 height 0
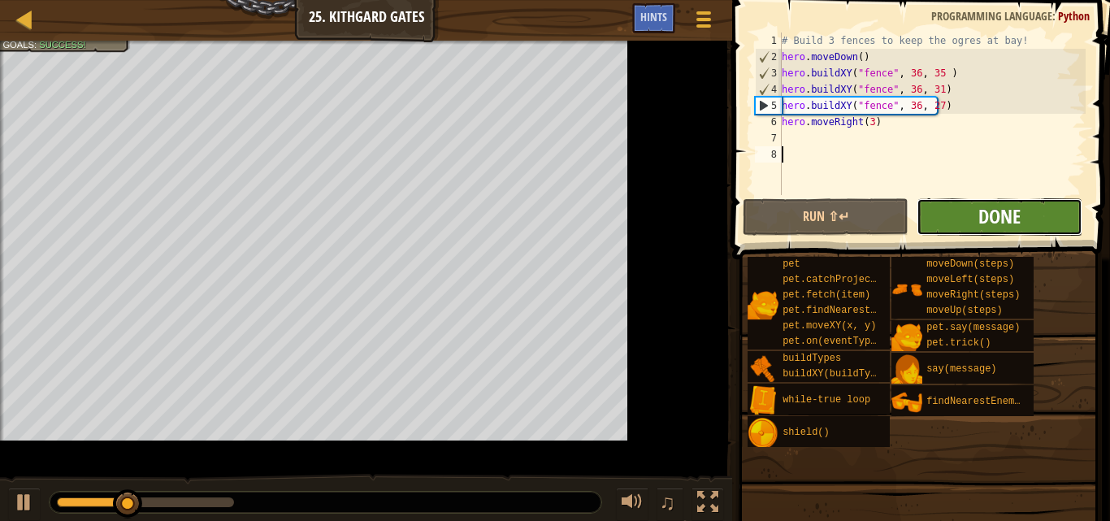
click at [983, 205] on span "Done" at bounding box center [999, 216] width 42 height 26
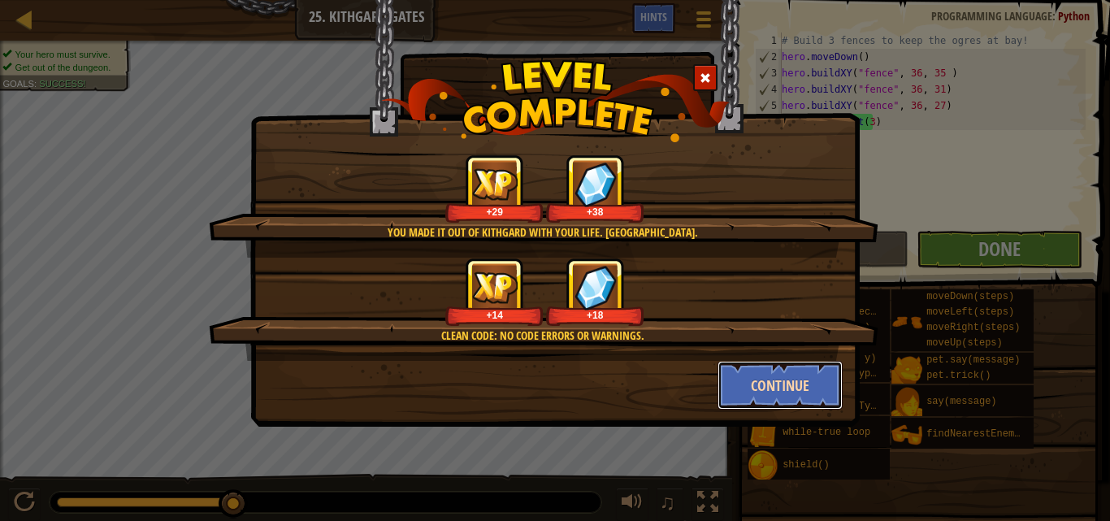
click at [783, 378] on button "Continue" at bounding box center [780, 385] width 126 height 49
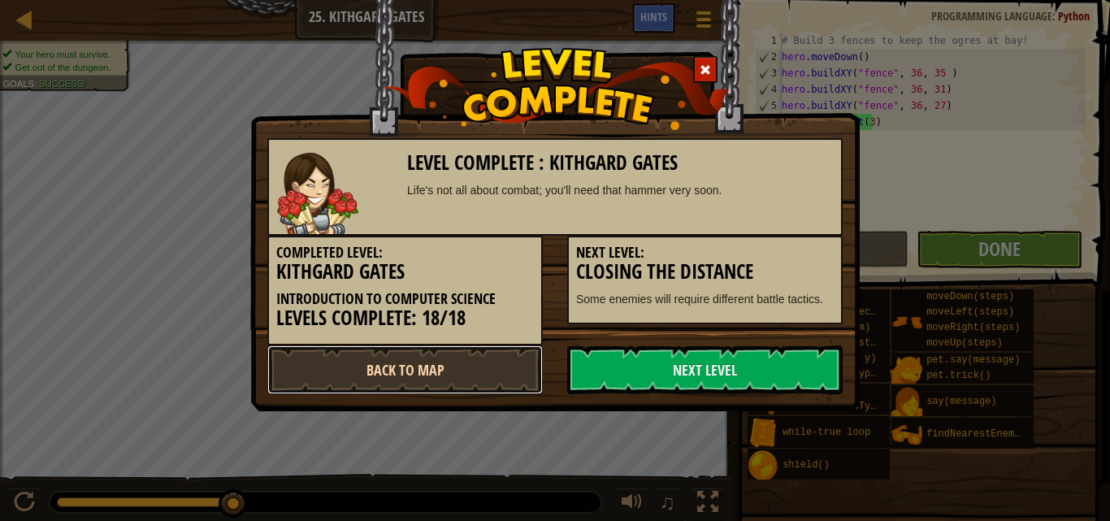
click at [419, 367] on link "Back to Map" at bounding box center [404, 369] width 275 height 49
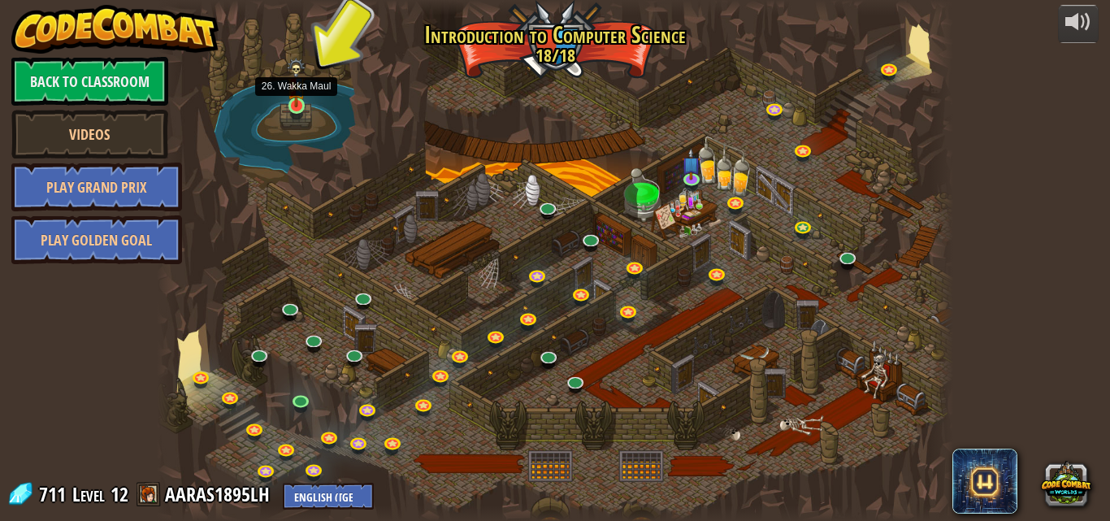
click at [300, 98] on img at bounding box center [296, 83] width 19 height 50
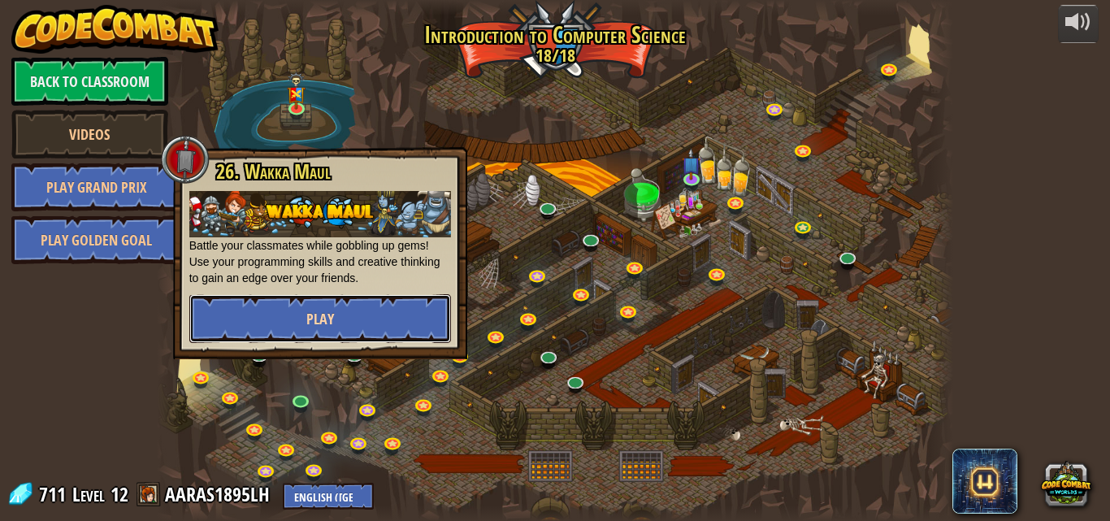
click at [355, 310] on button "Play" at bounding box center [320, 318] width 262 height 49
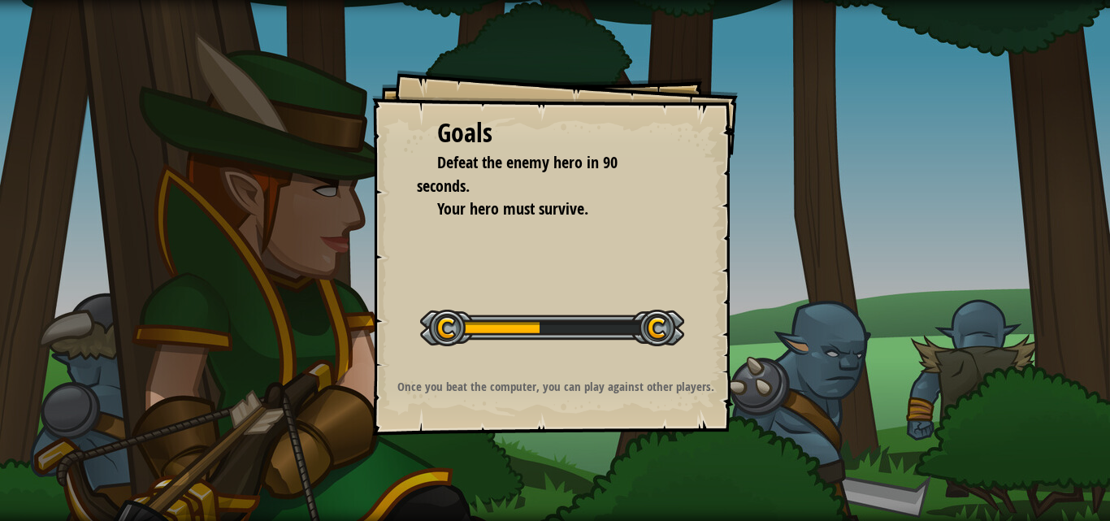
click at [594, 183] on li "Defeat the enemy hero in 90 seconds." at bounding box center [543, 174] width 252 height 46
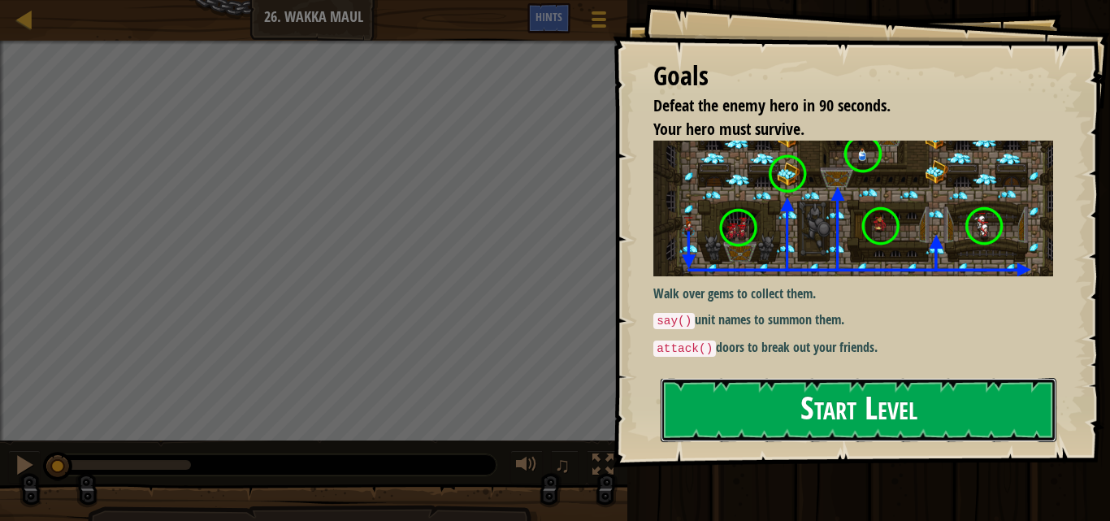
click at [717, 416] on button "Start Level" at bounding box center [859, 410] width 396 height 64
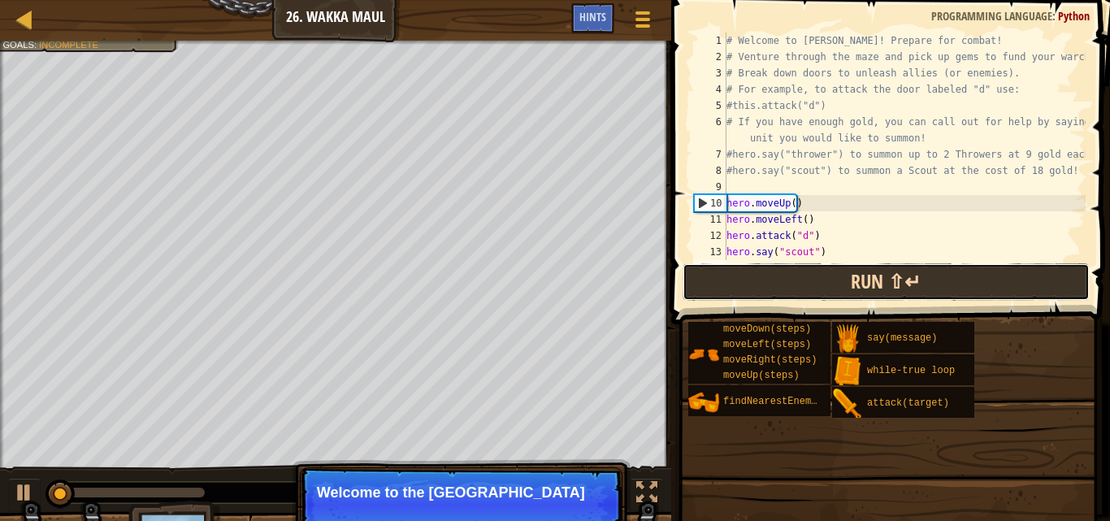
click at [812, 280] on button "Run ⇧↵" at bounding box center [886, 281] width 407 height 37
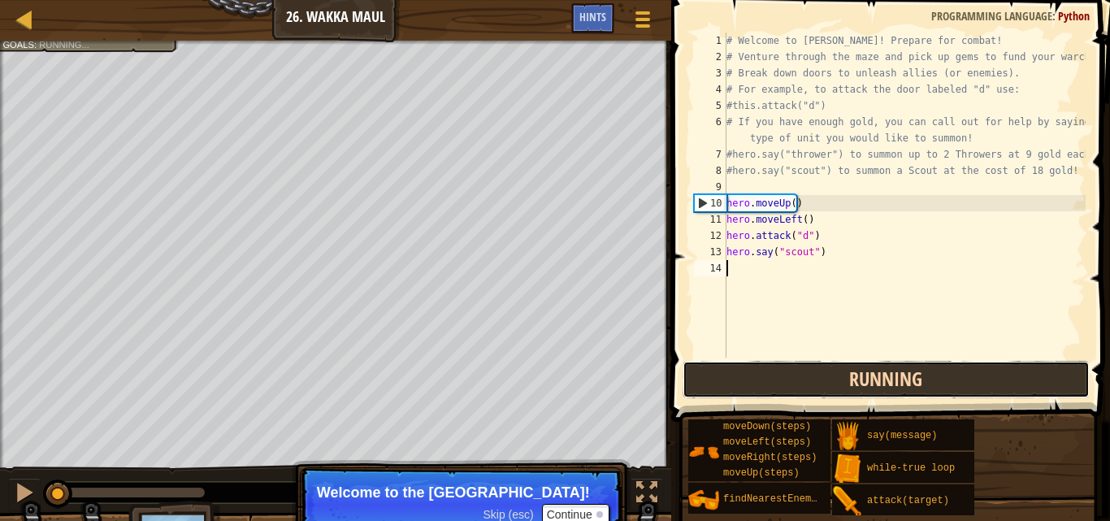
click at [847, 382] on button "Running" at bounding box center [886, 379] width 407 height 37
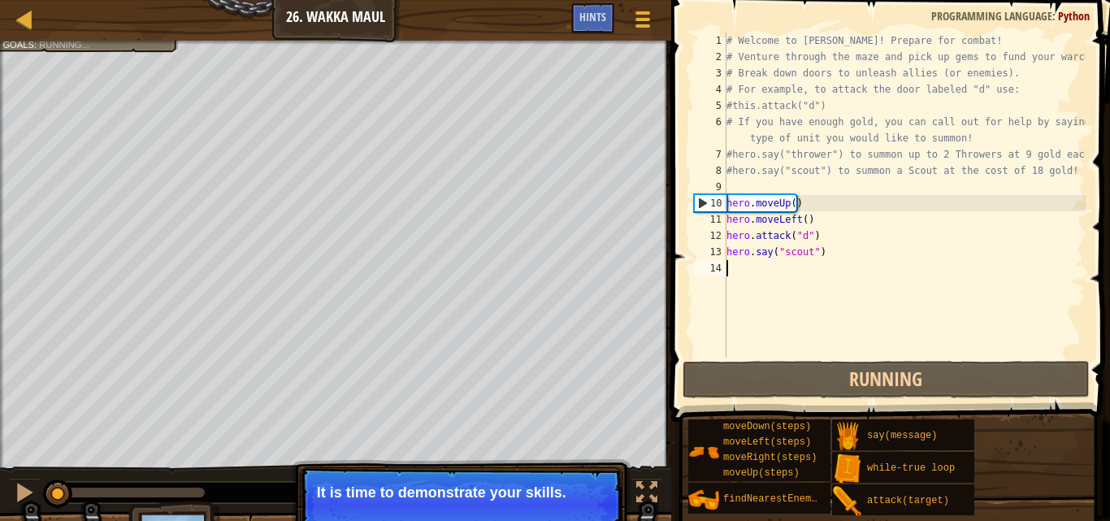
click at [463, 493] on p "It is time to demonstrate your skills." at bounding box center [461, 492] width 288 height 16
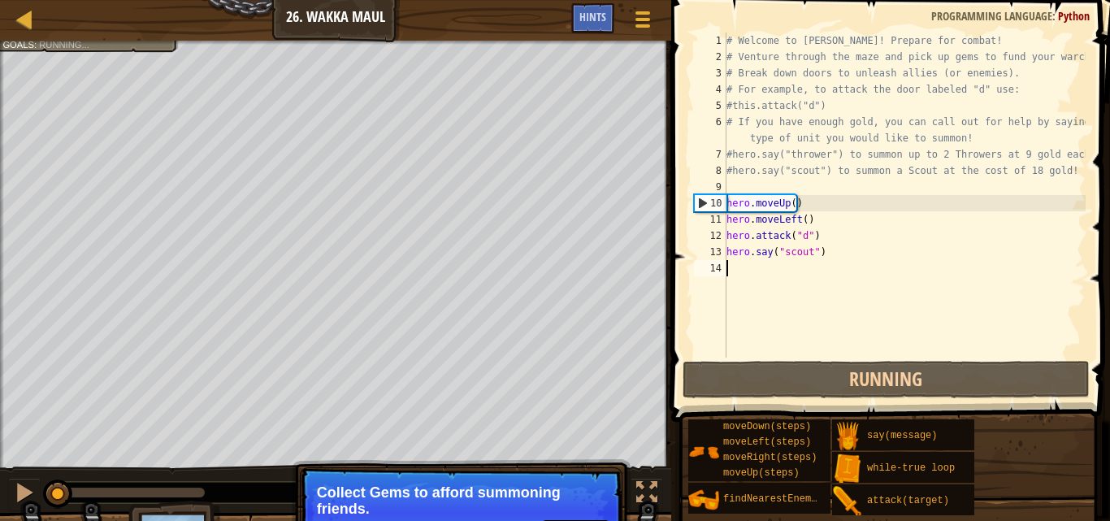
click at [529, 483] on p "Skip (esc) Continue Collect Gems to afford summoning friends." at bounding box center [461, 512] width 323 height 91
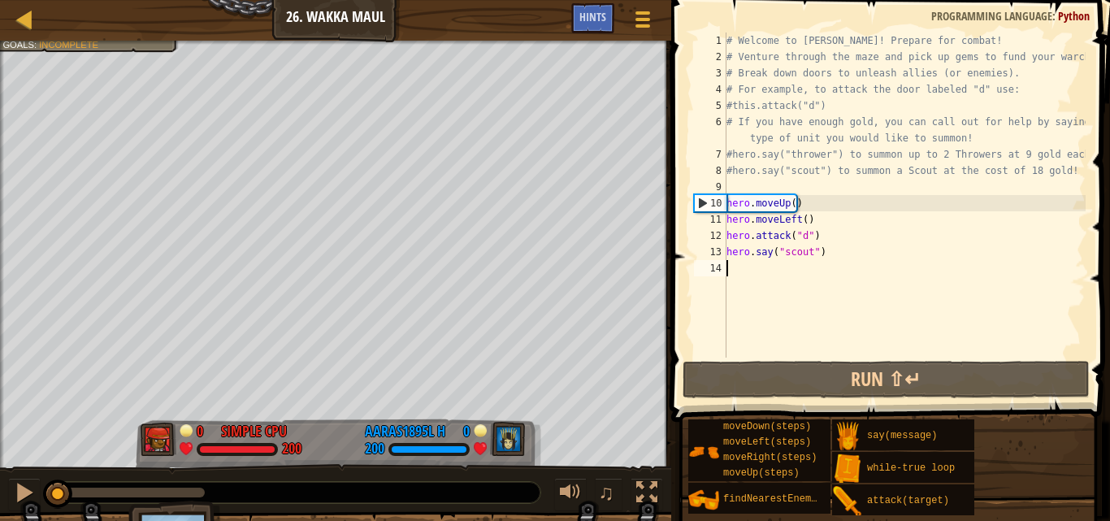
drag, startPoint x: 201, startPoint y: 489, endPoint x: 2, endPoint y: 482, distance: 198.4
click at [2, 482] on div "♫" at bounding box center [335, 488] width 671 height 49
click at [13, 487] on button at bounding box center [24, 494] width 33 height 33
click at [750, 186] on div "# Welcome to Wakka Maul! Prepare for combat! # Venture through the maze and pic…" at bounding box center [904, 212] width 362 height 358
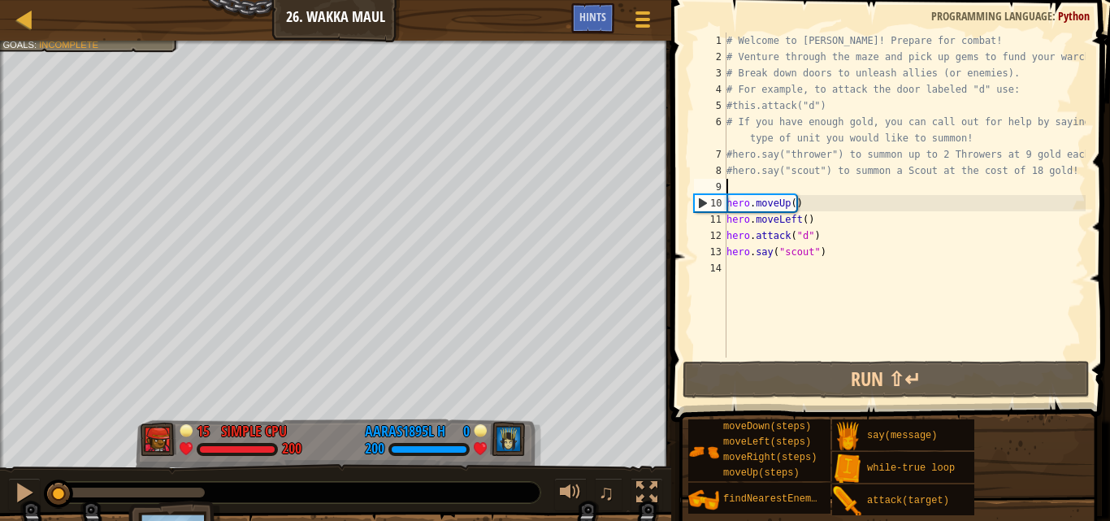
type textarea "h"
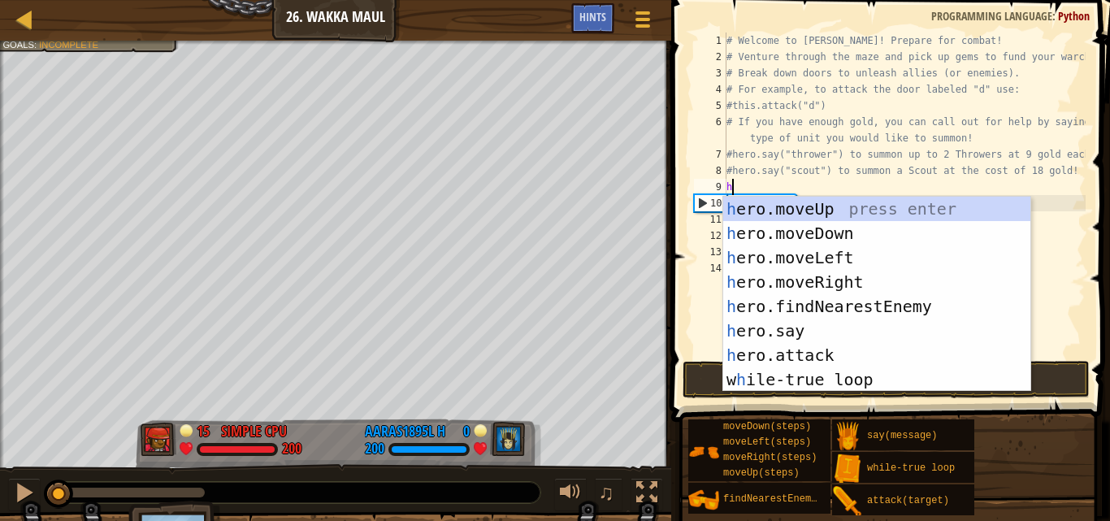
scroll to position [7, 0]
click at [825, 382] on div "h ero.moveUp press enter h ero.moveDown press enter h ero.moveLeft press enter …" at bounding box center [876, 319] width 307 height 244
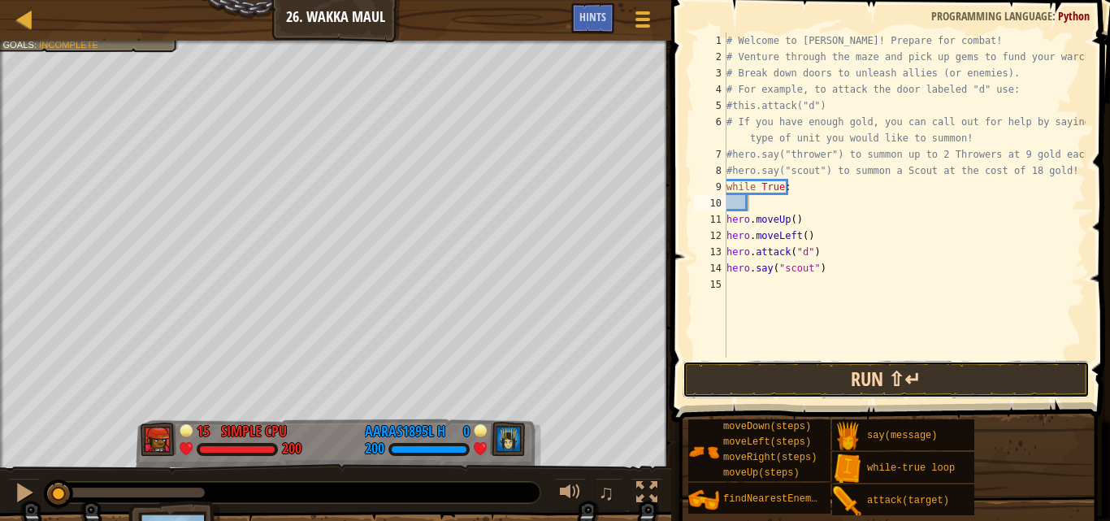
click at [847, 370] on button "Run ⇧↵" at bounding box center [886, 379] width 407 height 37
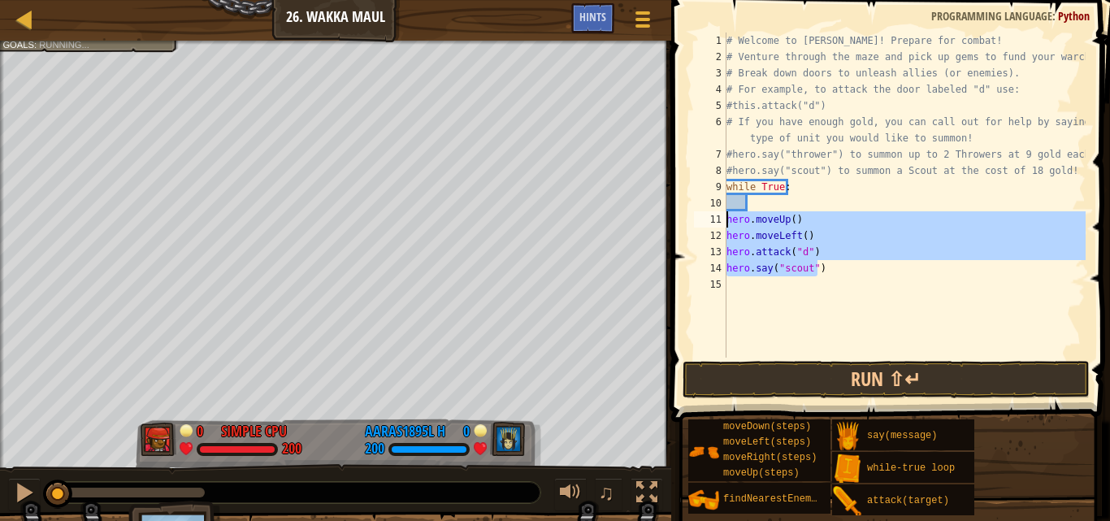
drag, startPoint x: 830, startPoint y: 261, endPoint x: 721, endPoint y: 218, distance: 117.8
click at [721, 218] on div "1 2 3 4 5 6 7 8 9 10 11 12 13 14 15 # Welcome to Wakka Maul! Prepare for combat…" at bounding box center [888, 195] width 395 height 325
type textarea "hero.moveUp() hero.moveLeft()"
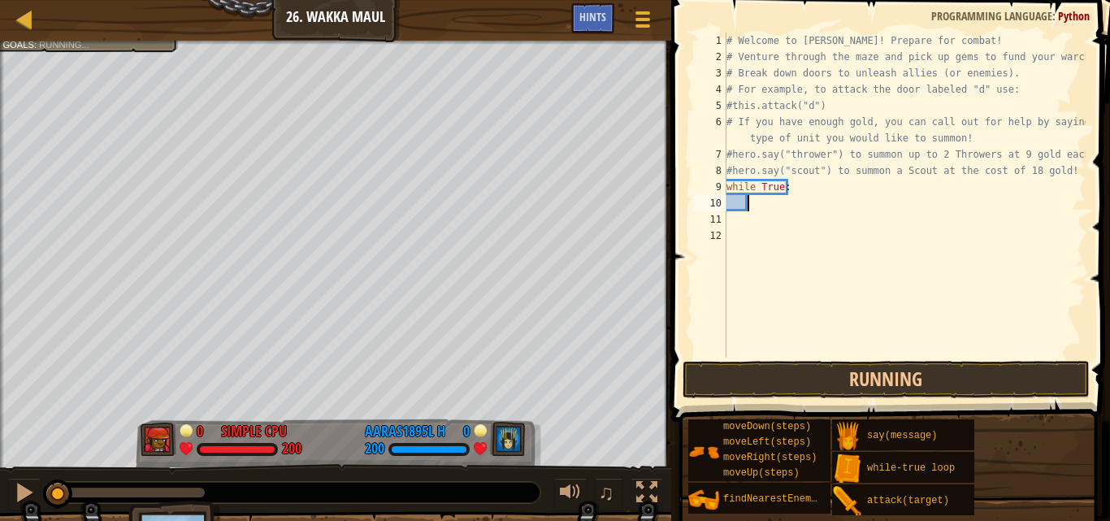
drag, startPoint x: 769, startPoint y: 207, endPoint x: 756, endPoint y: 199, distance: 16.0
click at [756, 199] on div "# Welcome to Wakka Maul! Prepare for combat! # Venture through the maze and pic…" at bounding box center [904, 212] width 362 height 358
paste textarea "hero.say("scout")"
click at [730, 223] on div "# Welcome to Wakka Maul! Prepare for combat! # Venture through the maze and pic…" at bounding box center [904, 212] width 362 height 358
type textarea "hero.moveLeft()"
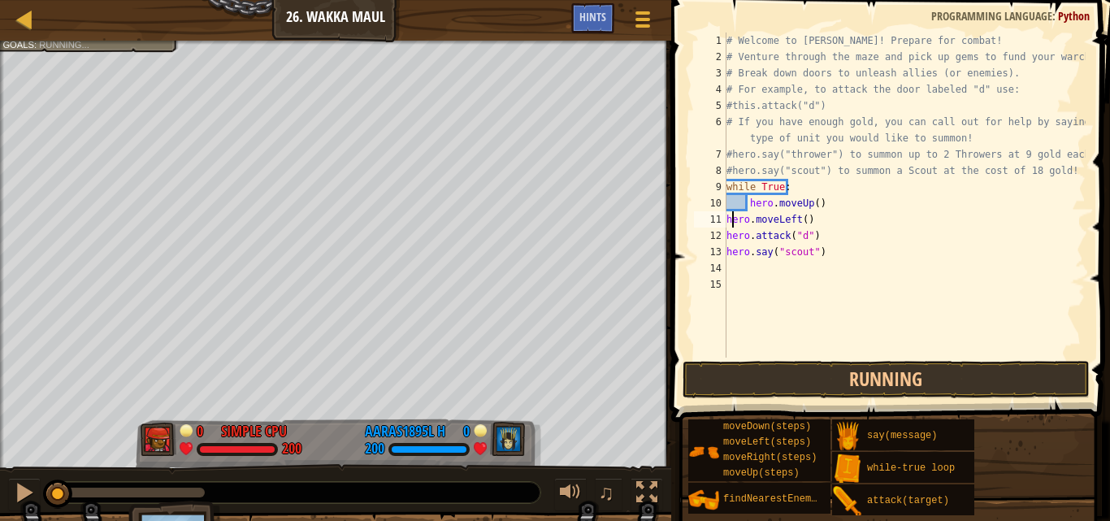
click at [728, 223] on div "# Welcome to Wakka Maul! Prepare for combat! # Venture through the maze and pic…" at bounding box center [904, 212] width 362 height 358
